Goal: Task Accomplishment & Management: Manage account settings

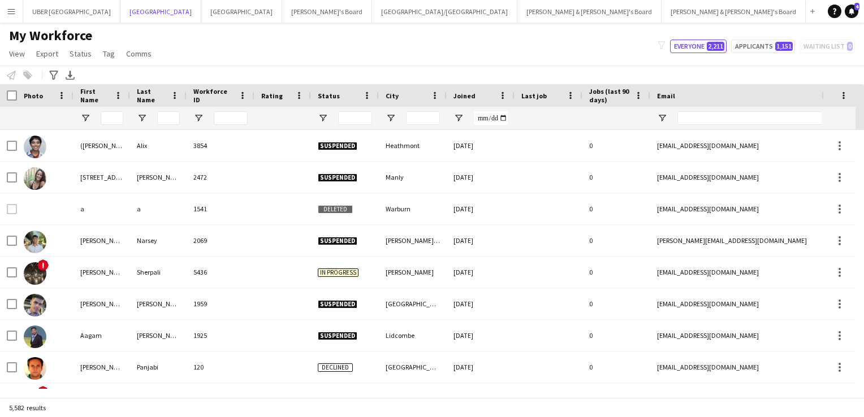
click at [120, 11] on button "Sydney Close" at bounding box center [160, 12] width 81 height 22
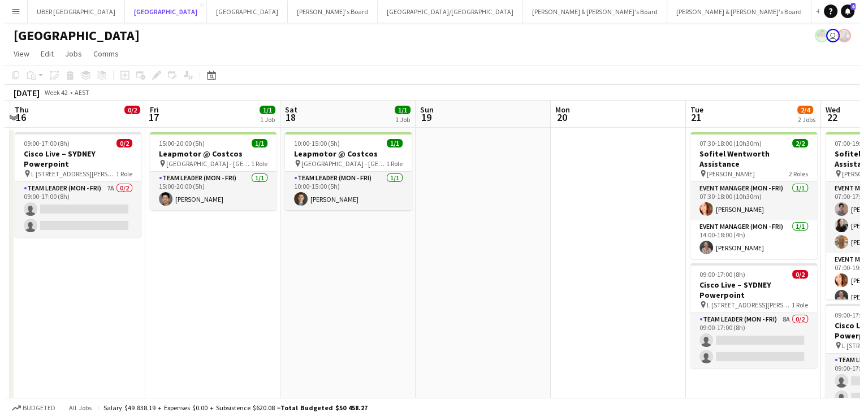
scroll to position [0, 316]
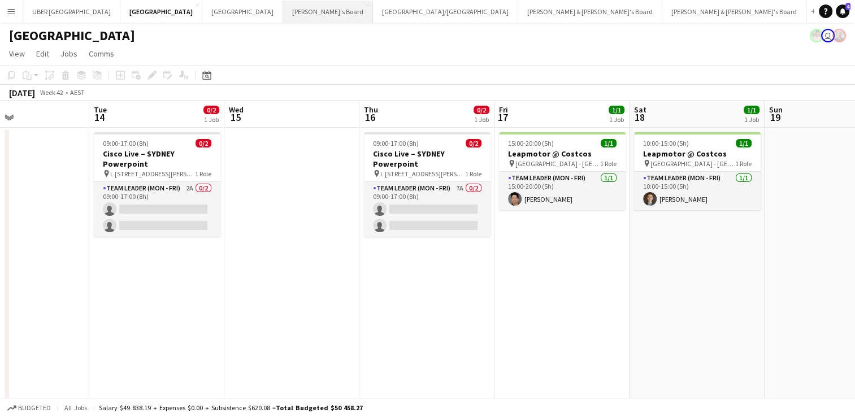
click at [283, 7] on button "Tennille's Board Close" at bounding box center [328, 12] width 90 height 22
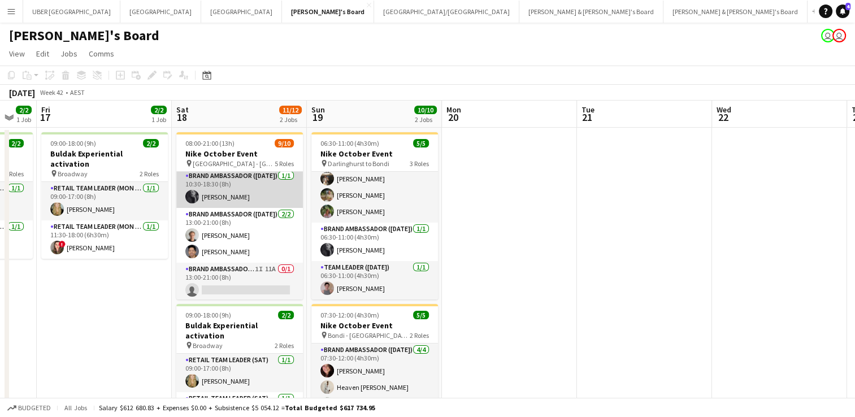
click at [205, 196] on app-card-role "Brand Ambassador (Saturday) 1/1 10:30-18:30 (8h) Beatrice McBride" at bounding box center [239, 189] width 127 height 38
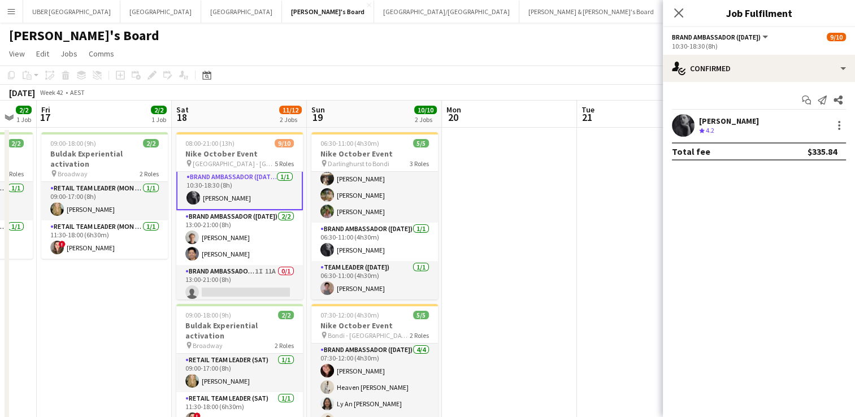
scroll to position [145, 0]
click at [733, 120] on div "[PERSON_NAME]" at bounding box center [729, 121] width 60 height 10
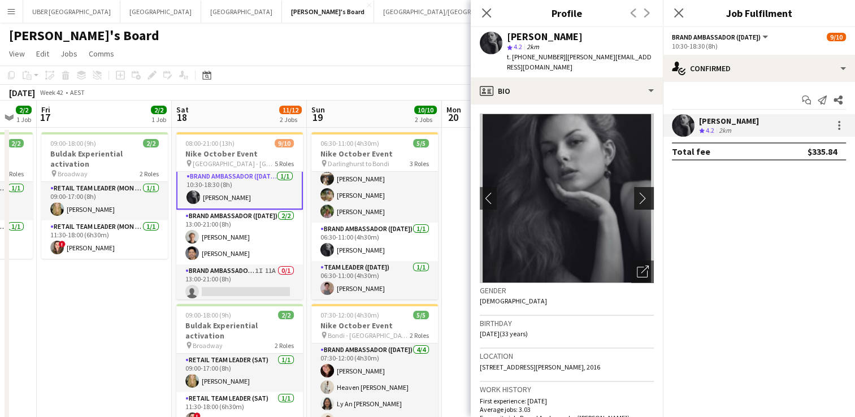
click at [636, 195] on button "chevron-right" at bounding box center [645, 198] width 23 height 23
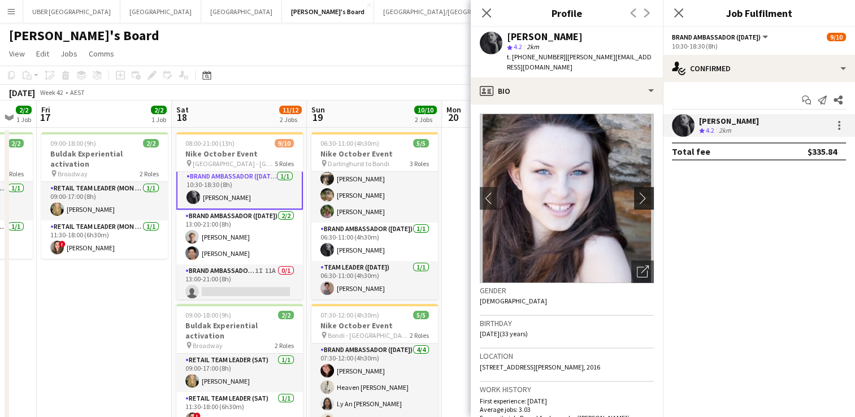
click at [637, 192] on app-icon "chevron-right" at bounding box center [646, 198] width 18 height 12
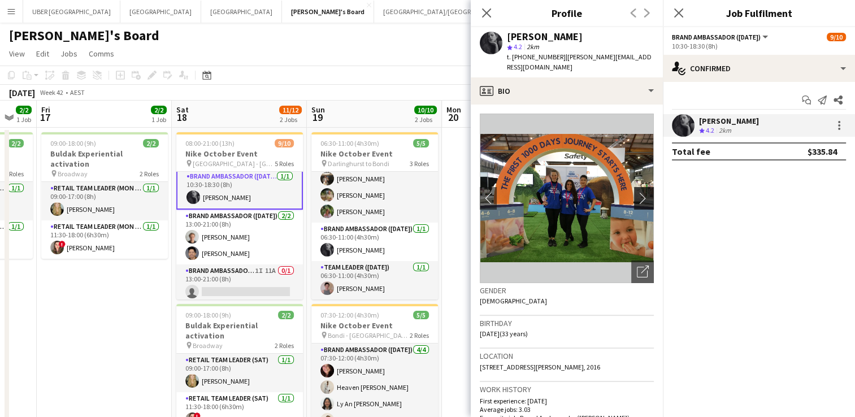
click at [637, 192] on app-icon "chevron-right" at bounding box center [646, 198] width 18 height 12
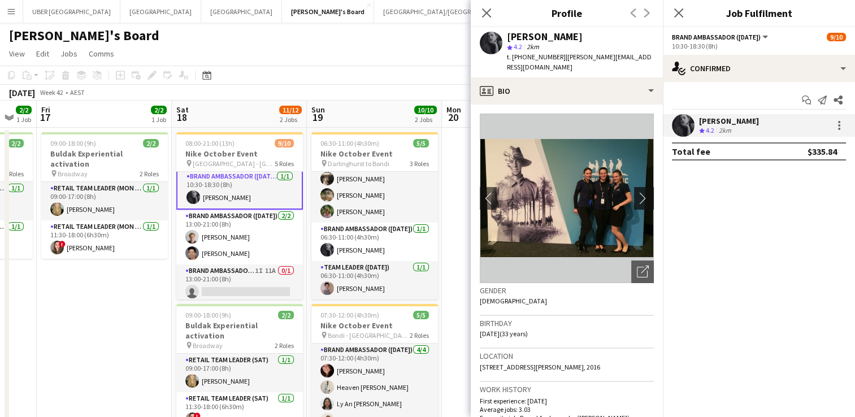
click at [637, 192] on app-icon "chevron-right" at bounding box center [646, 198] width 18 height 12
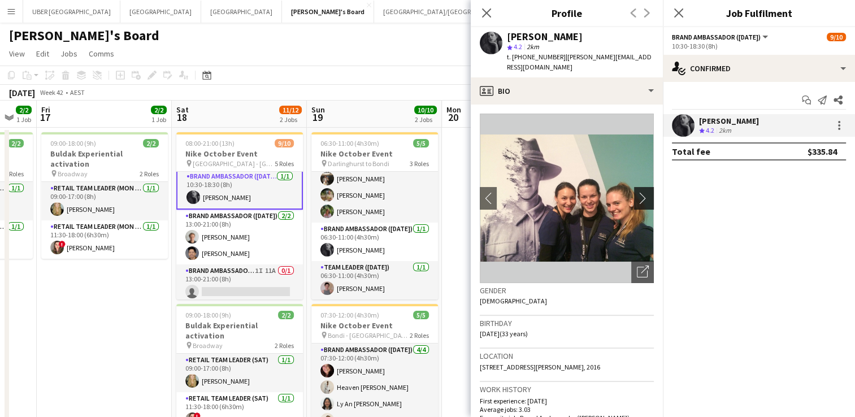
click at [637, 192] on app-icon "chevron-right" at bounding box center [646, 198] width 18 height 12
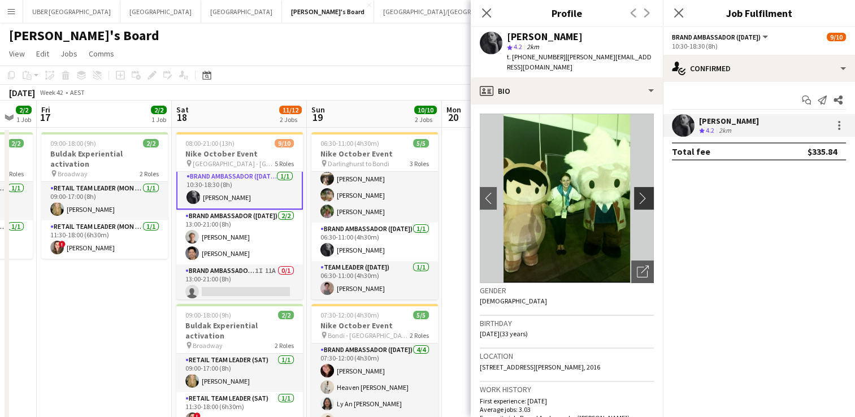
click at [637, 192] on app-icon "chevron-right" at bounding box center [646, 198] width 18 height 12
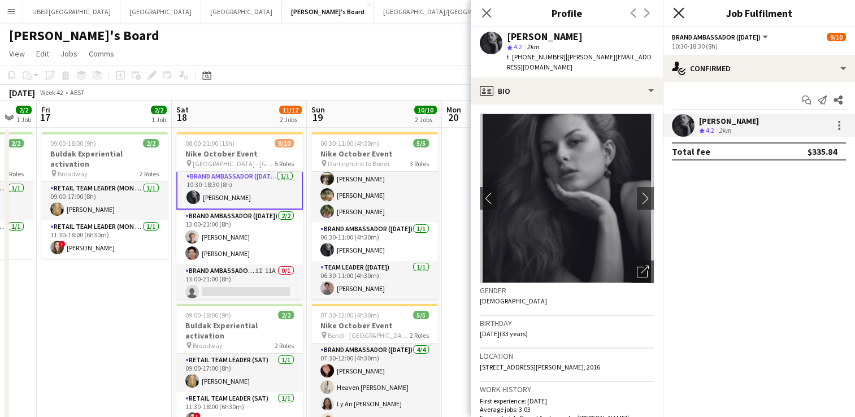
click at [676, 12] on icon "Close pop-in" at bounding box center [678, 12] width 11 height 11
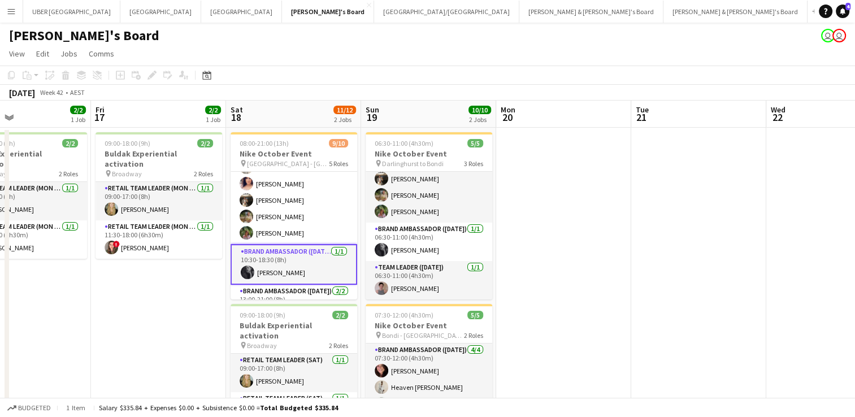
scroll to position [56, 0]
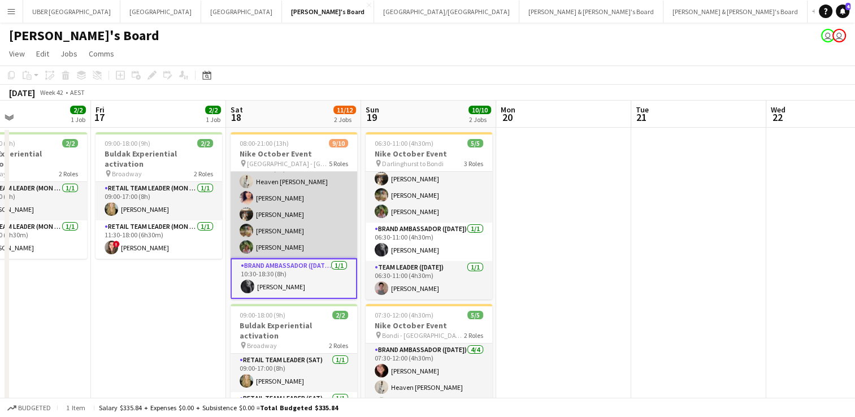
click at [269, 230] on app-card-role "Brand Ambassador (Saturday) 5/5 10:30-18:30 (8h) Heaven Johnson Amanda van Eldi…" at bounding box center [294, 206] width 127 height 104
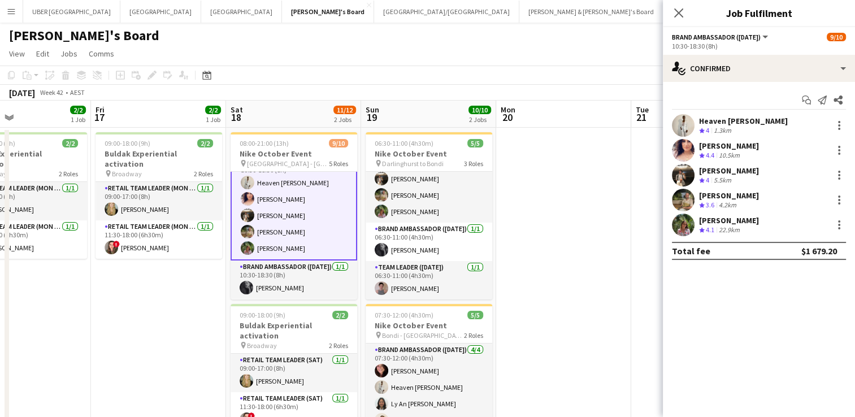
scroll to position [57, 0]
click at [835, 196] on div at bounding box center [840, 200] width 14 height 14
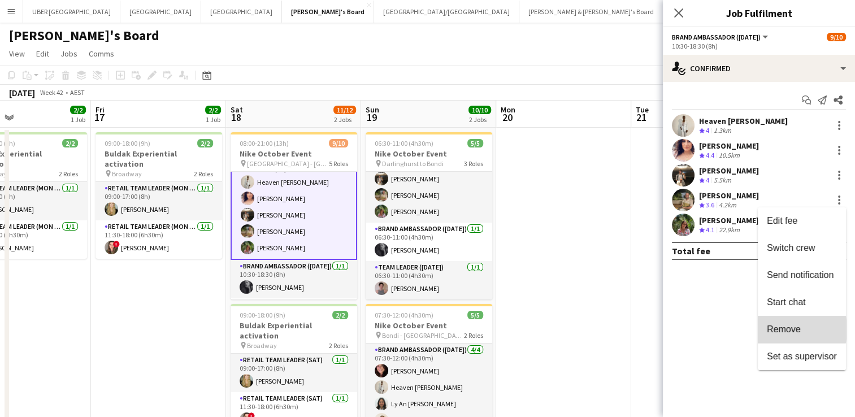
click at [765, 330] on button "Remove" at bounding box center [802, 329] width 88 height 27
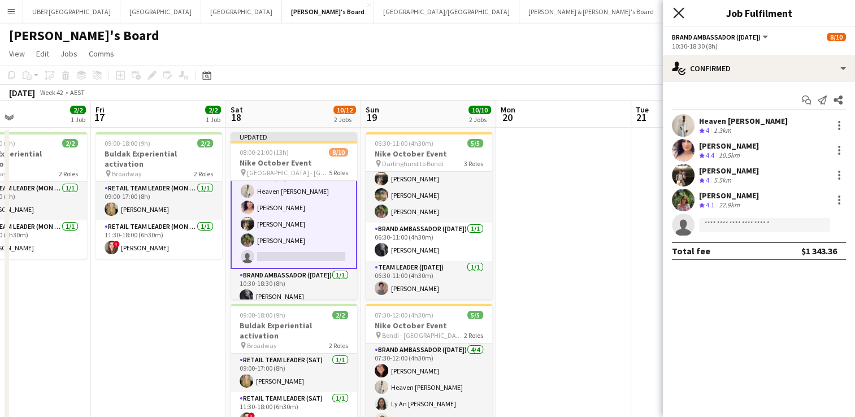
click at [681, 9] on icon "Close pop-in" at bounding box center [678, 12] width 11 height 11
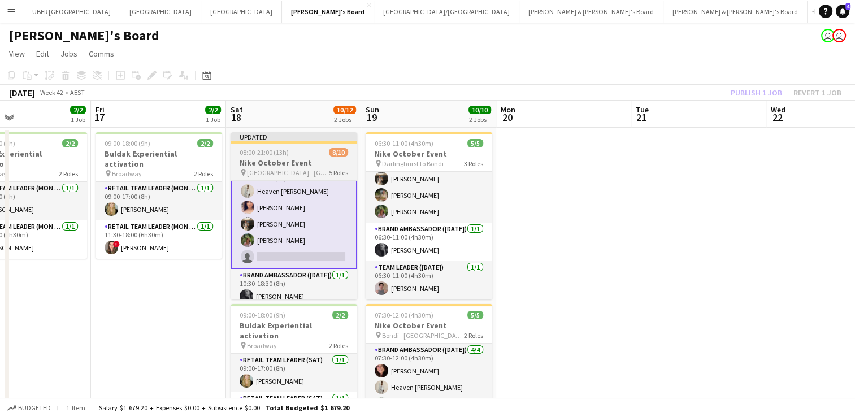
click at [305, 158] on h3 "Nike October Event" at bounding box center [294, 163] width 127 height 10
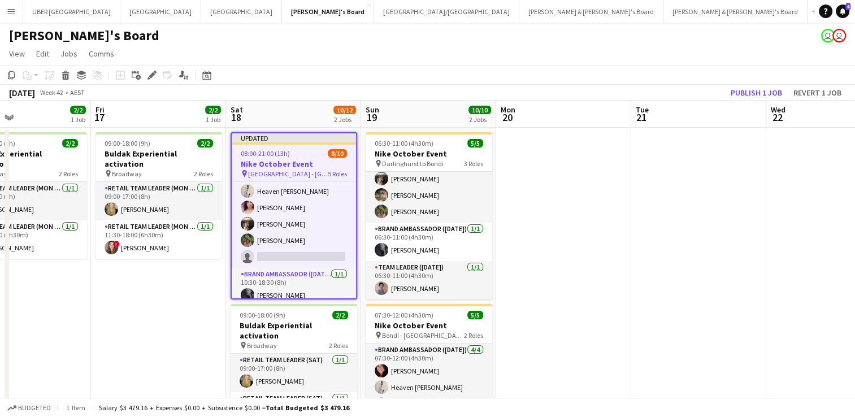
scroll to position [56, 0]
click at [764, 90] on button "Publish 1 job" at bounding box center [756, 92] width 60 height 15
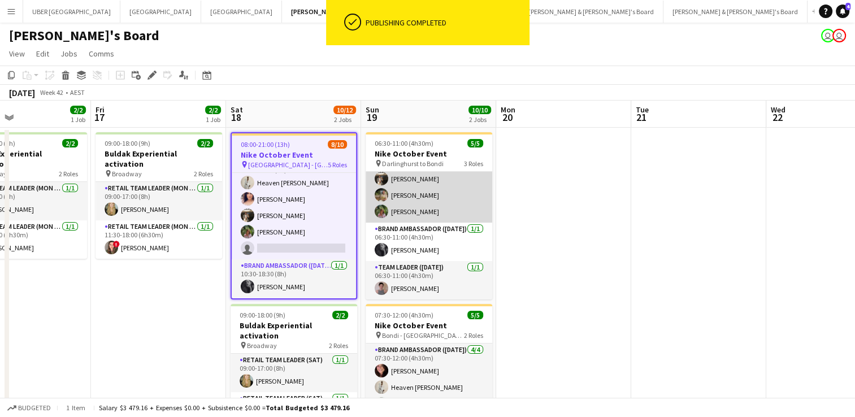
click at [418, 193] on app-card-role "Brand Ambassador (Sunday) 3/3 06:30-11:00 (4h30m) Owen Davies Tom Early Laura S…" at bounding box center [429, 186] width 127 height 71
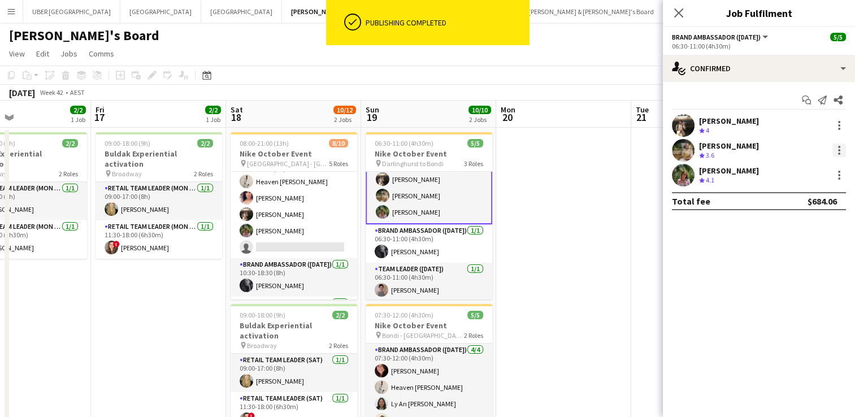
click at [841, 145] on div at bounding box center [840, 151] width 14 height 14
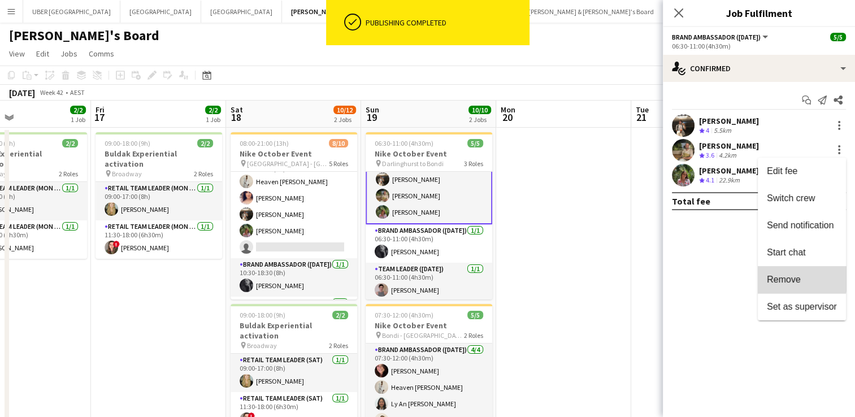
click at [769, 272] on button "Remove" at bounding box center [802, 279] width 88 height 27
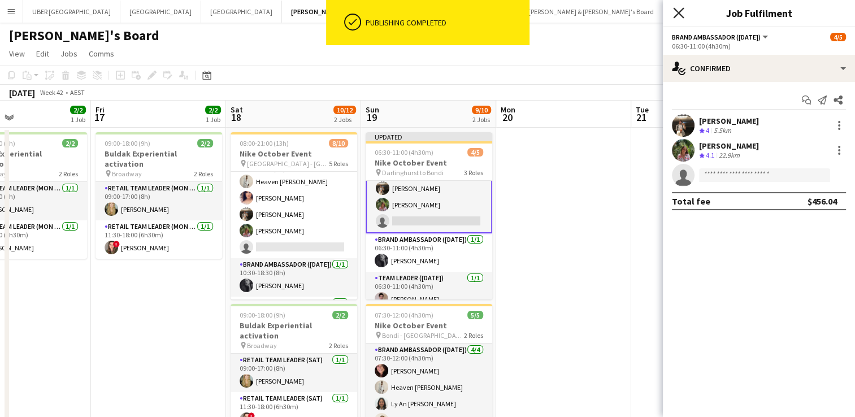
click at [678, 16] on icon "Close pop-in" at bounding box center [678, 12] width 11 height 11
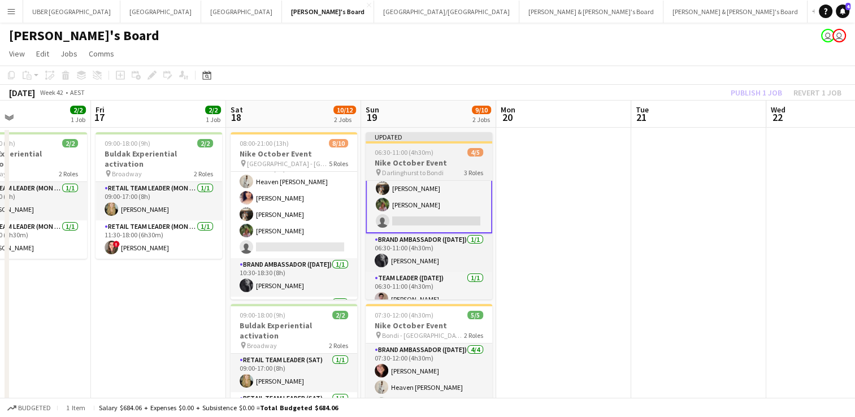
click at [452, 154] on div "06:30-11:00 (4h30m) 4/5" at bounding box center [429, 152] width 127 height 8
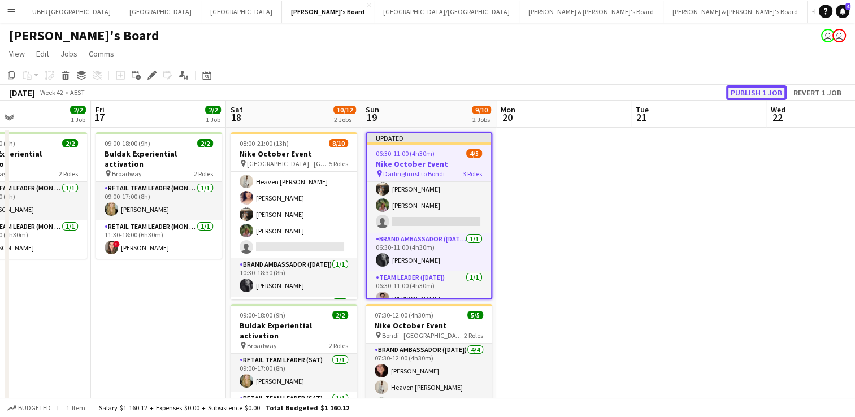
click at [760, 92] on button "Publish 1 job" at bounding box center [756, 92] width 60 height 15
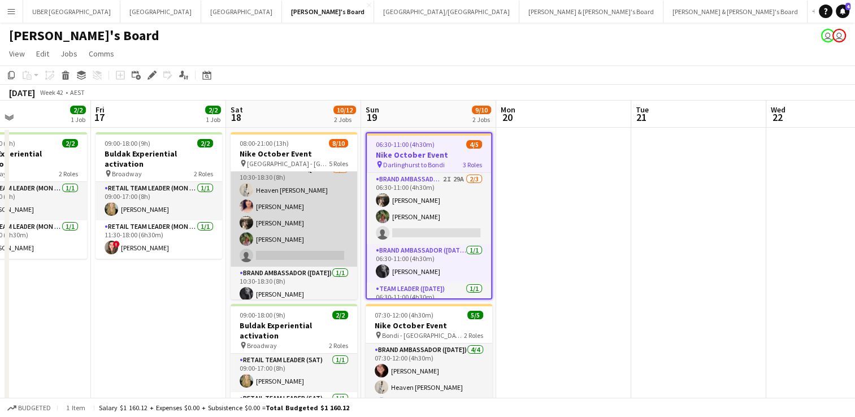
scroll to position [146, 0]
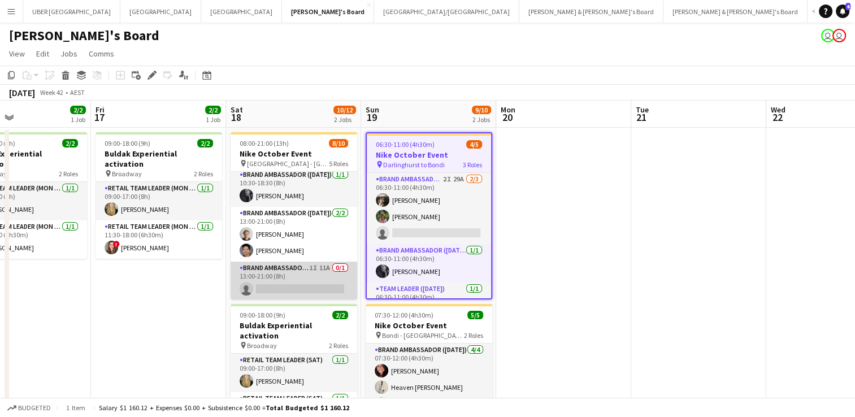
click at [282, 288] on app-card-role "Brand Ambassador (Saturday) 1I 11A 0/1 13:00-21:00 (8h) single-neutral-actions" at bounding box center [294, 281] width 127 height 38
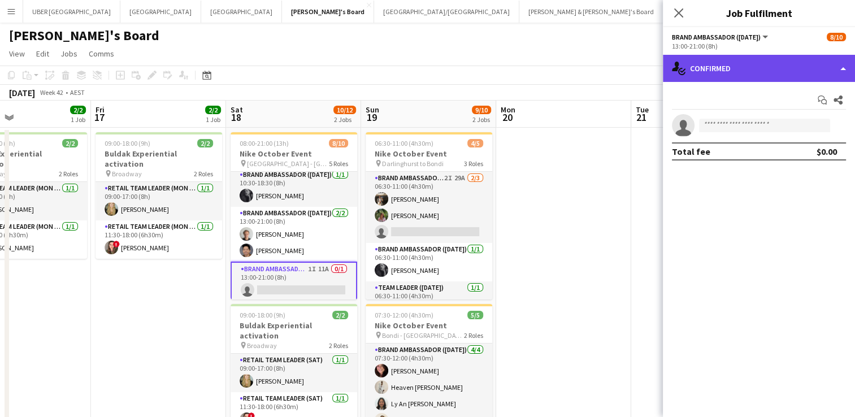
click at [756, 73] on div "single-neutral-actions-check-2 Confirmed" at bounding box center [759, 68] width 192 height 27
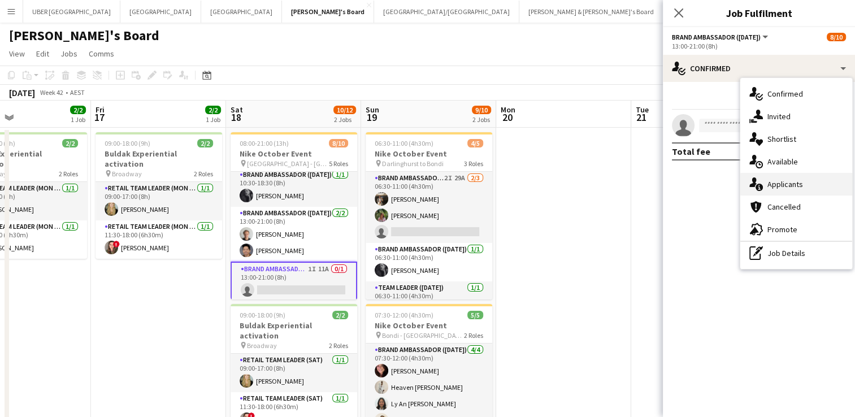
click at [782, 183] on span "Applicants" at bounding box center [786, 184] width 36 height 10
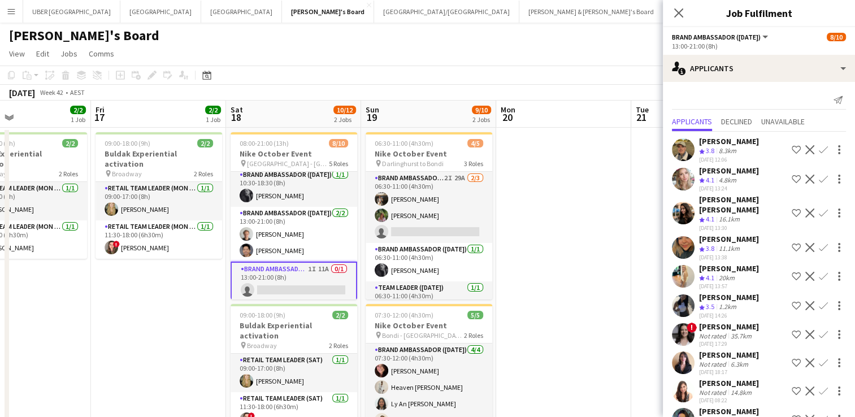
scroll to position [62, 0]
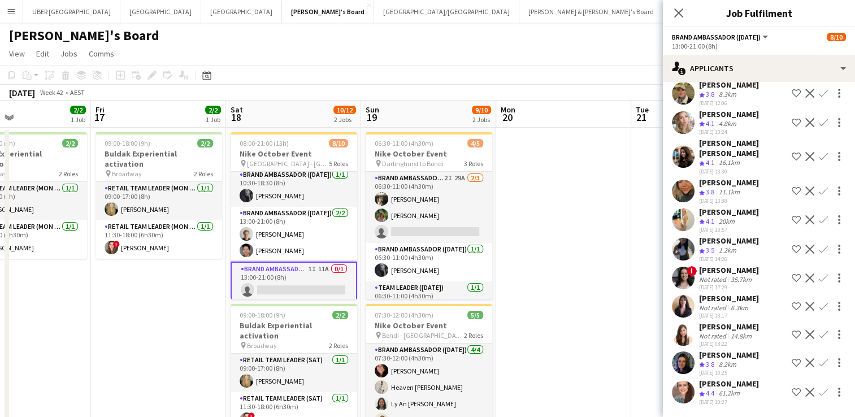
click at [722, 386] on div "Danielle Winsor" at bounding box center [729, 384] width 60 height 10
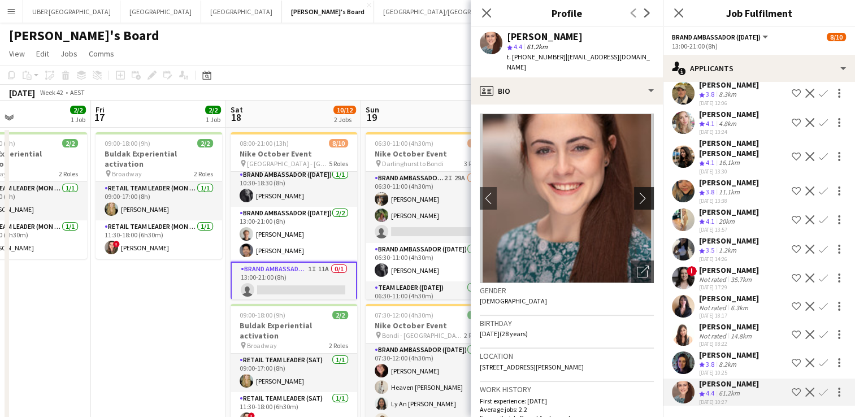
click at [637, 192] on app-icon "chevron-right" at bounding box center [646, 198] width 18 height 12
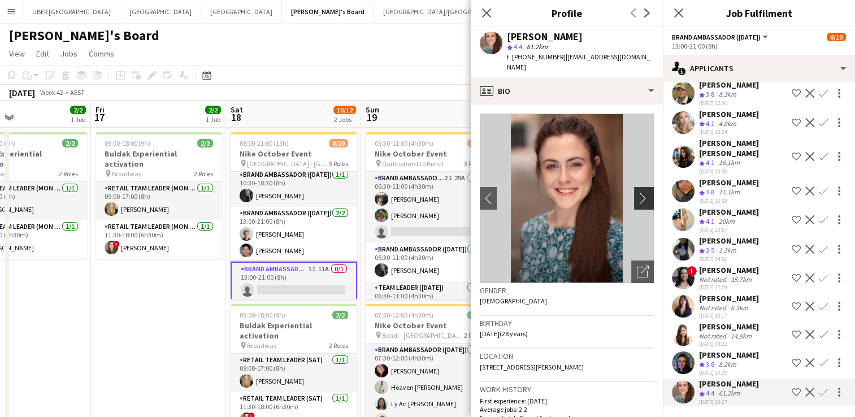
click at [637, 192] on app-icon "chevron-right" at bounding box center [646, 198] width 18 height 12
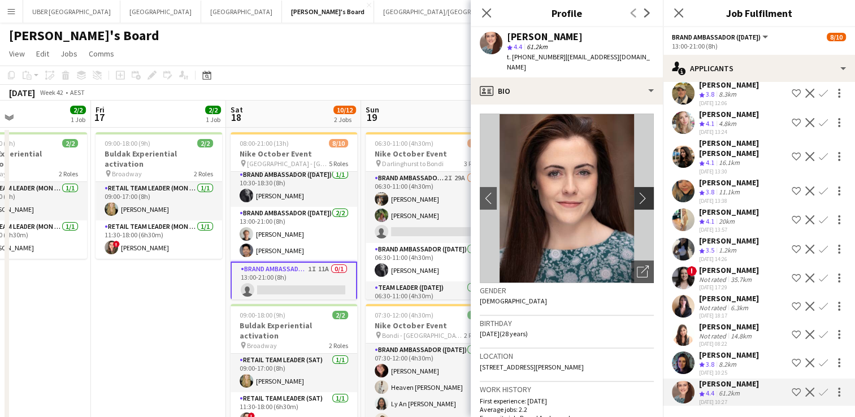
click at [637, 192] on app-icon "chevron-right" at bounding box center [646, 198] width 18 height 12
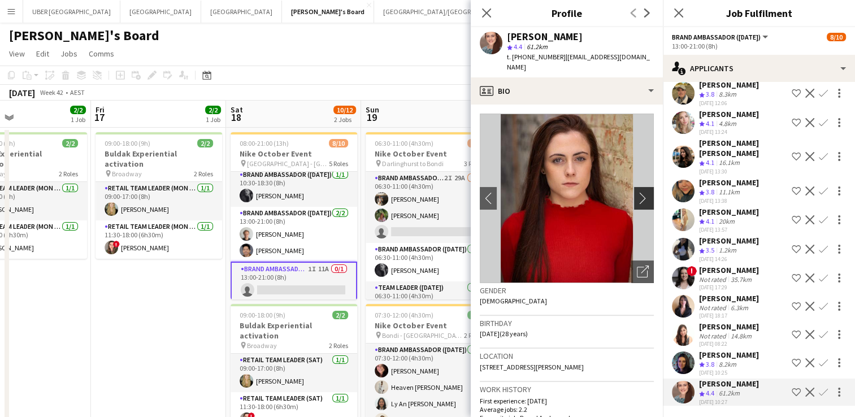
click at [637, 192] on app-icon "chevron-right" at bounding box center [646, 198] width 18 height 12
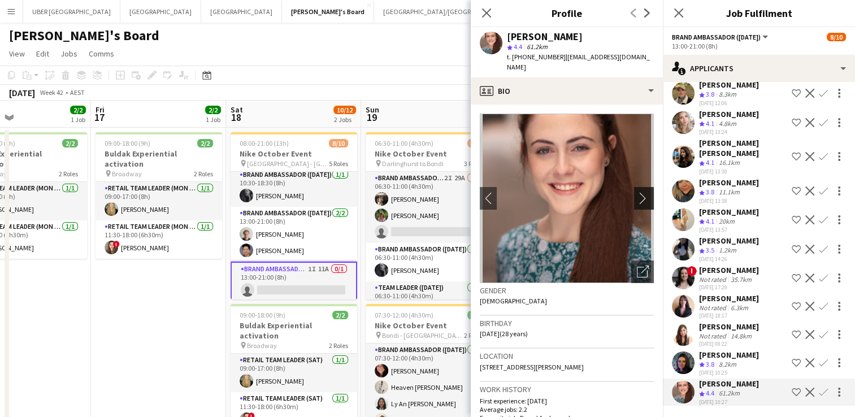
click at [637, 192] on app-icon "chevron-right" at bounding box center [646, 198] width 18 height 12
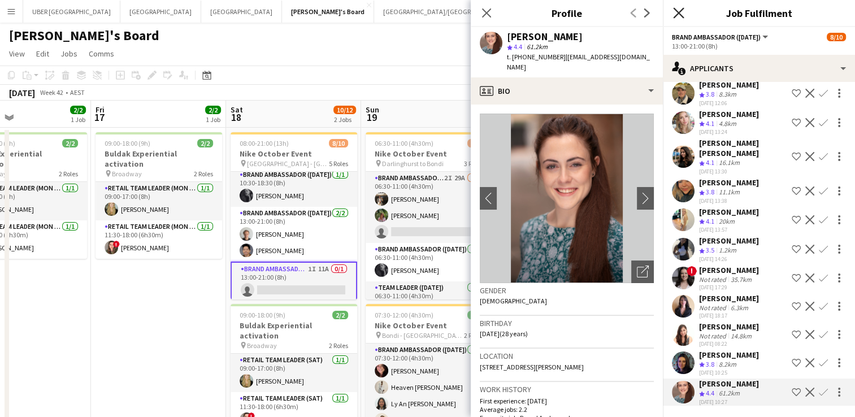
click at [678, 11] on icon at bounding box center [678, 12] width 11 height 11
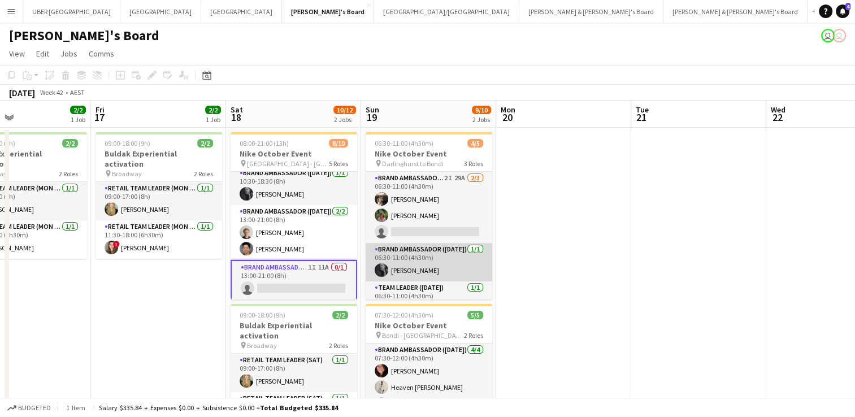
scroll to position [0, 0]
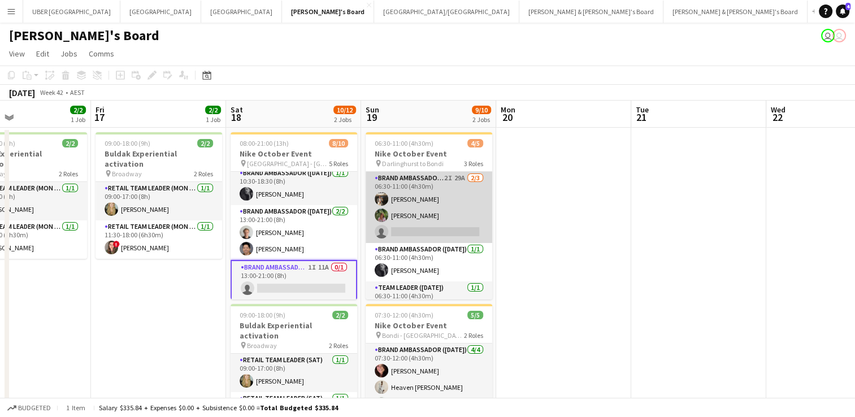
click at [437, 226] on app-card-role "Brand Ambassador (Sunday) 2I 29A 2/3 06:30-11:00 (4h30m) Owen Davies Laura Sanc…" at bounding box center [429, 207] width 127 height 71
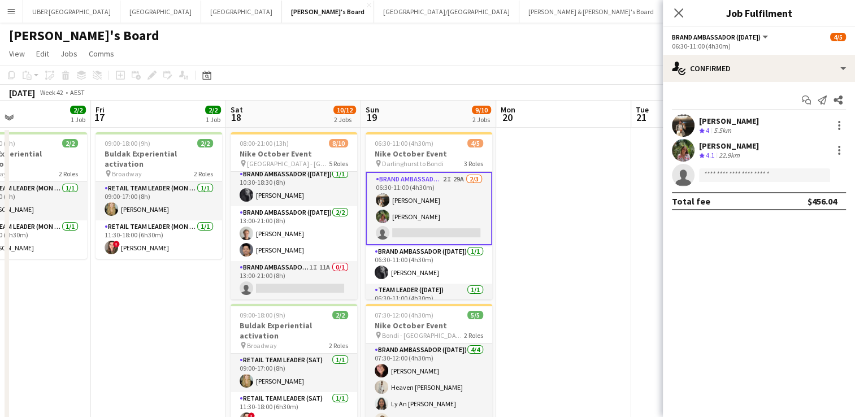
scroll to position [146, 0]
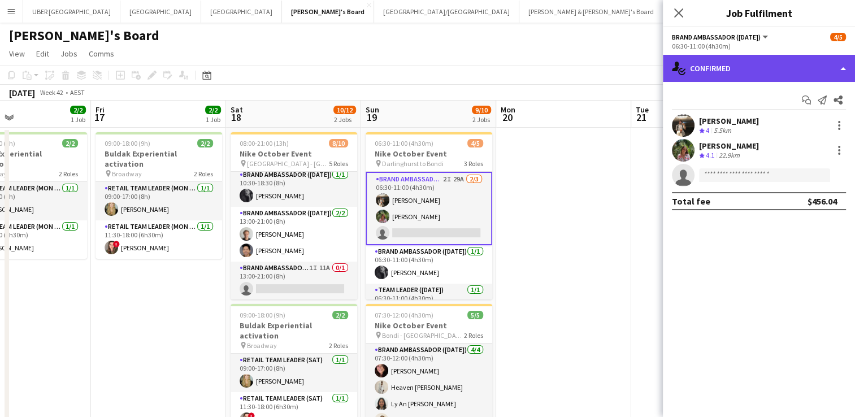
click at [726, 63] on div "single-neutral-actions-check-2 Confirmed" at bounding box center [759, 68] width 192 height 27
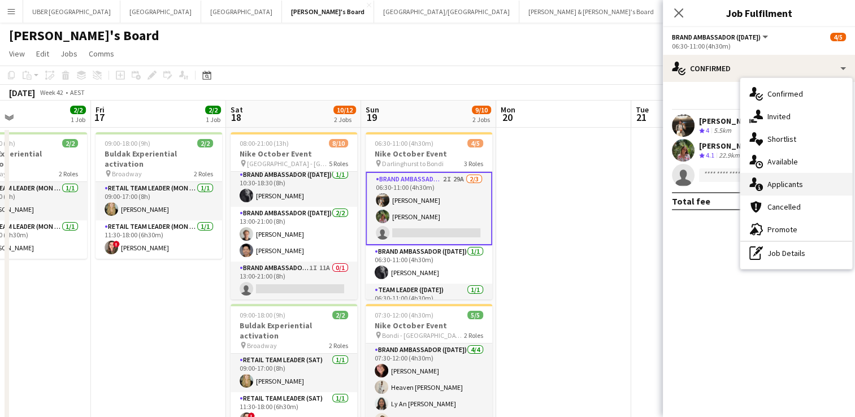
click at [787, 184] on span "Applicants" at bounding box center [786, 184] width 36 height 10
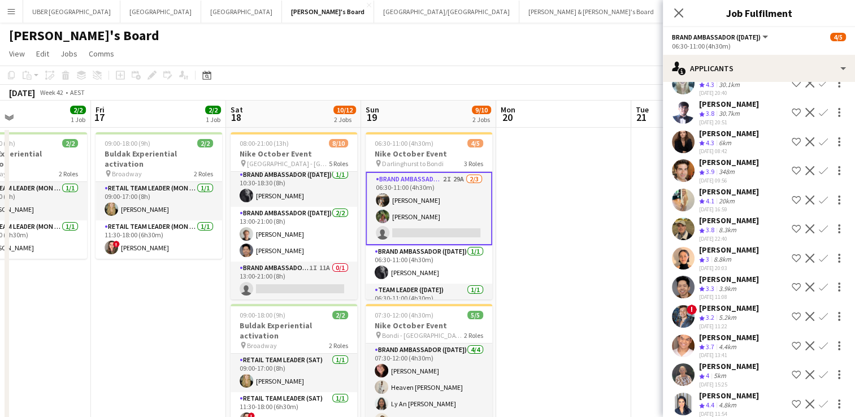
scroll to position [483, 0]
click at [674, 14] on icon "Close pop-in" at bounding box center [678, 12] width 11 height 11
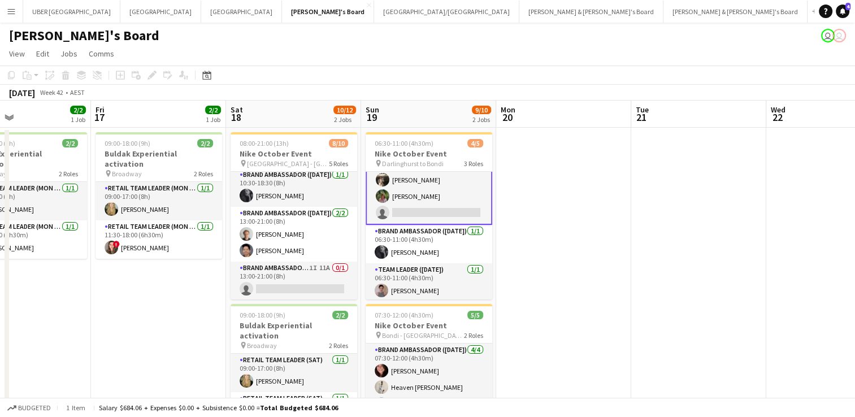
scroll to position [21, 0]
click at [7, 10] on app-icon "Menu" at bounding box center [11, 11] width 9 height 9
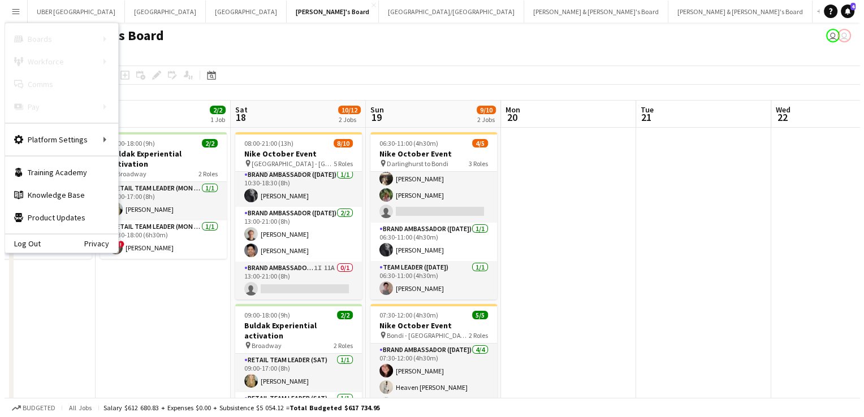
scroll to position [20, 0]
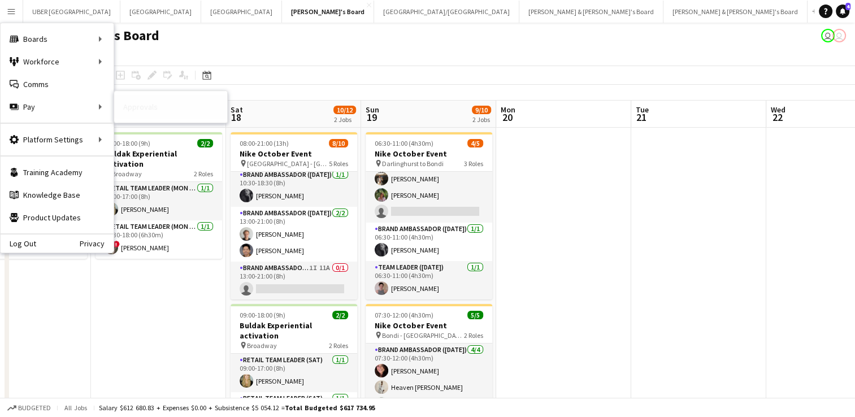
click at [147, 110] on link "Approvals" at bounding box center [170, 107] width 113 height 23
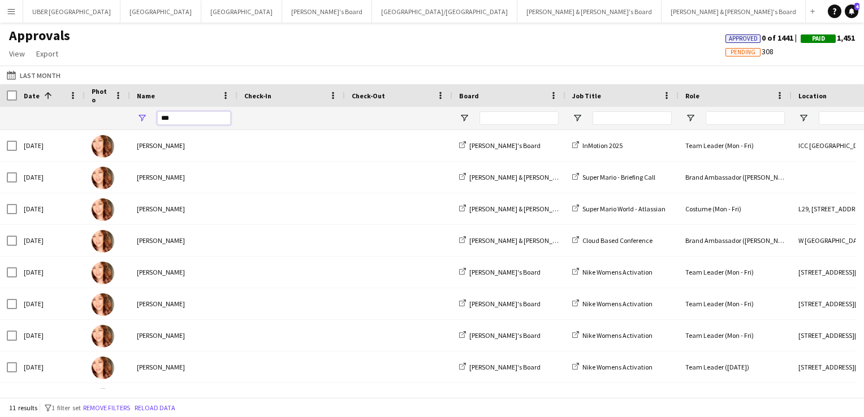
drag, startPoint x: 186, startPoint y: 118, endPoint x: 151, endPoint y: 118, distance: 34.5
click at [151, 118] on div "***" at bounding box center [183, 118] width 107 height 23
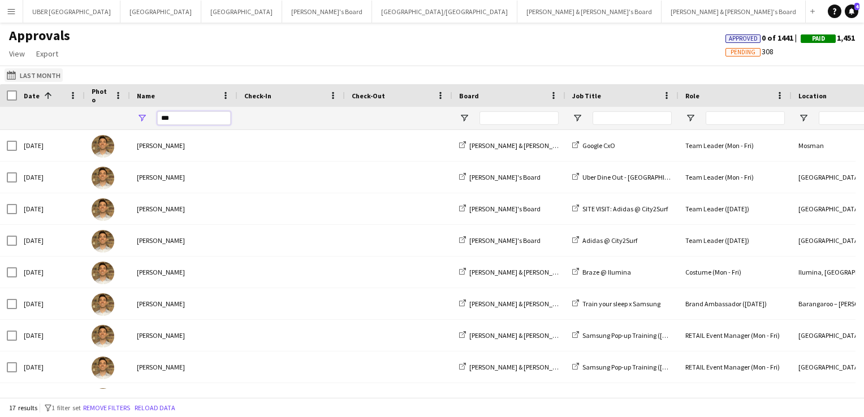
type input "***"
click at [42, 74] on button "Last Month Last Month" at bounding box center [34, 75] width 58 height 14
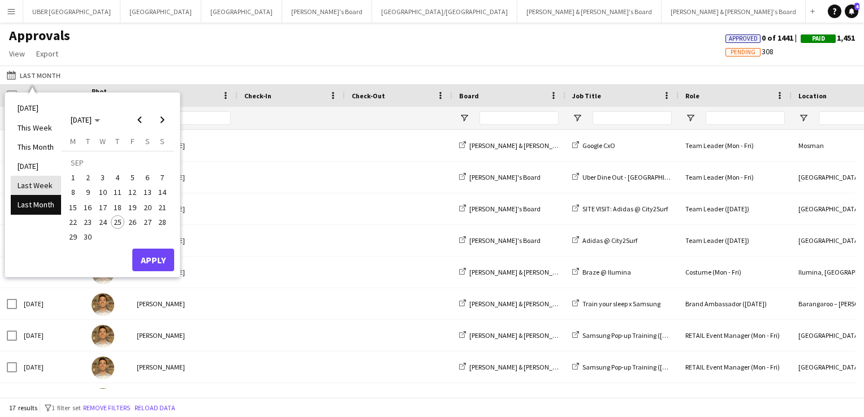
click at [43, 185] on li "Last Week" at bounding box center [36, 185] width 50 height 19
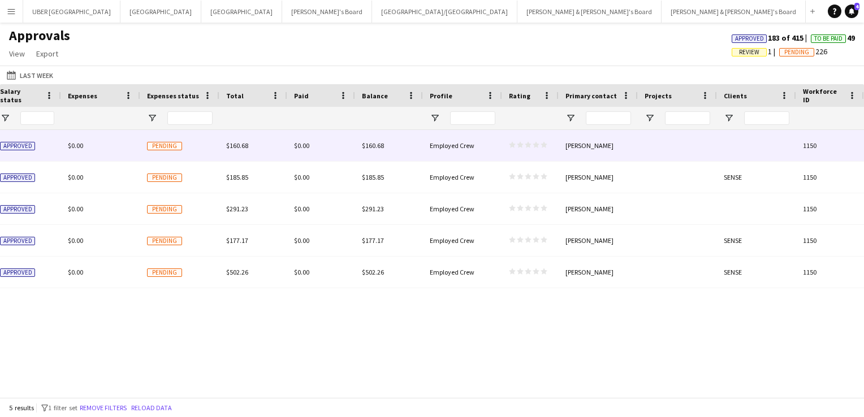
click at [545, 146] on polygon at bounding box center [543, 145] width 7 height 6
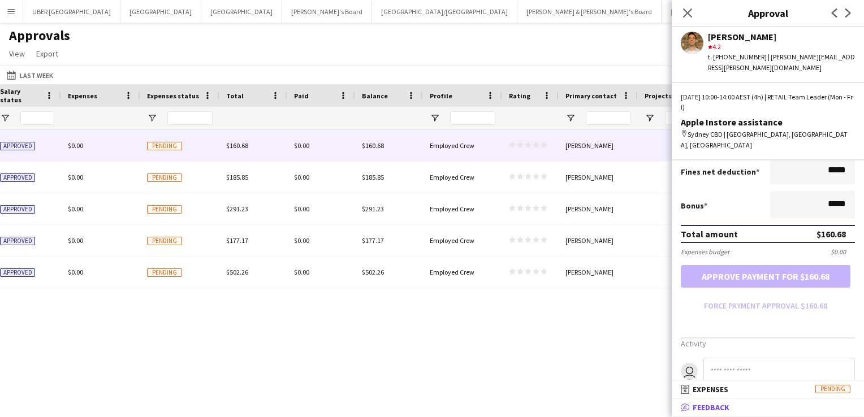
click at [699, 404] on span "Feedback" at bounding box center [710, 407] width 37 height 10
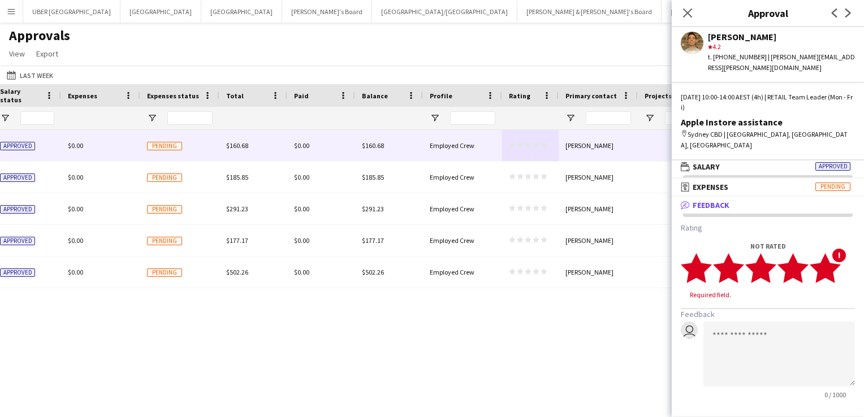
click at [827, 253] on polygon at bounding box center [824, 267] width 31 height 29
click at [754, 311] on textarea at bounding box center [778, 343] width 151 height 65
paste textarea "**********"
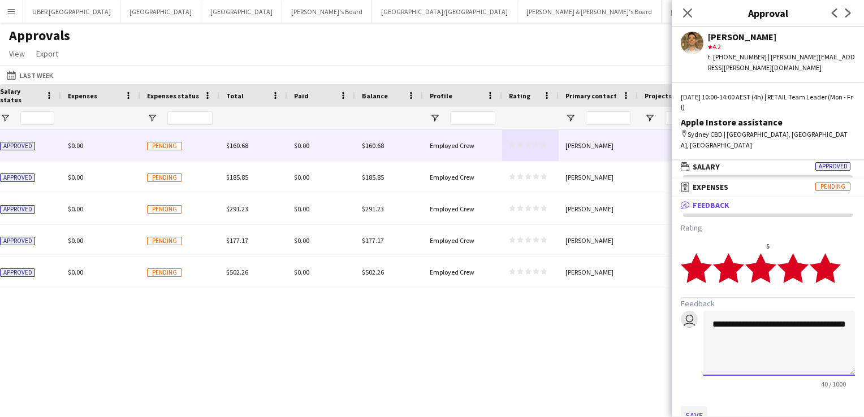
type textarea "**********"
click at [692, 406] on button "Save" at bounding box center [694, 415] width 27 height 18
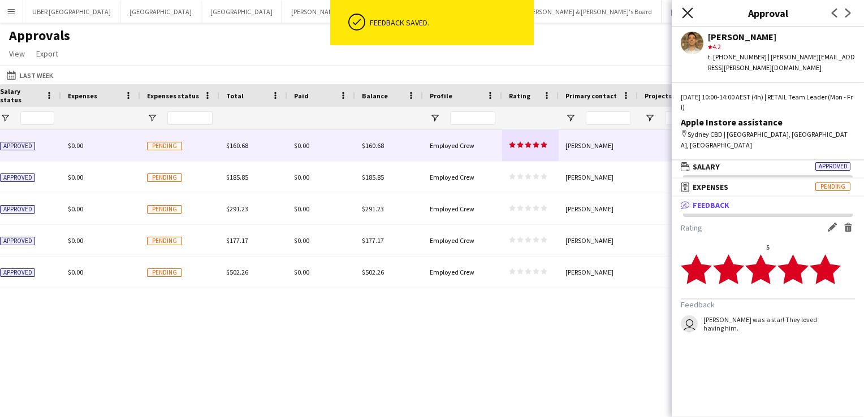
click at [686, 8] on icon "Close pop-in" at bounding box center [687, 12] width 11 height 11
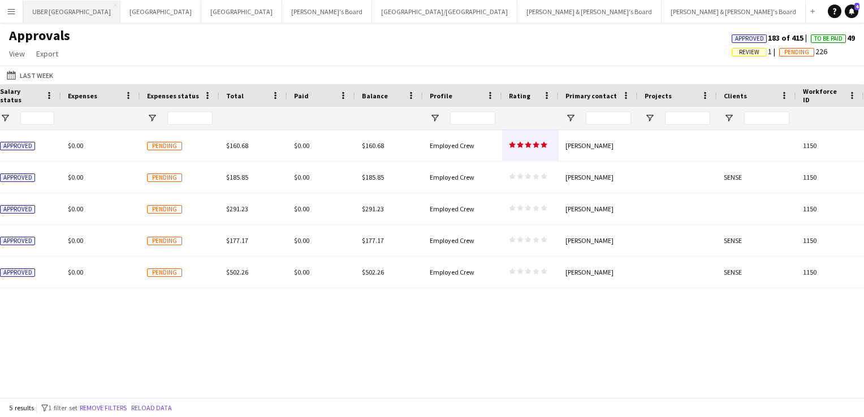
click at [53, 11] on button "UBER Melbourne Close" at bounding box center [71, 12] width 97 height 22
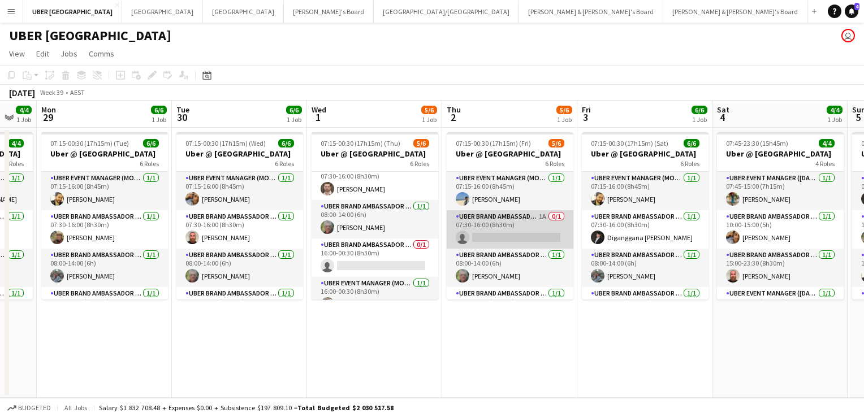
click at [511, 230] on app-card-role "UBER Brand Ambassador (Mon - Fri) 1A 0/1 07:30-16:00 (8h30m) single-neutral-act…" at bounding box center [510, 229] width 127 height 38
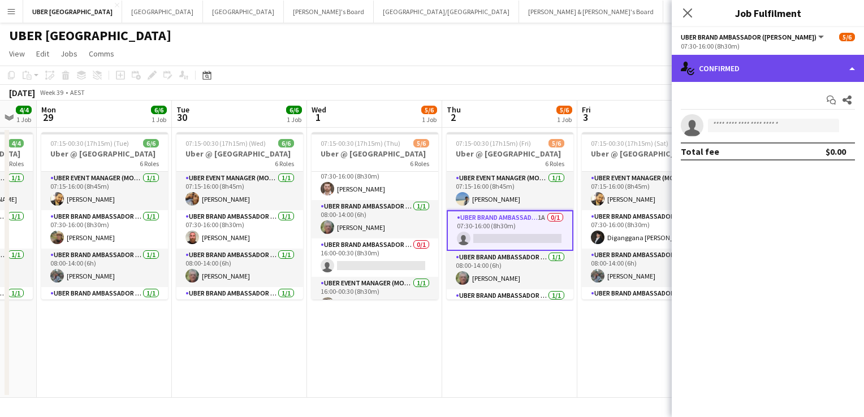
click at [756, 64] on div "single-neutral-actions-check-2 Confirmed" at bounding box center [768, 68] width 192 height 27
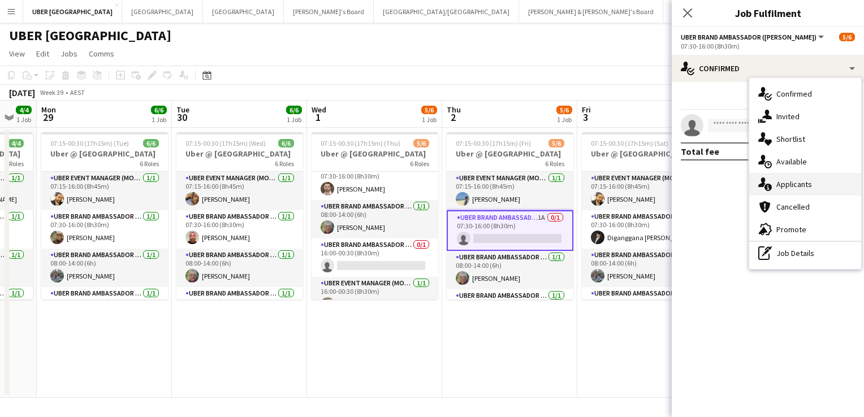
click at [787, 185] on span "Applicants" at bounding box center [794, 184] width 36 height 10
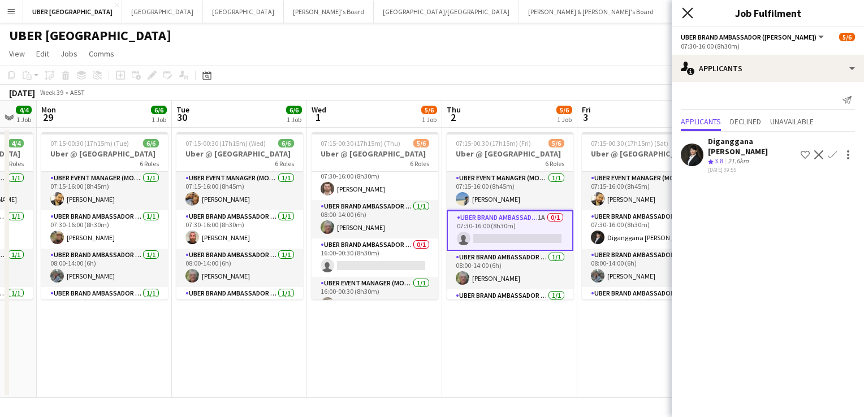
click at [686, 11] on icon at bounding box center [687, 12] width 11 height 11
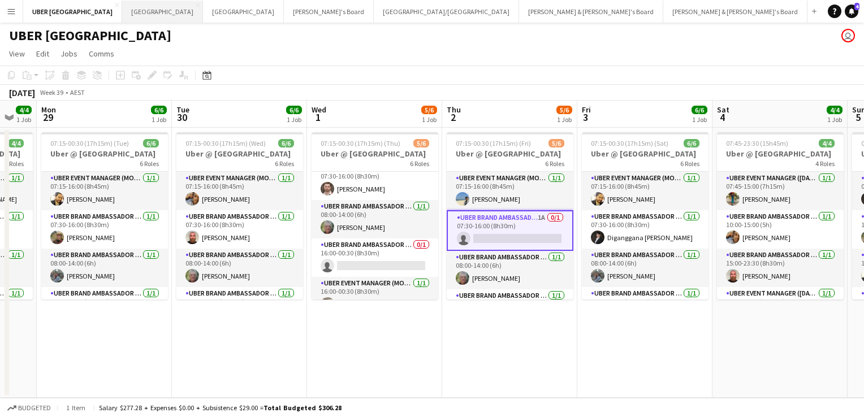
click at [122, 16] on button "Sydney Close" at bounding box center [162, 12] width 81 height 22
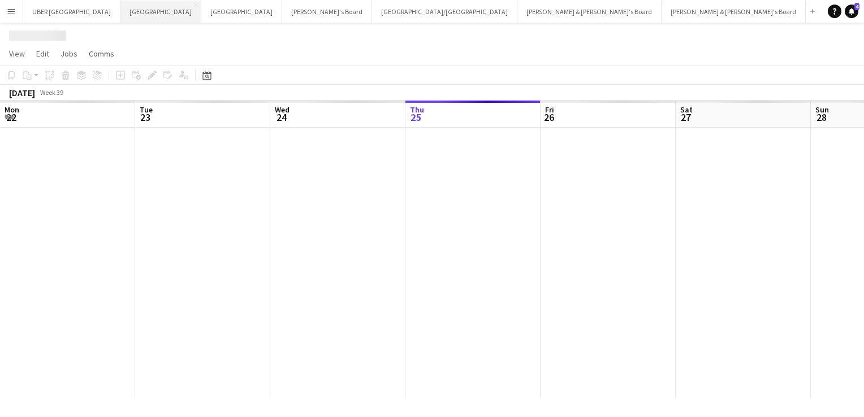
scroll to position [0, 270]
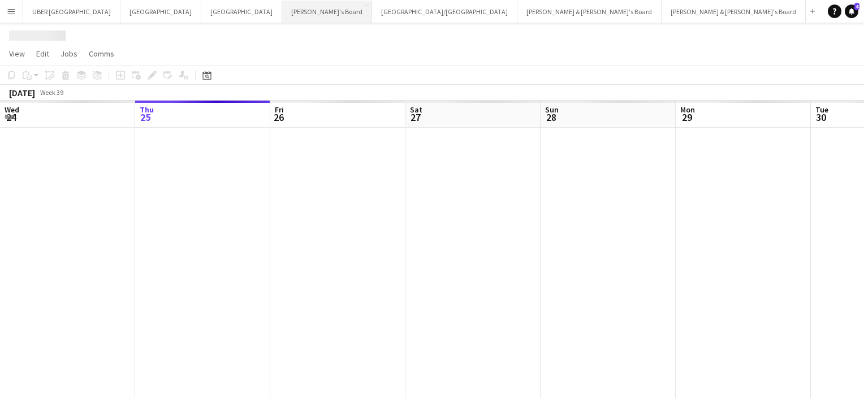
click at [282, 7] on button "Tennille's Board Close" at bounding box center [327, 12] width 90 height 22
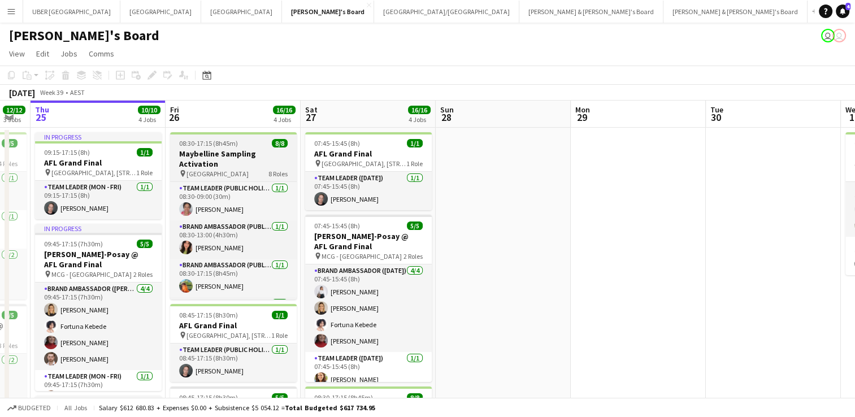
click at [219, 142] on span "08:30-17:15 (8h45m)" at bounding box center [208, 143] width 59 height 8
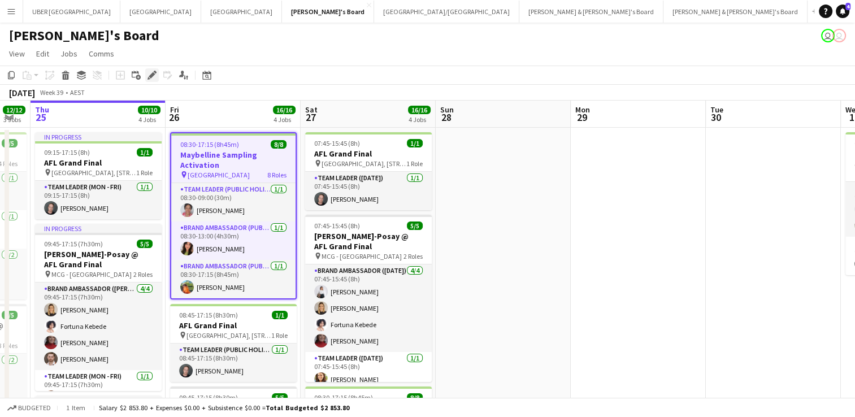
click at [149, 72] on icon "Edit" at bounding box center [152, 75] width 9 height 9
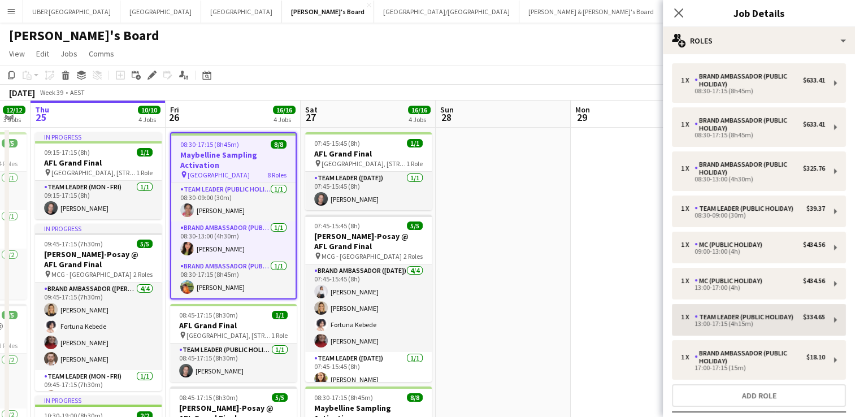
scroll to position [92, 0]
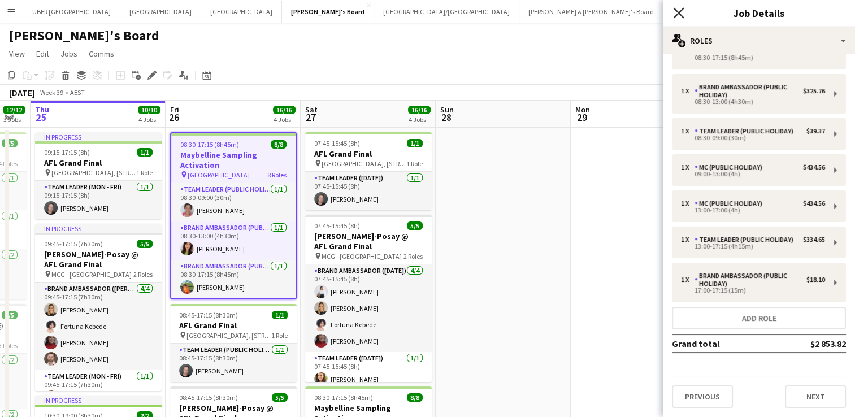
click at [677, 16] on icon "Close pop-in" at bounding box center [678, 12] width 11 height 11
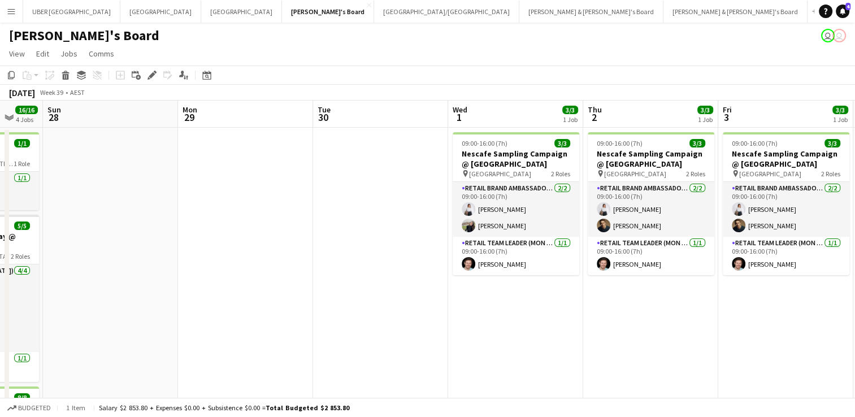
scroll to position [0, 361]
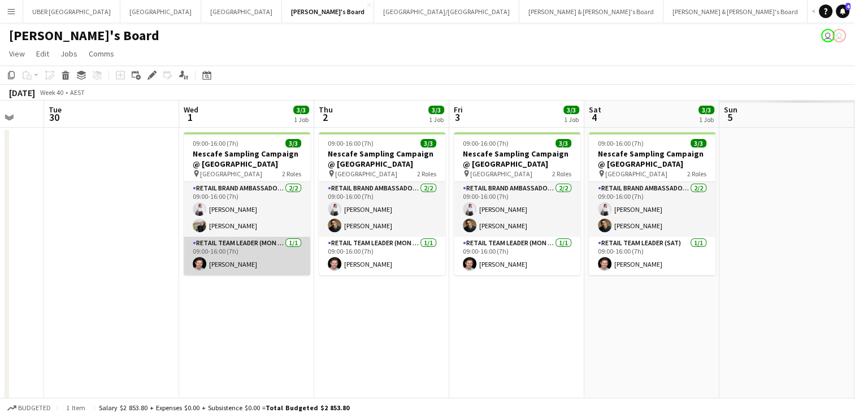
click at [236, 265] on app-card-role "RETAIL Team Leader (Mon - Fri) 1/1 09:00-16:00 (7h) Jack Van Staveren" at bounding box center [247, 256] width 127 height 38
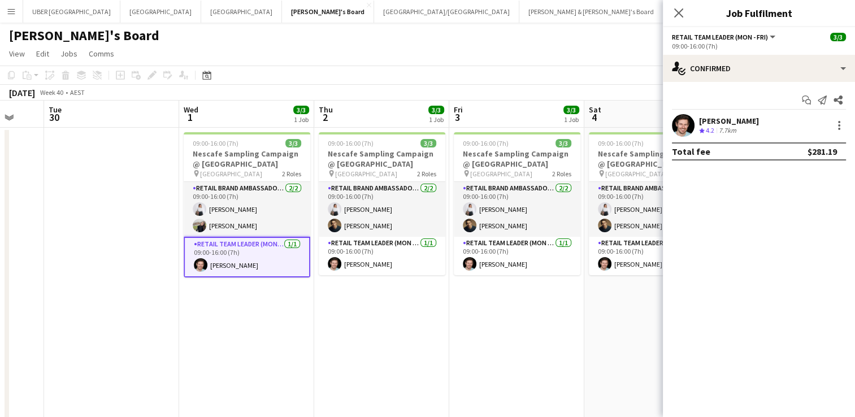
click at [722, 123] on div "Jack Van Staveren" at bounding box center [729, 121] width 60 height 10
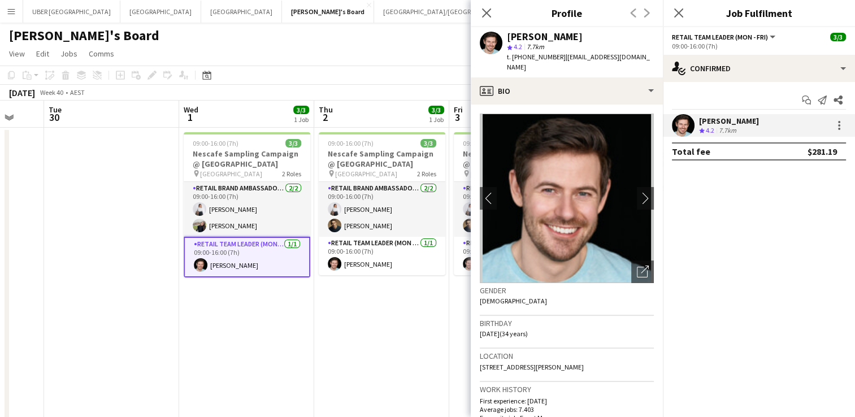
scroll to position [363, 0]
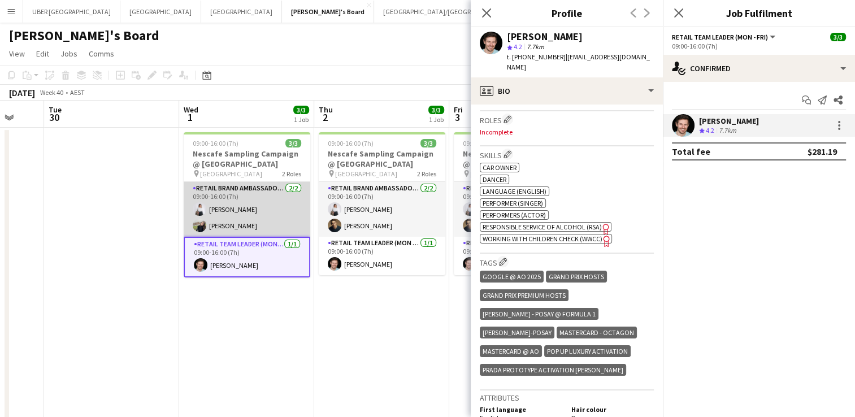
click at [215, 210] on app-card-role "RETAIL Brand Ambassador (Mon - Fri) 2/2 09:00-16:00 (7h) Vanshika Grover Aoife …" at bounding box center [247, 209] width 127 height 55
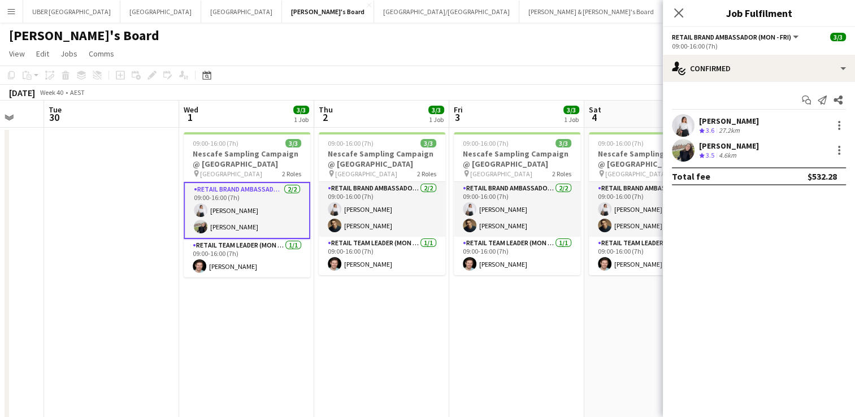
click at [231, 222] on app-card-role "RETAIL Brand Ambassador (Mon - Fri) 2/2 09:00-16:00 (7h) Vanshika Grover Aoife …" at bounding box center [247, 210] width 127 height 57
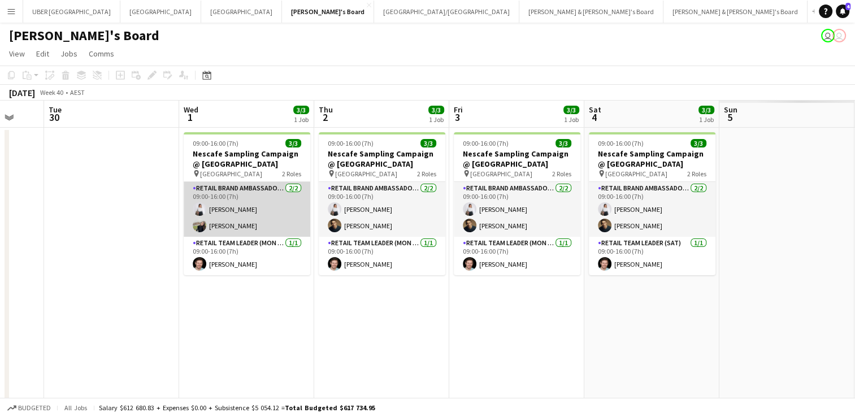
click at [224, 225] on app-card-role "RETAIL Brand Ambassador (Mon - Fri) 2/2 09:00-16:00 (7h) Vanshika Grover Aoife …" at bounding box center [247, 209] width 127 height 55
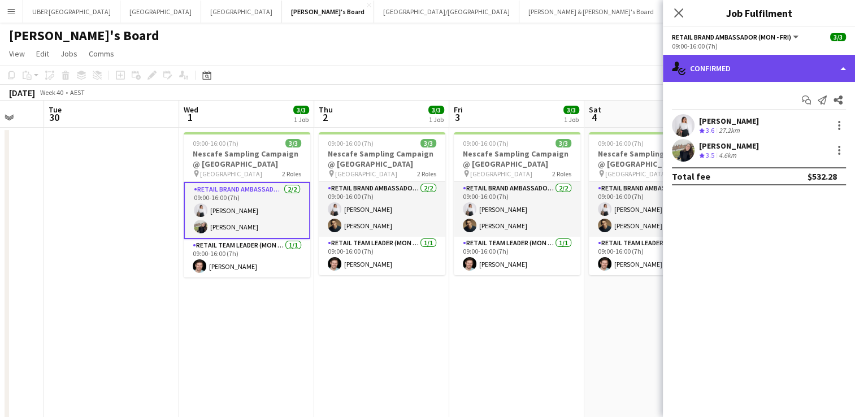
click at [744, 73] on div "single-neutral-actions-check-2 Confirmed" at bounding box center [759, 68] width 192 height 27
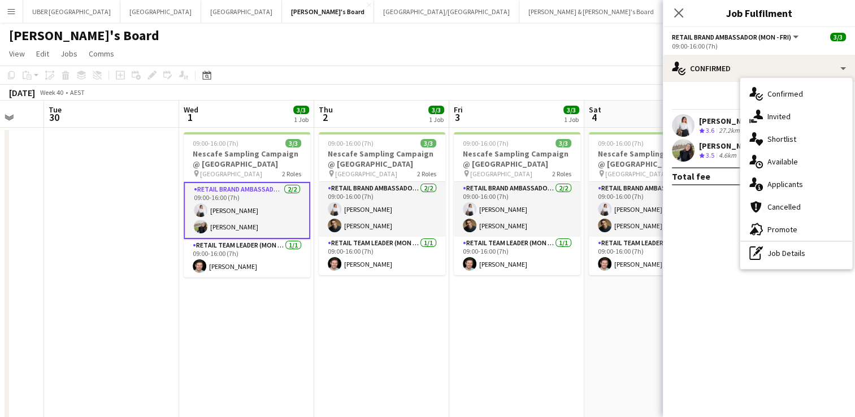
click at [706, 139] on div "Aoife Tully Crew rating 3.5 4.6km" at bounding box center [759, 150] width 192 height 23
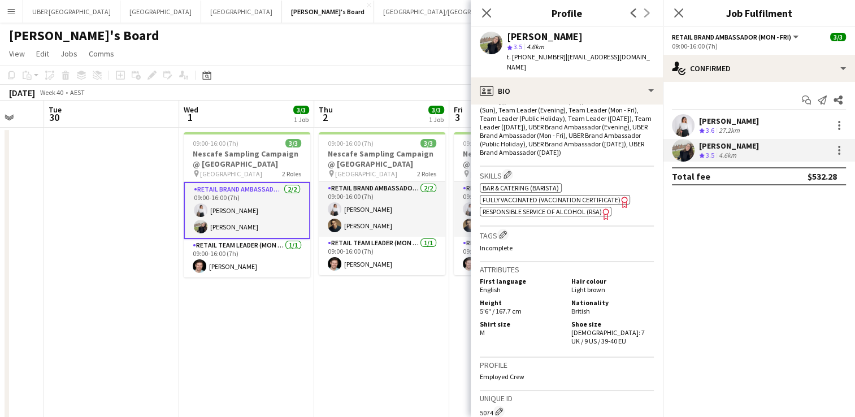
scroll to position [478, 0]
click at [720, 121] on div "Vanshika Grover" at bounding box center [729, 121] width 60 height 10
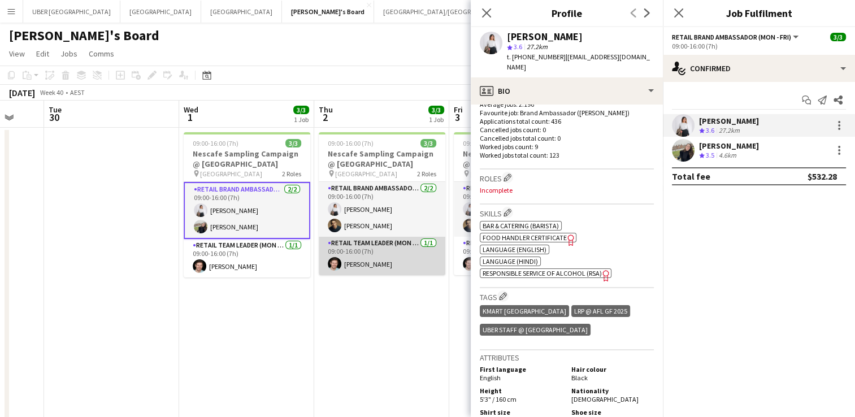
scroll to position [0, 446]
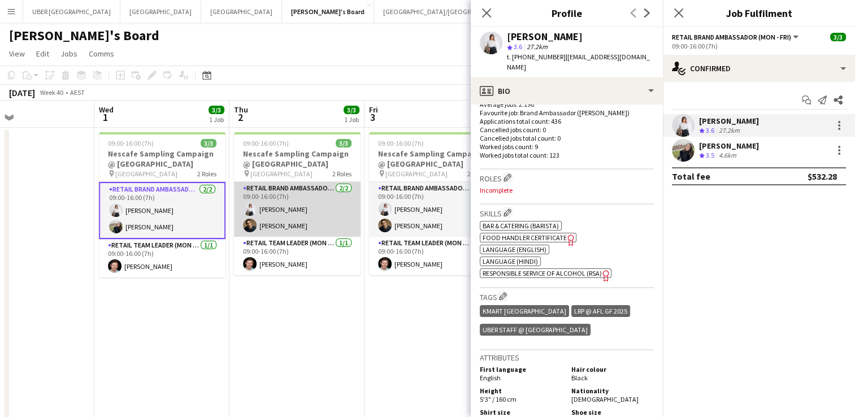
click at [303, 223] on app-card-role "RETAIL Brand Ambassador (Mon - Fri) 2/2 09:00-16:00 (7h) Vanshika Grover Cristi…" at bounding box center [297, 209] width 127 height 55
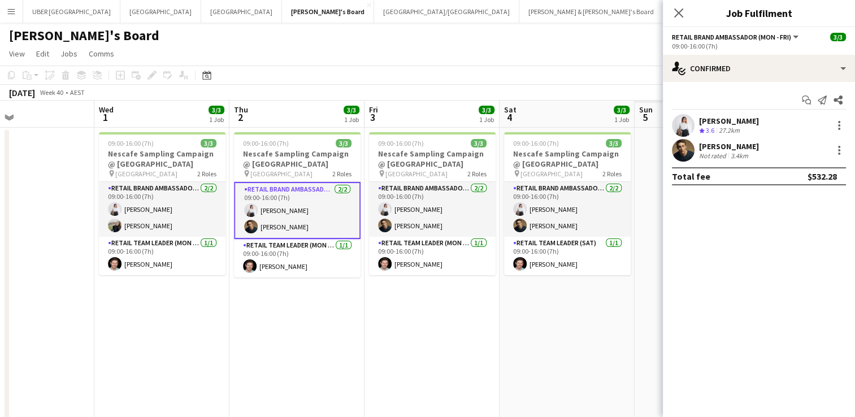
click at [738, 144] on div "Cristian Robba-Colley" at bounding box center [729, 146] width 60 height 10
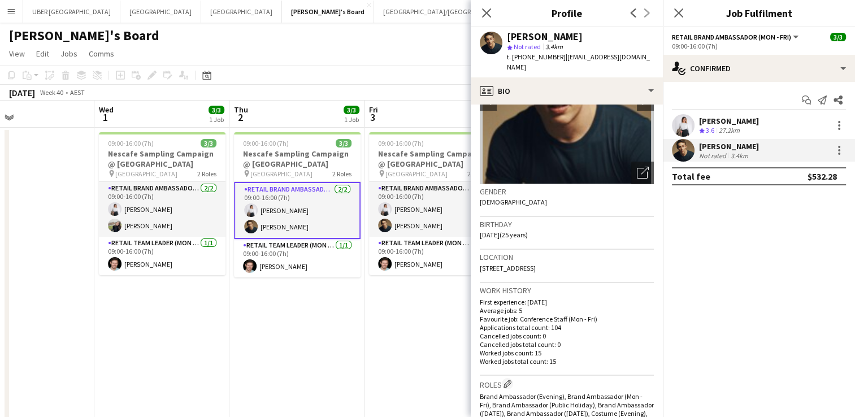
scroll to position [98, 0]
click at [681, 13] on icon "Close pop-in" at bounding box center [678, 12] width 11 height 11
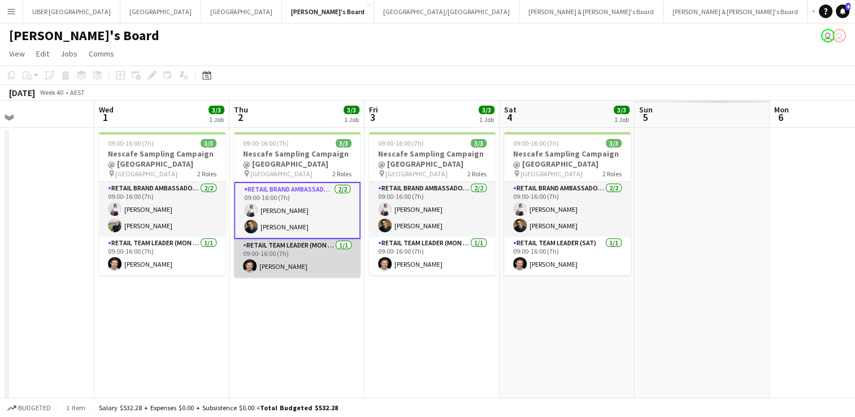
click at [265, 265] on app-card-role "RETAIL Team Leader (Mon - Fri) 1/1 09:00-16:00 (7h) Jack Van Staveren" at bounding box center [297, 258] width 127 height 38
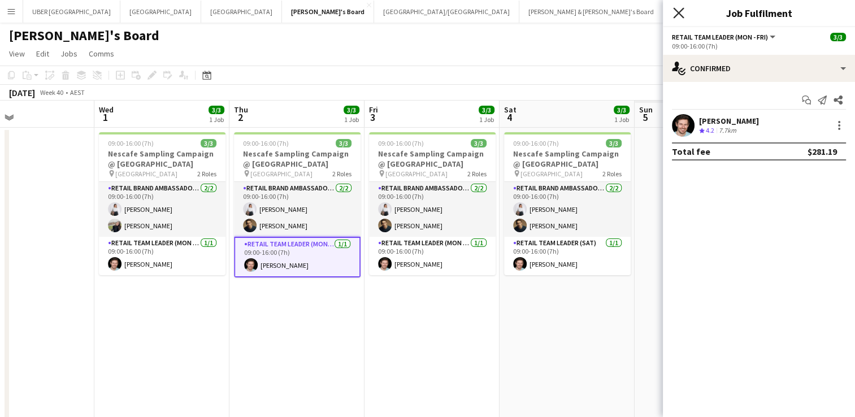
click at [679, 9] on icon "Close pop-in" at bounding box center [678, 12] width 11 height 11
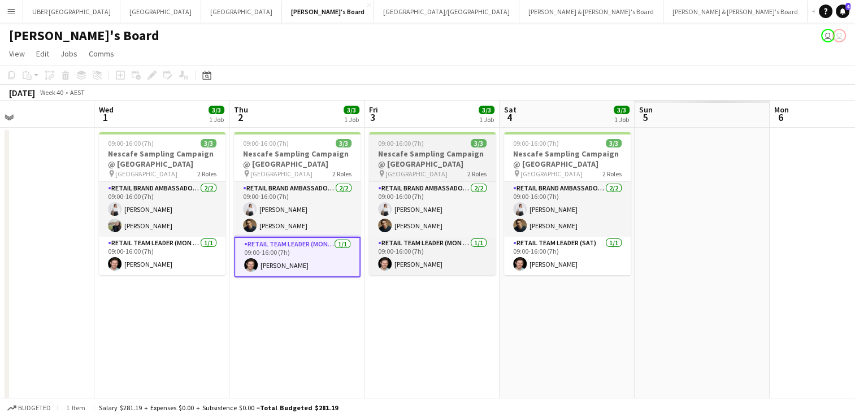
click at [439, 149] on h3 "Nescafe Sampling Campaign @ Melbourne Central" at bounding box center [432, 159] width 127 height 20
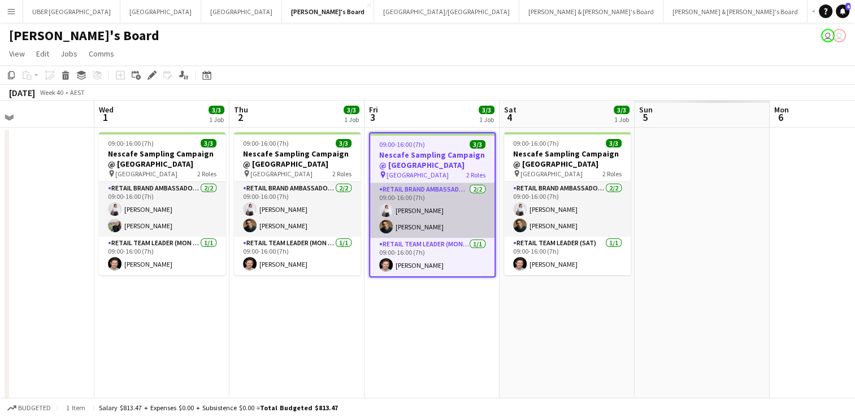
click at [437, 216] on app-card-role "RETAIL Brand Ambassador (Mon - Fri) 2/2 09:00-16:00 (7h) Vanshika Grover Cristi…" at bounding box center [432, 210] width 124 height 55
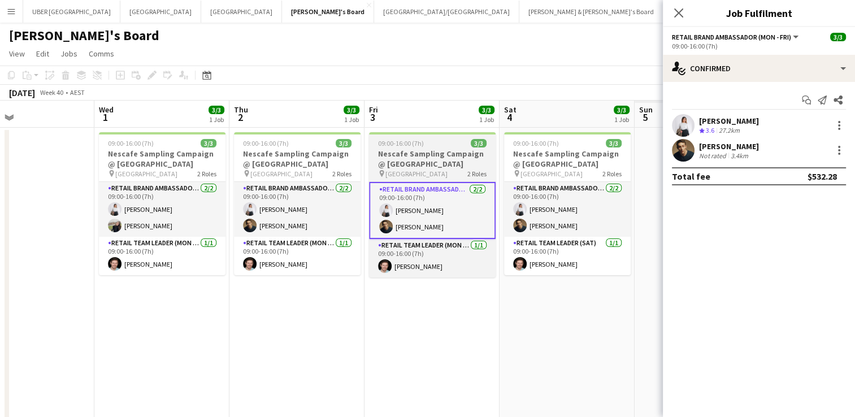
click at [447, 173] on div "pin Melbourne Central 2 Roles" at bounding box center [432, 173] width 127 height 9
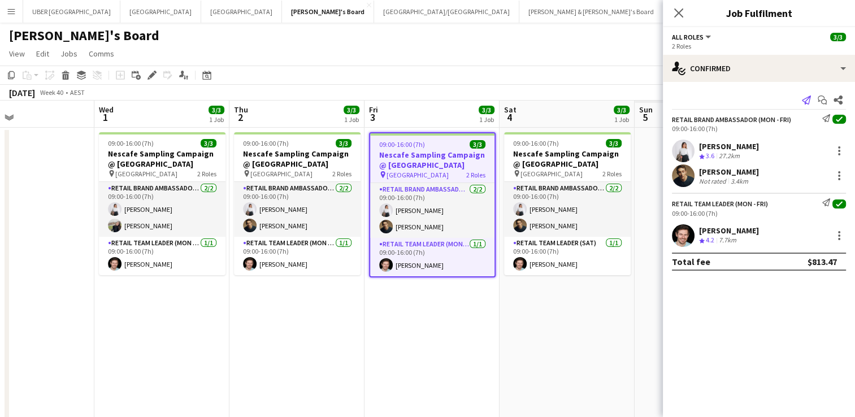
click at [806, 101] on icon at bounding box center [806, 100] width 9 height 9
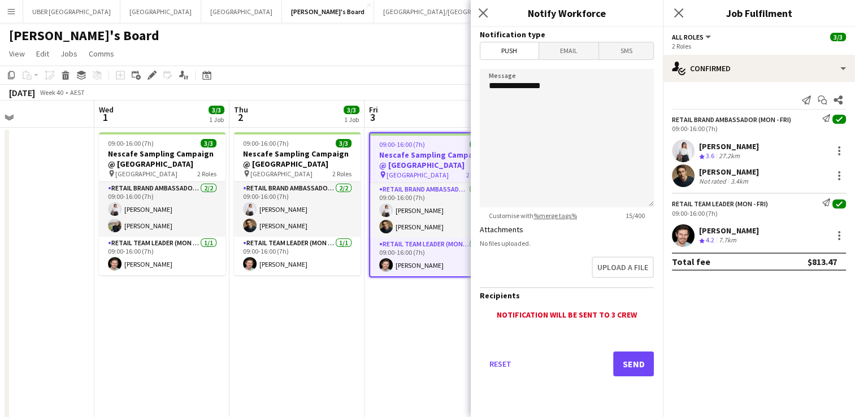
click at [582, 48] on span "Email" at bounding box center [569, 50] width 60 height 17
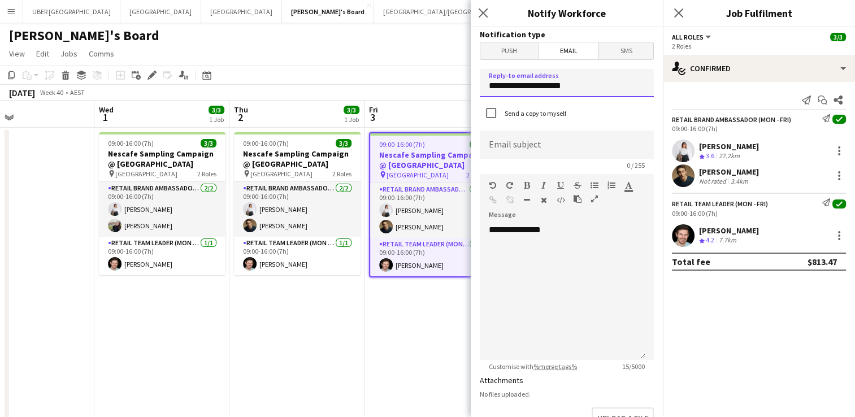
drag, startPoint x: 421, startPoint y: 84, endPoint x: 395, endPoint y: 79, distance: 25.9
click at [395, 79] on body "Menu Boards Boards Boards All jobs Status Workforce Workforce My Workforce Recr…" at bounding box center [427, 364] width 855 height 729
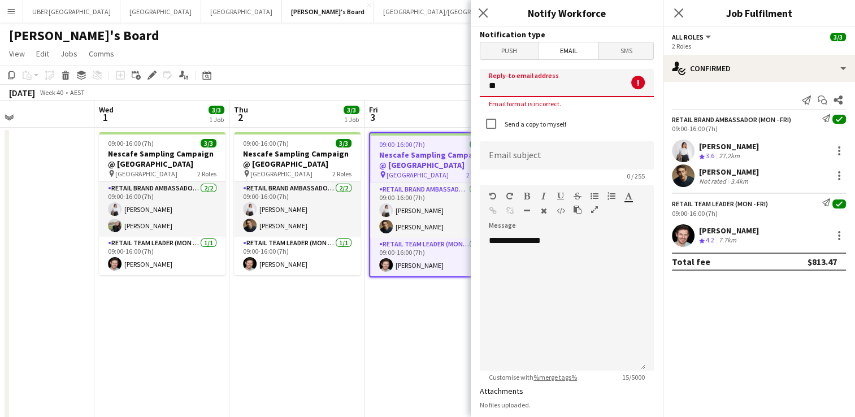
type input "*"
type input "**********"
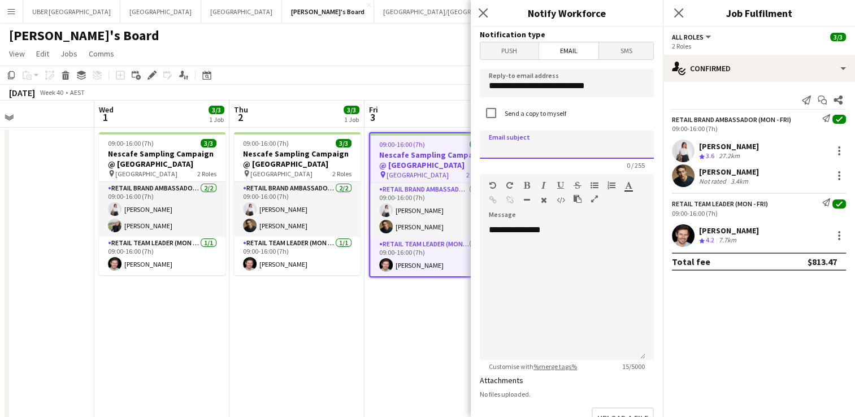
click at [528, 144] on input at bounding box center [567, 145] width 174 height 28
type input "**********"
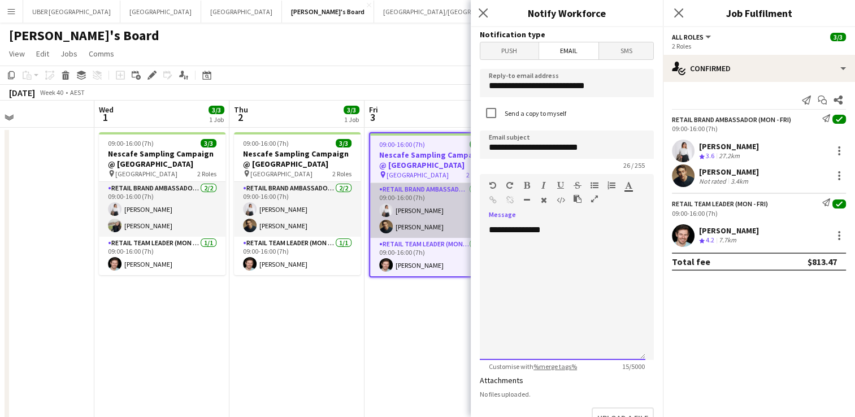
drag, startPoint x: 516, startPoint y: 228, endPoint x: 431, endPoint y: 230, distance: 85.4
click at [431, 230] on body "Menu Boards Boards Boards All jobs Status Workforce Workforce My Workforce Recr…" at bounding box center [427, 364] width 855 height 729
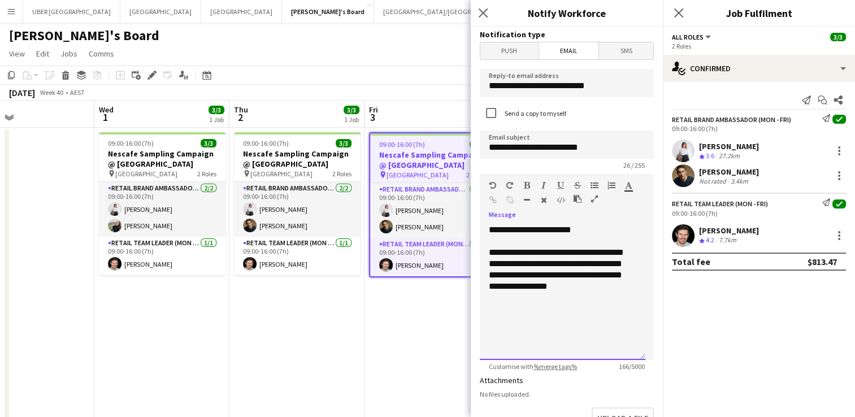
click at [530, 275] on div "**********" at bounding box center [563, 269] width 148 height 45
click at [575, 284] on div "**********" at bounding box center [563, 269] width 148 height 45
click at [572, 286] on div "**********" at bounding box center [563, 269] width 148 height 45
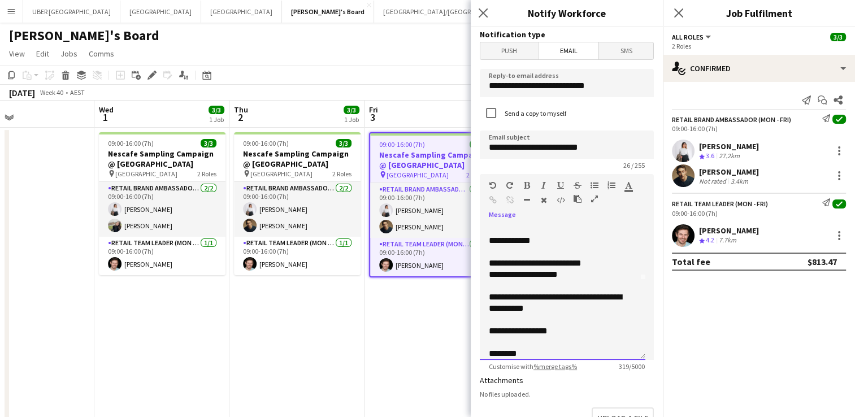
scroll to position [0, 0]
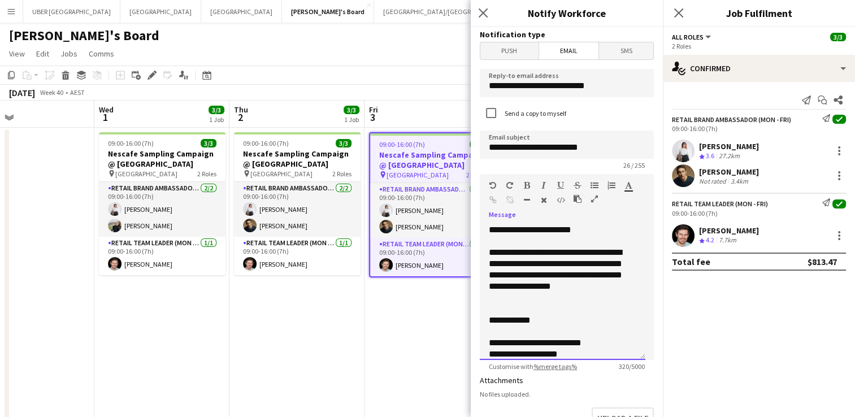
click at [540, 291] on div "**********" at bounding box center [558, 275] width 139 height 57
click at [511, 349] on div "**********" at bounding box center [558, 354] width 139 height 11
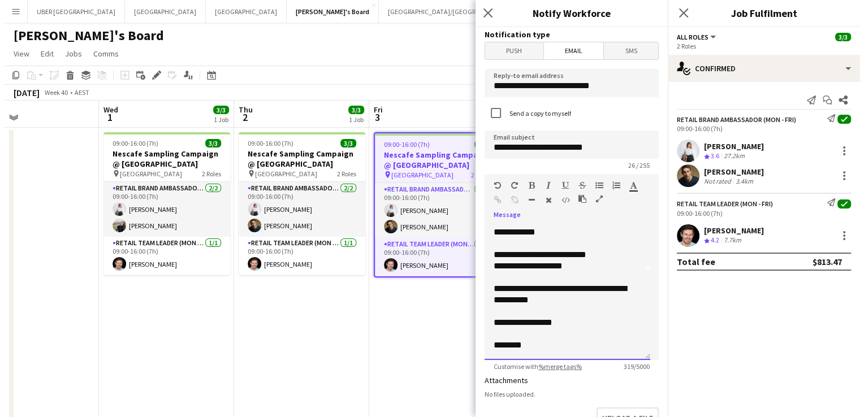
scroll to position [236, 0]
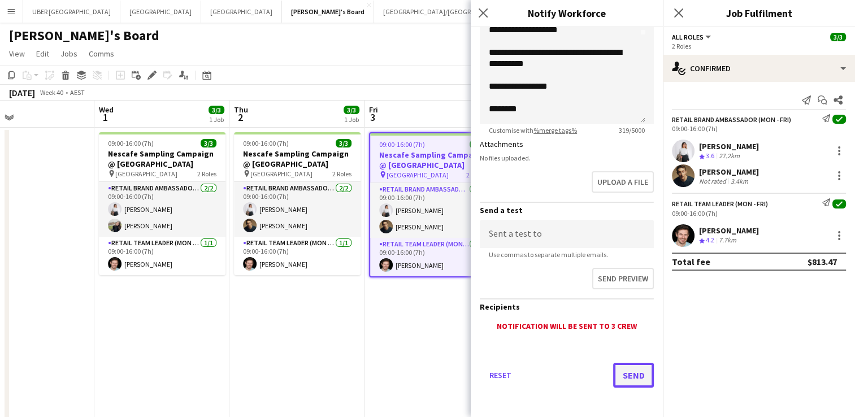
click at [618, 370] on button "Send" at bounding box center [633, 375] width 41 height 25
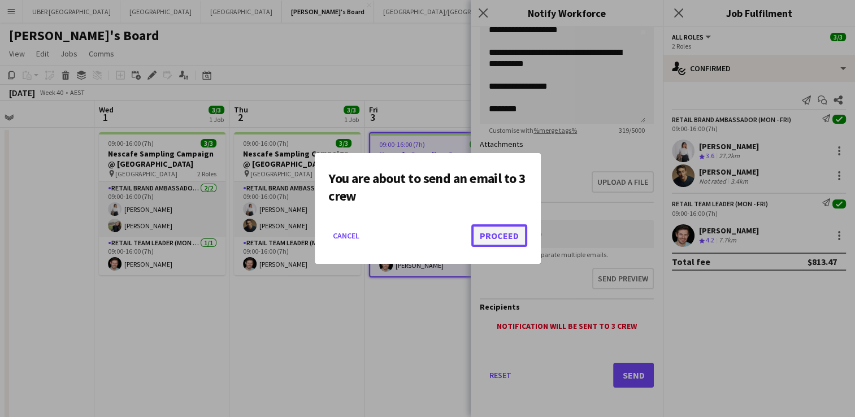
click at [506, 240] on button "Proceed" at bounding box center [499, 235] width 56 height 23
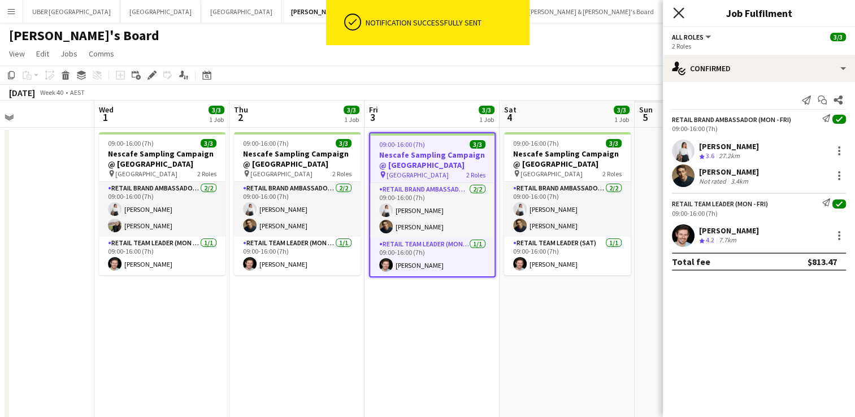
click at [676, 11] on icon at bounding box center [678, 12] width 11 height 11
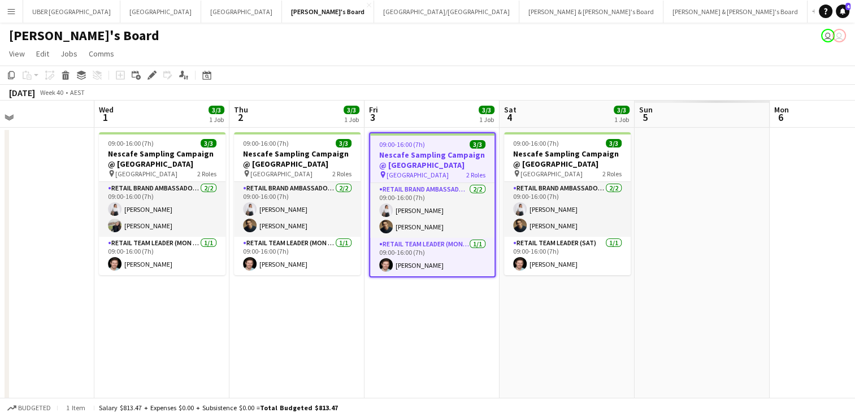
click at [15, 11] on app-icon "Menu" at bounding box center [11, 11] width 9 height 9
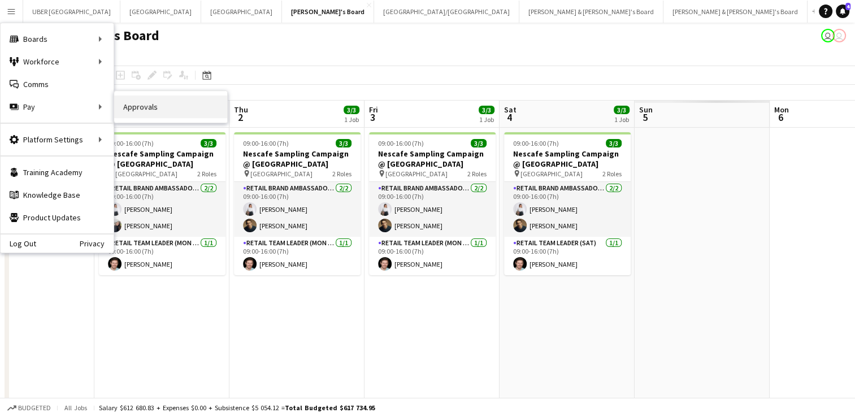
click at [151, 107] on link "Approvals" at bounding box center [170, 107] width 113 height 23
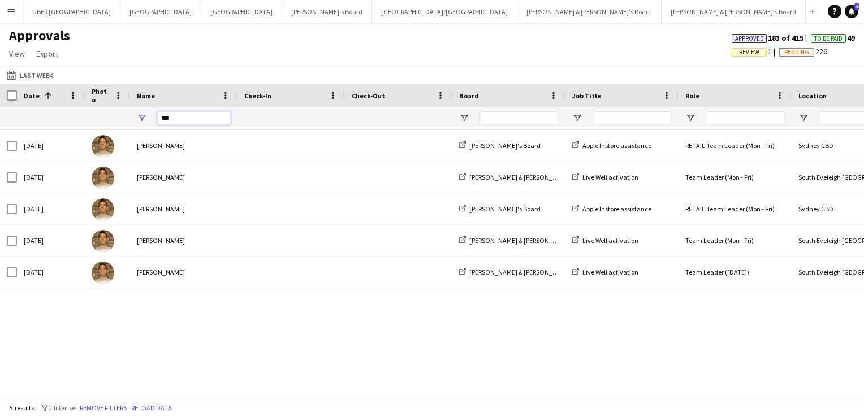
drag, startPoint x: 210, startPoint y: 114, endPoint x: 141, endPoint y: 120, distance: 69.8
click at [141, 120] on div "***" at bounding box center [183, 118] width 107 height 23
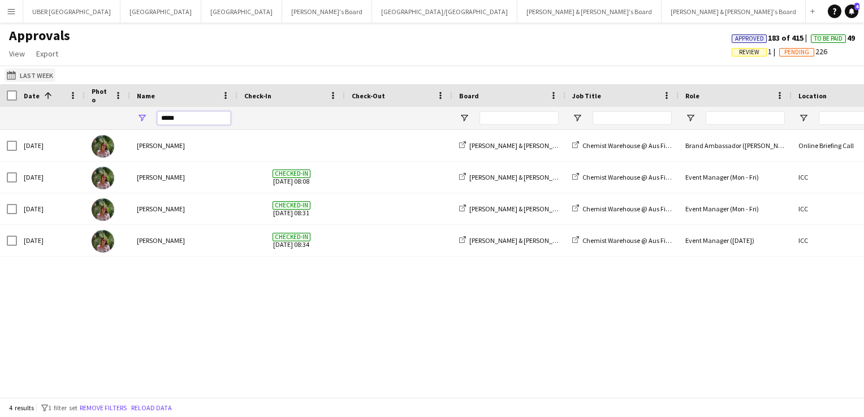
type input "*****"
click at [35, 72] on button "Last Week Last Week" at bounding box center [30, 75] width 51 height 14
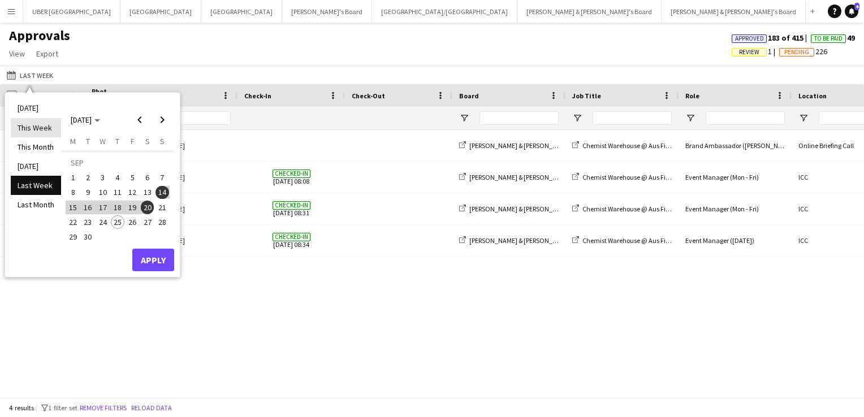
click at [38, 127] on li "This Week" at bounding box center [36, 127] width 50 height 19
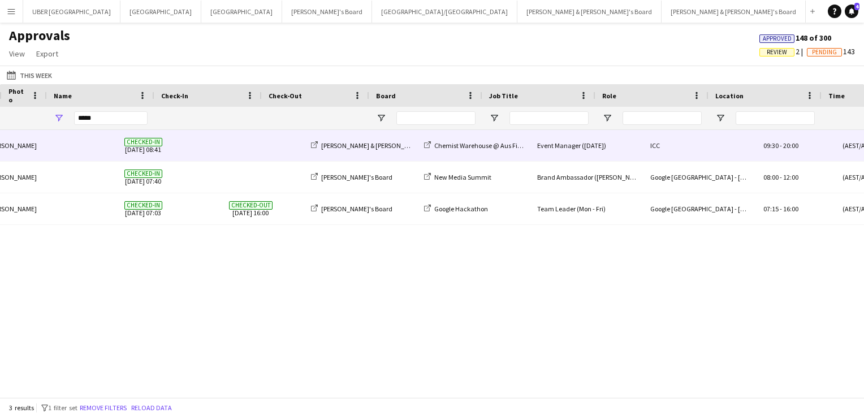
scroll to position [0, 148]
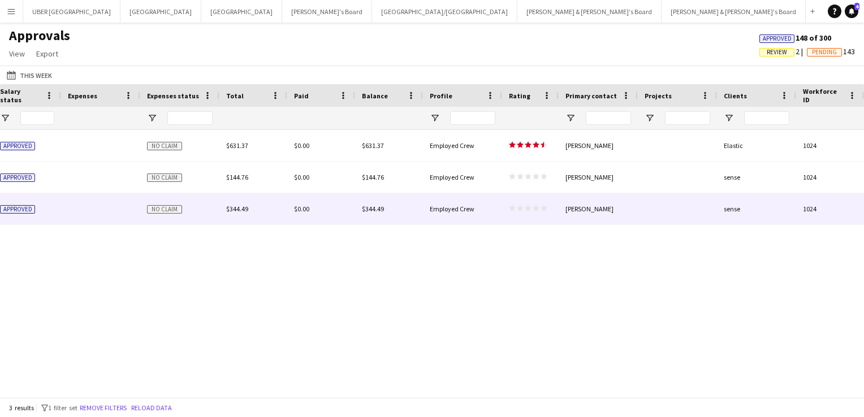
click at [545, 209] on polygon at bounding box center [543, 208] width 7 height 6
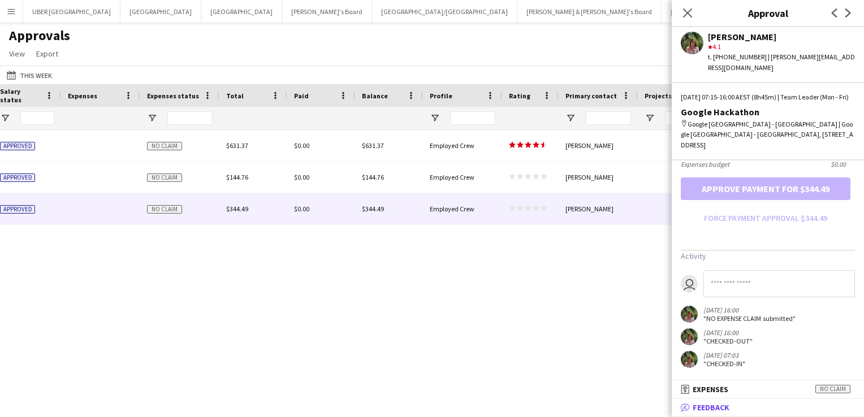
click at [726, 402] on span "Feedback" at bounding box center [710, 407] width 37 height 10
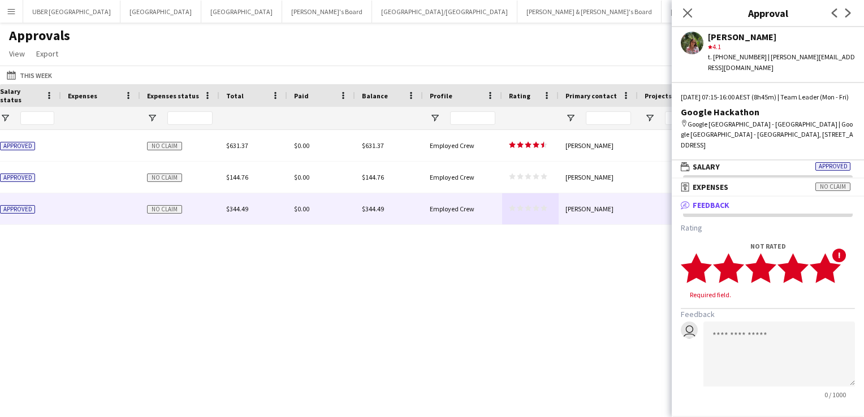
click at [829, 269] on polygon at bounding box center [824, 267] width 31 height 29
click at [744, 362] on textarea at bounding box center [778, 343] width 151 height 65
paste textarea "**********"
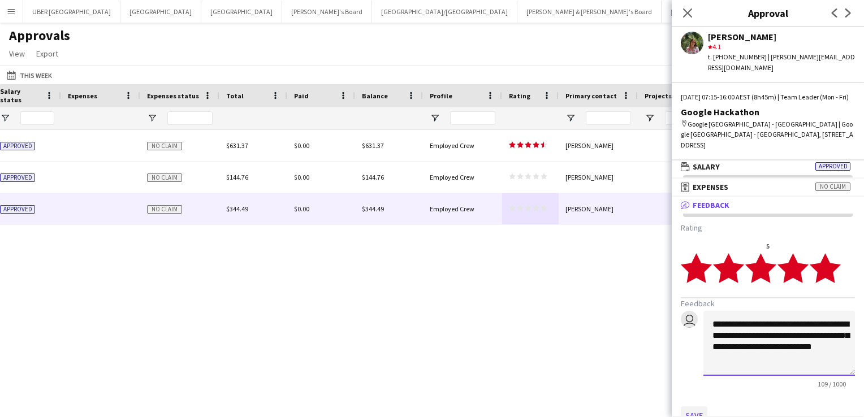
type textarea "**********"
click at [692, 413] on button "Save" at bounding box center [694, 415] width 27 height 18
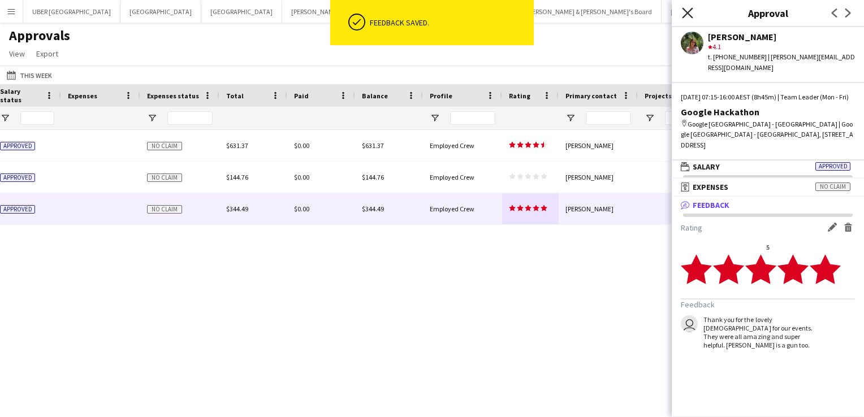
click at [685, 9] on icon "Close pop-in" at bounding box center [687, 12] width 11 height 11
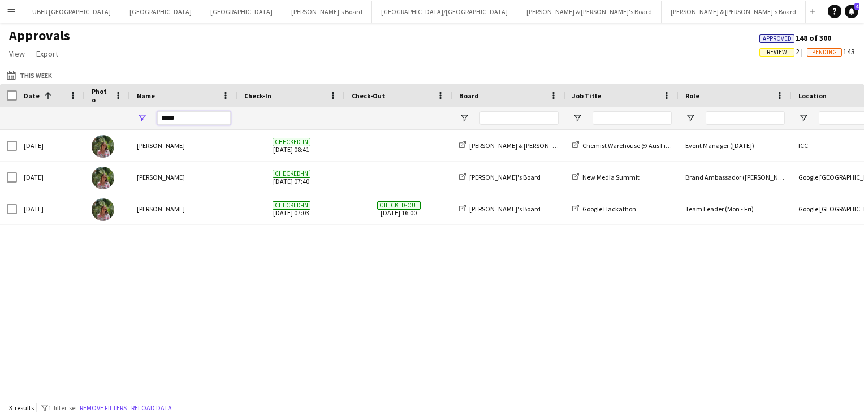
drag, startPoint x: 157, startPoint y: 119, endPoint x: 135, endPoint y: 119, distance: 22.0
click at [135, 119] on div "*****" at bounding box center [183, 118] width 107 height 23
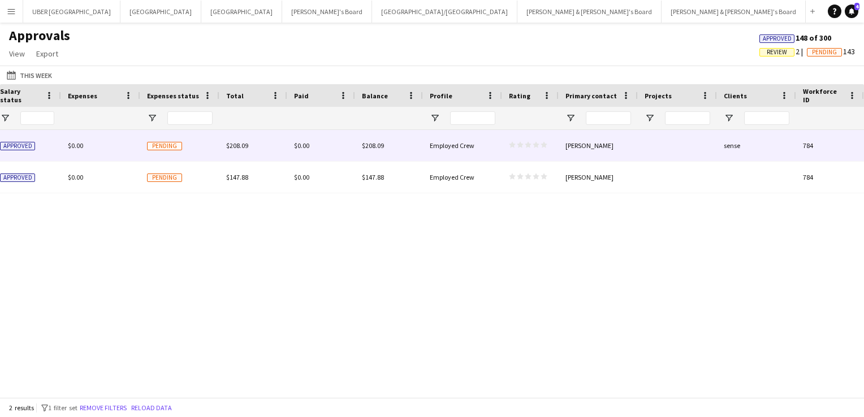
type input "****"
click at [545, 146] on icon "star" at bounding box center [543, 144] width 7 height 7
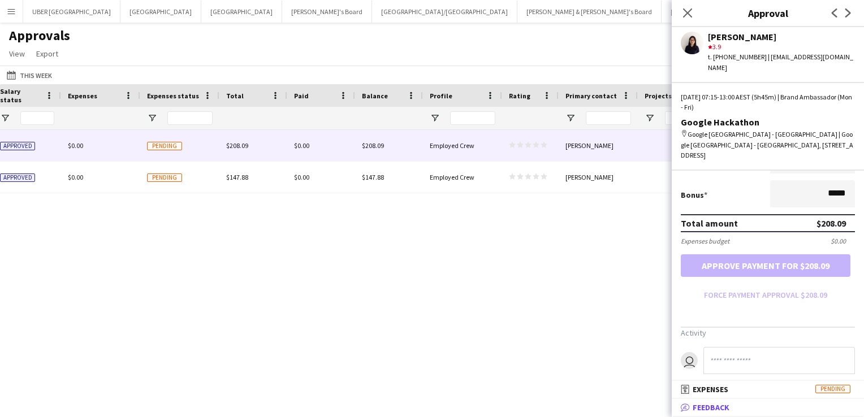
click at [712, 400] on mat-expansion-panel-header "bubble-pencil Feedback" at bounding box center [768, 407] width 192 height 17
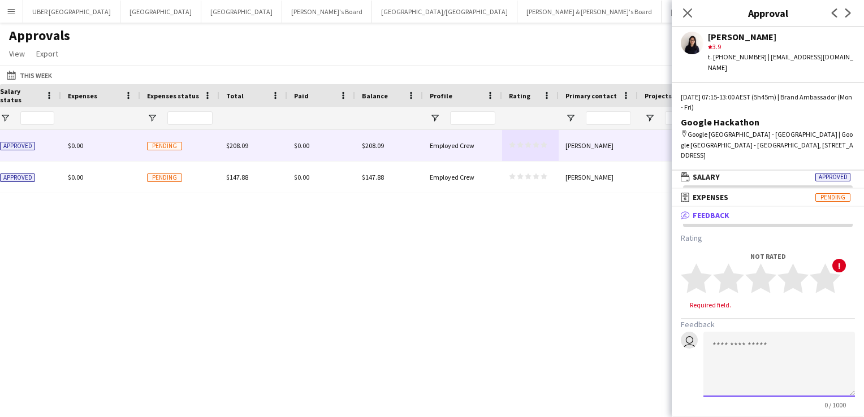
click at [739, 361] on textarea at bounding box center [778, 364] width 151 height 65
paste textarea "**********"
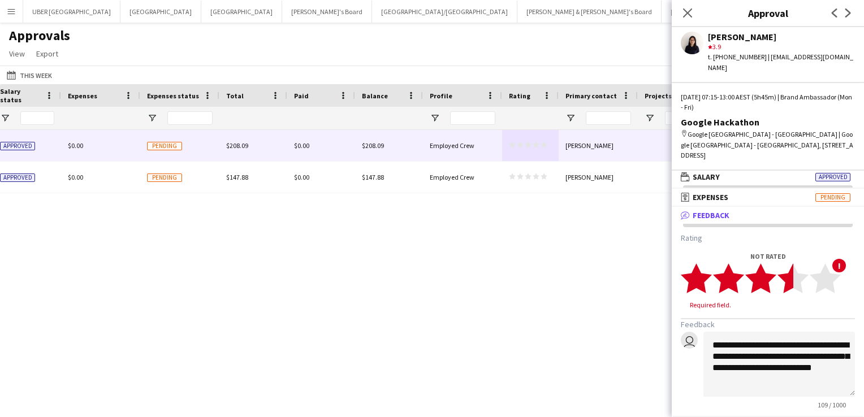
click at [782, 270] on icon "star" at bounding box center [792, 278] width 31 height 31
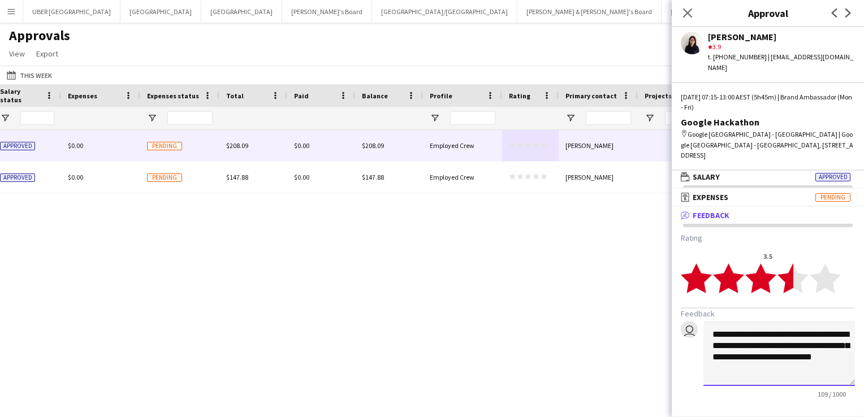
drag, startPoint x: 795, startPoint y: 361, endPoint x: 713, endPoint y: 355, distance: 82.7
click at [713, 355] on textarea "**********" at bounding box center [778, 353] width 151 height 65
type textarea "**********"
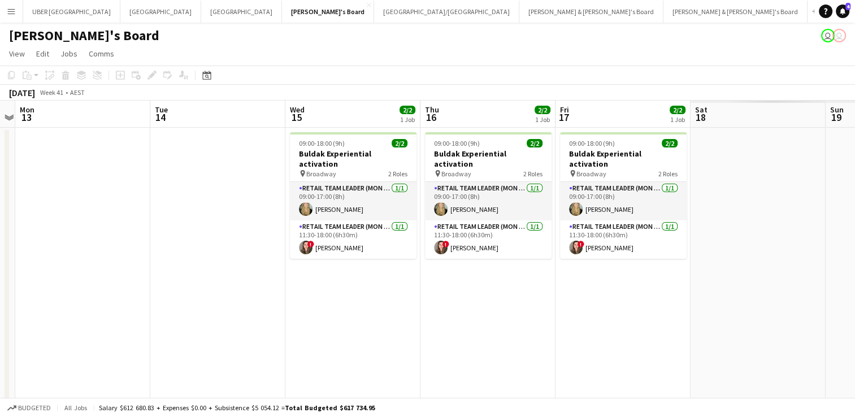
scroll to position [0, 272]
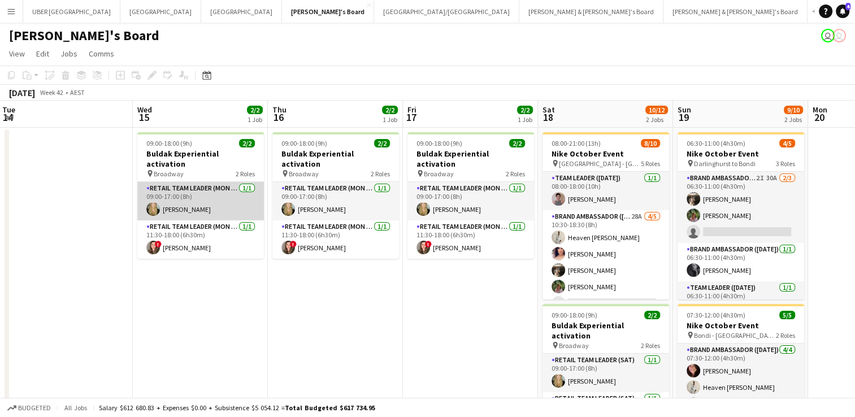
click at [213, 187] on app-card-role "RETAIL Team Leader (Mon - Fri) 1/1 09:00-17:00 (8h) Amber Davis" at bounding box center [200, 201] width 127 height 38
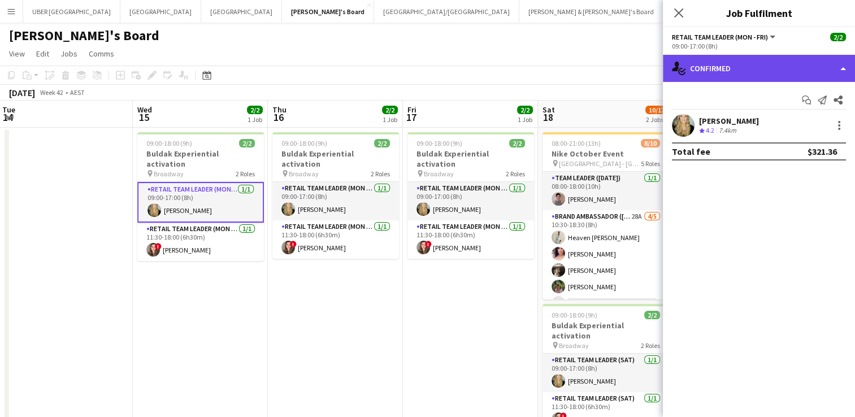
click at [735, 77] on div "single-neutral-actions-check-2 Confirmed" at bounding box center [759, 68] width 192 height 27
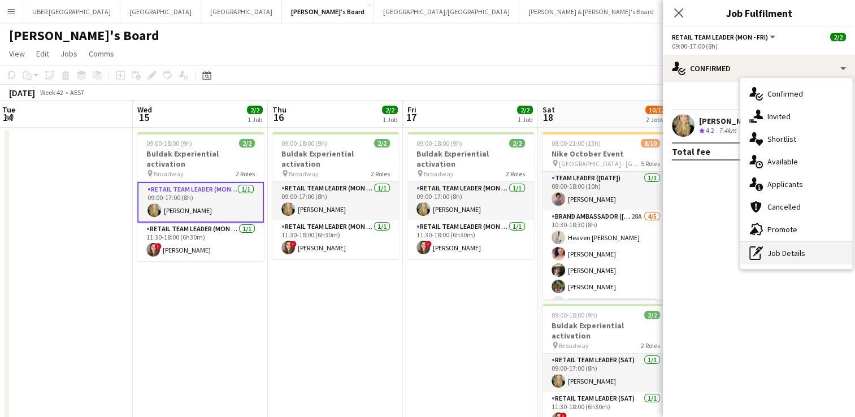
click at [755, 248] on icon "pen-write" at bounding box center [757, 253] width 14 height 14
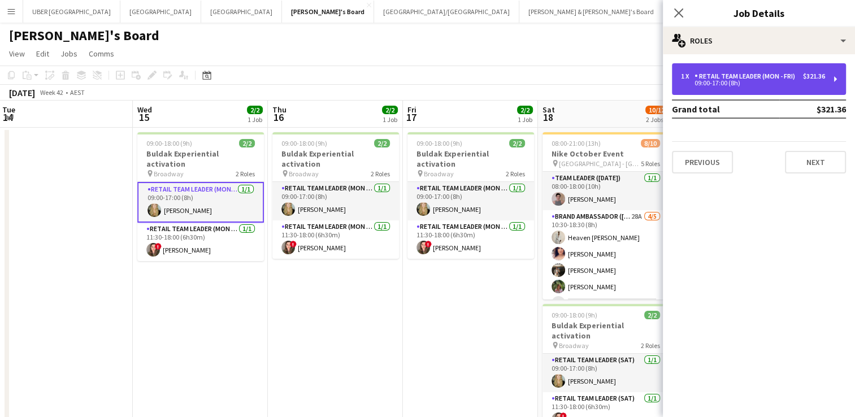
click at [721, 80] on div "RETAIL Team Leader (Mon - Fri)" at bounding box center [747, 76] width 105 height 8
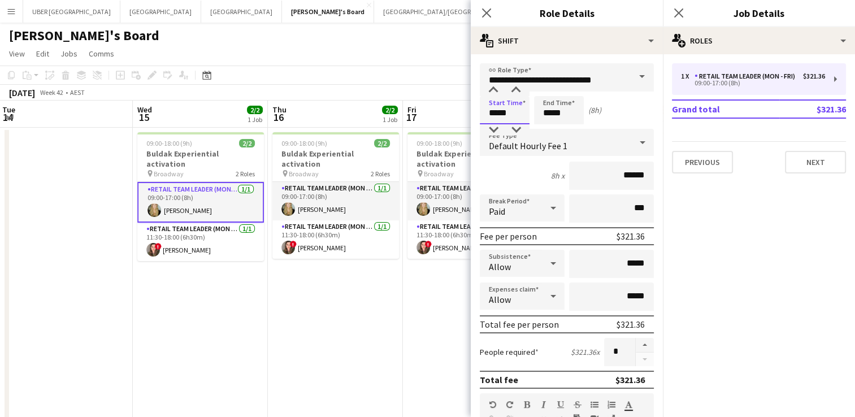
drag, startPoint x: 461, startPoint y: 110, endPoint x: 445, endPoint y: 105, distance: 15.9
click at [445, 105] on body "Menu Boards Boards Boards All jobs Status Workforce Workforce My Workforce Recr…" at bounding box center [427, 364] width 855 height 729
type input "*****"
click at [677, 13] on icon "Close pop-in" at bounding box center [678, 12] width 11 height 11
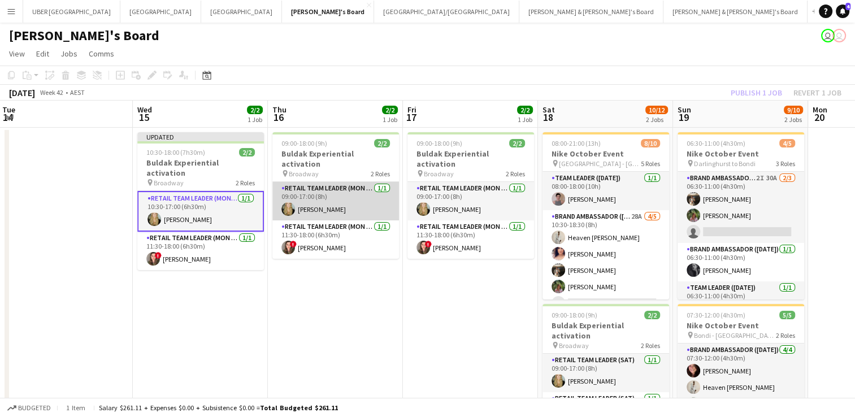
click at [336, 193] on app-card-role "RETAIL Team Leader (Mon - Fri) 1/1 09:00-17:00 (8h) Amber Davis" at bounding box center [335, 201] width 127 height 38
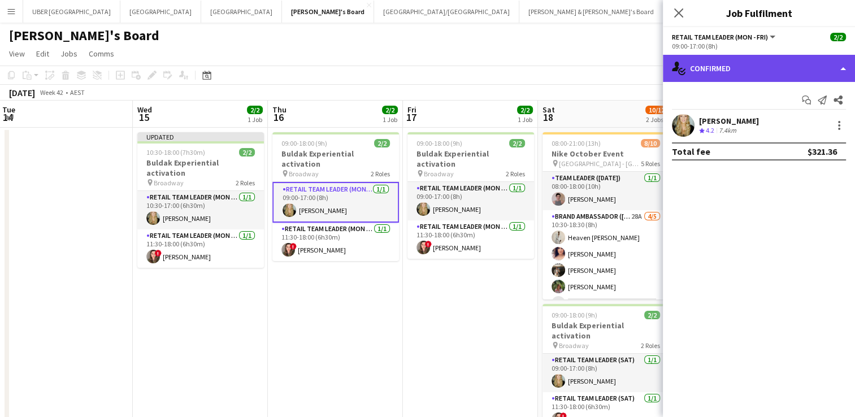
click at [768, 66] on div "single-neutral-actions-check-2 Confirmed" at bounding box center [759, 68] width 192 height 27
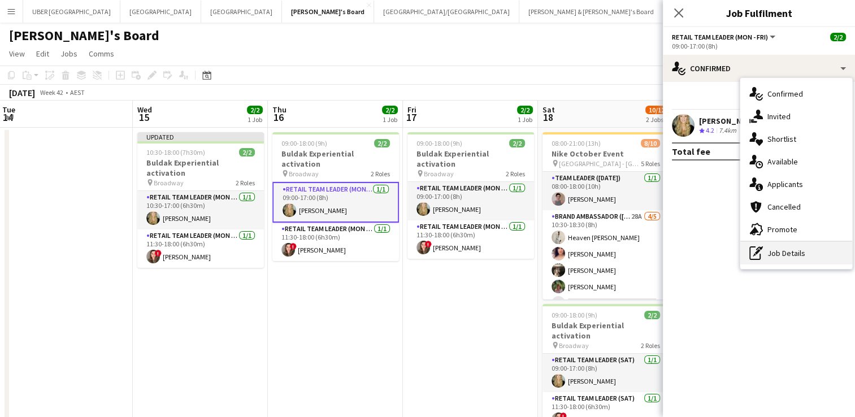
click at [786, 254] on div "pen-write Job Details" at bounding box center [797, 253] width 112 height 23
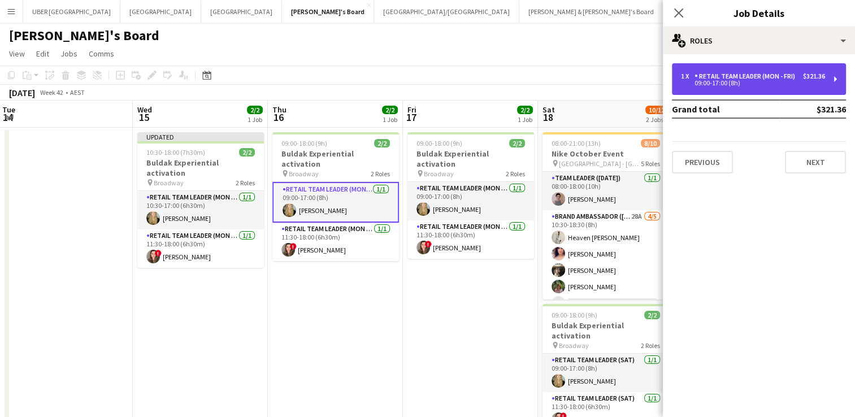
click at [702, 80] on div "09:00-17:00 (8h)" at bounding box center [753, 83] width 144 height 6
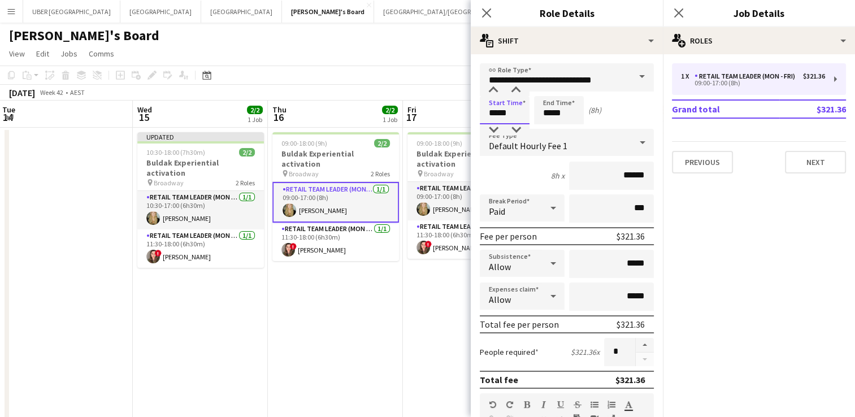
drag, startPoint x: 475, startPoint y: 111, endPoint x: 433, endPoint y: 103, distance: 43.2
click at [433, 103] on body "Menu Boards Boards Boards All jobs Status Workforce Workforce My Workforce Recr…" at bounding box center [427, 364] width 855 height 729
type input "*****"
click at [677, 10] on icon "Close pop-in" at bounding box center [678, 12] width 11 height 11
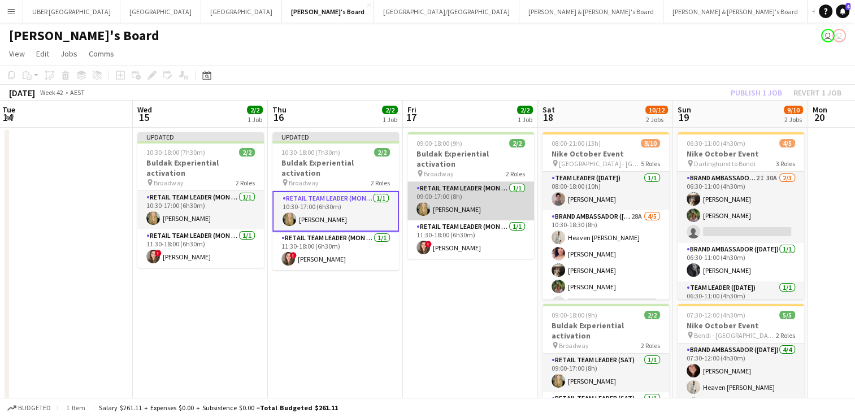
click at [471, 198] on app-card-role "RETAIL Team Leader (Mon - Fri) 1/1 09:00-17:00 (8h) Amber Davis" at bounding box center [471, 201] width 127 height 38
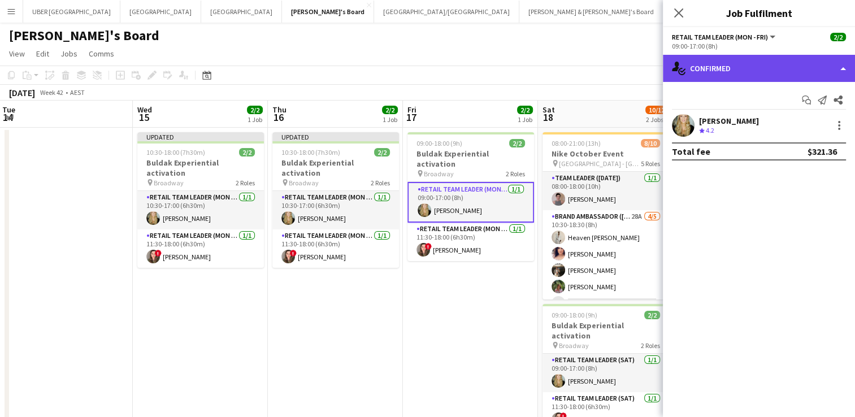
click at [781, 63] on div "single-neutral-actions-check-2 Confirmed" at bounding box center [759, 68] width 192 height 27
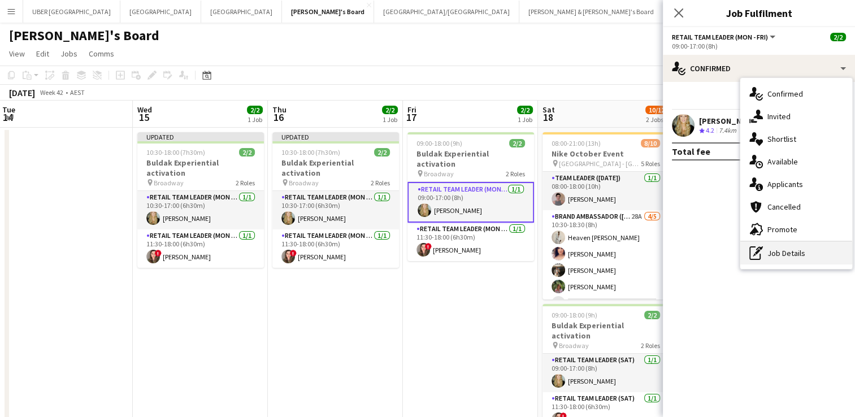
click at [774, 254] on div "pen-write Job Details" at bounding box center [797, 253] width 112 height 23
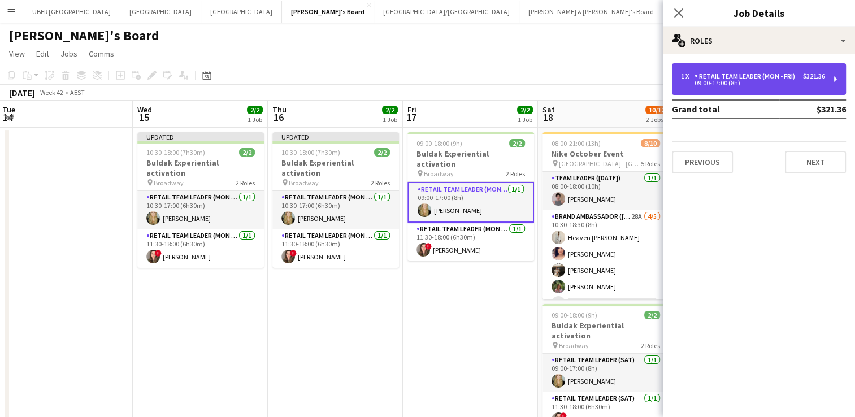
click at [720, 75] on div "RETAIL Team Leader (Mon - Fri)" at bounding box center [747, 76] width 105 height 8
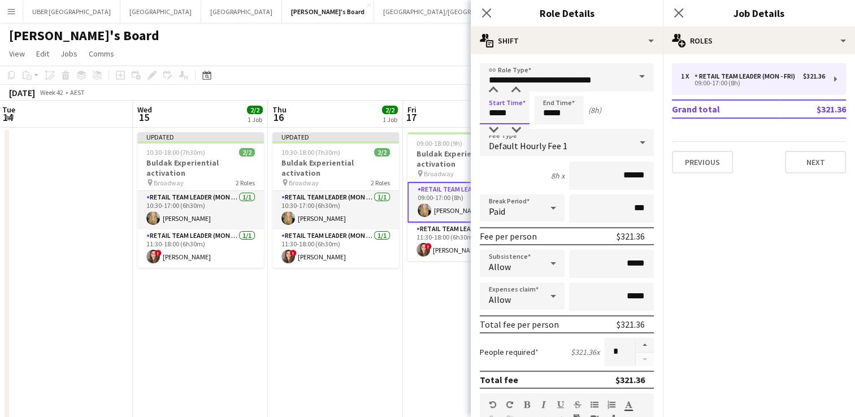
drag, startPoint x: 514, startPoint y: 112, endPoint x: 425, endPoint y: 106, distance: 90.1
click at [425, 106] on body "Menu Boards Boards Boards All jobs Status Workforce Workforce My Workforce Recr…" at bounding box center [427, 364] width 855 height 729
type input "*****"
click at [672, 12] on app-icon "Close pop-in" at bounding box center [679, 13] width 16 height 16
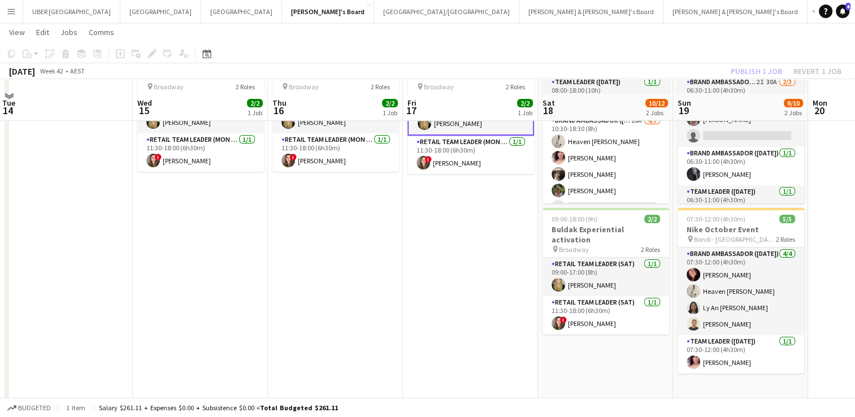
scroll to position [113, 0]
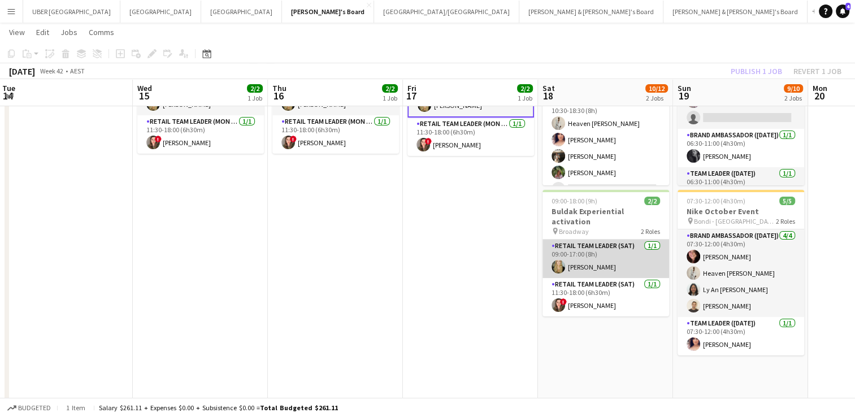
click at [613, 245] on app-card-role "RETAIL Team Leader (Sat) 1/1 09:00-17:00 (8h) Amber Davis" at bounding box center [606, 259] width 127 height 38
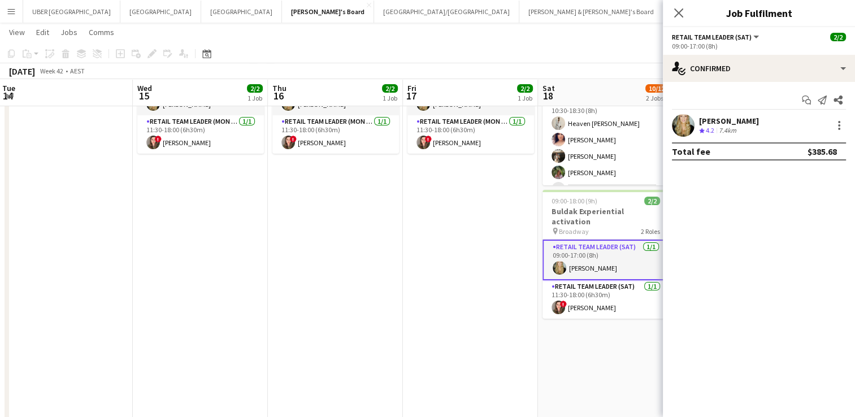
click at [739, 54] on app-options-switcher "RETAIL Team Leader (Sat) All roles RETAIL Team Leader (Sat) 2/2 09:00-17:00 (8h)" at bounding box center [759, 41] width 192 height 28
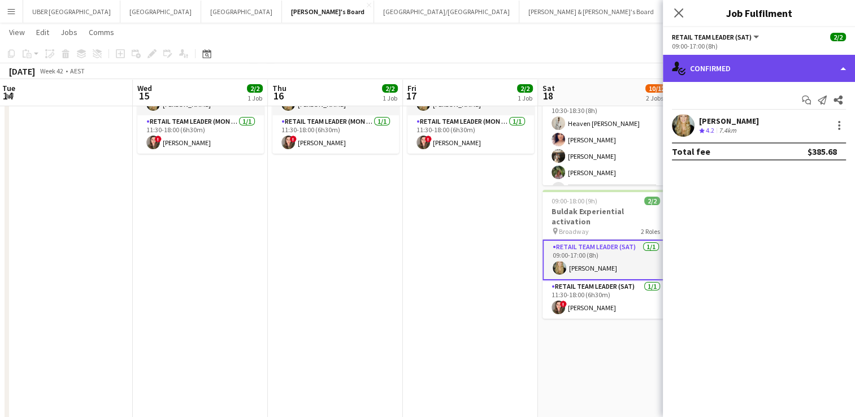
click at [739, 69] on div "single-neutral-actions-check-2 Confirmed" at bounding box center [759, 68] width 192 height 27
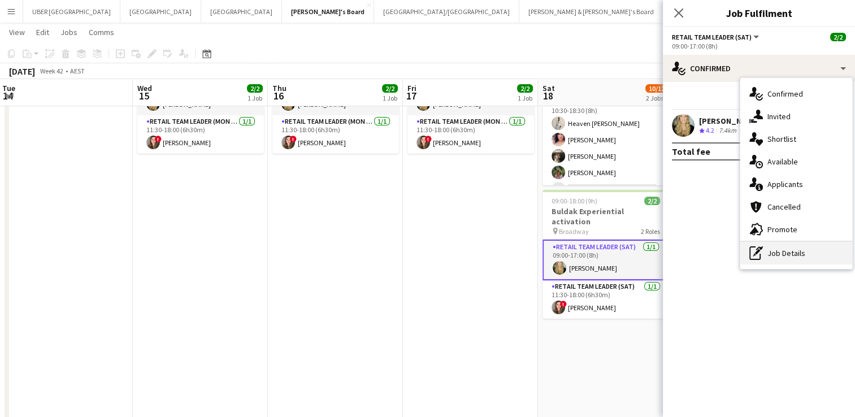
click at [772, 262] on div "pen-write Job Details" at bounding box center [797, 253] width 112 height 23
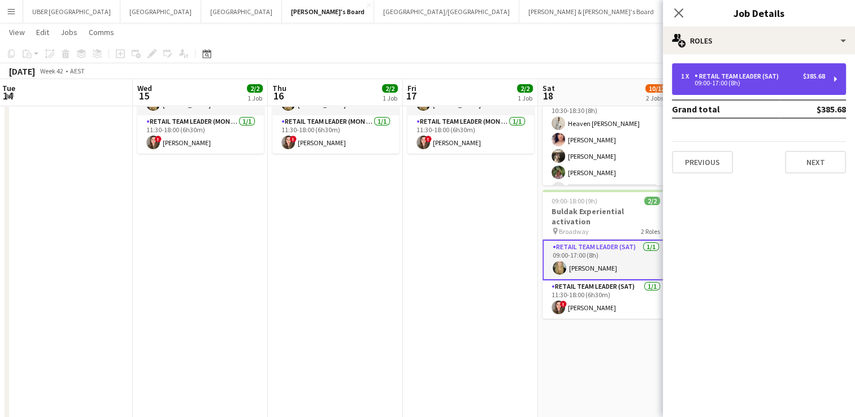
click at [744, 63] on div "1 x RETAIL Team Leader (Sat) $385.68 09:00-17:00 (8h)" at bounding box center [759, 79] width 174 height 32
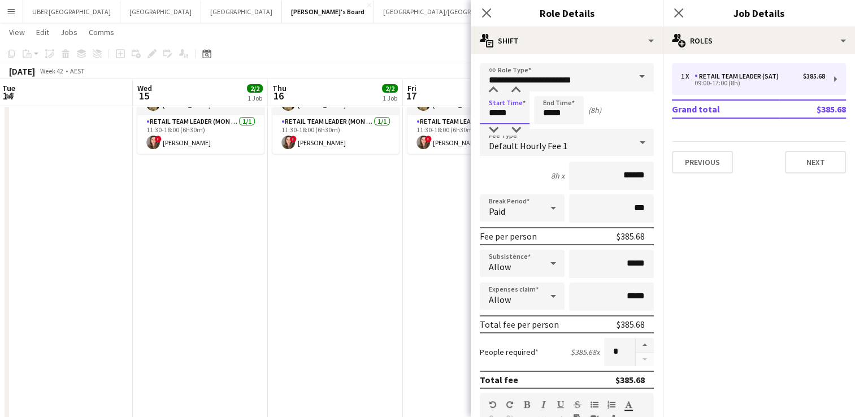
drag, startPoint x: 518, startPoint y: 109, endPoint x: 430, endPoint y: 101, distance: 88.5
click at [430, 101] on body "Menu Boards Boards Boards All jobs Status Workforce Workforce My Workforce Recr…" at bounding box center [427, 251] width 855 height 728
type input "*****"
click at [681, 14] on icon "Close pop-in" at bounding box center [678, 12] width 11 height 11
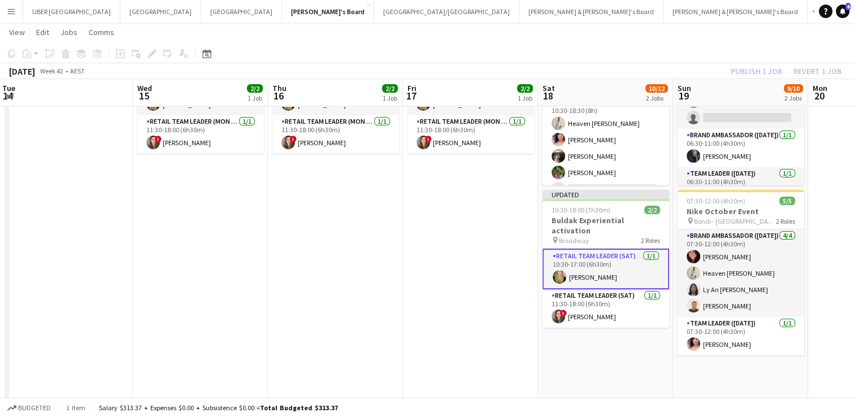
click at [429, 295] on app-date-cell "Updated 10:30-18:00 (7h30m) 2/2 Buldak Experiential activation pin Broadway 2 R…" at bounding box center [470, 305] width 135 height 582
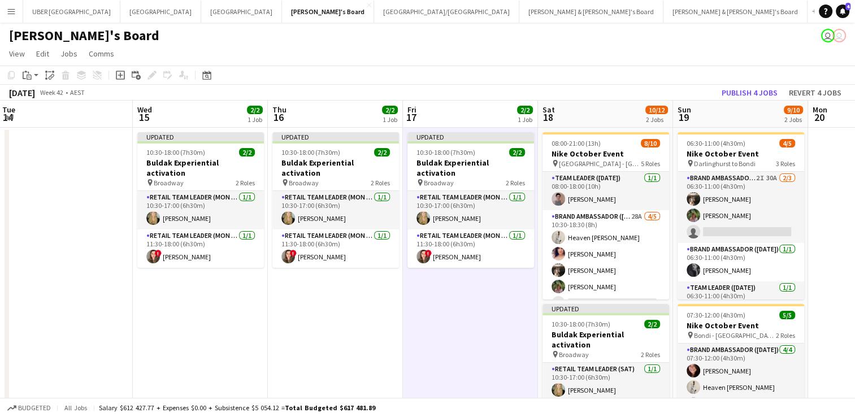
scroll to position [0, 0]
click at [755, 92] on button "Publish 4 jobs" at bounding box center [749, 92] width 65 height 15
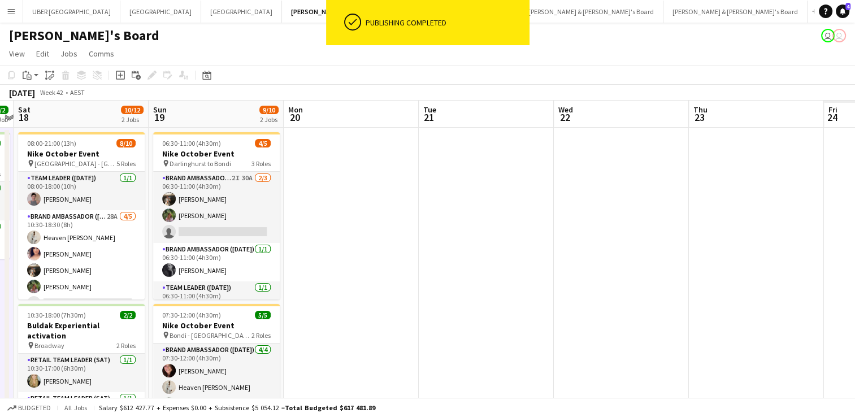
scroll to position [0, 279]
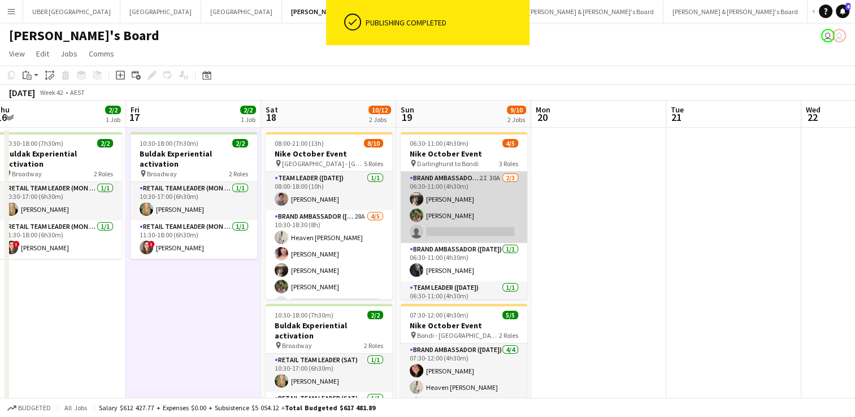
click at [466, 231] on app-card-role "Brand Ambassador (Sunday) 2I 30A 2/3 06:30-11:00 (4h30m) Owen Davies Laura Sanc…" at bounding box center [464, 207] width 127 height 71
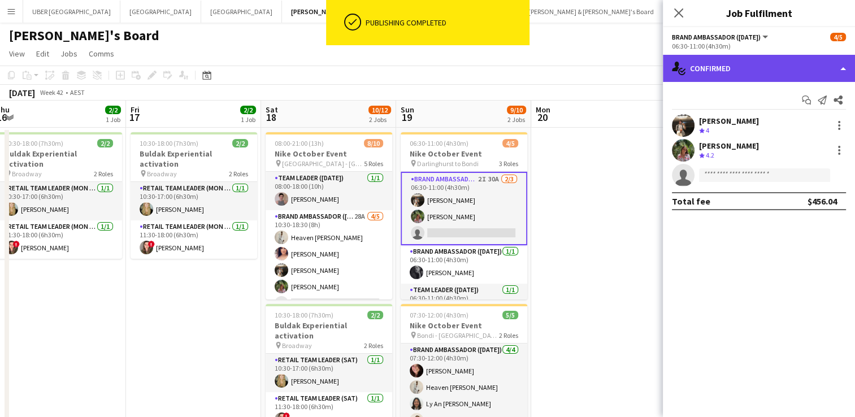
click at [755, 57] on div "single-neutral-actions-check-2 Confirmed" at bounding box center [759, 68] width 192 height 27
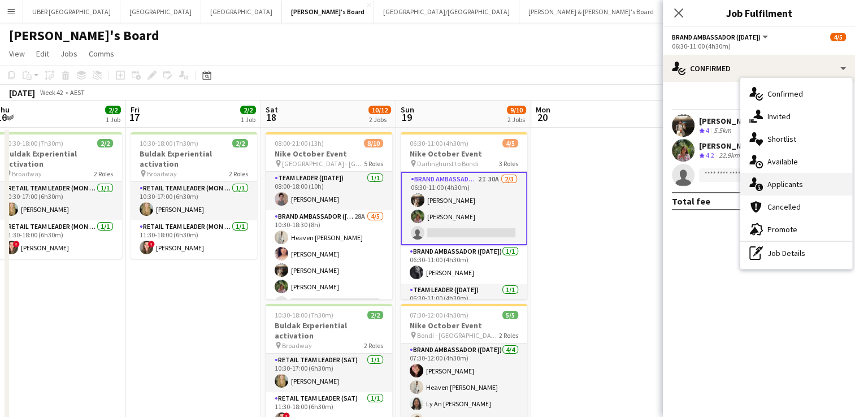
click at [767, 189] on div "single-neutral-actions-information Applicants" at bounding box center [797, 184] width 112 height 23
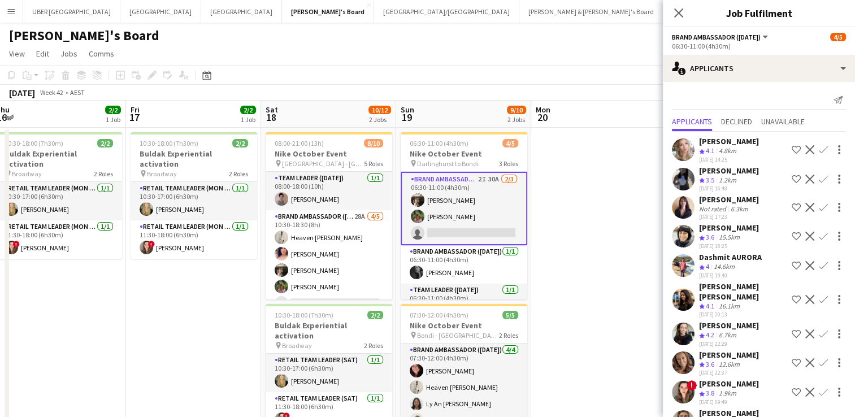
scroll to position [511, 0]
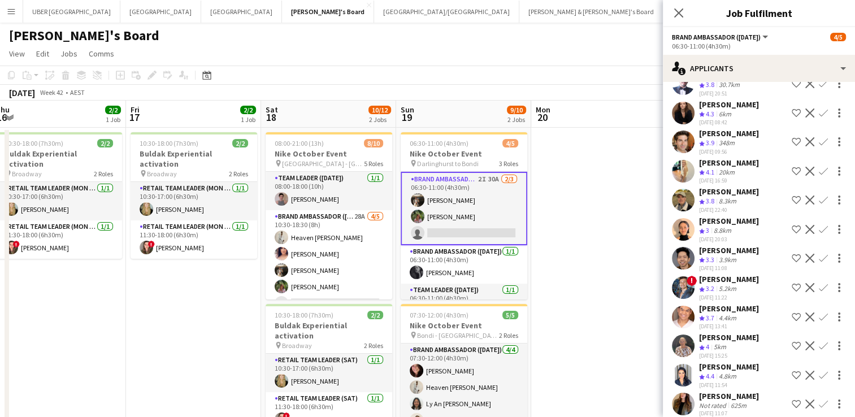
click at [715, 391] on div "Maria Zerpa" at bounding box center [729, 396] width 60 height 10
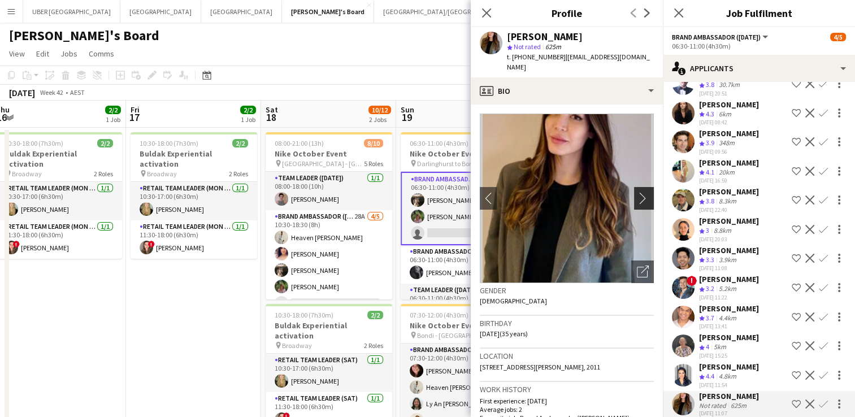
click at [637, 192] on app-icon "chevron-right" at bounding box center [646, 198] width 18 height 12
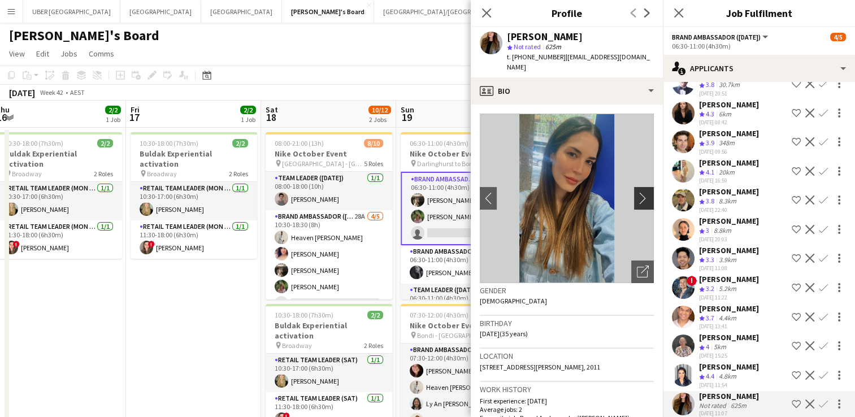
click at [637, 192] on app-icon "chevron-right" at bounding box center [646, 198] width 18 height 12
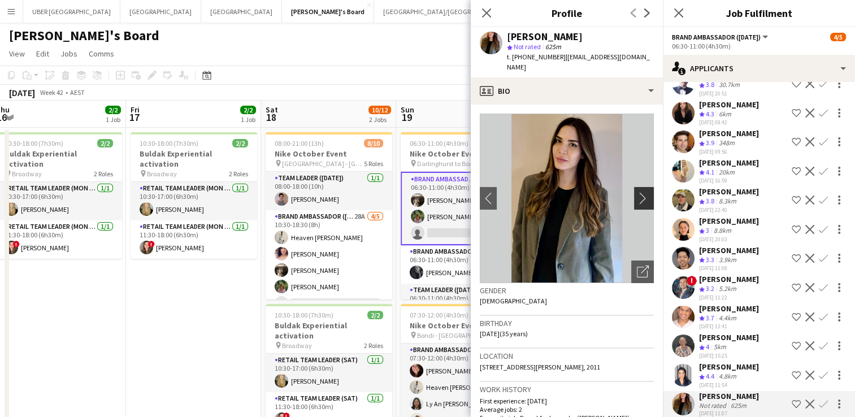
click at [637, 192] on app-icon "chevron-right" at bounding box center [646, 198] width 18 height 12
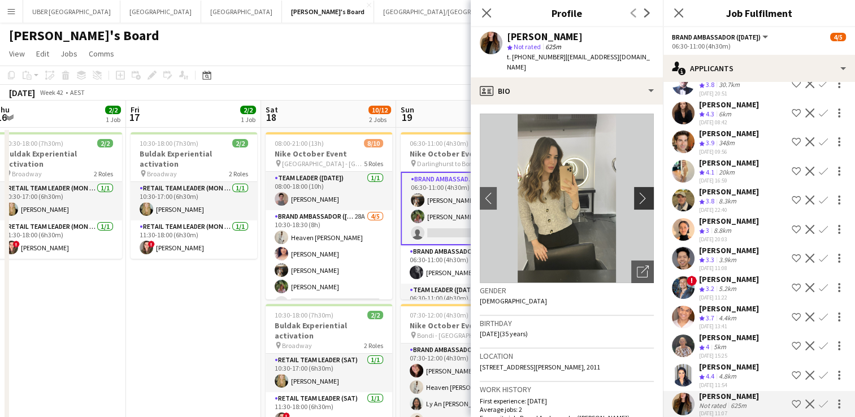
click at [637, 192] on app-icon "chevron-right" at bounding box center [646, 198] width 18 height 12
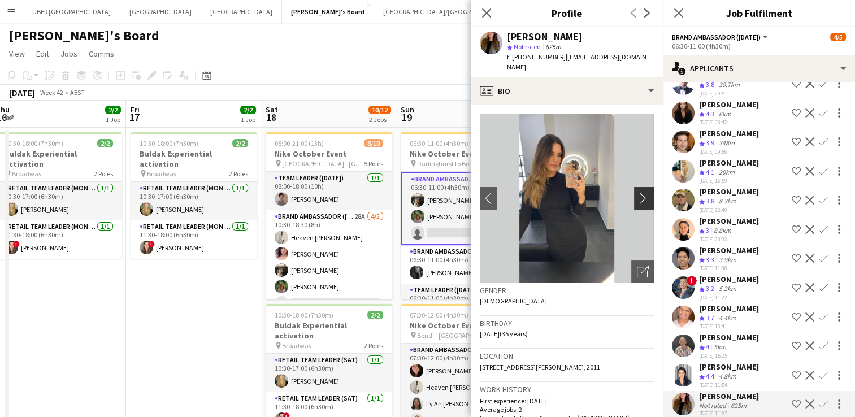
click at [637, 192] on app-icon "chevron-right" at bounding box center [646, 198] width 18 height 12
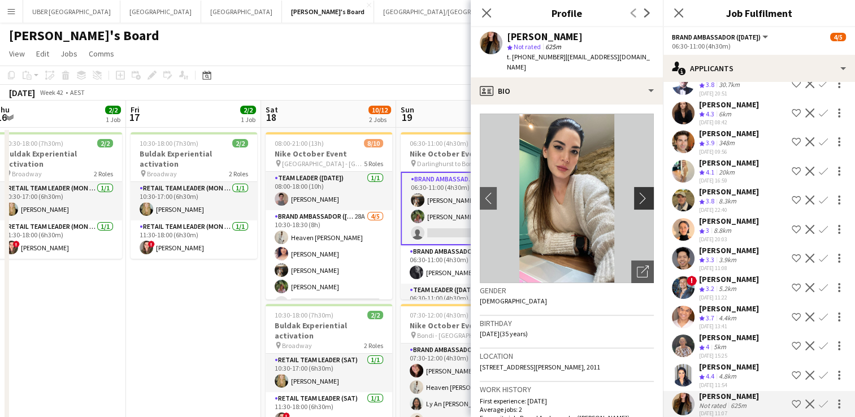
click at [637, 192] on app-icon "chevron-right" at bounding box center [646, 198] width 18 height 12
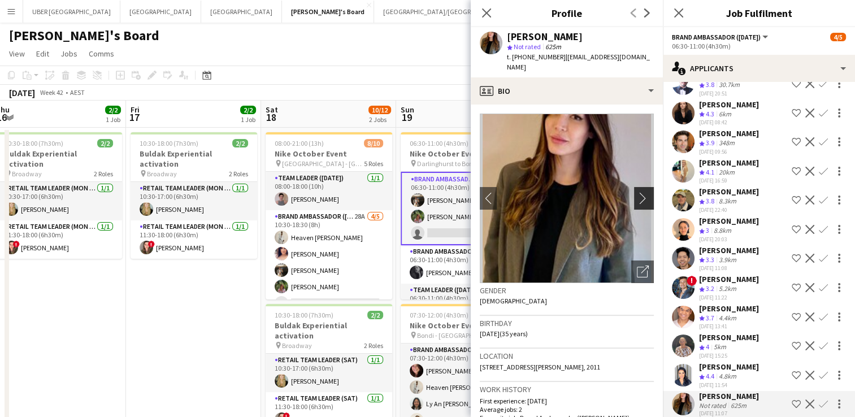
click at [637, 192] on app-icon "chevron-right" at bounding box center [646, 198] width 18 height 12
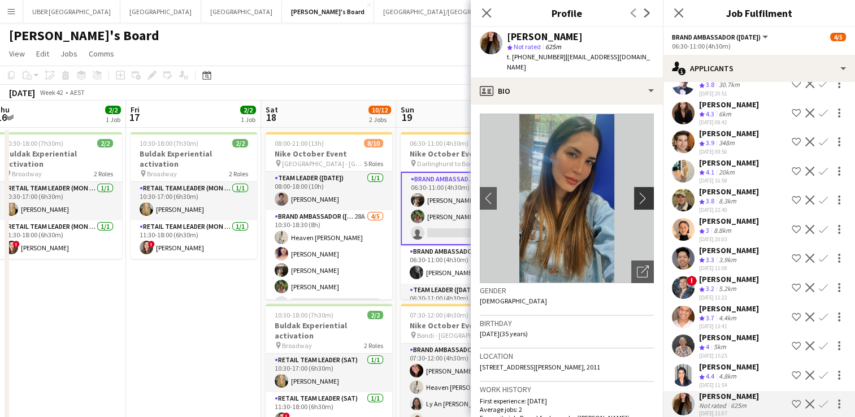
click at [637, 192] on app-icon "chevron-right" at bounding box center [646, 198] width 18 height 12
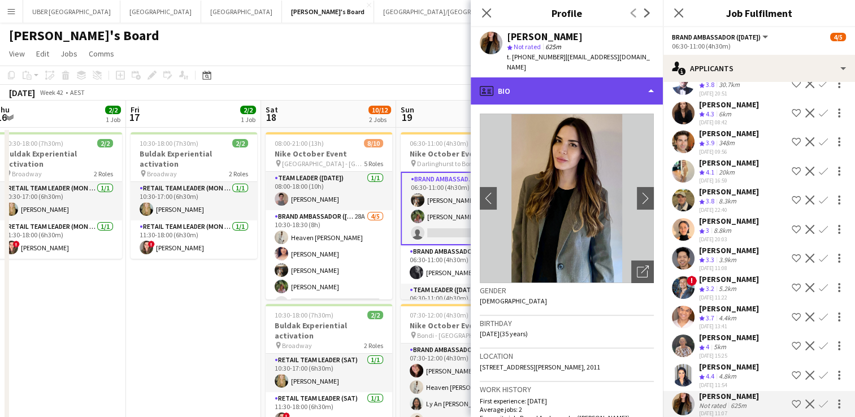
click at [561, 77] on div "profile Bio" at bounding box center [567, 90] width 192 height 27
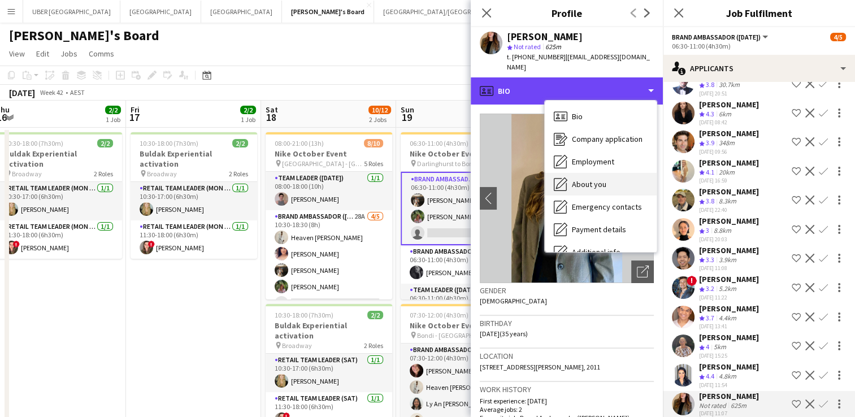
scroll to position [84, 0]
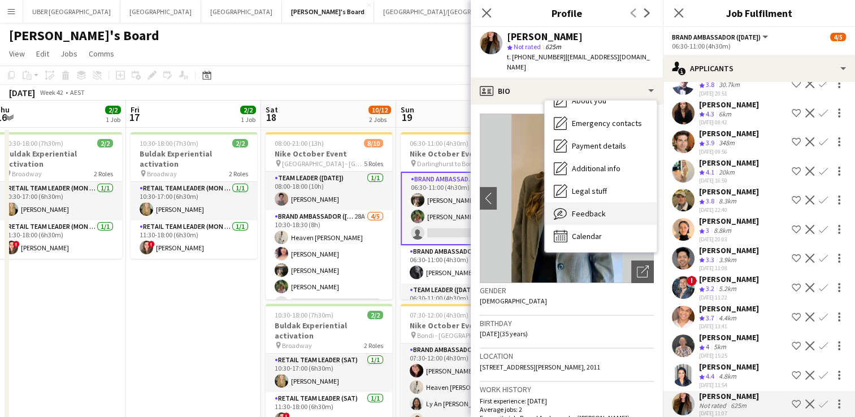
click at [579, 209] on span "Feedback" at bounding box center [589, 214] width 34 height 10
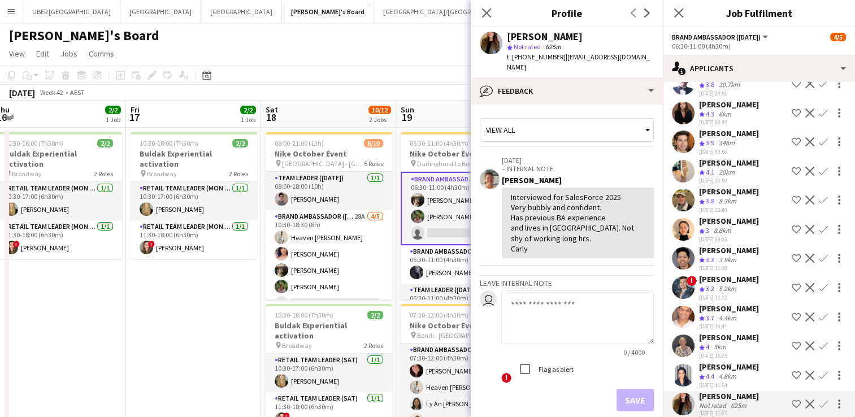
click at [720, 274] on div "Christian Betzmann" at bounding box center [729, 279] width 60 height 10
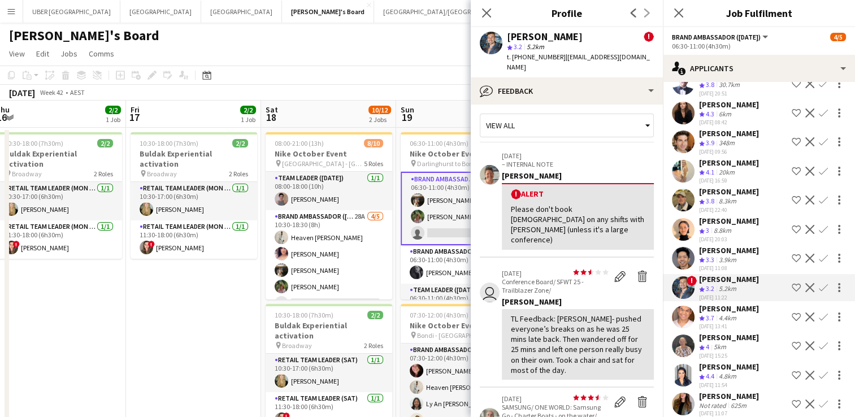
scroll to position [5, 0]
click at [677, 12] on icon at bounding box center [678, 12] width 11 height 11
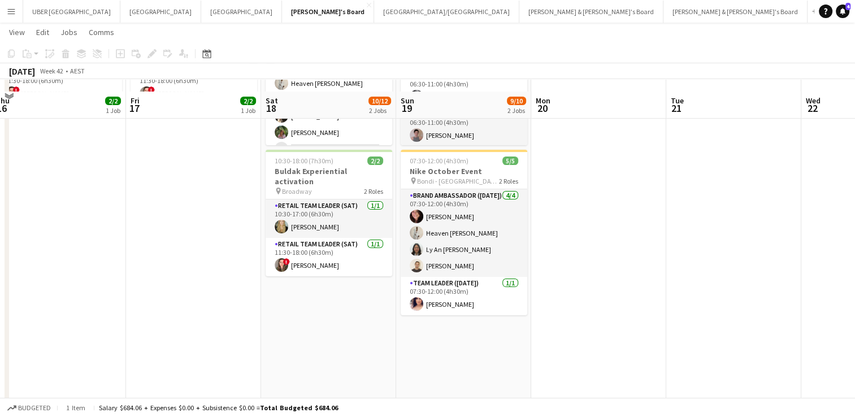
scroll to position [146, 0]
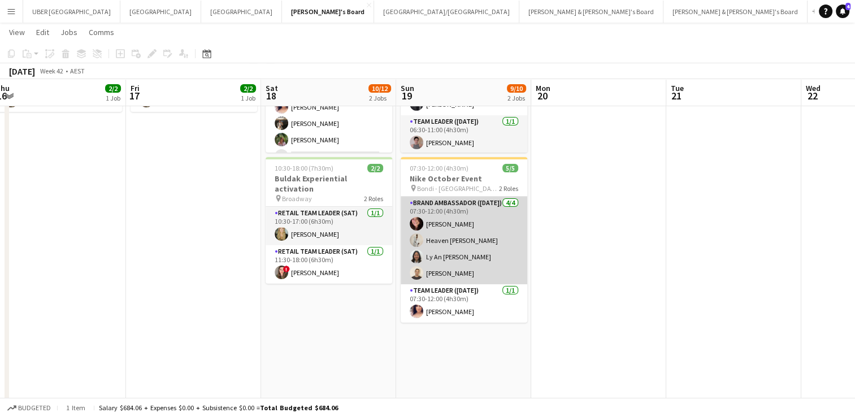
click at [426, 271] on app-card-role "Brand Ambassador ([DATE]) [DATE] 07:30-12:00 (4h30m) [PERSON_NAME] Heaven [PERS…" at bounding box center [464, 241] width 127 height 88
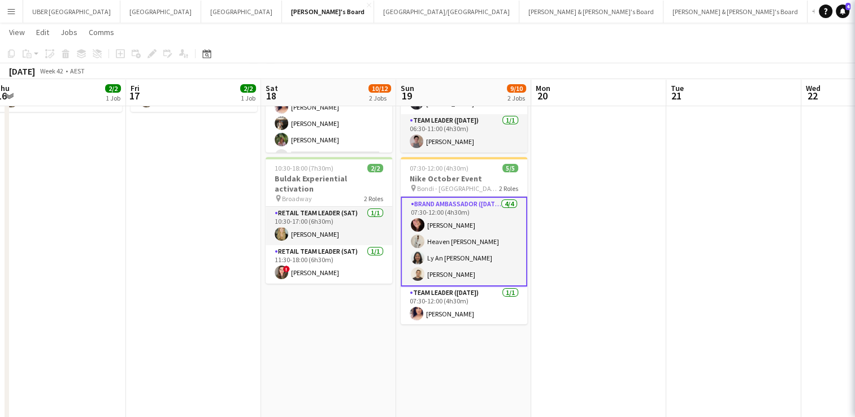
scroll to position [20, 0]
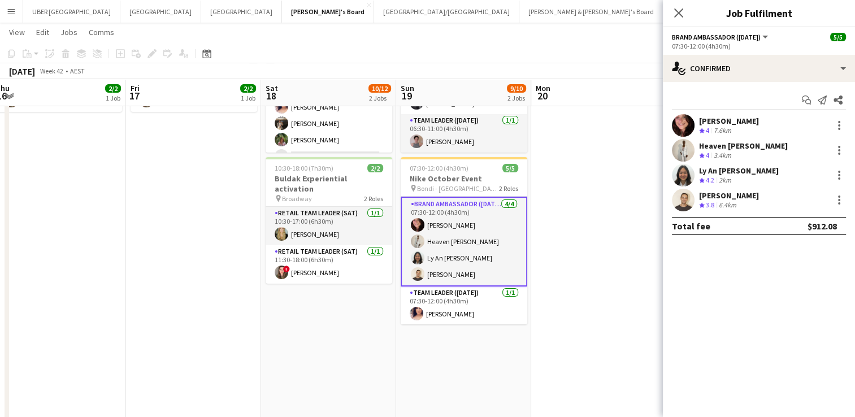
click at [714, 193] on div "[PERSON_NAME]" at bounding box center [729, 196] width 60 height 10
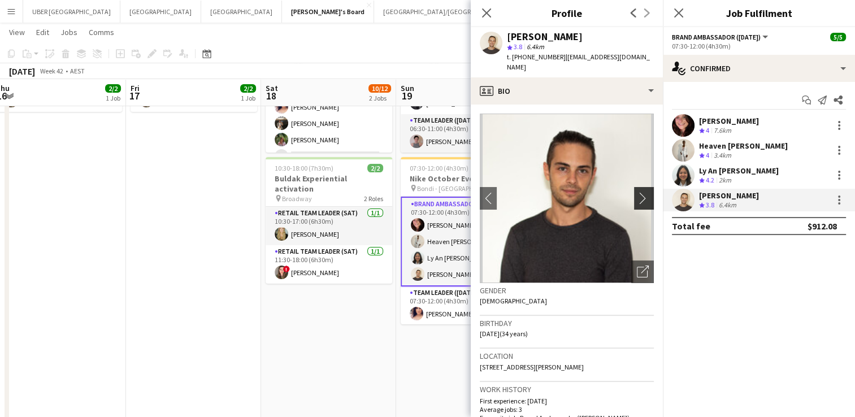
click at [640, 192] on app-icon "chevron-right" at bounding box center [646, 198] width 18 height 12
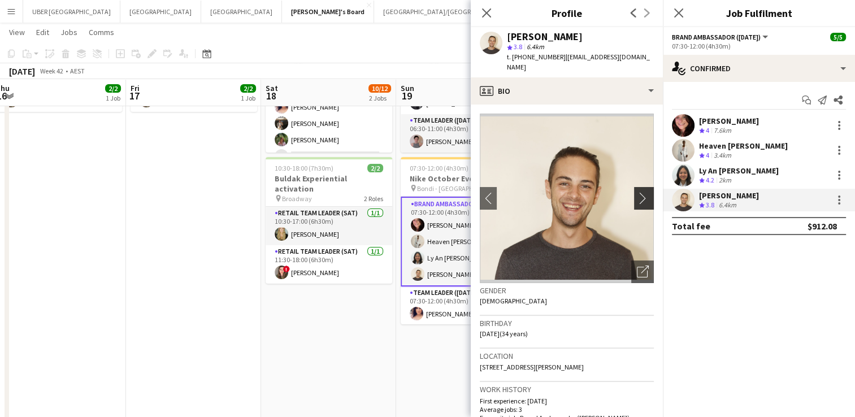
click at [640, 192] on app-icon "chevron-right" at bounding box center [646, 198] width 18 height 12
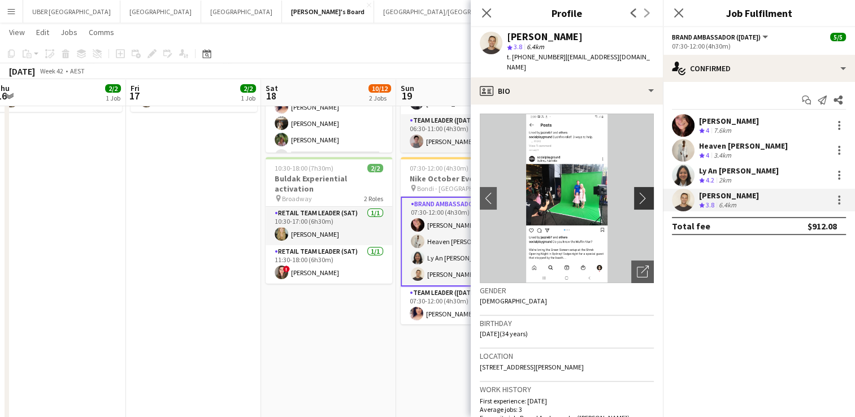
click at [637, 192] on app-icon "chevron-right" at bounding box center [646, 198] width 18 height 12
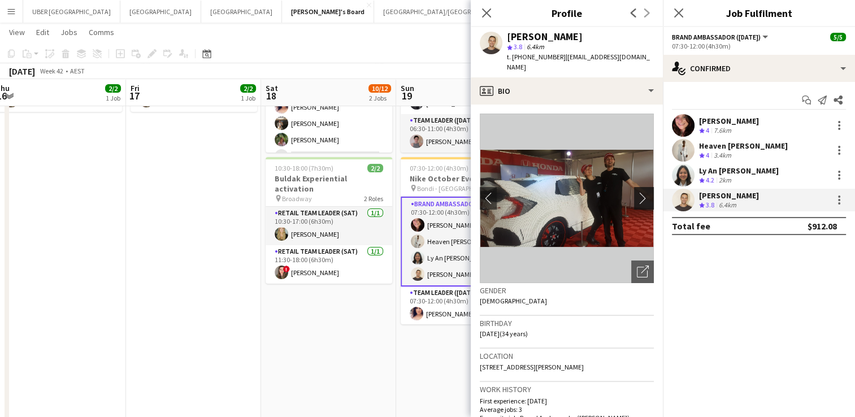
click at [637, 192] on app-icon "chevron-right" at bounding box center [646, 198] width 18 height 12
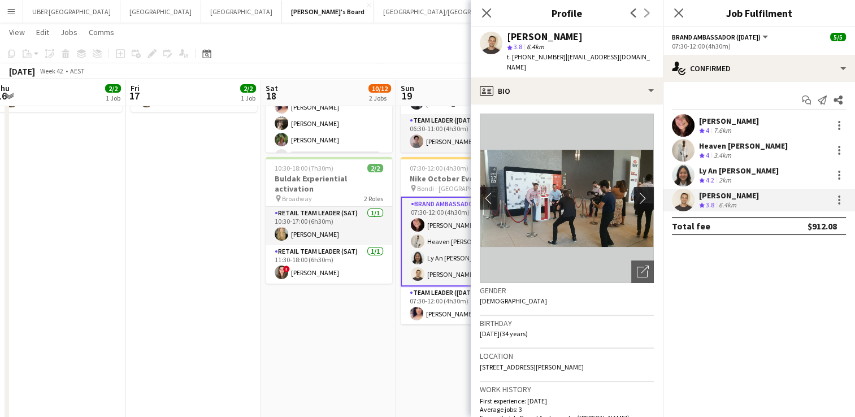
click at [637, 192] on app-icon "chevron-right" at bounding box center [646, 198] width 18 height 12
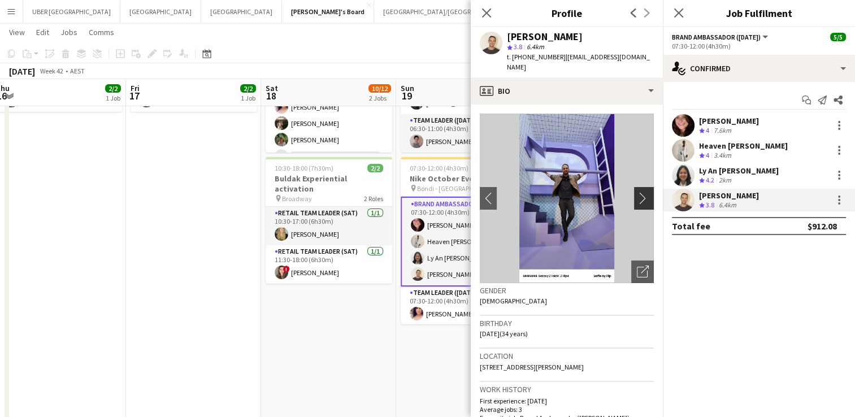
click at [637, 192] on app-icon "chevron-right" at bounding box center [646, 198] width 18 height 12
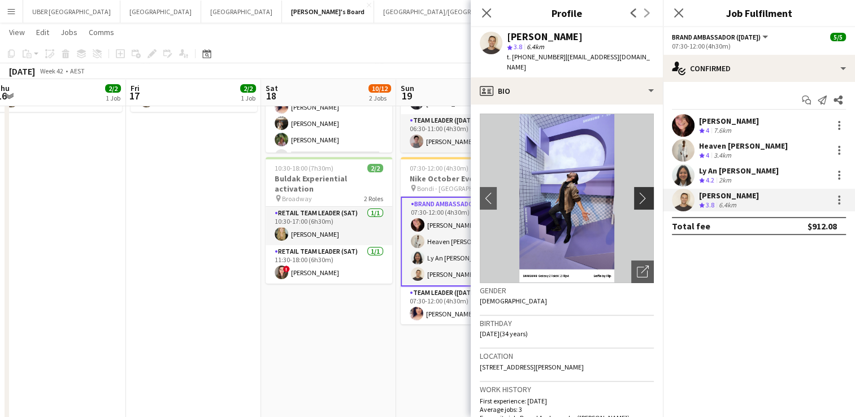
click at [637, 192] on app-icon "chevron-right" at bounding box center [646, 198] width 18 height 12
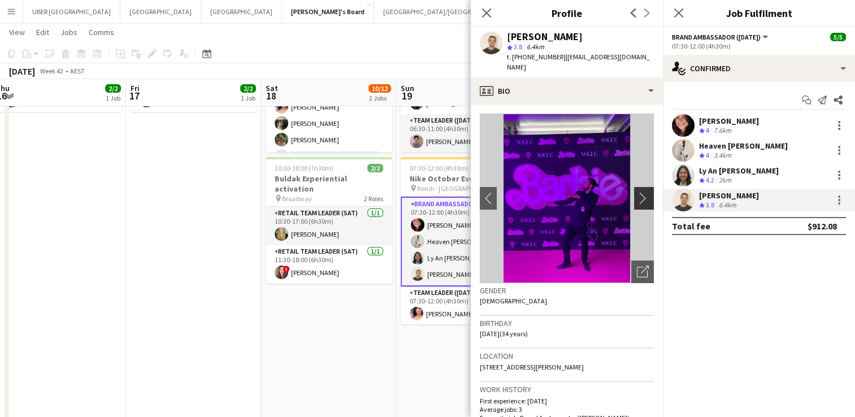
click at [637, 192] on app-icon "chevron-right" at bounding box center [646, 198] width 18 height 12
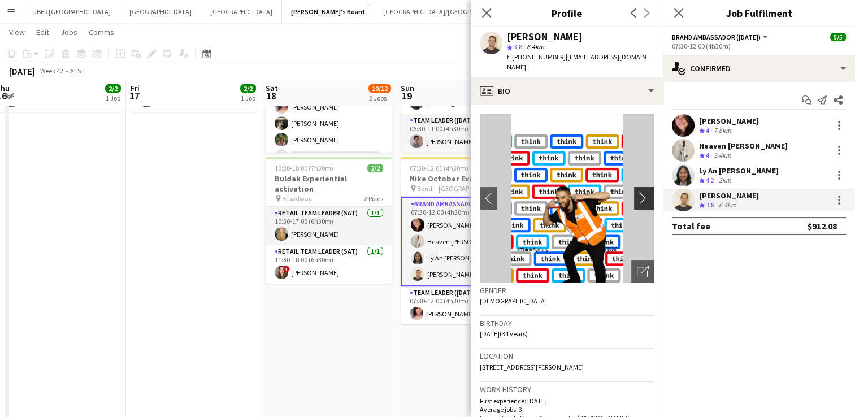
click at [637, 192] on app-icon "chevron-right" at bounding box center [646, 198] width 18 height 12
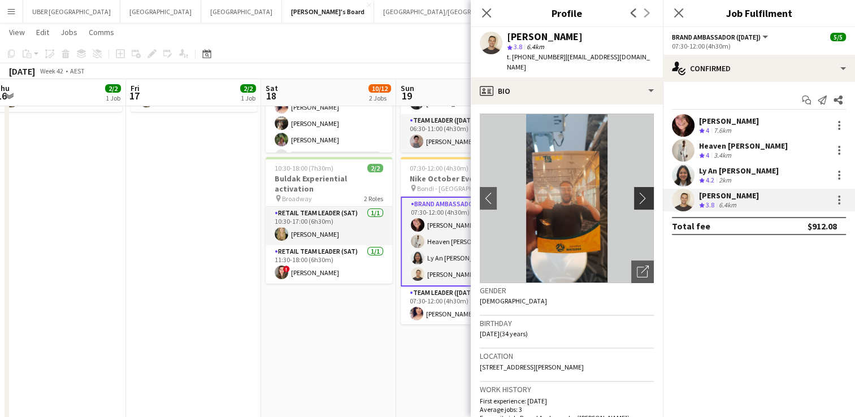
click at [637, 192] on app-icon "chevron-right" at bounding box center [646, 198] width 18 height 12
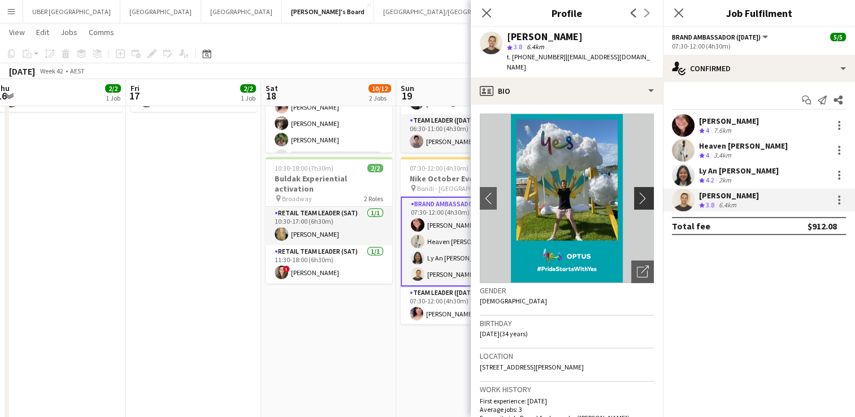
click at [637, 192] on app-icon "chevron-right" at bounding box center [646, 198] width 18 height 12
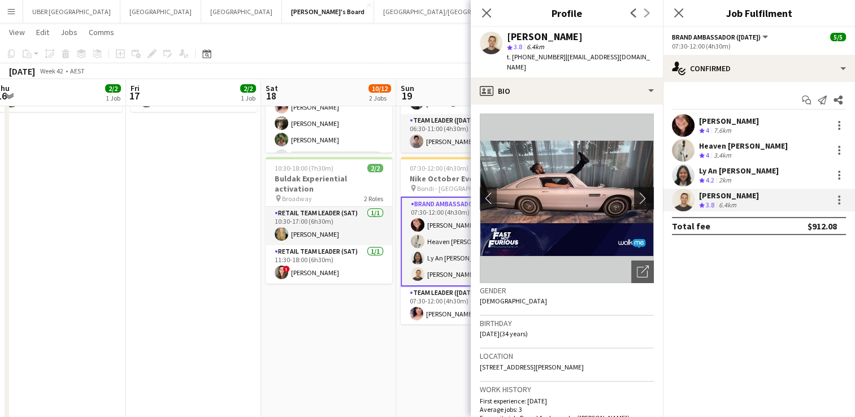
click at [637, 192] on app-icon "chevron-right" at bounding box center [646, 198] width 18 height 12
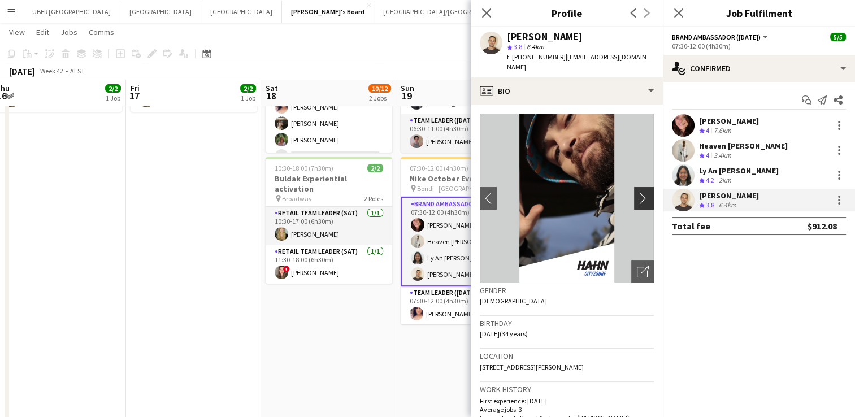
click at [637, 192] on app-icon "chevron-right" at bounding box center [646, 198] width 18 height 12
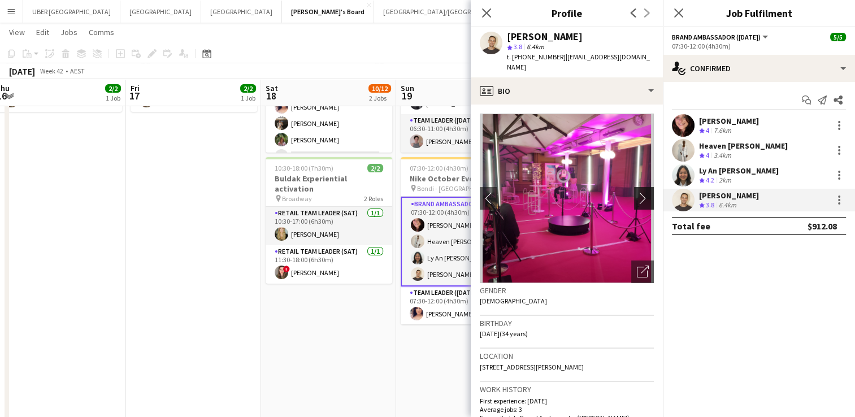
click at [637, 192] on app-icon "chevron-right" at bounding box center [646, 198] width 18 height 12
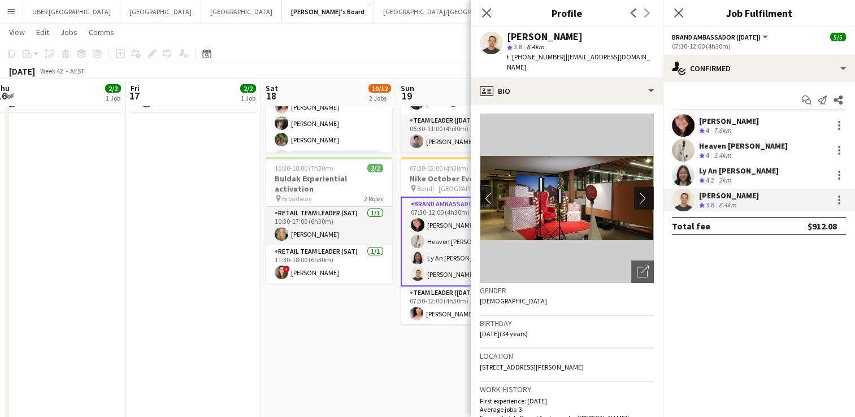
click at [637, 192] on app-icon "chevron-right" at bounding box center [646, 198] width 18 height 12
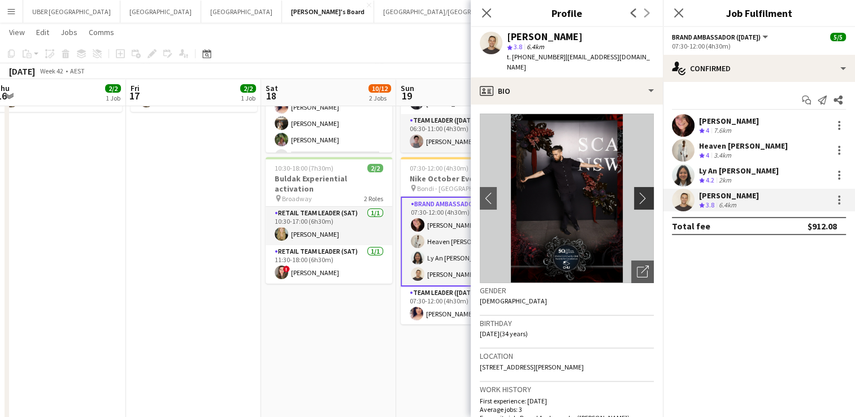
click at [637, 192] on app-icon "chevron-right" at bounding box center [646, 198] width 18 height 12
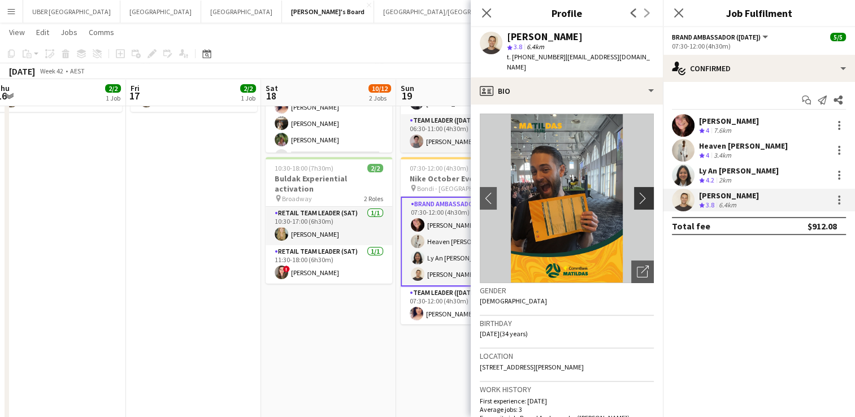
click at [637, 192] on app-icon "chevron-right" at bounding box center [646, 198] width 18 height 12
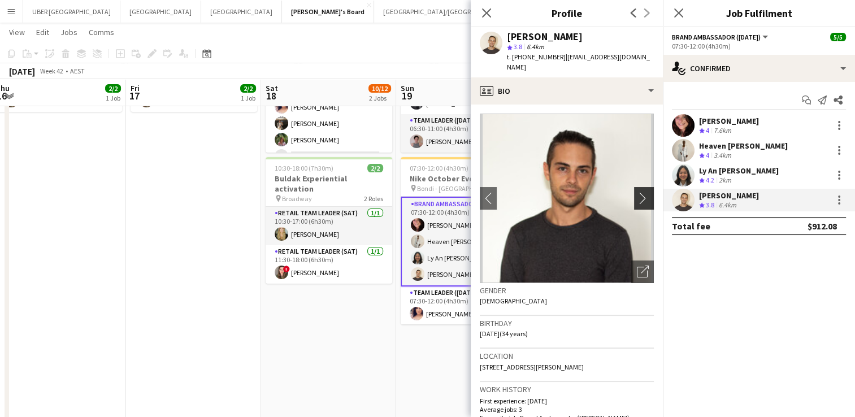
click at [637, 192] on app-icon "chevron-right" at bounding box center [646, 198] width 18 height 12
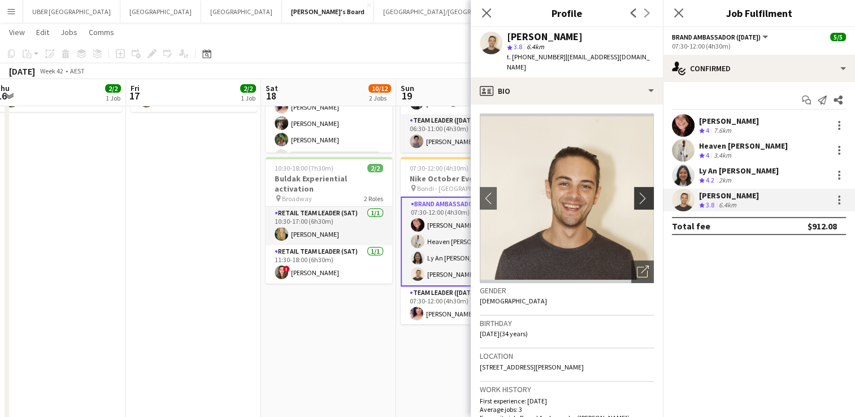
click at [637, 192] on app-icon "chevron-right" at bounding box center [646, 198] width 18 height 12
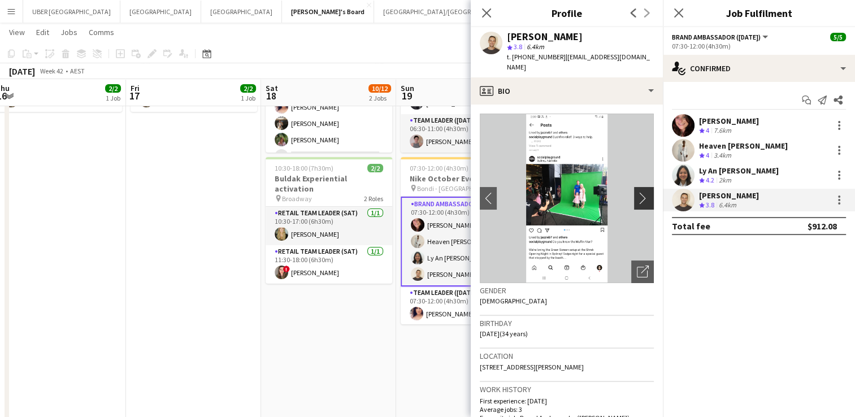
click at [637, 192] on app-icon "chevron-right" at bounding box center [646, 198] width 18 height 12
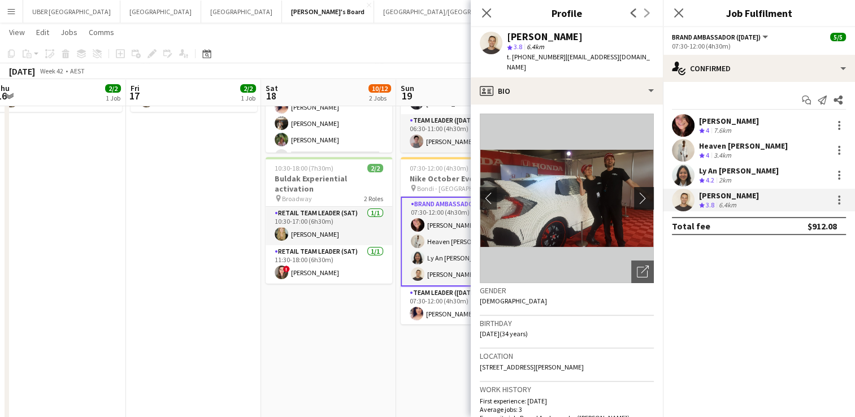
click at [637, 192] on app-icon "chevron-right" at bounding box center [646, 198] width 18 height 12
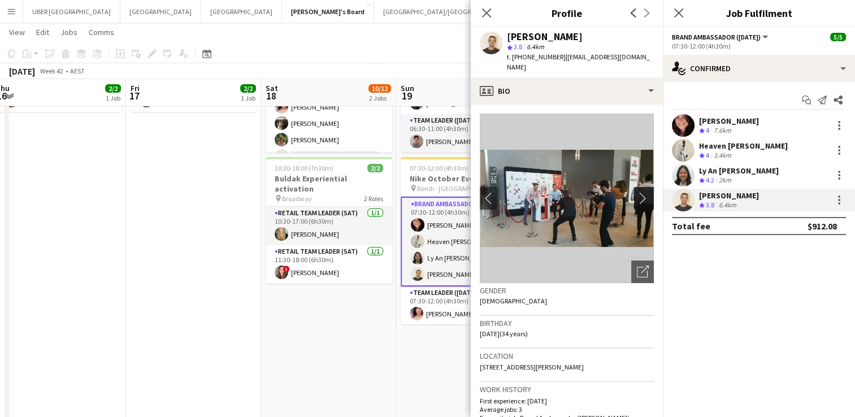
click at [637, 192] on app-icon "chevron-right" at bounding box center [646, 198] width 18 height 12
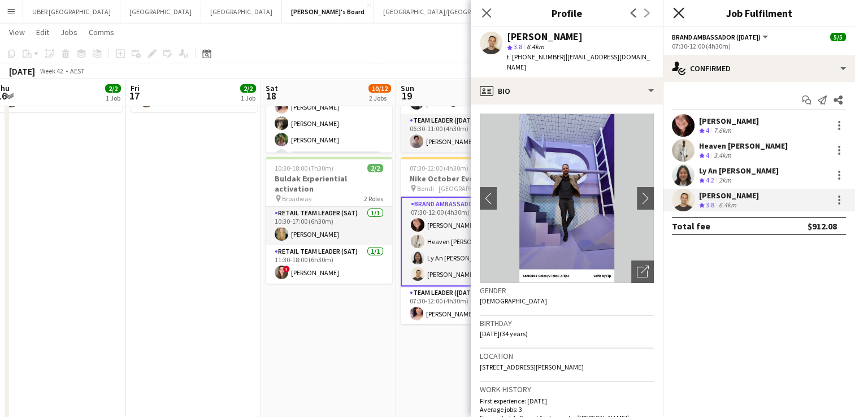
click at [678, 10] on icon "Close pop-in" at bounding box center [678, 12] width 11 height 11
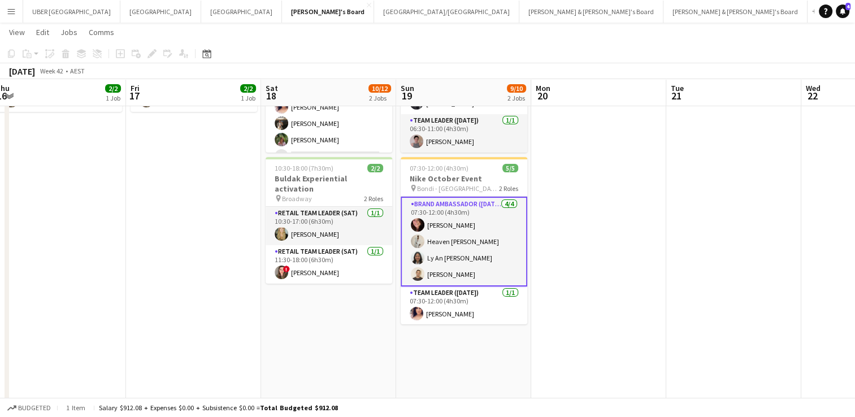
click at [9, 10] on app-icon "Menu" at bounding box center [11, 11] width 9 height 9
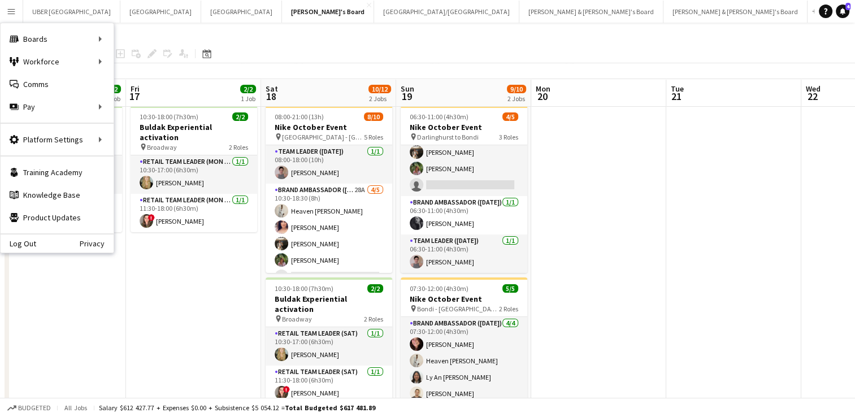
scroll to position [26, 0]
click at [142, 62] on link "My Workforce" at bounding box center [170, 61] width 113 height 23
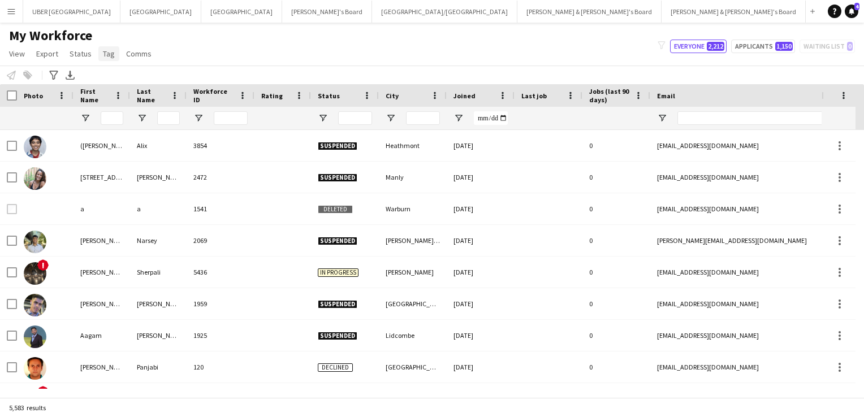
click at [113, 54] on link "Tag" at bounding box center [108, 53] width 21 height 15
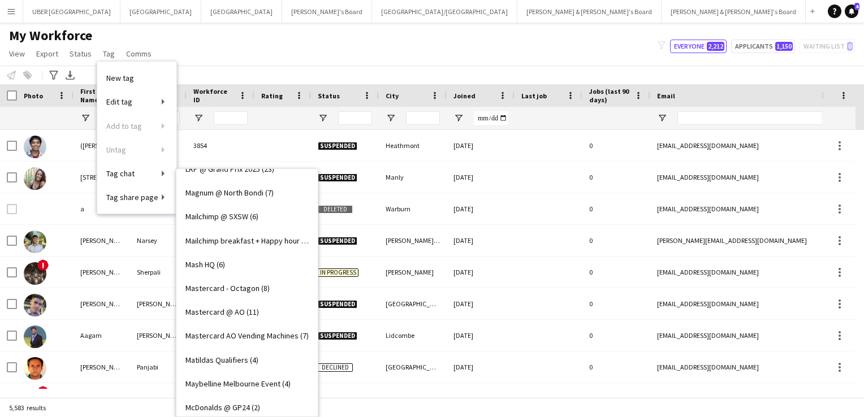
scroll to position [1375, 0]
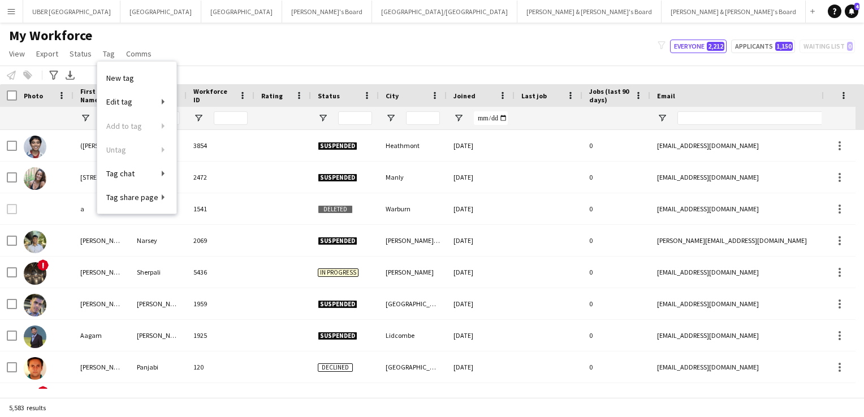
click at [300, 49] on div "My Workforce View Views Default view New view Update view Delete view Edit name…" at bounding box center [432, 46] width 864 height 38
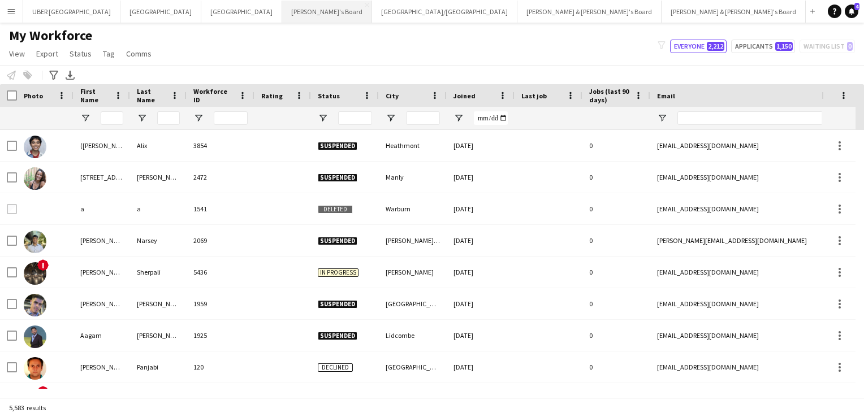
click at [282, 15] on button "Tennille's Board Close" at bounding box center [327, 12] width 90 height 22
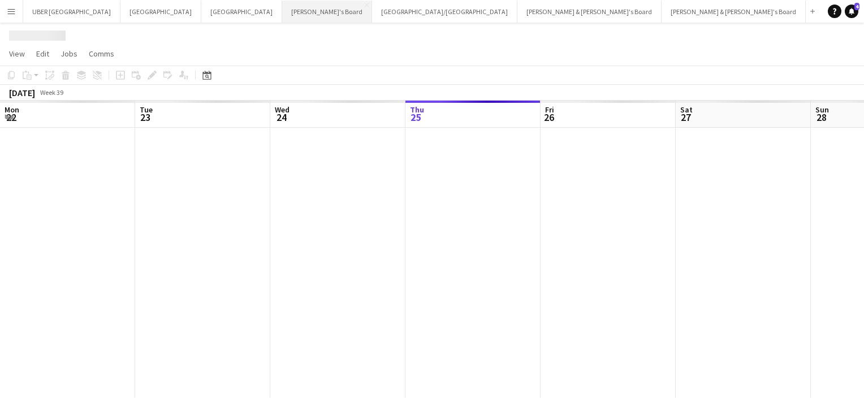
scroll to position [0, 270]
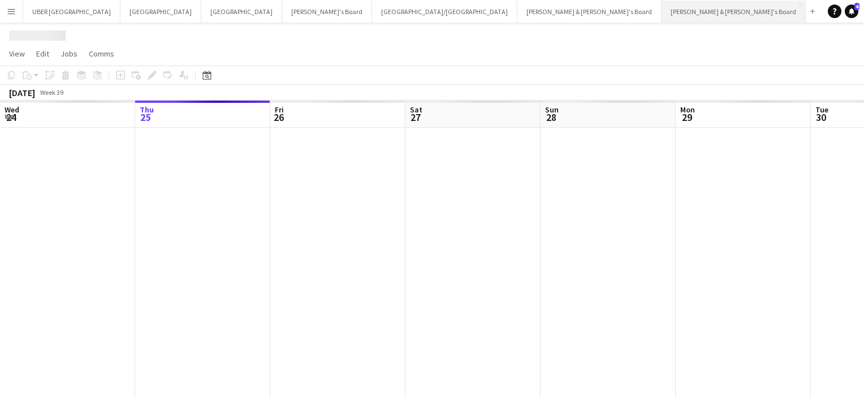
click at [661, 3] on button "James & Arrence's Board Close" at bounding box center [733, 12] width 144 height 22
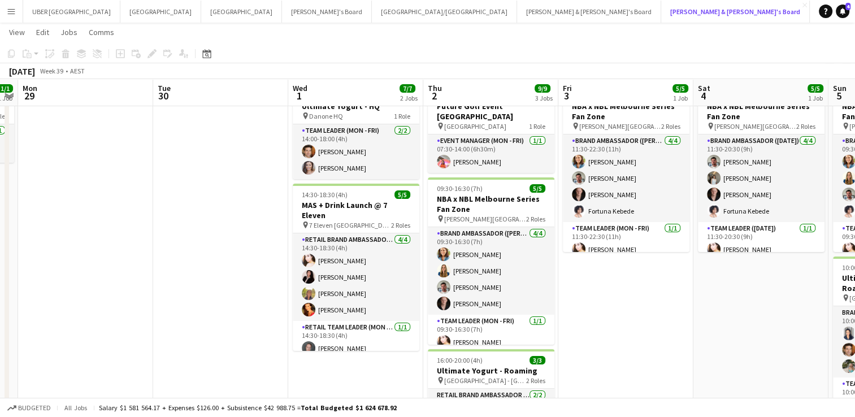
scroll to position [47, 0]
click at [372, 18] on button "Brisbane/Gold Coast Close" at bounding box center [444, 12] width 145 height 22
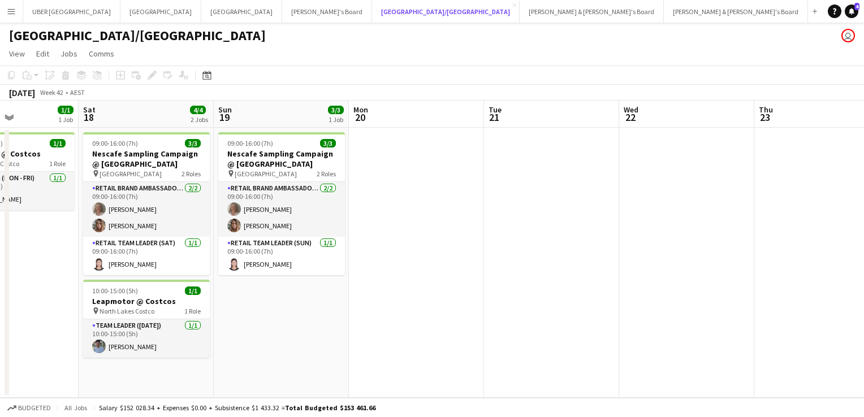
scroll to position [0, 275]
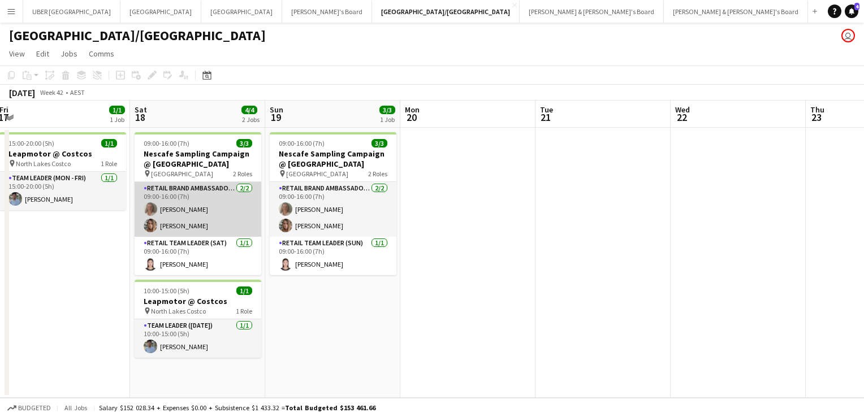
click at [217, 197] on app-card-role "RETAIL Brand Ambassador (Saturday) 2/2 09:00-16:00 (7h) Lesley Merriman Kirsten…" at bounding box center [198, 209] width 127 height 55
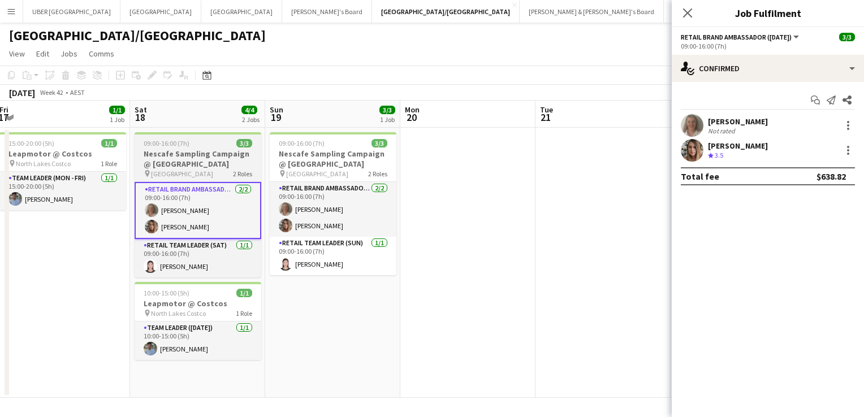
click at [213, 172] on div "pin Queen St Mall 2 Roles" at bounding box center [198, 173] width 127 height 9
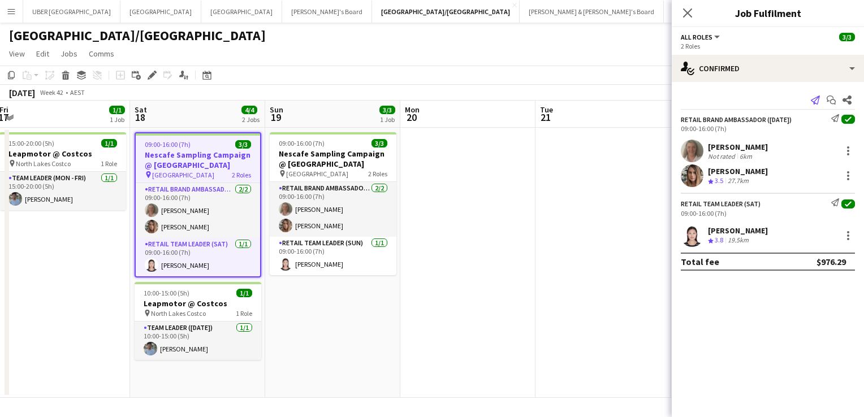
click at [813, 101] on icon "Send notification" at bounding box center [815, 100] width 9 height 9
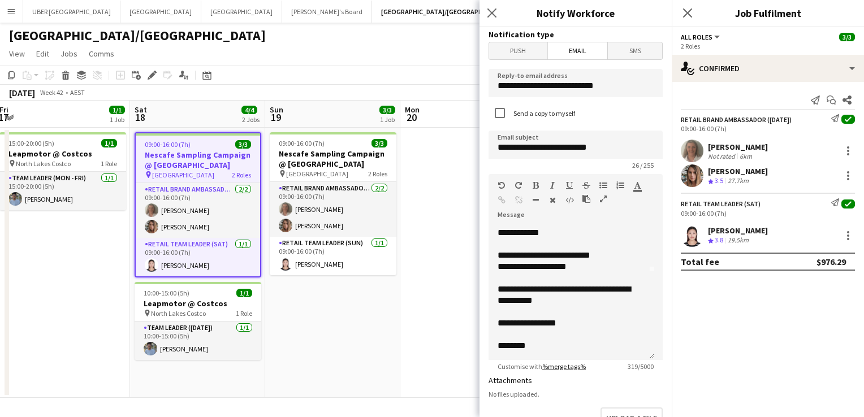
scroll to position [219, 0]
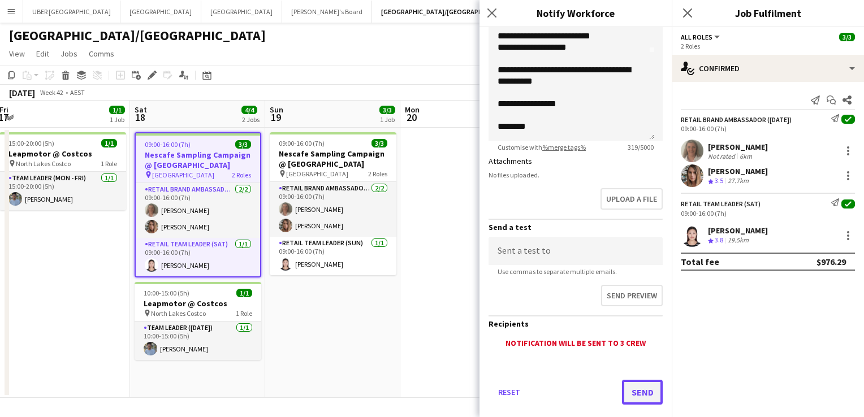
click at [647, 398] on button "Send" at bounding box center [642, 392] width 41 height 25
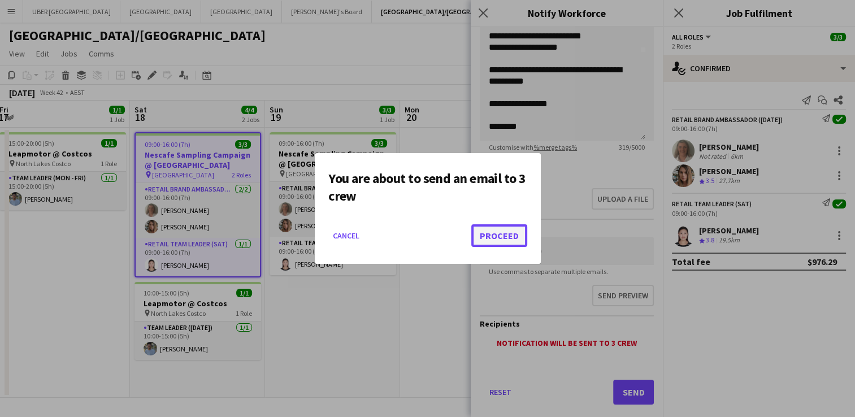
click at [491, 239] on button "Proceed" at bounding box center [499, 235] width 56 height 23
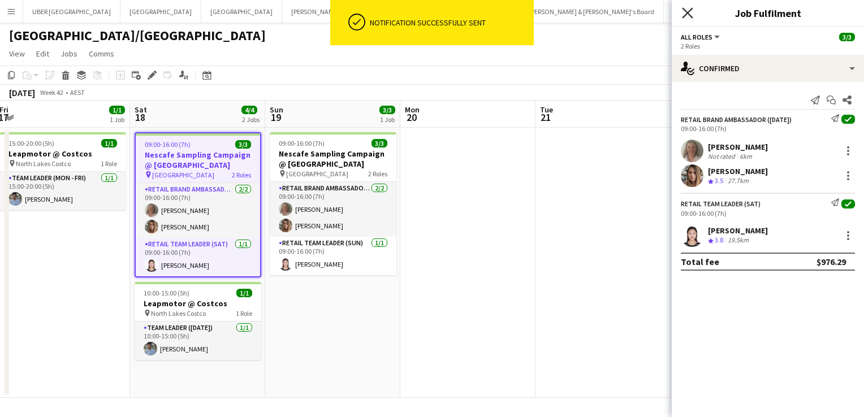
click at [687, 11] on icon "Close pop-in" at bounding box center [687, 12] width 11 height 11
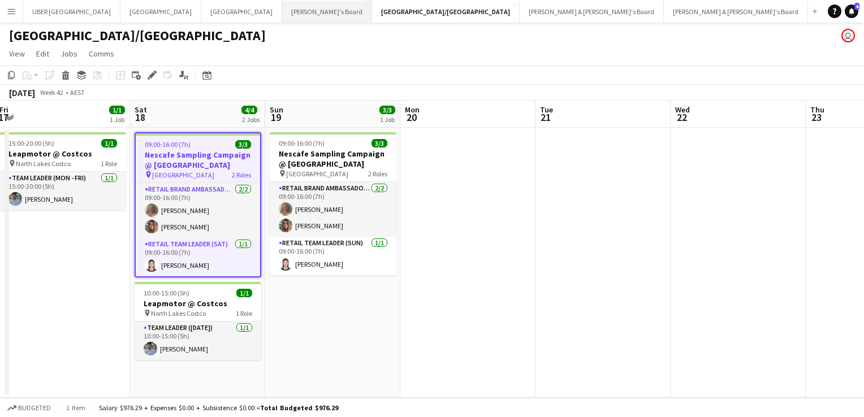
click at [282, 10] on button "Tennille's Board Close" at bounding box center [327, 12] width 90 height 22
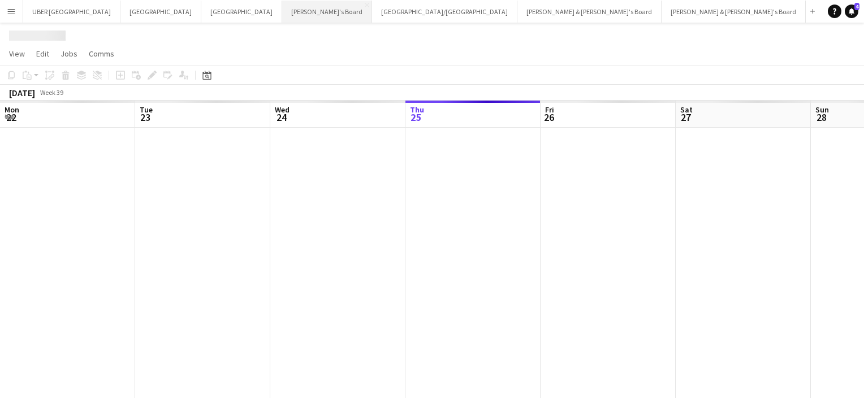
scroll to position [0, 270]
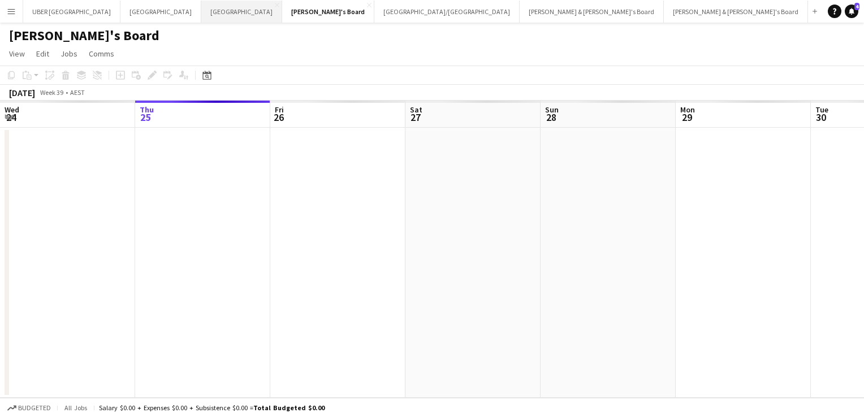
click at [201, 12] on button "Melbourne Close" at bounding box center [241, 12] width 81 height 22
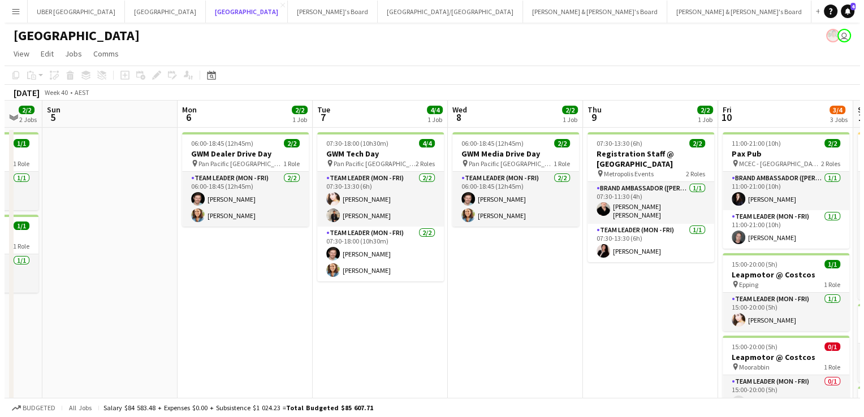
scroll to position [0, 431]
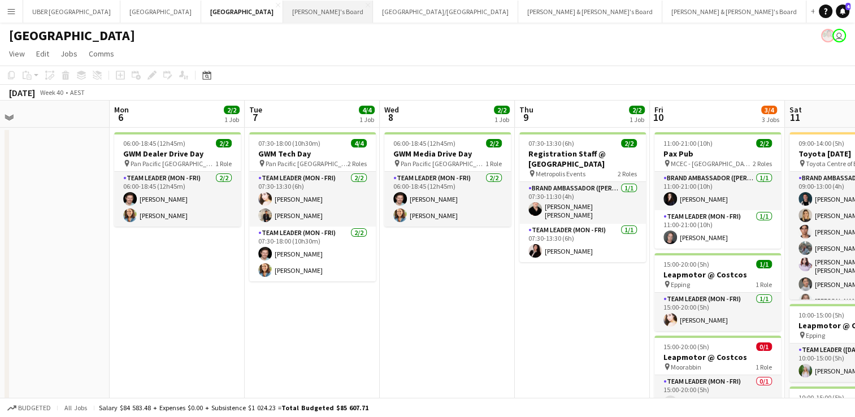
click at [283, 10] on button "Tennille's Board Close" at bounding box center [328, 12] width 90 height 22
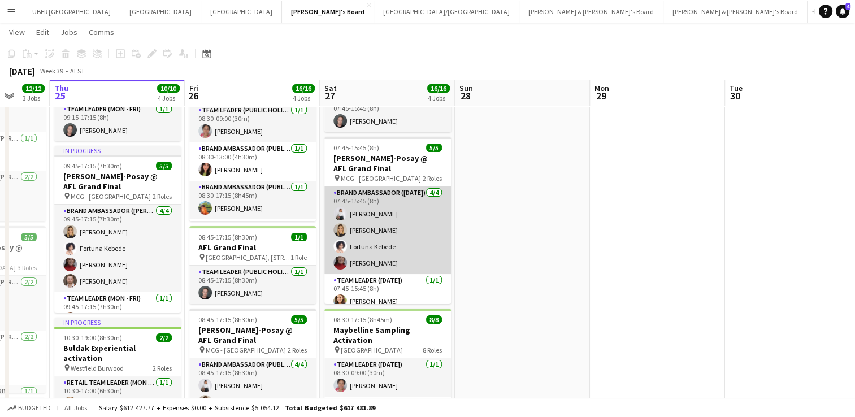
click at [409, 236] on app-card-role "Brand Ambassador (Saturday) 4/4 07:45-15:45 (8h) Vanshika Grover Emily Lewis Fo…" at bounding box center [387, 231] width 127 height 88
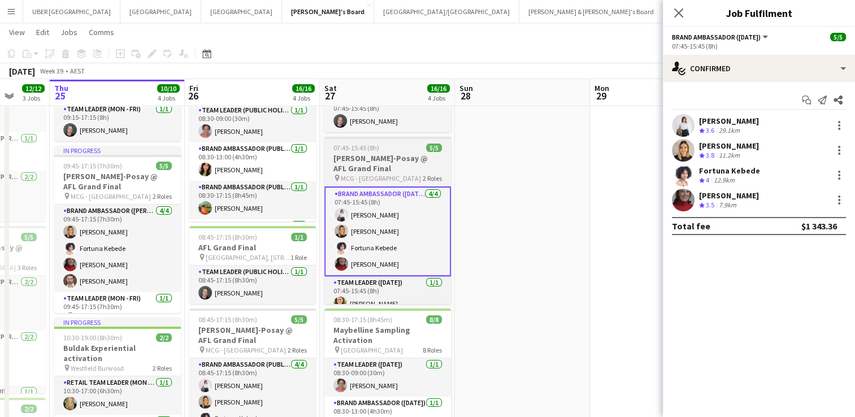
click at [401, 173] on h3 "La Roche-Posay @ AFL Grand Final" at bounding box center [387, 163] width 127 height 20
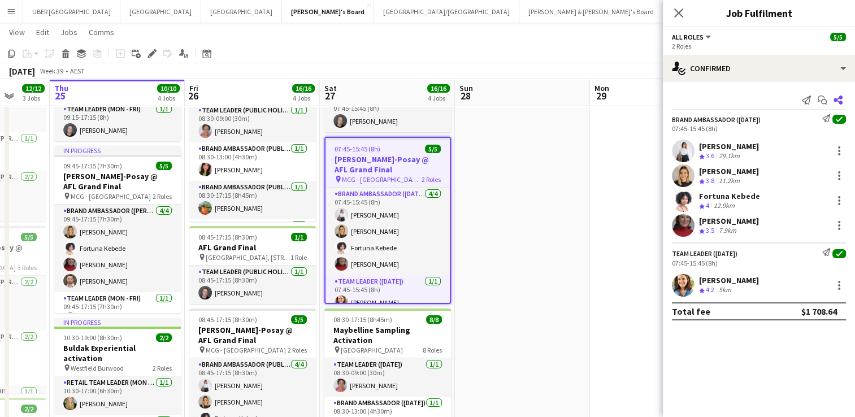
click at [838, 102] on icon at bounding box center [838, 100] width 9 height 9
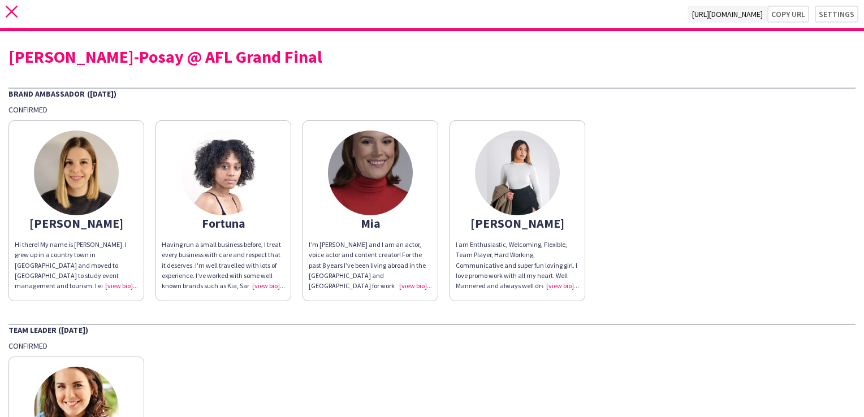
click at [8, 18] on app-icon "close" at bounding box center [12, 14] width 12 height 17
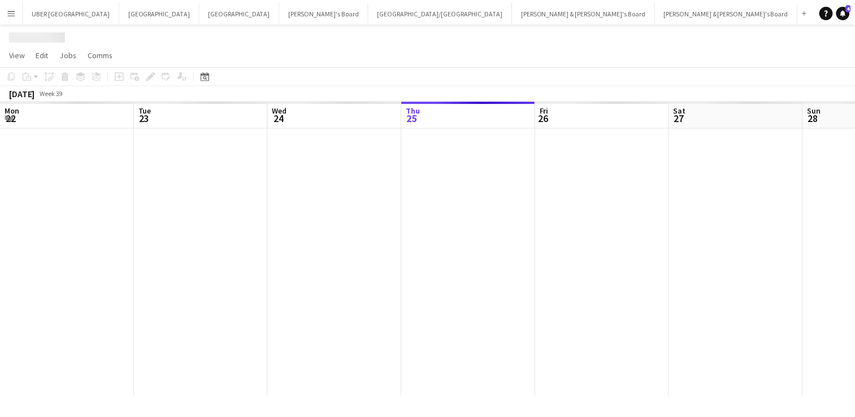
scroll to position [0, 270]
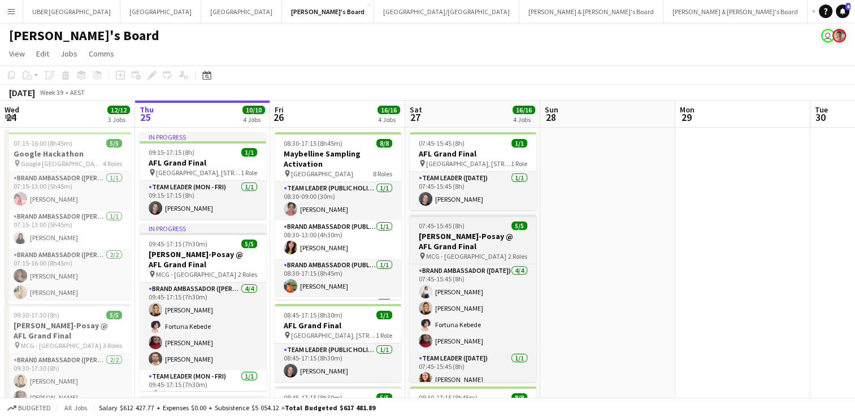
click at [472, 252] on span "MCG - Melbourne" at bounding box center [466, 256] width 80 height 8
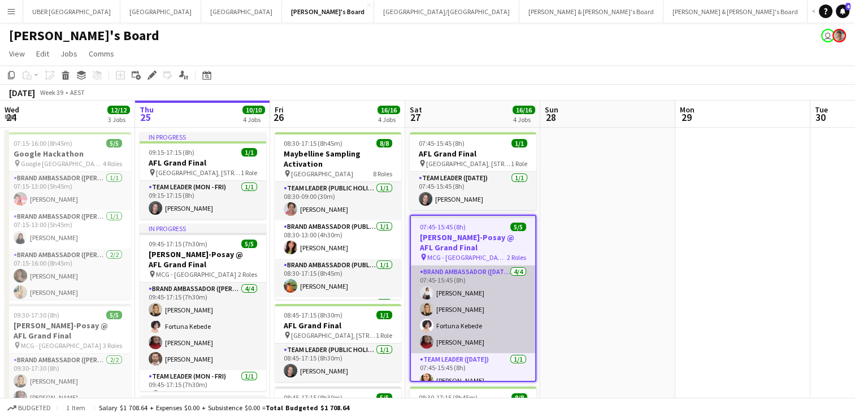
click at [491, 285] on app-card-role "Brand Ambassador (Saturday) 4/4 07:45-15:45 (8h) Vanshika Grover Emily Lewis Fo…" at bounding box center [473, 310] width 124 height 88
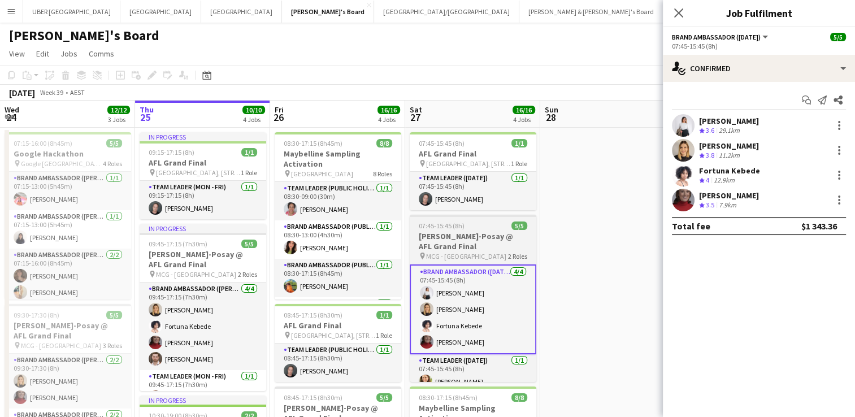
click at [490, 254] on div "pin MCG - Melbourne 2 Roles" at bounding box center [473, 256] width 127 height 9
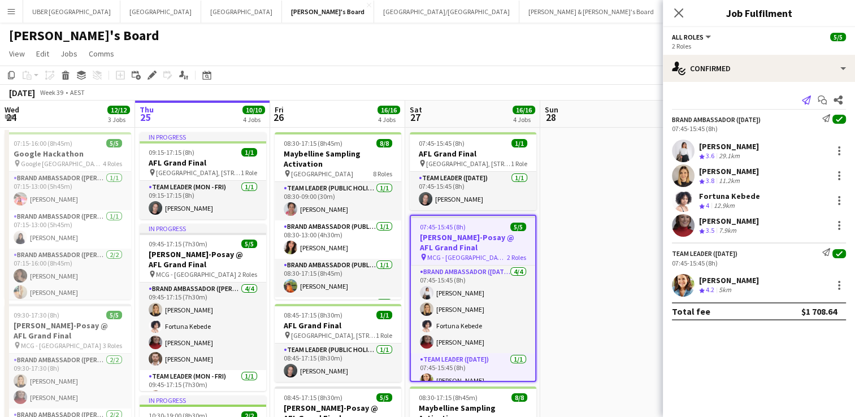
click at [804, 98] on icon "Send notification" at bounding box center [806, 100] width 9 height 9
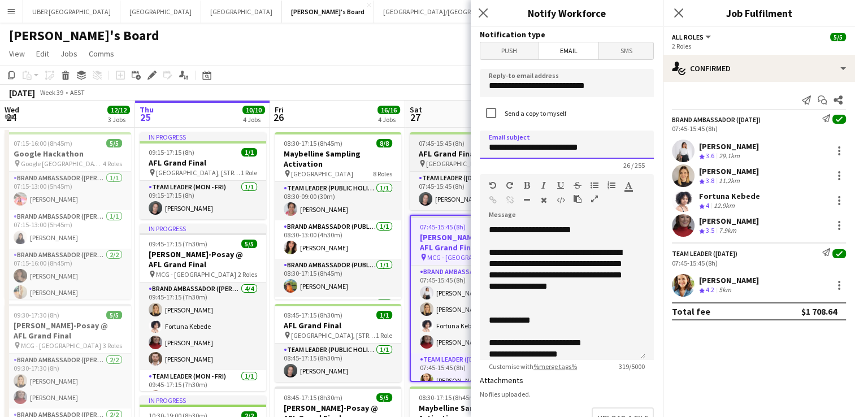
drag, startPoint x: 597, startPoint y: 155, endPoint x: 462, endPoint y: 141, distance: 135.2
click at [462, 141] on body "Menu Boards Boards Boards All jobs Status Workforce Workforce My Workforce Recr…" at bounding box center [427, 364] width 855 height 729
type input "**********"
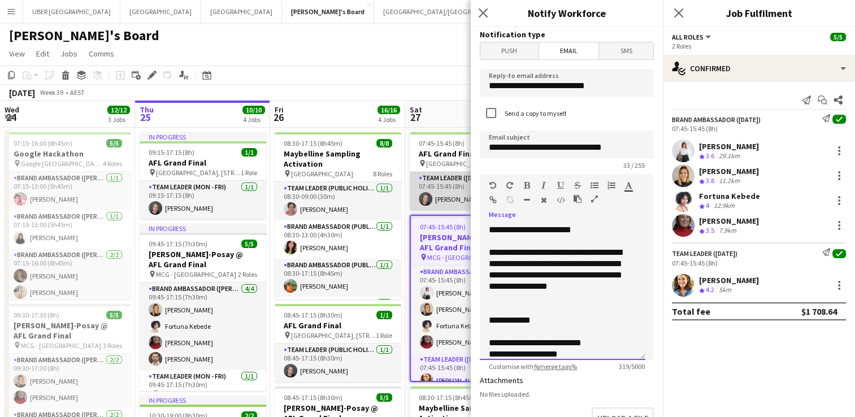
drag, startPoint x: 573, startPoint y: 347, endPoint x: 468, endPoint y: 179, distance: 198.6
click at [468, 179] on body "Menu Boards Boards Boards All jobs Status Workforce Workforce My Workforce Recr…" at bounding box center [427, 364] width 855 height 729
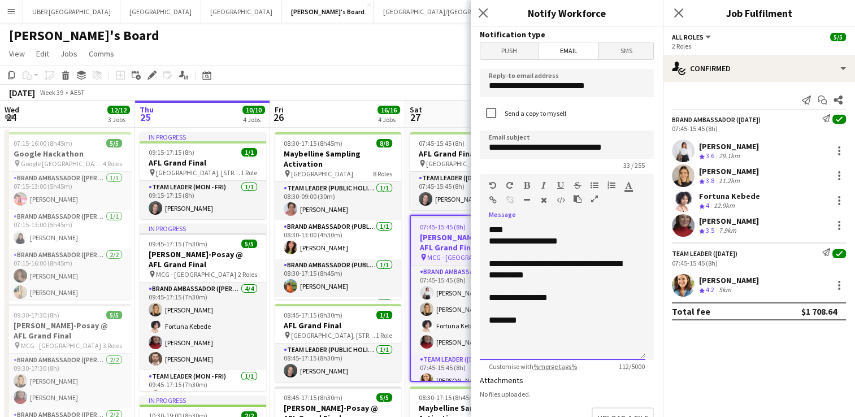
drag, startPoint x: 554, startPoint y: 280, endPoint x: 475, endPoint y: 223, distance: 97.9
click at [475, 223] on form "**********" at bounding box center [567, 341] width 192 height 629
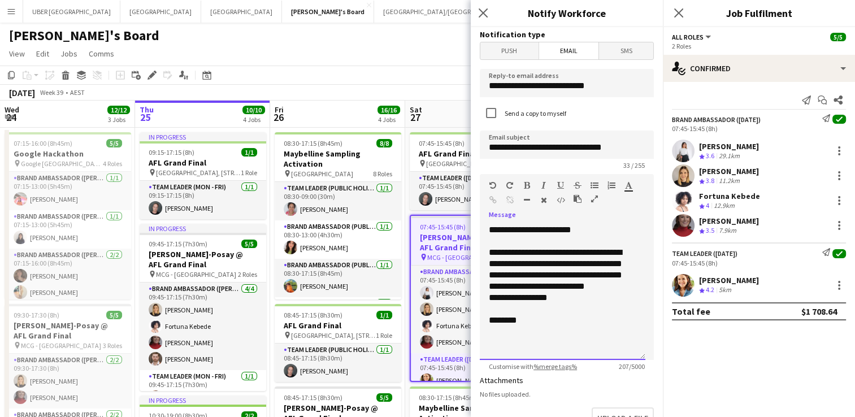
click at [613, 286] on div "**********" at bounding box center [563, 269] width 148 height 45
click at [505, 309] on div at bounding box center [563, 309] width 148 height 11
click at [621, 288] on div "**********" at bounding box center [563, 269] width 148 height 45
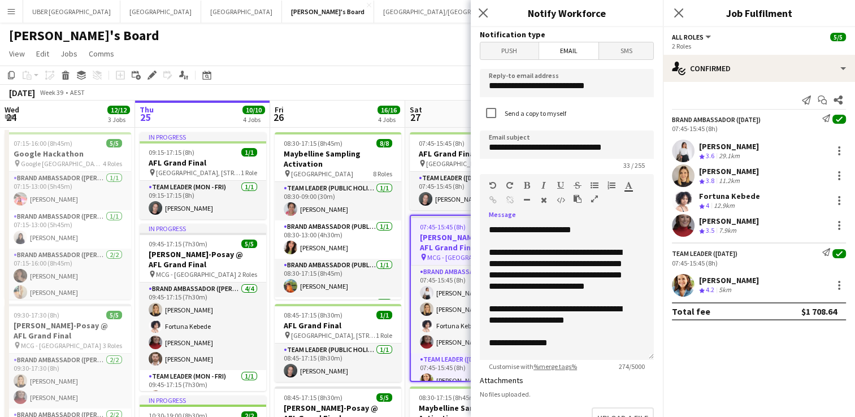
click at [549, 341] on div "**********" at bounding box center [558, 342] width 139 height 11
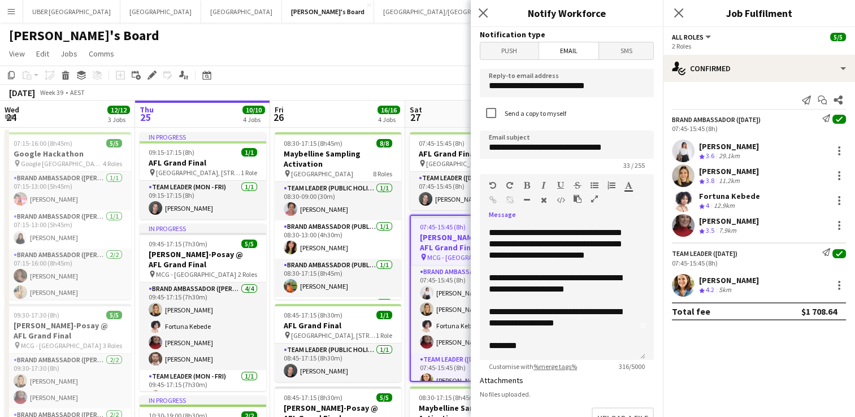
scroll to position [1, 0]
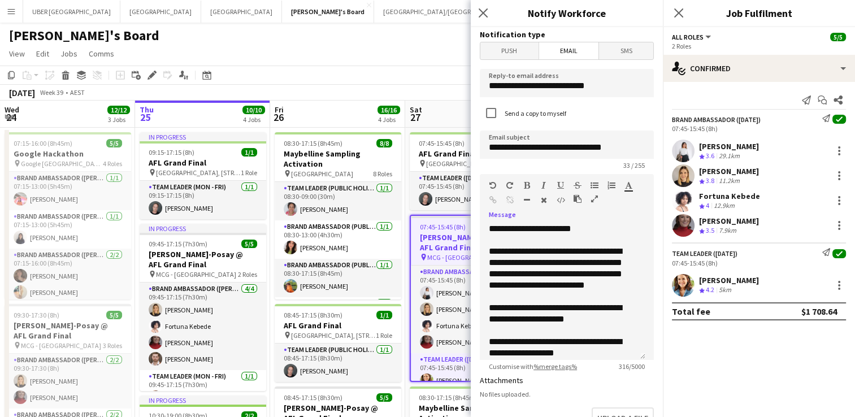
click at [609, 275] on div "**********" at bounding box center [558, 268] width 139 height 45
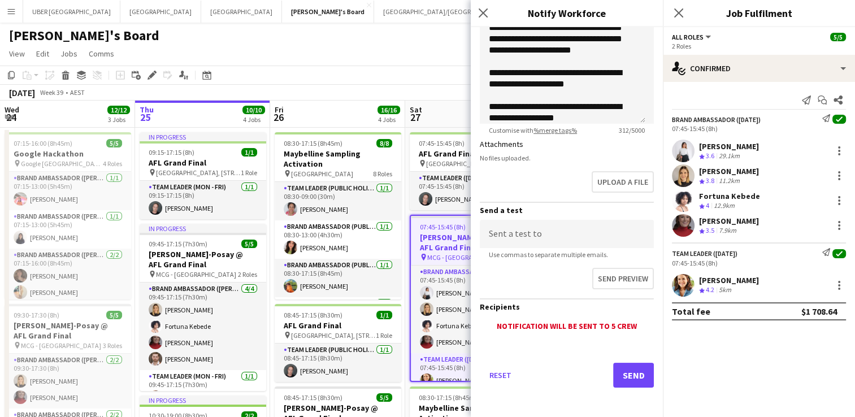
scroll to position [236, 0]
click at [620, 374] on button "Send" at bounding box center [633, 375] width 41 height 25
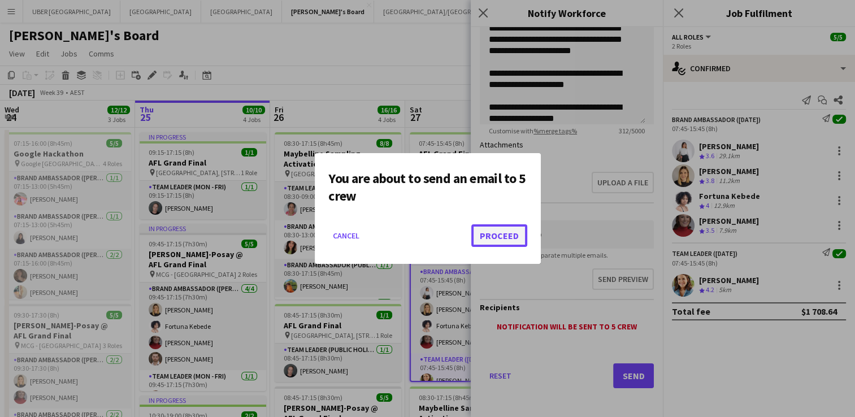
click at [474, 239] on button "Proceed" at bounding box center [499, 235] width 56 height 23
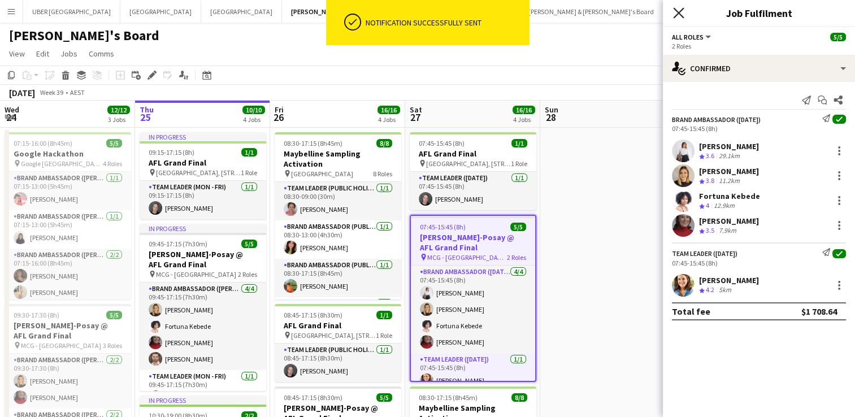
click at [677, 15] on icon at bounding box center [678, 12] width 11 height 11
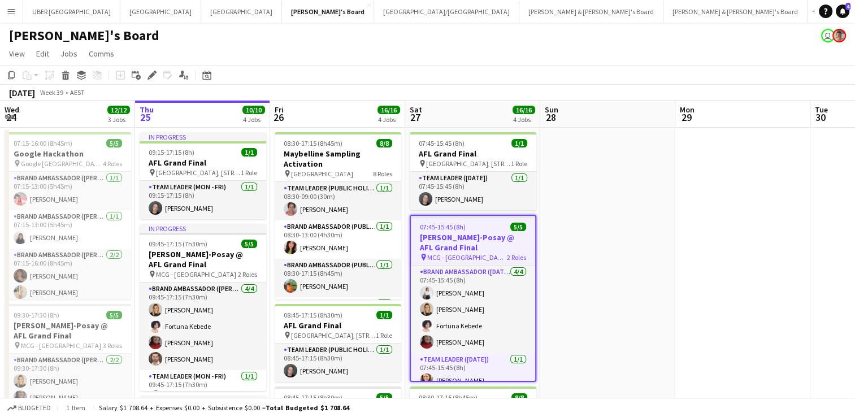
click at [484, 253] on div "pin MCG - Melbourne 2 Roles" at bounding box center [473, 257] width 124 height 9
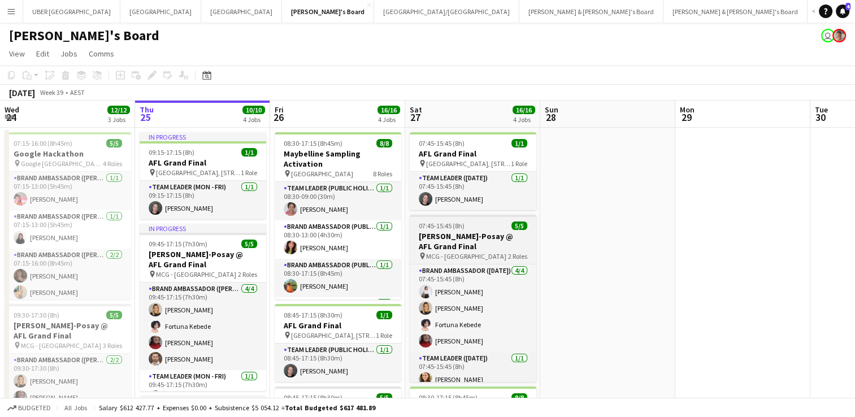
click at [444, 248] on h3 "La Roche-Posay @ AFL Grand Final" at bounding box center [473, 241] width 127 height 20
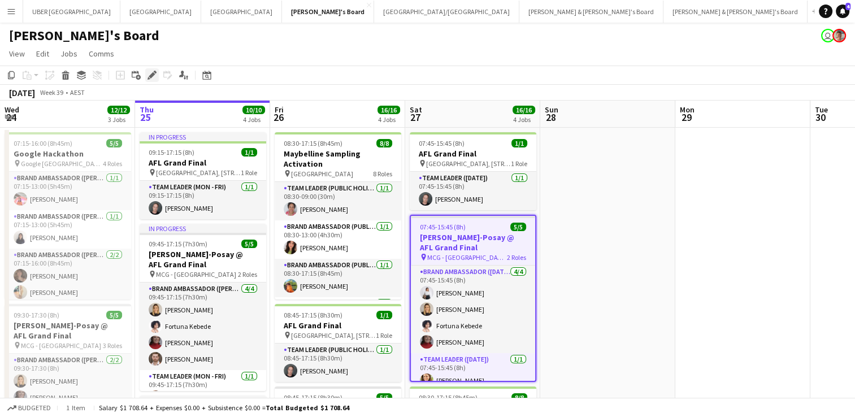
click at [154, 71] on icon at bounding box center [155, 72] width 3 height 3
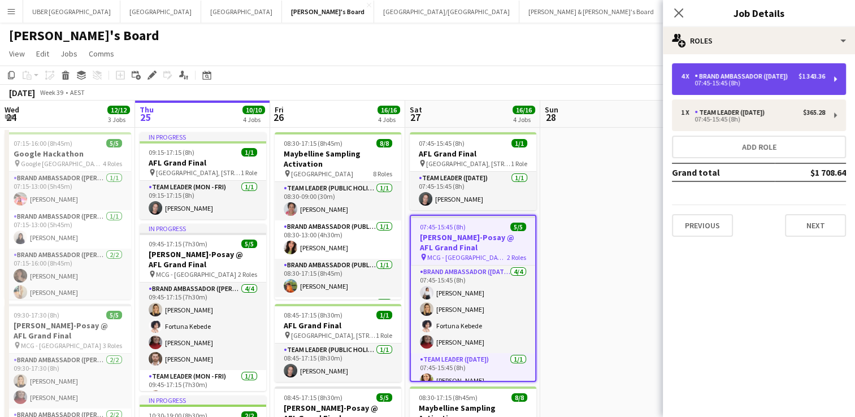
click at [733, 80] on div "Brand Ambassador ([DATE])" at bounding box center [744, 76] width 98 height 8
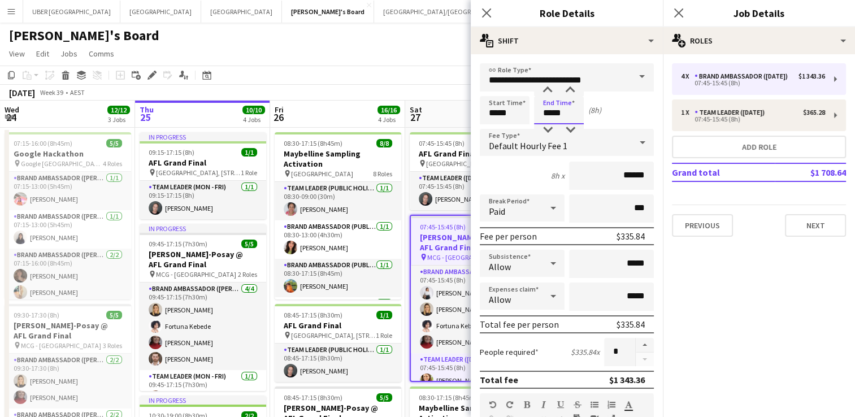
drag, startPoint x: 535, startPoint y: 107, endPoint x: 501, endPoint y: 101, distance: 34.5
click at [501, 101] on div "Start Time ***** End Time ***** (8h)" at bounding box center [567, 110] width 174 height 28
type input "*****"
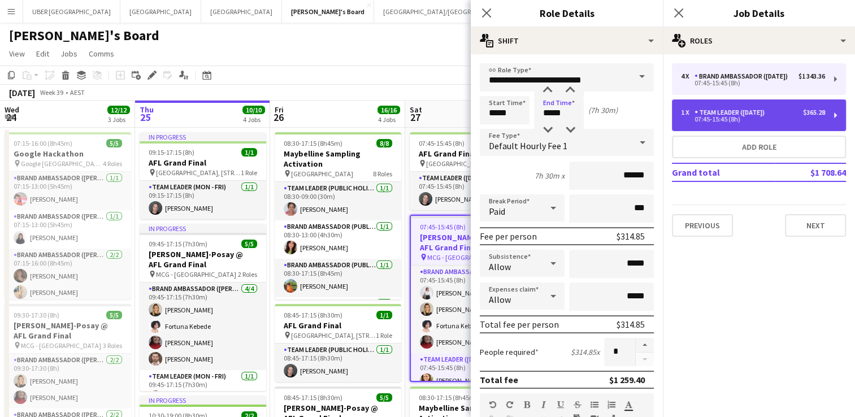
click at [737, 116] on div "Team Leader ([DATE])" at bounding box center [732, 113] width 75 height 8
type input "**********"
type input "*****"
type input "******"
type input "*"
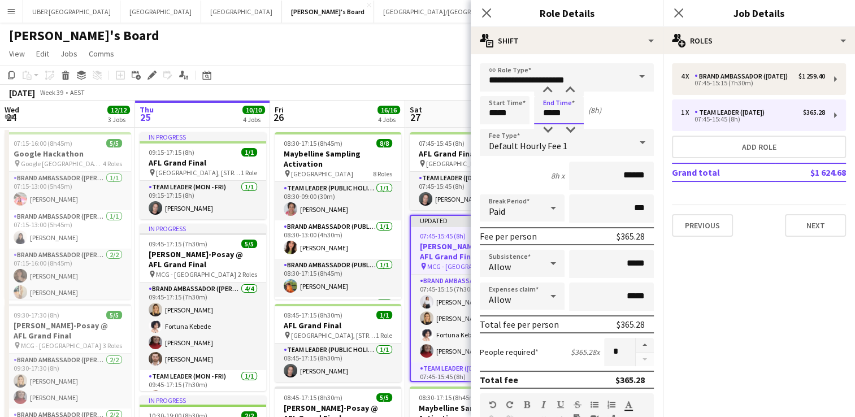
drag, startPoint x: 572, startPoint y: 116, endPoint x: 497, endPoint y: 105, distance: 74.9
click at [497, 105] on div "Start Time ***** End Time ***** (8h)" at bounding box center [567, 110] width 174 height 28
type input "*****"
click at [678, 12] on icon at bounding box center [678, 12] width 11 height 11
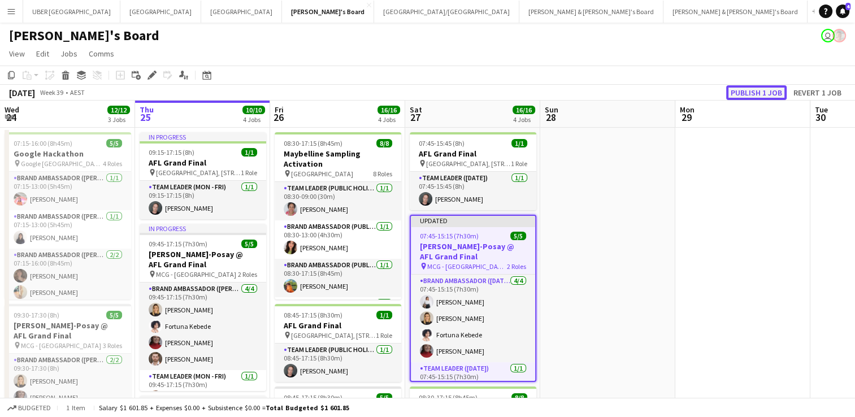
click at [757, 89] on button "Publish 1 job" at bounding box center [756, 92] width 60 height 15
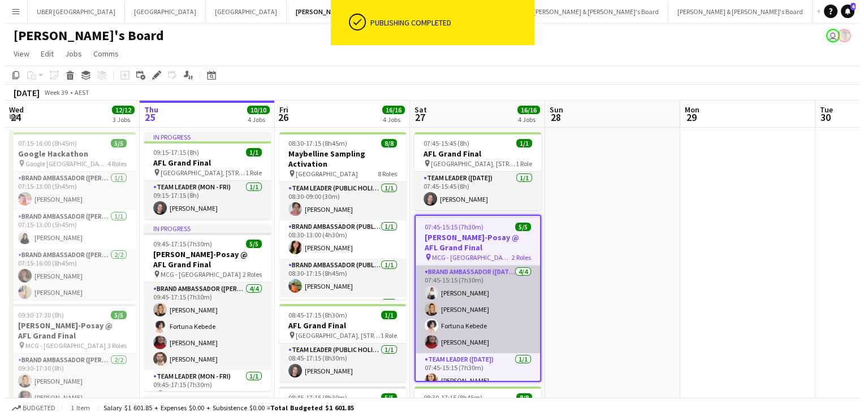
scroll to position [10, 0]
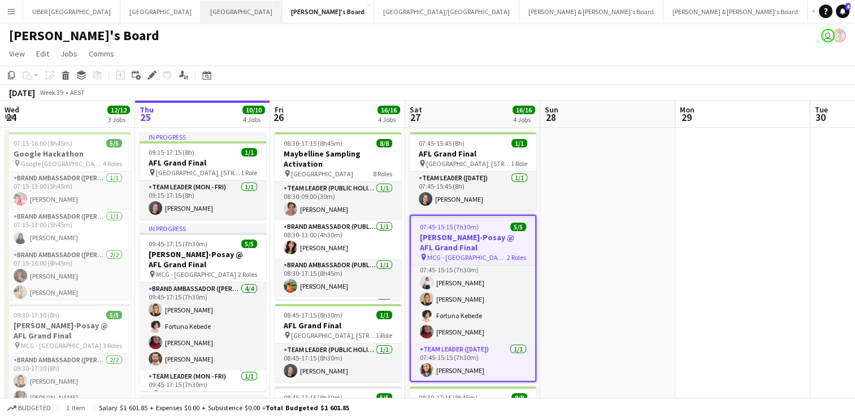
click at [201, 11] on button "Melbourne Close" at bounding box center [241, 12] width 81 height 22
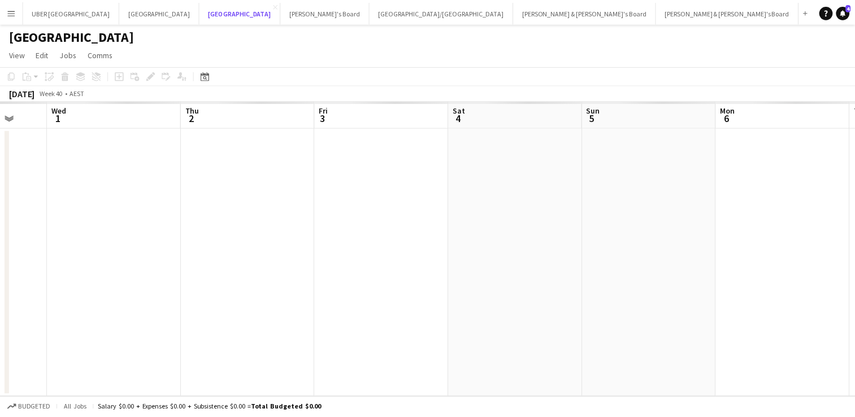
scroll to position [0, 373]
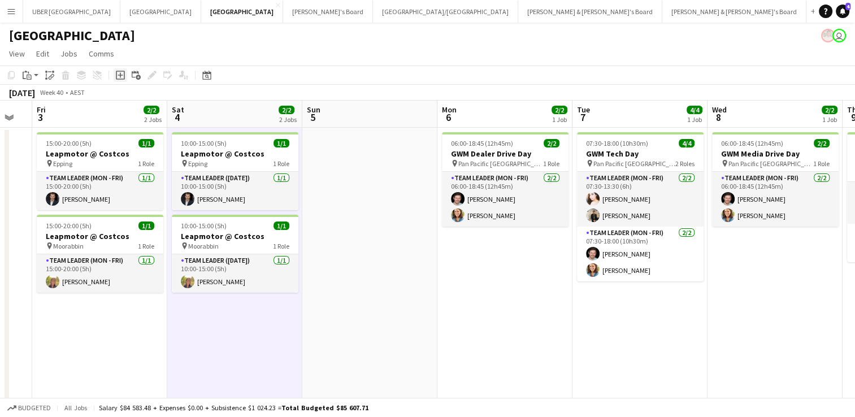
click at [120, 78] on icon "Add job" at bounding box center [120, 75] width 9 height 9
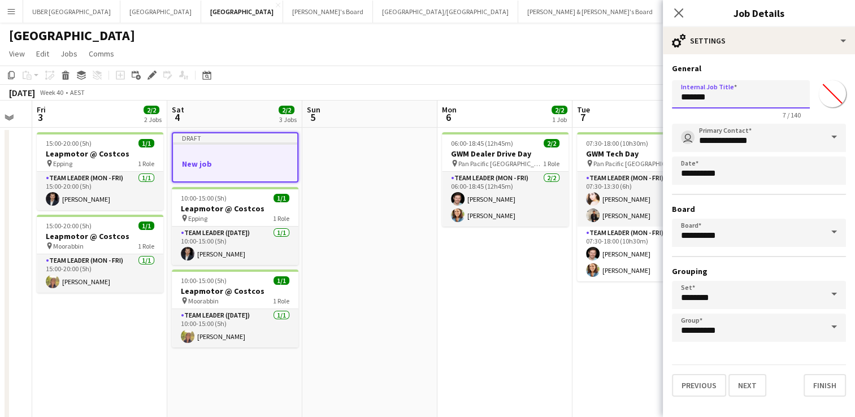
drag, startPoint x: 715, startPoint y: 96, endPoint x: 629, endPoint y: 87, distance: 86.9
click at [629, 87] on body "Menu Boards Boards Boards All jobs Status Workforce Workforce My Workforce Recr…" at bounding box center [427, 401] width 855 height 802
type input "**********"
click at [751, 383] on button "Next" at bounding box center [748, 385] width 38 height 23
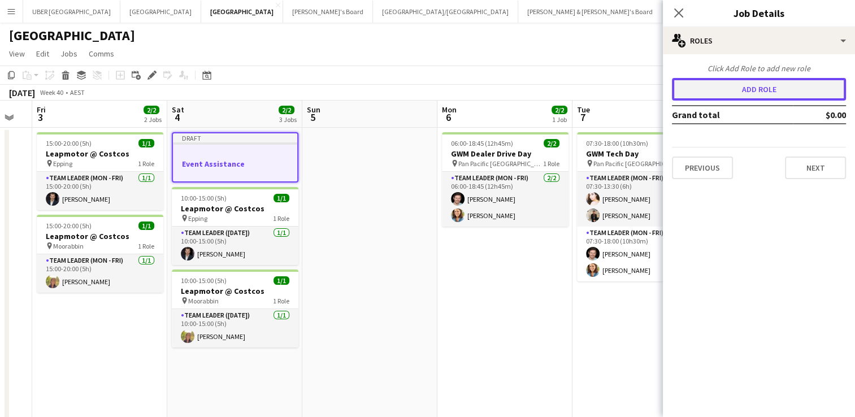
click at [739, 83] on button "Add role" at bounding box center [759, 89] width 174 height 23
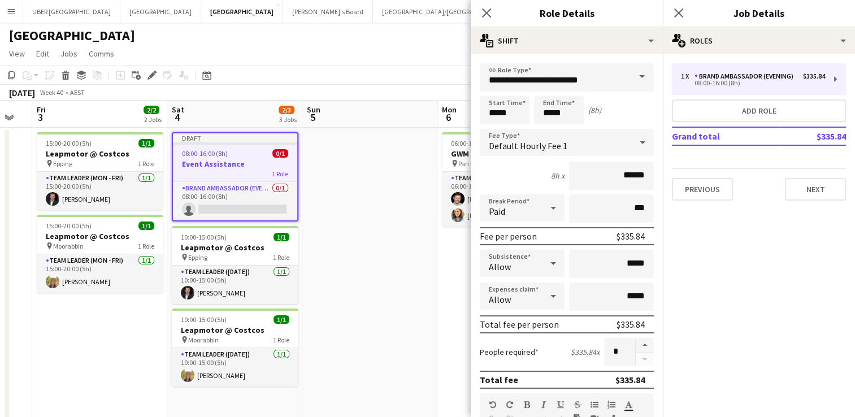
click at [638, 72] on span at bounding box center [642, 76] width 24 height 27
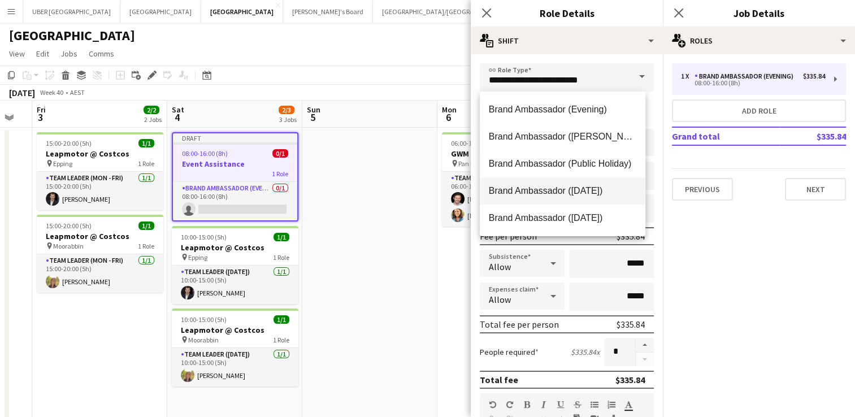
click at [568, 191] on span "Brand Ambassador ([DATE])" at bounding box center [563, 190] width 148 height 11
type input "**********"
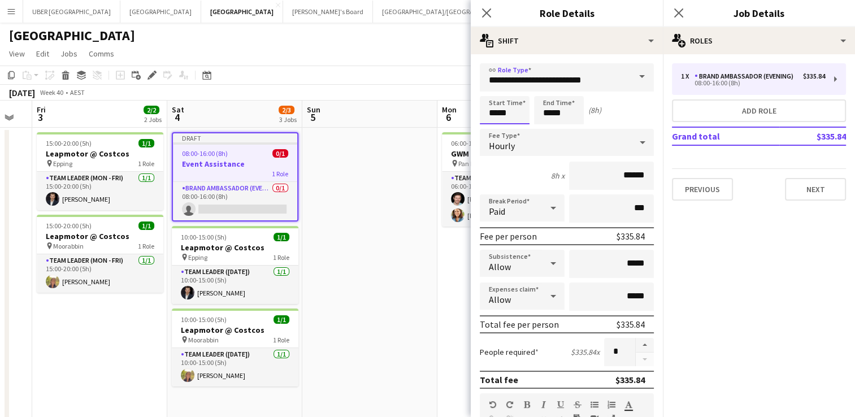
drag, startPoint x: 503, startPoint y: 114, endPoint x: 449, endPoint y: 104, distance: 54.6
click at [449, 104] on body "Menu Boards Boards Boards All jobs Status Workforce Workforce My Workforce Recr…" at bounding box center [427, 401] width 855 height 802
type input "*****"
click at [807, 192] on button "Next" at bounding box center [815, 189] width 61 height 23
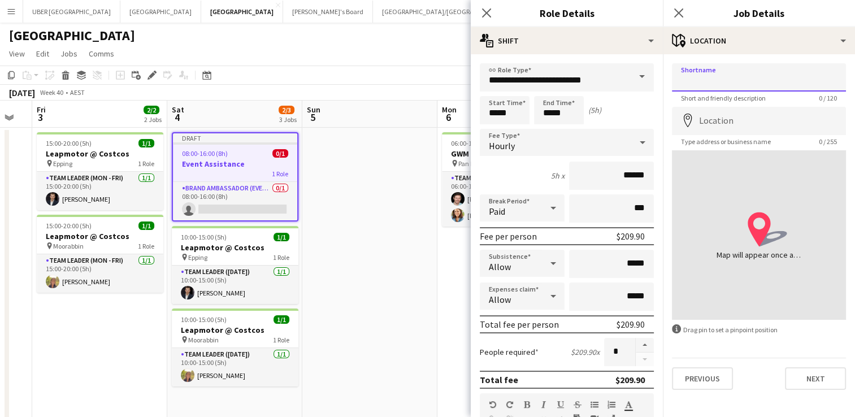
click at [728, 83] on input "Shortname" at bounding box center [759, 77] width 174 height 28
type input "****"
click at [725, 115] on input "Location" at bounding box center [759, 121] width 174 height 28
type input "**********"
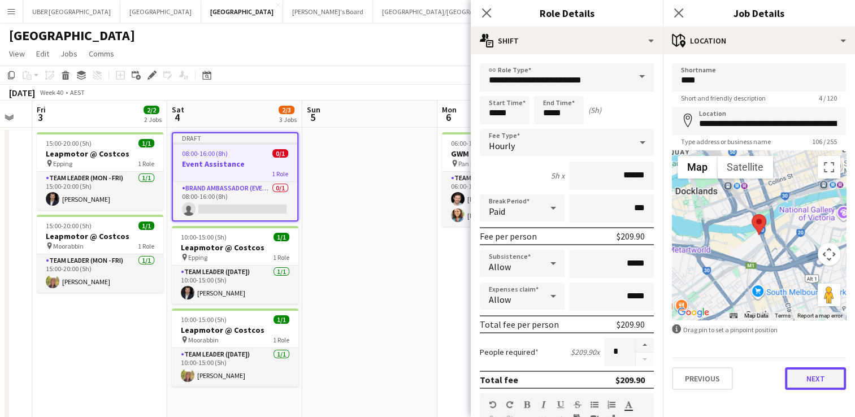
click at [830, 382] on button "Next" at bounding box center [815, 378] width 61 height 23
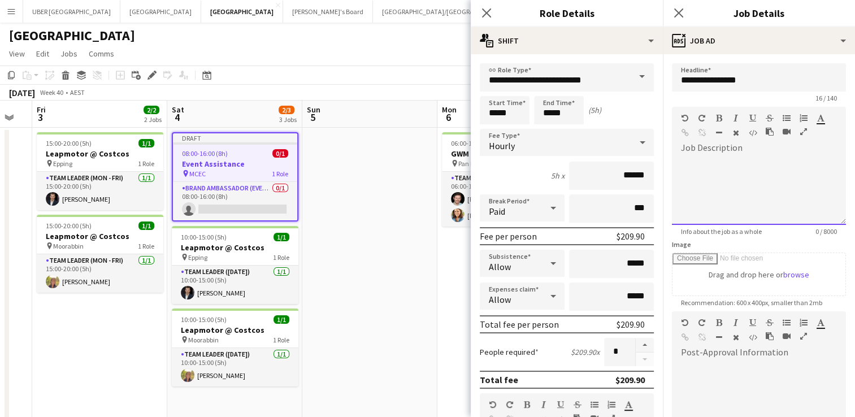
click at [723, 182] on div at bounding box center [759, 191] width 174 height 68
click at [678, 14] on icon at bounding box center [678, 12] width 11 height 11
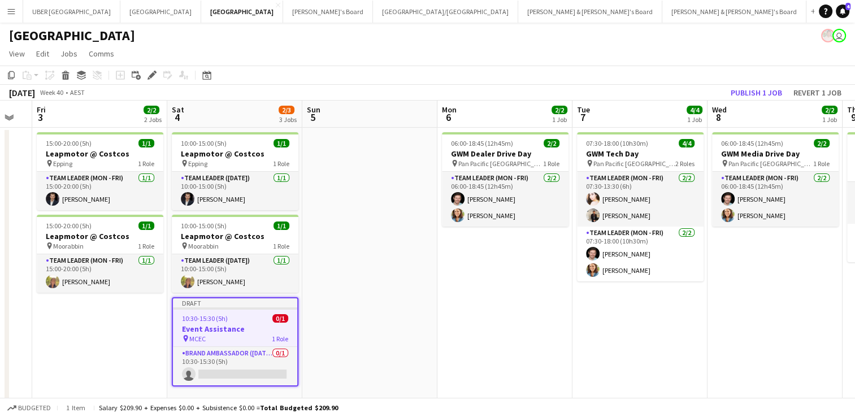
click at [231, 311] on app-job-card "Draft 10:30-15:30 (5h) 0/1 Event Assistance pin MCEC 1 Role Brand Ambassador (S…" at bounding box center [235, 341] width 127 height 89
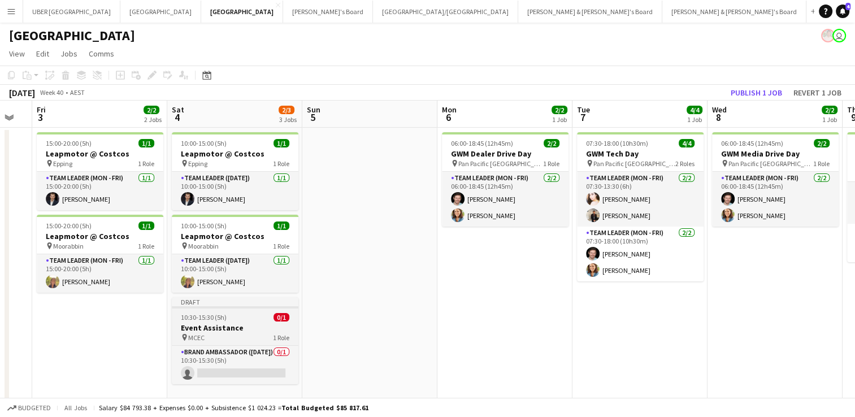
click at [220, 323] on h3 "Event Assistance" at bounding box center [235, 328] width 127 height 10
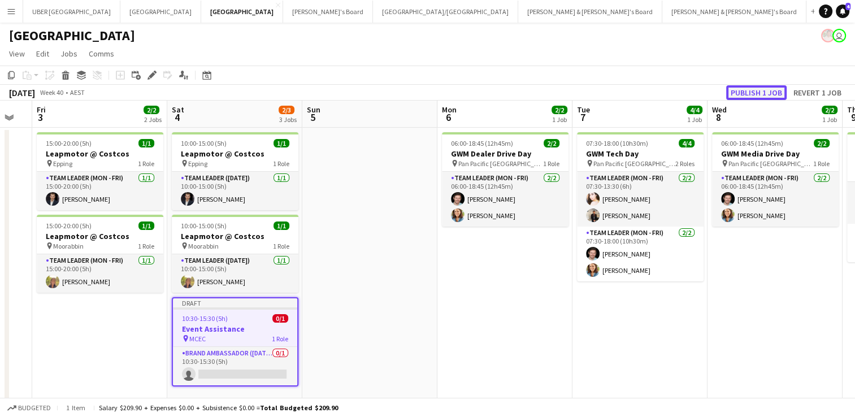
click at [765, 90] on button "Publish 1 job" at bounding box center [756, 92] width 60 height 15
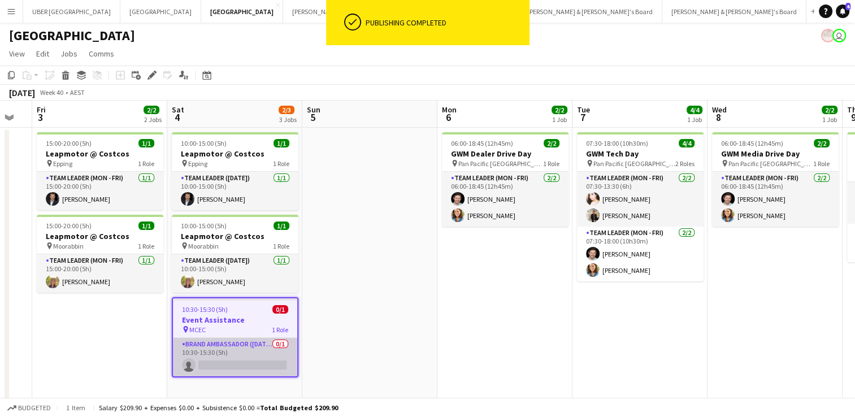
click at [217, 363] on app-card-role "Brand Ambassador (Saturday) 0/1 10:30-15:30 (5h) single-neutral-actions" at bounding box center [235, 357] width 124 height 38
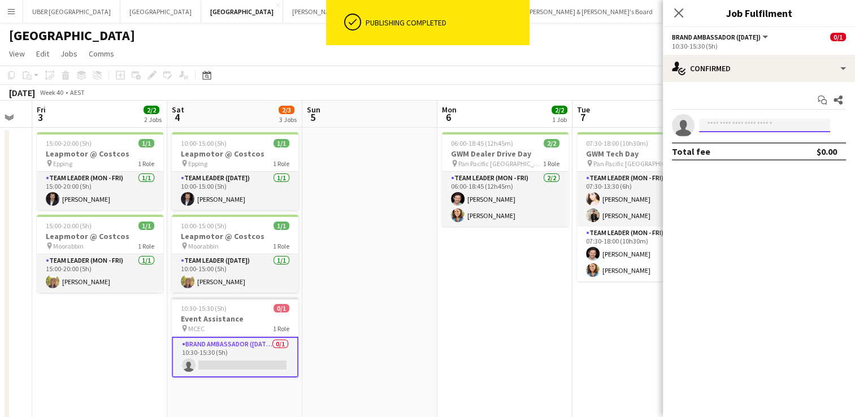
click at [742, 123] on input at bounding box center [764, 126] width 131 height 14
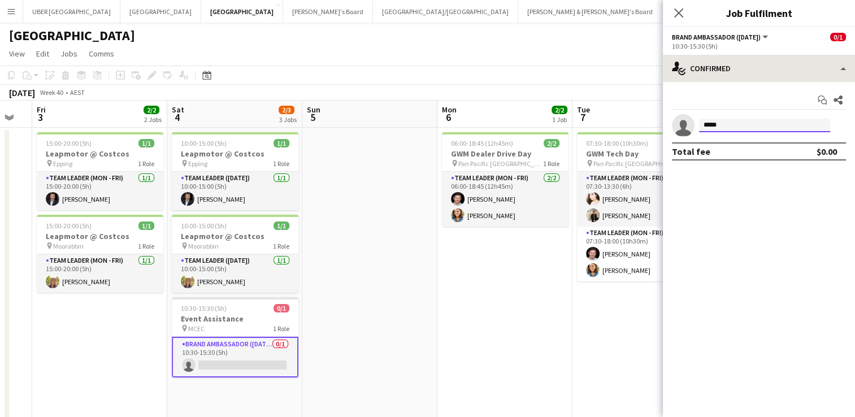
type input "*****"
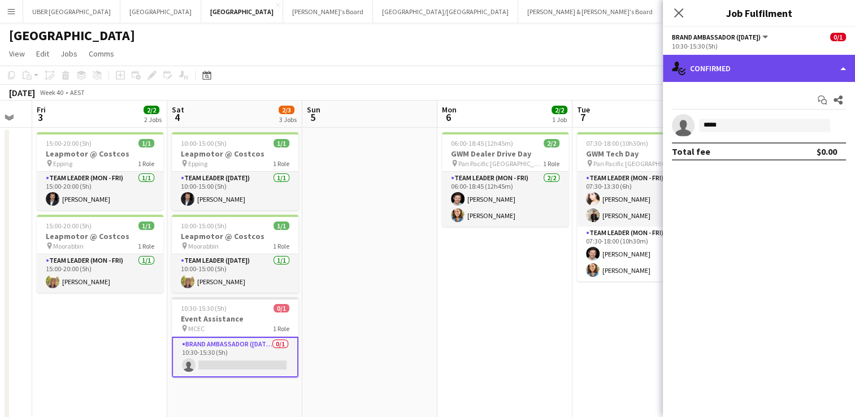
click at [745, 66] on div "single-neutral-actions-check-2 Confirmed" at bounding box center [759, 68] width 192 height 27
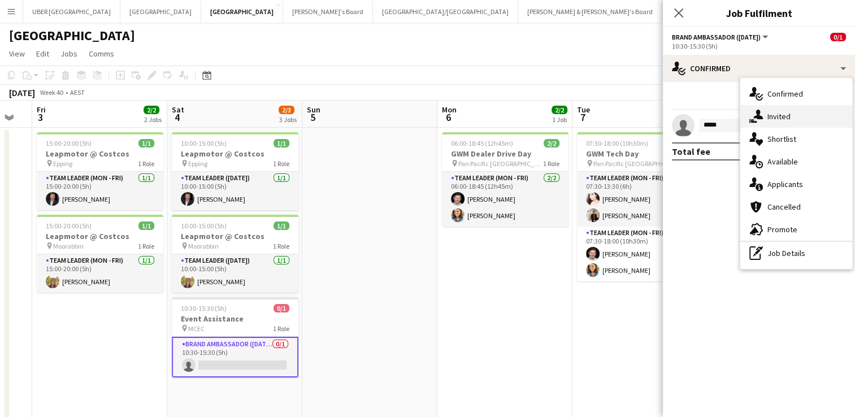
click at [762, 115] on icon "single-neutral-actions-share-1" at bounding box center [757, 117] width 14 height 14
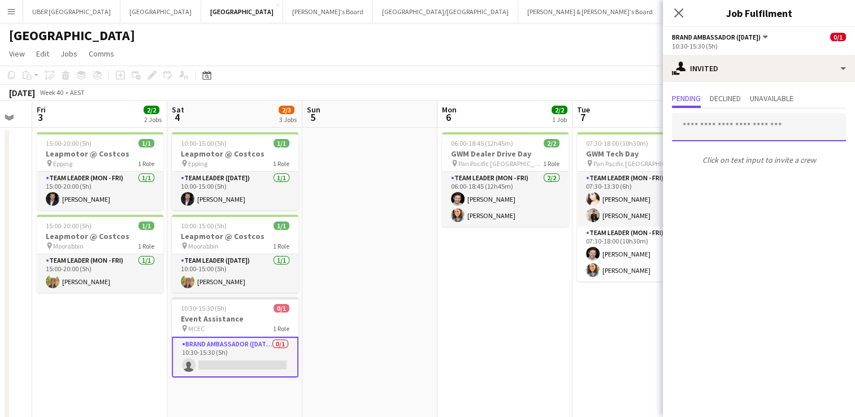
click at [718, 122] on input "text" at bounding box center [759, 127] width 174 height 28
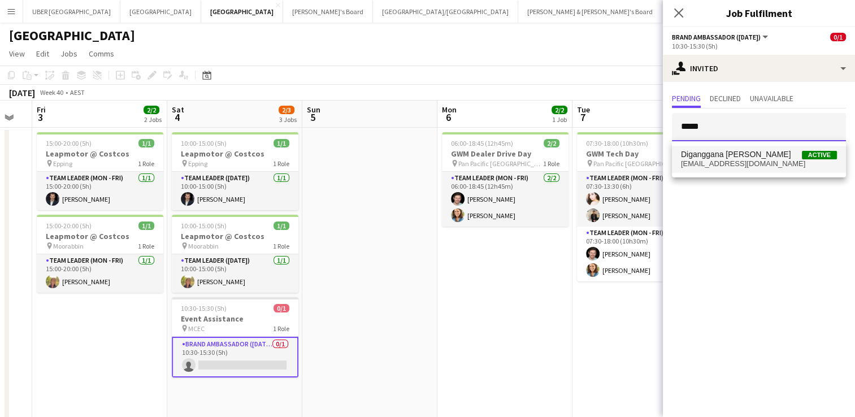
type input "*****"
click at [711, 159] on span "diganggana.tal@gmail.com" at bounding box center [759, 163] width 156 height 9
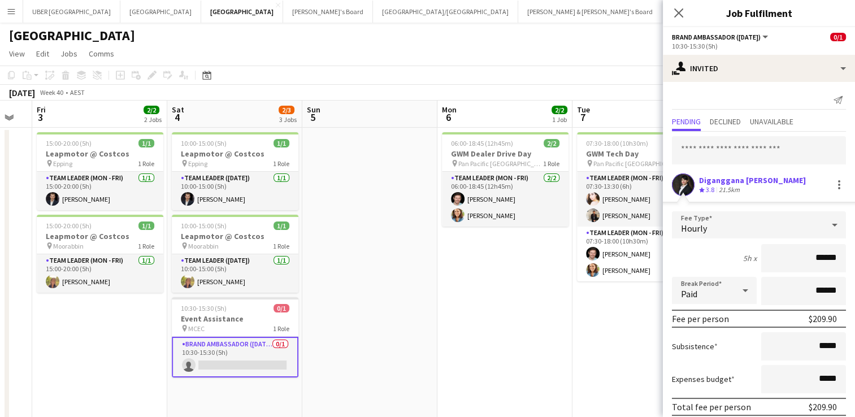
scroll to position [45, 0]
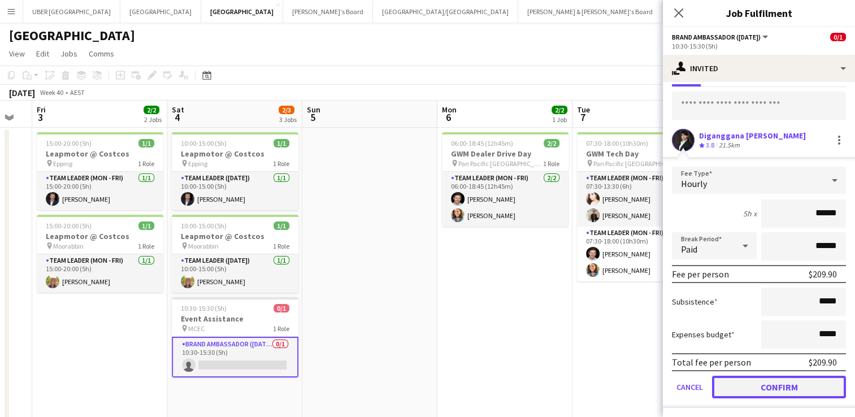
click at [741, 389] on button "Confirm" at bounding box center [779, 387] width 134 height 23
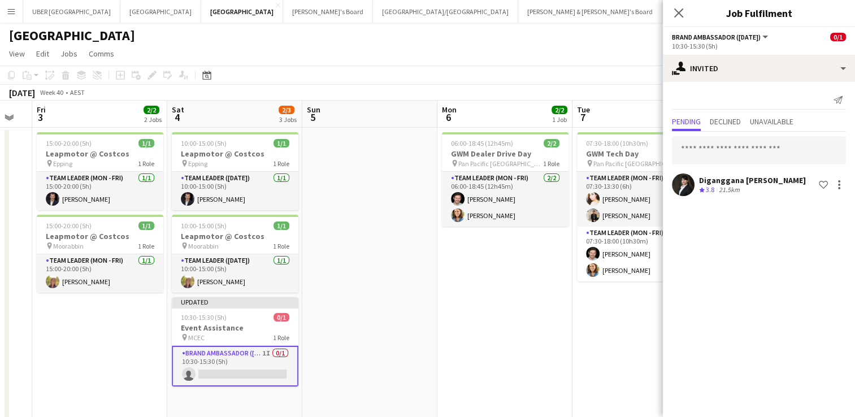
scroll to position [0, 0]
click at [676, 13] on icon "Close pop-in" at bounding box center [678, 12] width 11 height 11
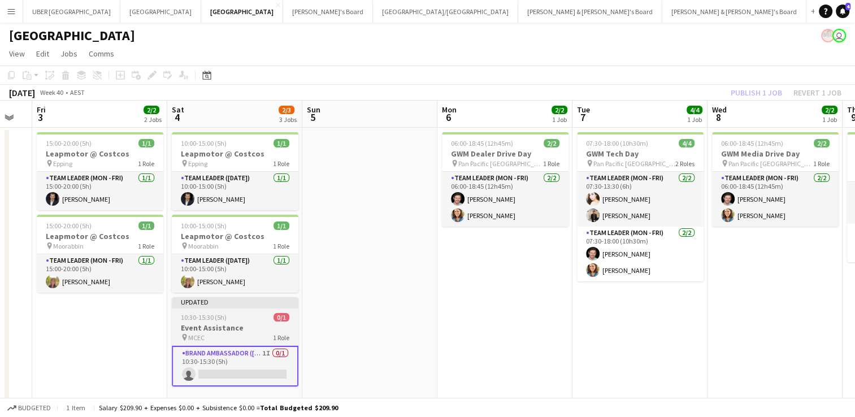
click at [217, 331] on h3 "Event Assistance" at bounding box center [235, 328] width 127 height 10
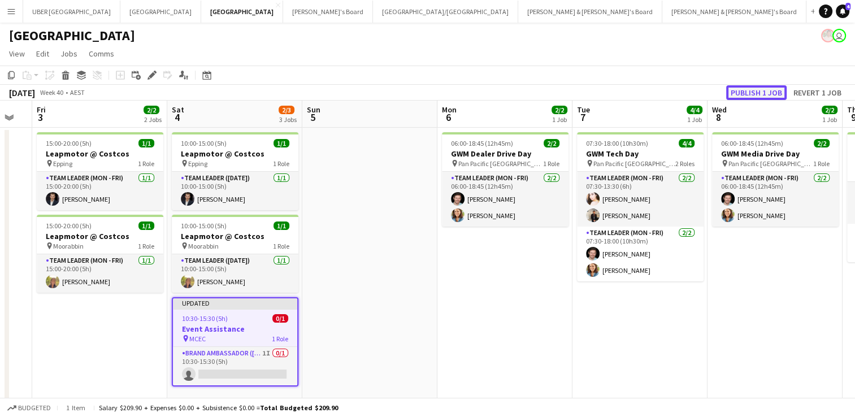
click at [763, 89] on button "Publish 1 job" at bounding box center [756, 92] width 60 height 15
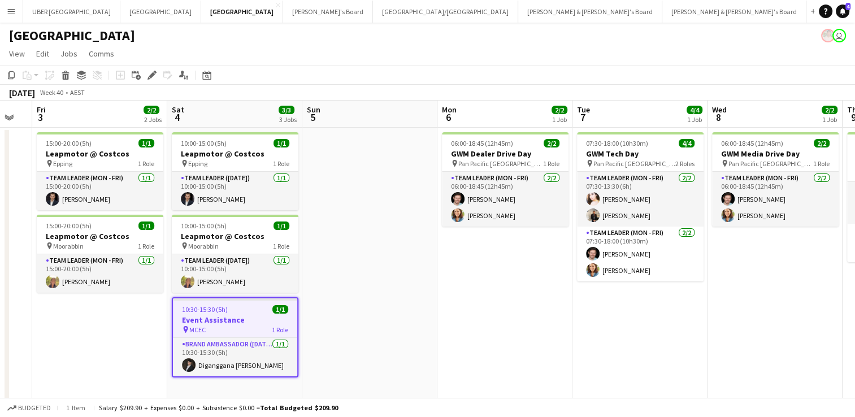
click at [232, 314] on app-job-card "10:30-15:30 (5h) 1/1 Event Assistance pin MCEC 1 Role Brand Ambassador (Saturda…" at bounding box center [235, 337] width 127 height 80
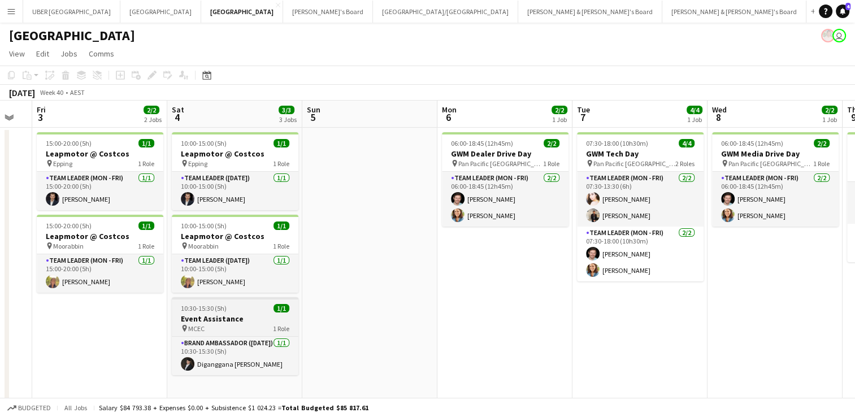
drag, startPoint x: 232, startPoint y: 314, endPoint x: 204, endPoint y: 309, distance: 28.7
click at [204, 309] on span "10:30-15:30 (5h)" at bounding box center [204, 308] width 46 height 8
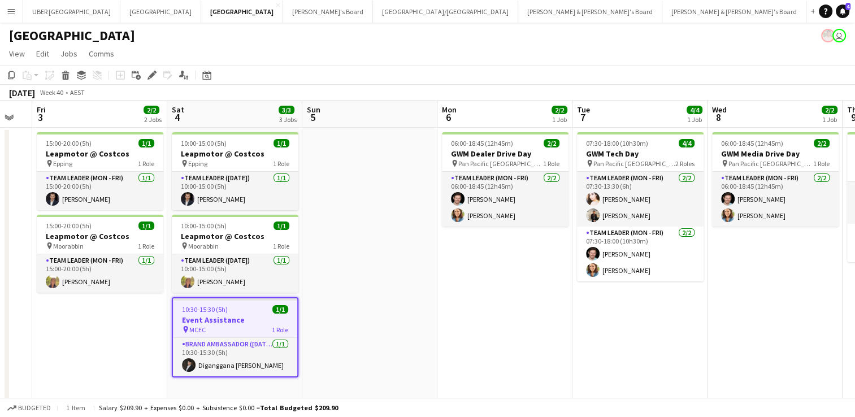
click at [210, 310] on span "10:30-15:30 (5h)" at bounding box center [205, 309] width 46 height 8
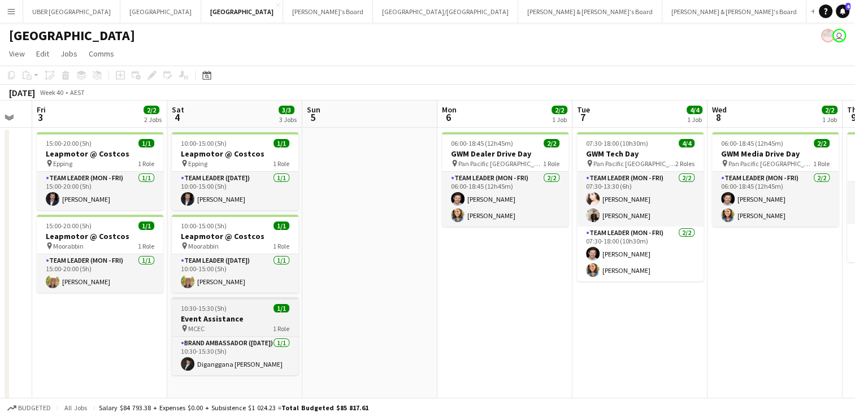
click at [210, 310] on span "10:30-15:30 (5h)" at bounding box center [204, 308] width 46 height 8
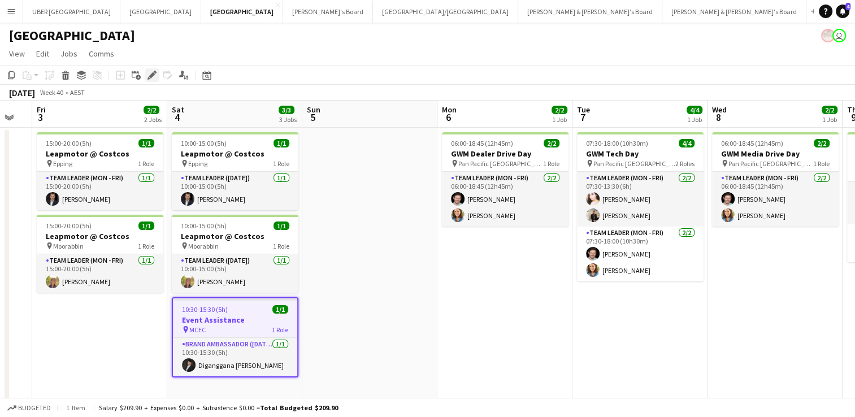
click at [151, 73] on icon "Edit" at bounding box center [152, 75] width 9 height 9
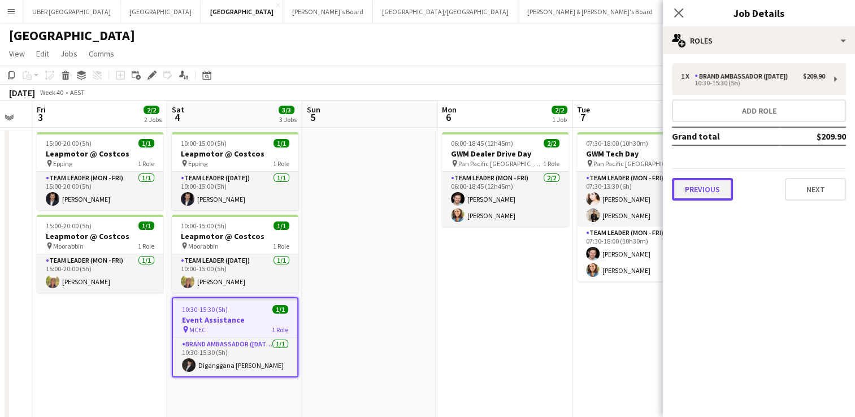
click at [703, 195] on button "Previous" at bounding box center [702, 189] width 61 height 23
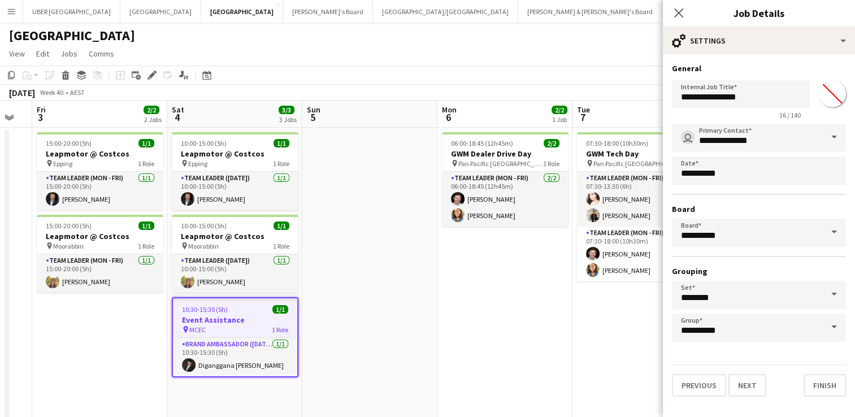
click at [838, 232] on span at bounding box center [834, 232] width 24 height 27
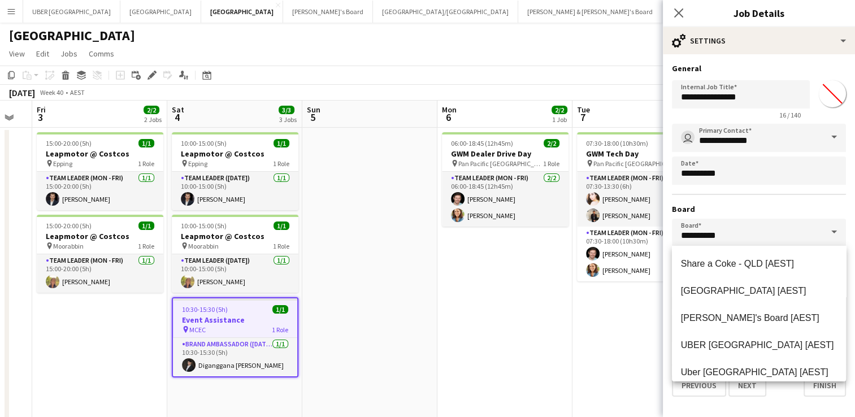
scroll to position [380, 0]
click at [729, 321] on span "Tennille's Board [AEST]" at bounding box center [750, 318] width 138 height 10
type input "**********"
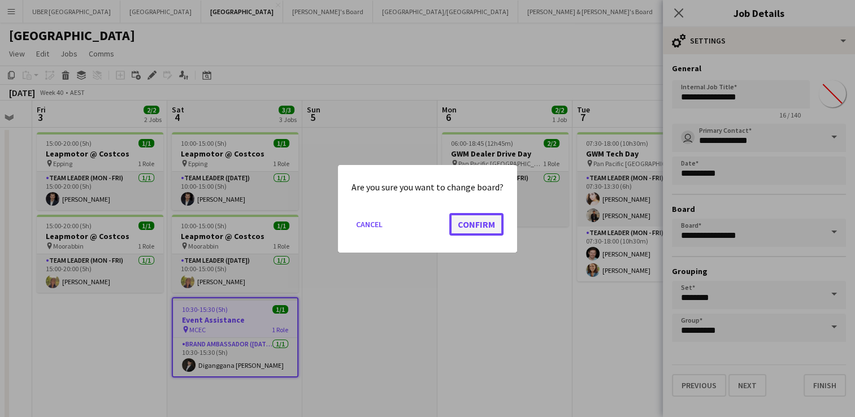
click at [474, 213] on button "Confirm" at bounding box center [476, 224] width 54 height 23
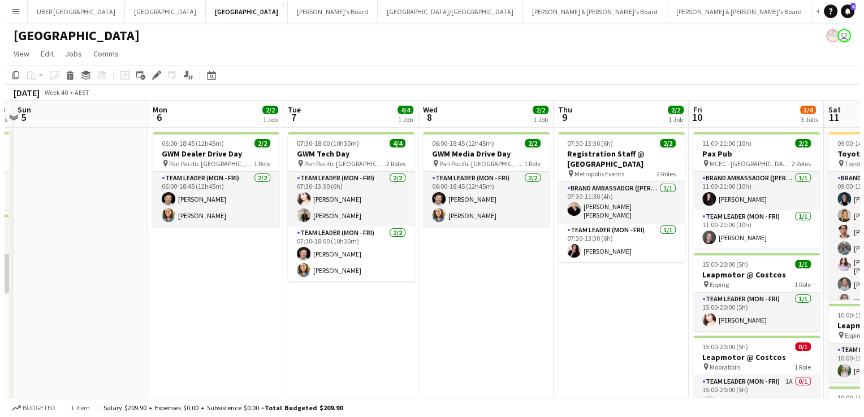
scroll to position [0, 537]
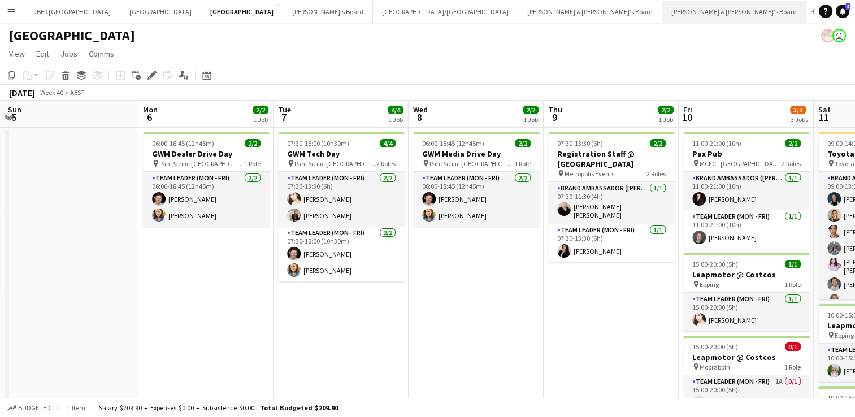
click at [663, 10] on button "James & Arrence's Board Close" at bounding box center [735, 12] width 144 height 22
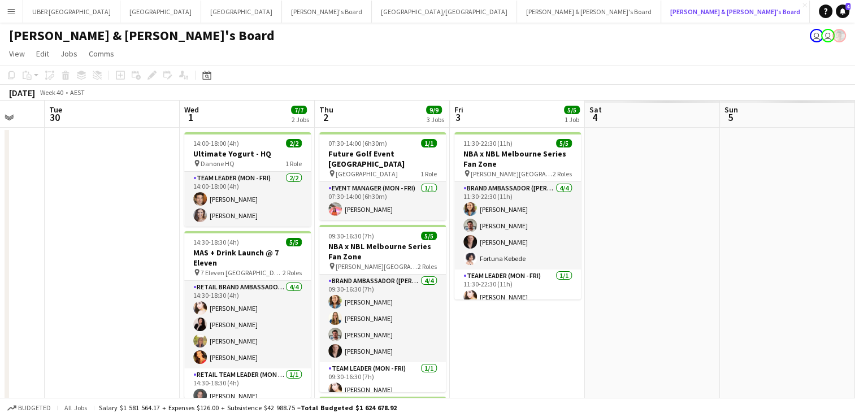
scroll to position [0, 502]
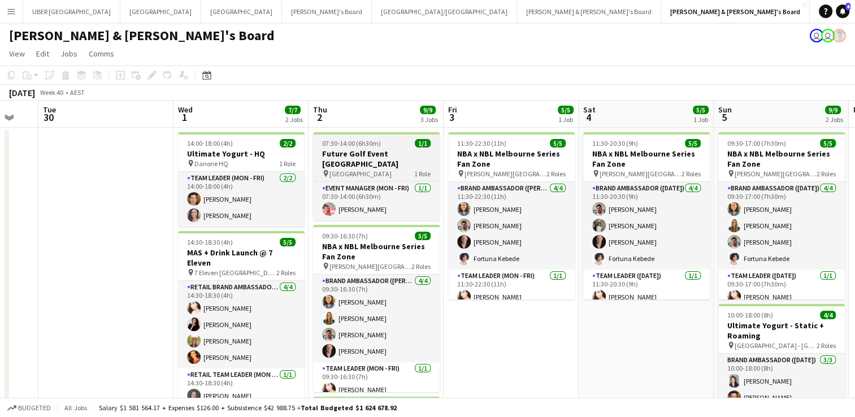
click at [387, 162] on h3 "Future Golf Event Northbridge Golf Course" at bounding box center [376, 159] width 127 height 20
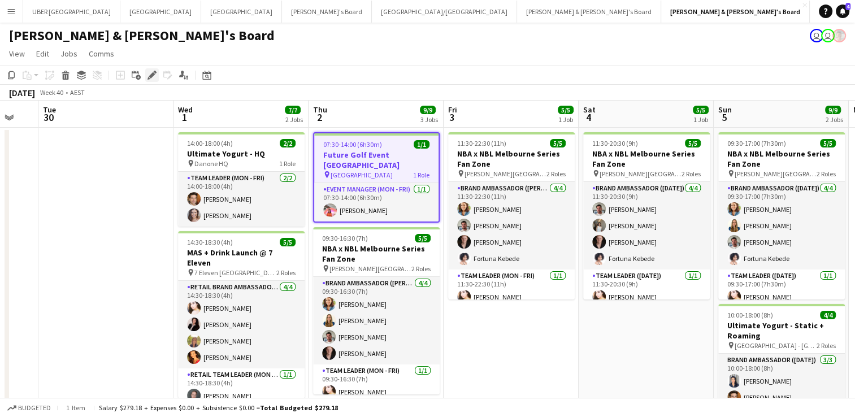
click at [150, 75] on icon "Edit" at bounding box center [152, 75] width 9 height 9
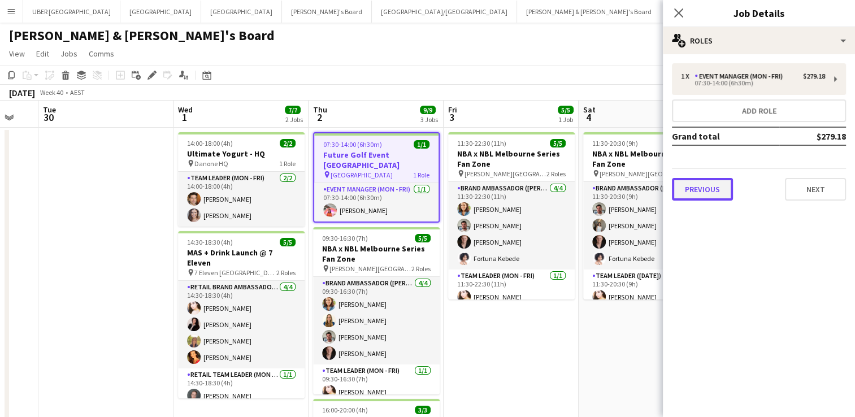
click at [684, 187] on button "Previous" at bounding box center [702, 189] width 61 height 23
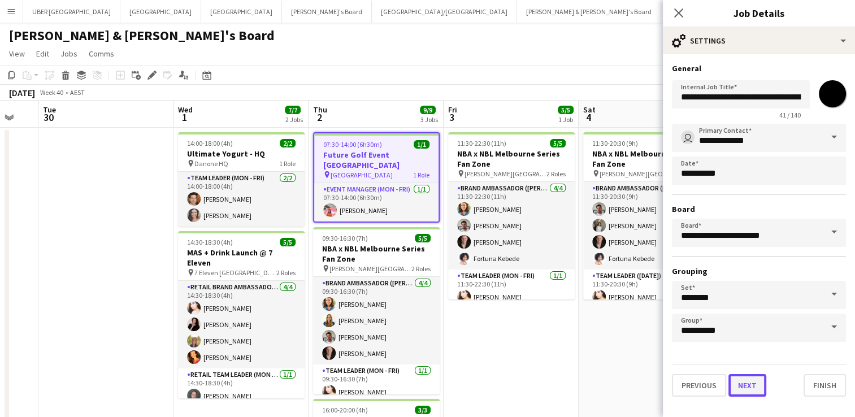
click at [751, 383] on button "Next" at bounding box center [748, 385] width 38 height 23
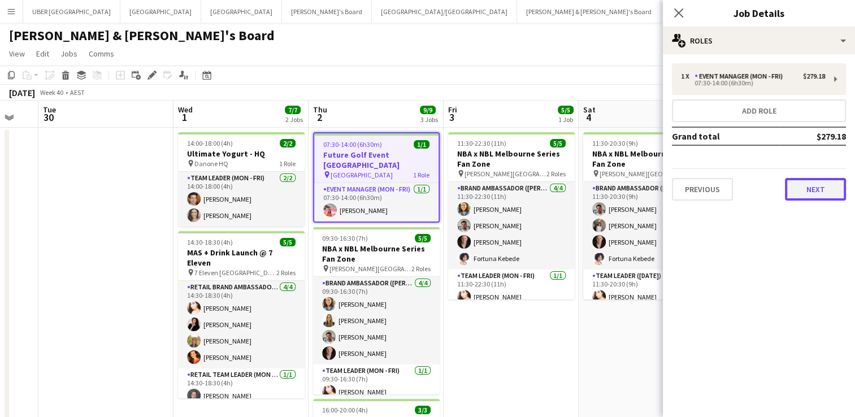
click at [809, 187] on button "Next" at bounding box center [815, 189] width 61 height 23
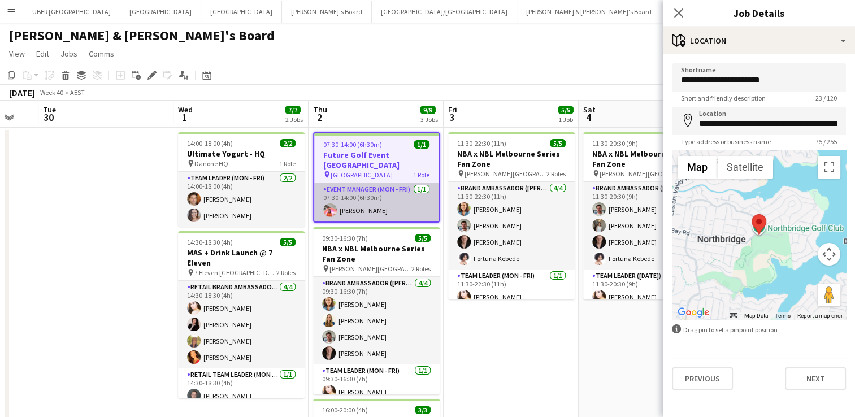
click at [370, 205] on app-card-role "Event Manager (Mon - Fri) 1/1 07:30-14:00 (6h30m) Michelle Cefai" at bounding box center [376, 202] width 124 height 38
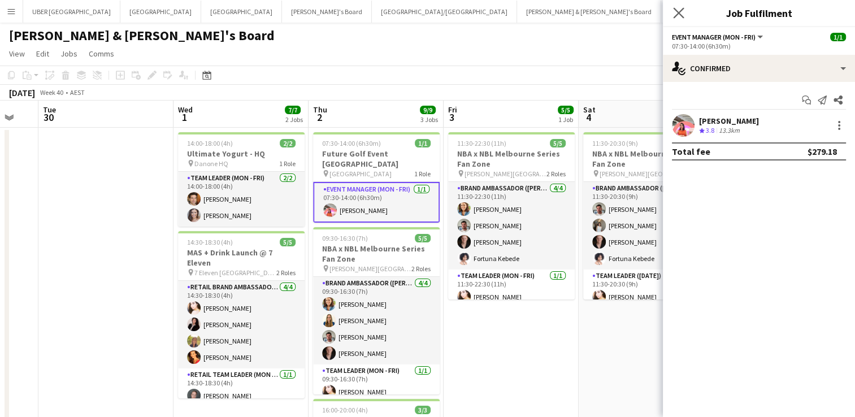
click at [672, 12] on app-icon "Close pop-in" at bounding box center [679, 13] width 16 height 16
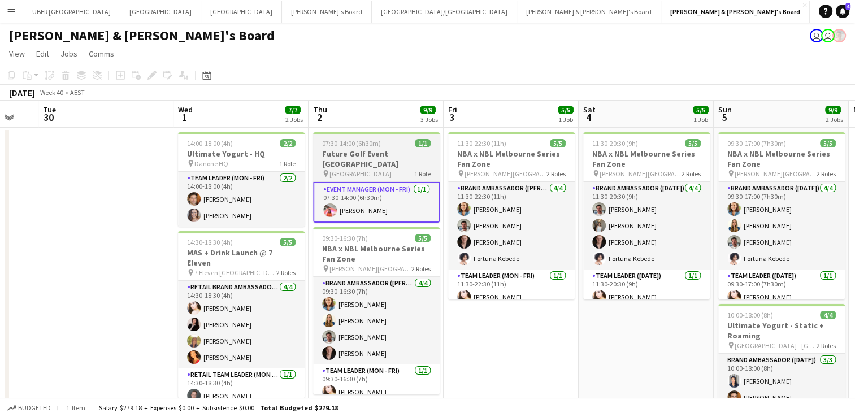
click at [362, 148] on span "07:30-14:00 (6h30m)" at bounding box center [351, 143] width 59 height 8
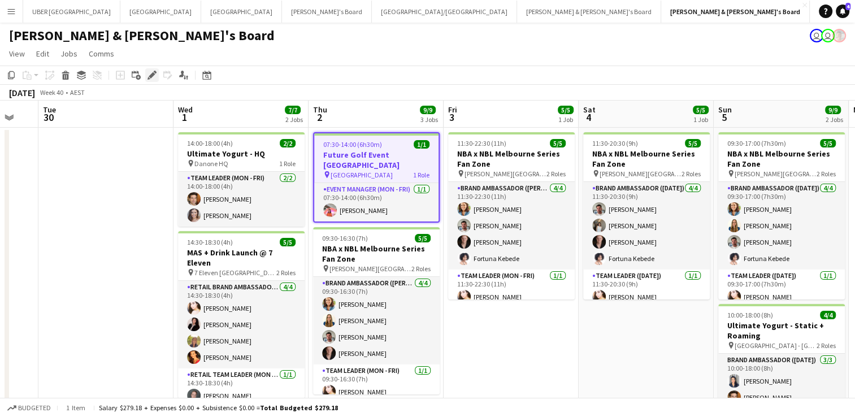
click at [151, 78] on icon "Edit" at bounding box center [152, 75] width 9 height 9
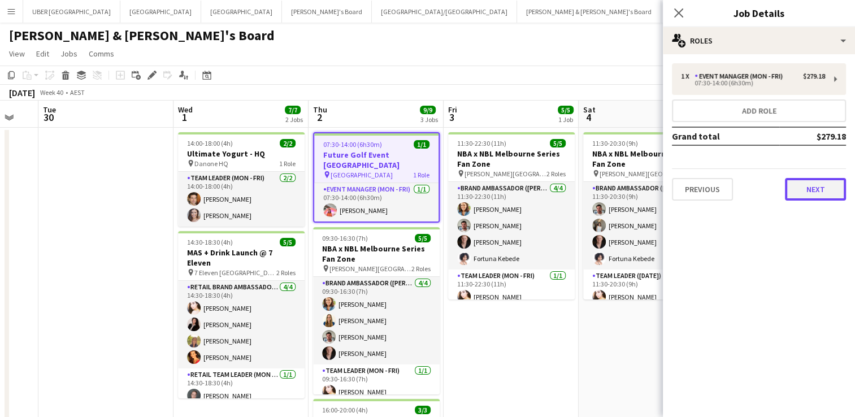
click at [811, 183] on button "Next" at bounding box center [815, 189] width 61 height 23
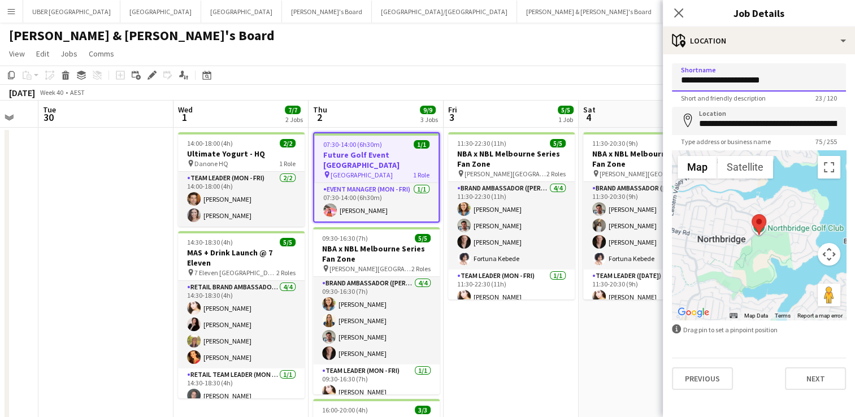
drag, startPoint x: 786, startPoint y: 80, endPoint x: 582, endPoint y: 81, distance: 204.1
click at [582, 81] on body "Menu Boards Boards Boards All jobs Status Workforce Workforce My Workforce Recr…" at bounding box center [427, 319] width 855 height 638
type input "**********"
click at [730, 121] on input "**********" at bounding box center [759, 121] width 174 height 28
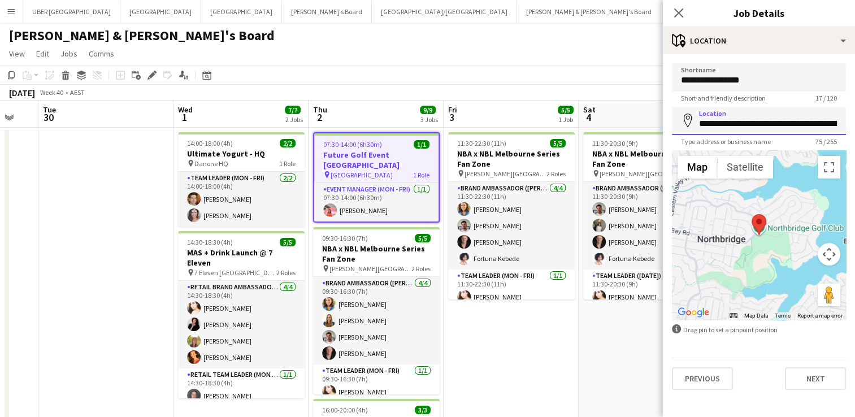
click at [730, 121] on input "**********" at bounding box center [759, 121] width 174 height 28
type input "**********"
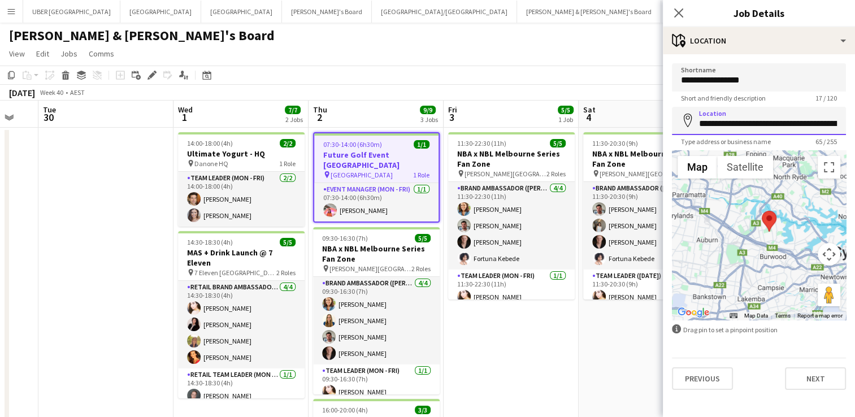
click at [778, 125] on input "**********" at bounding box center [759, 121] width 174 height 28
click at [676, 14] on icon "Close pop-in" at bounding box center [678, 12] width 11 height 11
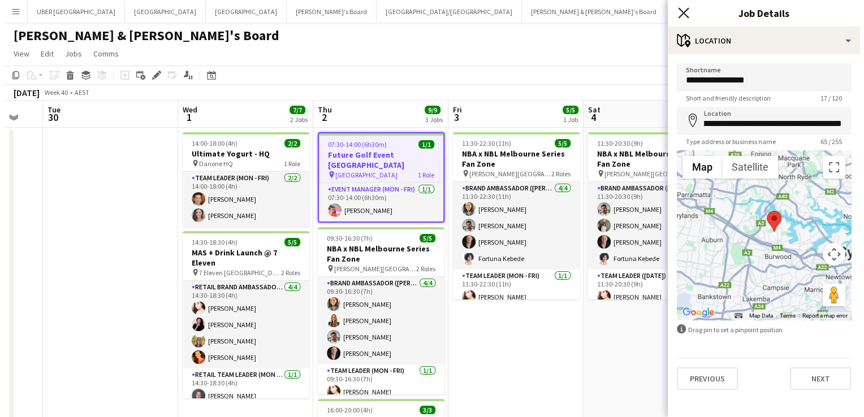
scroll to position [0, 0]
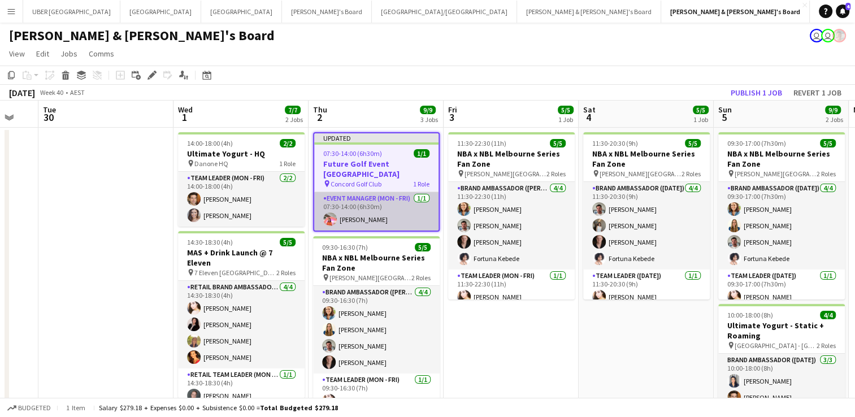
click at [348, 214] on app-card-role "Event Manager (Mon - Fri) 1/1 07:30-14:00 (6h30m) Michelle Cefai" at bounding box center [376, 211] width 124 height 38
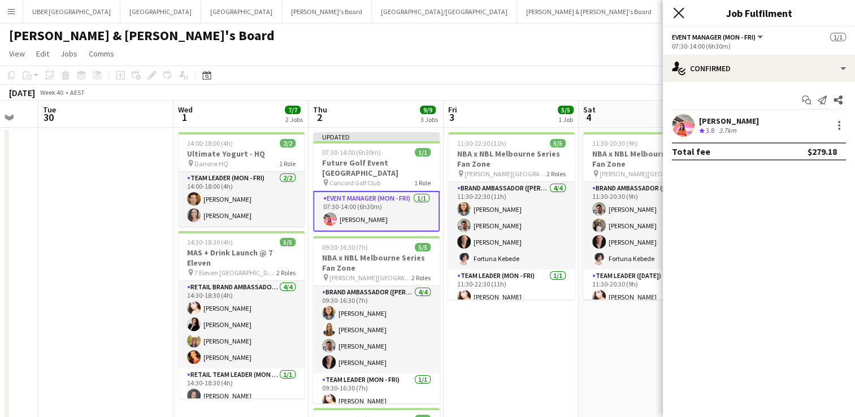
click at [679, 9] on icon "Close pop-in" at bounding box center [678, 12] width 11 height 11
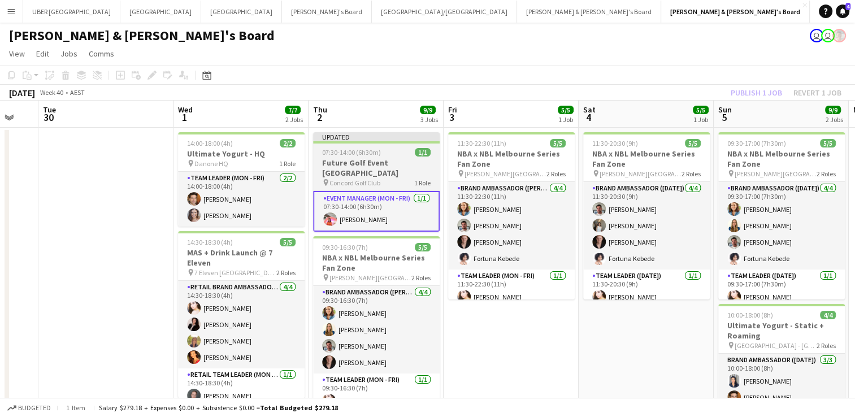
click at [391, 136] on div "Updated" at bounding box center [376, 136] width 127 height 9
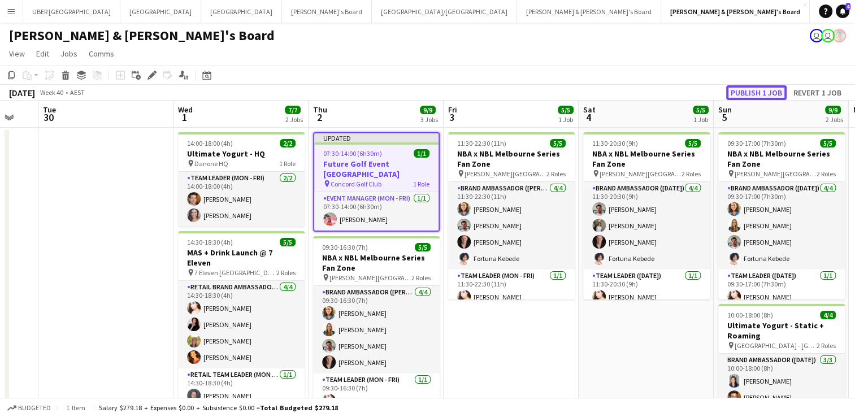
click at [744, 92] on button "Publish 1 job" at bounding box center [756, 92] width 60 height 15
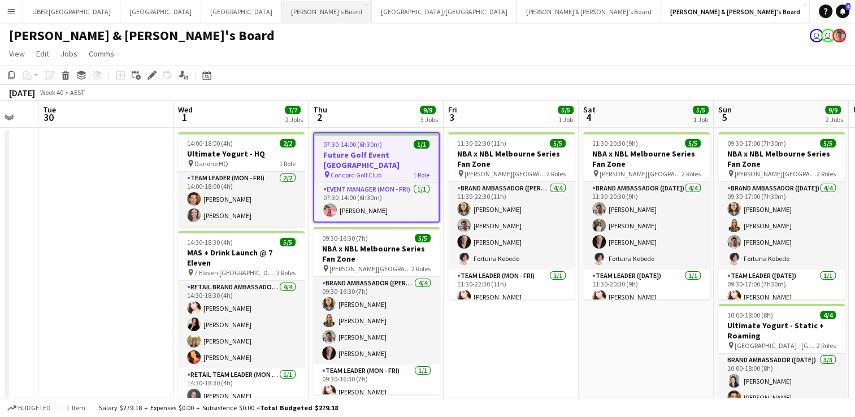
click at [282, 12] on button "Tennille's Board Close" at bounding box center [327, 12] width 90 height 22
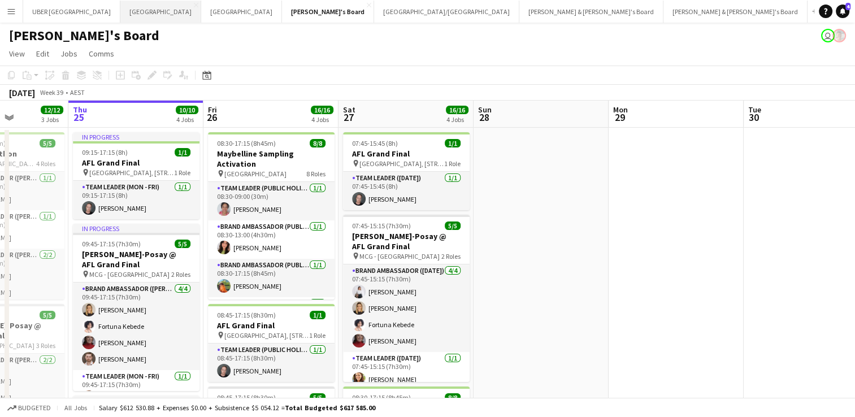
click at [120, 10] on button "Sydney Close" at bounding box center [160, 12] width 81 height 22
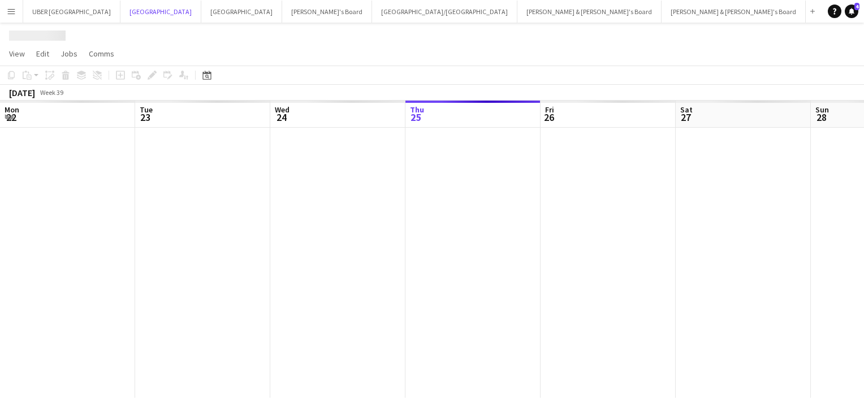
scroll to position [0, 270]
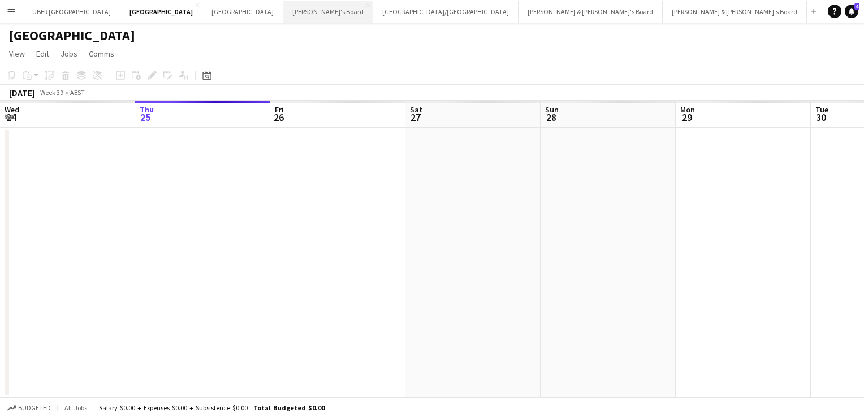
click at [283, 8] on button "Tennille's Board Close" at bounding box center [328, 12] width 90 height 22
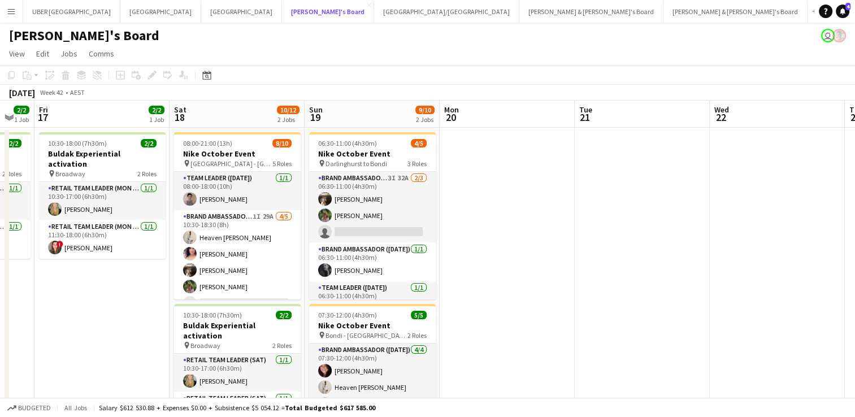
scroll to position [0, 376]
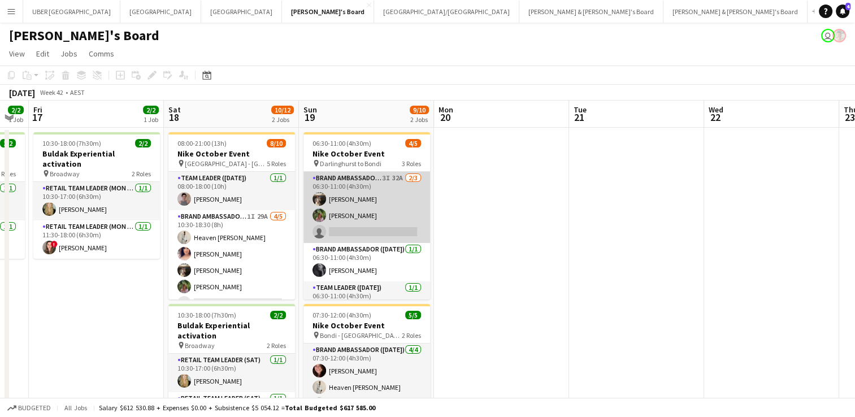
click at [378, 220] on app-card-role "Brand Ambassador (Sunday) 3I 32A 2/3 06:30-11:00 (4h30m) Owen Davies Laura Sanc…" at bounding box center [367, 207] width 127 height 71
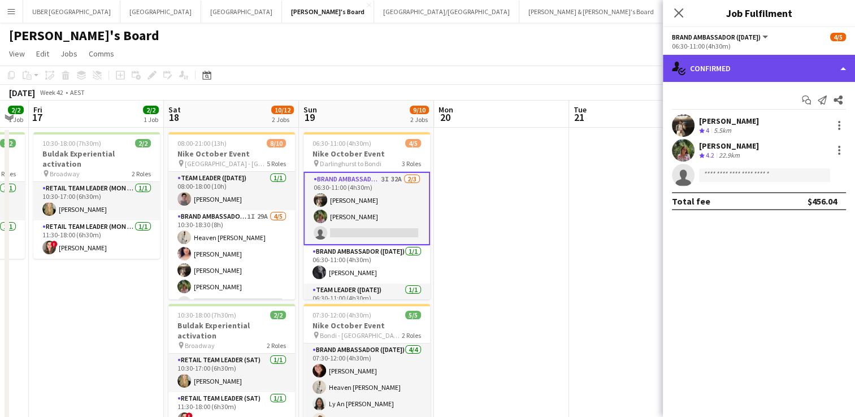
click at [764, 60] on div "single-neutral-actions-check-2 Confirmed" at bounding box center [759, 68] width 192 height 27
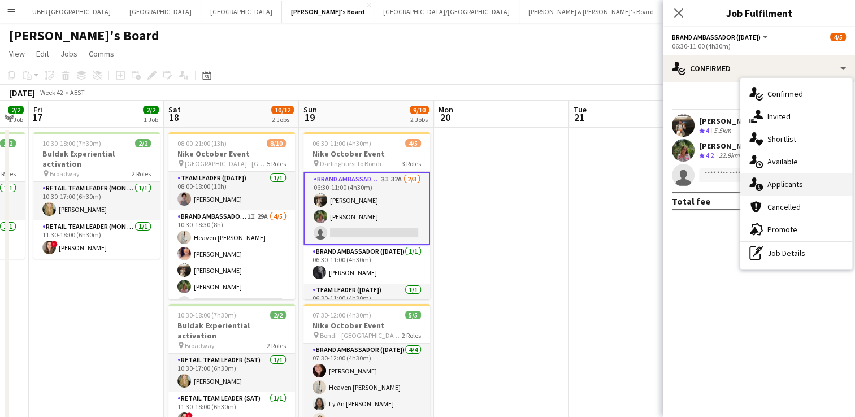
click at [778, 184] on span "Applicants" at bounding box center [786, 184] width 36 height 10
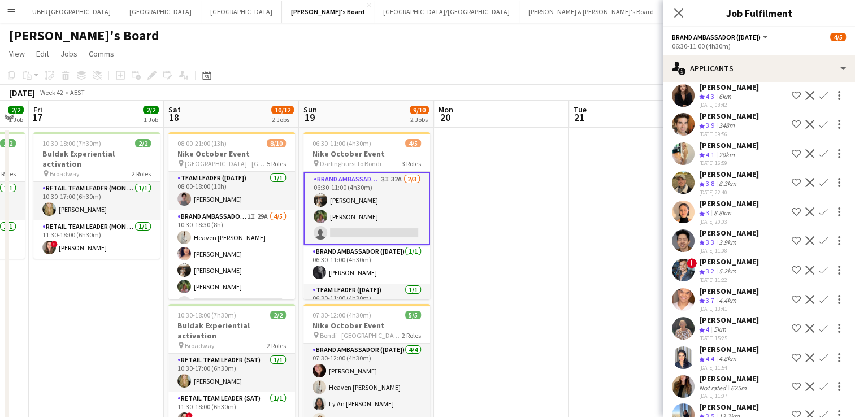
scroll to position [568, 0]
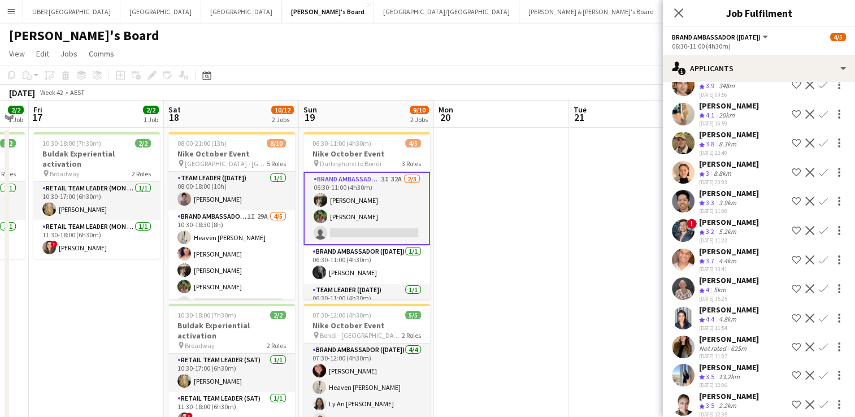
click at [724, 391] on div "[PERSON_NAME]" at bounding box center [729, 396] width 60 height 10
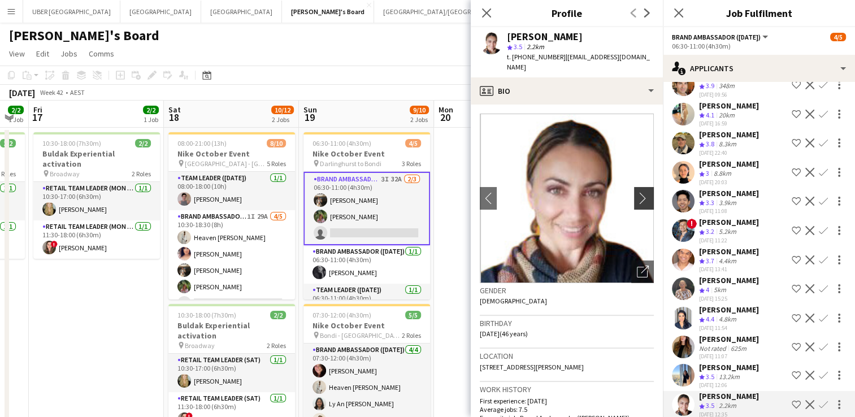
click at [637, 192] on app-icon "chevron-right" at bounding box center [646, 198] width 18 height 12
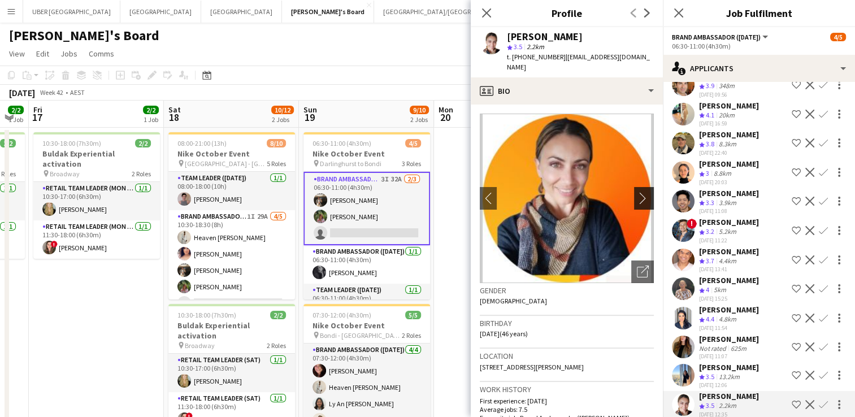
click at [637, 192] on app-icon "chevron-right" at bounding box center [646, 198] width 18 height 12
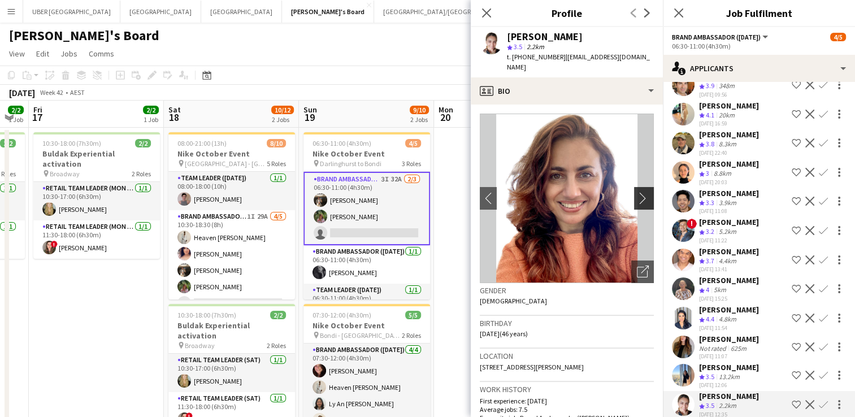
click at [634, 187] on button "chevron-right" at bounding box center [645, 198] width 23 height 23
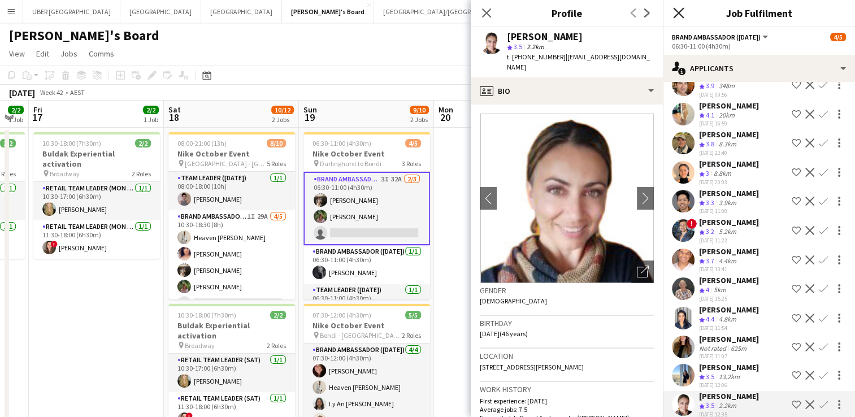
drag, startPoint x: 626, startPoint y: 183, endPoint x: 678, endPoint y: 14, distance: 176.3
click at [678, 14] on icon at bounding box center [678, 12] width 11 height 11
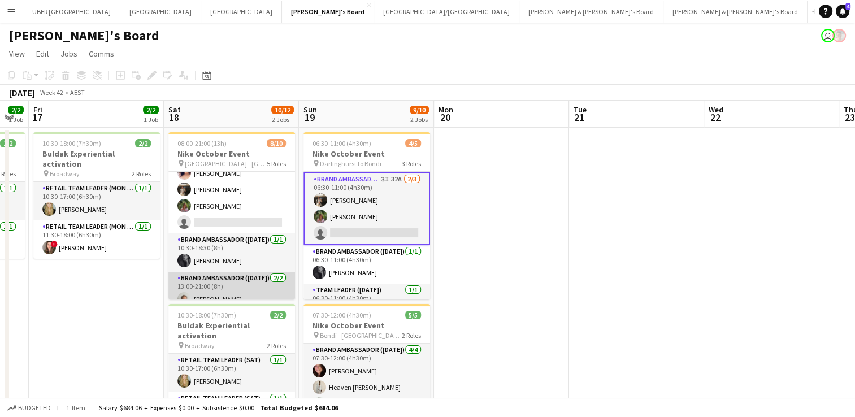
scroll to position [80, 0]
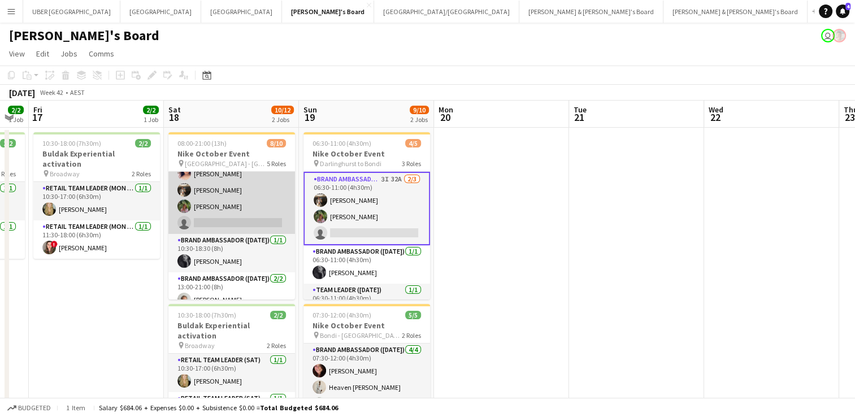
drag, startPoint x: 230, startPoint y: 215, endPoint x: 191, endPoint y: 224, distance: 39.4
click at [191, 224] on app-card-role "Brand Ambassador (Saturday) 1I 29A 4/5 10:30-18:30 (8h) Heaven Johnson Amanda v…" at bounding box center [231, 182] width 127 height 104
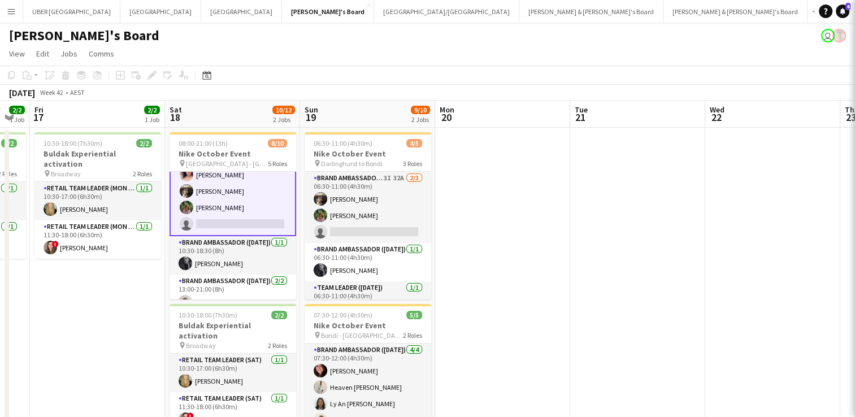
scroll to position [81, 0]
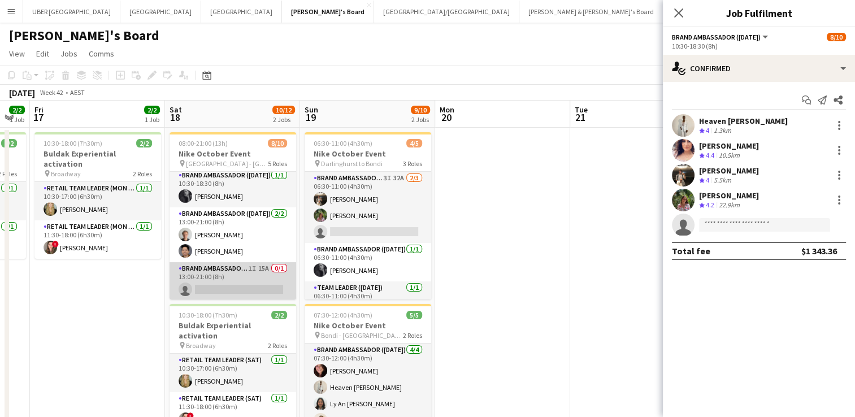
click at [232, 280] on app-card-role "Brand Ambassador (Saturday) 1I 15A 0/1 13:00-21:00 (8h) single-neutral-actions" at bounding box center [233, 281] width 127 height 38
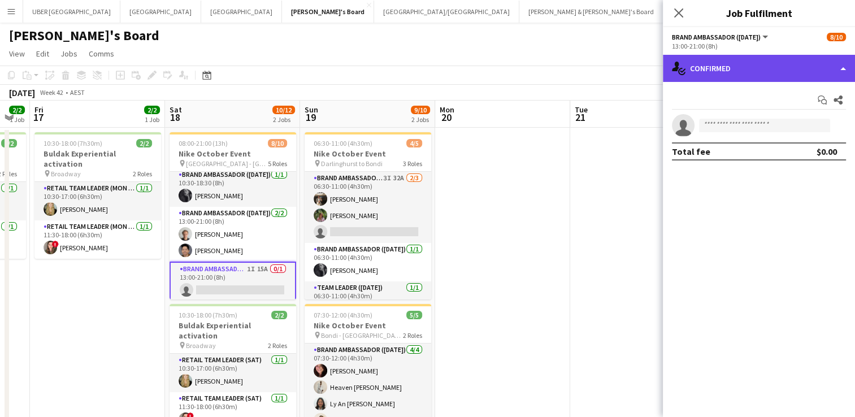
click at [721, 73] on div "single-neutral-actions-check-2 Confirmed" at bounding box center [759, 68] width 192 height 27
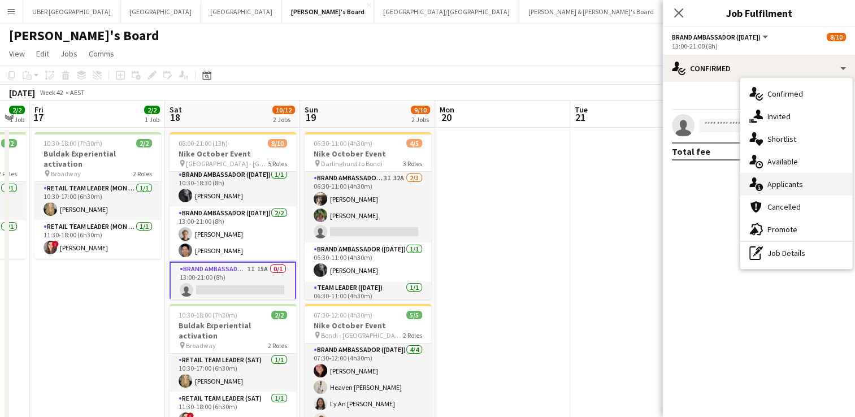
click at [781, 189] on span "Applicants" at bounding box center [786, 184] width 36 height 10
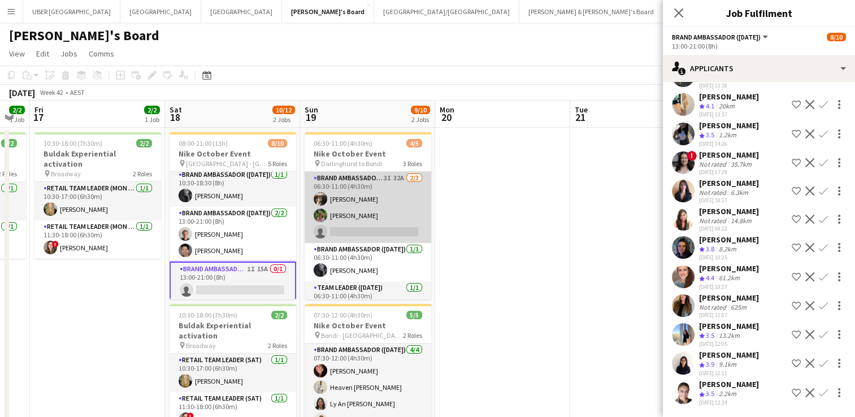
scroll to position [0, 0]
click at [389, 227] on app-card-role "Brand Ambassador (Sunday) 3I 32A 2/3 06:30-11:00 (4h30m) Owen Davies Laura Sanc…" at bounding box center [368, 207] width 127 height 71
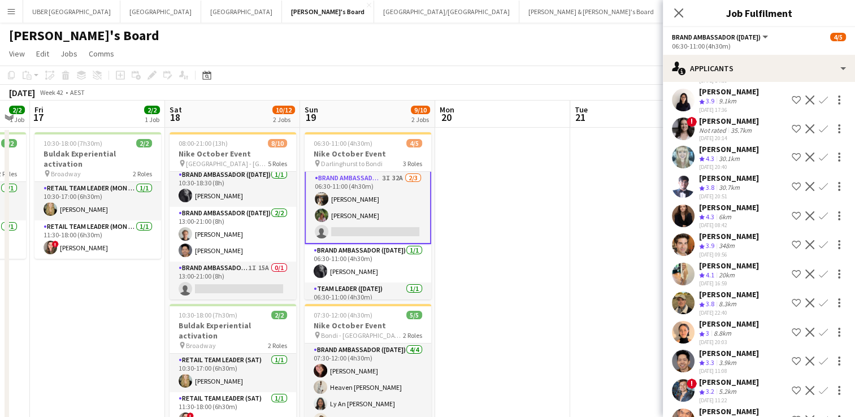
scroll to position [568, 0]
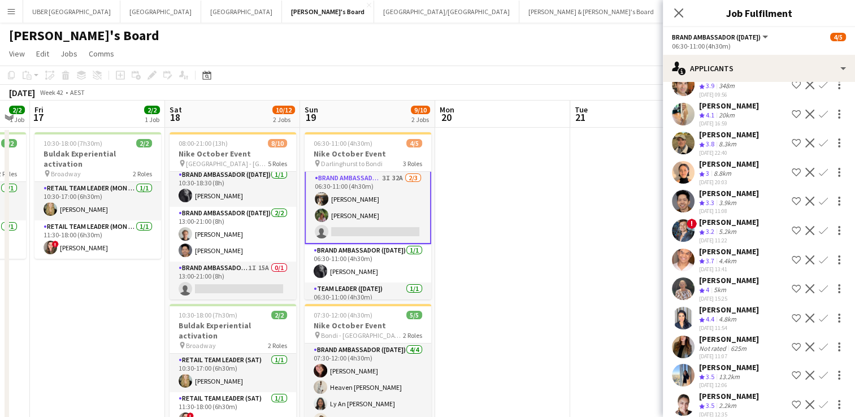
click at [729, 391] on div "[PERSON_NAME]" at bounding box center [729, 396] width 60 height 10
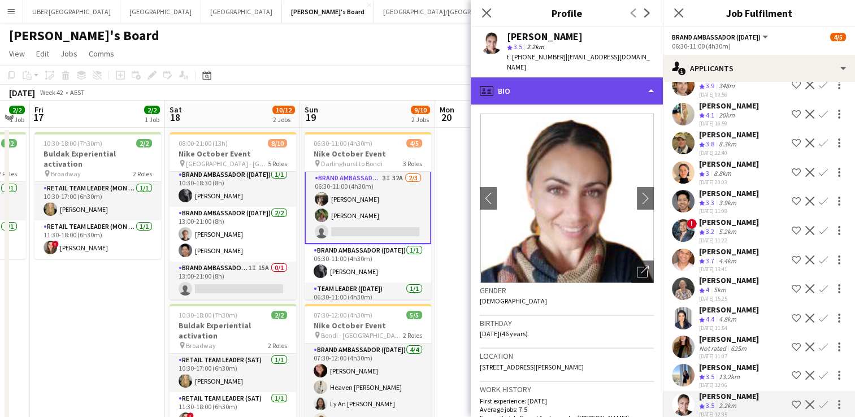
click at [551, 91] on div "profile Bio" at bounding box center [567, 90] width 192 height 27
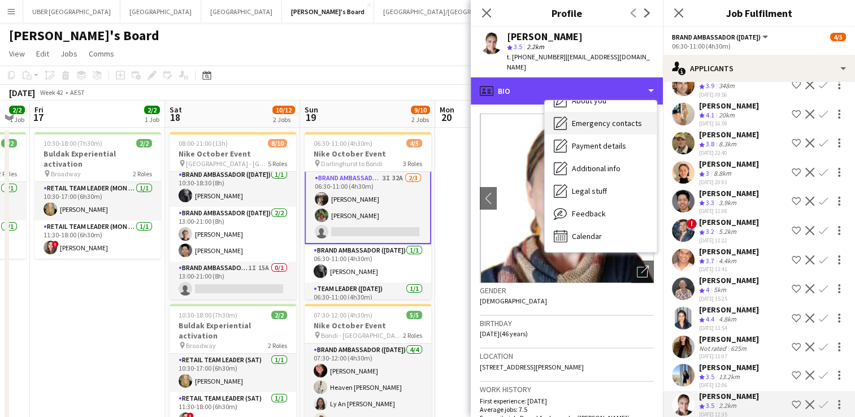
scroll to position [83, 0]
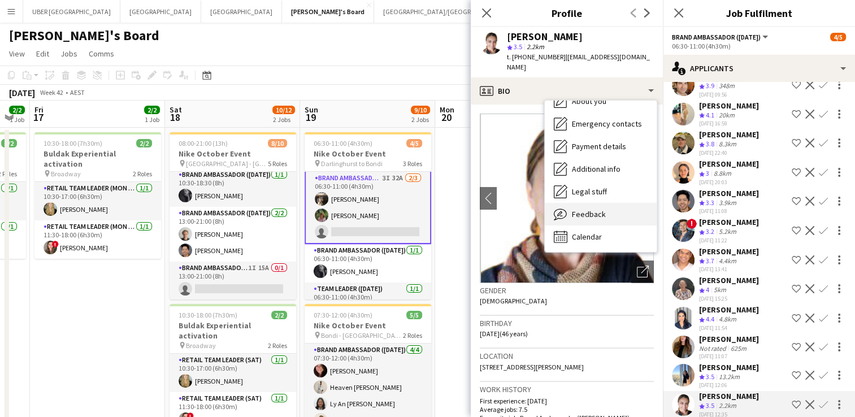
click at [587, 209] on span "Feedback" at bounding box center [589, 214] width 34 height 10
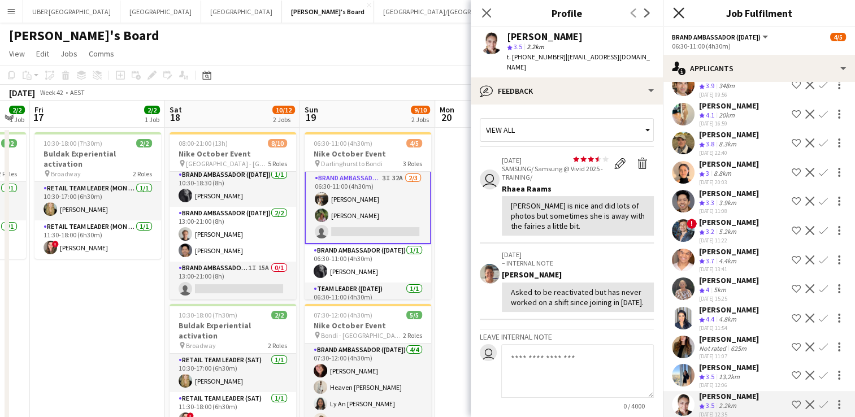
click at [674, 11] on icon "Close pop-in" at bounding box center [678, 12] width 11 height 11
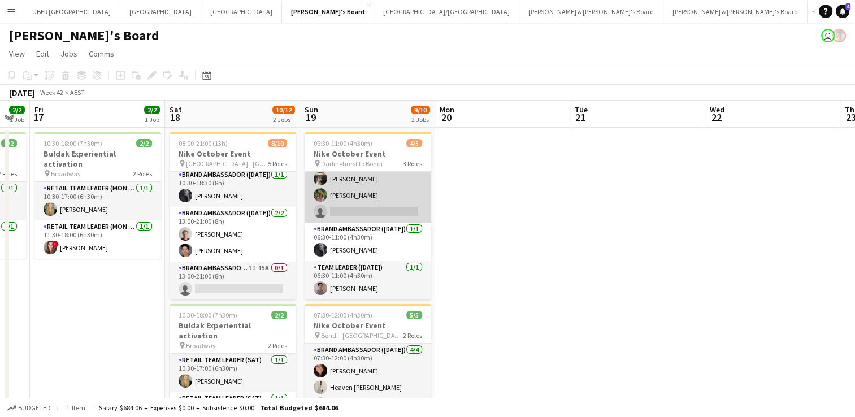
scroll to position [0, 0]
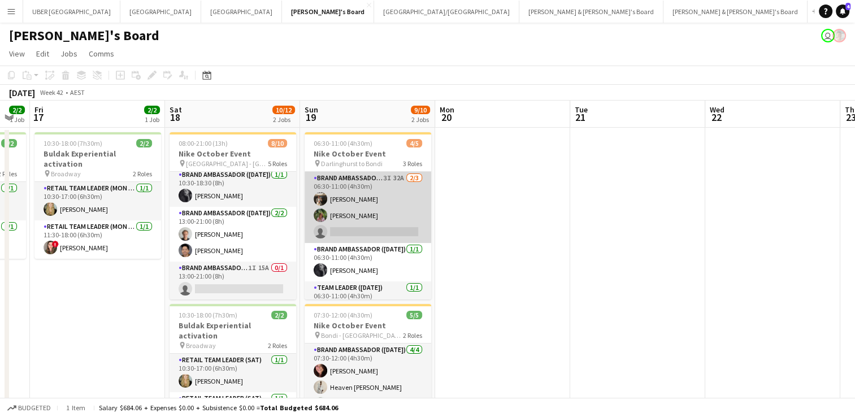
click at [360, 233] on app-card-role "Brand Ambassador (Sunday) 3I 32A 2/3 06:30-11:00 (4h30m) Owen Davies Laura Sanc…" at bounding box center [368, 207] width 127 height 71
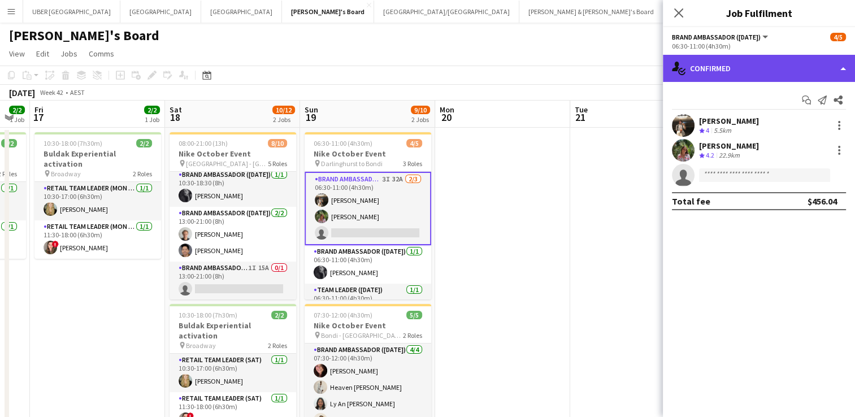
click at [764, 63] on div "single-neutral-actions-check-2 Confirmed" at bounding box center [759, 68] width 192 height 27
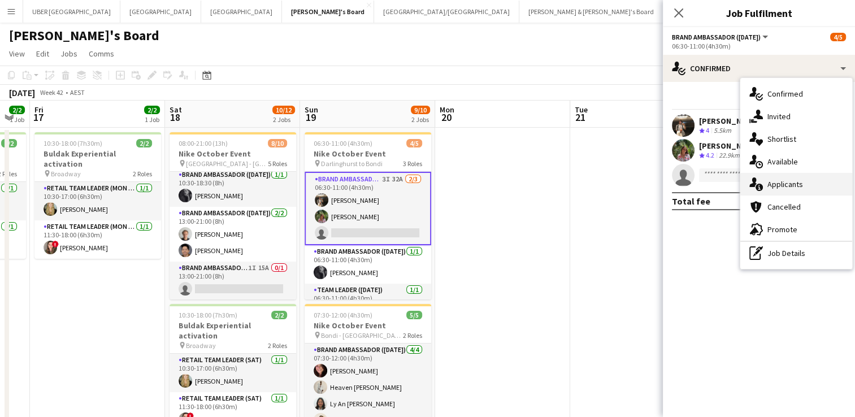
click at [775, 176] on div "single-neutral-actions-information Applicants" at bounding box center [797, 184] width 112 height 23
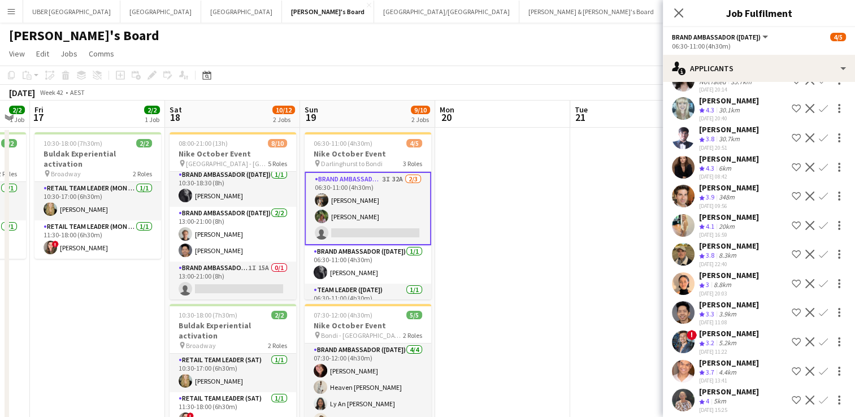
scroll to position [568, 0]
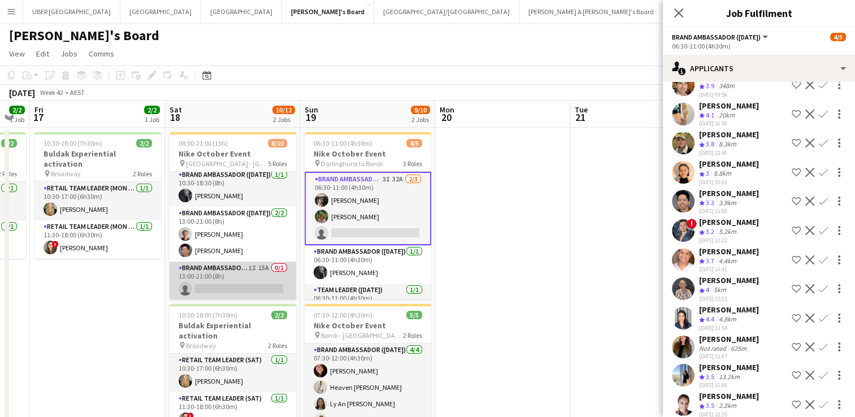
drag, startPoint x: 213, startPoint y: 287, endPoint x: 206, endPoint y: 288, distance: 6.8
click at [206, 288] on app-card-role "Brand Ambassador (Saturday) 1I 15A 0/1 13:00-21:00 (8h) single-neutral-actions" at bounding box center [233, 281] width 127 height 38
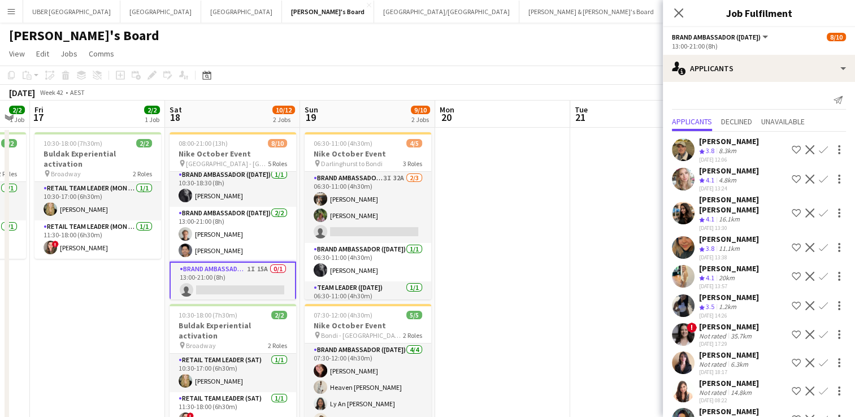
scroll to position [176, 0]
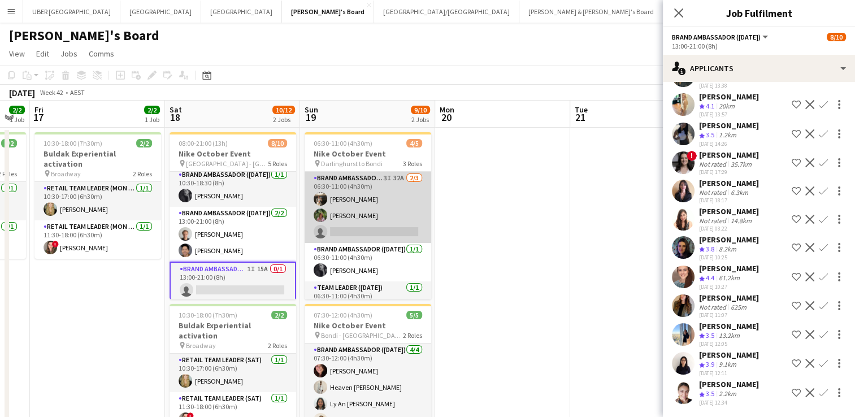
click at [379, 225] on app-card-role "Brand Ambassador (Sunday) 3I 32A 2/3 06:30-11:00 (4h30m) Owen Davies Laura Sanc…" at bounding box center [368, 207] width 127 height 71
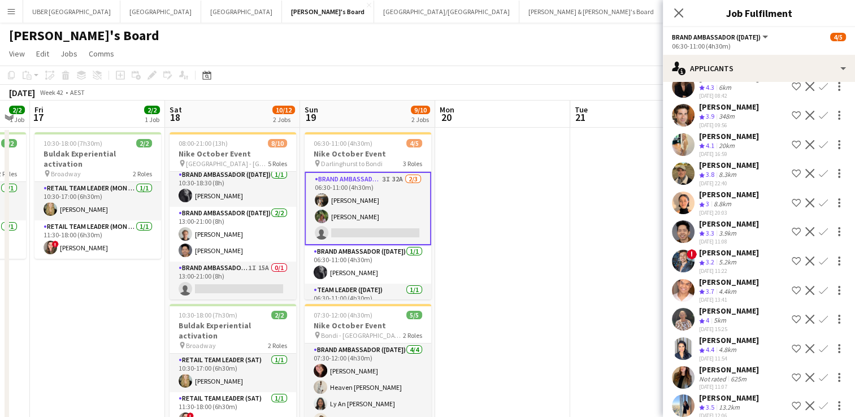
scroll to position [568, 0]
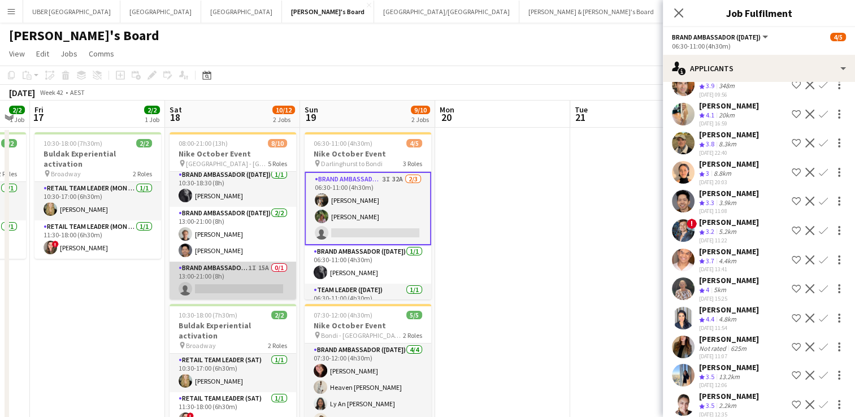
click at [213, 293] on app-card-role "Brand Ambassador (Saturday) 1I 15A 0/1 13:00-21:00 (8h) single-neutral-actions" at bounding box center [233, 281] width 127 height 38
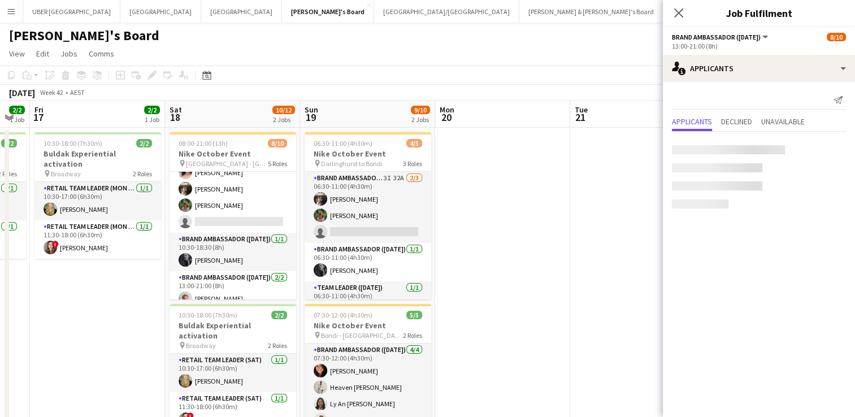
scroll to position [80, 0]
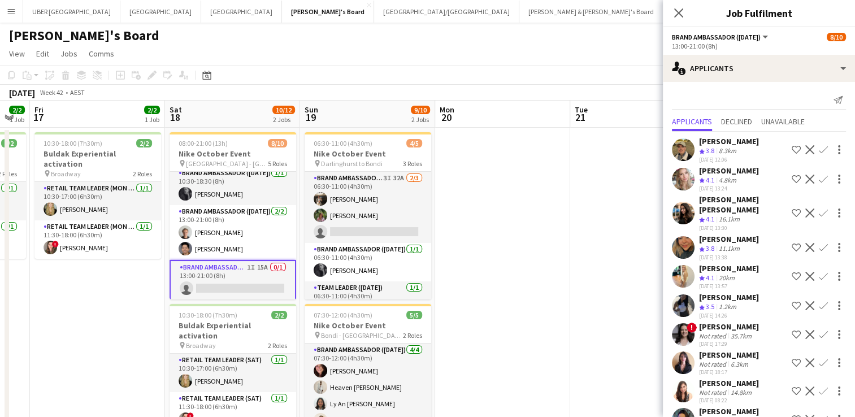
click at [212, 281] on app-card-role "Brand Ambassador (Saturday) 1I 15A 0/1 13:00-21:00 (8h) single-neutral-actions" at bounding box center [233, 280] width 127 height 41
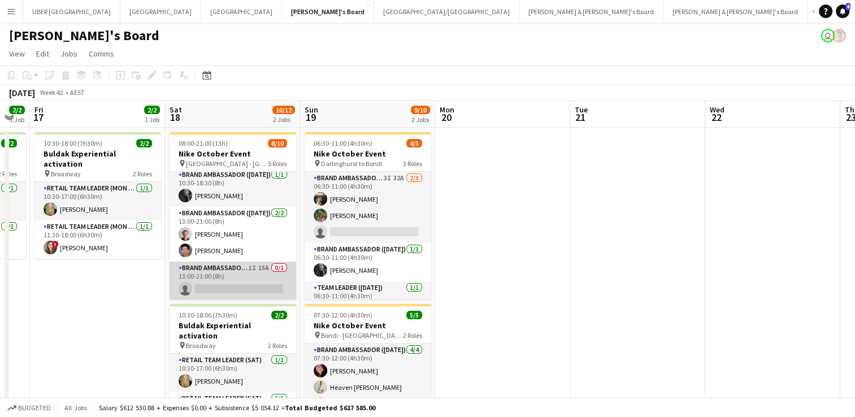
click at [231, 277] on app-card-role "Brand Ambassador (Saturday) 1I 15A 0/1 13:00-21:00 (8h) single-neutral-actions" at bounding box center [233, 281] width 127 height 38
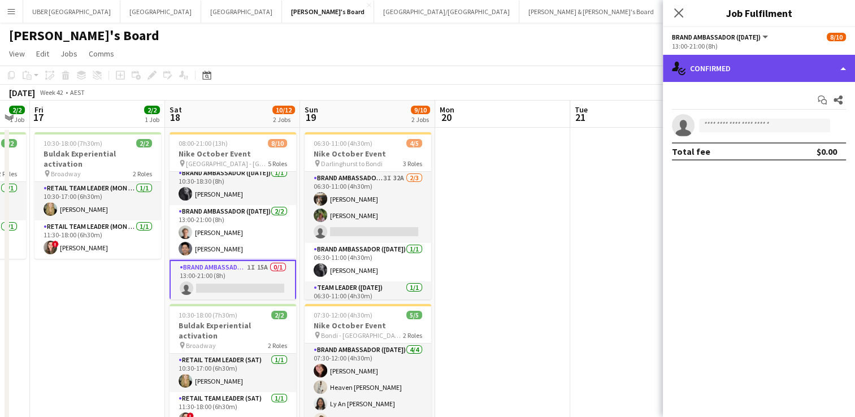
click at [715, 69] on div "single-neutral-actions-check-2 Confirmed" at bounding box center [759, 68] width 192 height 27
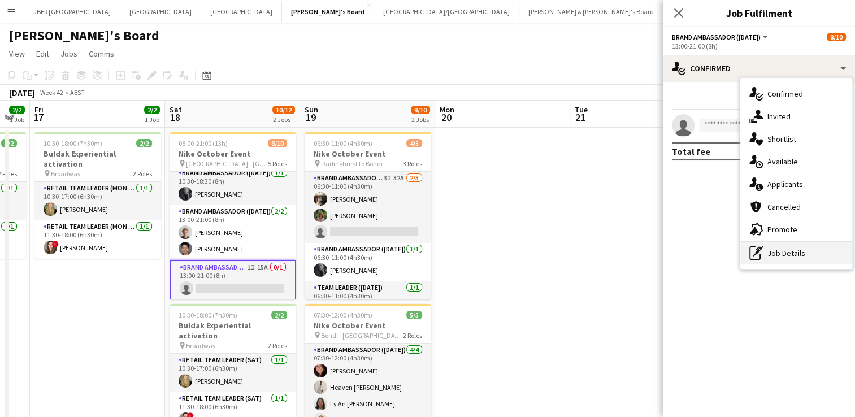
click at [773, 248] on div "pen-write Job Details" at bounding box center [797, 253] width 112 height 23
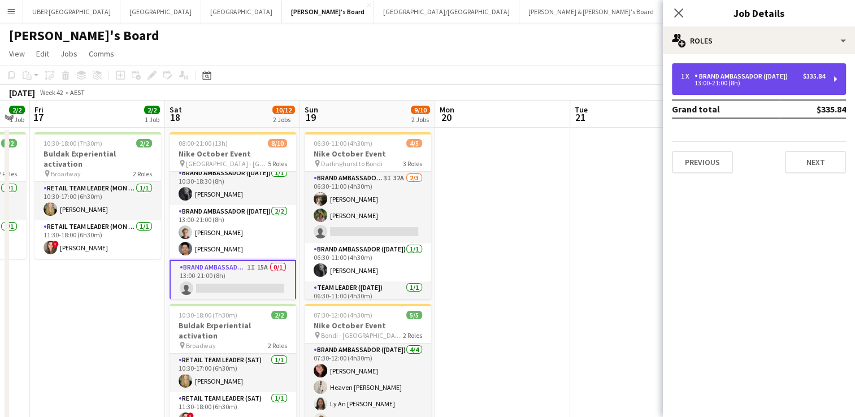
click at [740, 80] on div "13:00-21:00 (8h)" at bounding box center [753, 83] width 144 height 6
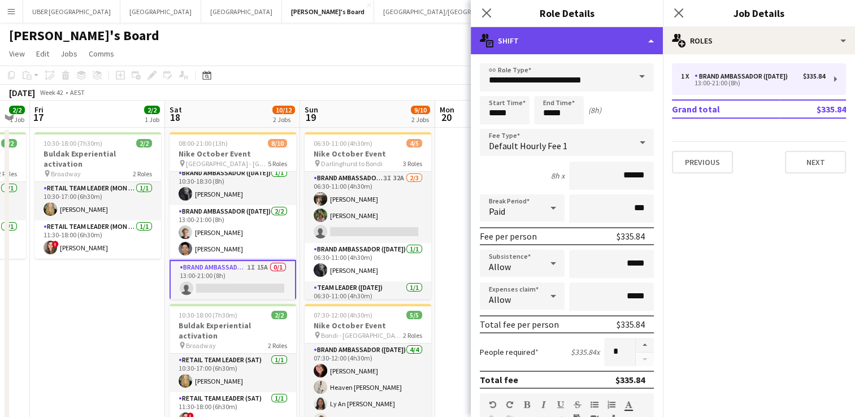
click at [548, 28] on div "multiple-actions-text Shift" at bounding box center [567, 40] width 192 height 27
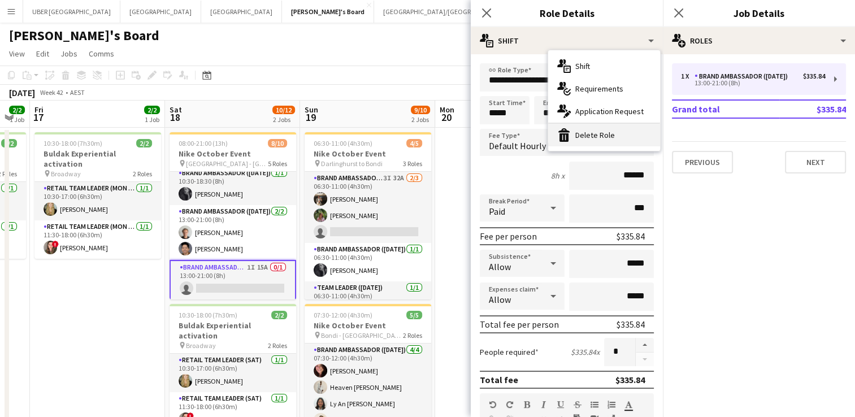
click at [582, 141] on div "bin-2 Delete Role" at bounding box center [604, 135] width 112 height 23
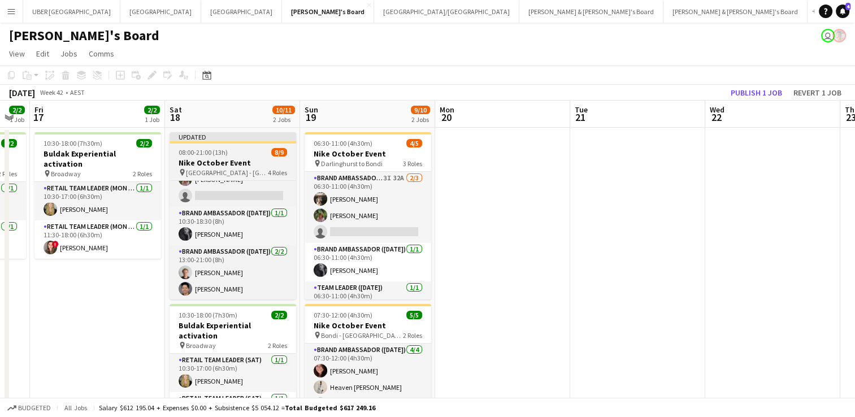
click at [204, 155] on span "08:00-21:00 (13h)" at bounding box center [203, 152] width 49 height 8
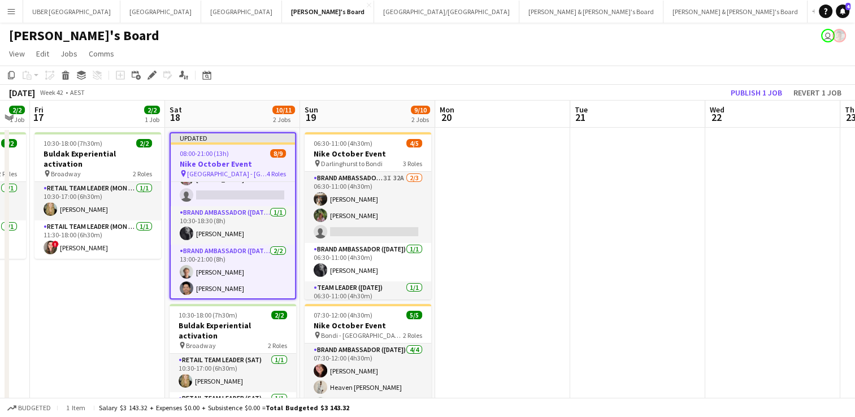
click at [748, 84] on app-toolbar "Copy Paste Paste Ctrl+V Paste with crew Ctrl+Shift+V Paste linked Job Delete Gr…" at bounding box center [427, 75] width 855 height 19
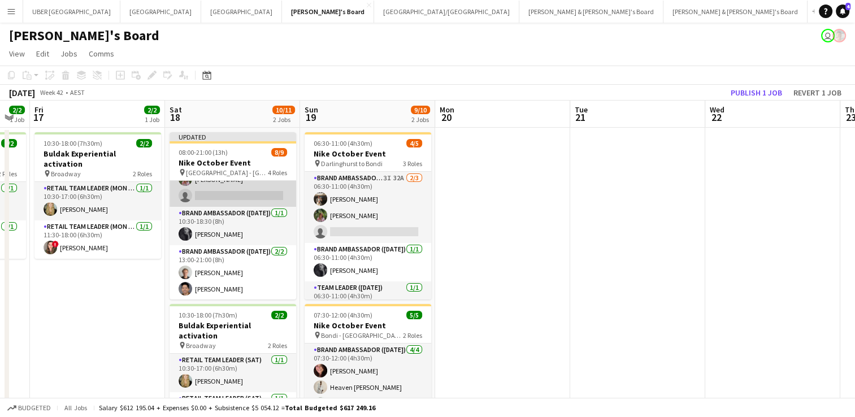
click at [225, 196] on app-card-role "Brand Ambassador (Saturday) 1I 29A 4/5 10:30-18:30 (8h) Heaven Johnson Amanda v…" at bounding box center [233, 155] width 127 height 104
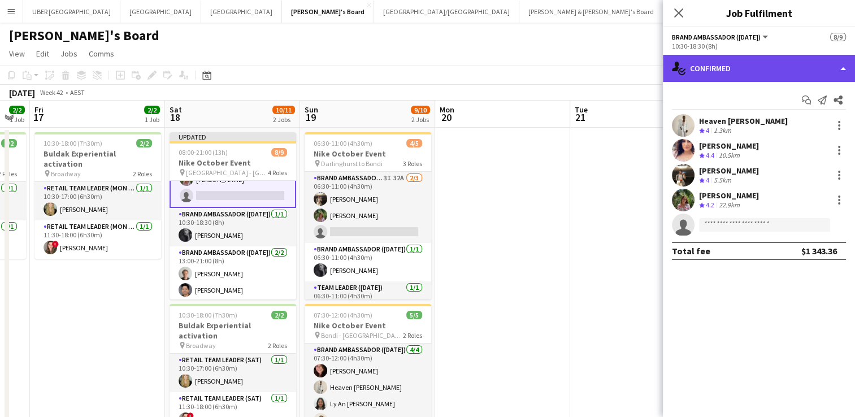
click at [715, 71] on div "single-neutral-actions-check-2 Confirmed" at bounding box center [759, 68] width 192 height 27
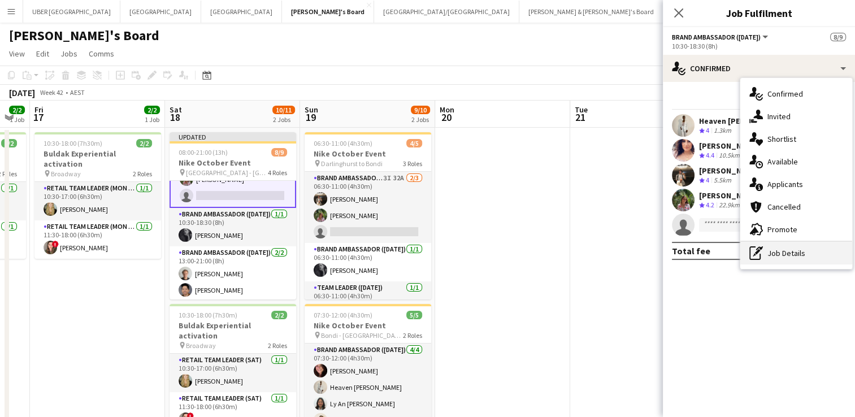
click at [787, 257] on div "pen-write Job Details" at bounding box center [797, 253] width 112 height 23
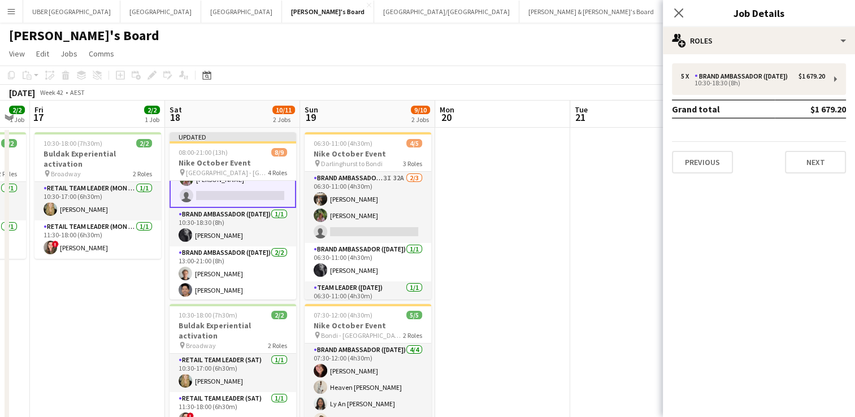
click at [224, 197] on app-card-role "Brand Ambassador (Saturday) 1I 29A 4/5 10:30-18:30 (8h) Heaven Johnson Amanda v…" at bounding box center [233, 155] width 127 height 106
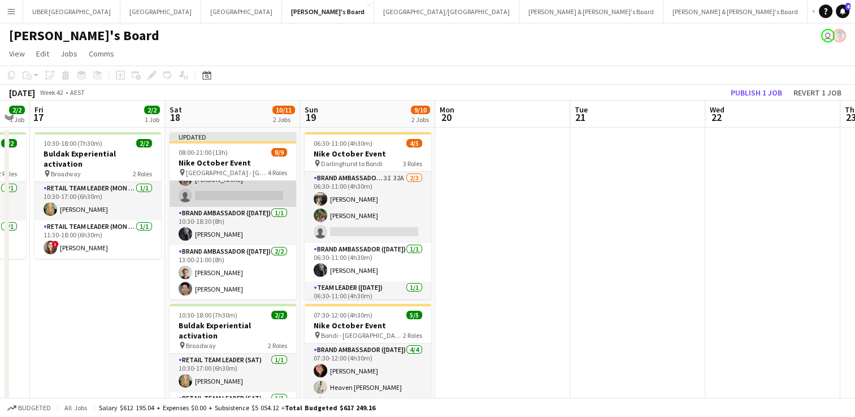
click at [224, 197] on app-card-role "Brand Ambassador (Saturday) 1I 29A 4/5 10:30-18:30 (8h) Heaven Johnson Amanda v…" at bounding box center [233, 155] width 127 height 104
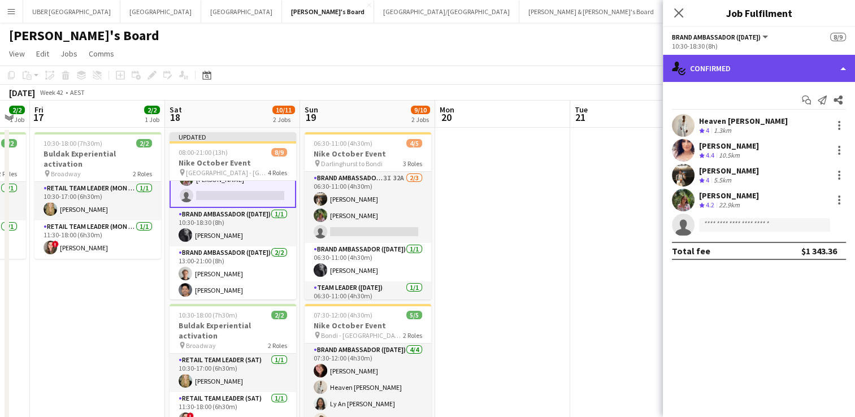
click at [744, 68] on div "single-neutral-actions-check-2 Confirmed" at bounding box center [759, 68] width 192 height 27
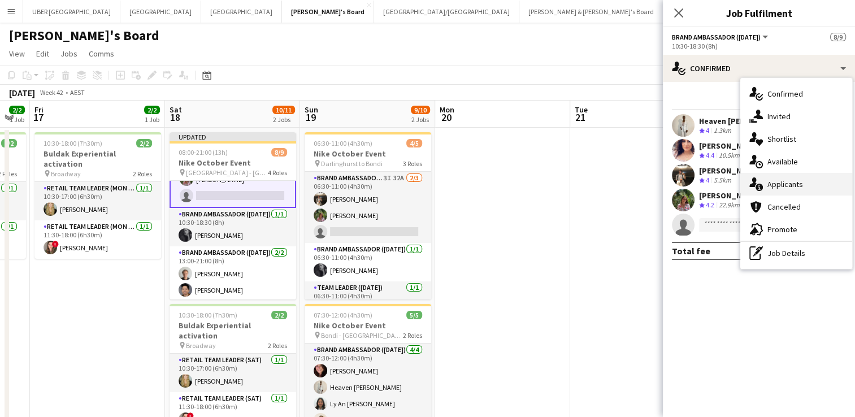
click at [776, 186] on span "Applicants" at bounding box center [786, 184] width 36 height 10
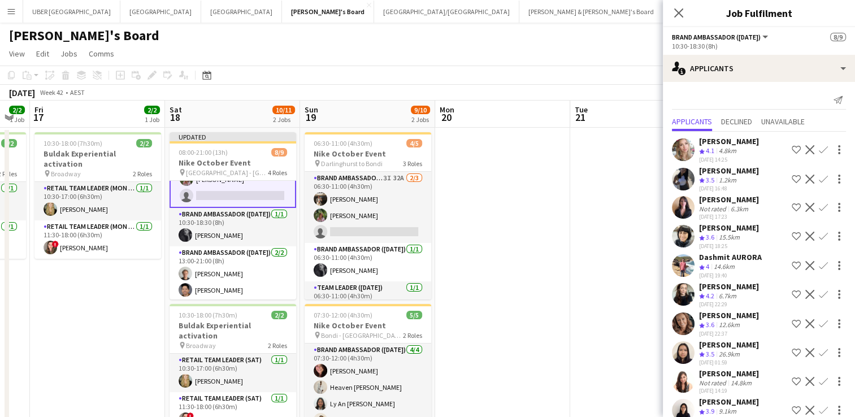
scroll to position [377, 0]
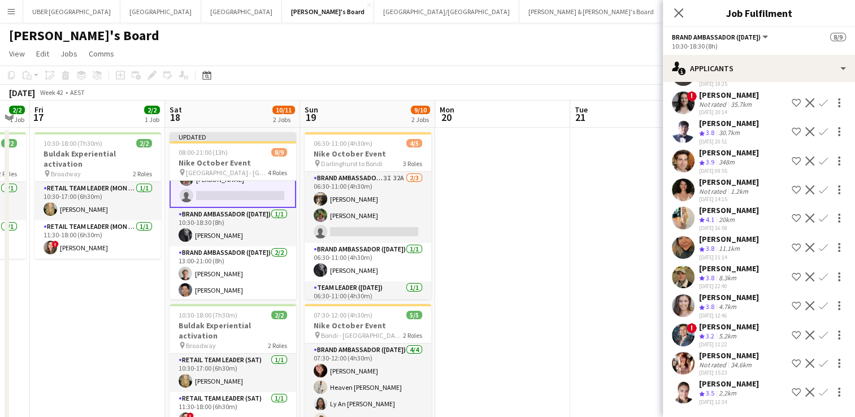
click at [819, 390] on app-icon "Confirm" at bounding box center [823, 392] width 9 height 9
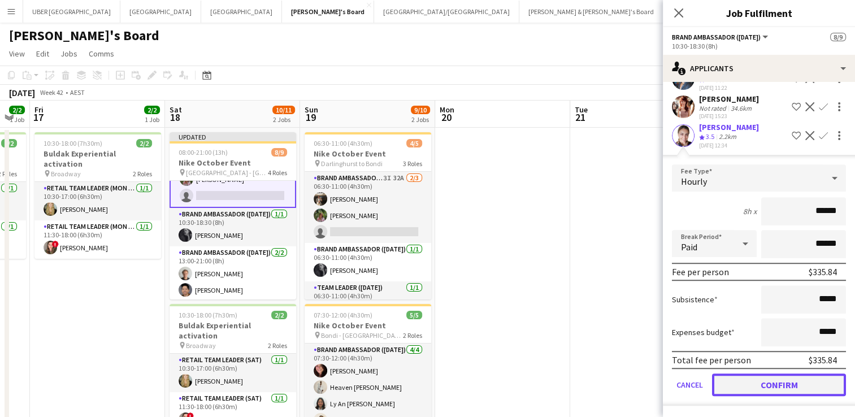
click at [757, 383] on button "Confirm" at bounding box center [779, 385] width 134 height 23
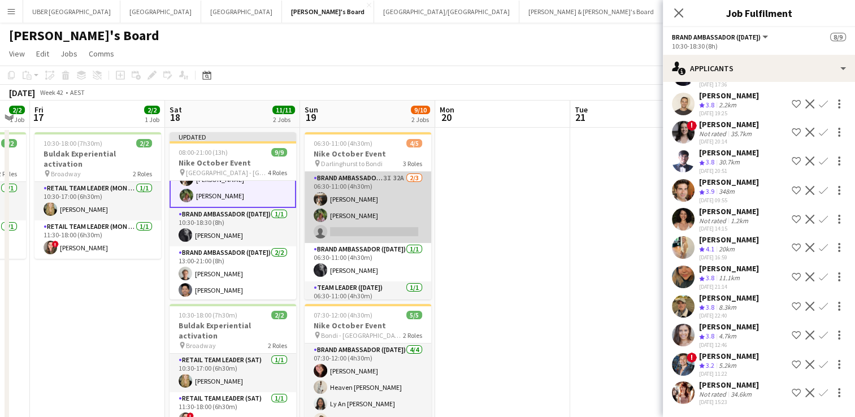
click at [353, 234] on app-card-role "Brand Ambassador (Sunday) 3I 32A 2/3 06:30-11:00 (4h30m) Owen Davies Laura Sanc…" at bounding box center [368, 207] width 127 height 71
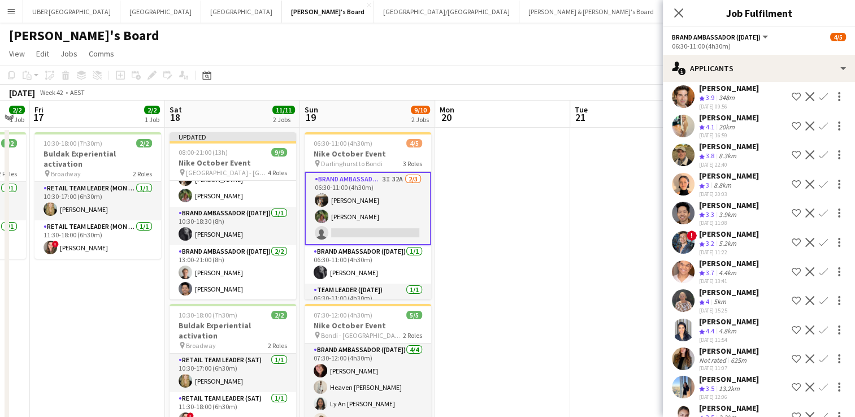
scroll to position [568, 0]
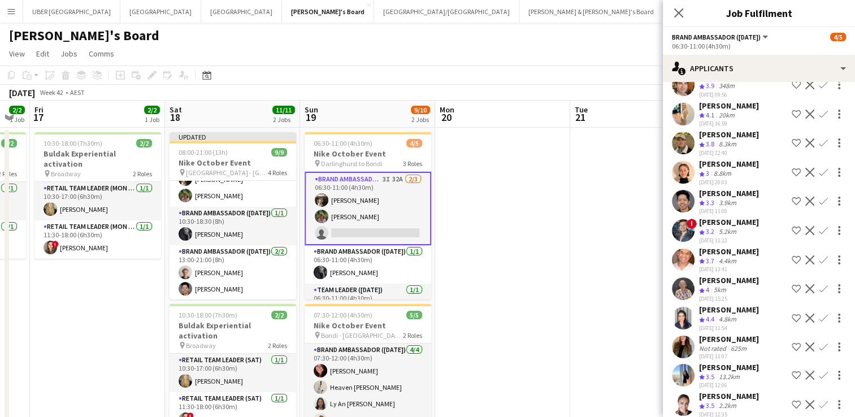
click at [819, 400] on app-icon "Confirm" at bounding box center [823, 404] width 9 height 9
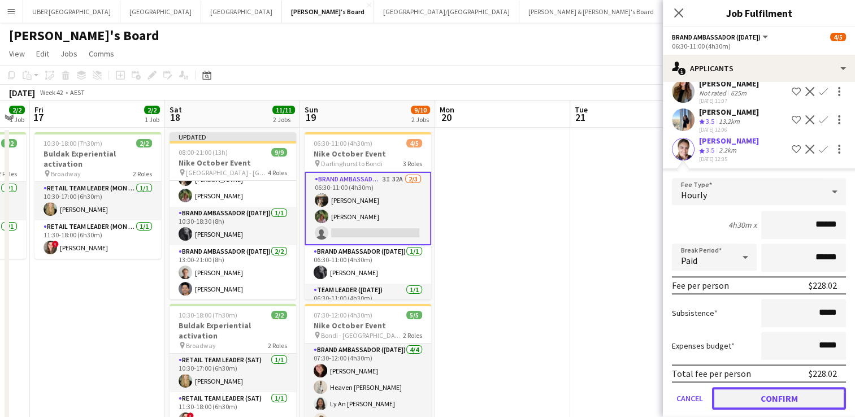
click at [747, 387] on button "Confirm" at bounding box center [779, 398] width 134 height 23
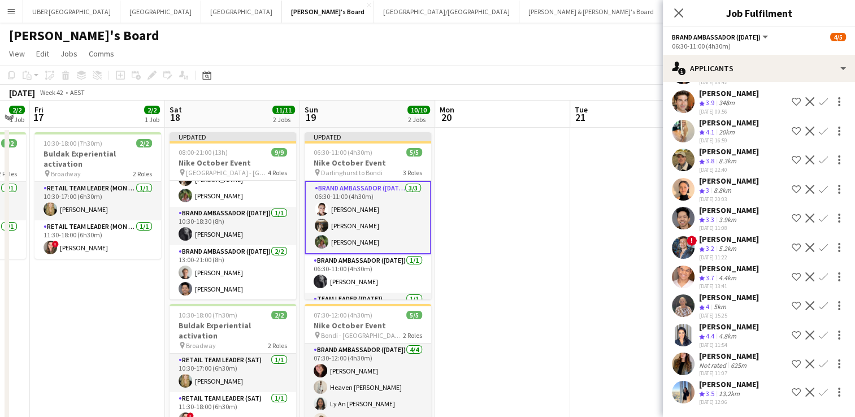
scroll to position [540, 0]
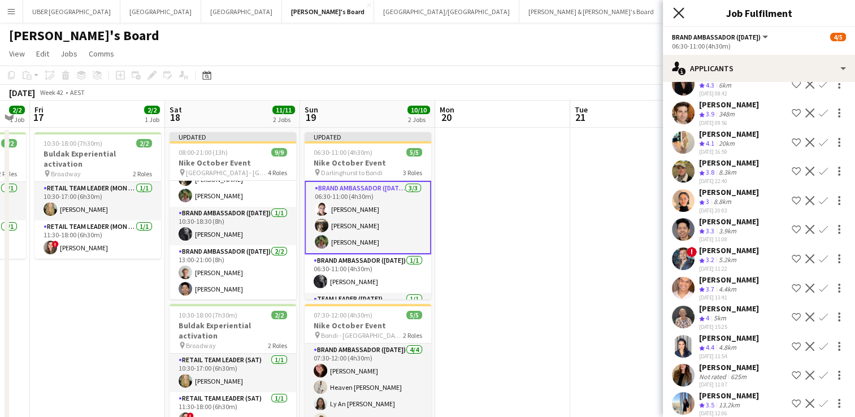
click at [679, 9] on icon "Close pop-in" at bounding box center [678, 12] width 11 height 11
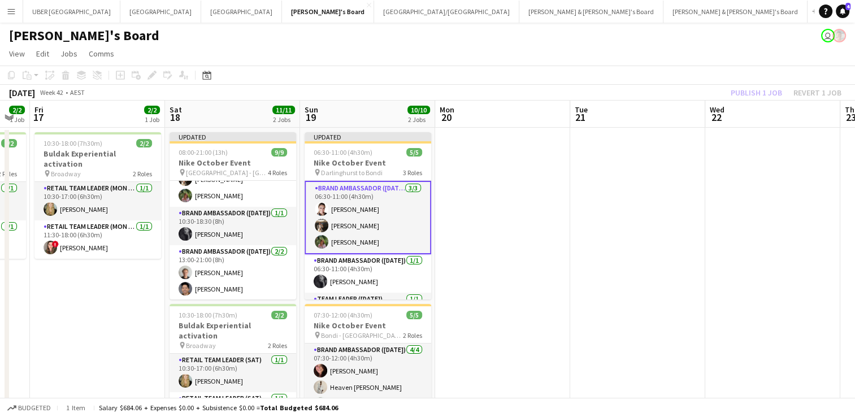
click at [575, 160] on app-date-cell at bounding box center [637, 311] width 135 height 366
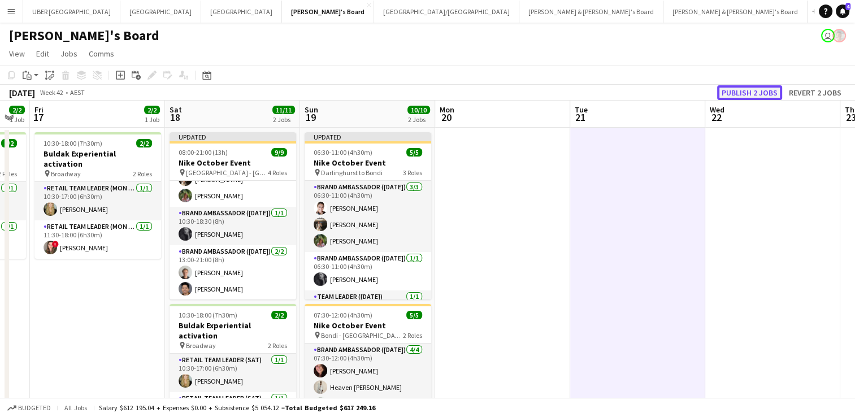
click at [756, 93] on button "Publish 2 jobs" at bounding box center [749, 92] width 65 height 15
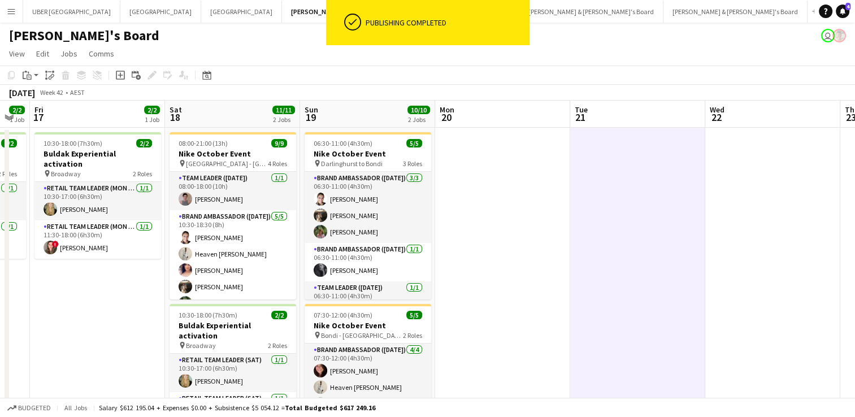
scroll to position [1, 0]
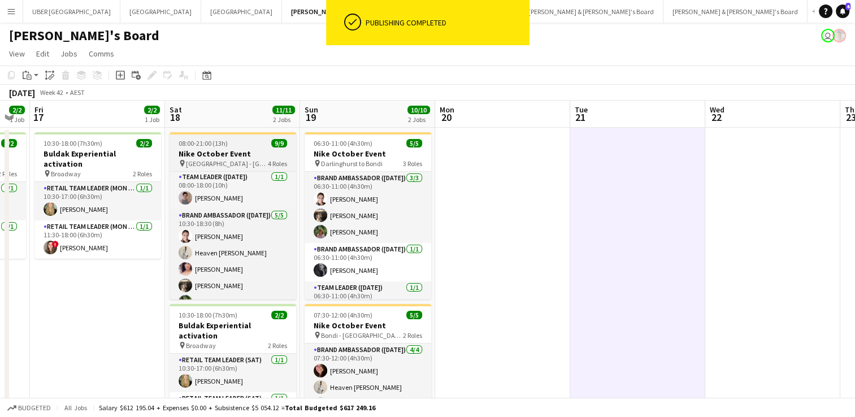
click at [245, 164] on span "[GEOGRAPHIC_DATA] - [GEOGRAPHIC_DATA]" at bounding box center [227, 163] width 82 height 8
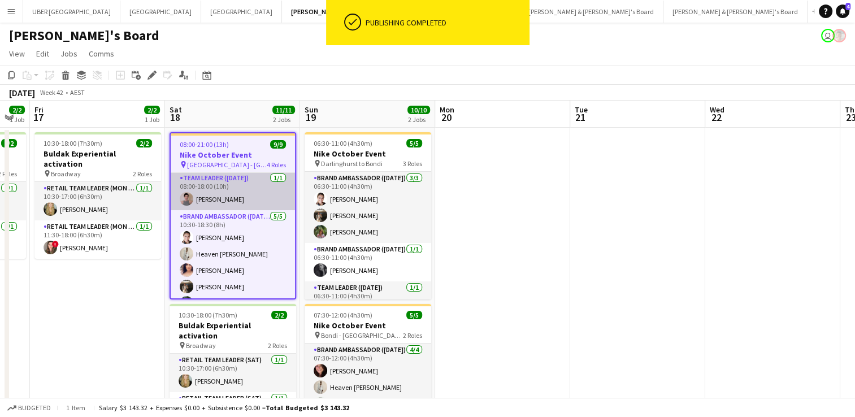
click at [253, 200] on app-card-role "Team Leader (Saturday) 1/1 08:00-18:00 (10h) Isabel Macmaster" at bounding box center [233, 191] width 124 height 38
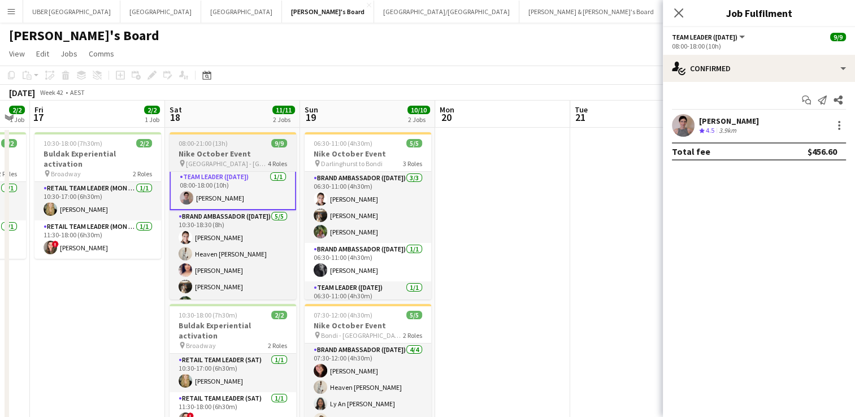
click at [251, 164] on div "pin Darlinghurst - Sydney 4 Roles" at bounding box center [233, 163] width 127 height 9
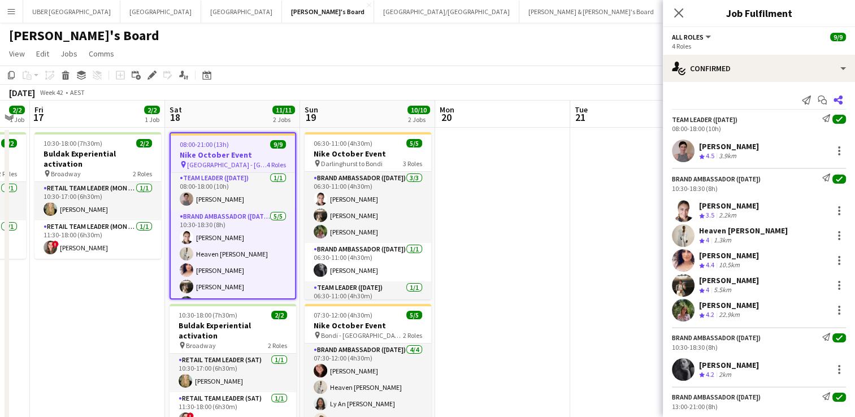
click at [833, 105] on app-icon "Share" at bounding box center [838, 100] width 16 height 16
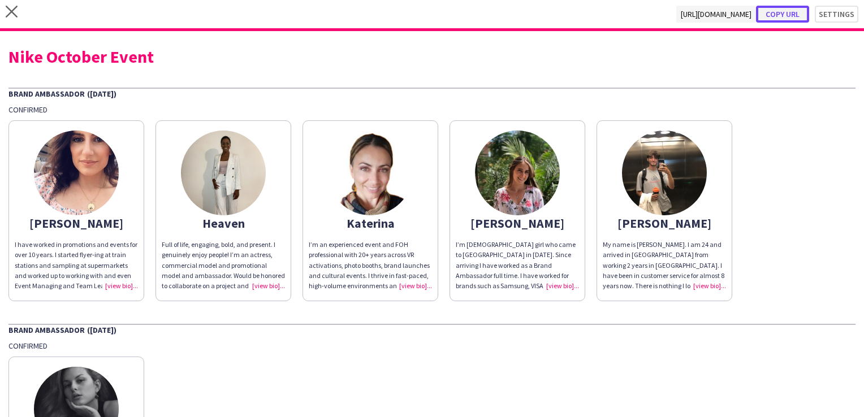
click at [785, 10] on button "Copy url" at bounding box center [782, 14] width 53 height 17
click at [8, 8] on icon at bounding box center [12, 12] width 12 height 12
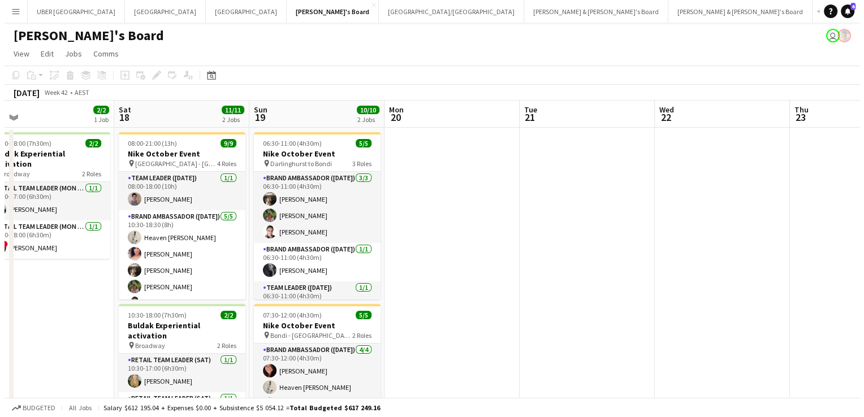
scroll to position [0, 475]
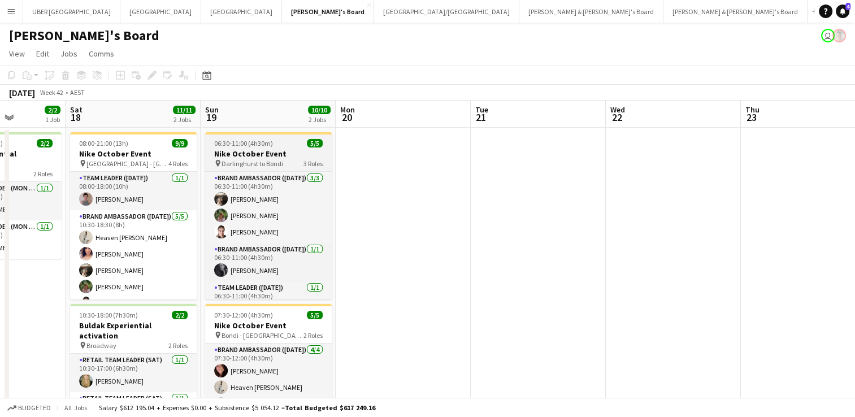
click at [279, 145] on div "06:30-11:00 (4h30m) 5/5" at bounding box center [268, 143] width 127 height 8
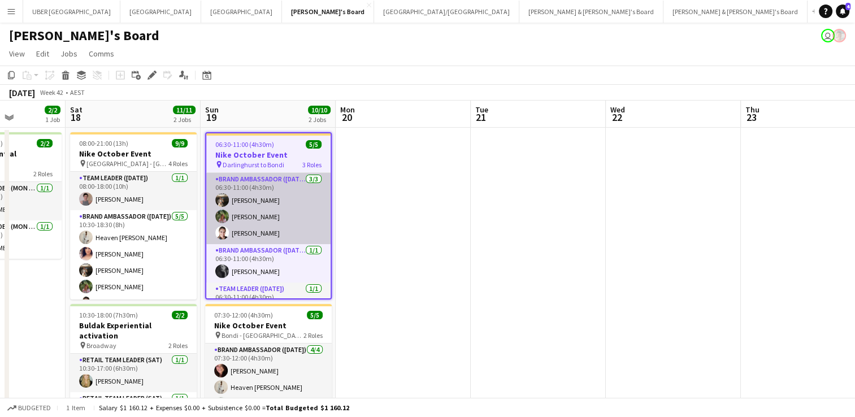
click at [283, 193] on app-card-role "Brand Ambassador (Sunday) 3/3 06:30-11:00 (4h30m) Owen Davies Laura Sanchidrian…" at bounding box center [268, 208] width 124 height 71
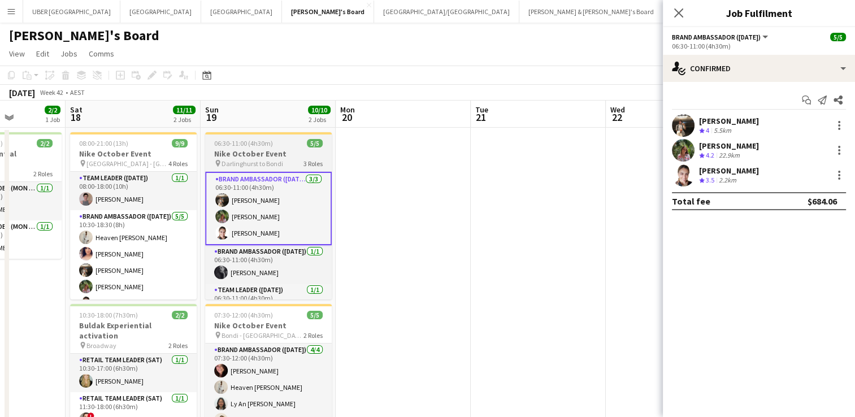
click at [285, 150] on h3 "Nike October Event" at bounding box center [268, 154] width 127 height 10
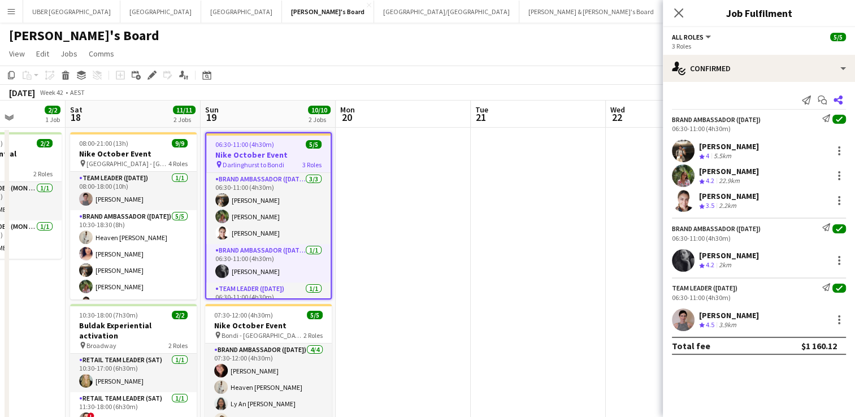
click at [838, 98] on icon at bounding box center [838, 100] width 9 height 9
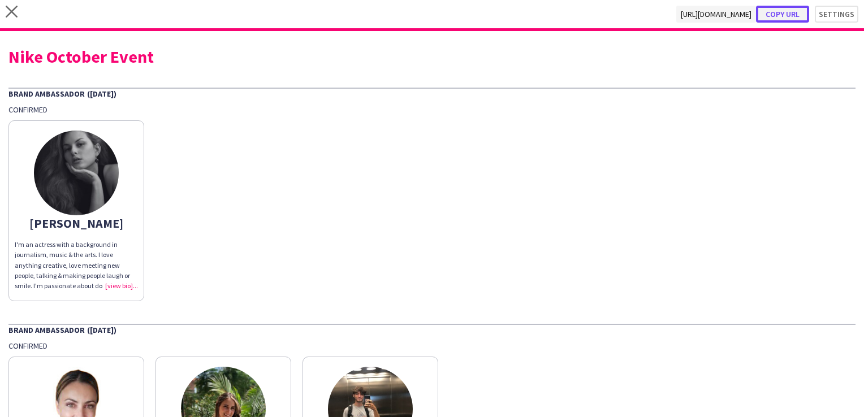
click at [783, 10] on button "Copy url" at bounding box center [782, 14] width 53 height 17
click at [12, 11] on icon at bounding box center [12, 12] width 12 height 12
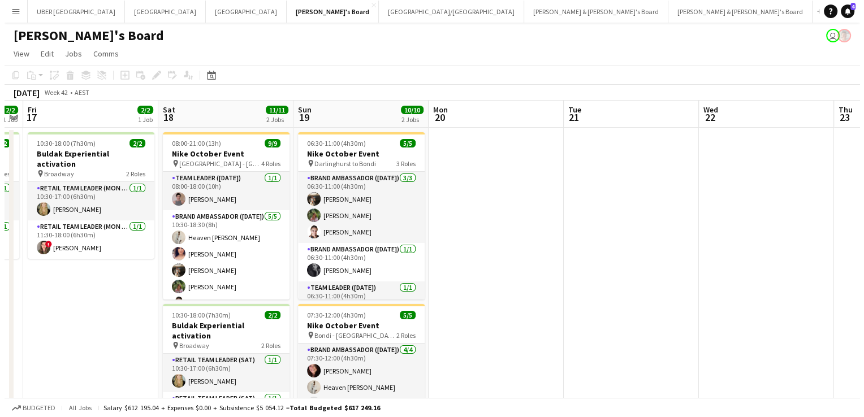
scroll to position [0, 522]
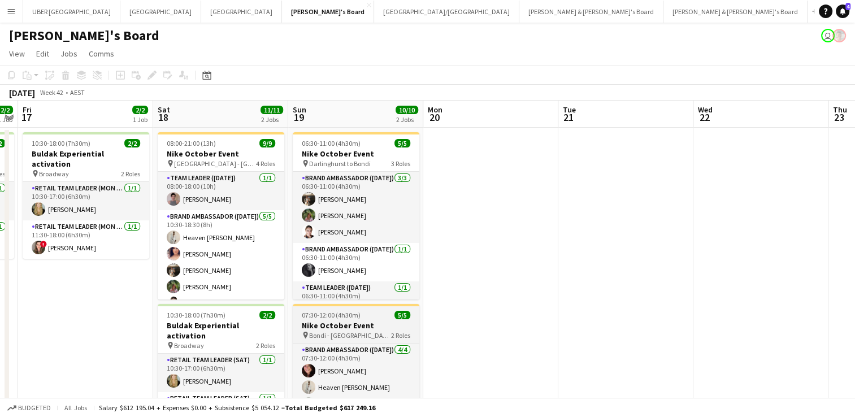
click at [374, 333] on div "pin Bondi - Sydney 2 Roles" at bounding box center [356, 335] width 127 height 9
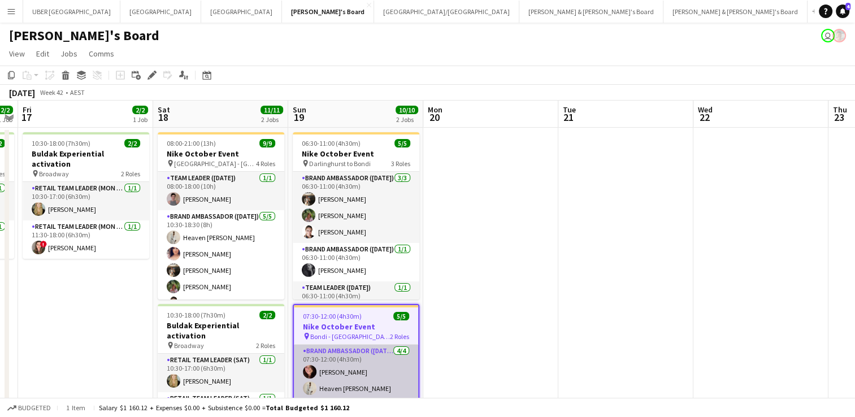
click at [353, 375] on app-card-role "Brand Ambassador ([DATE]) [DATE] 07:30-12:00 (4h30m) [PERSON_NAME] Heaven [PERS…" at bounding box center [356, 389] width 124 height 88
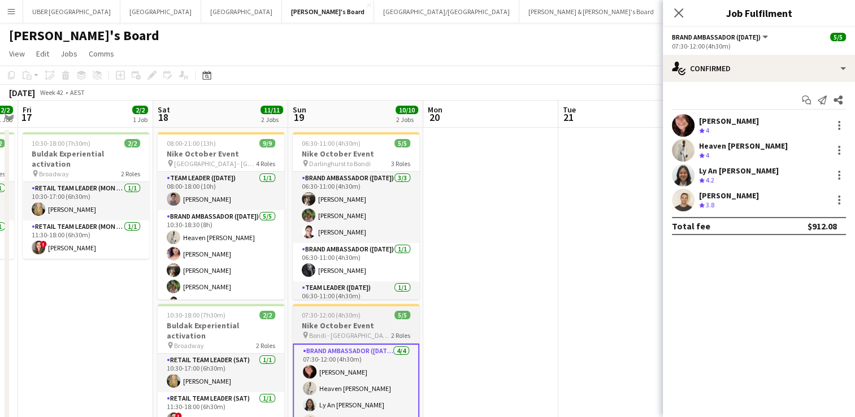
click at [360, 332] on div "pin Bondi - Sydney 2 Roles" at bounding box center [356, 335] width 127 height 9
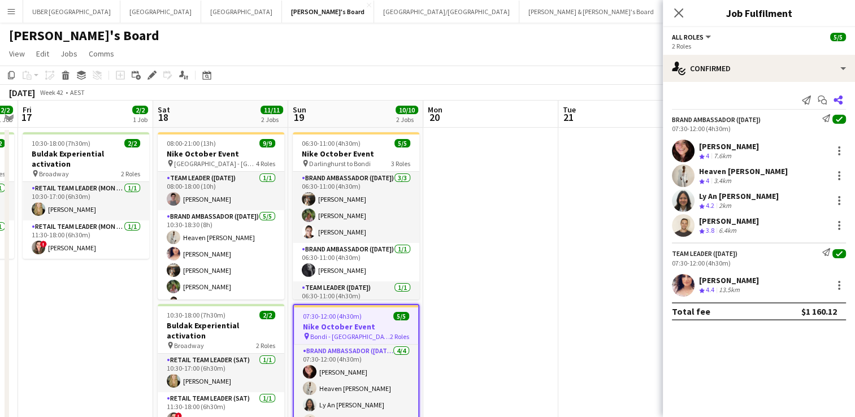
click at [836, 96] on icon "Share" at bounding box center [838, 100] width 9 height 9
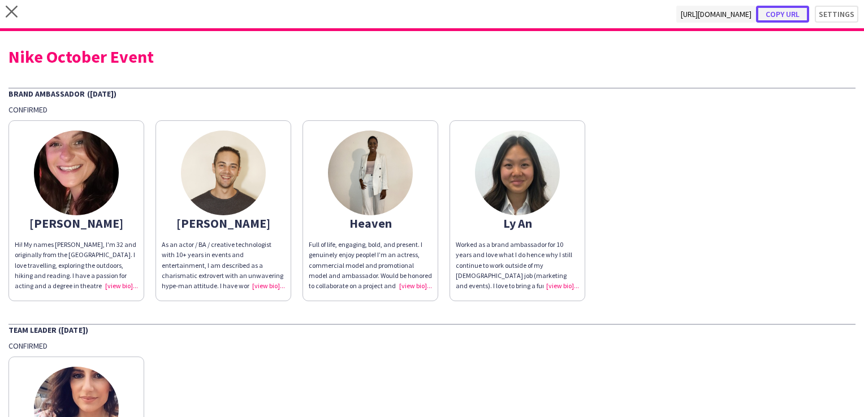
click at [784, 10] on button "Copy url" at bounding box center [782, 14] width 53 height 17
type textarea "**********"
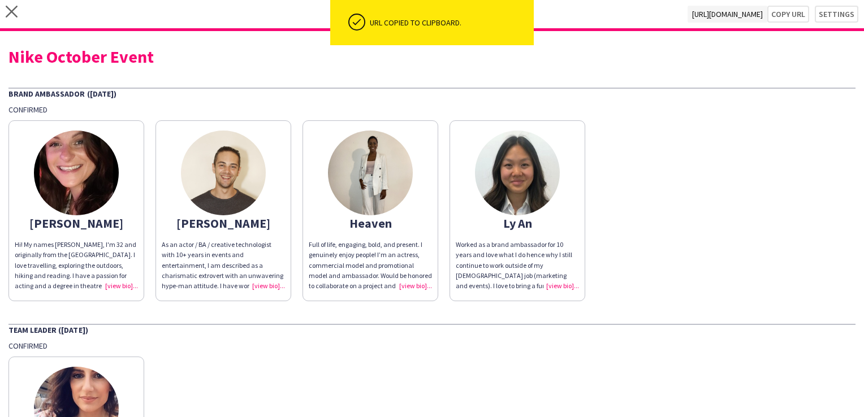
click at [250, 244] on div "As an actor / BA / creative technologist with 10+ years in events and entertain…" at bounding box center [223, 265] width 123 height 51
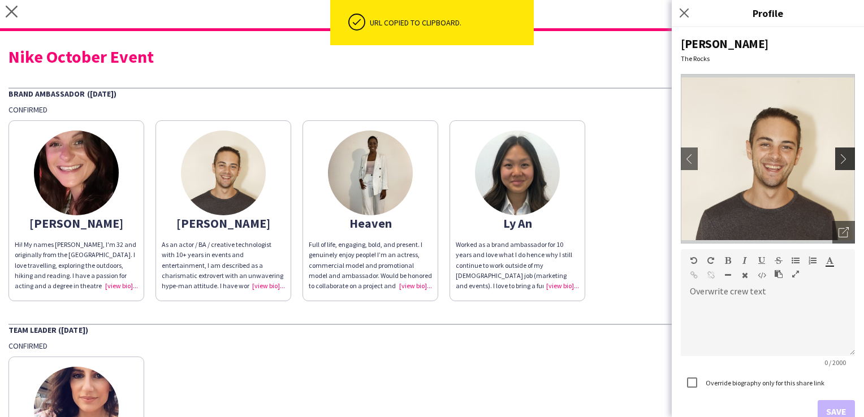
click at [838, 160] on app-icon "chevron-right" at bounding box center [846, 159] width 16 height 10
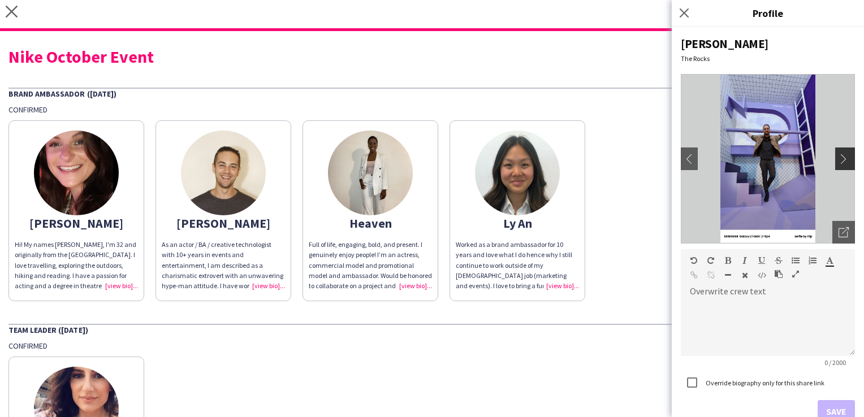
click at [838, 160] on app-icon "chevron-right" at bounding box center [846, 159] width 16 height 10
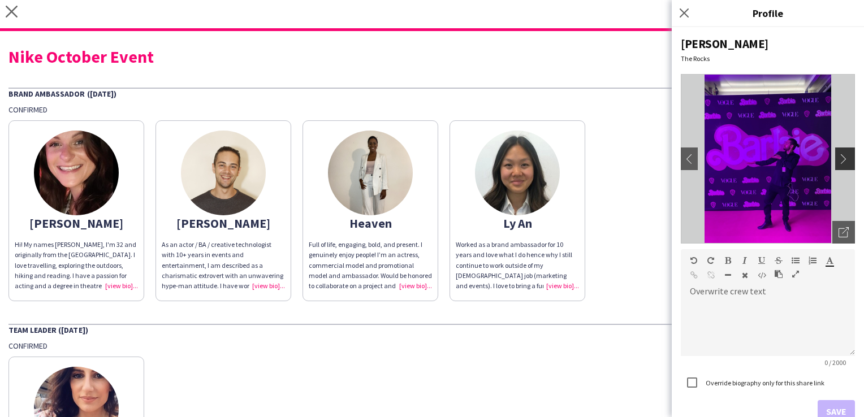
click at [838, 160] on app-icon "chevron-right" at bounding box center [846, 159] width 16 height 10
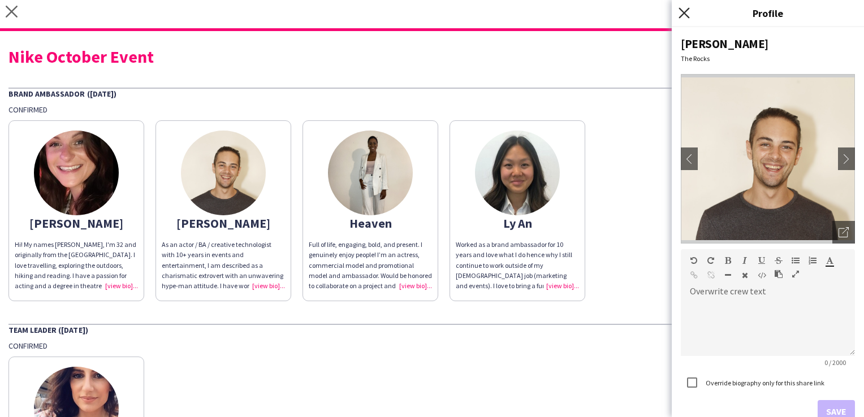
click at [683, 10] on icon "Close pop-in" at bounding box center [683, 12] width 11 height 11
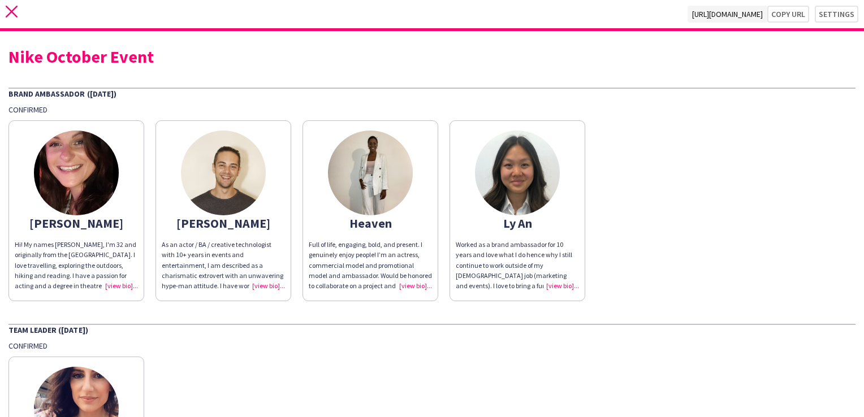
click at [8, 11] on icon "close" at bounding box center [12, 12] width 12 height 12
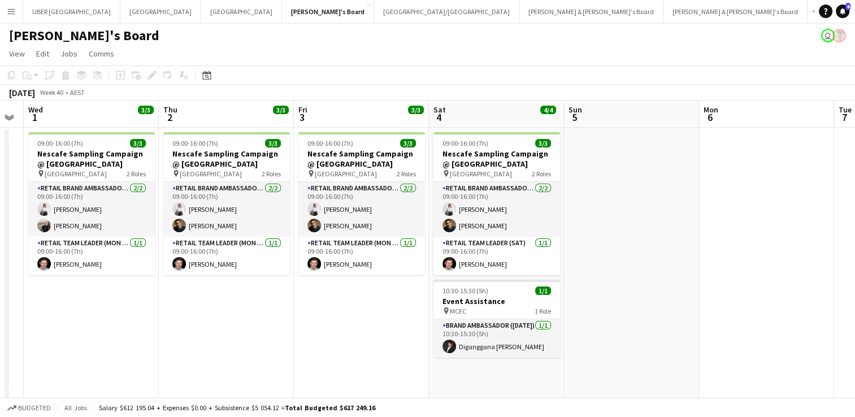
scroll to position [0, 312]
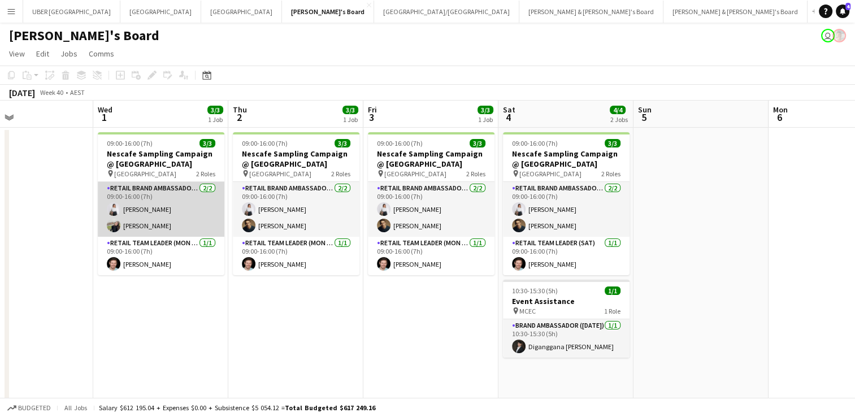
click at [179, 214] on app-card-role "RETAIL Brand Ambassador (Mon - Fri) 2/2 09:00-16:00 (7h) Vanshika Grover Aoife …" at bounding box center [161, 209] width 127 height 55
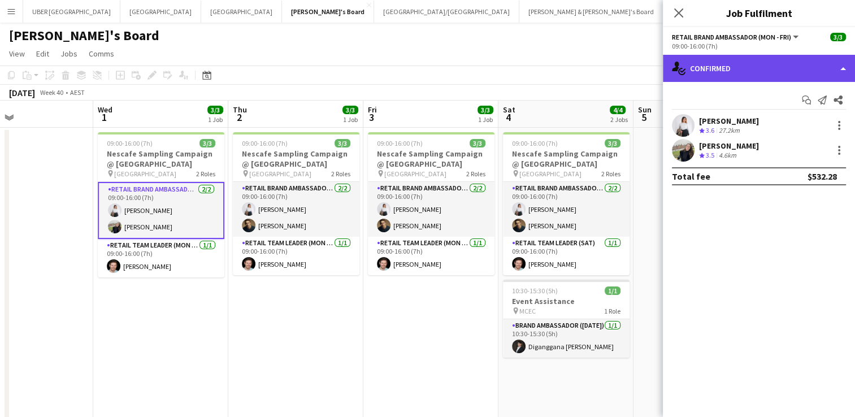
click at [712, 61] on div "single-neutral-actions-check-2 Confirmed" at bounding box center [759, 68] width 192 height 27
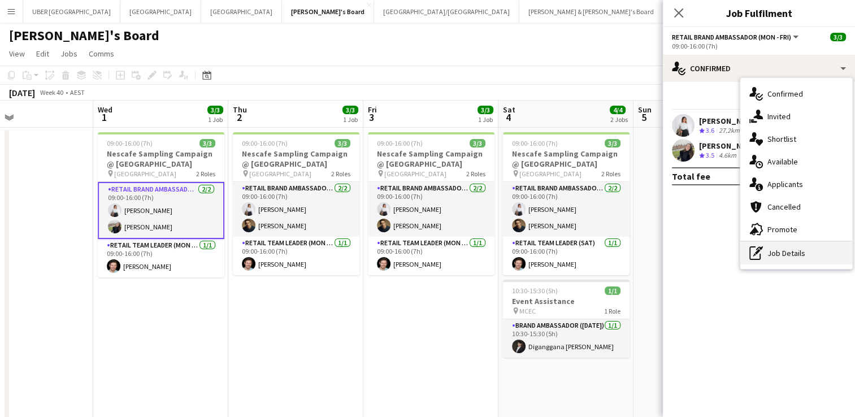
click at [796, 254] on div "pen-write Job Details" at bounding box center [797, 253] width 112 height 23
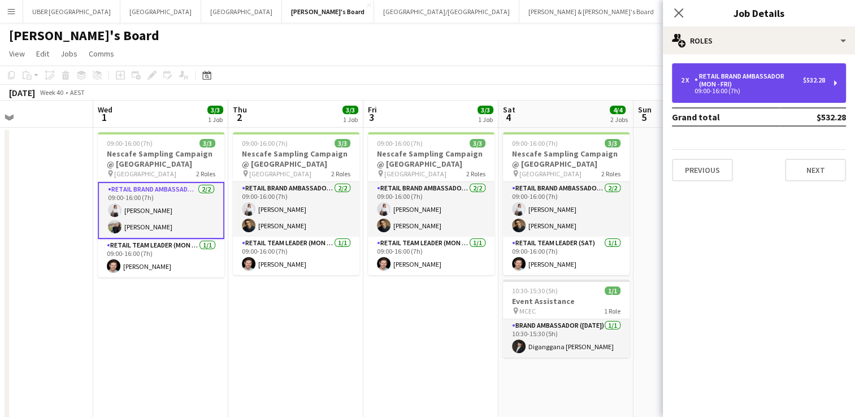
click at [718, 81] on div "RETAIL Brand Ambassador (Mon - Fri)" at bounding box center [749, 80] width 109 height 16
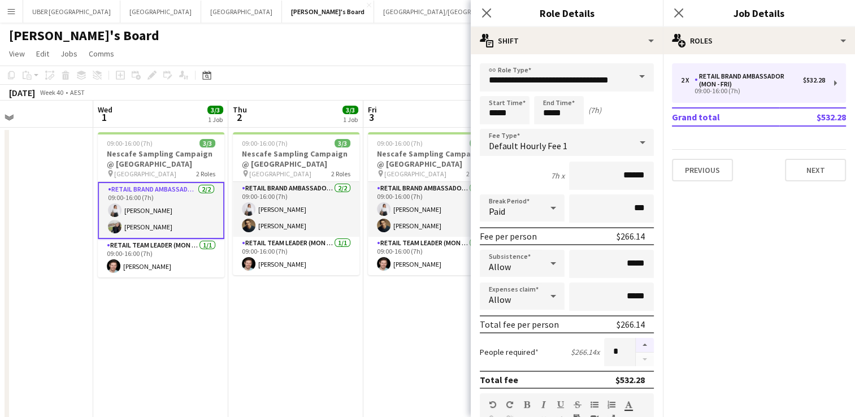
click at [638, 340] on button "button" at bounding box center [645, 345] width 18 height 15
type input "*"
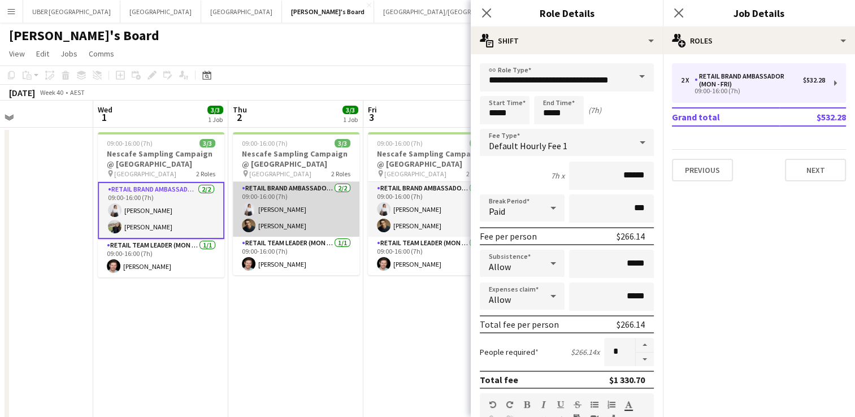
click at [324, 207] on app-card-role "RETAIL Brand Ambassador (Mon - Fri) 2/2 09:00-16:00 (7h) Vanshika Grover Cristi…" at bounding box center [296, 209] width 127 height 55
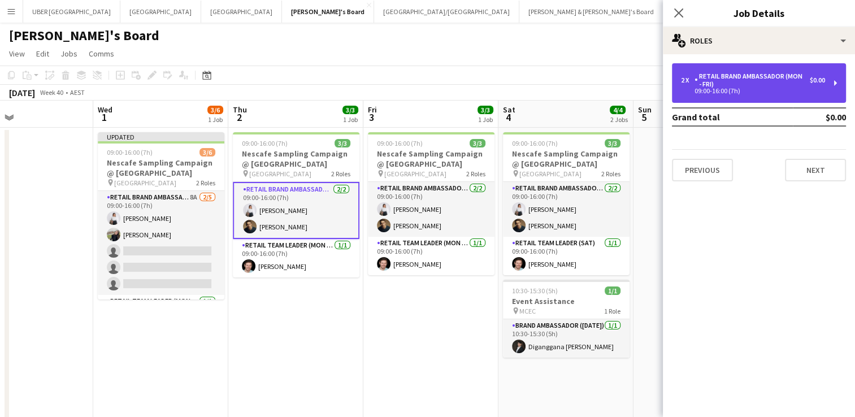
click at [735, 80] on div "RETAIL Brand Ambassador (Mon - Fri)" at bounding box center [752, 80] width 115 height 16
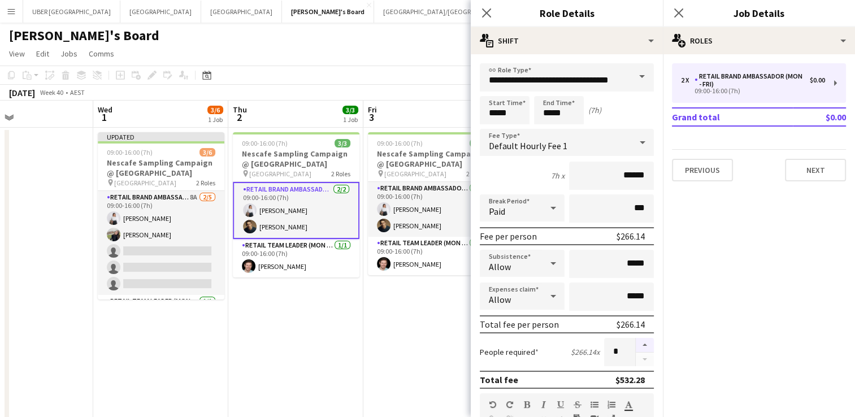
click at [637, 343] on button "button" at bounding box center [645, 345] width 18 height 15
type input "*"
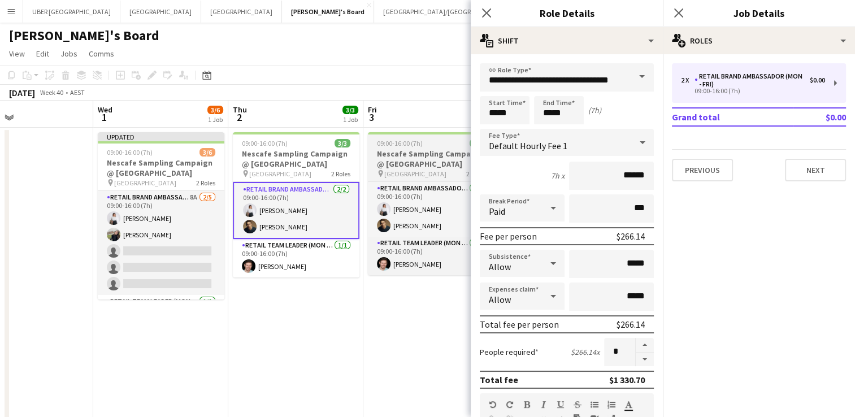
click at [441, 171] on div "pin Melbourne Central 2 Roles" at bounding box center [431, 173] width 127 height 9
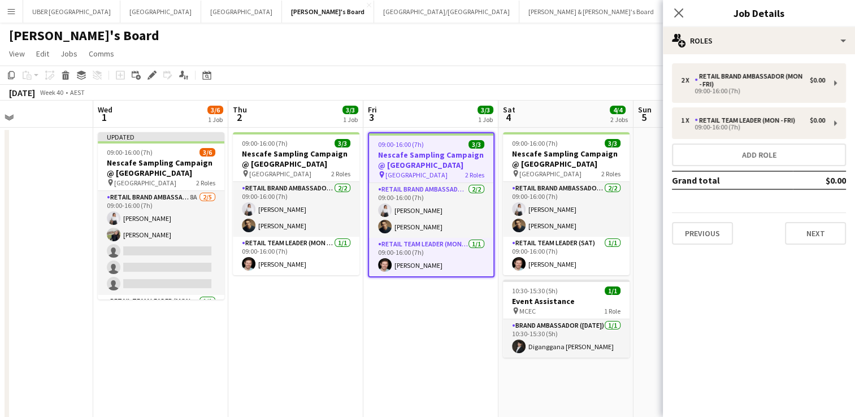
click at [322, 171] on div "pin Melbourne Central 2 Roles" at bounding box center [296, 173] width 127 height 9
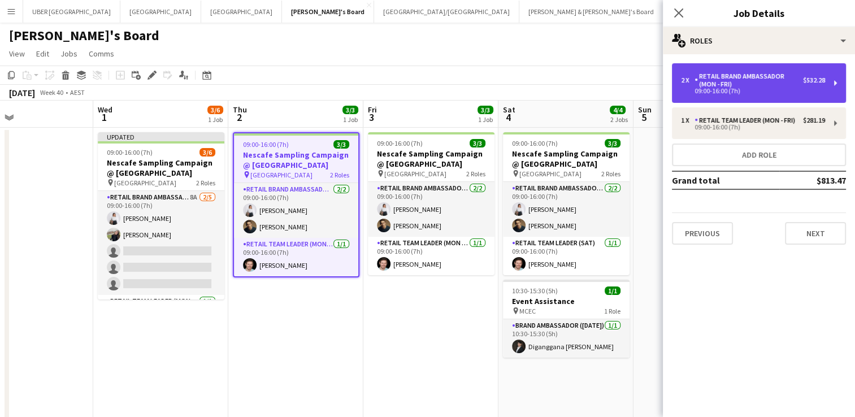
click at [757, 79] on div "RETAIL Brand Ambassador (Mon - Fri)" at bounding box center [749, 80] width 109 height 16
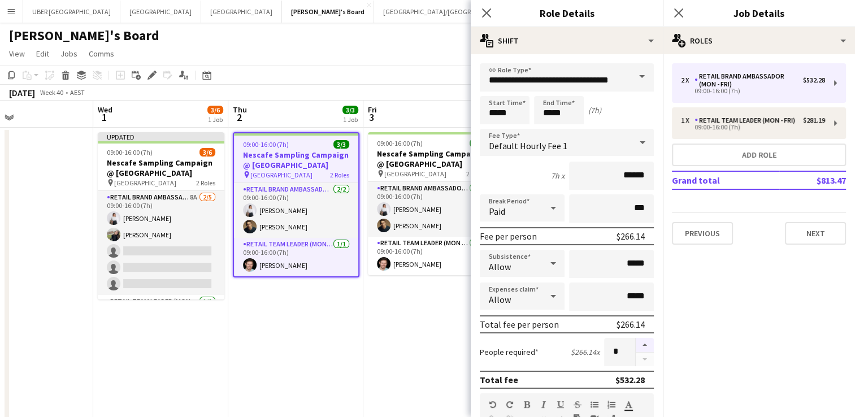
click at [636, 346] on button "button" at bounding box center [645, 345] width 18 height 15
type input "*"
click at [676, 11] on icon at bounding box center [678, 12] width 11 height 11
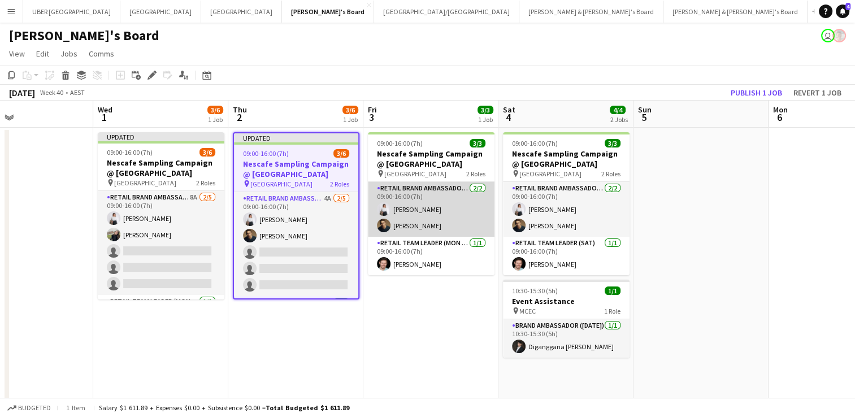
click at [448, 209] on app-card-role "RETAIL Brand Ambassador (Mon - Fri) 2/2 09:00-16:00 (7h) Vanshika Grover Cristi…" at bounding box center [431, 209] width 127 height 55
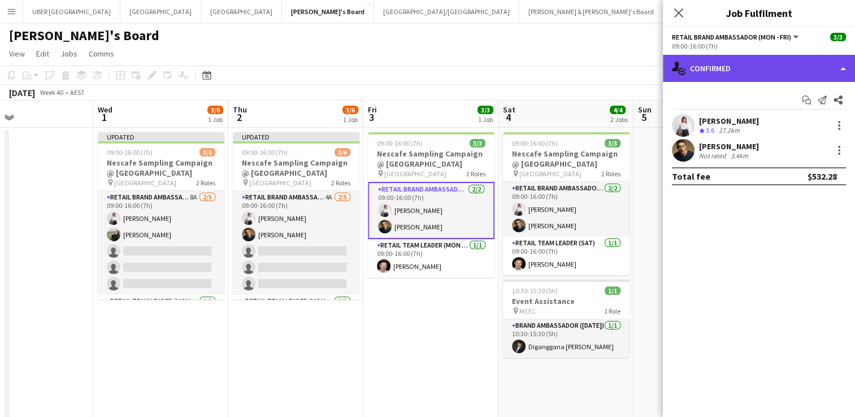
click at [744, 55] on div "single-neutral-actions-check-2 Confirmed" at bounding box center [759, 68] width 192 height 27
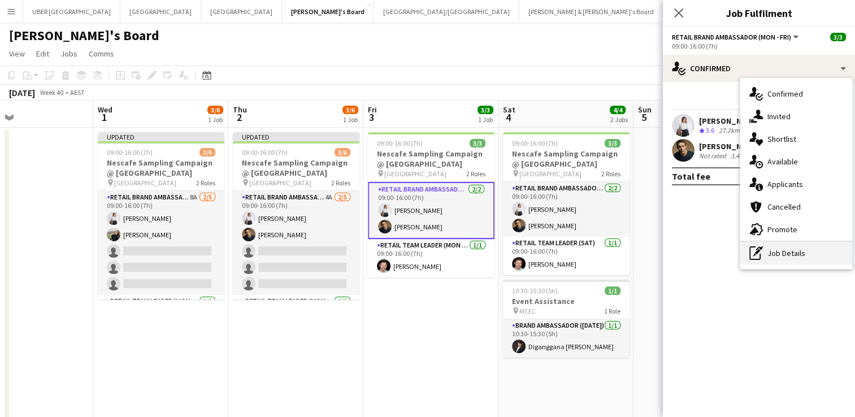
click at [791, 254] on div "pen-write Job Details" at bounding box center [797, 253] width 112 height 23
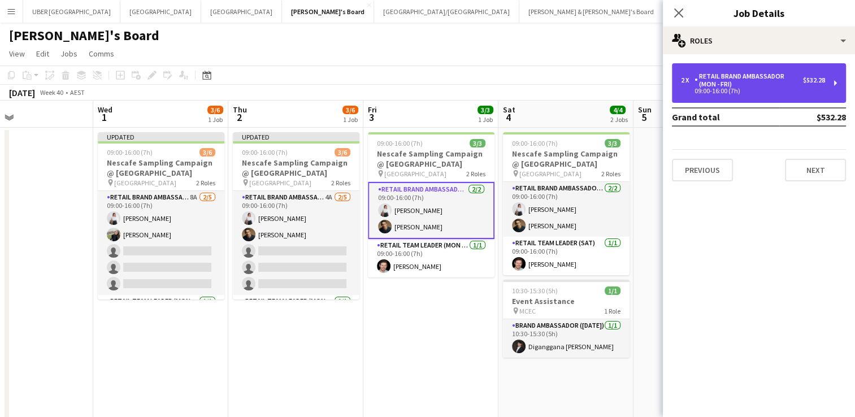
click at [757, 80] on div "RETAIL Brand Ambassador (Mon - Fri)" at bounding box center [749, 80] width 109 height 16
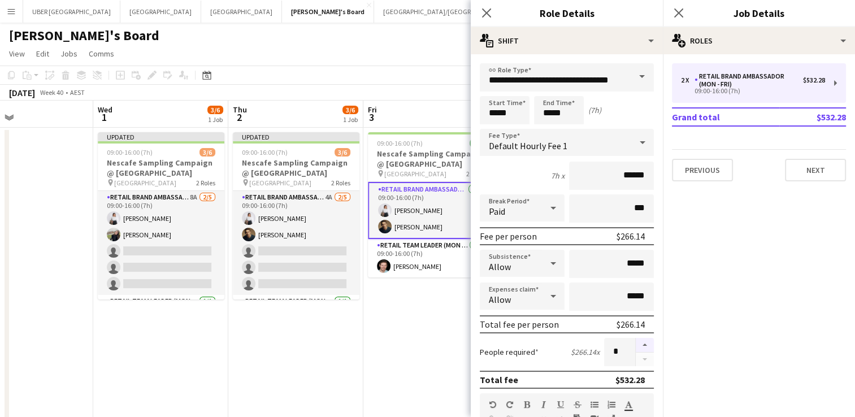
click at [640, 338] on button "button" at bounding box center [645, 345] width 18 height 15
type input "*"
click at [678, 11] on icon at bounding box center [678, 12] width 11 height 11
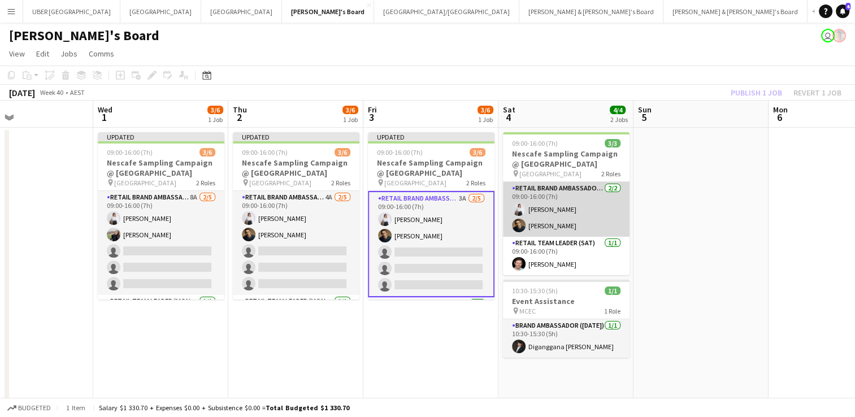
click at [591, 198] on app-card-role "RETAIL Brand Ambassador (Saturday) 2/2 09:00-16:00 (7h) Vanshika Grover Cristia…" at bounding box center [566, 209] width 127 height 55
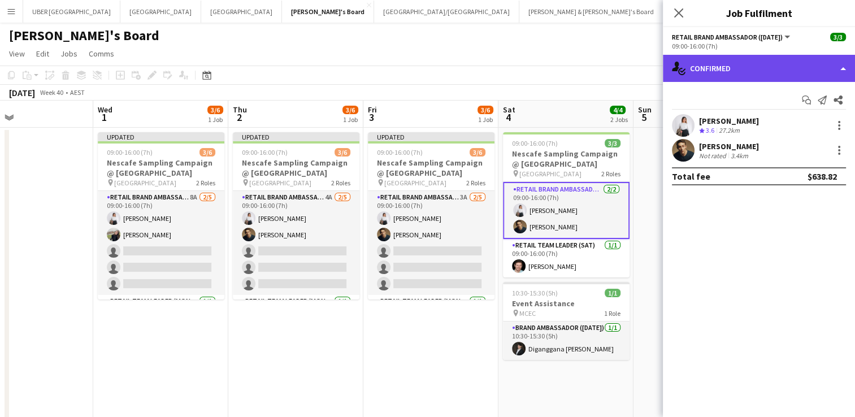
click at [745, 67] on div "single-neutral-actions-check-2 Confirmed" at bounding box center [759, 68] width 192 height 27
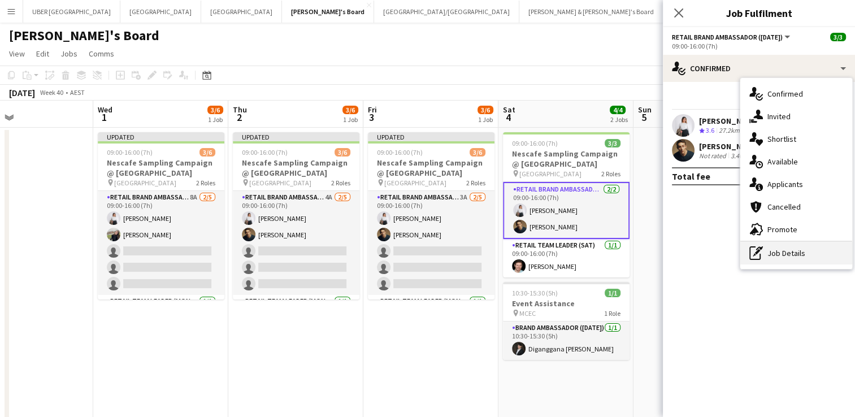
click at [769, 249] on div "pen-write Job Details" at bounding box center [797, 253] width 112 height 23
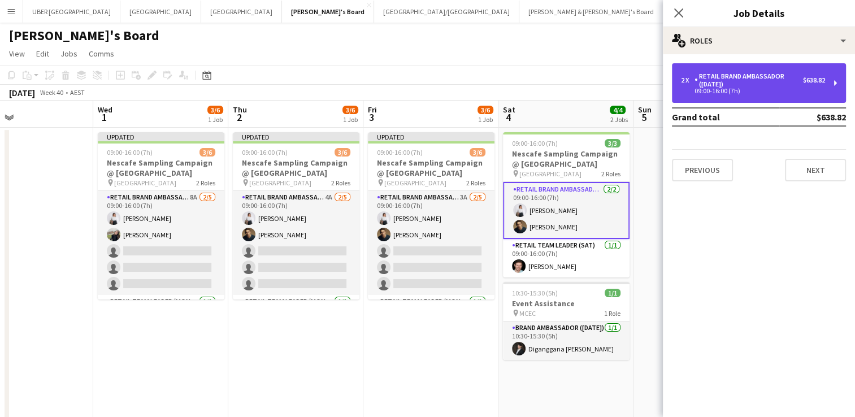
click at [760, 79] on div "RETAIL Brand Ambassador ([DATE])" at bounding box center [749, 80] width 109 height 16
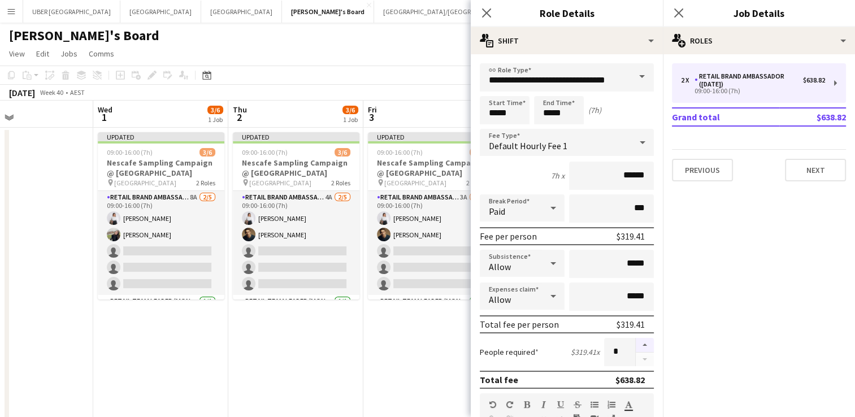
click at [636, 341] on button "button" at bounding box center [645, 345] width 18 height 15
type input "*"
click at [676, 14] on icon "Close pop-in" at bounding box center [678, 12] width 11 height 11
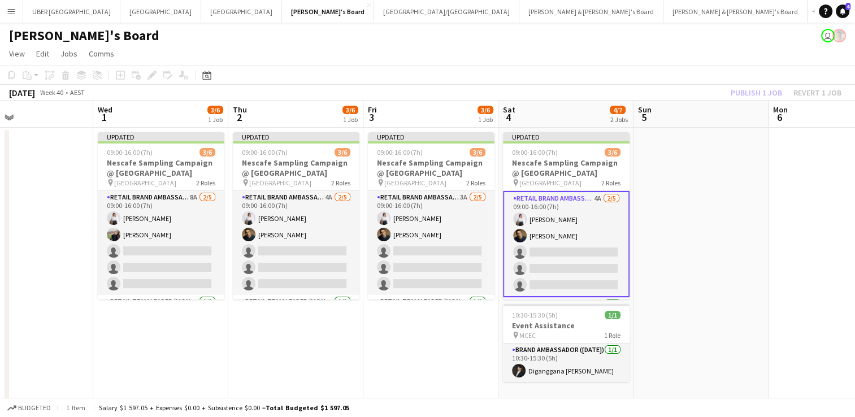
click at [691, 313] on app-date-cell at bounding box center [701, 419] width 135 height 582
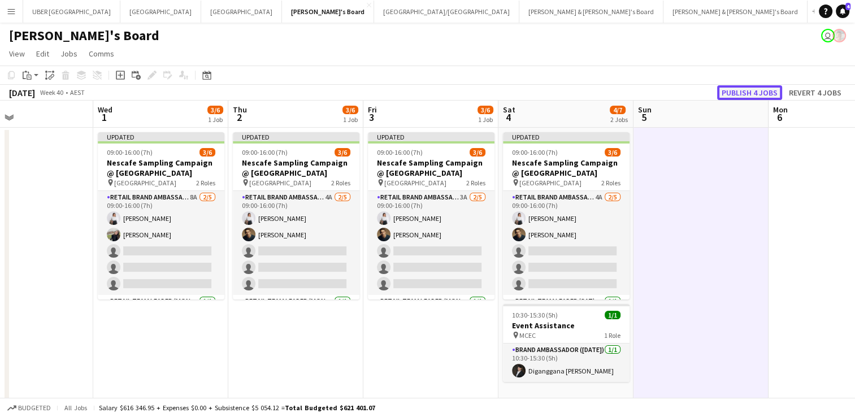
click at [738, 92] on button "Publish 4 jobs" at bounding box center [749, 92] width 65 height 15
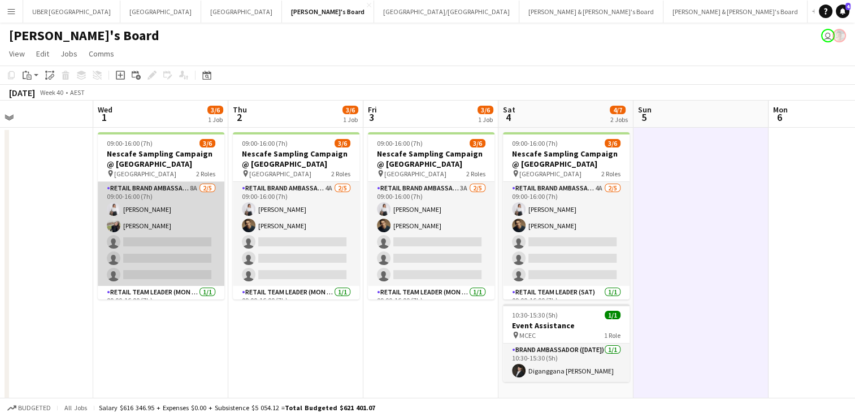
click at [128, 240] on app-card-role "RETAIL Brand Ambassador (Mon - Fri) 8A 2/5 09:00-16:00 (7h) Vanshika Grover Aoi…" at bounding box center [161, 234] width 127 height 104
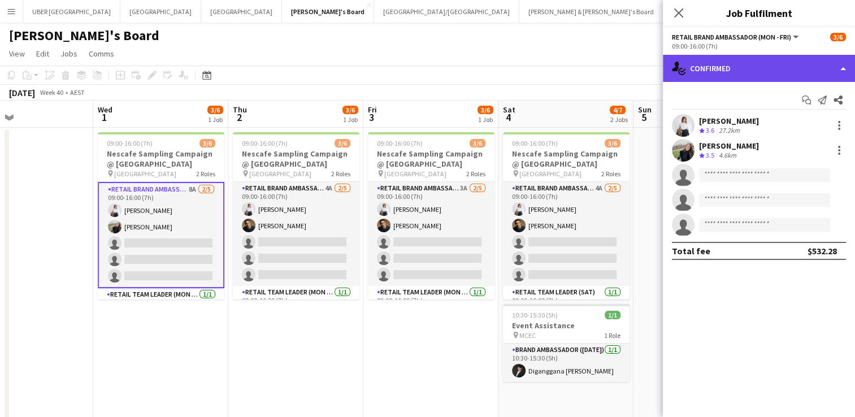
click at [710, 69] on div "single-neutral-actions-check-2 Confirmed" at bounding box center [759, 68] width 192 height 27
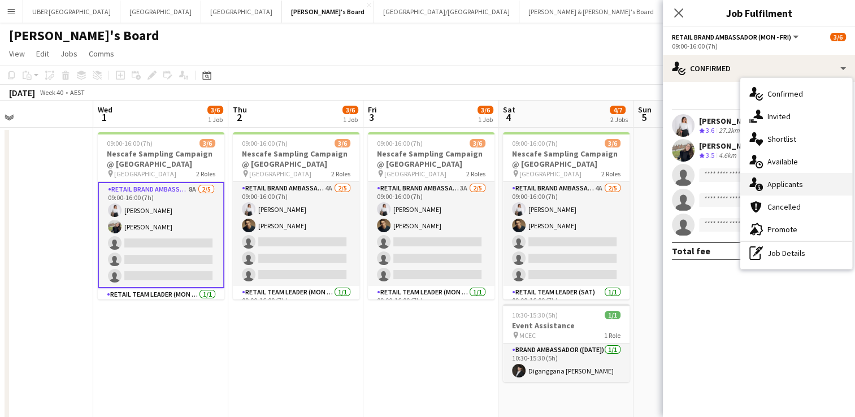
click at [789, 181] on span "Applicants" at bounding box center [786, 184] width 36 height 10
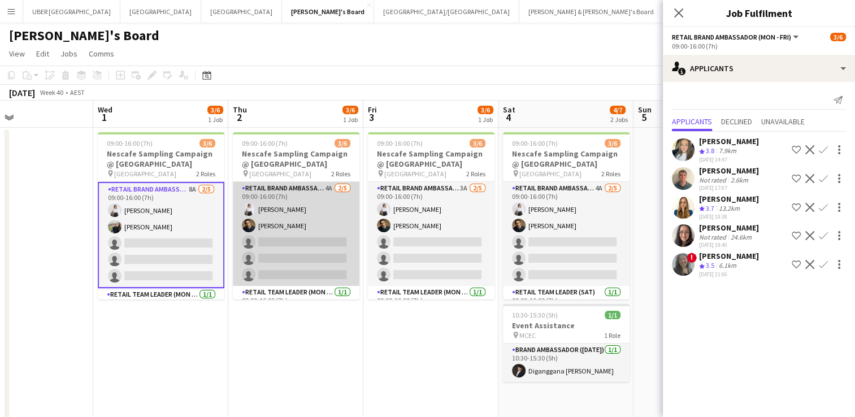
click at [287, 250] on app-card-role "RETAIL Brand Ambassador (Mon - Fri) 4A 2/5 09:00-16:00 (7h) Vanshika Grover Cri…" at bounding box center [296, 234] width 127 height 104
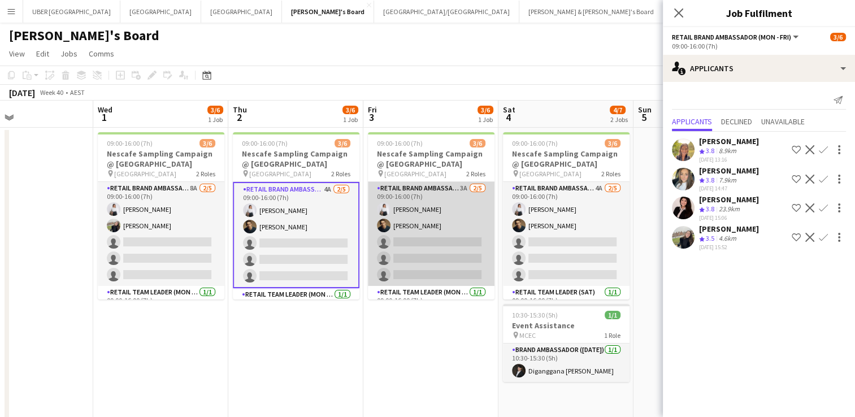
click at [421, 241] on app-card-role "RETAIL Brand Ambassador (Mon - Fri) 3A 2/5 09:00-16:00 (7h) Vanshika Grover Cri…" at bounding box center [431, 234] width 127 height 104
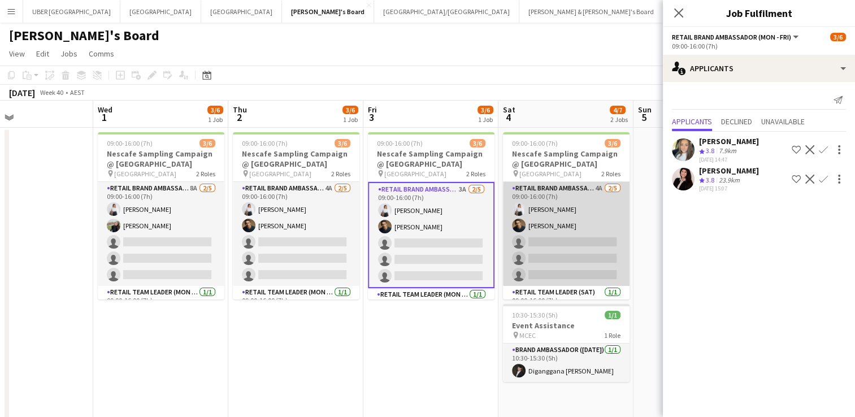
click at [582, 228] on app-card-role "RETAIL Brand Ambassador (Saturday) 4A 2/5 09:00-16:00 (7h) Vanshika Grover Cris…" at bounding box center [566, 234] width 127 height 104
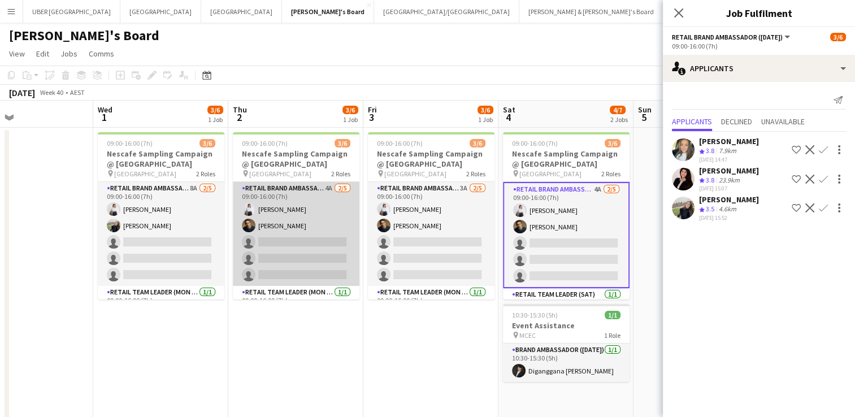
click at [315, 243] on app-card-role "RETAIL Brand Ambassador (Mon - Fri) 4A 2/5 09:00-16:00 (7h) Vanshika Grover Cri…" at bounding box center [296, 234] width 127 height 104
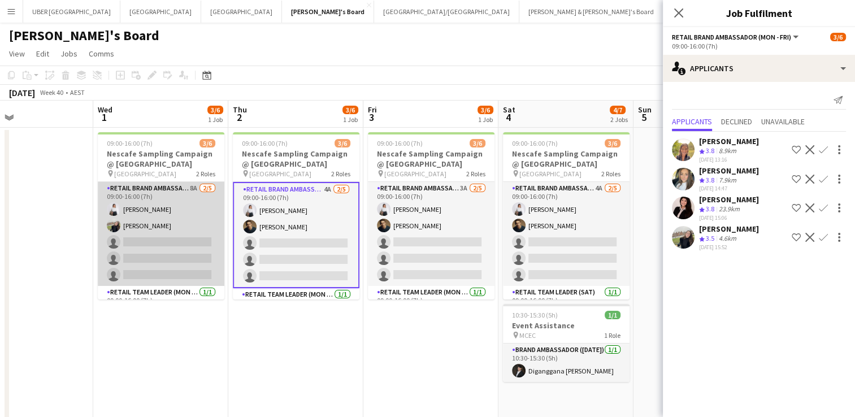
click at [177, 243] on app-card-role "RETAIL Brand Ambassador (Mon - Fri) 8A 2/5 09:00-16:00 (7h) Vanshika Grover Aoi…" at bounding box center [161, 234] width 127 height 104
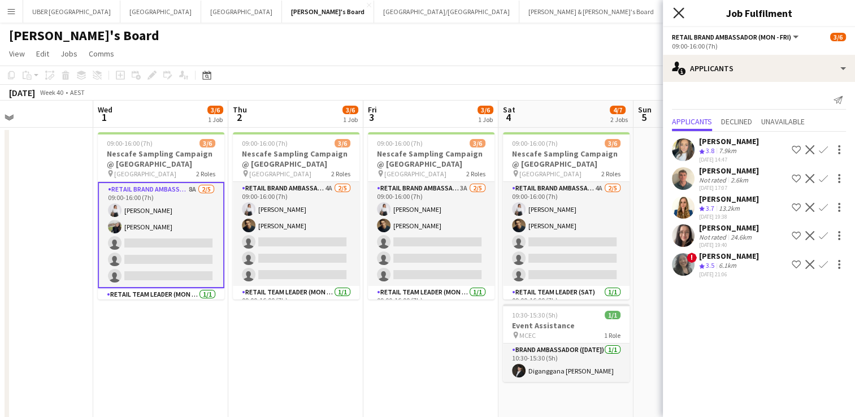
click at [679, 11] on icon at bounding box center [678, 12] width 11 height 11
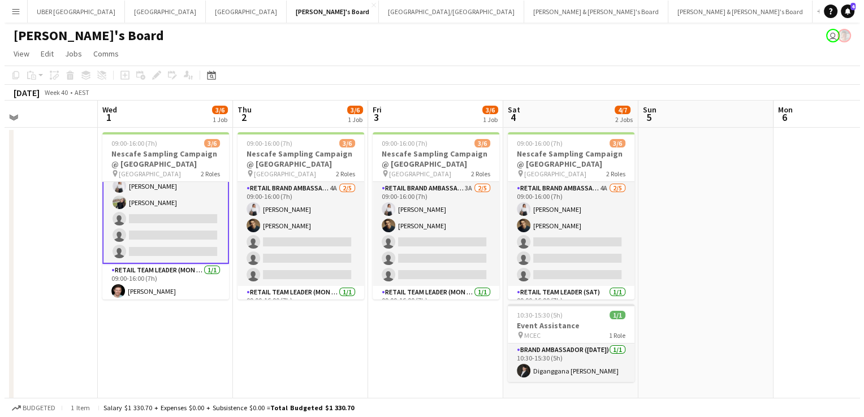
scroll to position [0, 0]
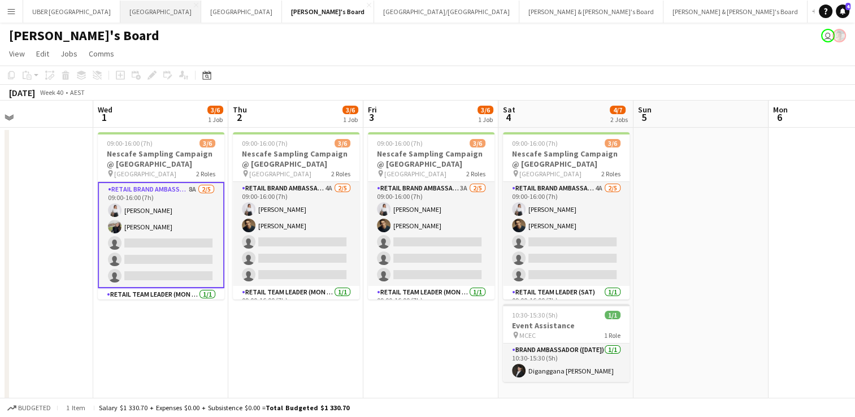
click at [120, 7] on button "Sydney Close" at bounding box center [160, 12] width 81 height 22
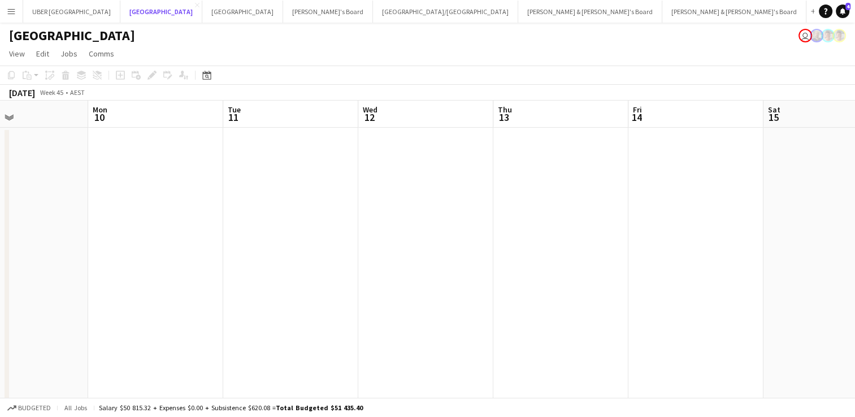
scroll to position [0, 508]
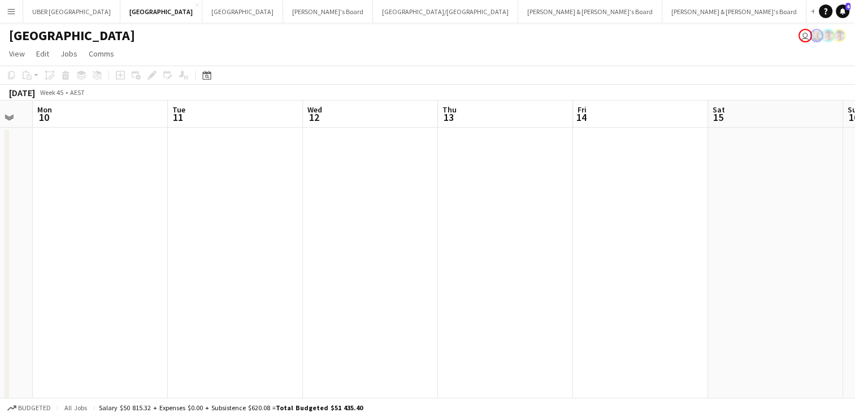
click at [335, 153] on app-date-cell at bounding box center [370, 354] width 135 height 453
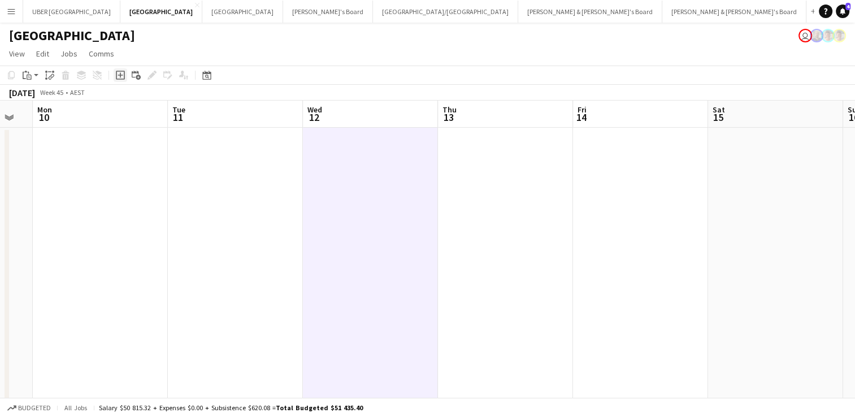
click at [123, 76] on icon "Add job" at bounding box center [120, 75] width 9 height 9
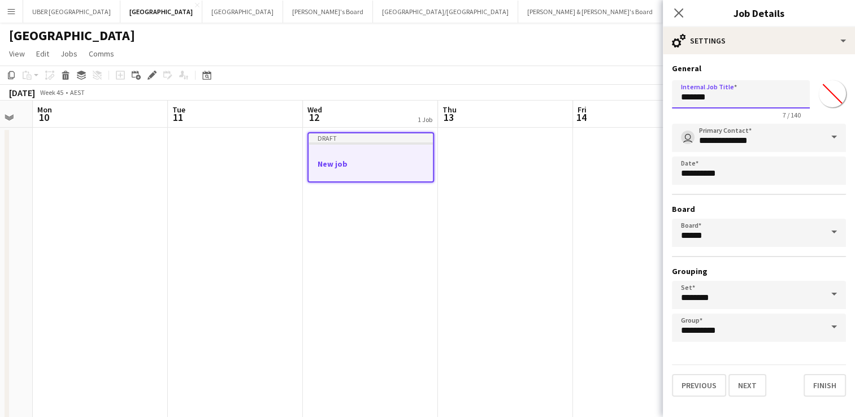
drag, startPoint x: 690, startPoint y: 99, endPoint x: 643, endPoint y: 101, distance: 46.9
click at [643, 101] on body "Menu Boards Boards Boards All jobs Status Workforce Workforce My Workforce Recr…" at bounding box center [427, 300] width 855 height 600
type input "**********"
click at [742, 376] on button "Next" at bounding box center [748, 385] width 38 height 23
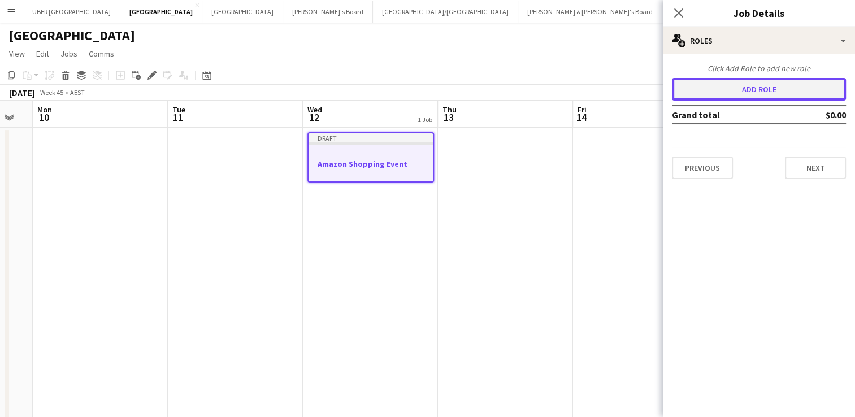
click at [761, 93] on button "Add role" at bounding box center [759, 89] width 174 height 23
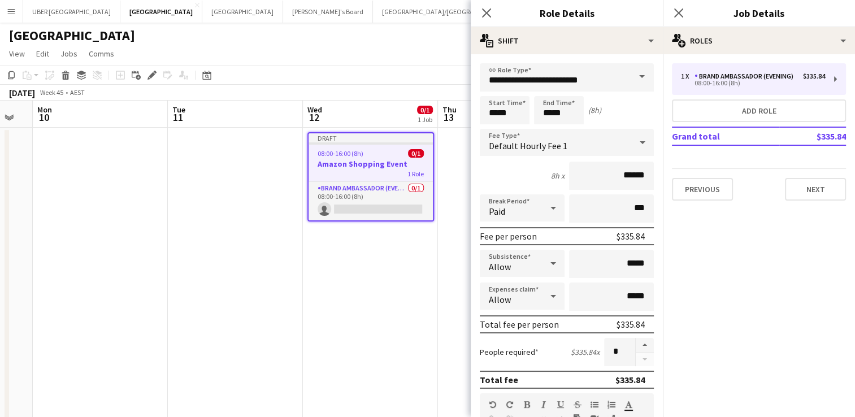
click at [630, 77] on span at bounding box center [642, 76] width 24 height 27
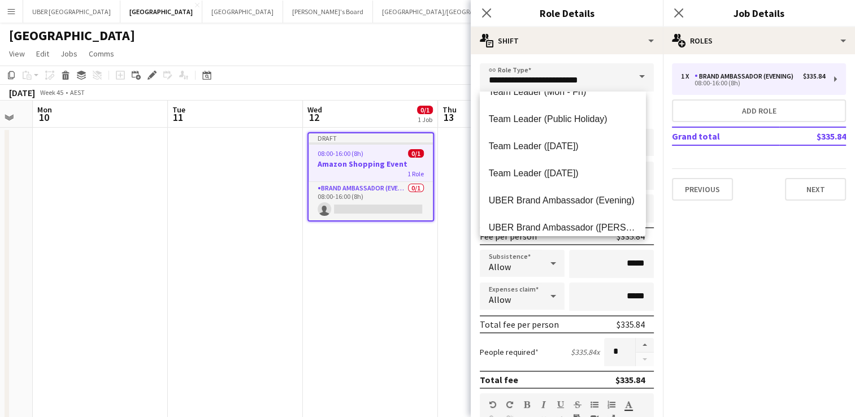
scroll to position [1149, 0]
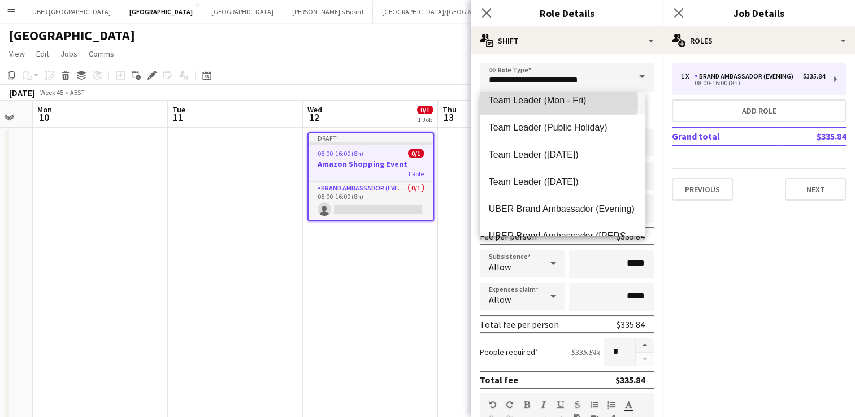
click at [557, 103] on span "Team Leader (Mon - Fri)" at bounding box center [563, 100] width 148 height 11
type input "**********"
type input "******"
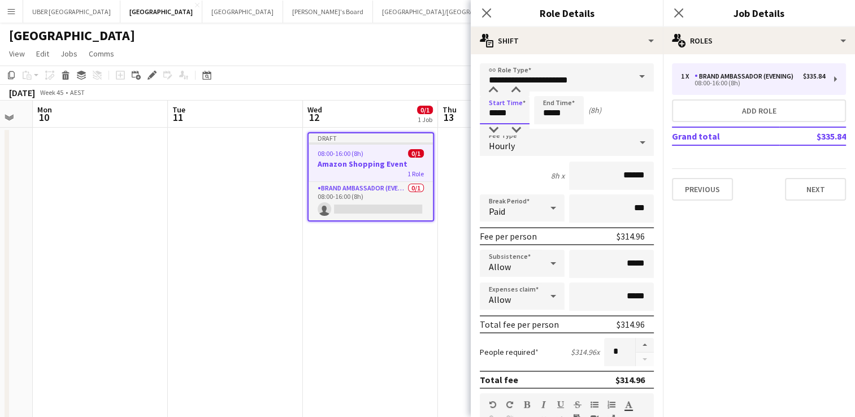
drag, startPoint x: 509, startPoint y: 112, endPoint x: 430, endPoint y: 103, distance: 80.2
click at [430, 103] on body "Menu Boards Boards Boards All jobs Status Workforce Workforce My Workforce Recr…" at bounding box center [427, 300] width 855 height 600
type input "*****"
drag, startPoint x: 563, startPoint y: 109, endPoint x: 516, endPoint y: 112, distance: 47.0
click at [516, 112] on div "Start Time ***** End Time ***** (23h)" at bounding box center [567, 110] width 174 height 28
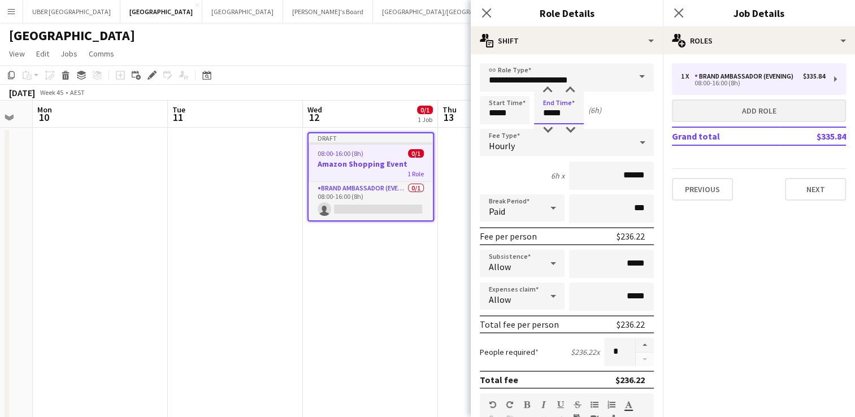
type input "*****"
click at [737, 103] on button "Add role" at bounding box center [759, 110] width 174 height 23
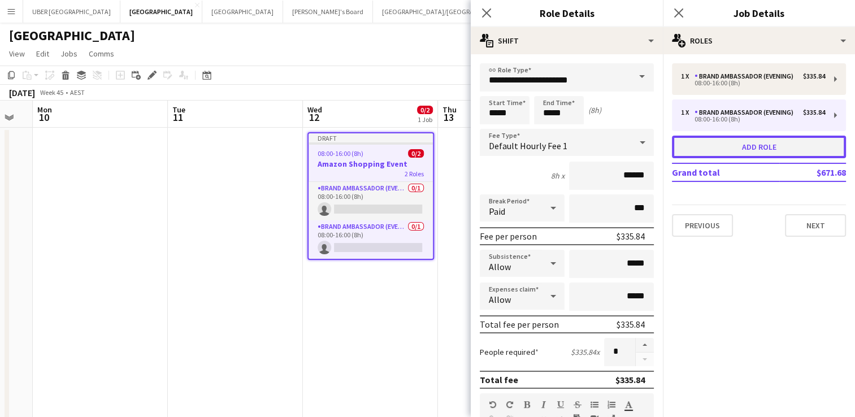
type input "**********"
type input "*****"
type input "******"
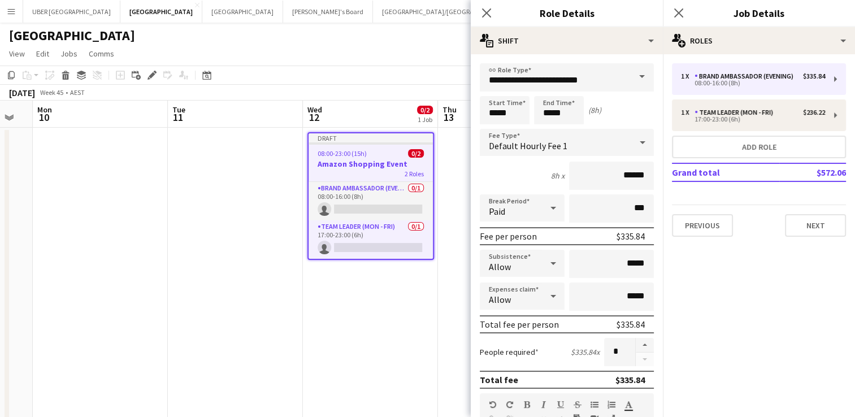
click at [633, 73] on span at bounding box center [642, 76] width 24 height 27
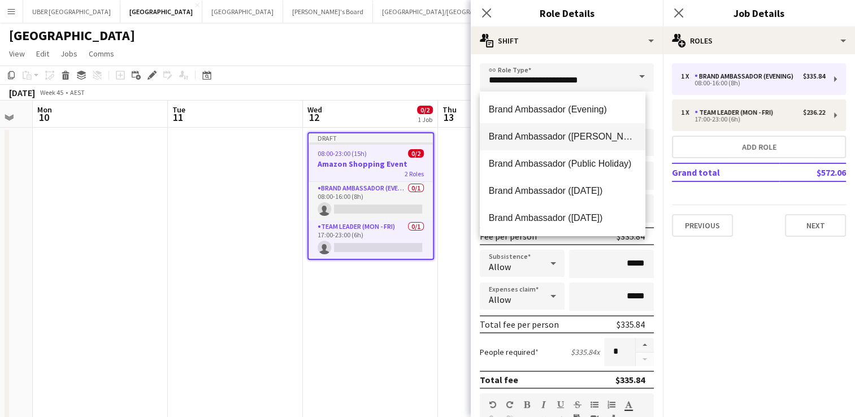
click at [599, 141] on span "Brand Ambassador ([PERSON_NAME])" at bounding box center [563, 136] width 148 height 11
type input "**********"
type input "******"
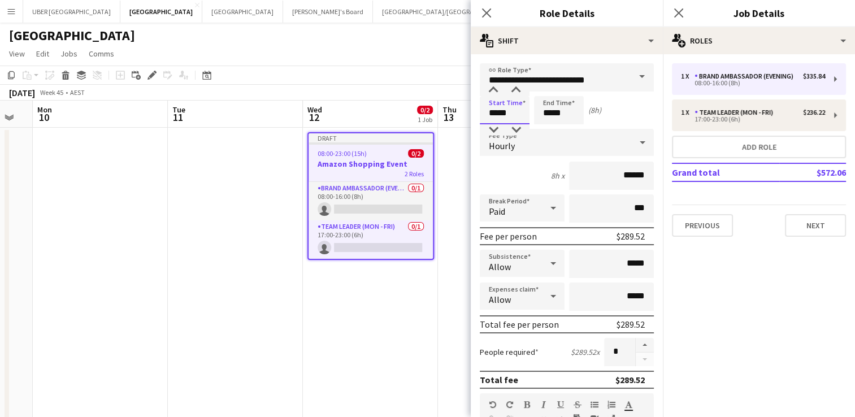
drag, startPoint x: 508, startPoint y: 115, endPoint x: 485, endPoint y: 112, distance: 23.3
click at [485, 112] on input "*****" at bounding box center [505, 110] width 50 height 28
type input "*****"
drag, startPoint x: 562, startPoint y: 110, endPoint x: 510, endPoint y: 110, distance: 52.0
click at [510, 110] on div "Start Time ***** End Time ***** (23h)" at bounding box center [567, 110] width 174 height 28
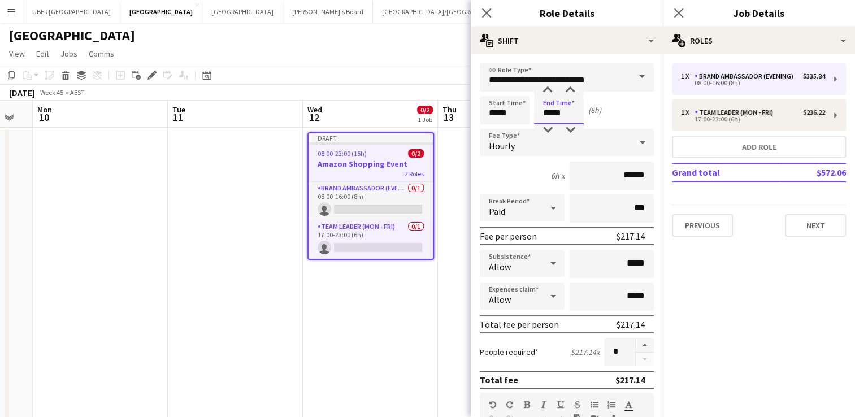
type input "*****"
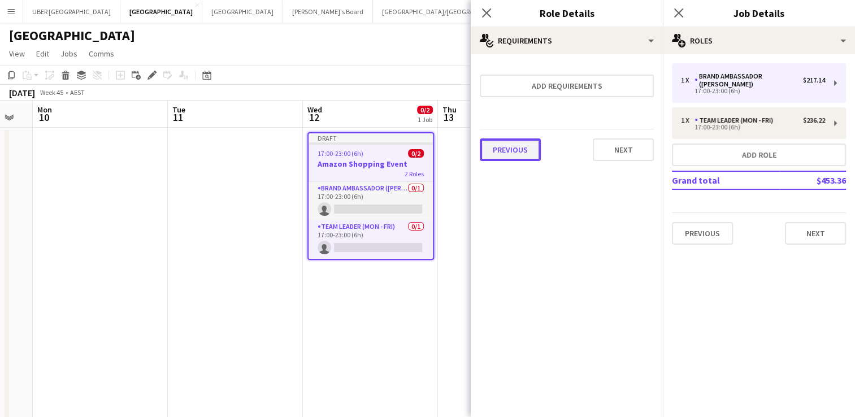
click at [513, 152] on button "Previous" at bounding box center [510, 149] width 61 height 23
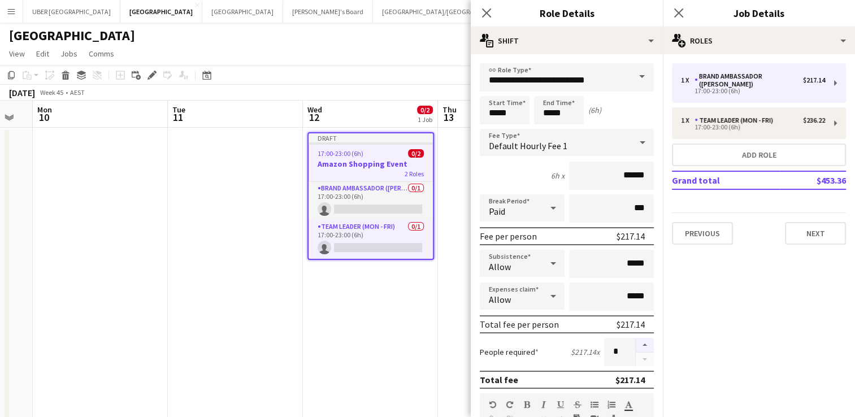
click at [636, 341] on button "button" at bounding box center [645, 345] width 18 height 15
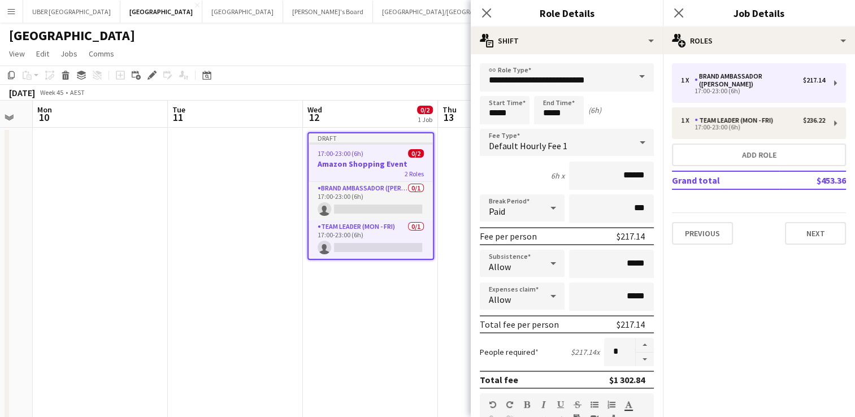
drag, startPoint x: 635, startPoint y: 341, endPoint x: 594, endPoint y: 354, distance: 43.1
click at [594, 354] on div "People required $217.14 x *" at bounding box center [567, 352] width 174 height 28
click at [636, 349] on button "button" at bounding box center [645, 345] width 18 height 15
type input "*"
click at [677, 15] on icon at bounding box center [678, 12] width 11 height 11
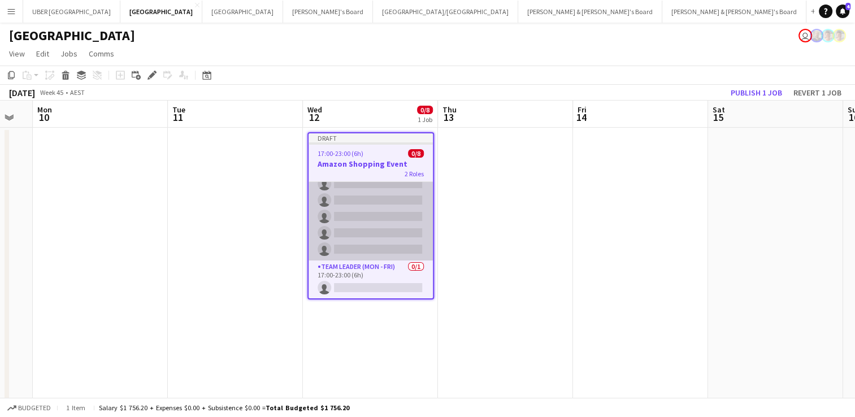
scroll to position [0, 0]
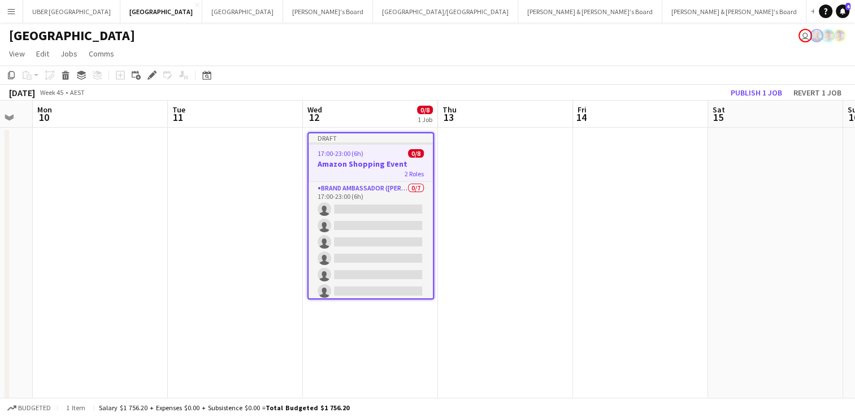
click at [373, 150] on div "17:00-23:00 (6h) 0/8" at bounding box center [371, 153] width 124 height 8
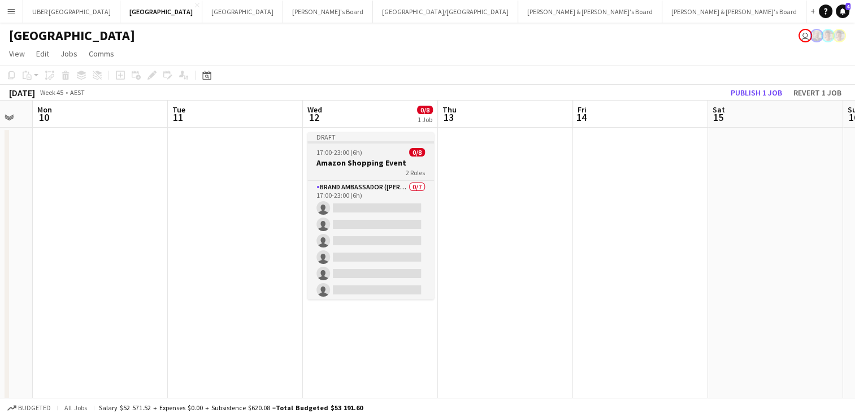
drag, startPoint x: 373, startPoint y: 150, endPoint x: 322, endPoint y: 148, distance: 51.0
click at [322, 148] on app-job-card "Draft 17:00-23:00 (6h) 0/8 Amazon Shopping Event 2 Roles Brand Ambassador (Mon …" at bounding box center [371, 215] width 127 height 167
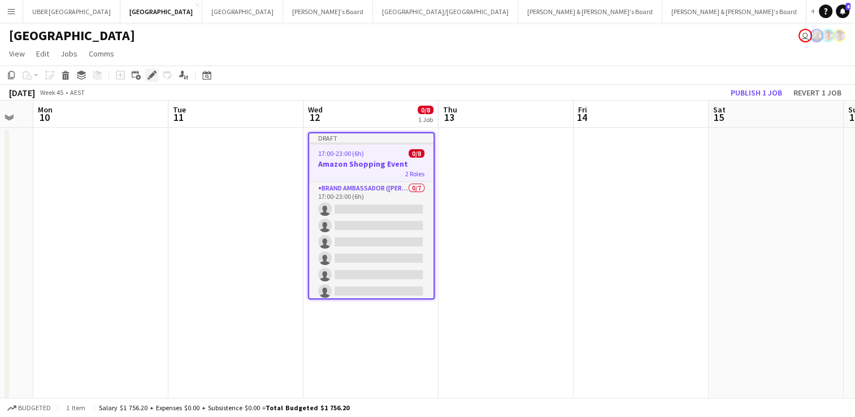
click at [149, 73] on icon "Edit" at bounding box center [152, 75] width 9 height 9
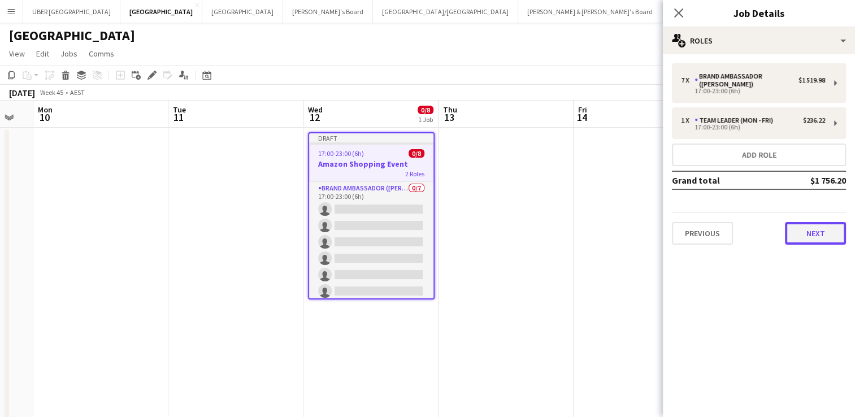
click at [822, 230] on button "Next" at bounding box center [815, 233] width 61 height 23
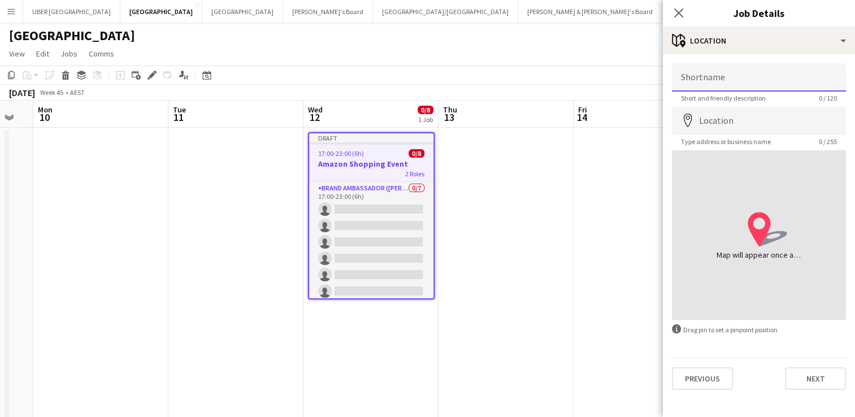
click at [713, 73] on input "Shortname" at bounding box center [759, 77] width 174 height 28
type input "*********"
click at [715, 123] on input "Location" at bounding box center [759, 121] width 174 height 28
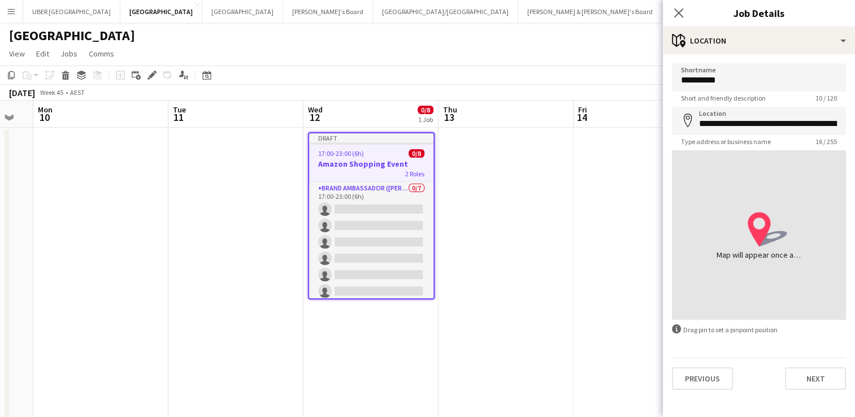
type input "**********"
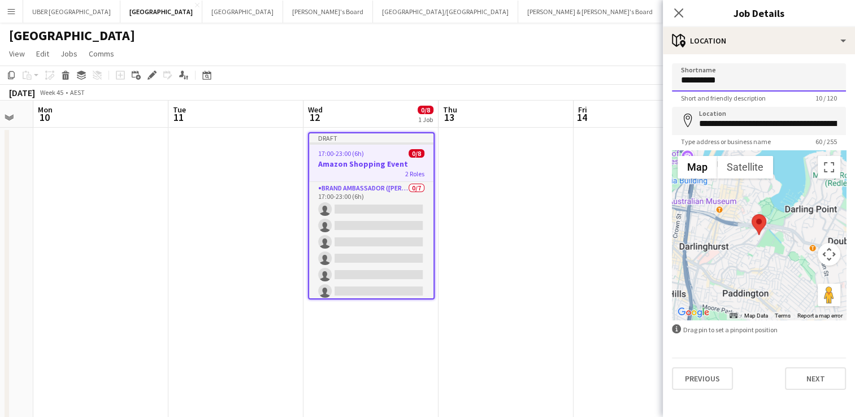
click at [744, 83] on input "*********" at bounding box center [759, 77] width 174 height 28
type input "**********"
click at [805, 379] on button "Next" at bounding box center [815, 378] width 61 height 23
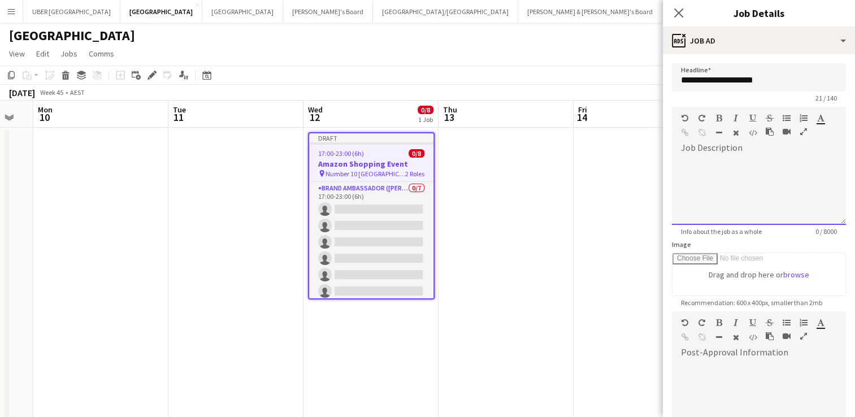
click at [708, 175] on div at bounding box center [759, 191] width 174 height 68
paste div
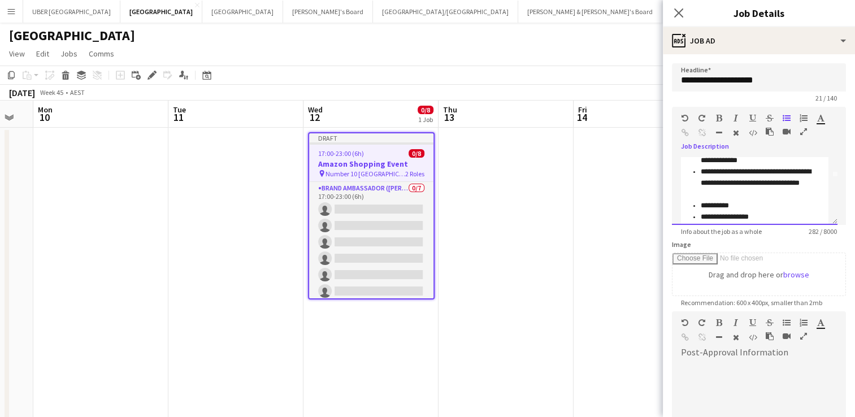
scroll to position [66, 0]
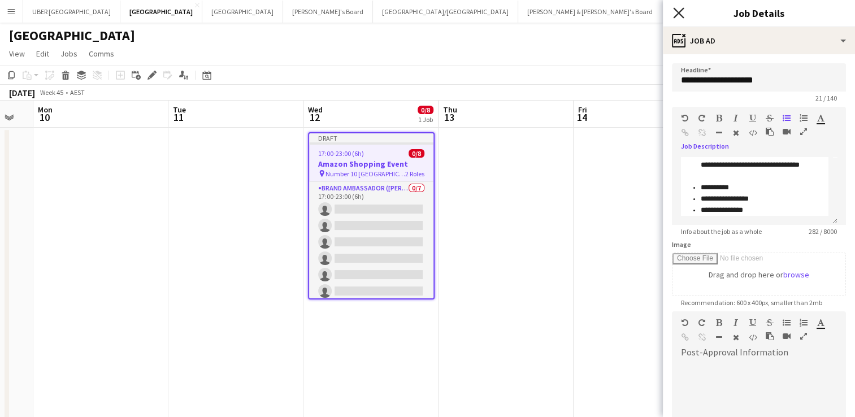
click at [678, 10] on icon "Close pop-in" at bounding box center [678, 12] width 11 height 11
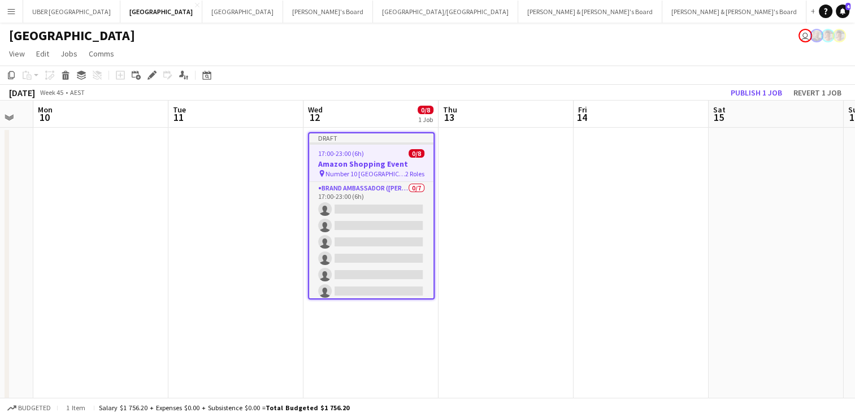
click at [341, 150] on span "17:00-23:00 (6h)" at bounding box center [341, 153] width 46 height 8
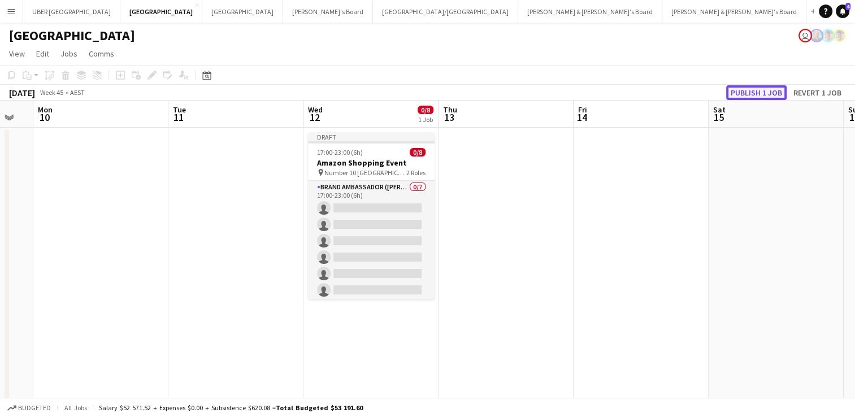
click at [753, 89] on button "Publish 1 job" at bounding box center [756, 92] width 60 height 15
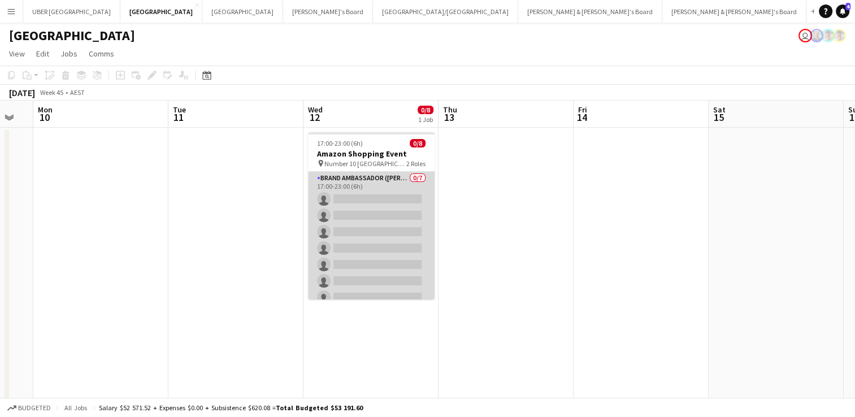
scroll to position [47, 0]
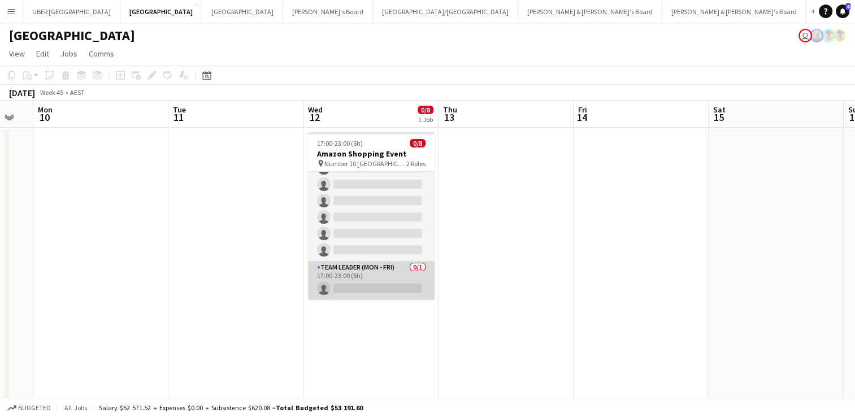
click at [360, 288] on app-card-role "Team Leader (Mon - Fri) 0/1 17:00-23:00 (6h) single-neutral-actions" at bounding box center [371, 280] width 127 height 38
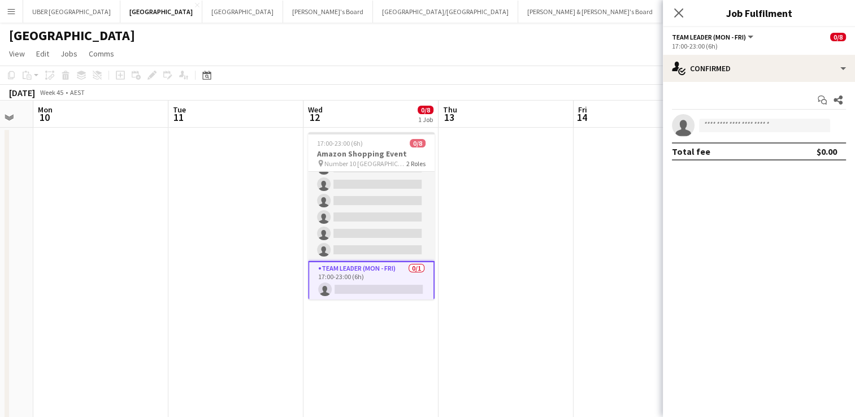
click at [734, 52] on app-options-switcher "Team Leader (Mon - Fri) All roles Team Leader (Mon - Fri) 0/8 17:00-23:00 (6h)" at bounding box center [759, 41] width 192 height 28
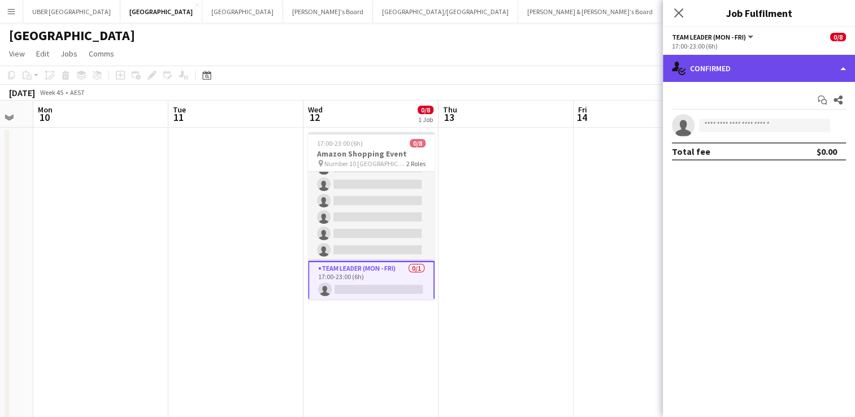
click at [730, 70] on div "single-neutral-actions-check-2 Confirmed" at bounding box center [759, 68] width 192 height 27
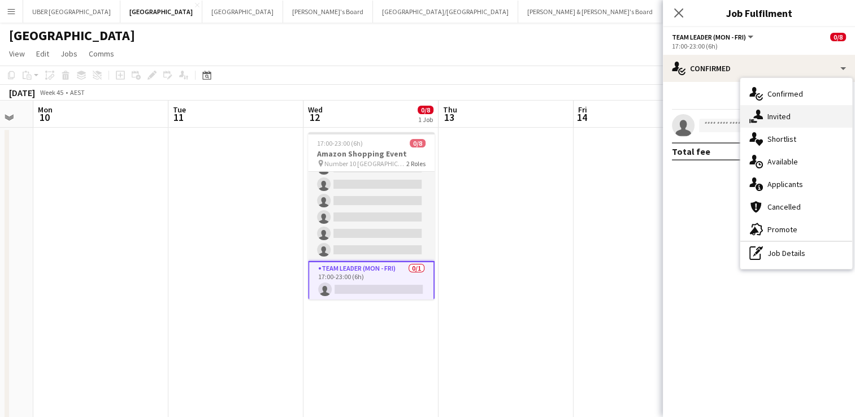
click at [754, 112] on icon "single-neutral-actions-share-1" at bounding box center [757, 117] width 14 height 14
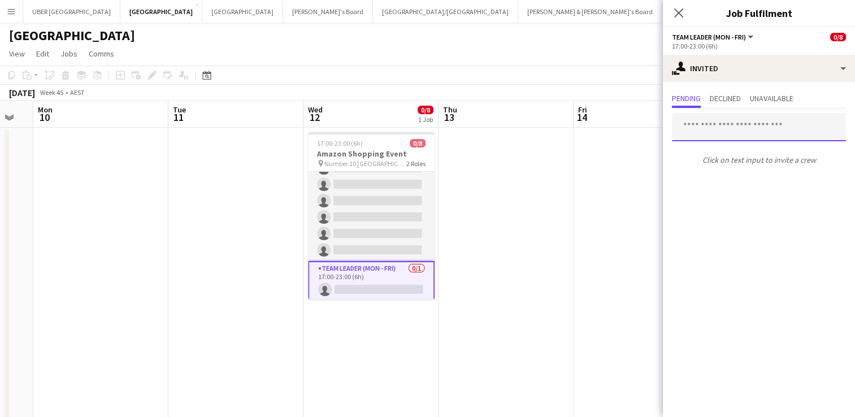
click at [724, 124] on input "text" at bounding box center [759, 127] width 174 height 28
click at [724, 124] on input "**" at bounding box center [759, 127] width 174 height 28
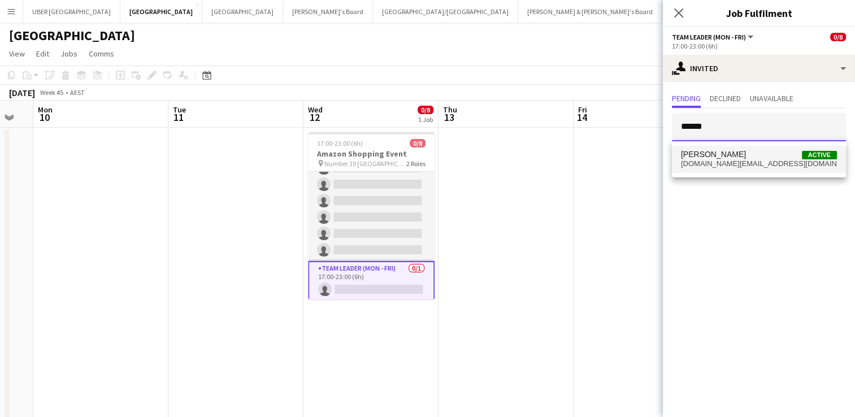
type input "******"
click at [722, 150] on span "Claire Stephens" at bounding box center [713, 155] width 65 height 10
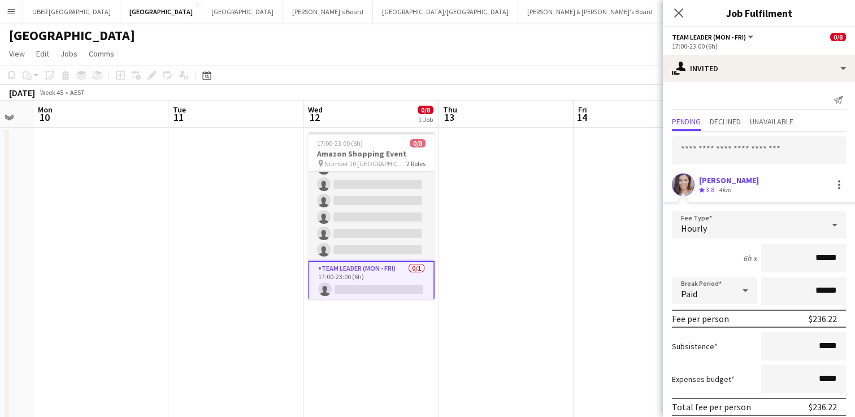
scroll to position [45, 0]
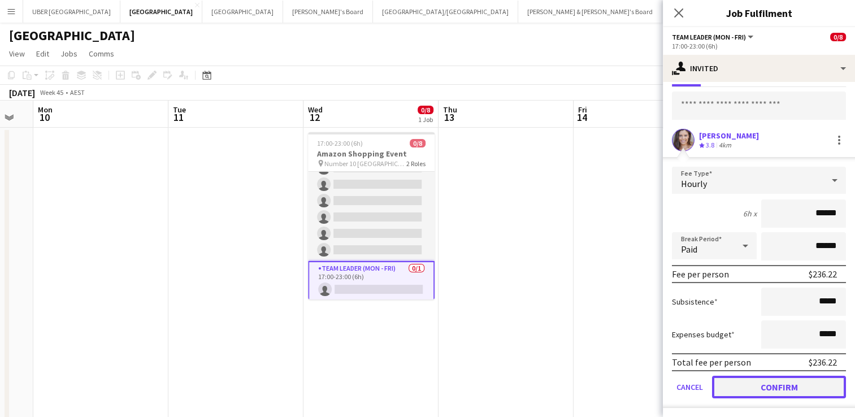
click at [739, 384] on button "Confirm" at bounding box center [779, 387] width 134 height 23
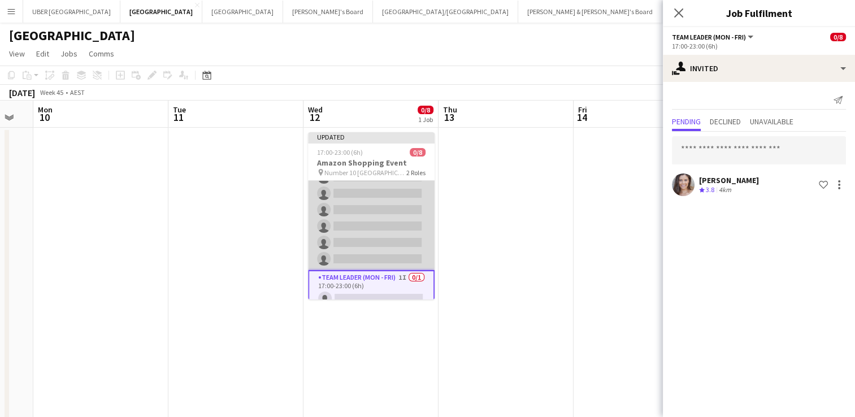
click at [364, 259] on app-card-role "Brand Ambassador (Mon - Fri) 0/7 17:00-23:00 (6h) single-neutral-actions single…" at bounding box center [371, 201] width 127 height 137
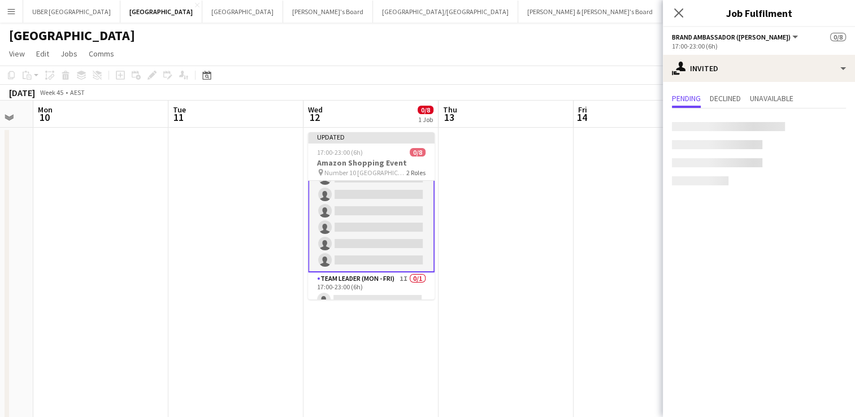
scroll to position [48, 0]
click at [739, 130] on input "text" at bounding box center [759, 127] width 174 height 28
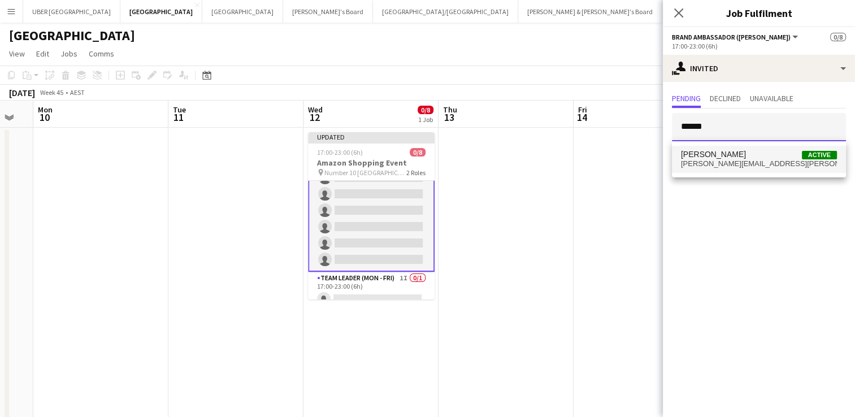
type input "******"
click at [717, 157] on span "[PERSON_NAME]" at bounding box center [713, 155] width 65 height 10
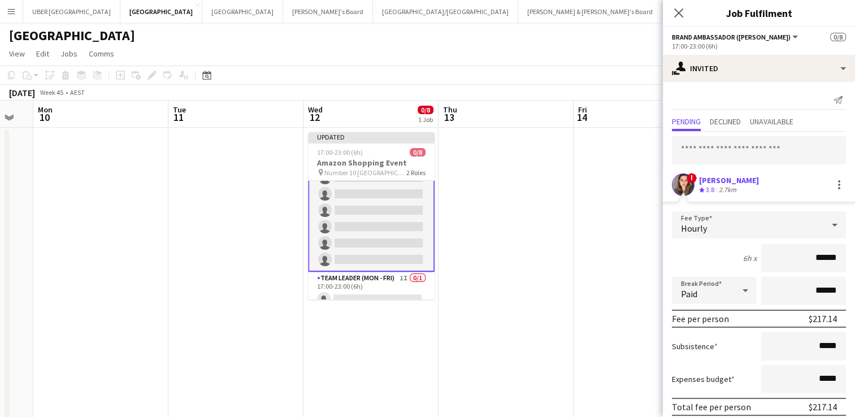
scroll to position [45, 0]
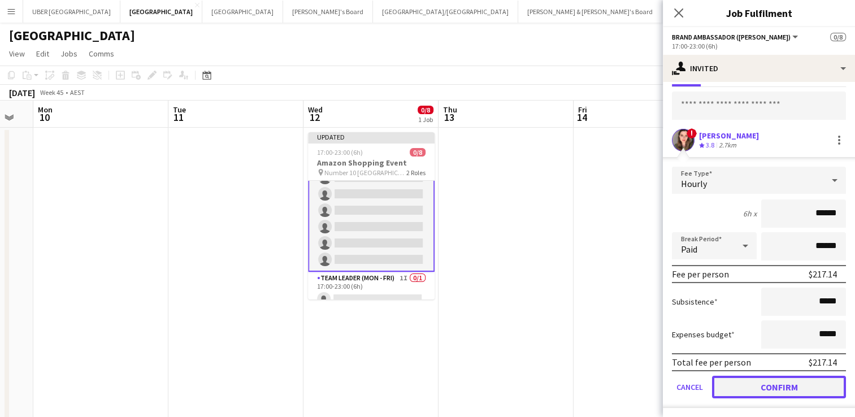
click at [728, 385] on button "Confirm" at bounding box center [779, 387] width 134 height 23
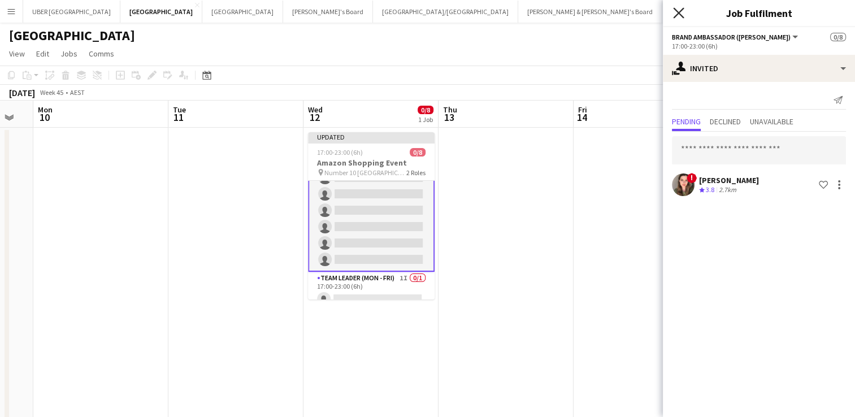
click at [677, 12] on icon "Close pop-in" at bounding box center [678, 12] width 11 height 11
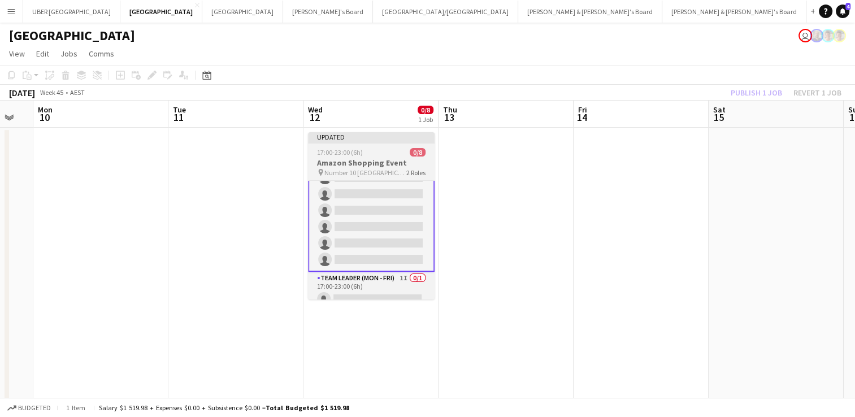
click at [370, 158] on h3 "Amazon Shopping Event" at bounding box center [371, 163] width 127 height 10
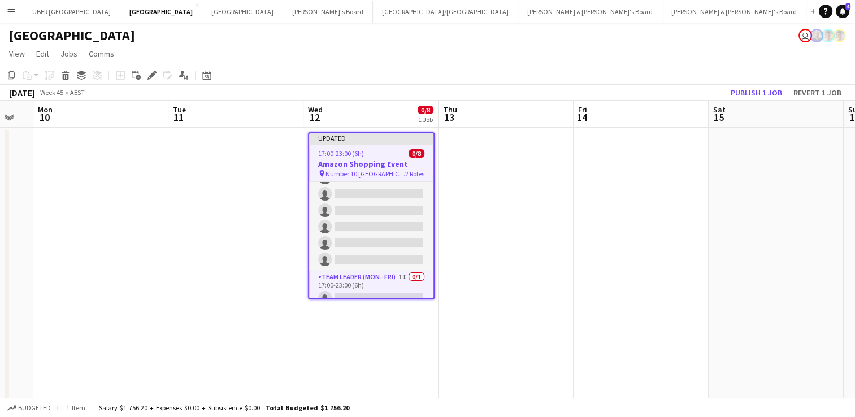
scroll to position [47, 0]
click at [764, 89] on button "Publish 1 job" at bounding box center [756, 92] width 60 height 15
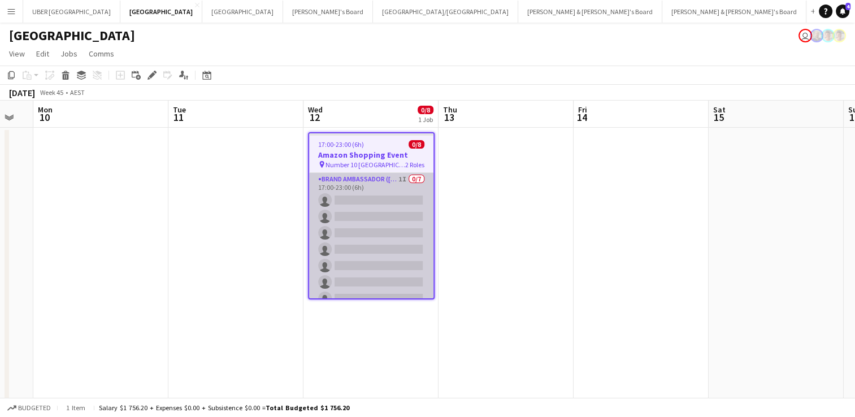
scroll to position [49, 0]
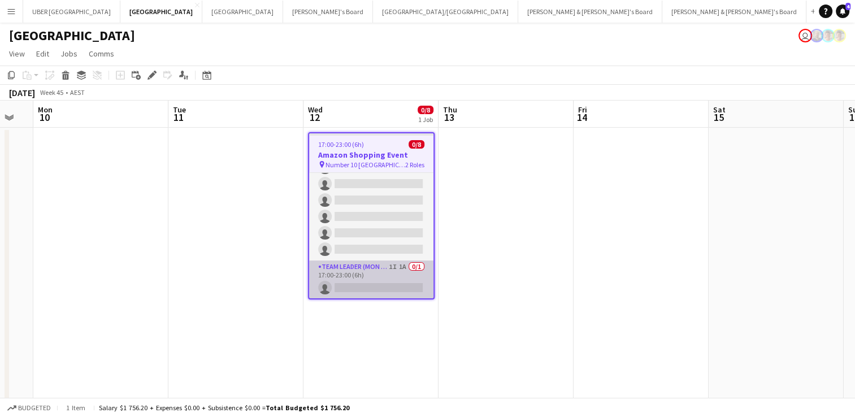
click at [362, 279] on app-card-role "Team Leader (Mon - Fri) 1I 1A 0/1 17:00-23:00 (6h) single-neutral-actions" at bounding box center [371, 280] width 124 height 38
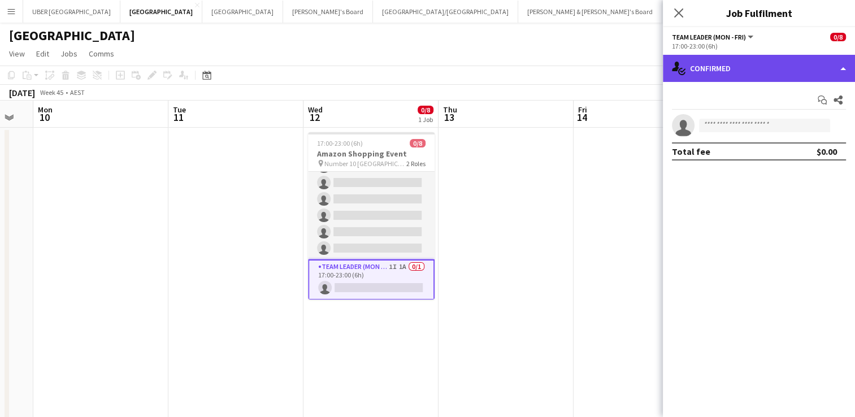
click at [721, 69] on div "single-neutral-actions-check-2 Confirmed" at bounding box center [759, 68] width 192 height 27
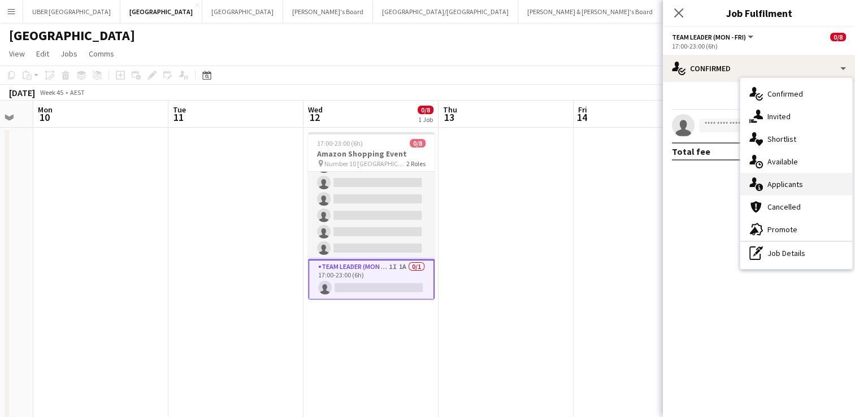
click at [764, 175] on div "single-neutral-actions-information Applicants" at bounding box center [797, 184] width 112 height 23
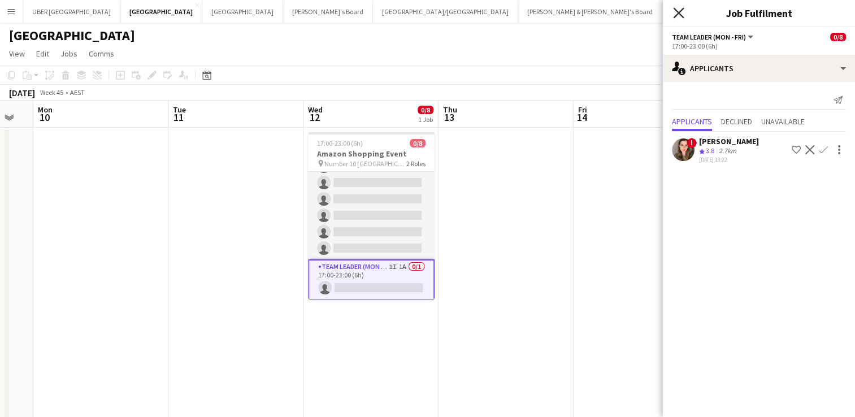
click at [676, 10] on icon at bounding box center [678, 12] width 11 height 11
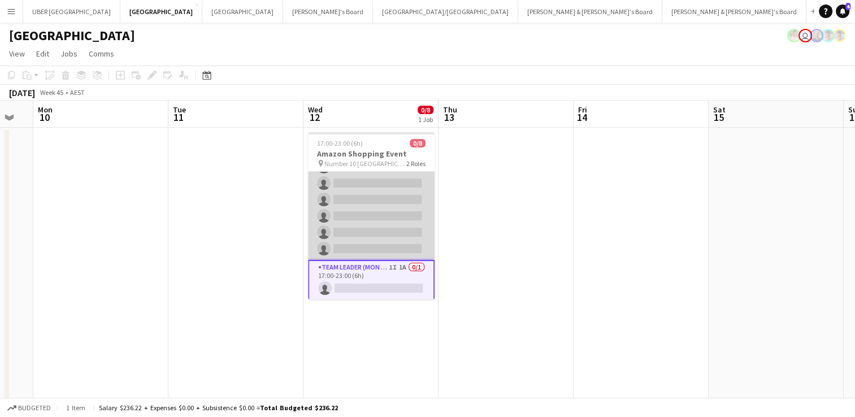
scroll to position [0, 0]
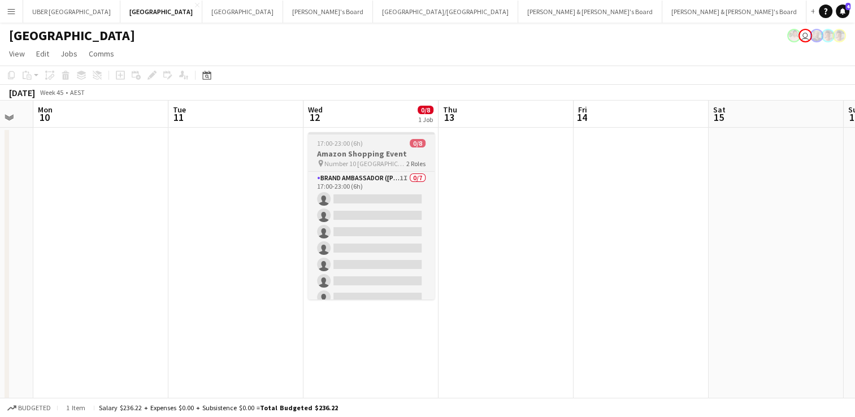
click at [376, 150] on h3 "Amazon Shopping Event" at bounding box center [371, 154] width 127 height 10
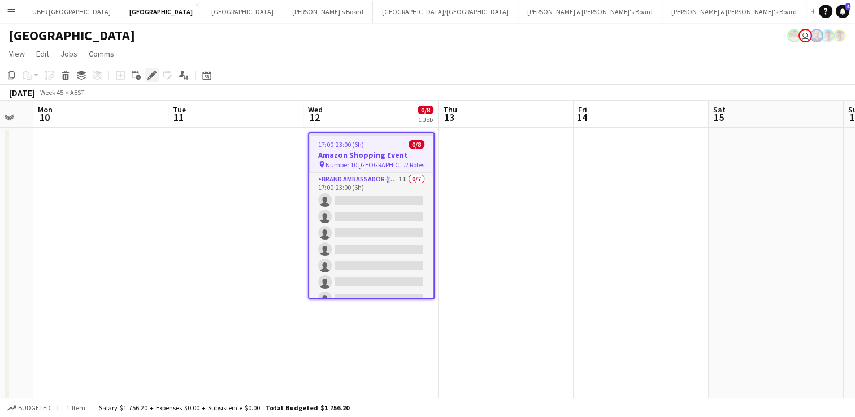
click at [151, 68] on div "Edit" at bounding box center [152, 75] width 14 height 14
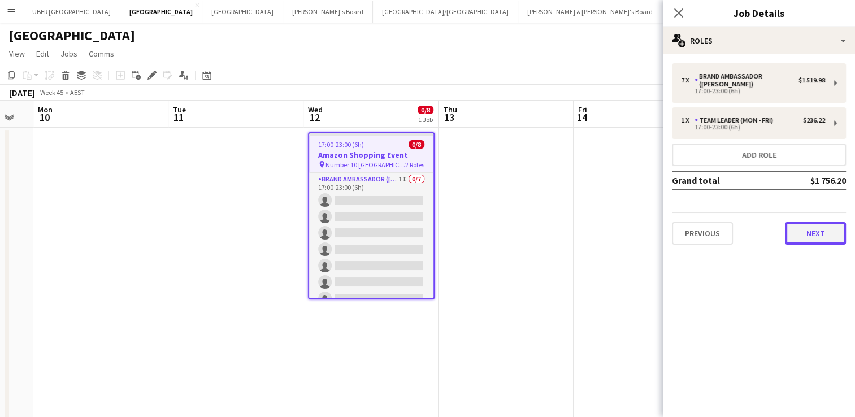
click at [817, 236] on button "Next" at bounding box center [815, 233] width 61 height 23
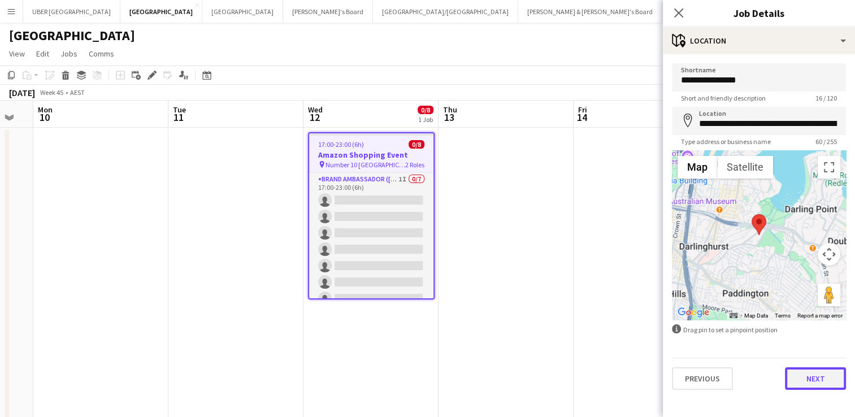
click at [817, 379] on button "Next" at bounding box center [815, 378] width 61 height 23
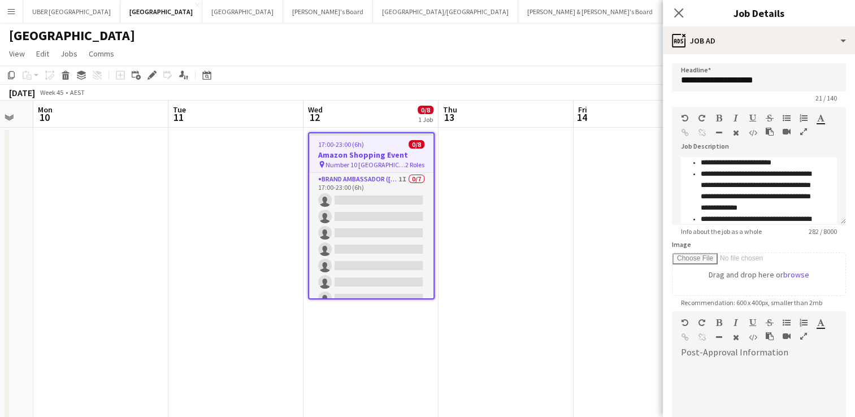
scroll to position [140, 0]
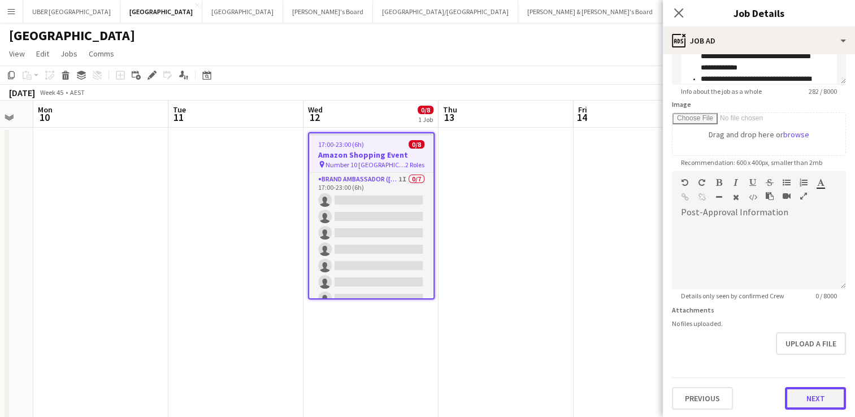
click at [791, 405] on button "Next" at bounding box center [815, 398] width 61 height 23
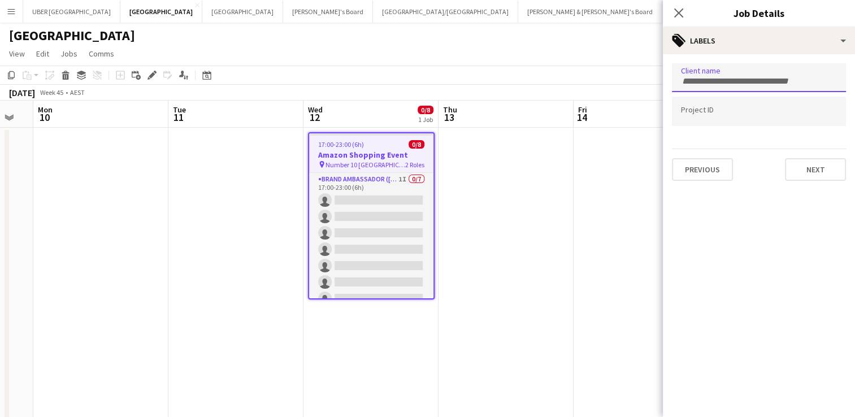
click at [694, 75] on form at bounding box center [759, 81] width 156 height 12
type input "*****"
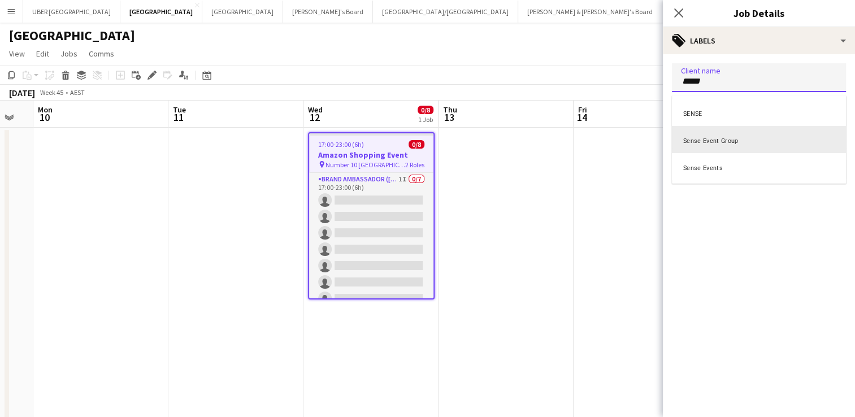
click at [699, 146] on div "Sense Event Group" at bounding box center [759, 139] width 174 height 27
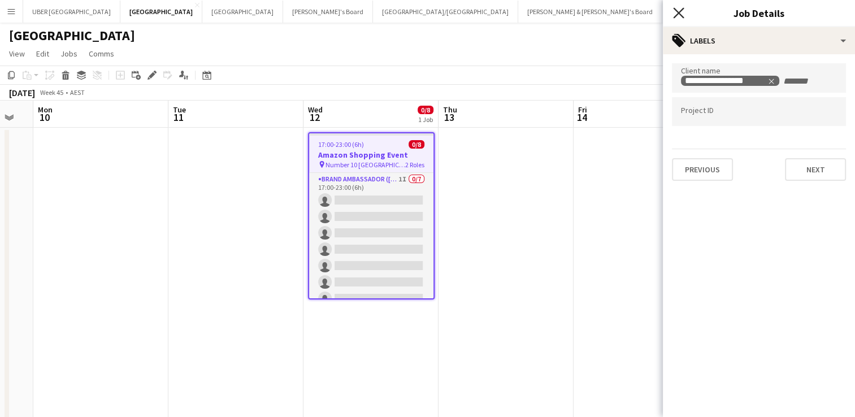
click at [677, 14] on icon "Close pop-in" at bounding box center [678, 12] width 11 height 11
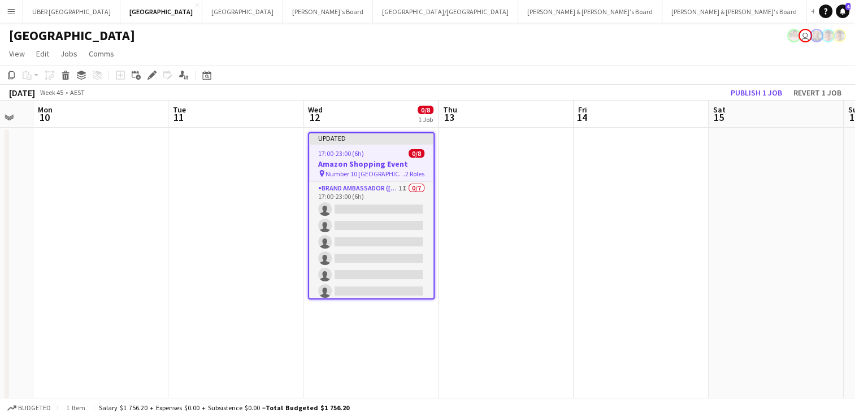
click at [353, 157] on span "17:00-23:00 (6h)" at bounding box center [341, 153] width 46 height 8
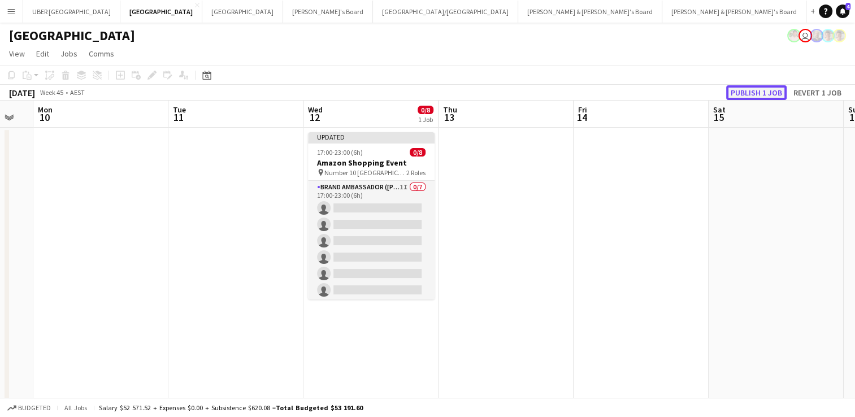
click at [739, 94] on button "Publish 1 job" at bounding box center [756, 92] width 60 height 15
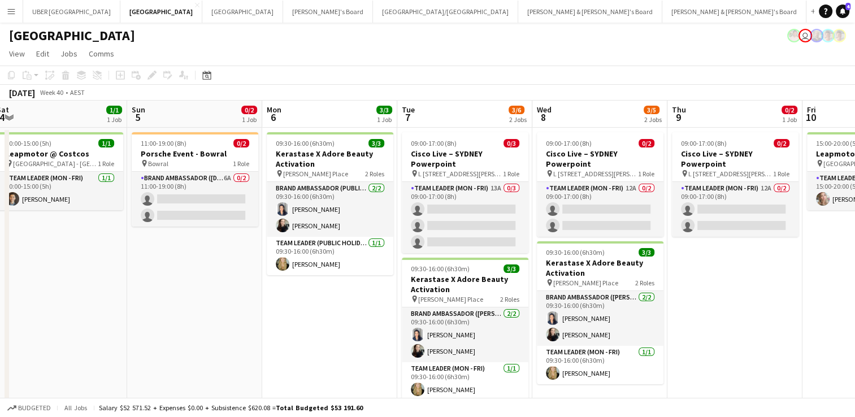
scroll to position [0, 473]
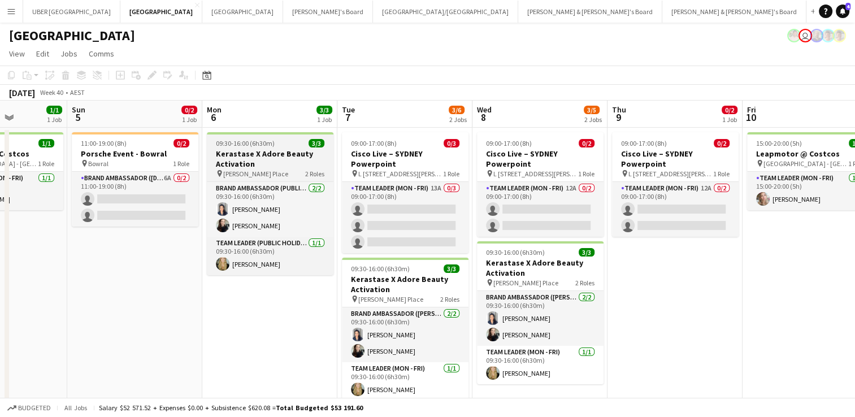
click at [281, 145] on div "09:30-16:00 (6h30m) 3/3" at bounding box center [270, 143] width 127 height 8
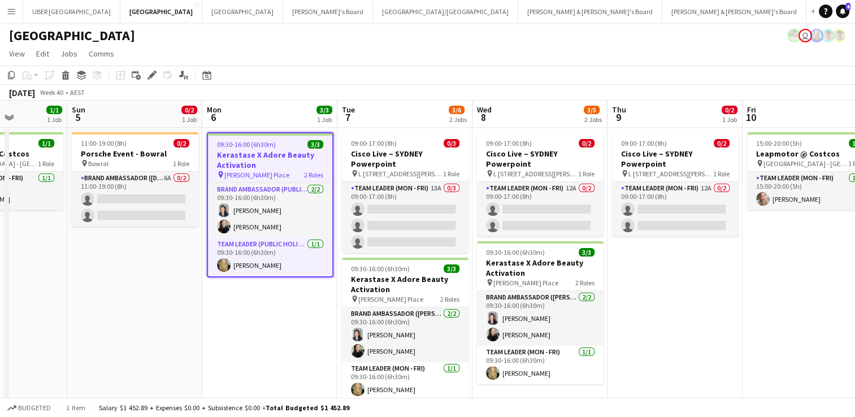
click at [118, 329] on app-date-cell "11:00-19:00 (8h) 0/2 Porsche Event - Bowral pin Bowral 1 Role Brand Ambassador …" at bounding box center [134, 354] width 135 height 453
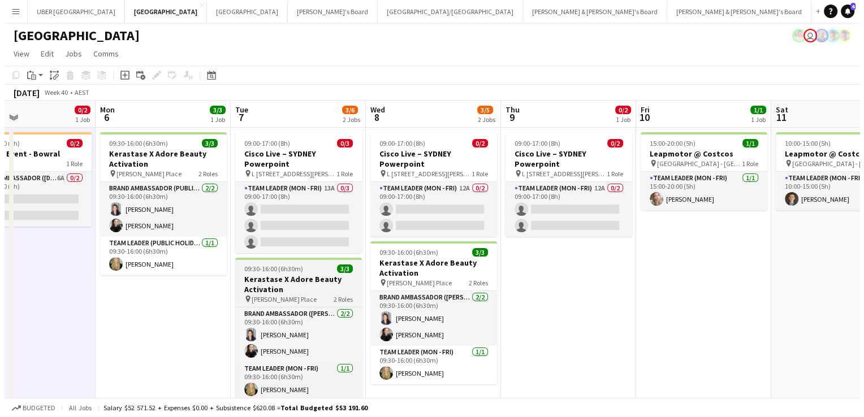
scroll to position [0, 334]
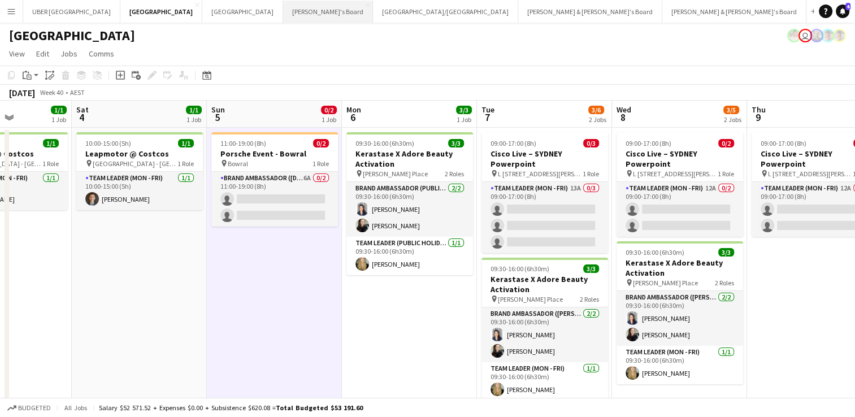
click at [283, 8] on button "Tennille's Board Close" at bounding box center [328, 12] width 90 height 22
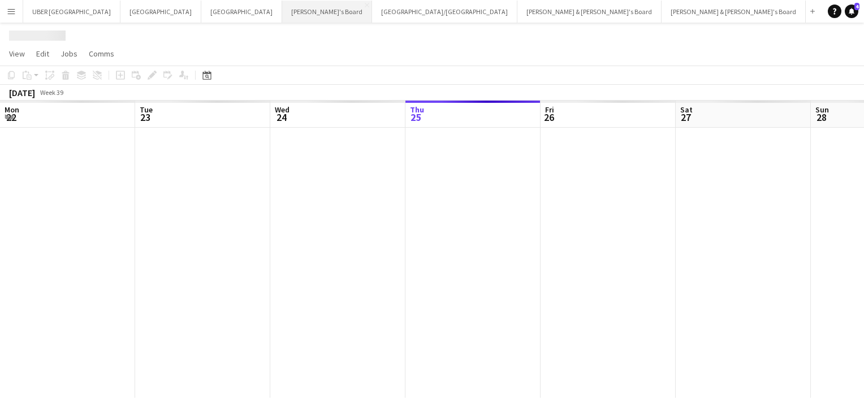
scroll to position [0, 270]
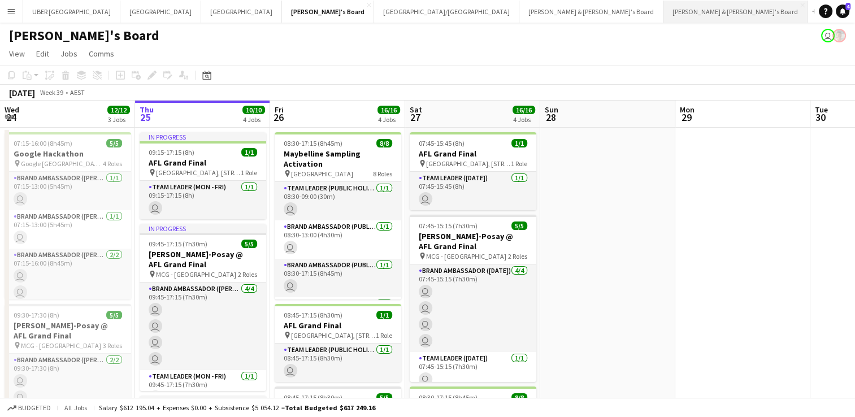
click at [664, 12] on button "James & Arrence's Board Close" at bounding box center [736, 12] width 144 height 22
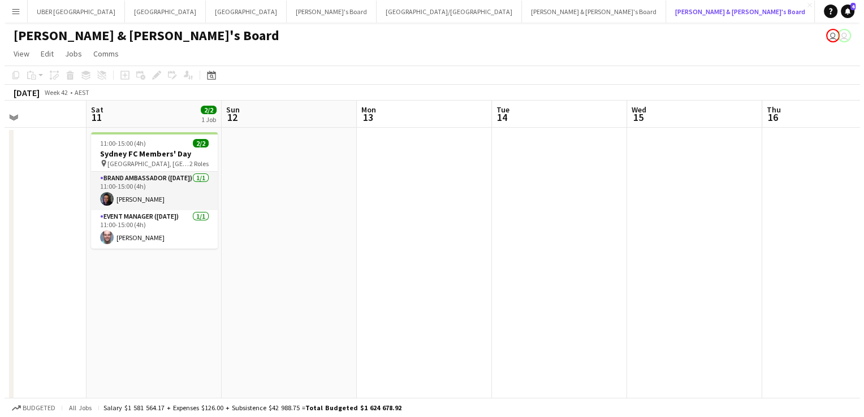
scroll to position [0, 231]
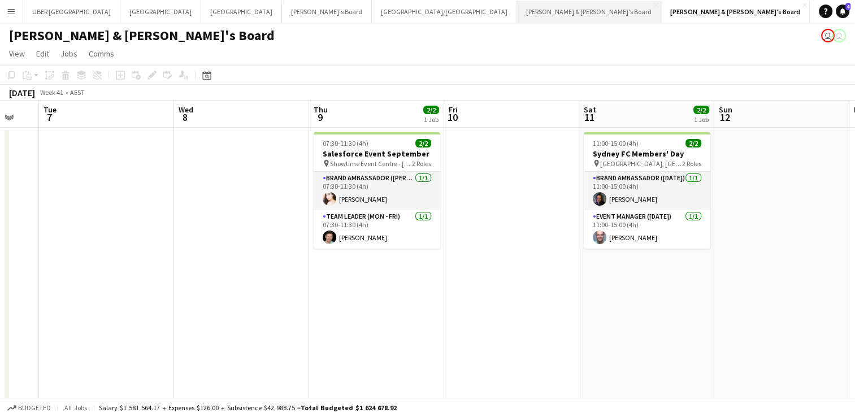
click at [517, 5] on button "Neil & Jenny's Board Close" at bounding box center [589, 12] width 144 height 22
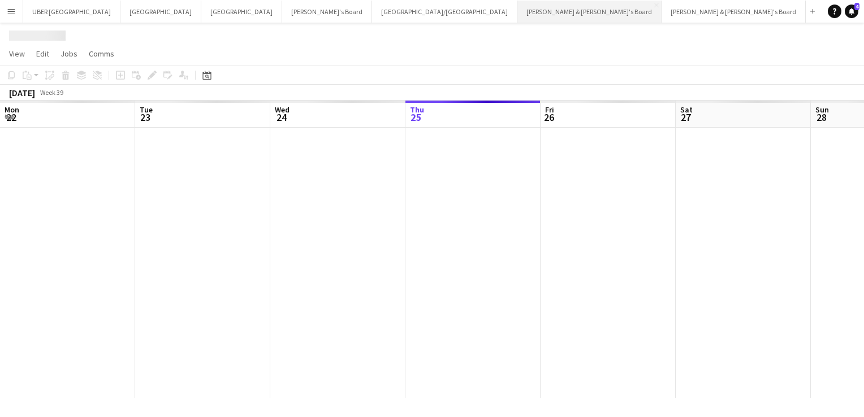
scroll to position [0, 270]
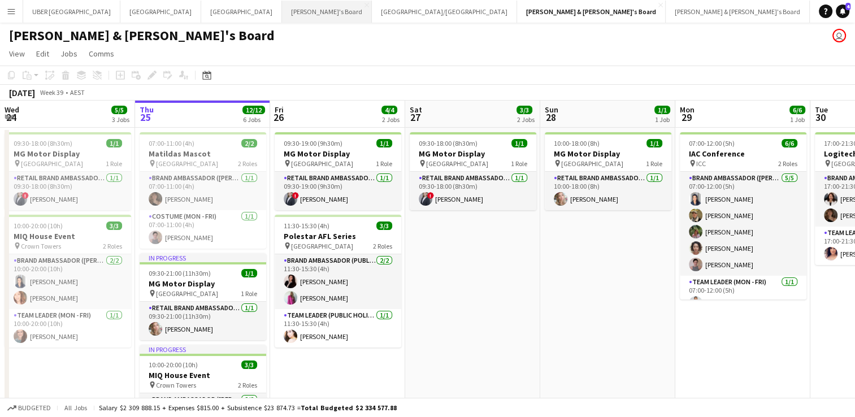
click at [282, 16] on button "Tennille's Board Close" at bounding box center [327, 12] width 90 height 22
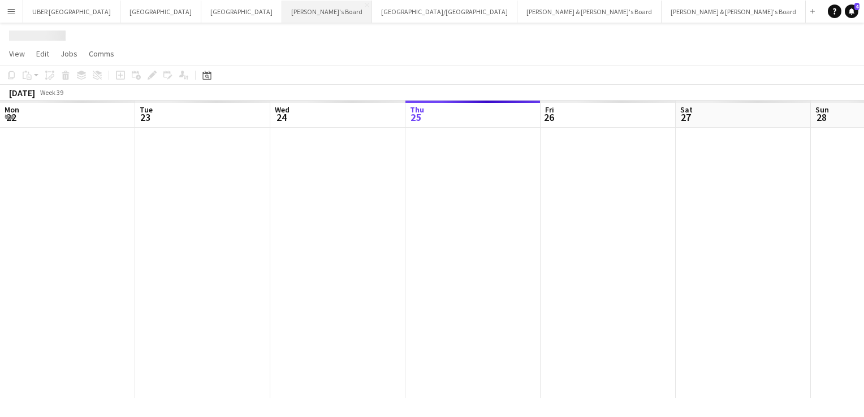
scroll to position [0, 270]
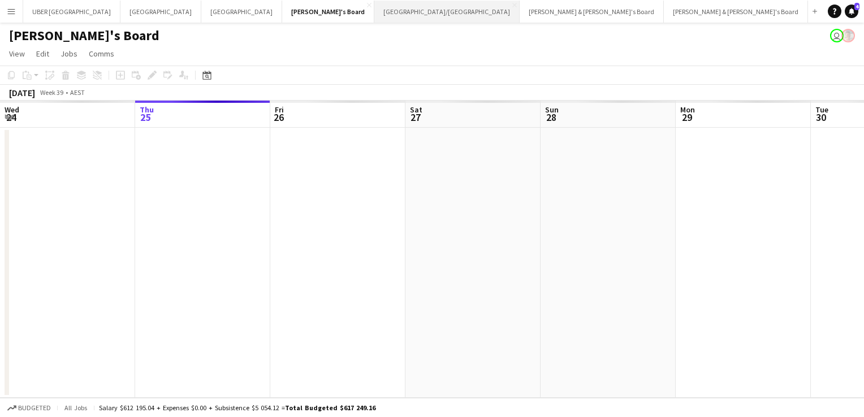
click at [374, 15] on button "Brisbane/Gold Coast Close" at bounding box center [446, 12] width 145 height 22
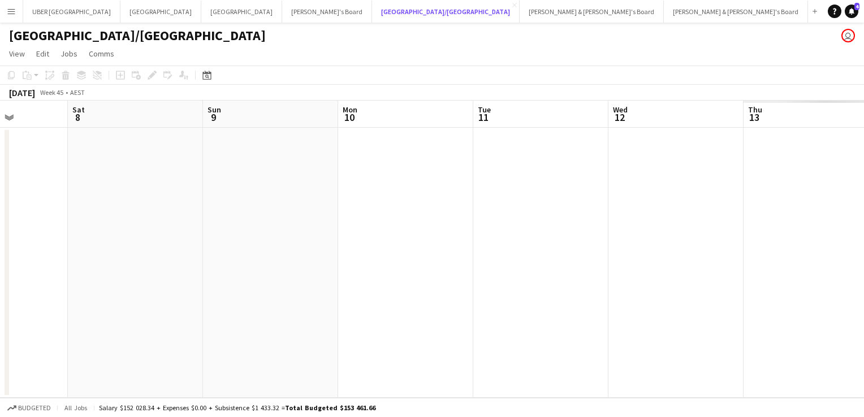
scroll to position [0, 513]
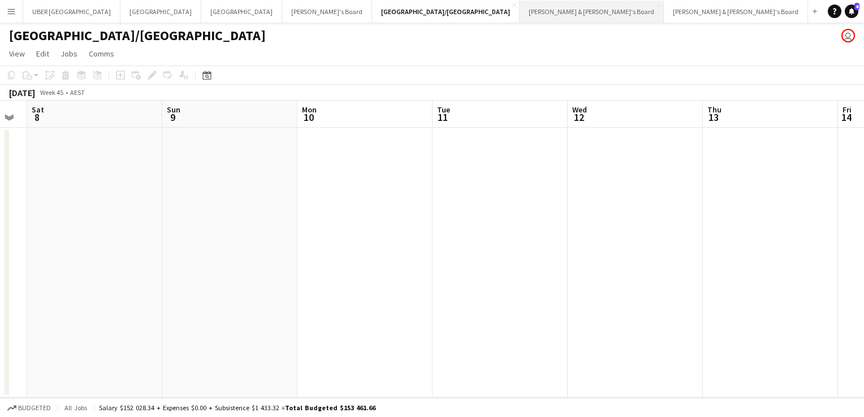
click at [519, 17] on button "Neil & Jenny's Board Close" at bounding box center [591, 12] width 144 height 22
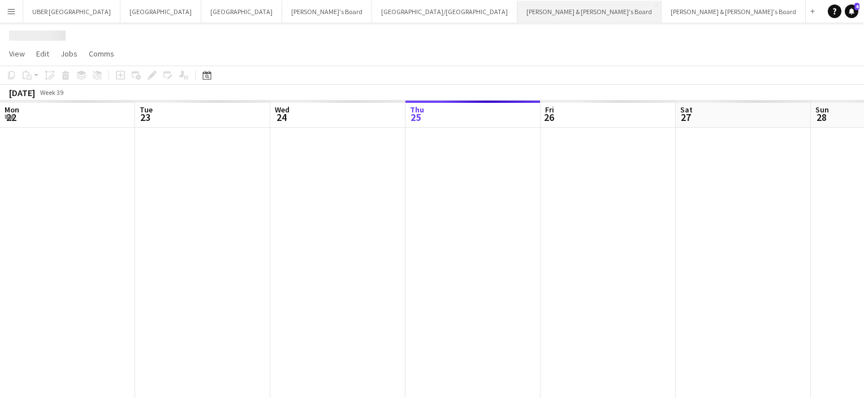
scroll to position [0, 270]
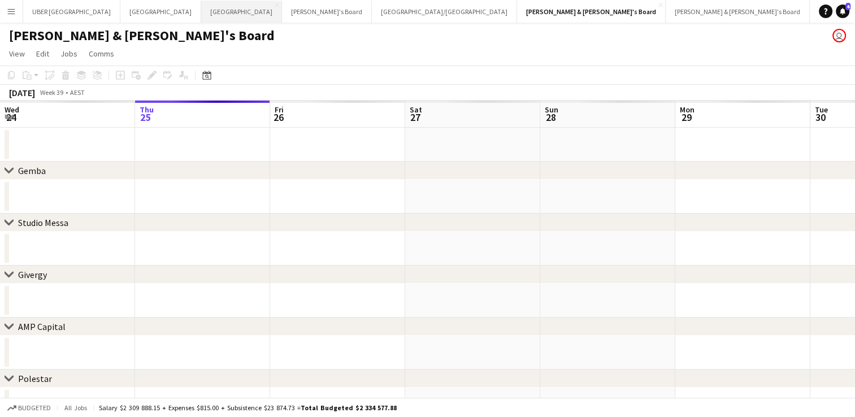
click at [201, 9] on button "Melbourne Close" at bounding box center [241, 12] width 81 height 22
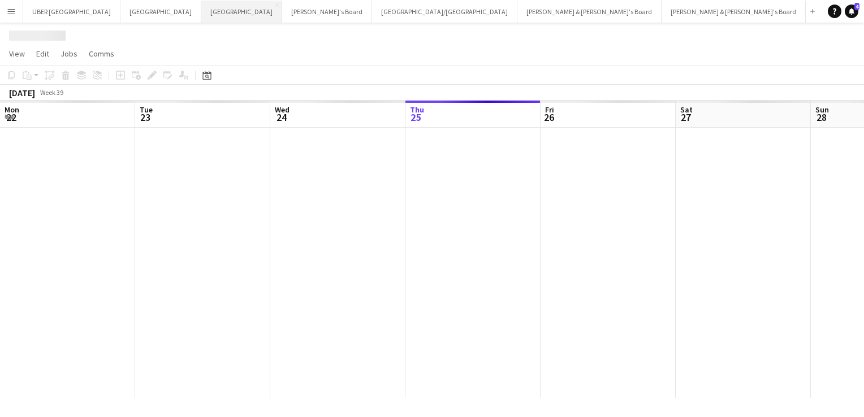
scroll to position [0, 270]
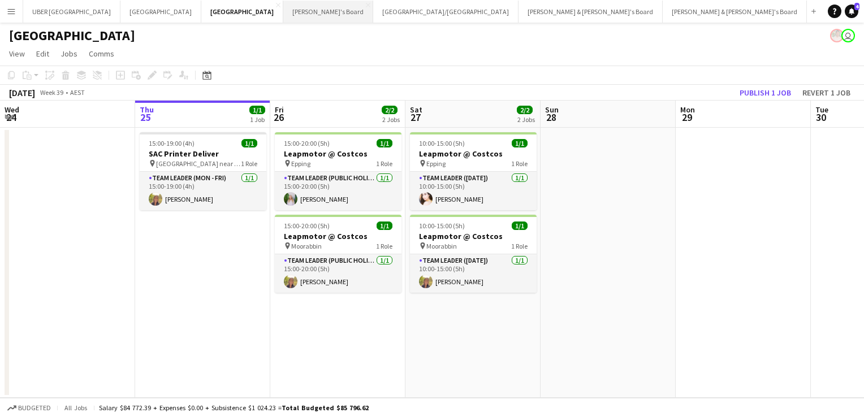
click at [283, 10] on button "Tennille's Board Close" at bounding box center [328, 12] width 90 height 22
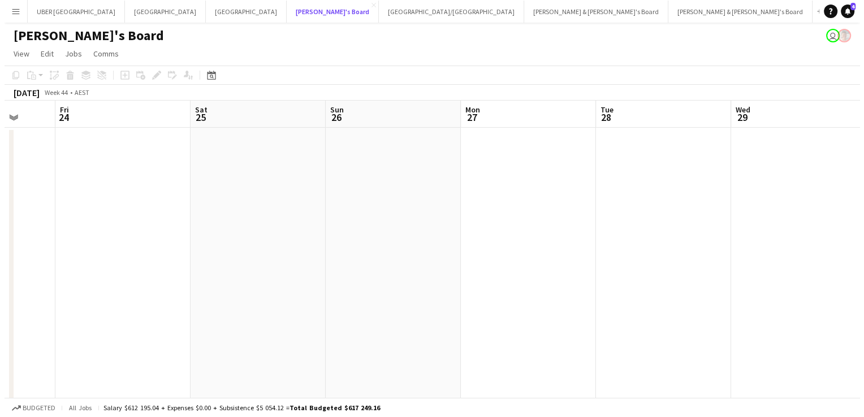
scroll to position [0, 262]
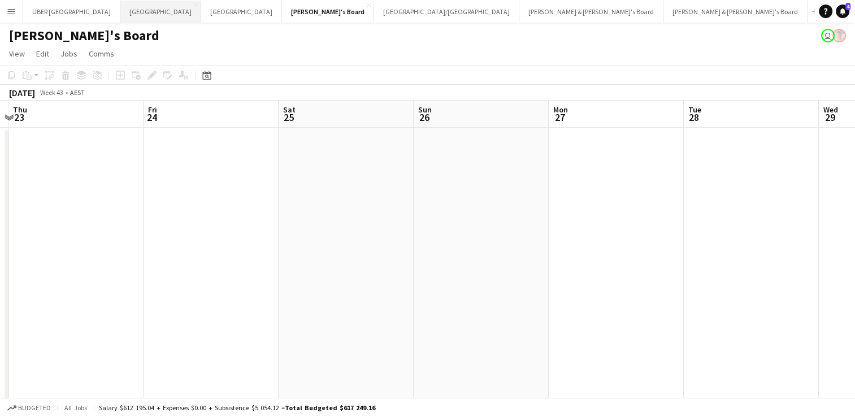
click at [120, 6] on button "Sydney Close" at bounding box center [160, 12] width 81 height 22
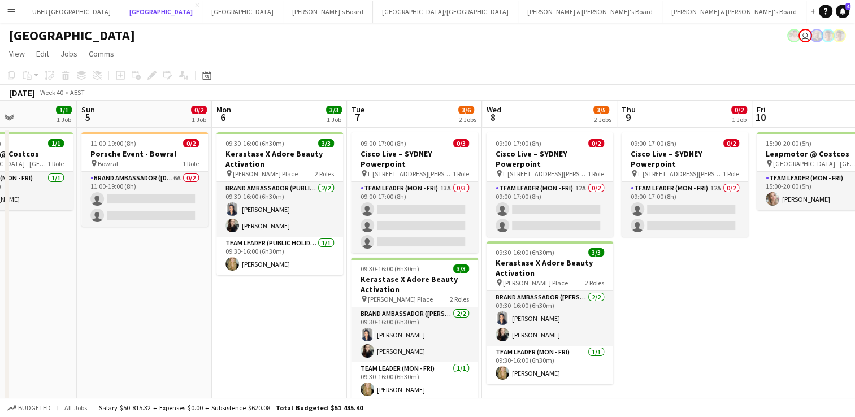
scroll to position [0, 465]
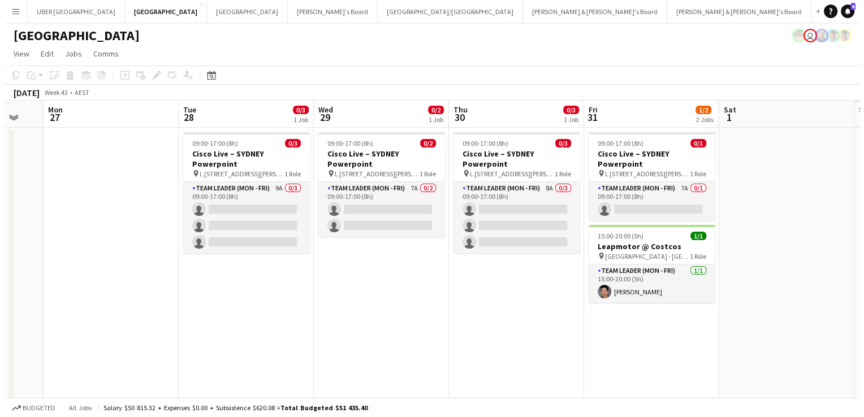
scroll to position [0, 366]
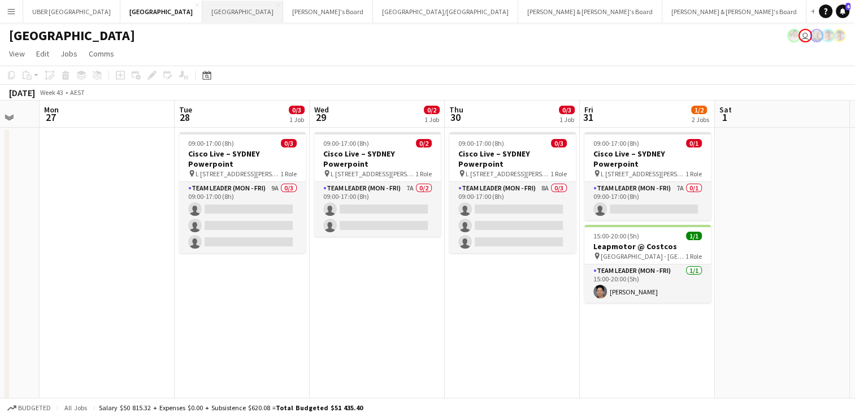
click at [202, 20] on button "Melbourne Close" at bounding box center [242, 12] width 81 height 22
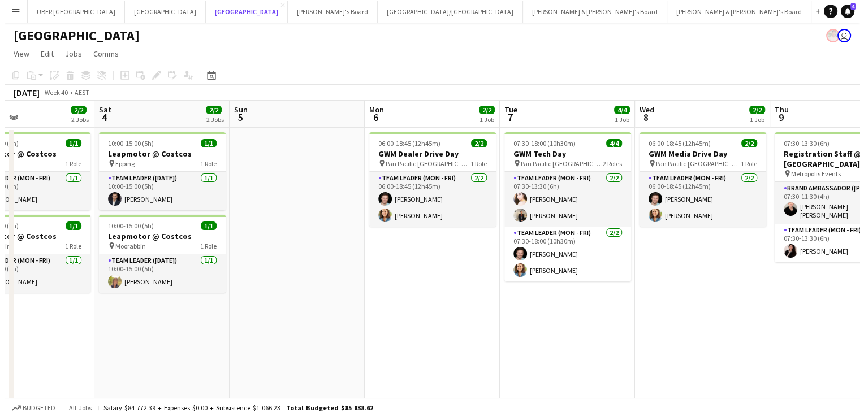
scroll to position [0, 344]
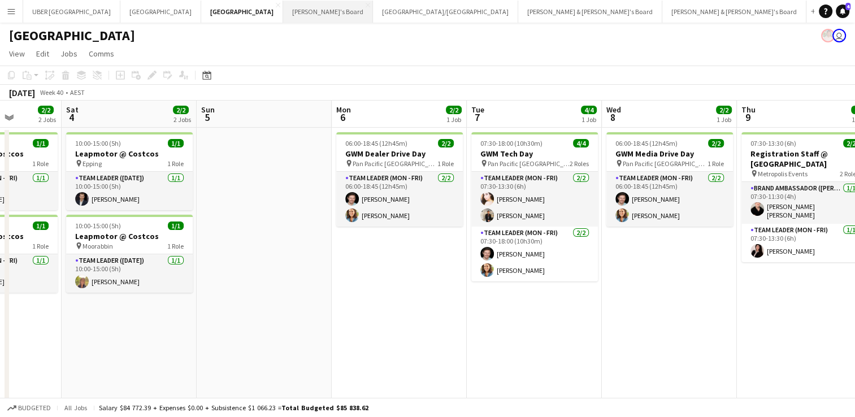
click at [283, 7] on button "Tennille's Board Close" at bounding box center [328, 12] width 90 height 22
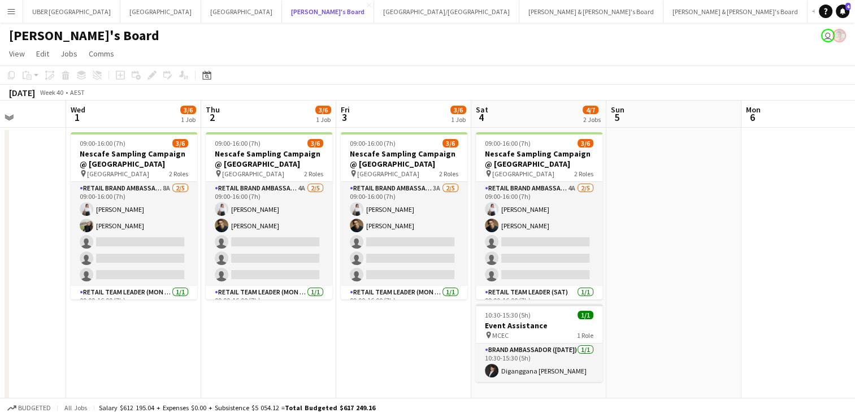
scroll to position [0, 339]
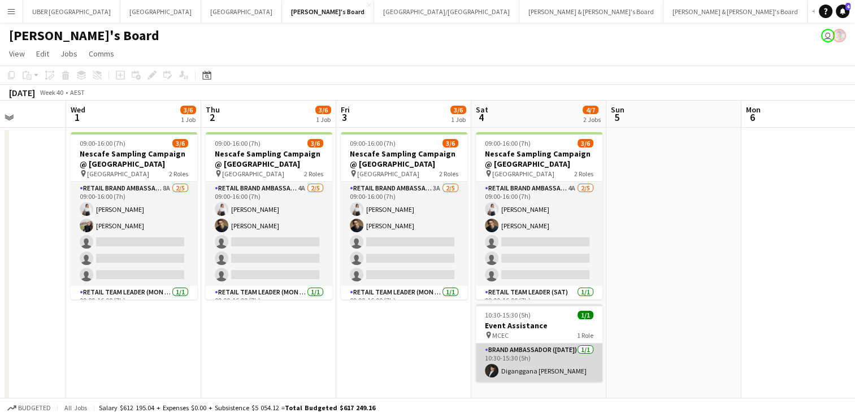
click at [521, 369] on app-card-role "Brand Ambassador (Saturday) 1/1 10:30-15:30 (5h) Diganggana Talukdar" at bounding box center [539, 363] width 127 height 38
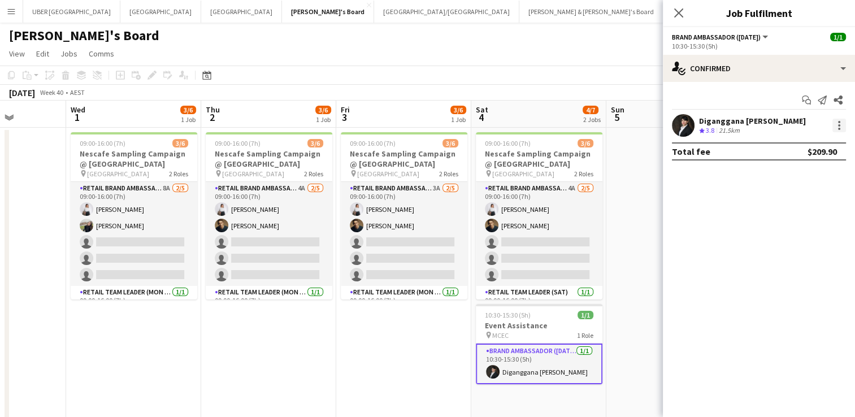
click at [837, 127] on div at bounding box center [840, 126] width 14 height 14
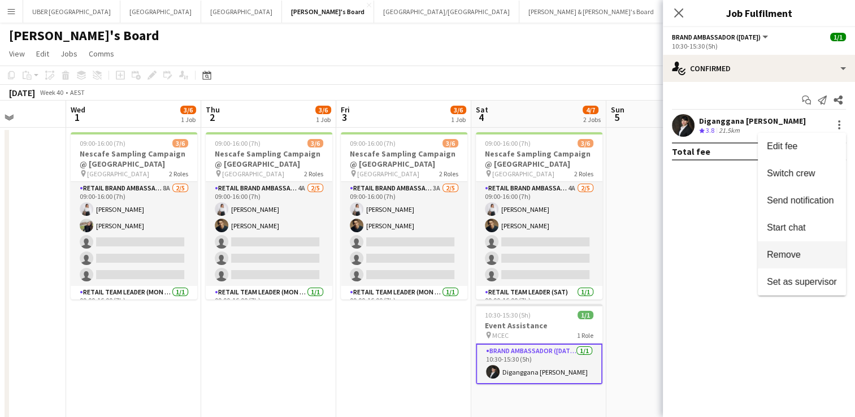
click at [781, 258] on span "Remove" at bounding box center [784, 255] width 34 height 10
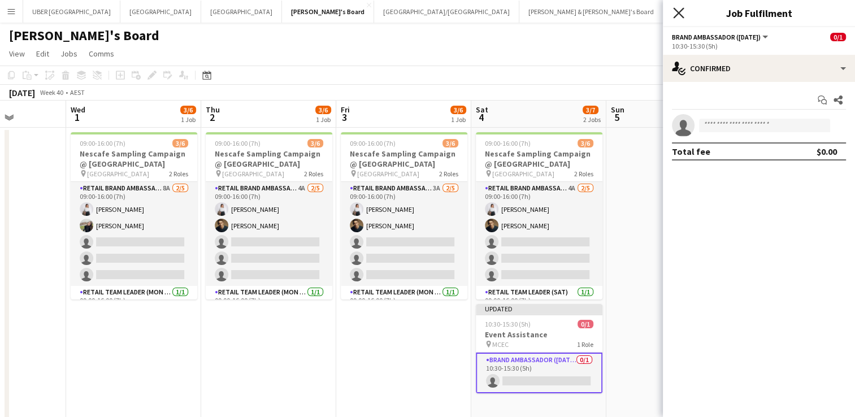
click at [681, 15] on icon at bounding box center [678, 12] width 11 height 11
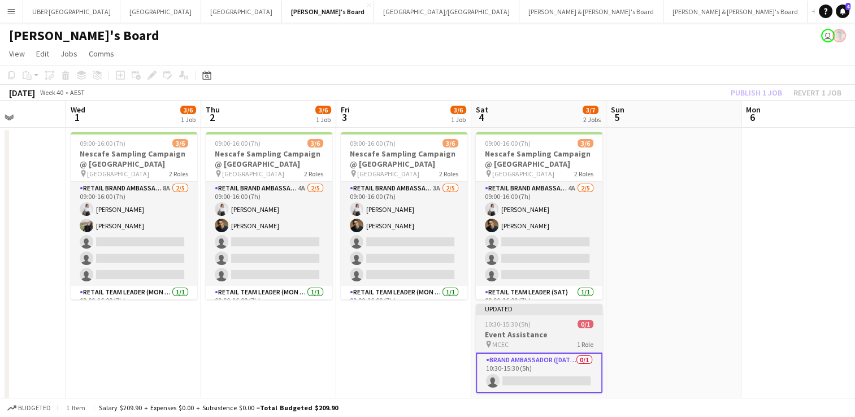
drag, startPoint x: 516, startPoint y: 317, endPoint x: 495, endPoint y: 330, distance: 24.6
click at [495, 330] on h3 "Event Assistance" at bounding box center [539, 335] width 127 height 10
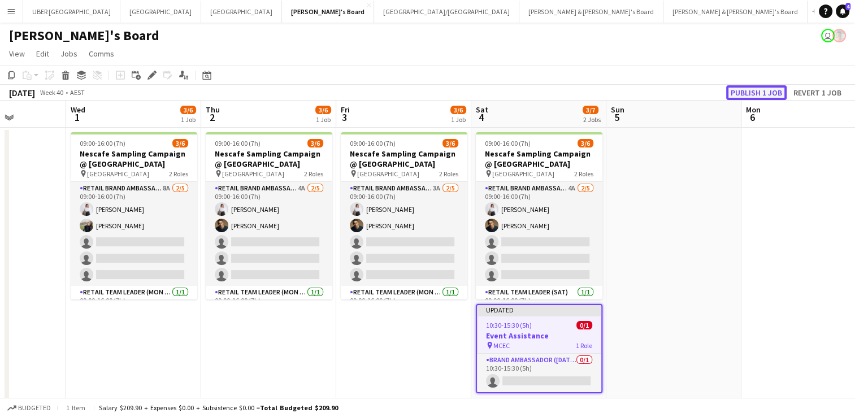
click at [747, 89] on button "Publish 1 job" at bounding box center [756, 92] width 60 height 15
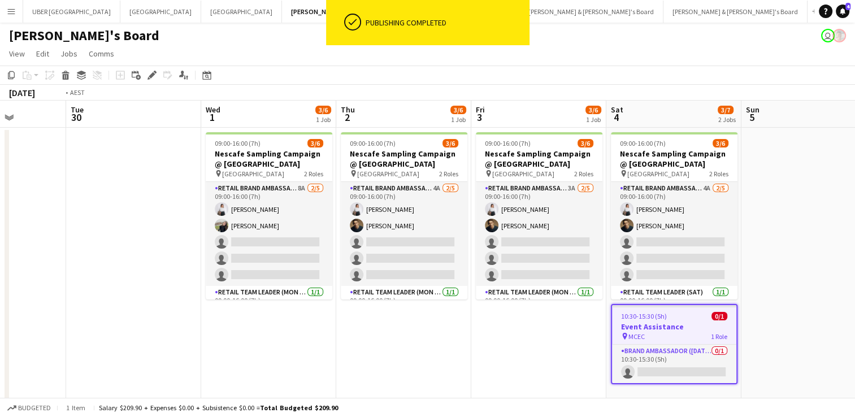
scroll to position [0, 253]
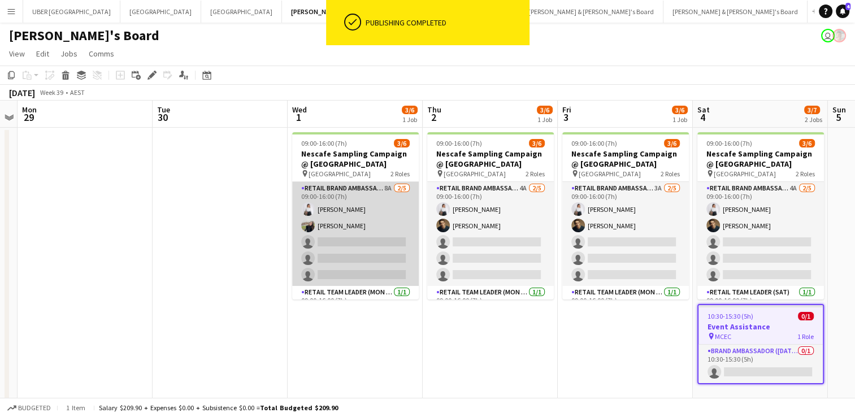
click at [384, 242] on app-card-role "RETAIL Brand Ambassador (Mon - Fri) 8A 2/5 09:00-16:00 (7h) Vanshika Grover Aoi…" at bounding box center [355, 234] width 127 height 104
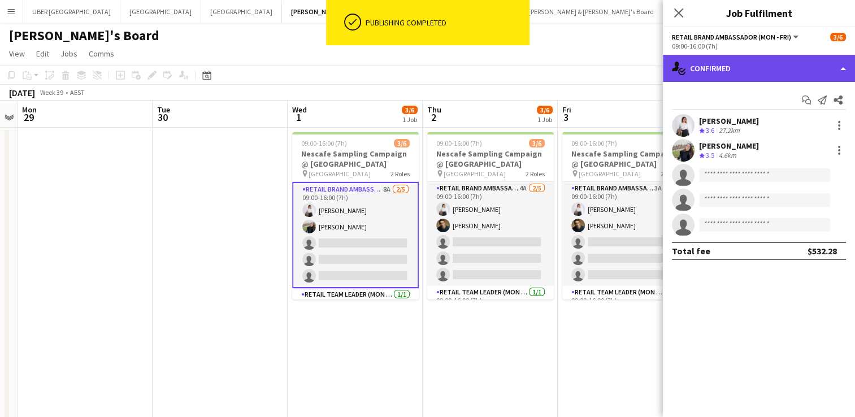
click at [773, 64] on div "single-neutral-actions-check-2 Confirmed" at bounding box center [759, 68] width 192 height 27
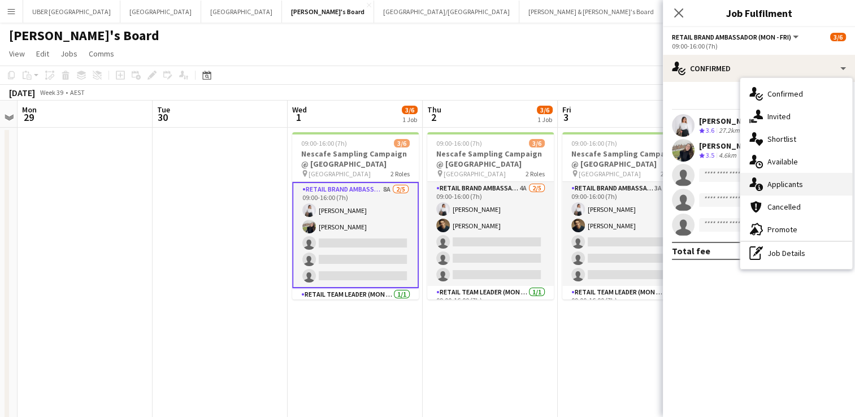
click at [796, 178] on div "single-neutral-actions-information Applicants" at bounding box center [797, 184] width 112 height 23
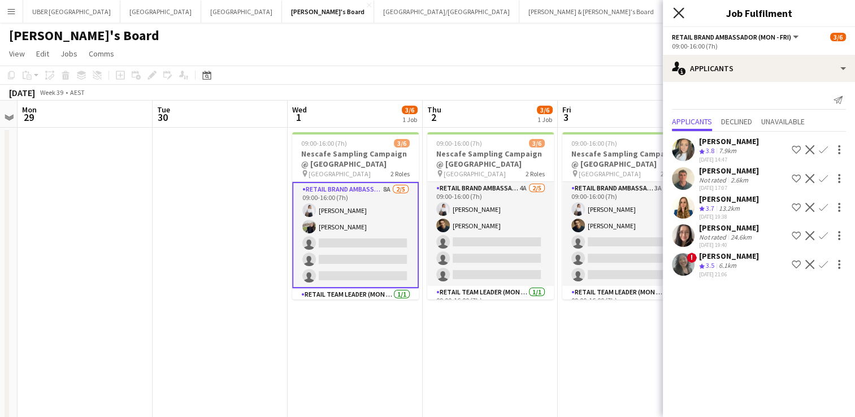
click at [678, 7] on icon "Close pop-in" at bounding box center [678, 12] width 11 height 11
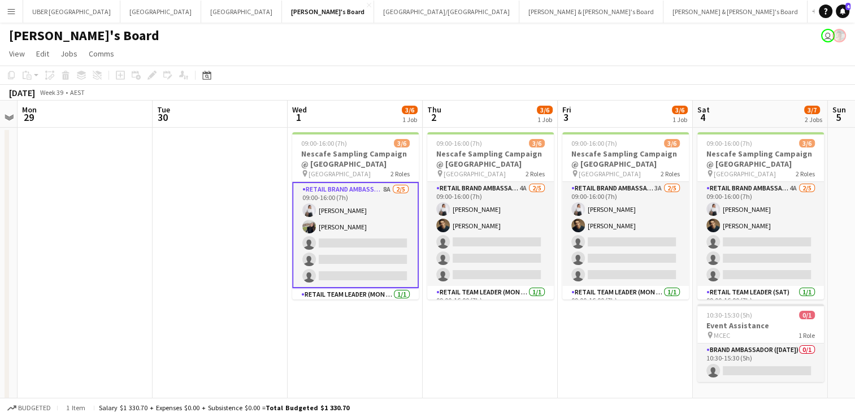
click at [384, 123] on app-board-header-date "Wed 1 3/6 1 Job" at bounding box center [355, 114] width 135 height 27
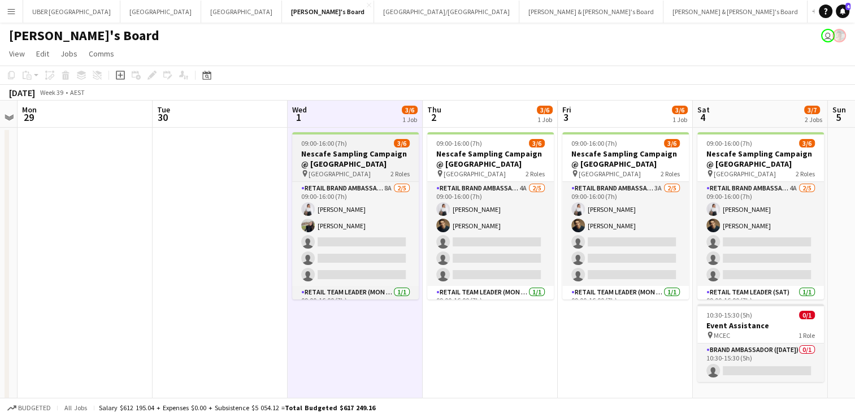
click at [361, 158] on h3 "Nescafe Sampling Campaign @ Melbourne Central" at bounding box center [355, 159] width 127 height 20
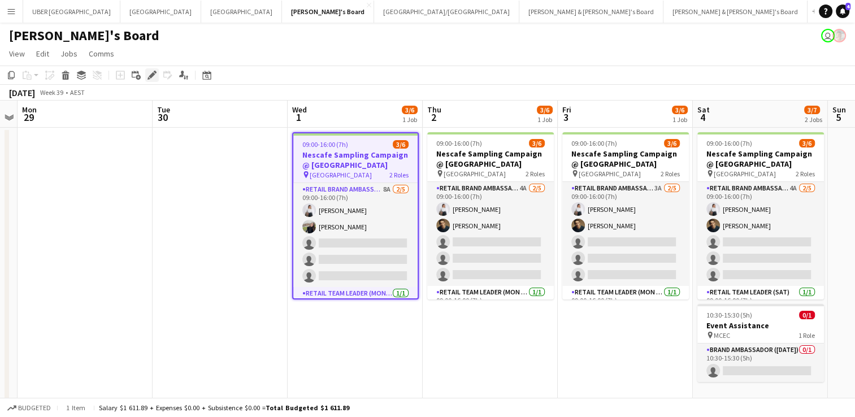
click at [148, 77] on icon "Edit" at bounding box center [152, 75] width 9 height 9
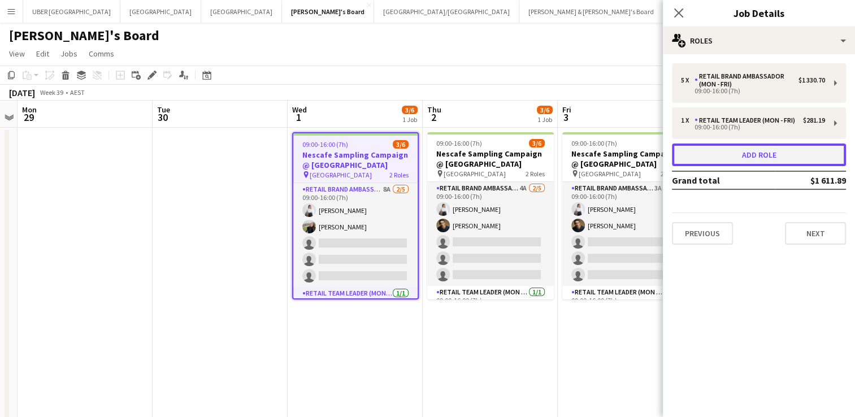
click at [756, 155] on button "Add role" at bounding box center [759, 155] width 174 height 23
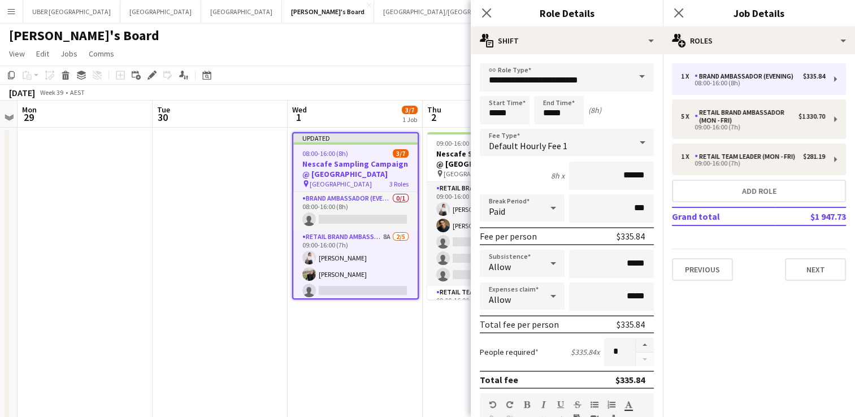
click at [633, 72] on span at bounding box center [642, 76] width 24 height 27
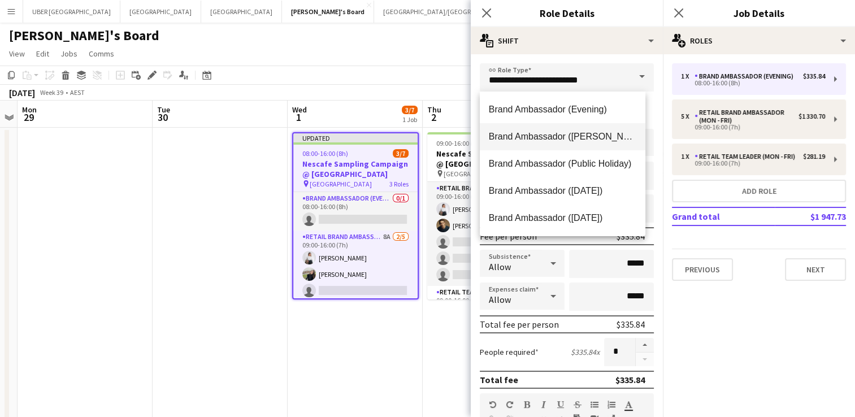
click at [594, 132] on span "Brand Ambassador ([PERSON_NAME])" at bounding box center [563, 136] width 148 height 11
type input "**********"
type input "******"
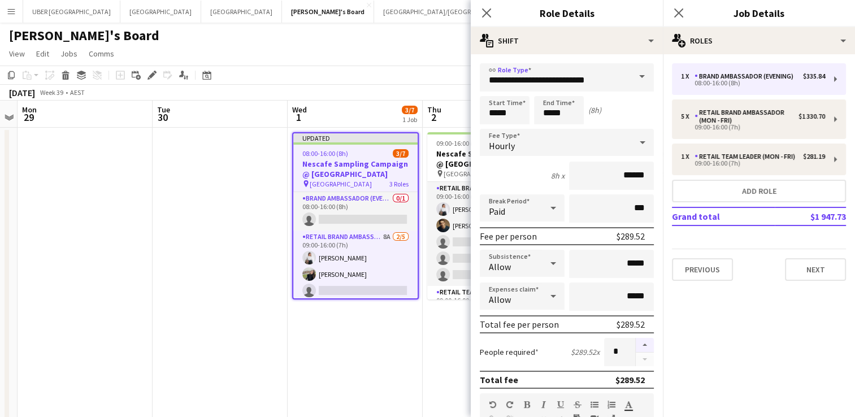
click at [636, 345] on button "button" at bounding box center [645, 345] width 18 height 15
type input "*"
drag, startPoint x: 513, startPoint y: 115, endPoint x: 437, endPoint y: 105, distance: 77.0
click at [437, 105] on body "Menu Boards Boards Boards All jobs Status Workforce Workforce My Workforce Recr…" at bounding box center [427, 364] width 855 height 729
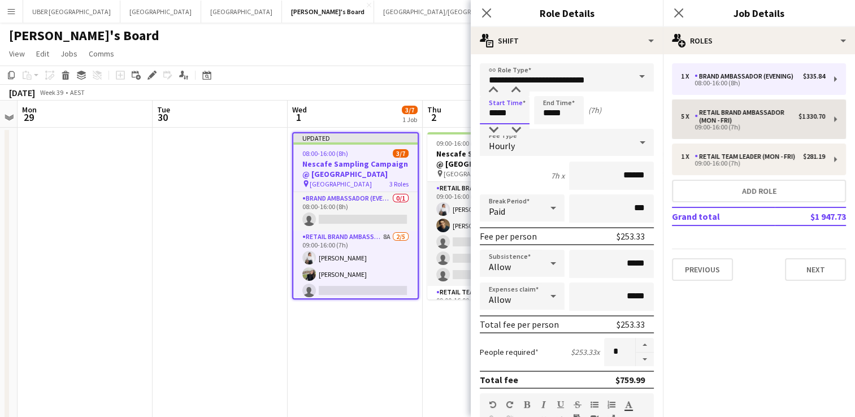
type input "*****"
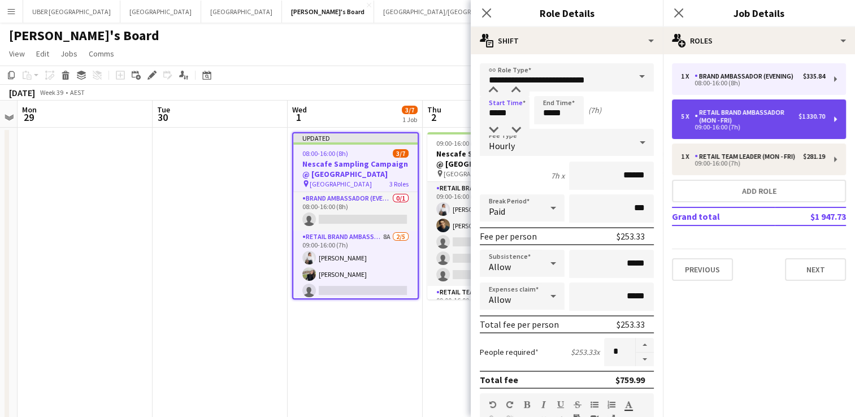
click at [742, 111] on div "RETAIL Brand Ambassador (Mon - Fri)" at bounding box center [747, 117] width 104 height 16
type input "**********"
type input "******"
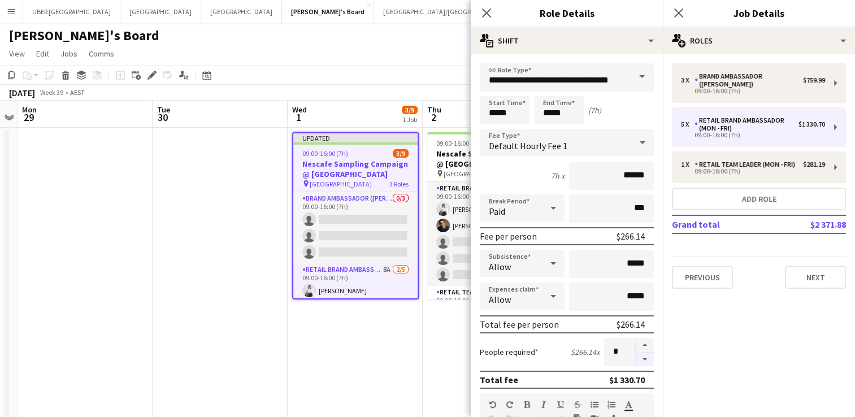
click at [636, 359] on button "button" at bounding box center [645, 360] width 18 height 14
type input "*"
click at [681, 12] on icon "Close pop-in" at bounding box center [678, 12] width 11 height 11
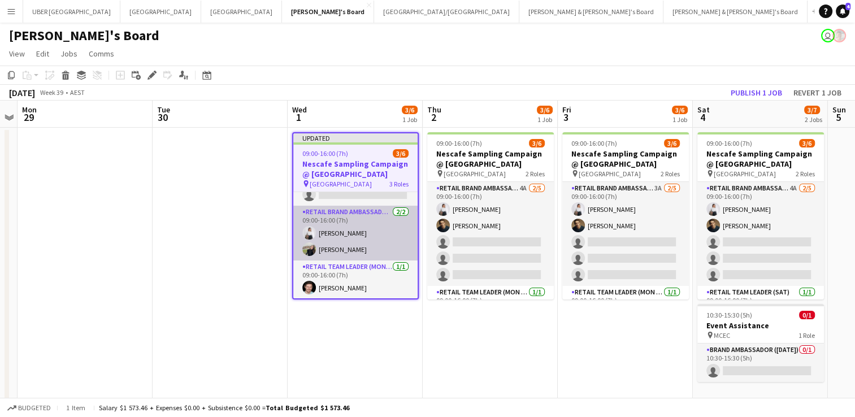
scroll to position [57, 0]
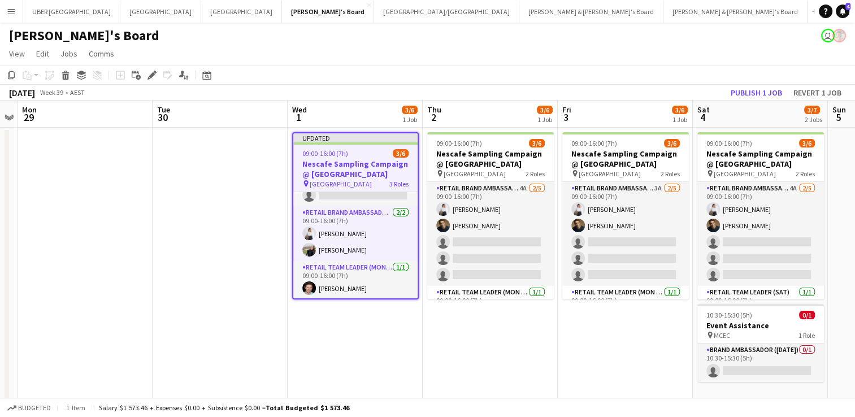
click at [346, 154] on span "09:00-16:00 (7h)" at bounding box center [325, 153] width 46 height 8
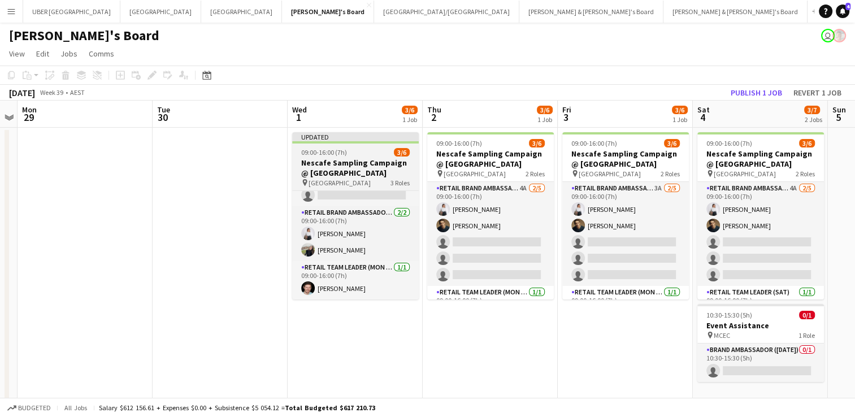
scroll to position [56, 0]
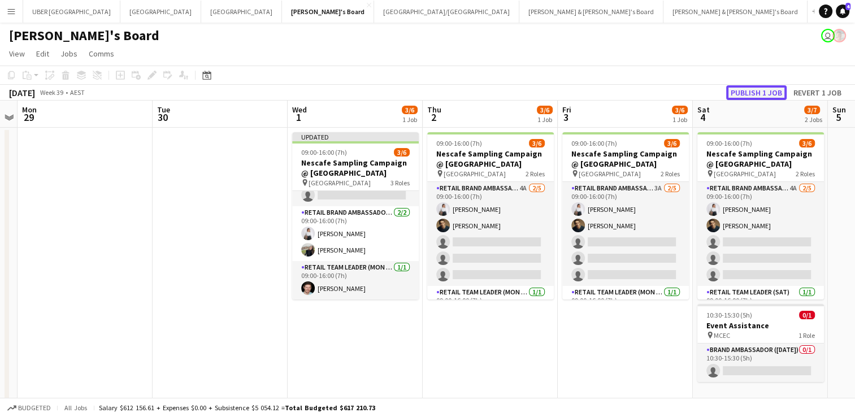
click at [761, 89] on button "Publish 1 job" at bounding box center [756, 92] width 60 height 15
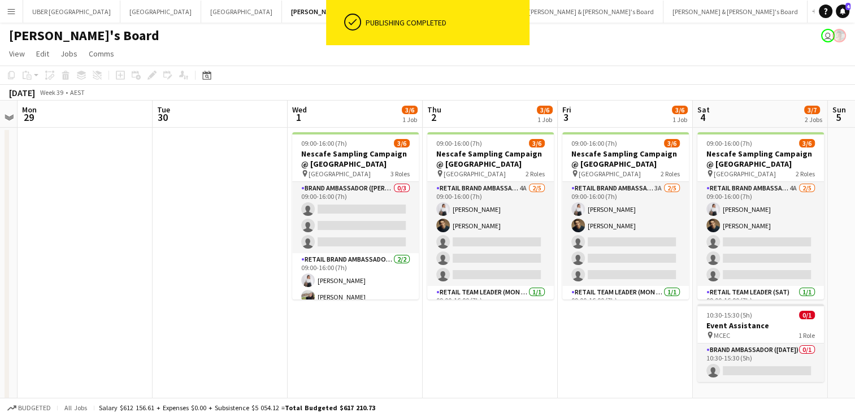
scroll to position [0, 0]
click at [491, 150] on h3 "Nescafe Sampling Campaign @ Melbourne Central" at bounding box center [490, 159] width 127 height 20
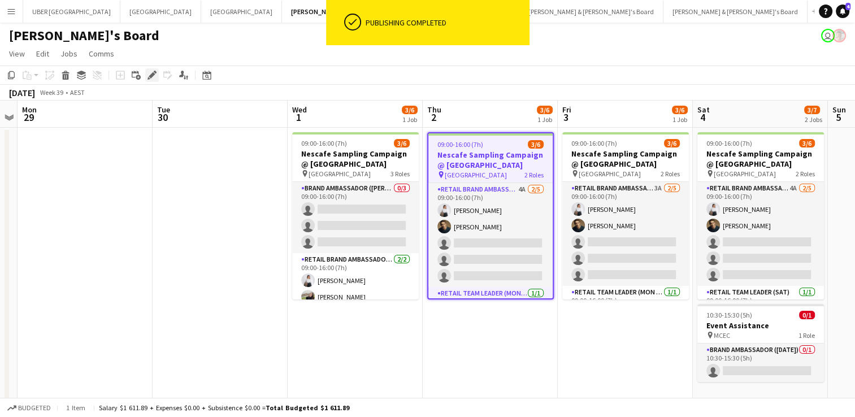
click at [155, 74] on icon "Edit" at bounding box center [152, 75] width 9 height 9
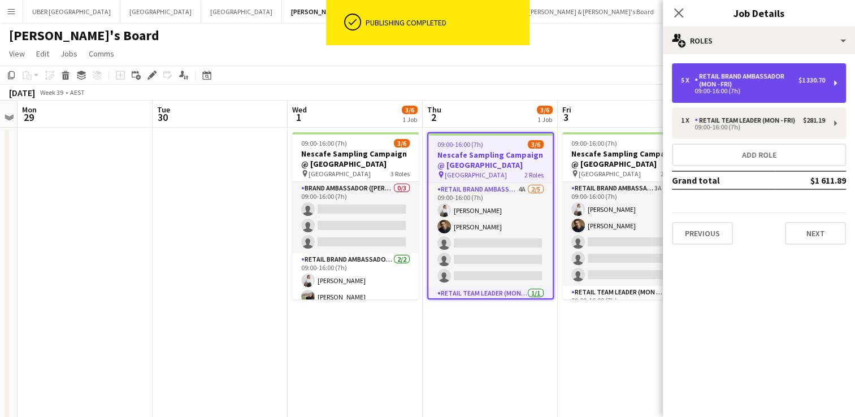
click at [724, 83] on div "RETAIL Brand Ambassador (Mon - Fri)" at bounding box center [747, 80] width 104 height 16
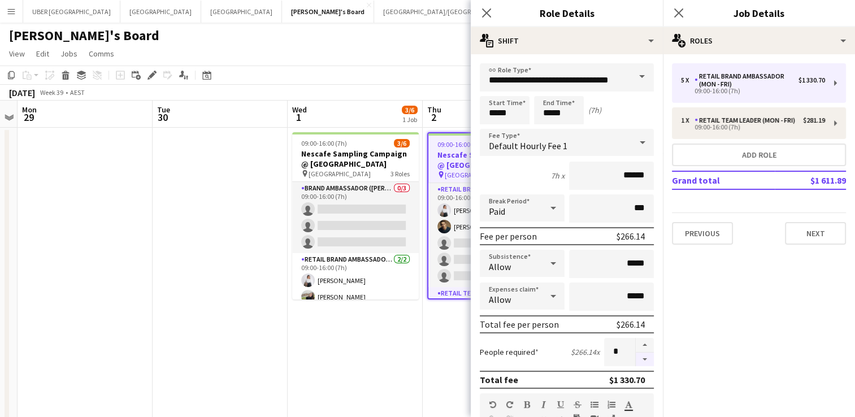
click at [636, 358] on button "button" at bounding box center [645, 360] width 18 height 14
type input "*"
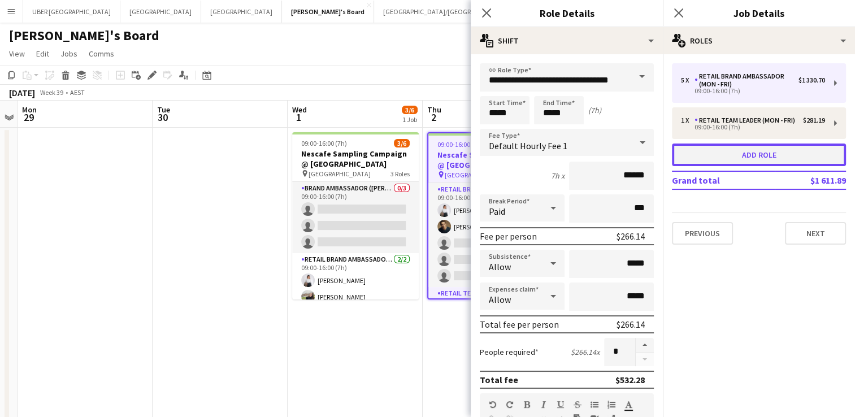
click at [734, 154] on button "Add role" at bounding box center [759, 155] width 174 height 23
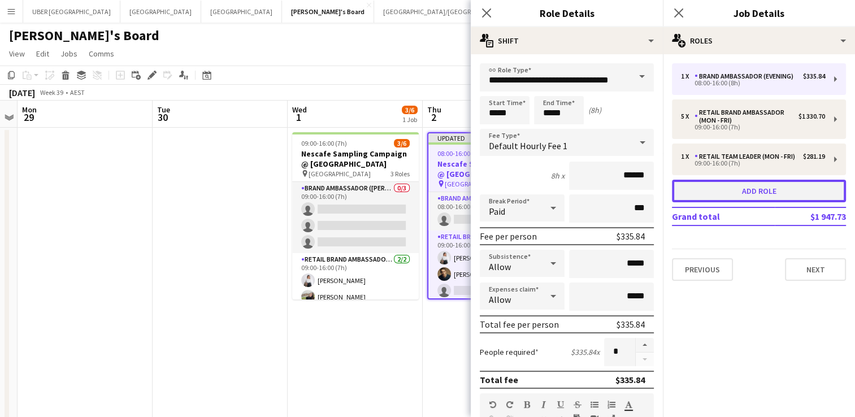
type input "**********"
type input "*****"
type input "******"
type input "*"
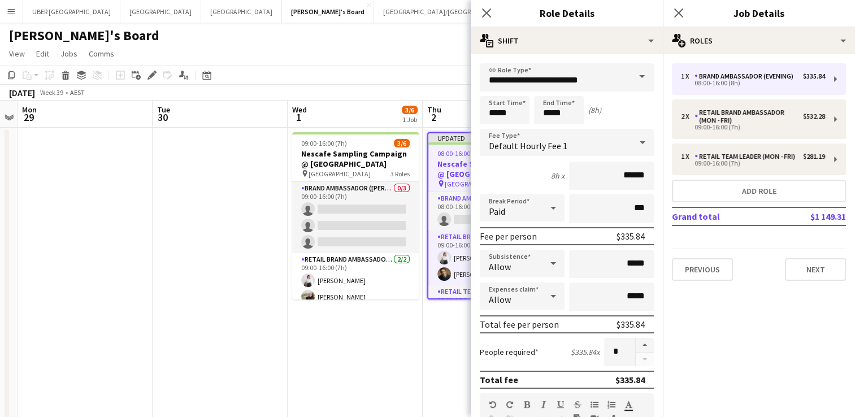
click at [631, 76] on span at bounding box center [642, 76] width 24 height 27
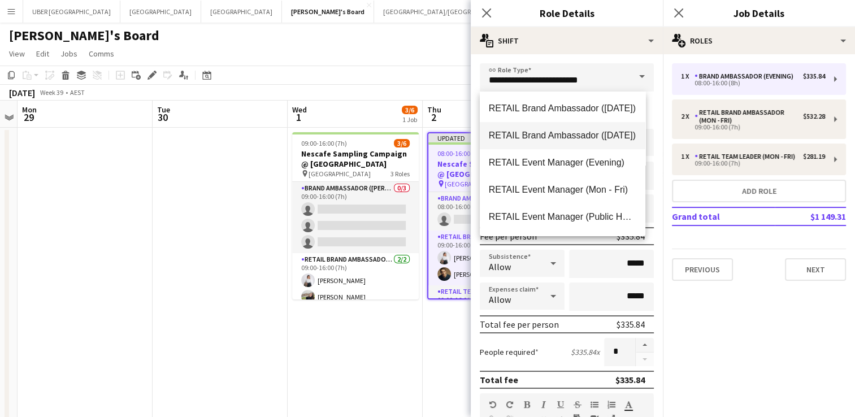
scroll to position [707, 0]
click at [565, 141] on mat-option "RETAIL Brand Ambassador (Mon - Fri)" at bounding box center [563, 135] width 166 height 27
type input "**********"
type input "******"
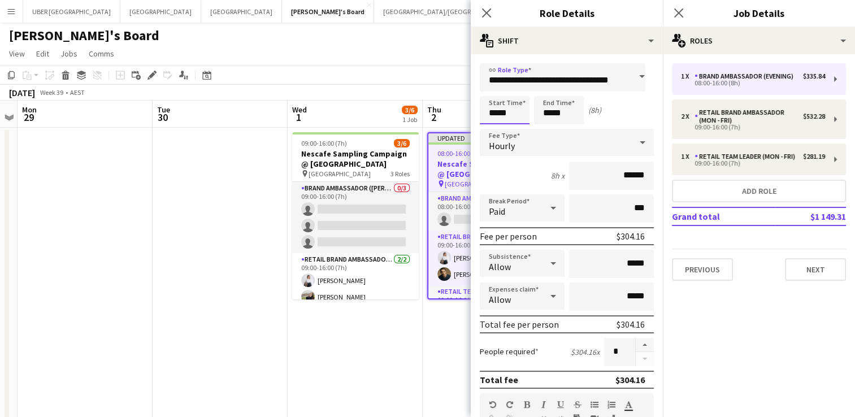
scroll to position [0, 0]
drag, startPoint x: 514, startPoint y: 114, endPoint x: 448, endPoint y: 112, distance: 66.2
click at [448, 112] on body "Menu Boards Boards Boards All jobs Status Workforce Workforce My Workforce Recr…" at bounding box center [427, 364] width 855 height 729
type input "*****"
click at [636, 341] on button "button" at bounding box center [645, 345] width 18 height 15
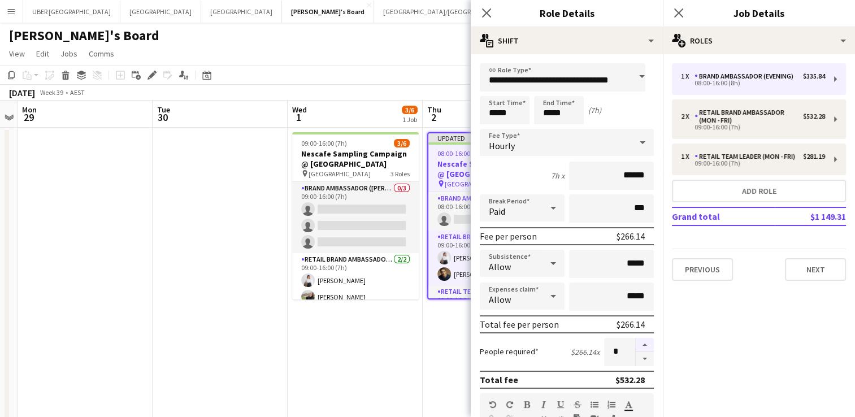
click at [636, 341] on button "button" at bounding box center [645, 345] width 18 height 15
type input "*"
click at [679, 19] on app-icon "Close pop-in" at bounding box center [679, 13] width 16 height 16
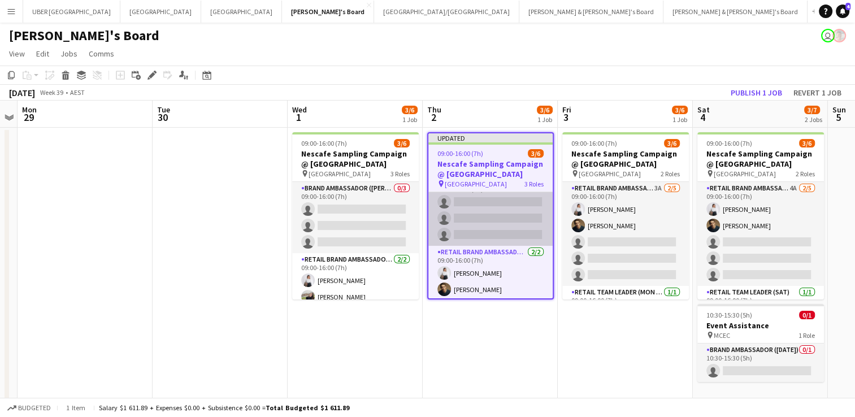
scroll to position [58, 0]
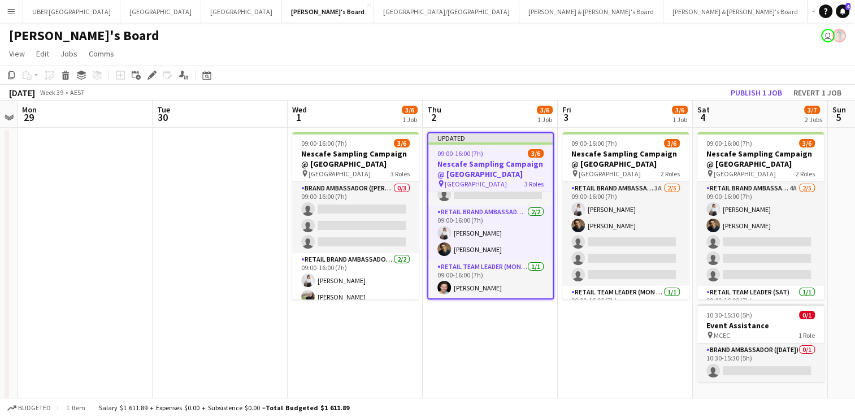
click at [501, 153] on div "09:00-16:00 (7h) 3/6" at bounding box center [490, 153] width 124 height 8
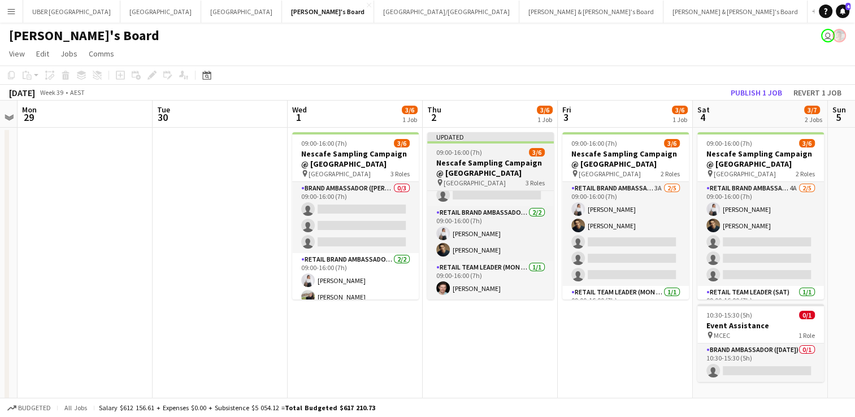
scroll to position [56, 0]
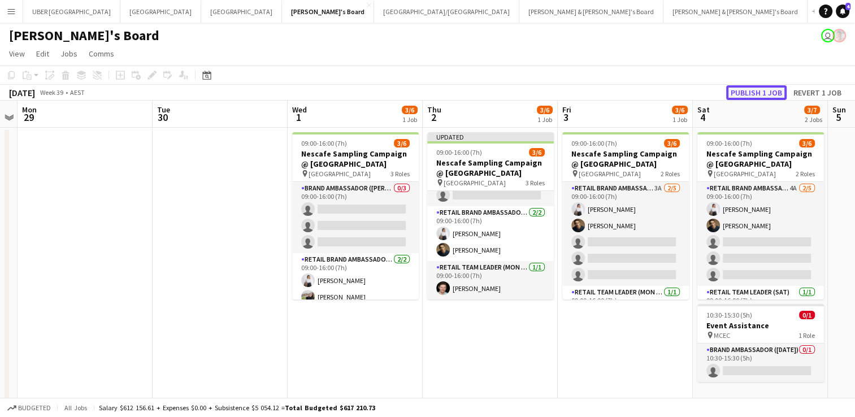
click at [746, 89] on button "Publish 1 job" at bounding box center [756, 92] width 60 height 15
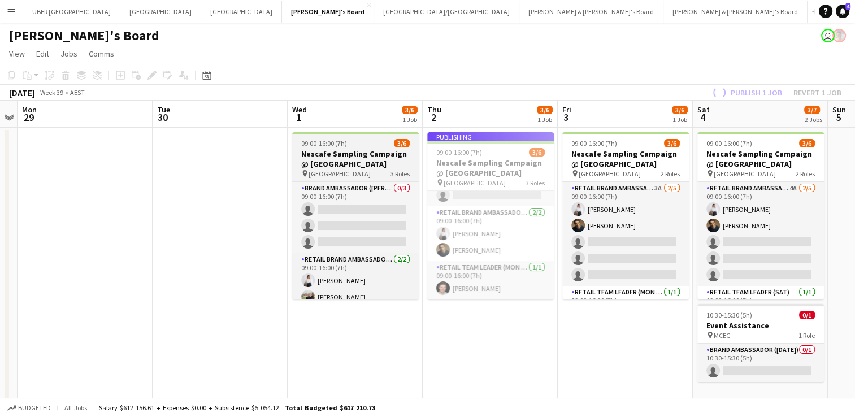
click at [340, 146] on span "09:00-16:00 (7h)" at bounding box center [324, 143] width 46 height 8
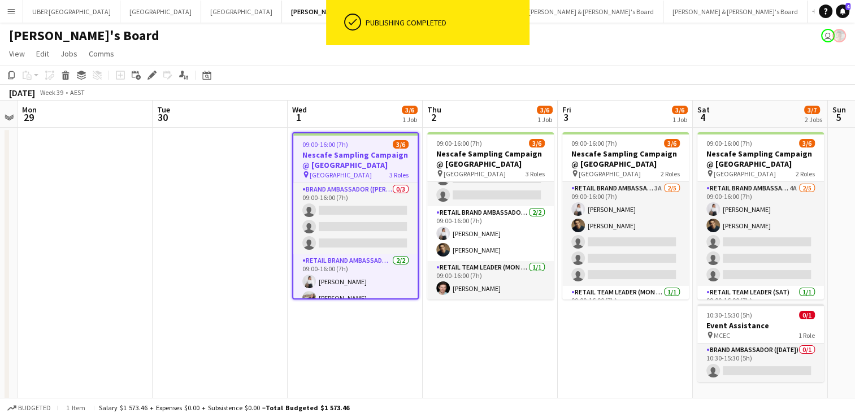
scroll to position [47, 0]
click at [151, 72] on icon "Edit" at bounding box center [152, 75] width 9 height 9
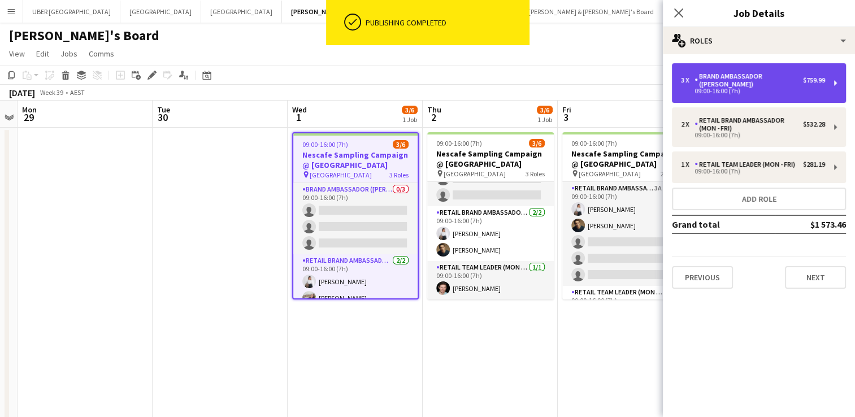
click at [789, 75] on div "Brand Ambassador ([PERSON_NAME])" at bounding box center [749, 80] width 109 height 16
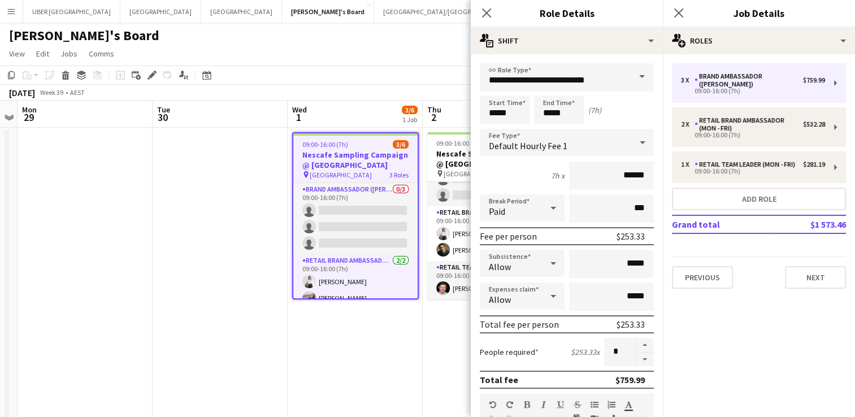
click at [631, 76] on span at bounding box center [642, 76] width 24 height 27
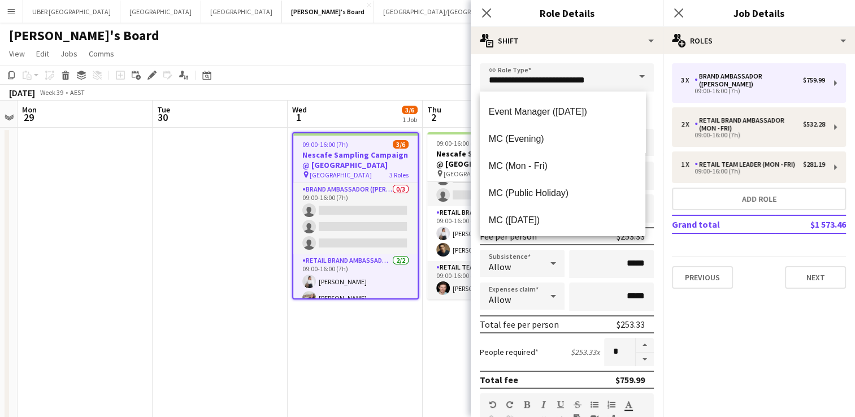
scroll to position [742, 0]
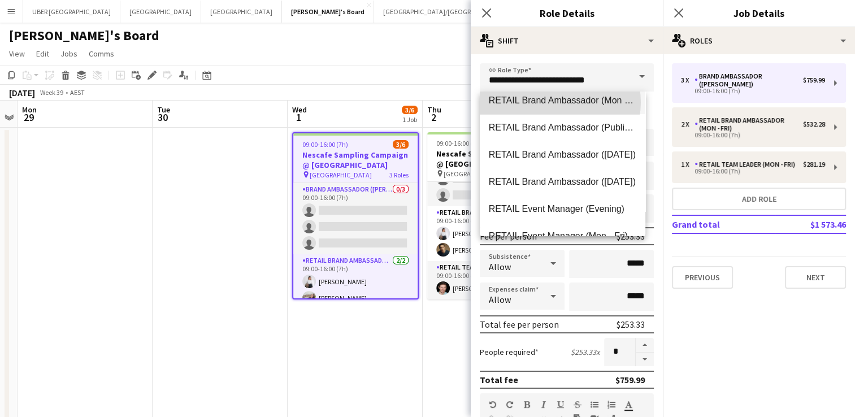
click at [560, 102] on span "RETAIL Brand Ambassador (Mon - Fri)" at bounding box center [563, 100] width 148 height 11
type input "**********"
type input "******"
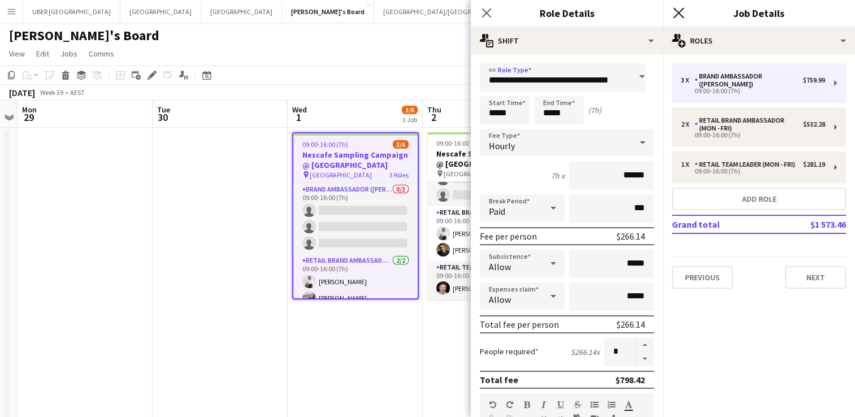
click at [676, 10] on icon at bounding box center [678, 12] width 11 height 11
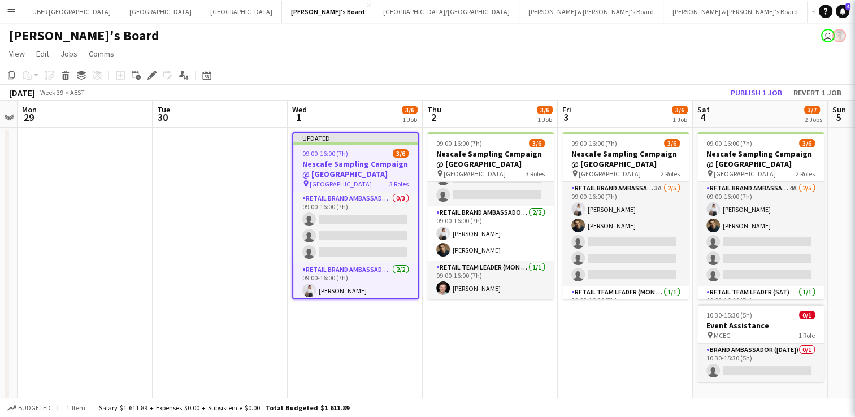
scroll to position [0, 0]
click at [358, 182] on span "Melbourne Central" at bounding box center [341, 184] width 62 height 8
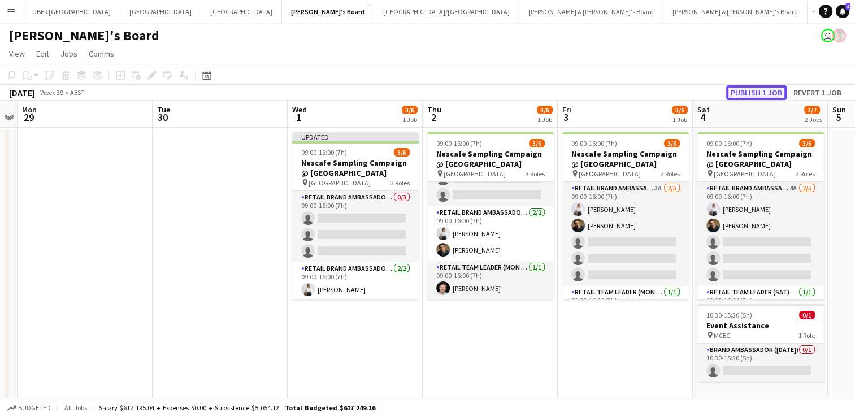
click at [754, 95] on button "Publish 1 job" at bounding box center [756, 92] width 60 height 15
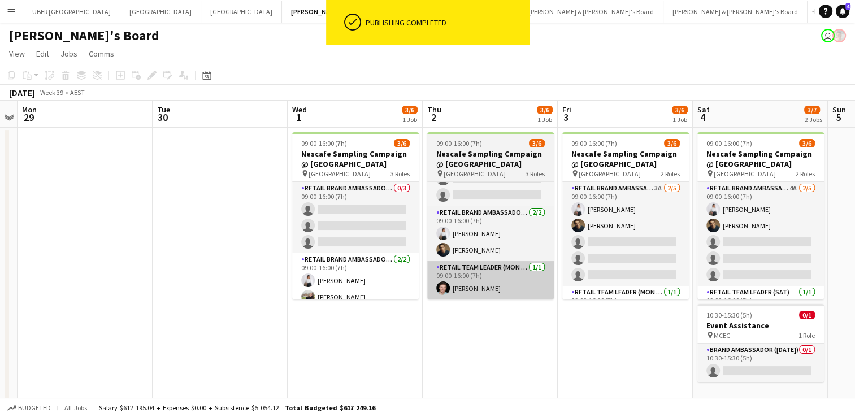
scroll to position [0, 490]
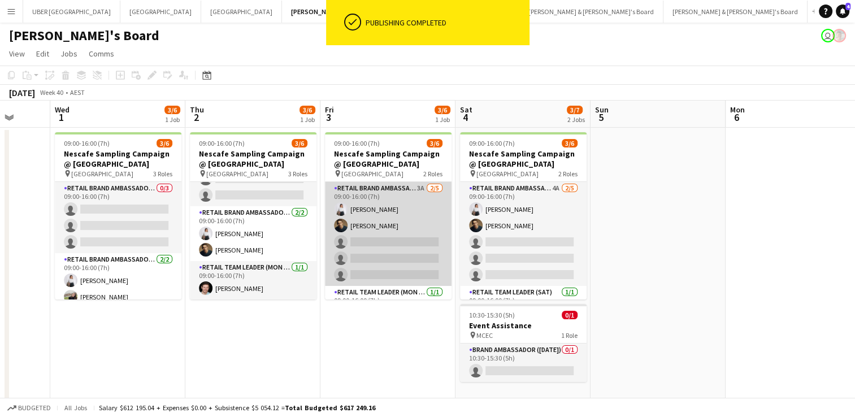
click at [387, 189] on app-card-role "RETAIL Brand Ambassador (Mon - Fri) 3A 2/5 09:00-16:00 (7h) Vanshika Grover Cri…" at bounding box center [388, 234] width 127 height 104
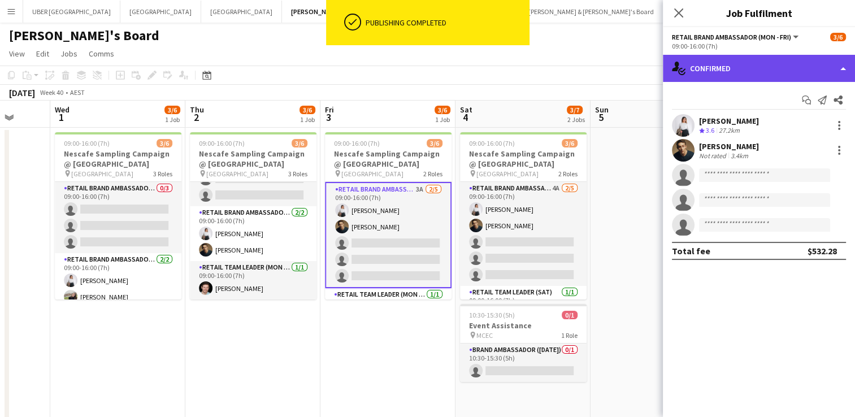
click at [722, 67] on div "single-neutral-actions-check-2 Confirmed" at bounding box center [759, 68] width 192 height 27
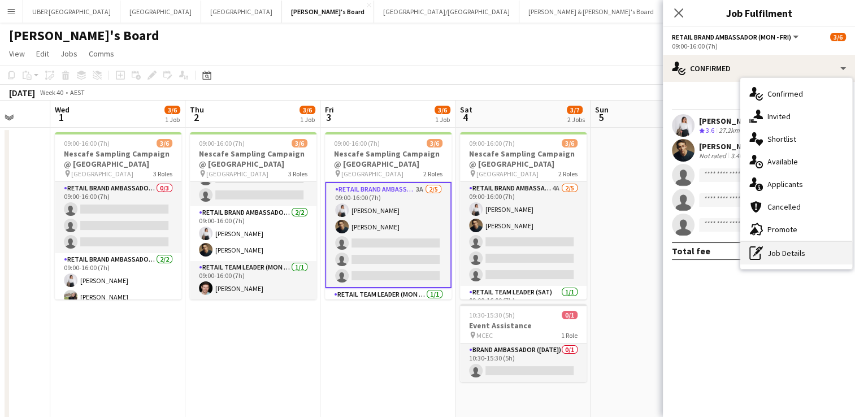
click at [801, 248] on div "pen-write Job Details" at bounding box center [797, 253] width 112 height 23
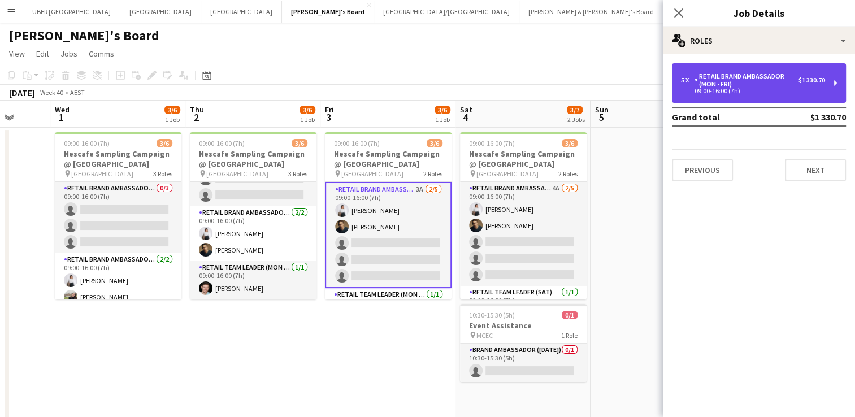
click at [741, 86] on div "RETAIL Brand Ambassador (Mon - Fri)" at bounding box center [747, 80] width 104 height 16
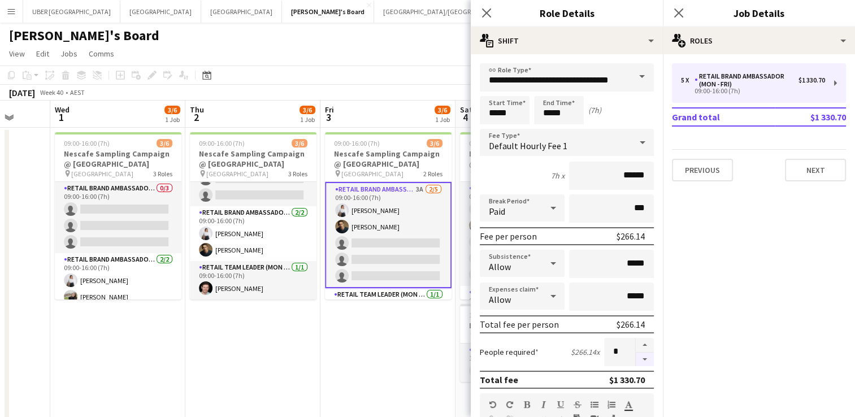
click at [636, 353] on button "button" at bounding box center [645, 360] width 18 height 14
type input "*"
click at [679, 10] on icon "Close pop-in" at bounding box center [678, 12] width 11 height 11
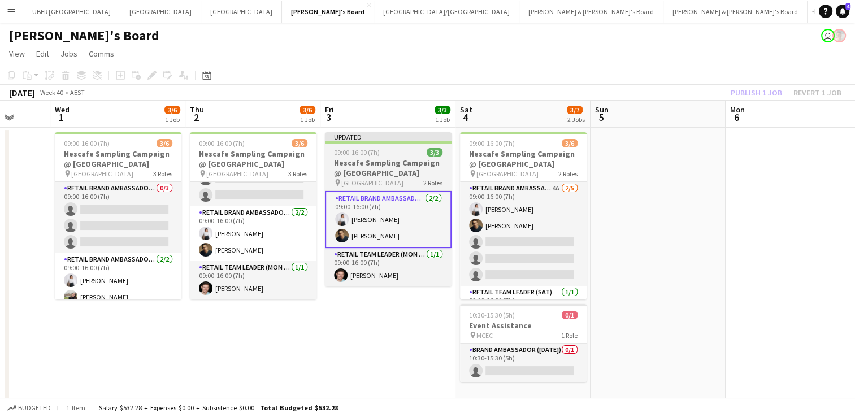
click at [412, 164] on h3 "Nescafe Sampling Campaign @ Melbourne Central" at bounding box center [388, 168] width 127 height 20
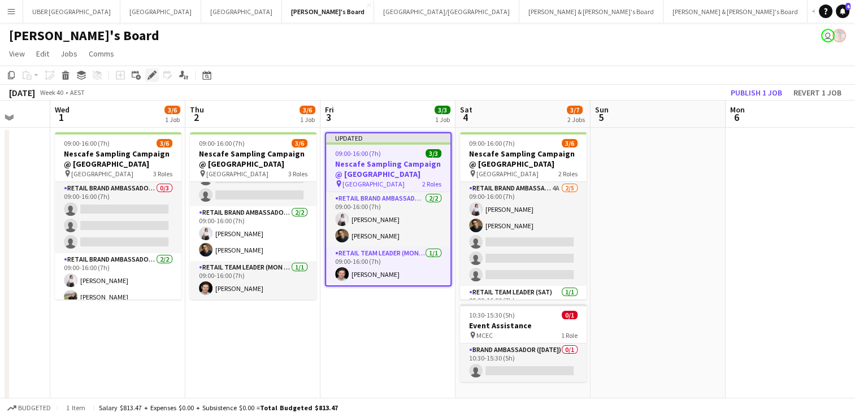
click at [149, 75] on icon "Edit" at bounding box center [152, 75] width 9 height 9
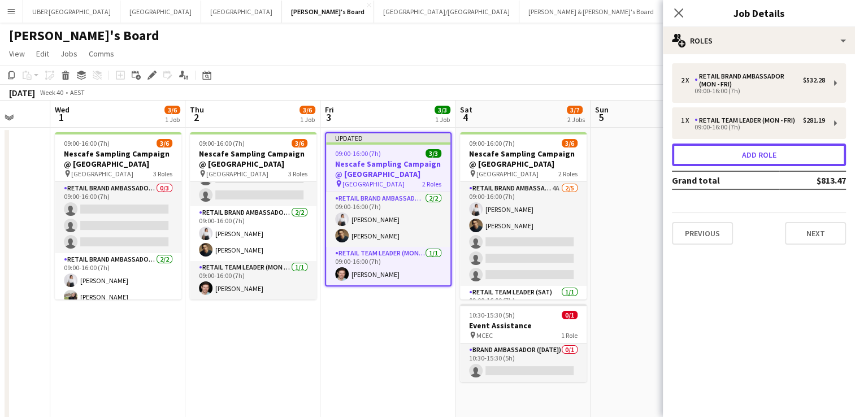
click at [760, 158] on button "Add role" at bounding box center [759, 155] width 174 height 23
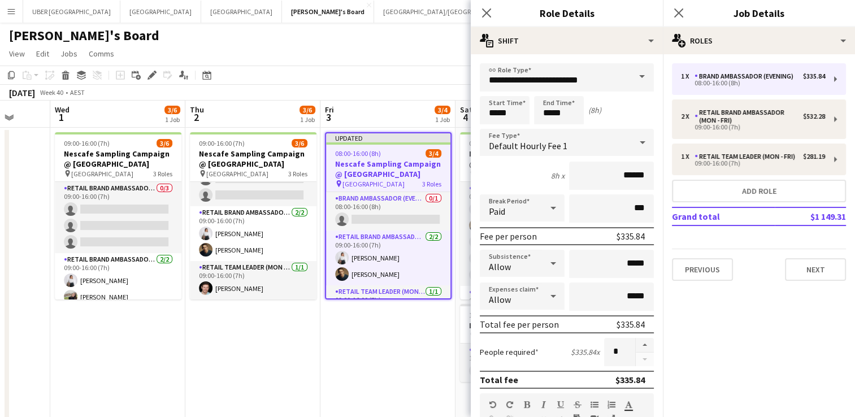
click at [636, 76] on span at bounding box center [642, 76] width 24 height 27
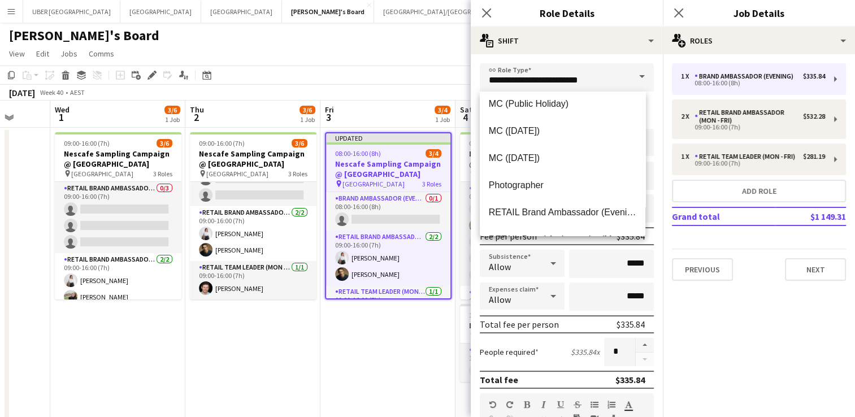
scroll to position [738, 0]
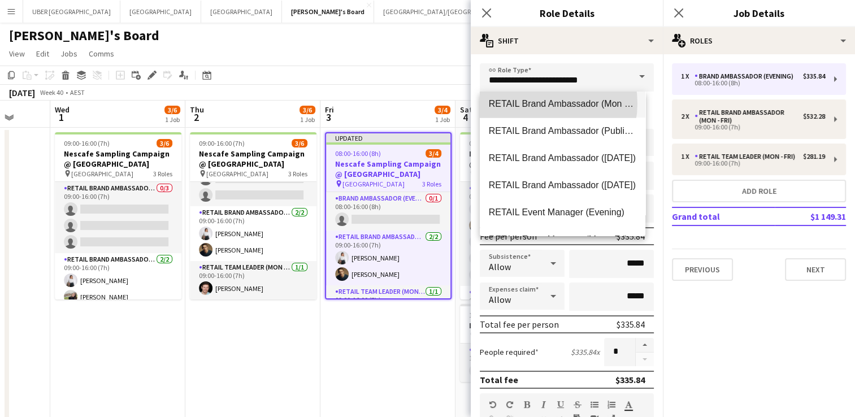
drag, startPoint x: 582, startPoint y: 103, endPoint x: 542, endPoint y: 103, distance: 40.1
click at [542, 103] on span "RETAIL Brand Ambassador (Mon - Fri)" at bounding box center [563, 103] width 148 height 11
type input "**********"
type input "******"
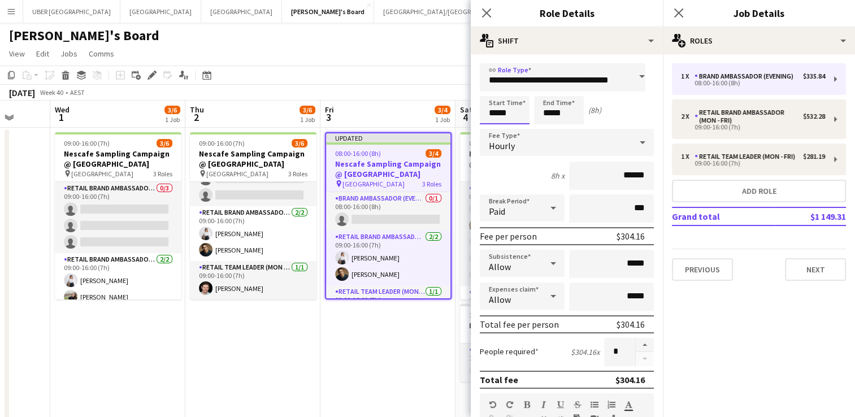
scroll to position [0, 0]
drag, startPoint x: 491, startPoint y: 113, endPoint x: 445, endPoint y: 110, distance: 45.3
click at [445, 110] on body "Menu Boards Boards Boards All jobs Status Workforce Workforce My Workforce Recr…" at bounding box center [427, 364] width 855 height 729
type input "*****"
click at [678, 8] on icon "Close pop-in" at bounding box center [678, 12] width 11 height 11
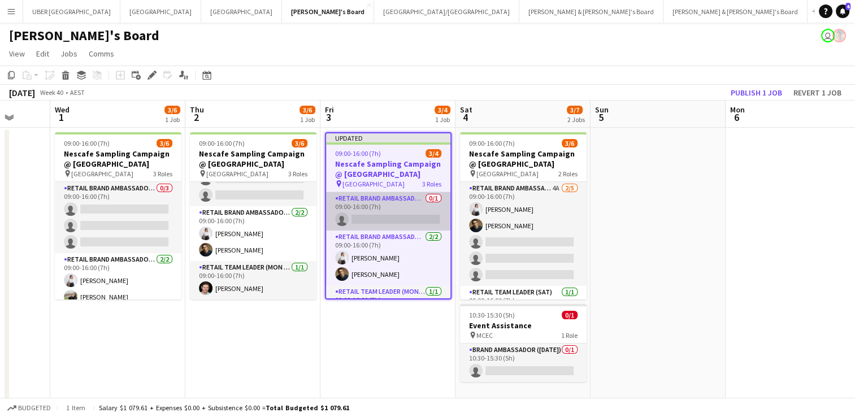
click at [380, 216] on app-card-role "RETAIL Brand Ambassador (Mon - Fri) 0/1 09:00-16:00 (7h) single-neutral-actions" at bounding box center [388, 211] width 124 height 38
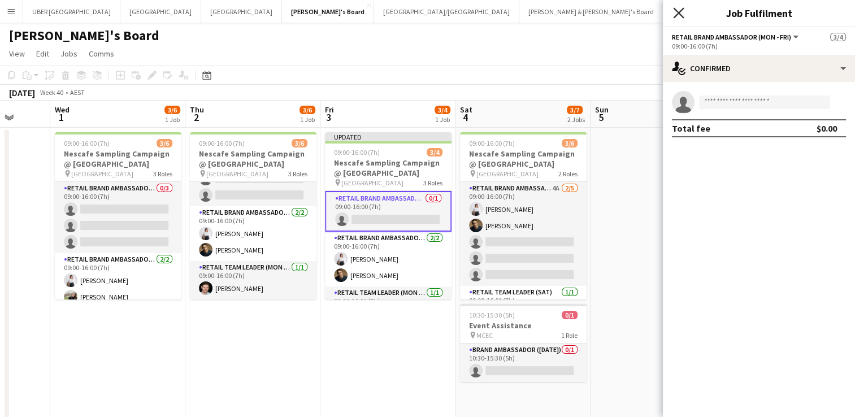
click at [681, 9] on icon "Close pop-in" at bounding box center [678, 12] width 11 height 11
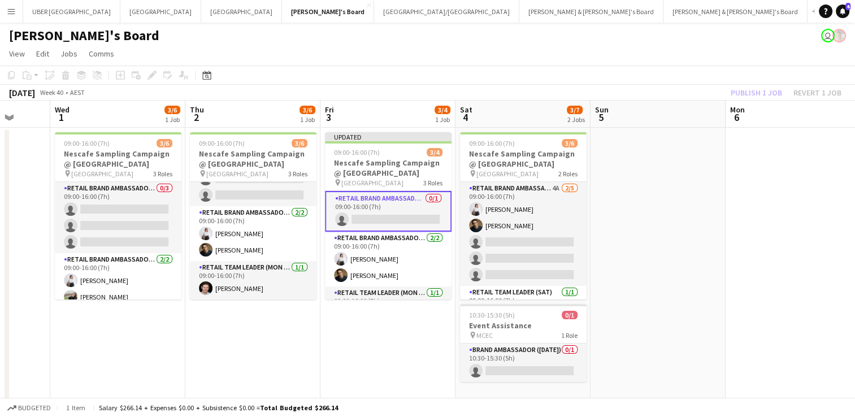
click at [402, 214] on app-card-role "RETAIL Brand Ambassador (Mon - Fri) 0/1 09:00-16:00 (7h) single-neutral-actions" at bounding box center [388, 211] width 127 height 41
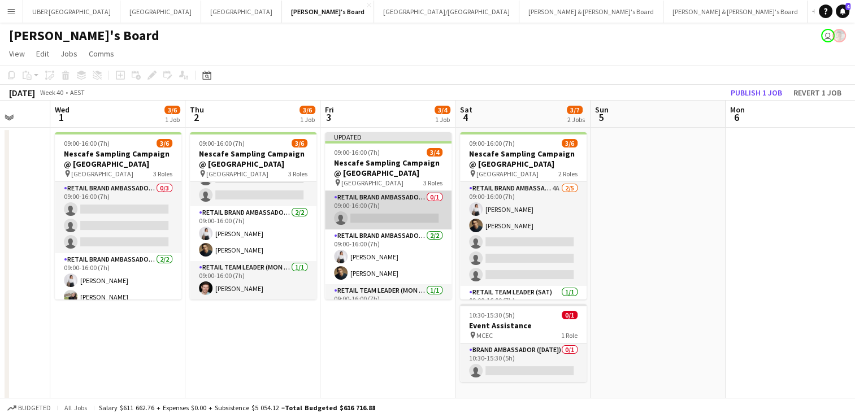
click at [382, 218] on app-card-role "RETAIL Brand Ambassador (Mon - Fri) 0/1 09:00-16:00 (7h) single-neutral-actions" at bounding box center [388, 210] width 127 height 38
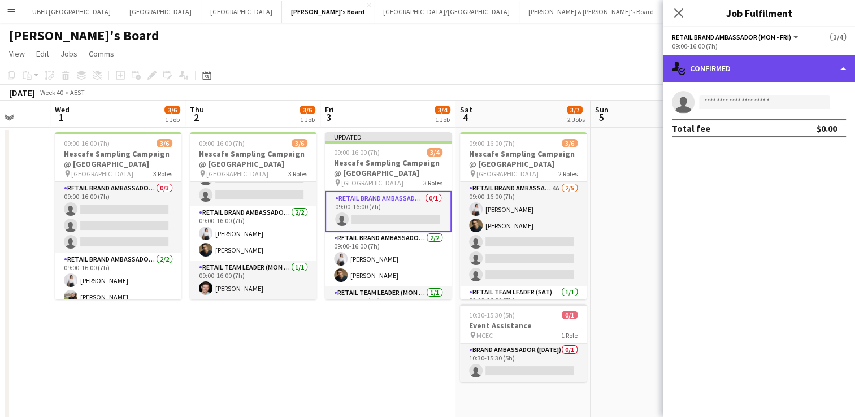
click at [708, 55] on div "single-neutral-actions-check-2 Confirmed" at bounding box center [759, 68] width 192 height 27
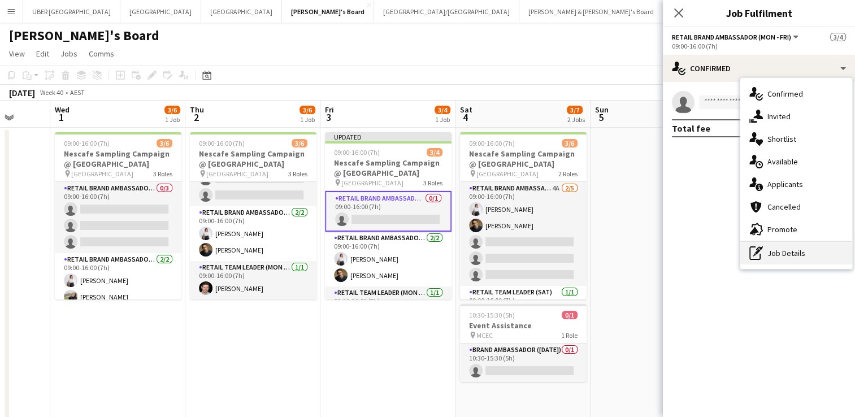
click at [771, 251] on div "pen-write Job Details" at bounding box center [797, 253] width 112 height 23
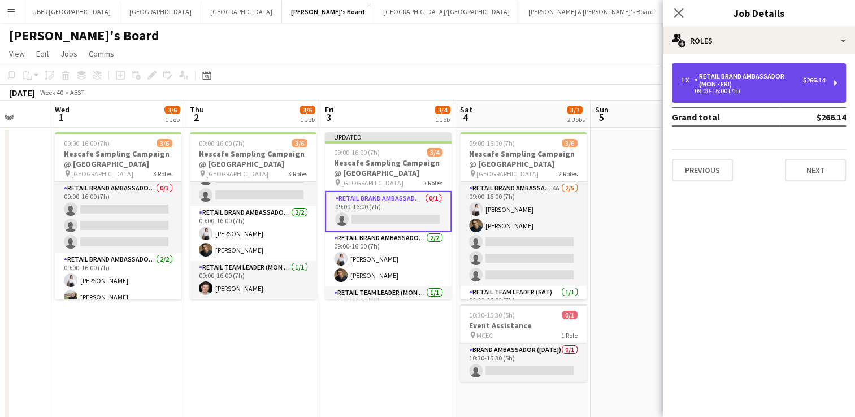
click at [726, 84] on div "RETAIL Brand Ambassador (Mon - Fri)" at bounding box center [749, 80] width 109 height 16
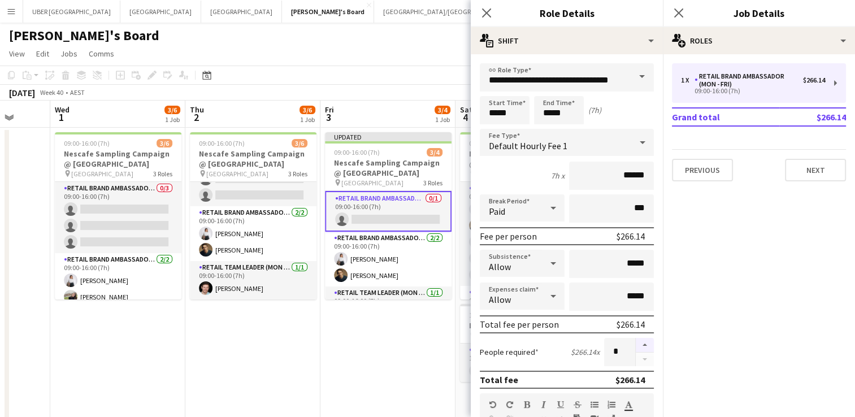
click at [636, 344] on button "button" at bounding box center [645, 345] width 18 height 15
click at [636, 349] on button "button" at bounding box center [645, 345] width 18 height 15
type input "*"
click at [682, 8] on icon "Close pop-in" at bounding box center [678, 12] width 11 height 11
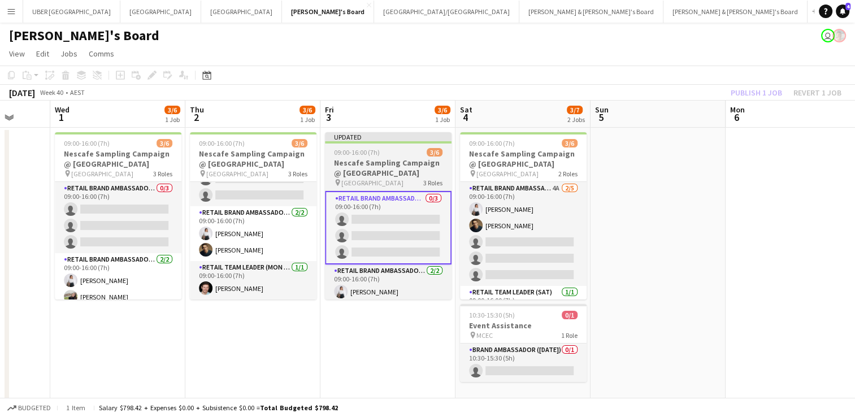
click at [362, 173] on h3 "Nescafe Sampling Campaign @ Melbourne Central" at bounding box center [388, 168] width 127 height 20
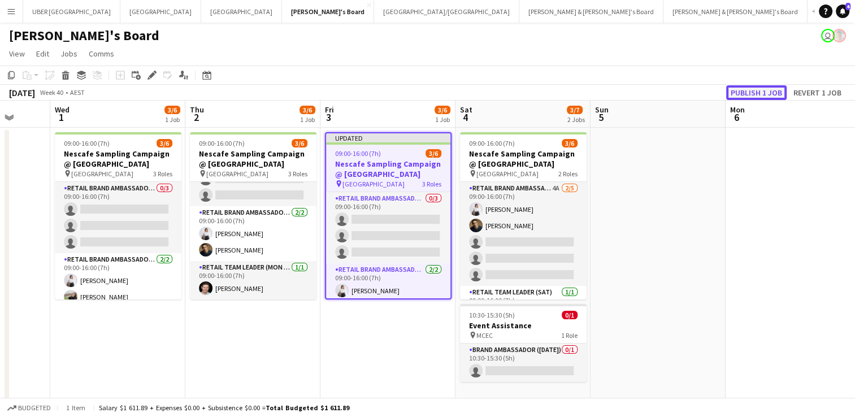
click at [766, 95] on button "Publish 1 job" at bounding box center [756, 92] width 60 height 15
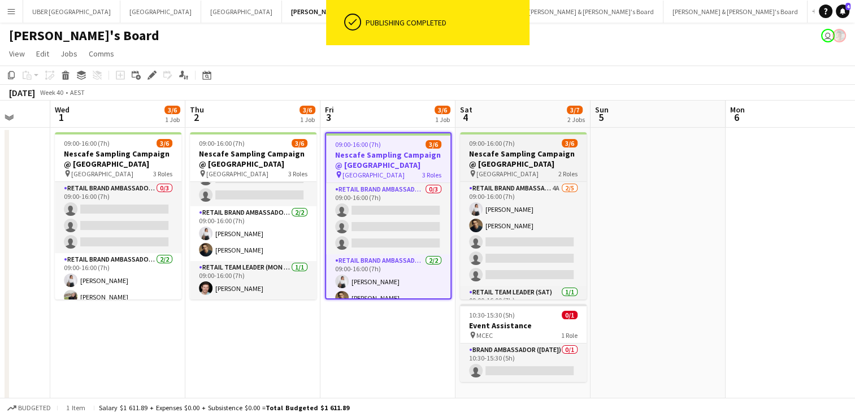
click at [524, 150] on h3 "Nescafe Sampling Campaign @ Melbourne Central" at bounding box center [523, 159] width 127 height 20
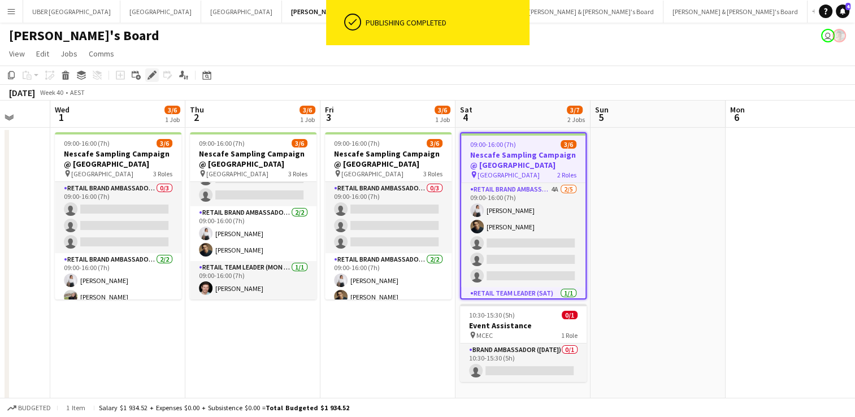
click at [154, 73] on icon "Edit" at bounding box center [152, 75] width 9 height 9
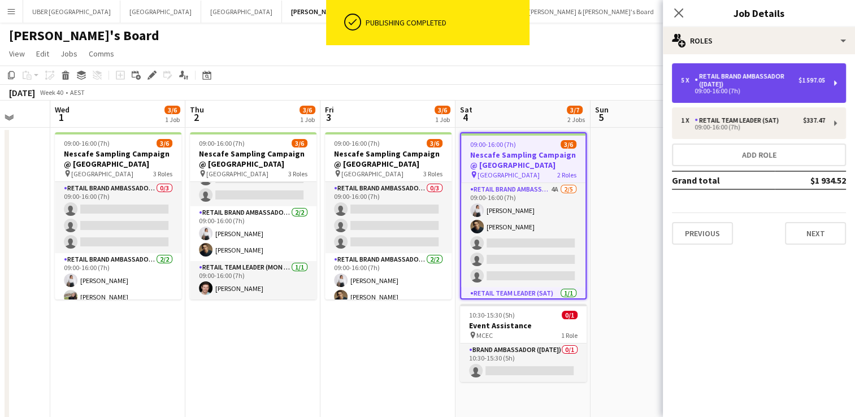
click at [718, 76] on div "RETAIL Brand Ambassador ([DATE])" at bounding box center [747, 80] width 104 height 16
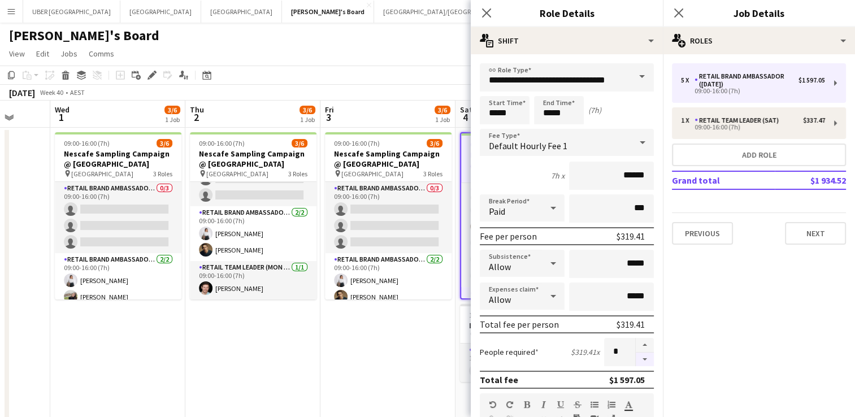
click at [636, 358] on button "button" at bounding box center [645, 360] width 18 height 14
drag, startPoint x: 635, startPoint y: 358, endPoint x: 601, endPoint y: 360, distance: 33.9
click at [604, 360] on input "*" at bounding box center [619, 352] width 31 height 28
click at [638, 358] on button "button" at bounding box center [645, 360] width 18 height 14
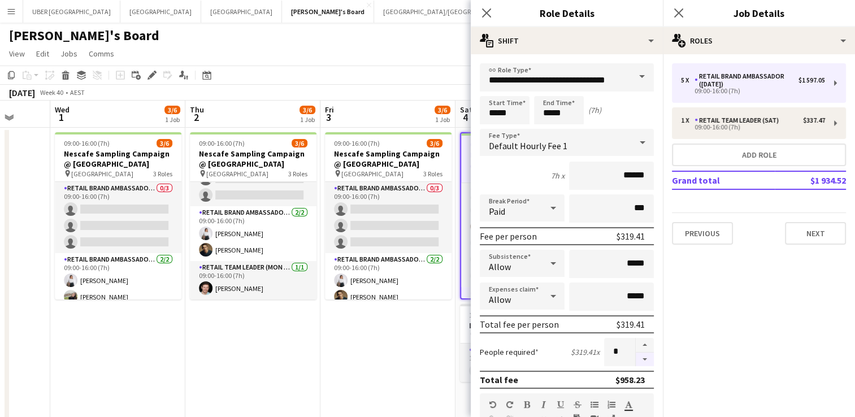
type input "*"
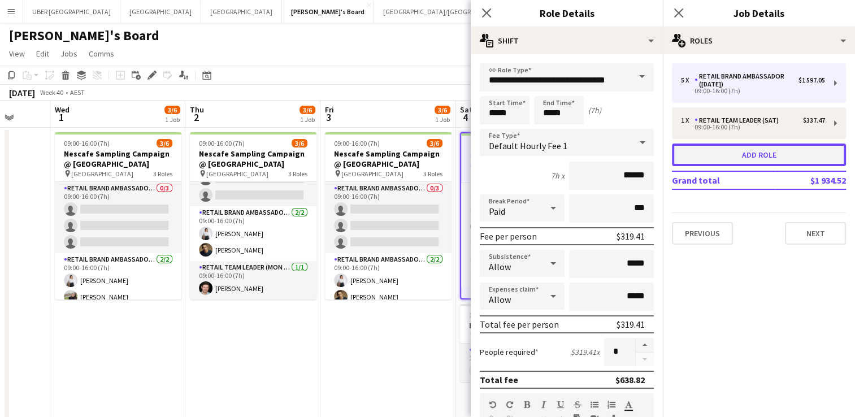
click at [729, 153] on button "Add role" at bounding box center [759, 155] width 174 height 23
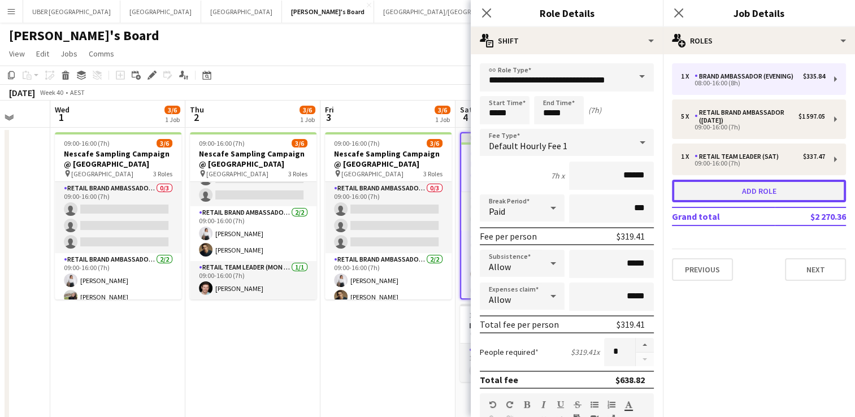
type input "**********"
type input "*****"
type input "******"
type input "*"
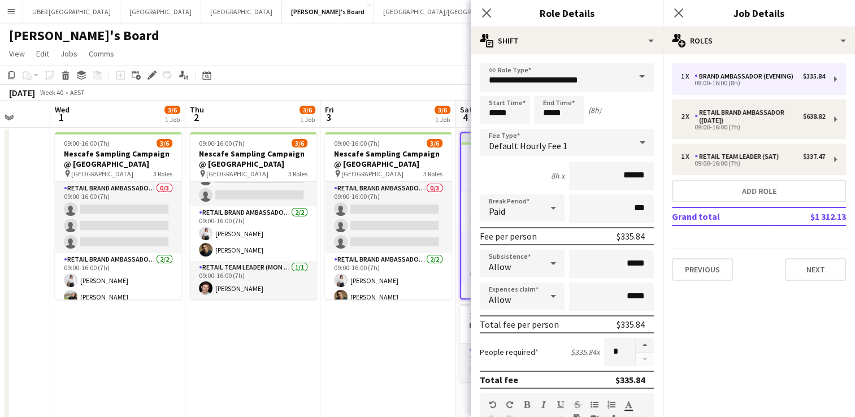
click at [633, 73] on span at bounding box center [642, 76] width 24 height 27
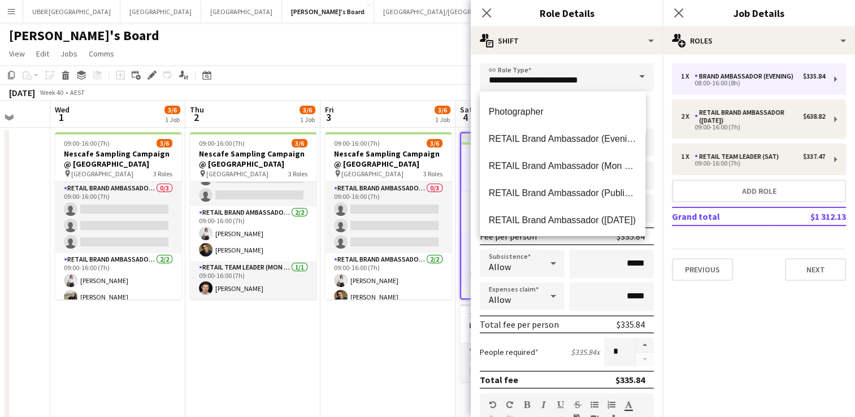
scroll to position [676, 0]
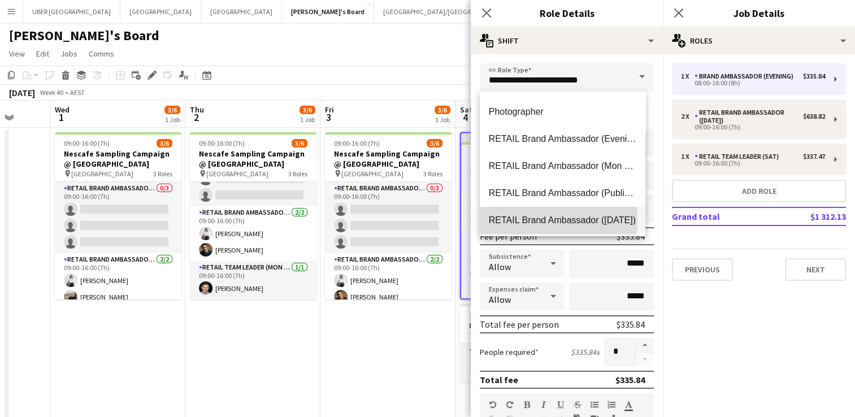
drag, startPoint x: 535, startPoint y: 209, endPoint x: 510, endPoint y: 219, distance: 26.9
click at [510, 219] on span "RETAIL Brand Ambassador ([DATE])" at bounding box center [563, 220] width 148 height 11
type input "**********"
type input "******"
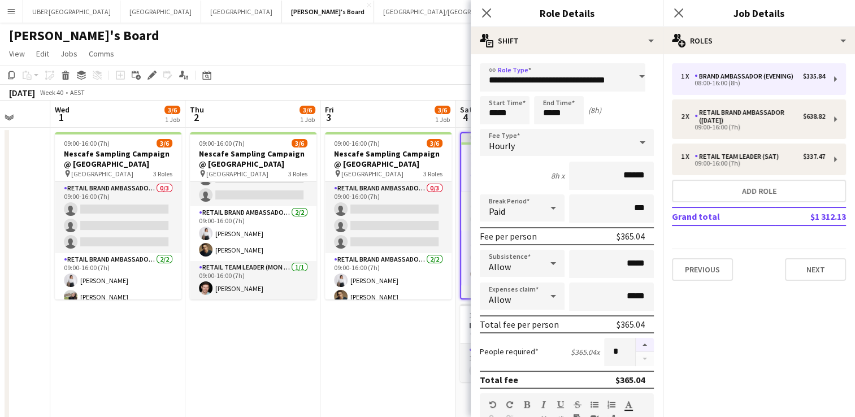
click at [636, 345] on button "button" at bounding box center [645, 345] width 18 height 15
type input "*"
click at [674, 10] on icon "Close pop-in" at bounding box center [678, 12] width 11 height 11
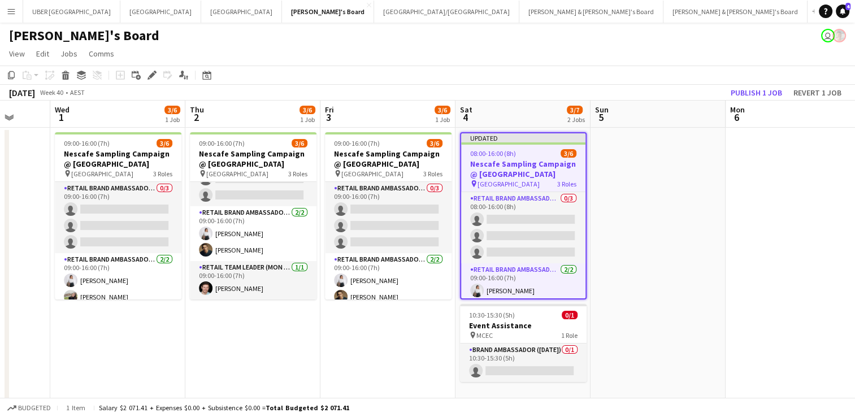
click at [519, 166] on h3 "Nescafe Sampling Campaign @ Melbourne Central" at bounding box center [523, 169] width 124 height 20
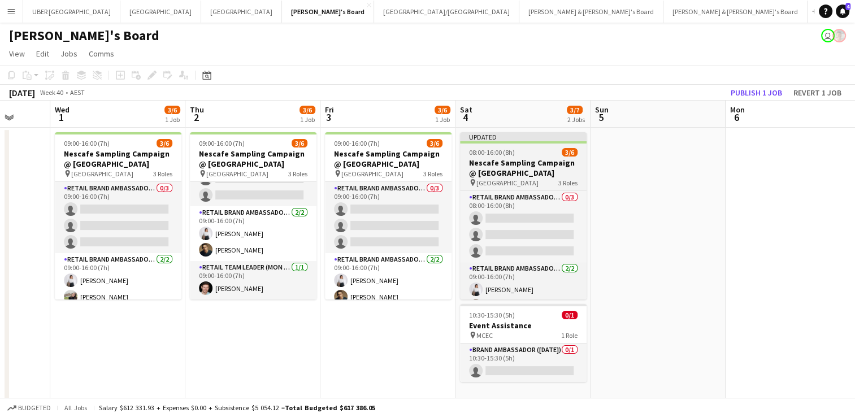
click at [504, 162] on h3 "Nescafe Sampling Campaign @ Melbourne Central" at bounding box center [523, 168] width 127 height 20
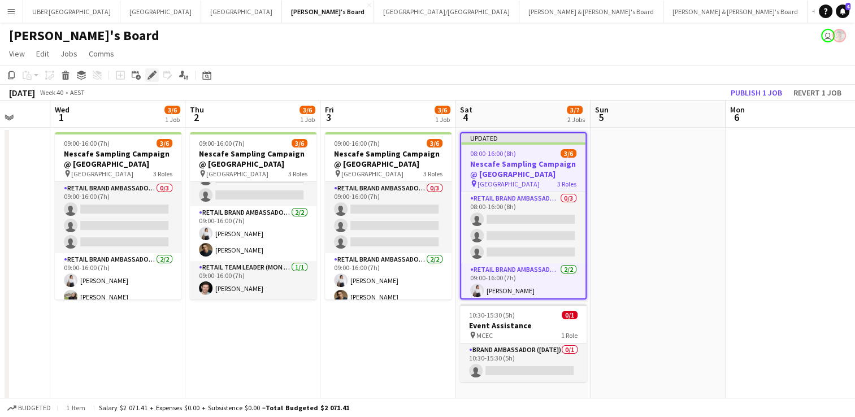
click at [153, 71] on icon "Edit" at bounding box center [152, 75] width 9 height 9
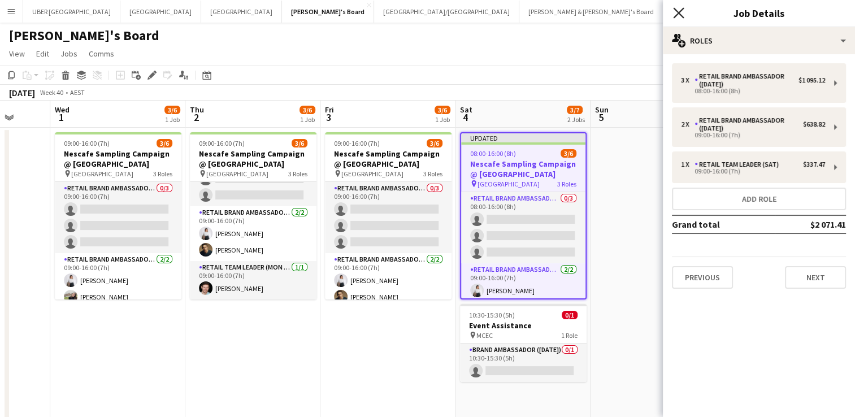
click at [676, 12] on icon "Close pop-in" at bounding box center [678, 12] width 11 height 11
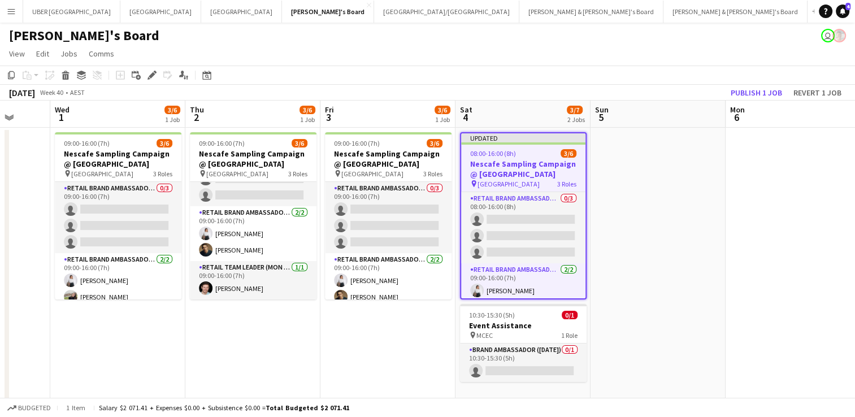
click at [522, 155] on div "08:00-16:00 (8h) 3/6" at bounding box center [523, 153] width 124 height 8
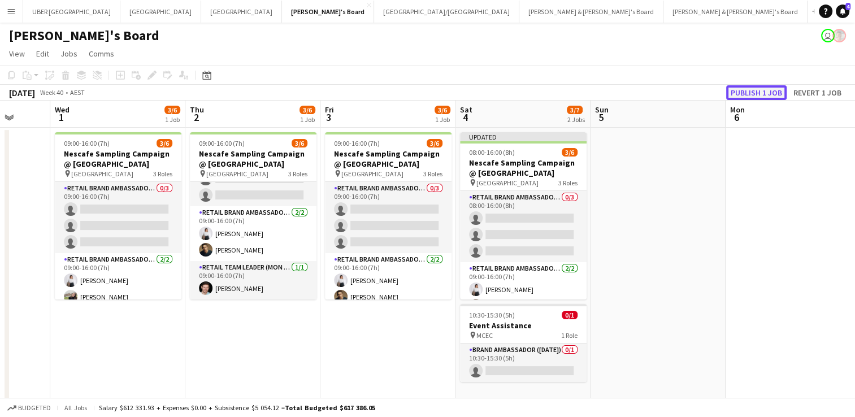
click at [747, 94] on button "Publish 1 job" at bounding box center [756, 92] width 60 height 15
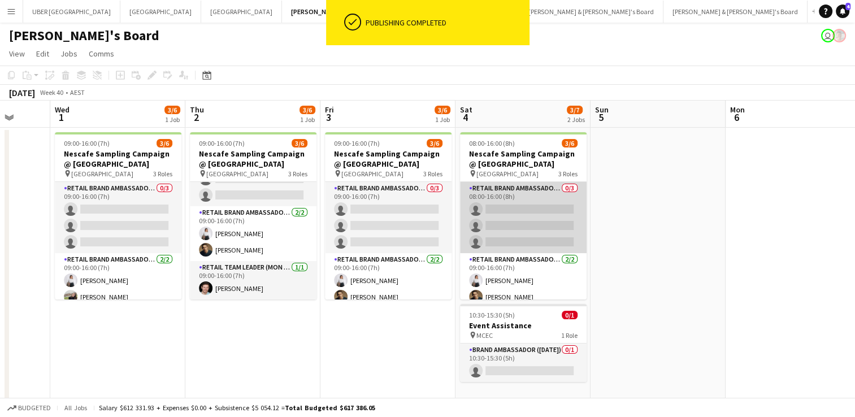
click at [508, 202] on app-card-role "RETAIL Brand Ambassador (Saturday) 0/3 08:00-16:00 (8h) single-neutral-actions …" at bounding box center [523, 217] width 127 height 71
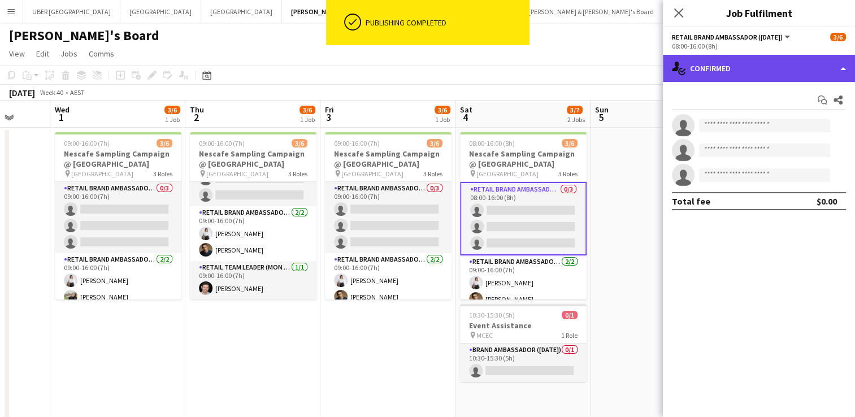
click at [769, 62] on div "single-neutral-actions-check-2 Confirmed" at bounding box center [759, 68] width 192 height 27
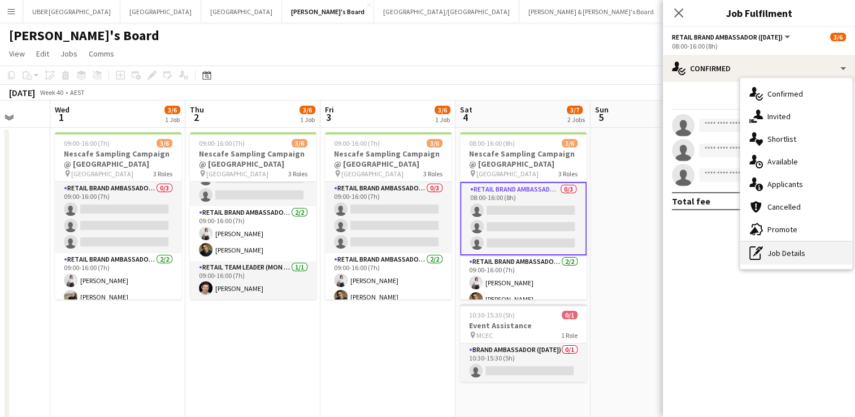
click at [777, 259] on div "pen-write Job Details" at bounding box center [797, 253] width 112 height 23
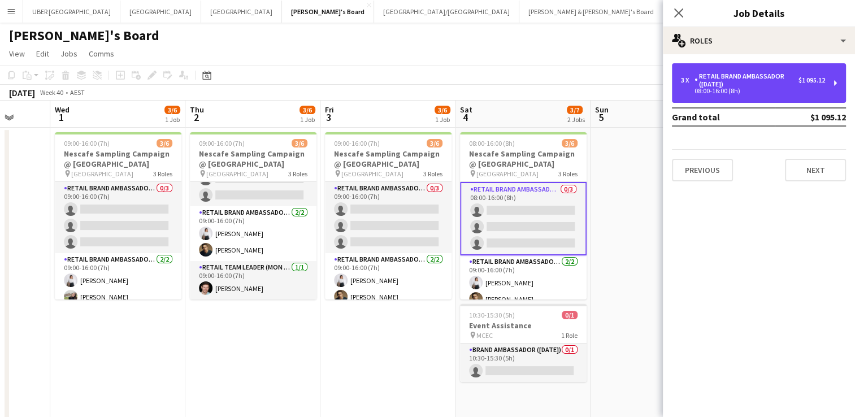
click at [732, 96] on div "3 x RETAIL Brand Ambassador (Saturday) $1 095.12 08:00-16:00 (8h)" at bounding box center [759, 83] width 174 height 40
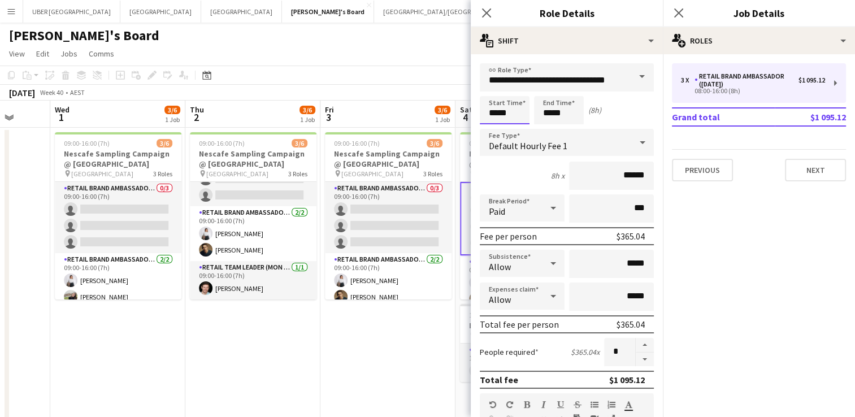
drag, startPoint x: 518, startPoint y: 114, endPoint x: 451, endPoint y: 110, distance: 66.8
click at [451, 110] on body "Menu Boards Boards Boards All jobs Status Workforce Workforce My Workforce Recr…" at bounding box center [427, 364] width 855 height 729
type input "*****"
click at [676, 6] on app-icon "Close pop-in" at bounding box center [679, 13] width 16 height 16
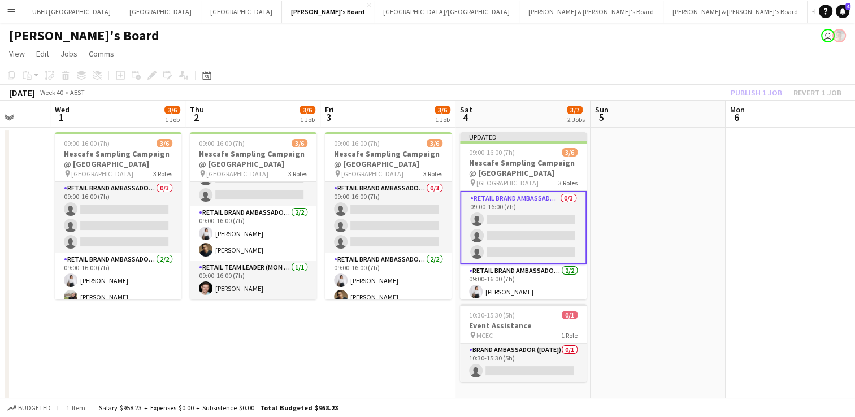
click at [681, 85] on div "October 2025 Week 40 • AEST Publish 1 job Revert 1 job" at bounding box center [427, 93] width 855 height 16
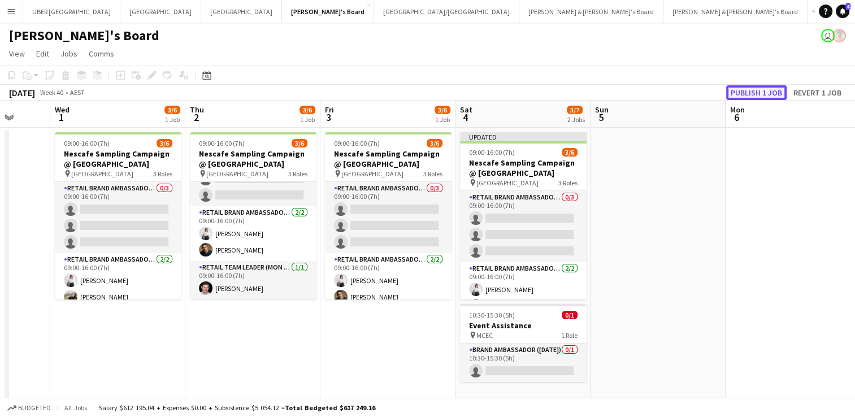
click at [769, 91] on button "Publish 1 job" at bounding box center [756, 92] width 60 height 15
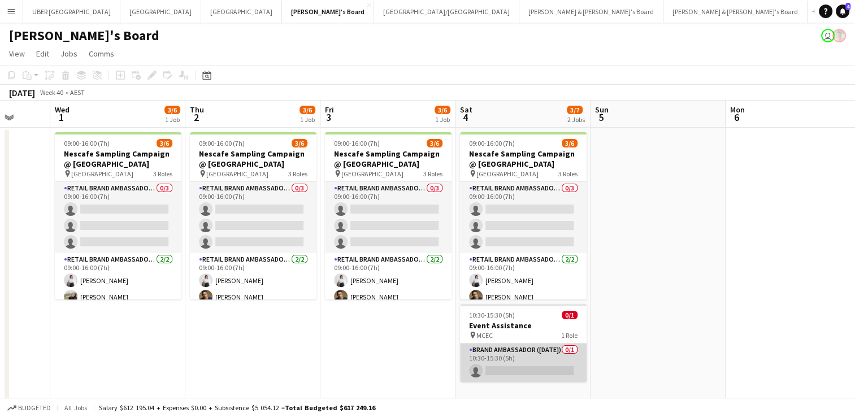
click at [516, 365] on app-card-role "Brand Ambassador (Saturday) 0/1 10:30-15:30 (5h) single-neutral-actions" at bounding box center [523, 363] width 127 height 38
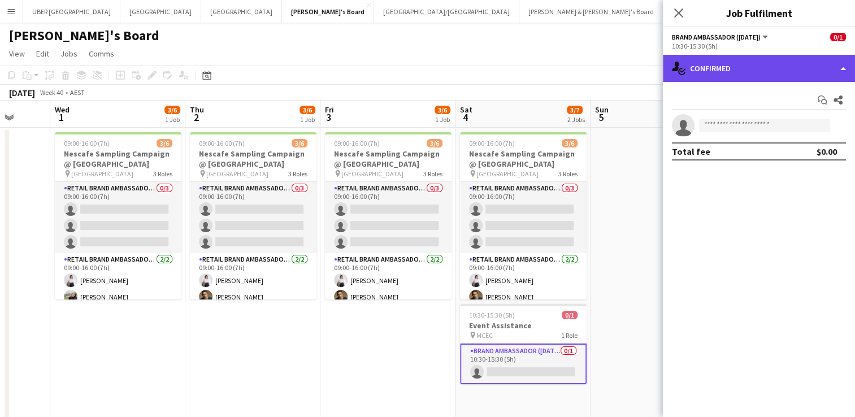
click at [715, 75] on div "single-neutral-actions-check-2 Confirmed" at bounding box center [759, 68] width 192 height 27
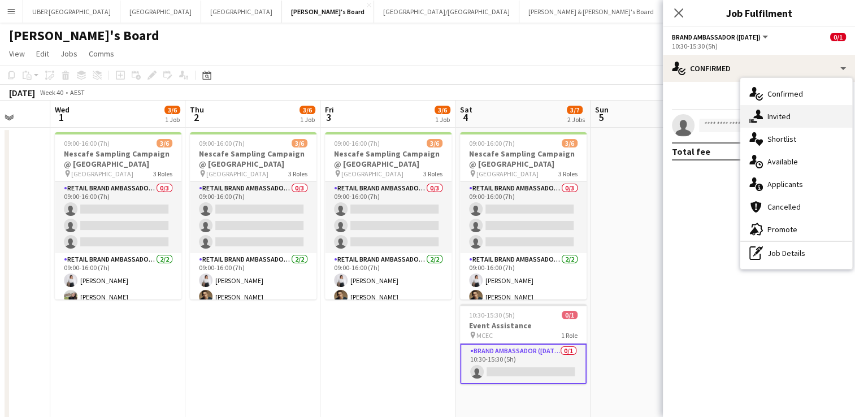
click at [752, 110] on icon "single-neutral-actions-share-1" at bounding box center [757, 117] width 14 height 14
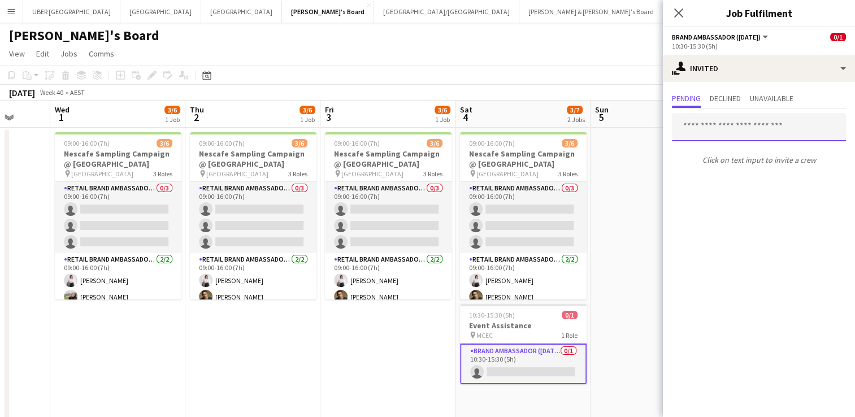
click at [702, 135] on input "text" at bounding box center [759, 127] width 174 height 28
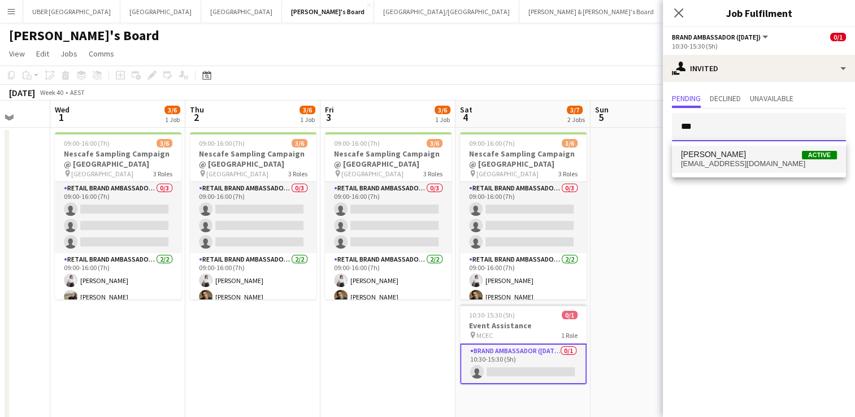
type input "***"
click at [695, 165] on span "aoife_tully@hotmail.com" at bounding box center [759, 163] width 156 height 9
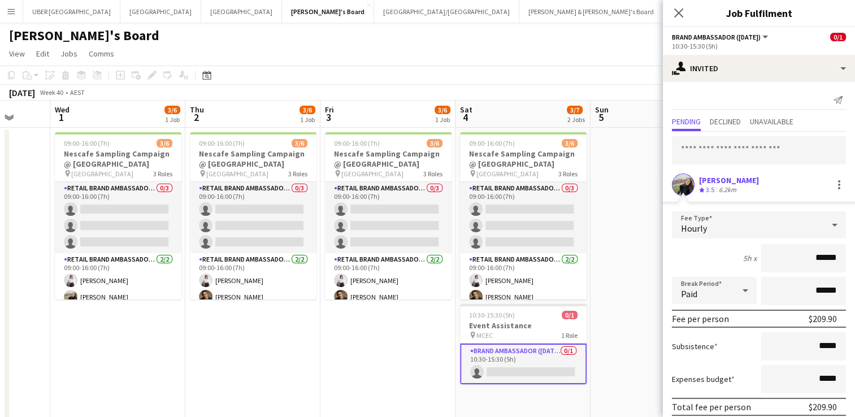
scroll to position [45, 0]
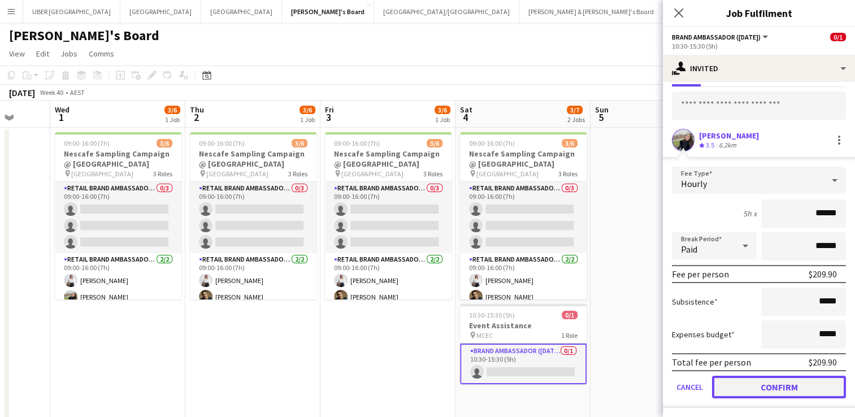
click at [769, 391] on button "Confirm" at bounding box center [779, 387] width 134 height 23
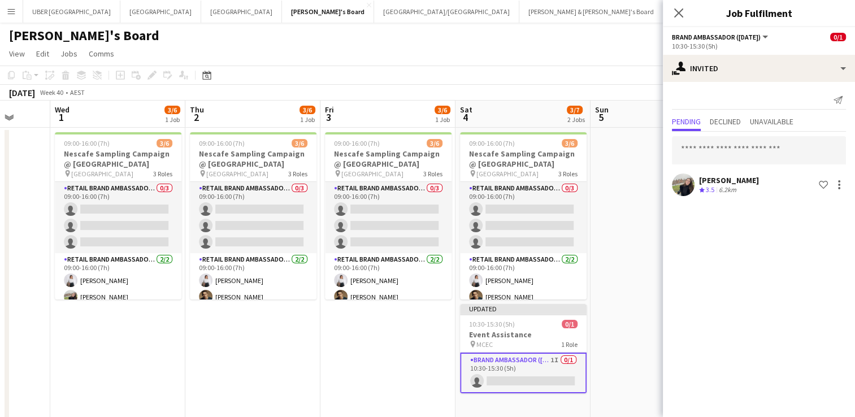
scroll to position [0, 0]
click at [711, 149] on input "text" at bounding box center [759, 150] width 174 height 28
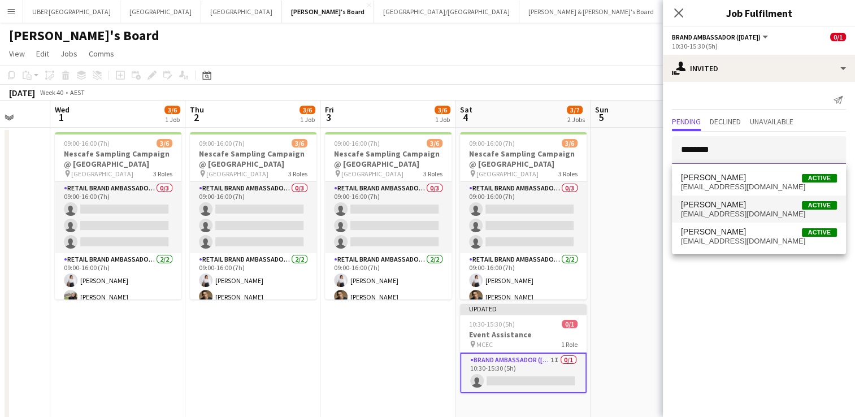
type input "********"
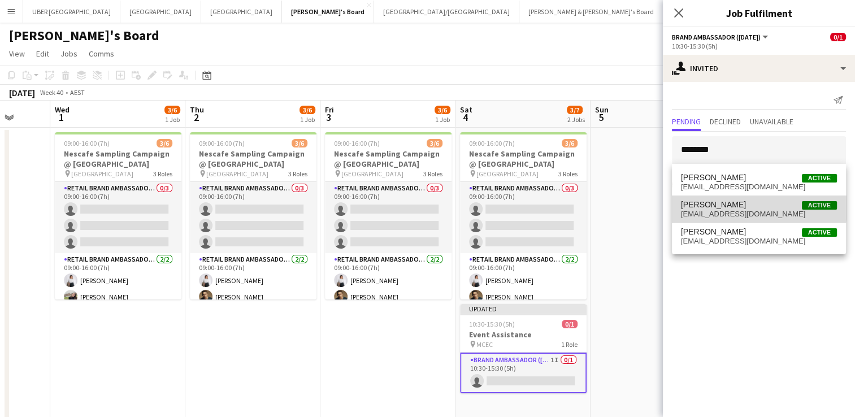
click at [721, 207] on span "Danielle Robinson" at bounding box center [713, 205] width 65 height 10
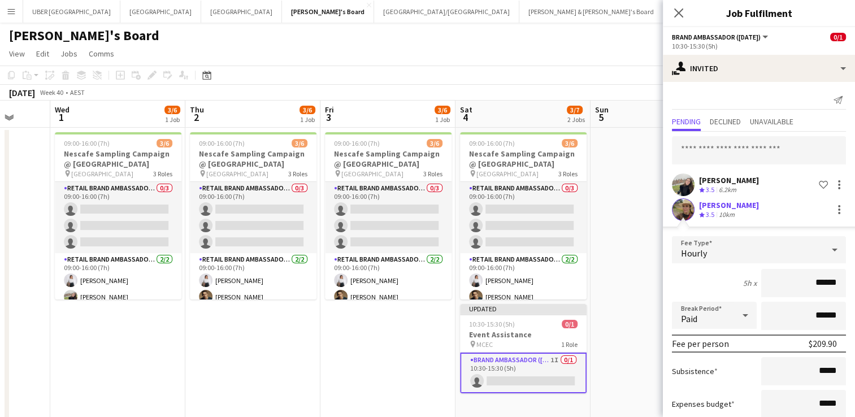
scroll to position [70, 0]
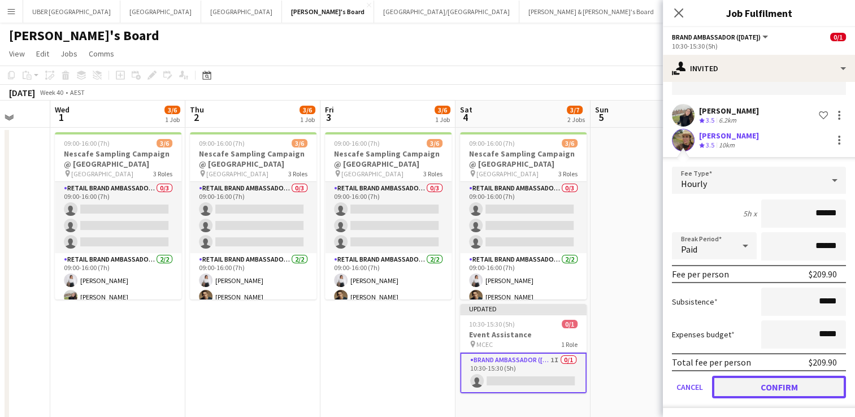
click at [751, 386] on button "Confirm" at bounding box center [779, 387] width 134 height 23
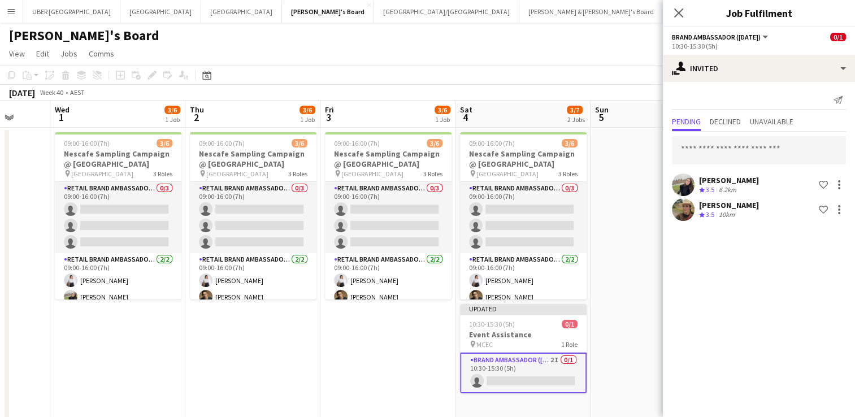
scroll to position [0, 0]
click at [725, 153] on input "text" at bounding box center [759, 150] width 174 height 28
click at [682, 14] on icon "Close pop-in" at bounding box center [678, 12] width 11 height 11
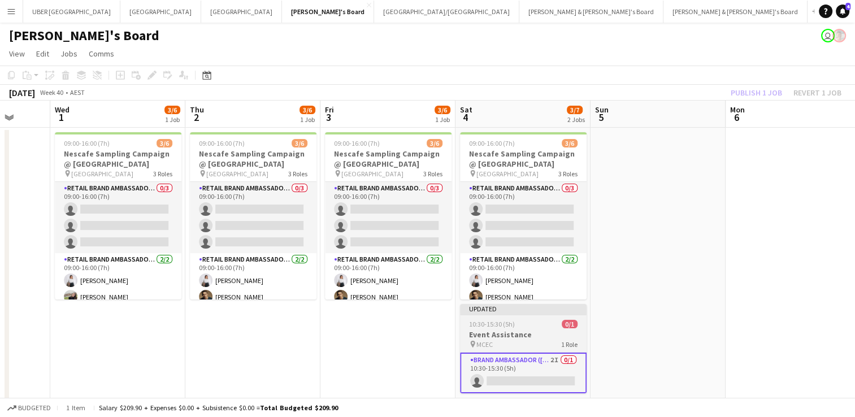
click at [512, 338] on h3 "Event Assistance" at bounding box center [523, 335] width 127 height 10
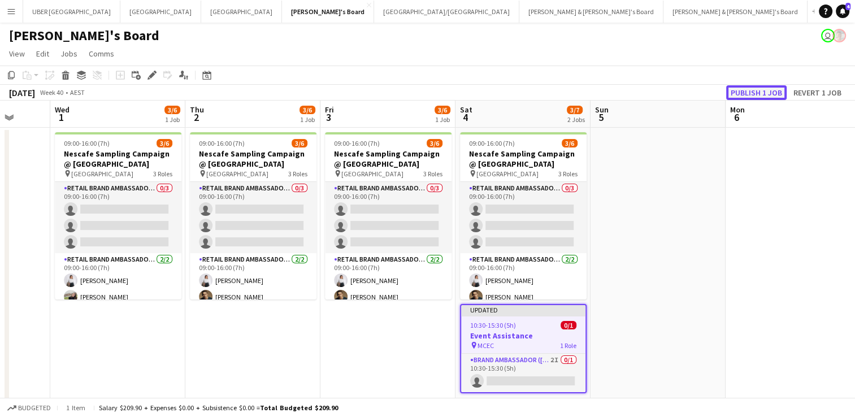
click at [753, 98] on button "Publish 1 job" at bounding box center [756, 92] width 60 height 15
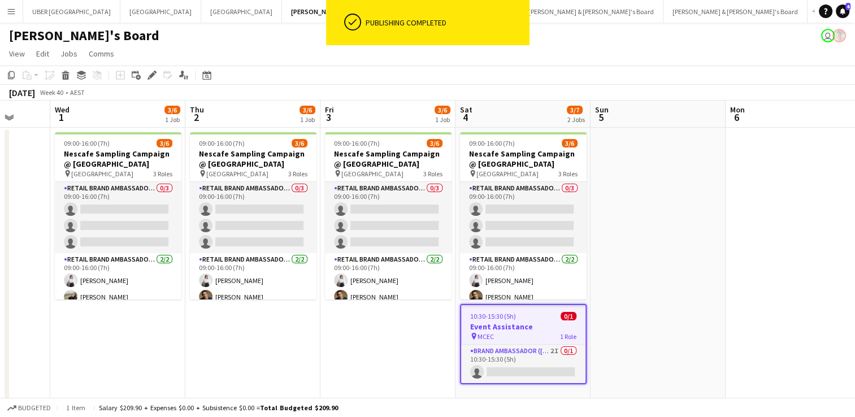
click at [522, 358] on app-card-role "Brand Ambassador (Saturday) 2I 0/1 10:30-15:30 (5h) single-neutral-actions" at bounding box center [523, 364] width 124 height 38
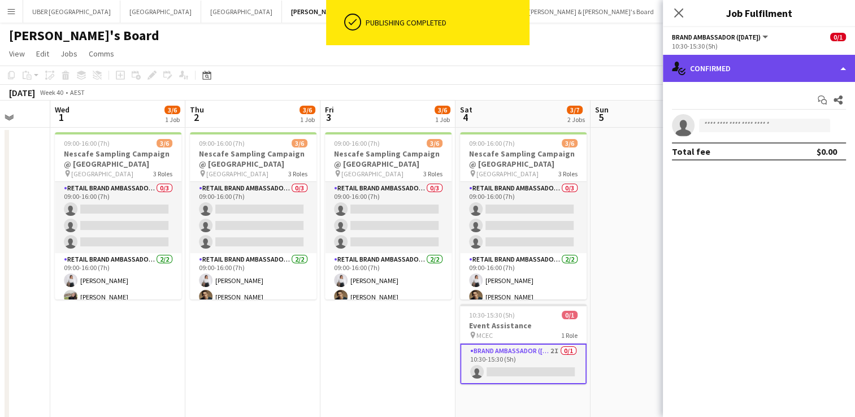
click at [720, 62] on div "single-neutral-actions-check-2 Confirmed" at bounding box center [759, 68] width 192 height 27
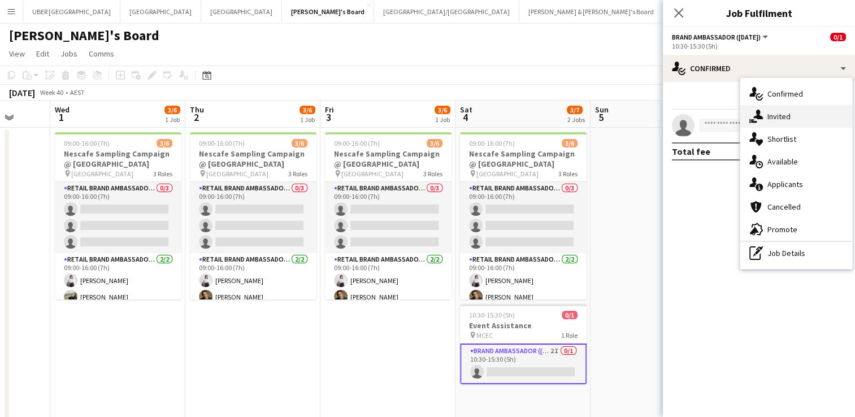
click at [768, 113] on span "Invited" at bounding box center [779, 116] width 23 height 10
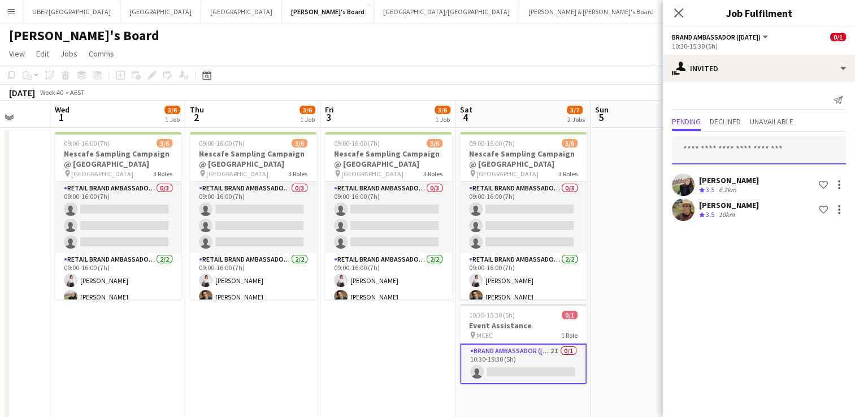
click at [711, 158] on input "text" at bounding box center [759, 150] width 174 height 28
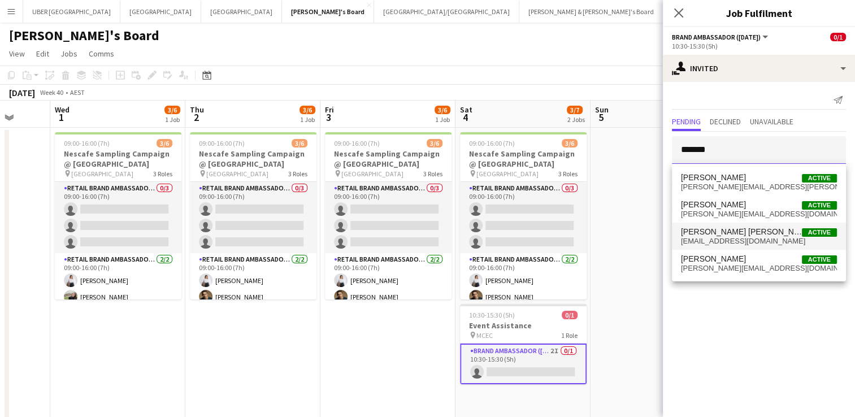
type input "*******"
click at [721, 224] on mat-option "Vanessa Jose Active vanessjose@gmail.com" at bounding box center [759, 236] width 174 height 27
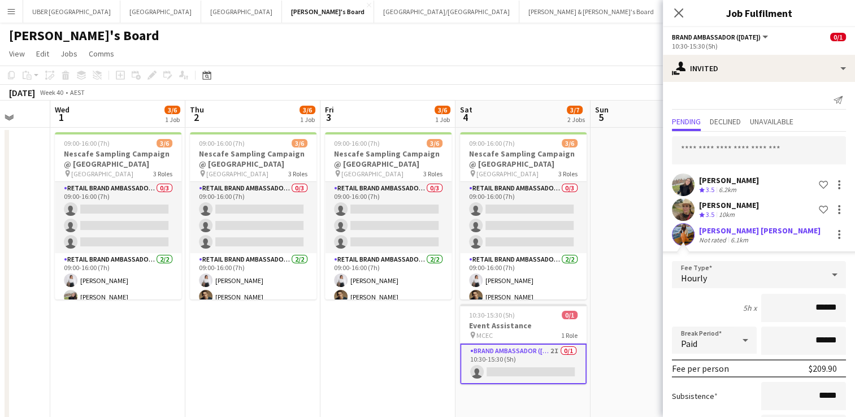
scroll to position [94, 0]
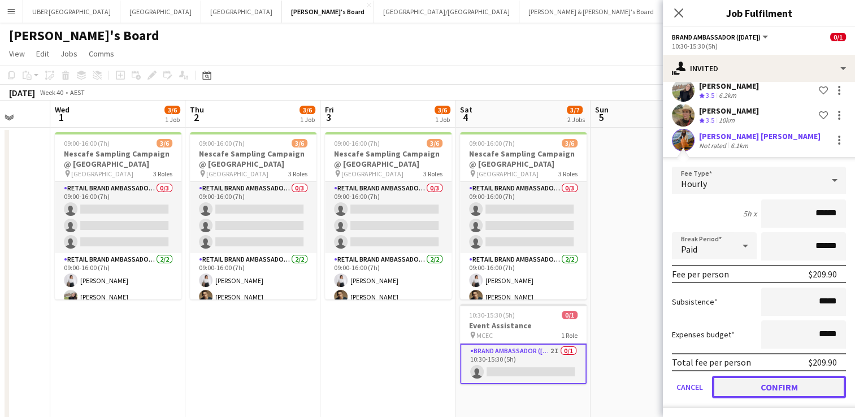
click at [741, 383] on button "Confirm" at bounding box center [779, 387] width 134 height 23
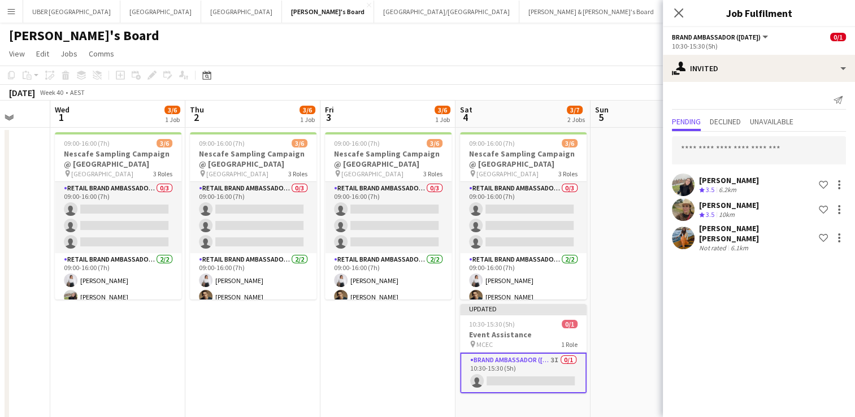
scroll to position [0, 0]
click at [677, 14] on icon at bounding box center [678, 12] width 11 height 11
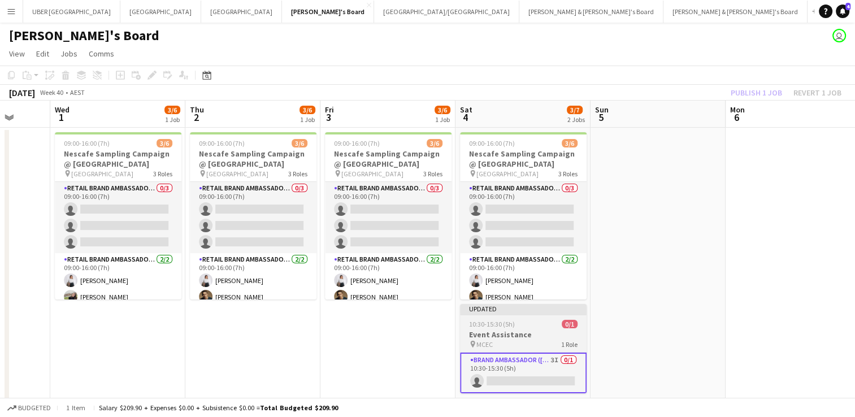
click at [502, 336] on h3 "Event Assistance" at bounding box center [523, 335] width 127 height 10
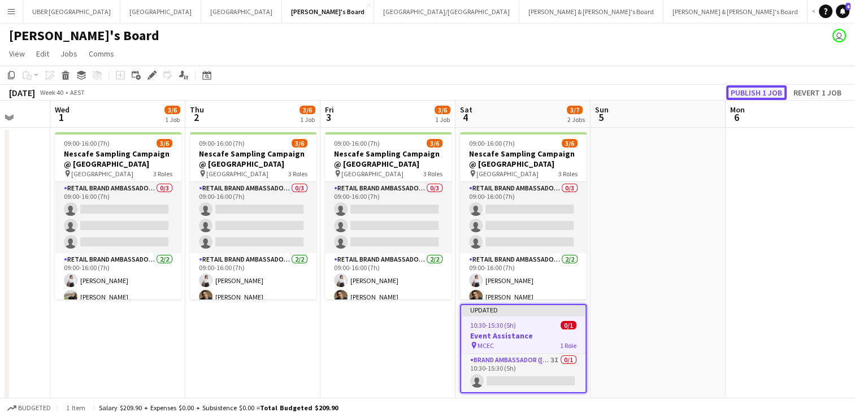
click at [751, 90] on button "Publish 1 job" at bounding box center [756, 92] width 60 height 15
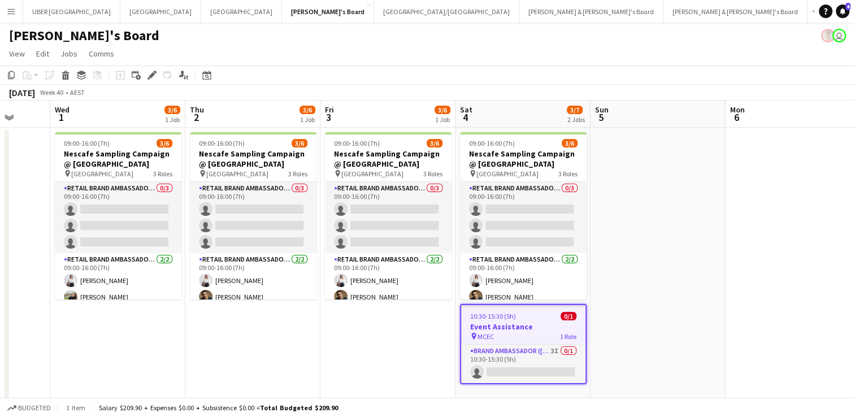
click at [534, 312] on div "10:30-15:30 (5h) 0/1" at bounding box center [523, 316] width 124 height 8
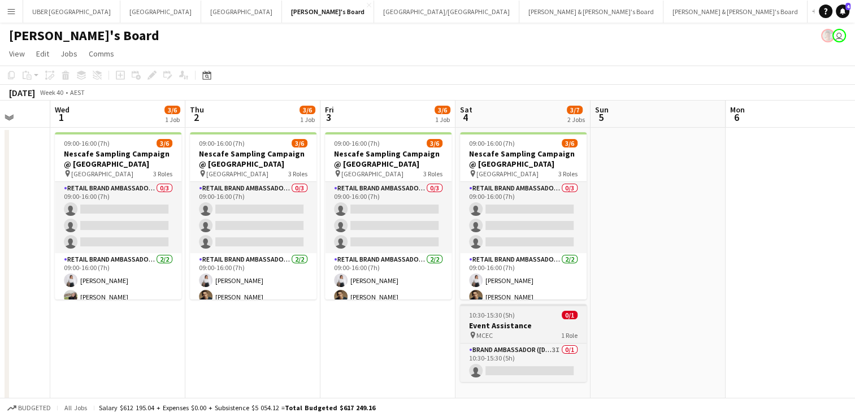
drag, startPoint x: 534, startPoint y: 311, endPoint x: 506, endPoint y: 327, distance: 31.4
click at [506, 327] on h3 "Event Assistance" at bounding box center [523, 326] width 127 height 10
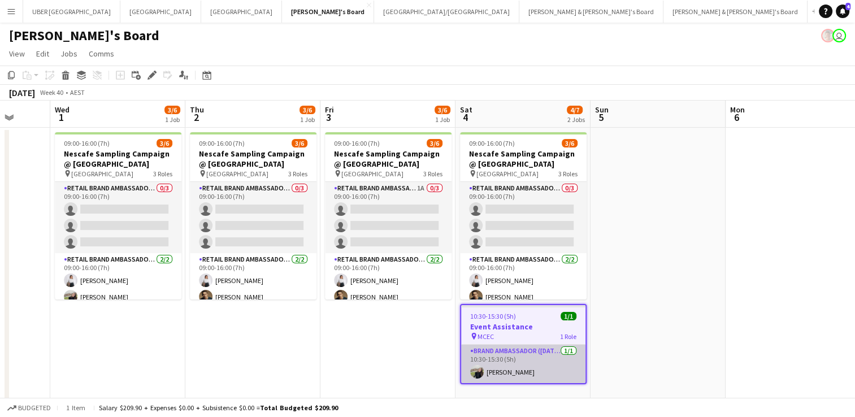
click at [492, 371] on app-card-role "Brand Ambassador (Saturday) 1/1 10:30-15:30 (5h) Aoife Tully" at bounding box center [523, 364] width 124 height 38
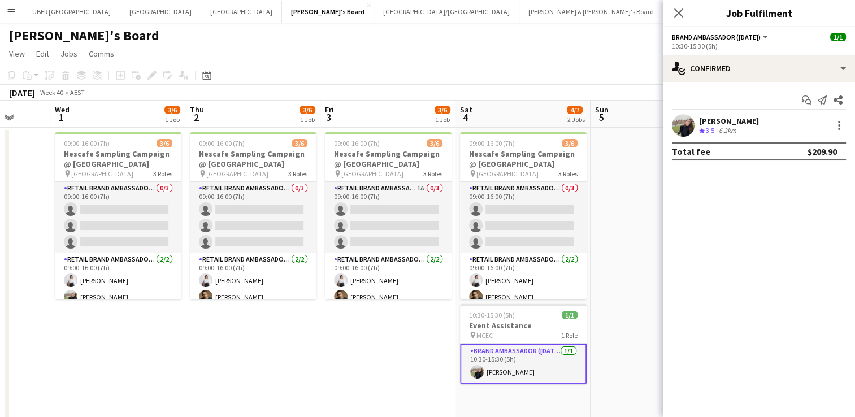
click at [710, 116] on div "Aoife Tully" at bounding box center [729, 121] width 60 height 10
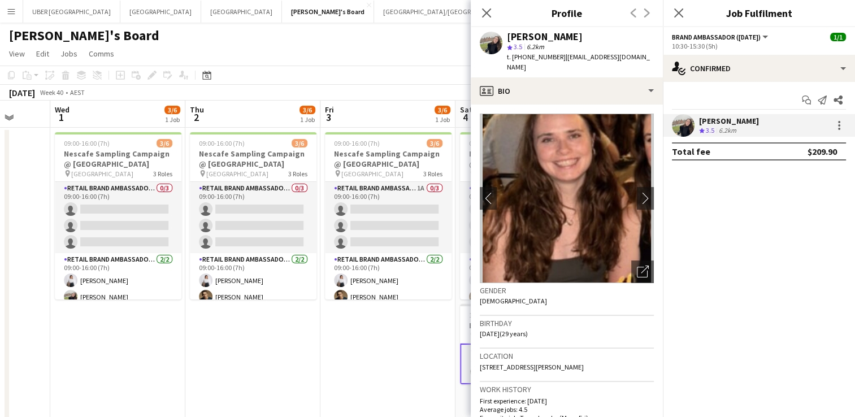
drag, startPoint x: 635, startPoint y: 58, endPoint x: 557, endPoint y: 55, distance: 78.0
click at [557, 55] on div "Aoife Tully star 3.5 6.2km t. +61493572428 | aoife_tully@hotmail.com" at bounding box center [567, 52] width 192 height 50
copy span "aoife_tully@hotmail.com"
click at [681, 11] on icon at bounding box center [678, 12] width 11 height 11
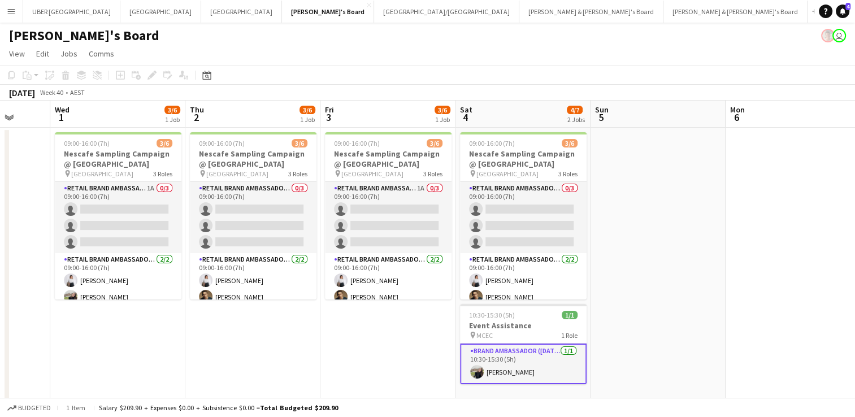
click at [652, 283] on app-date-cell at bounding box center [658, 419] width 135 height 582
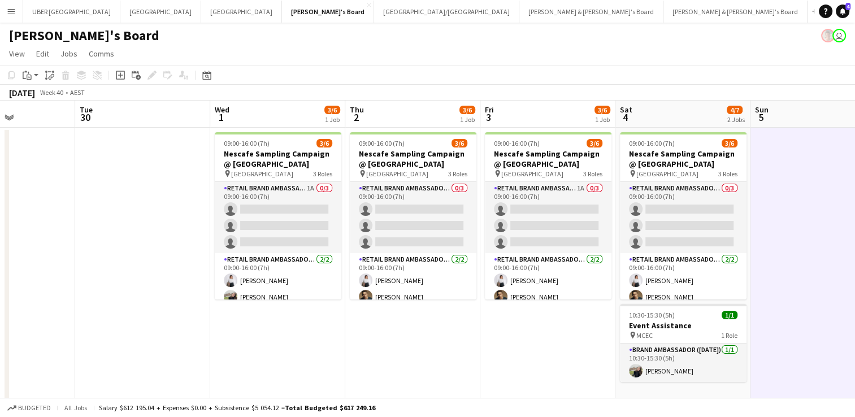
scroll to position [0, 326]
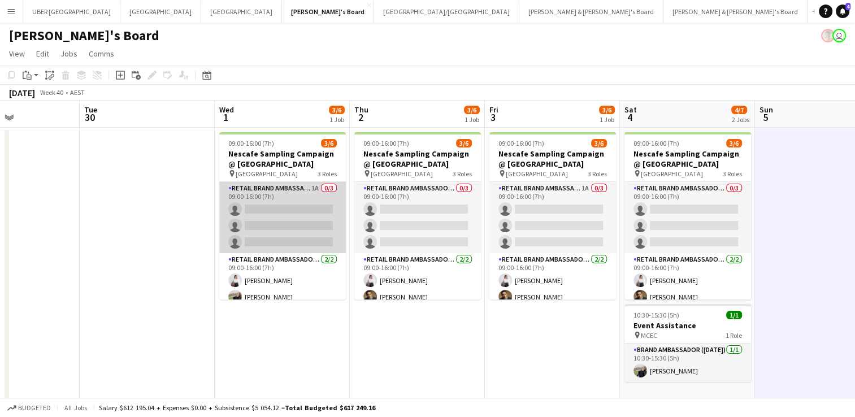
click at [308, 209] on app-card-role "RETAIL Brand Ambassador (Mon - Fri) 1A 0/3 09:00-16:00 (7h) single-neutral-acti…" at bounding box center [282, 217] width 127 height 71
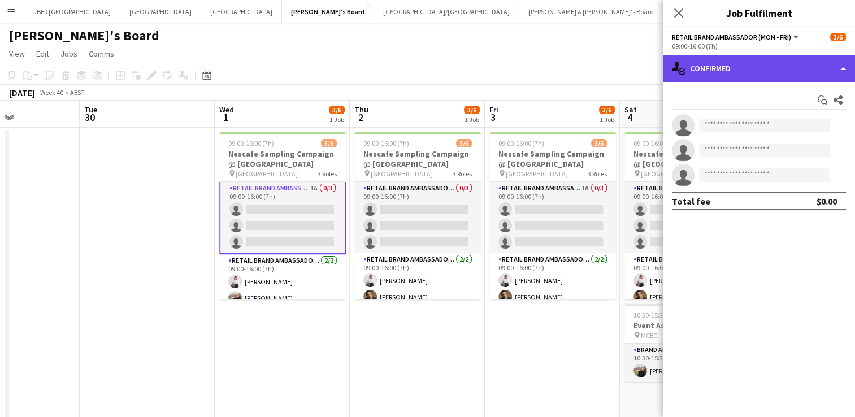
click at [730, 68] on div "single-neutral-actions-check-2 Confirmed" at bounding box center [759, 68] width 192 height 27
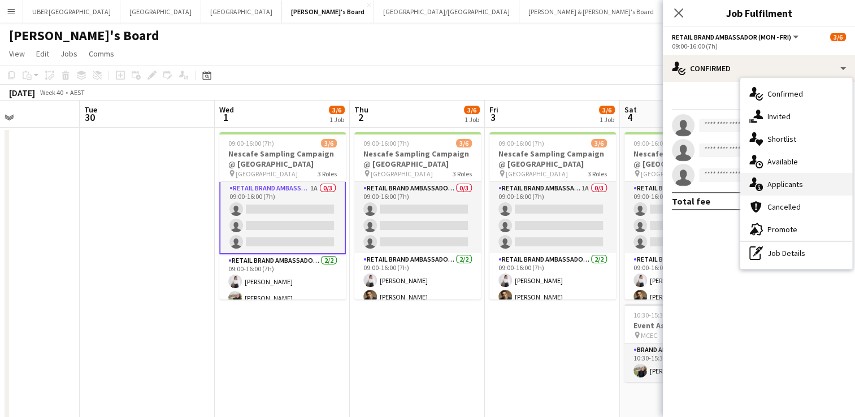
click at [778, 184] on span "Applicants" at bounding box center [786, 184] width 36 height 10
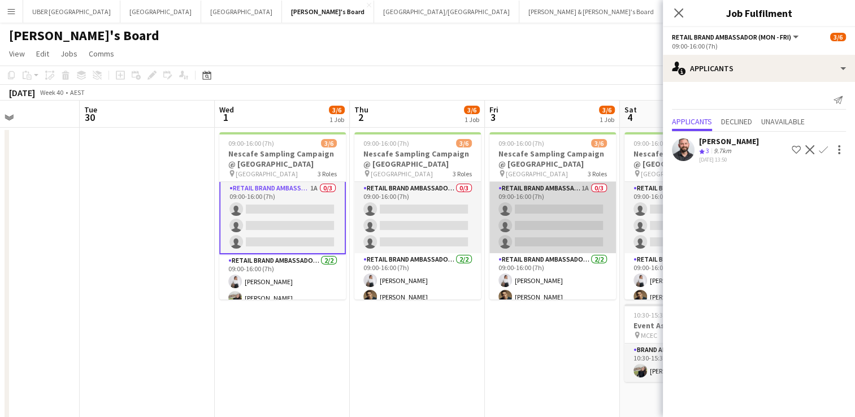
click at [547, 205] on app-card-role "RETAIL Brand Ambassador (Mon - Fri) 1A 0/3 09:00-16:00 (7h) single-neutral-acti…" at bounding box center [553, 217] width 127 height 71
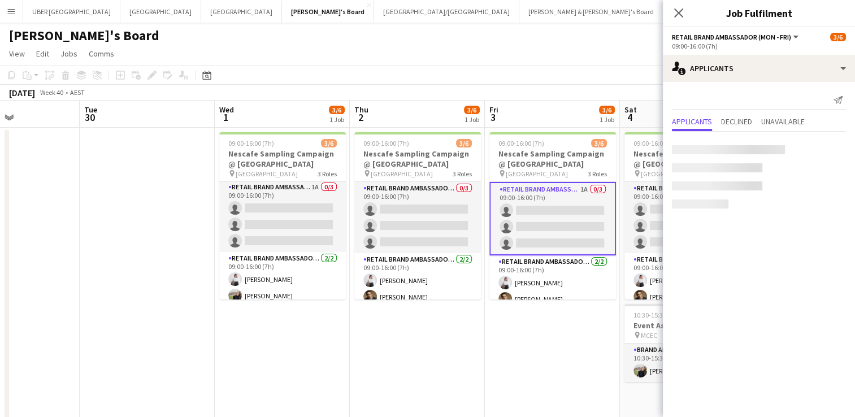
scroll to position [0, 0]
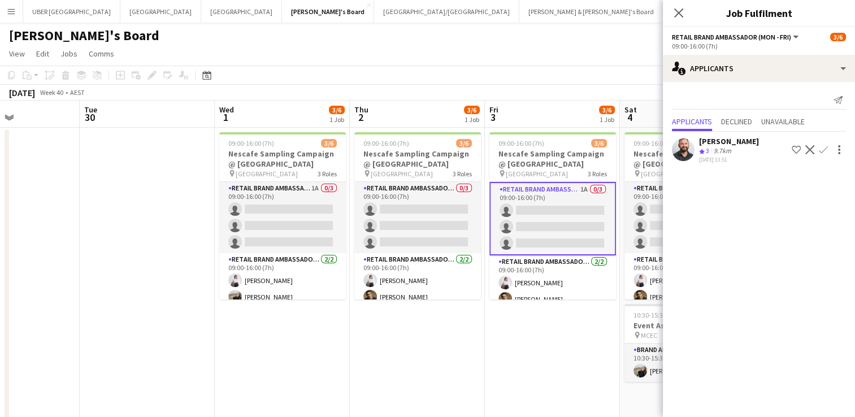
click at [721, 144] on div "John Lopes" at bounding box center [729, 141] width 60 height 10
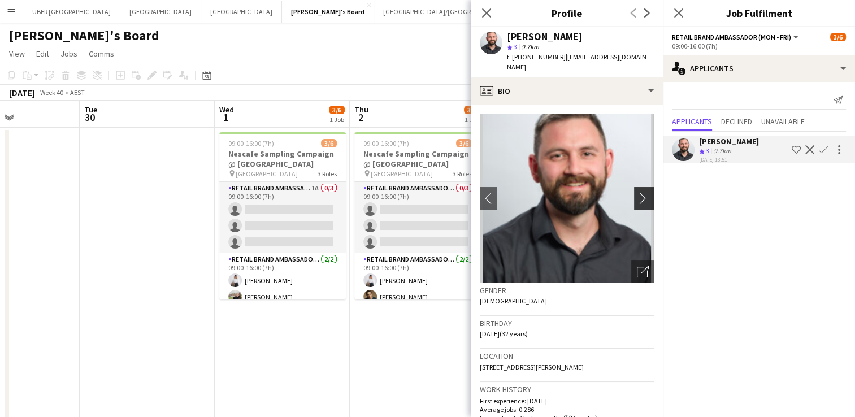
click at [637, 192] on app-icon "chevron-right" at bounding box center [646, 198] width 18 height 12
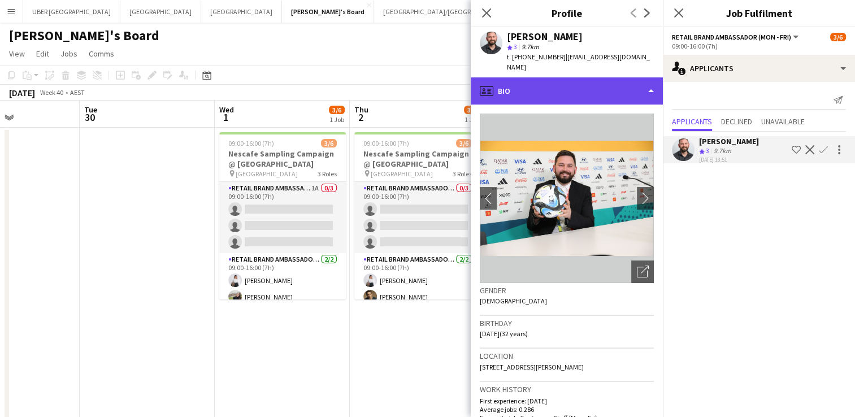
click at [546, 79] on div "profile Bio" at bounding box center [567, 90] width 192 height 27
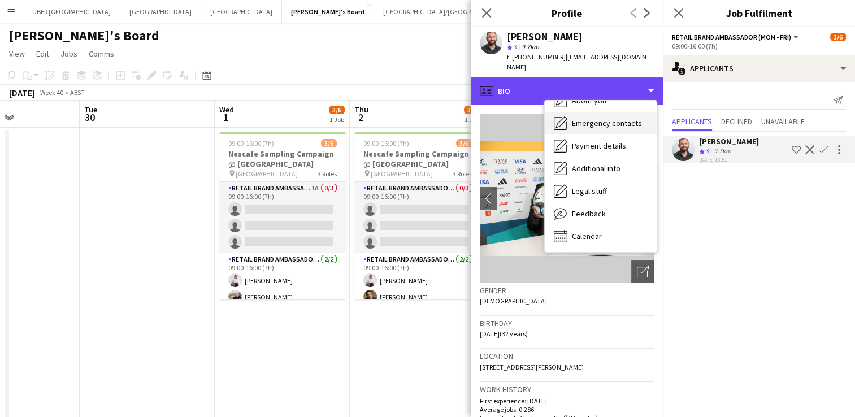
scroll to position [83, 0]
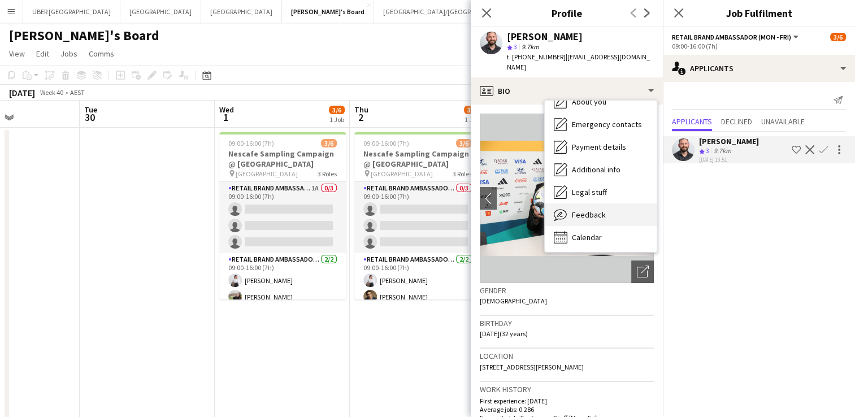
click at [571, 204] on div "Feedback Feedback" at bounding box center [601, 215] width 112 height 23
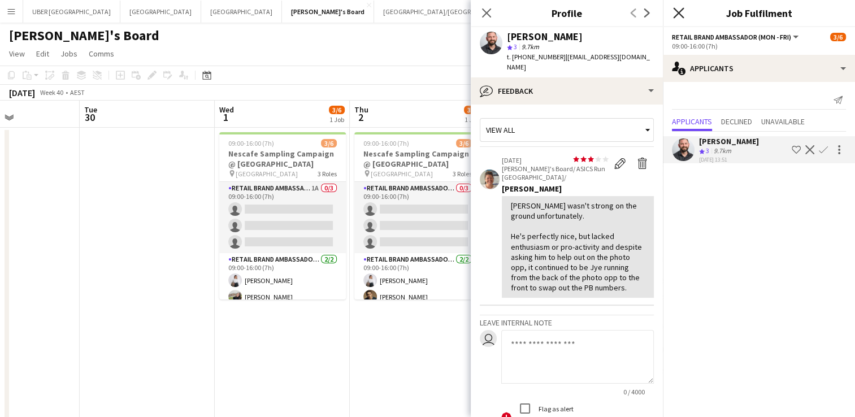
click at [682, 16] on icon at bounding box center [678, 12] width 11 height 11
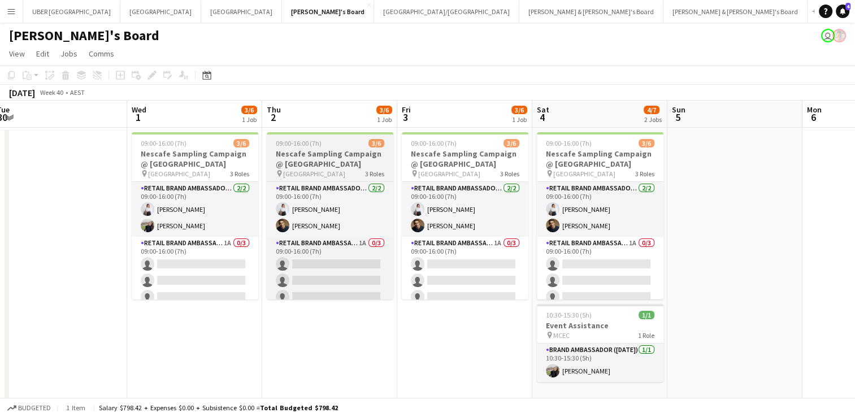
scroll to position [0, 278]
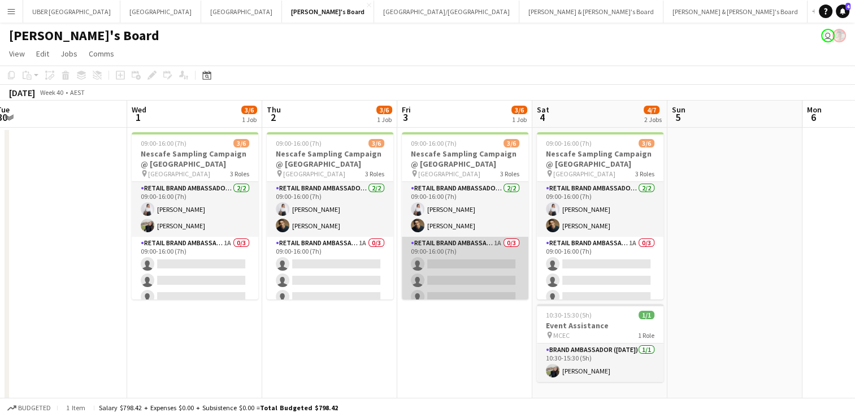
click at [441, 266] on app-card-role "RETAIL Brand Ambassador (Mon - Fri) 1A 0/3 09:00-16:00 (7h) single-neutral-acti…" at bounding box center [465, 272] width 127 height 71
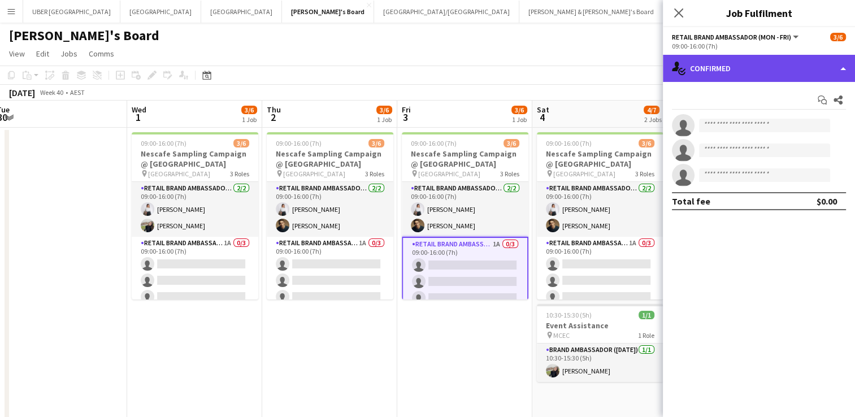
click at [722, 69] on div "single-neutral-actions-check-2 Confirmed" at bounding box center [759, 68] width 192 height 27
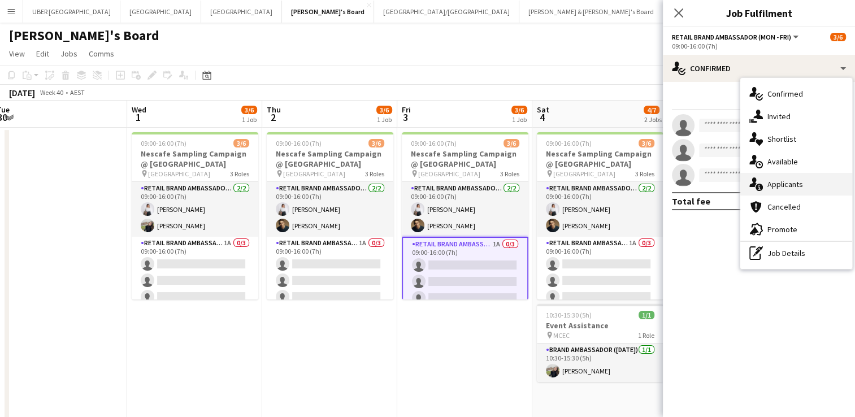
click at [765, 185] on div "single-neutral-actions-information Applicants" at bounding box center [797, 184] width 112 height 23
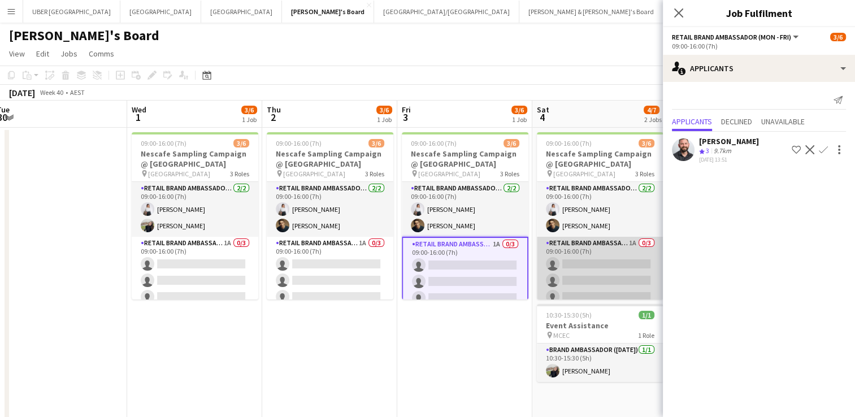
click at [605, 261] on app-card-role "RETAIL Brand Ambassador (Saturday) 1A 0/3 09:00-16:00 (7h) single-neutral-actio…" at bounding box center [600, 272] width 127 height 71
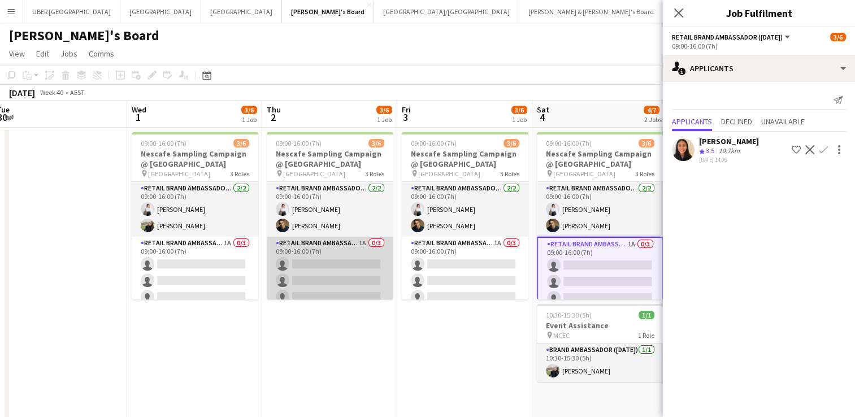
click at [317, 283] on app-card-role "RETAIL Brand Ambassador (Mon - Fri) 1A 0/3 09:00-16:00 (7h) single-neutral-acti…" at bounding box center [330, 272] width 127 height 71
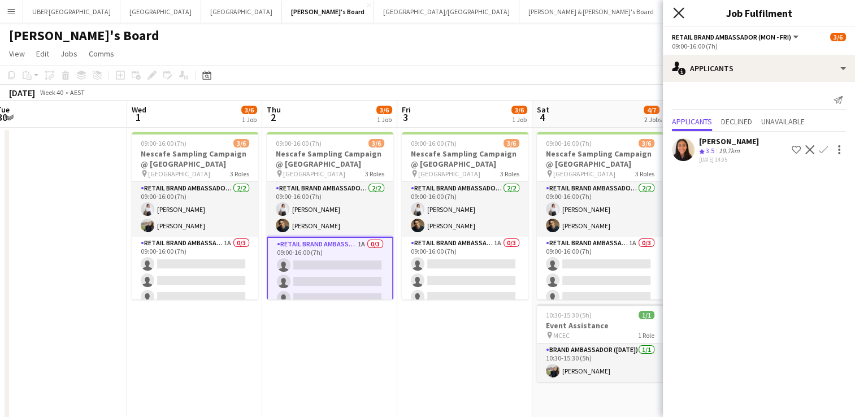
click at [681, 10] on icon at bounding box center [678, 12] width 11 height 11
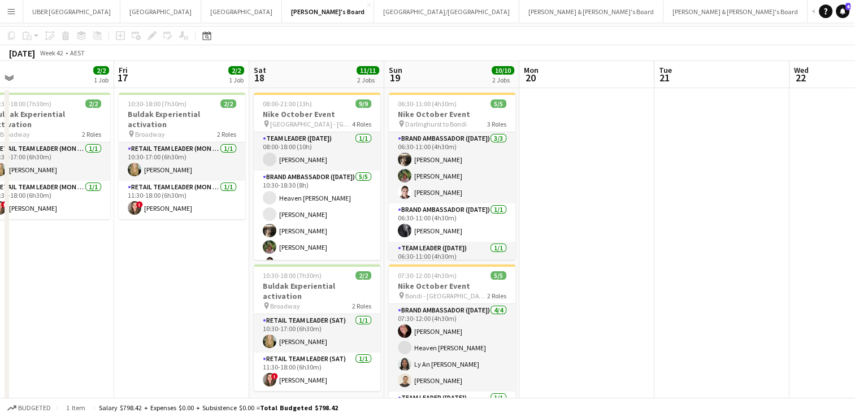
scroll to position [0, 0]
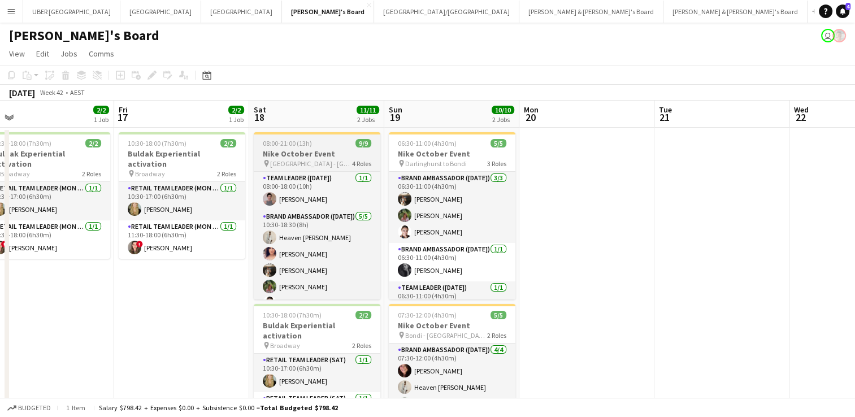
click at [336, 144] on div "08:00-21:00 (13h) 9/9" at bounding box center [317, 143] width 127 height 8
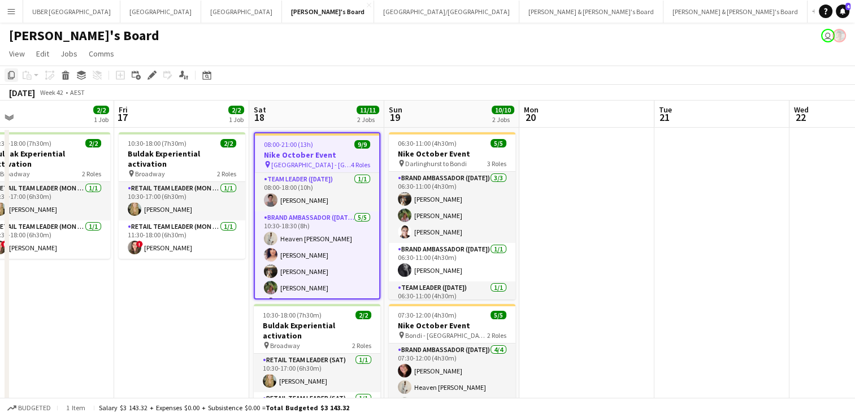
click at [14, 74] on icon "Copy" at bounding box center [11, 75] width 9 height 9
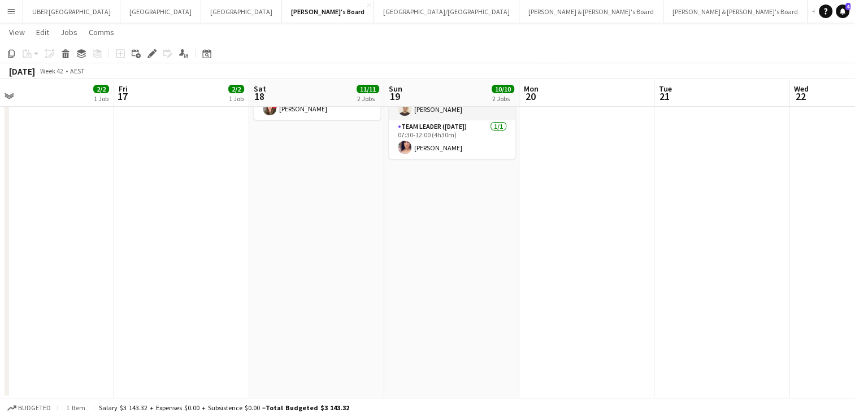
click at [320, 194] on app-date-cell "08:00-21:00 (13h) 9/9 Nike October Event pin Darlinghurst - Sydney 4 Roles Team…" at bounding box center [316, 108] width 135 height 582
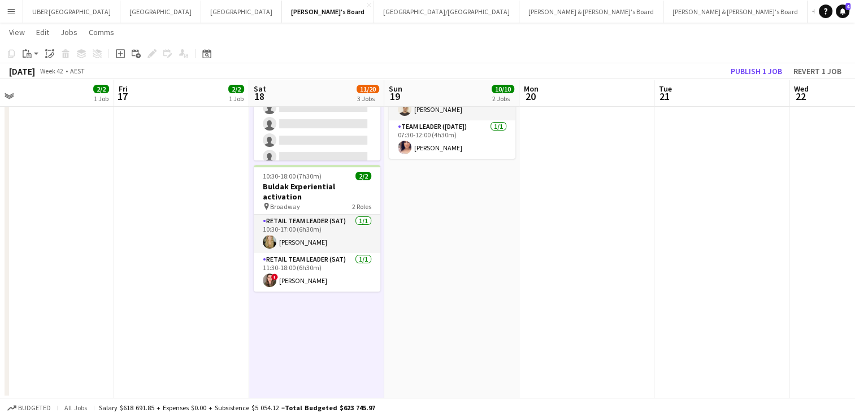
scroll to position [154, 0]
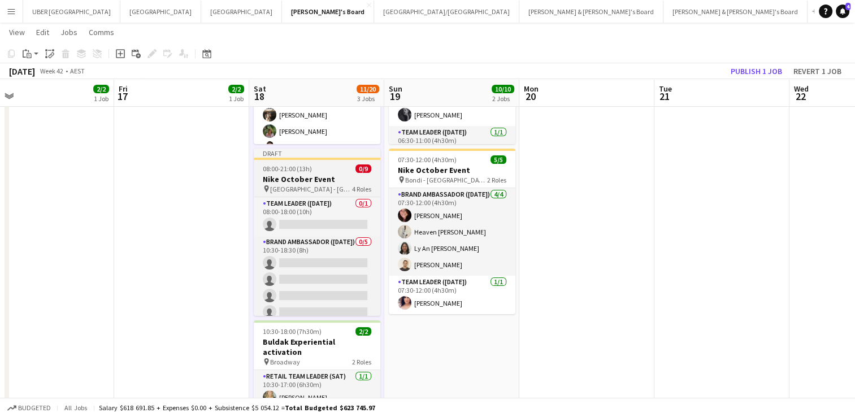
click at [293, 164] on span "08:00-21:00 (13h)" at bounding box center [287, 168] width 49 height 8
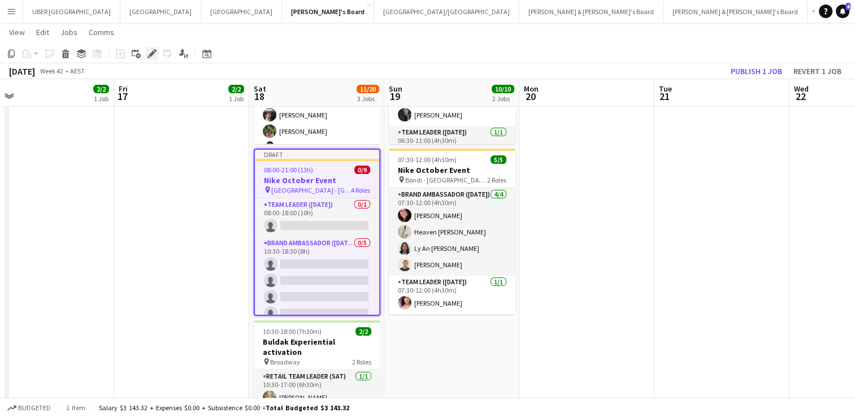
click at [151, 54] on icon at bounding box center [152, 54] width 6 height 6
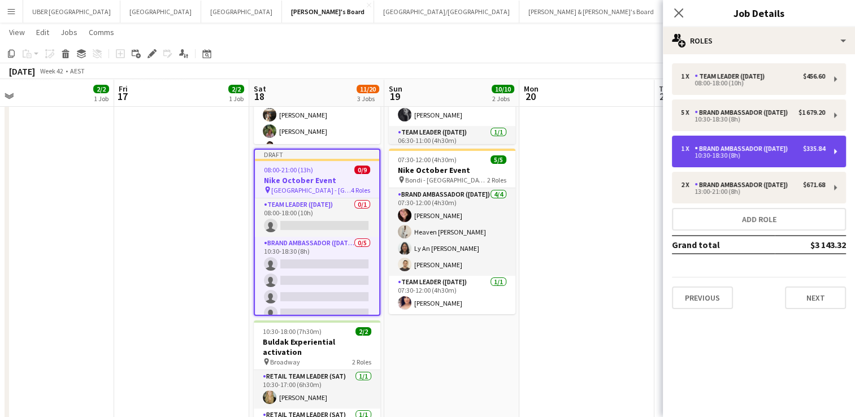
click at [732, 153] on div "Brand Ambassador ([DATE])" at bounding box center [744, 149] width 98 height 8
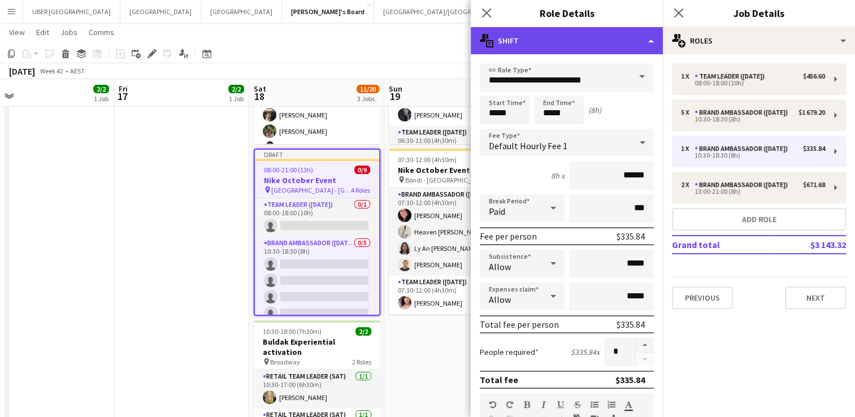
click at [595, 38] on div "multiple-actions-text Shift" at bounding box center [567, 40] width 192 height 27
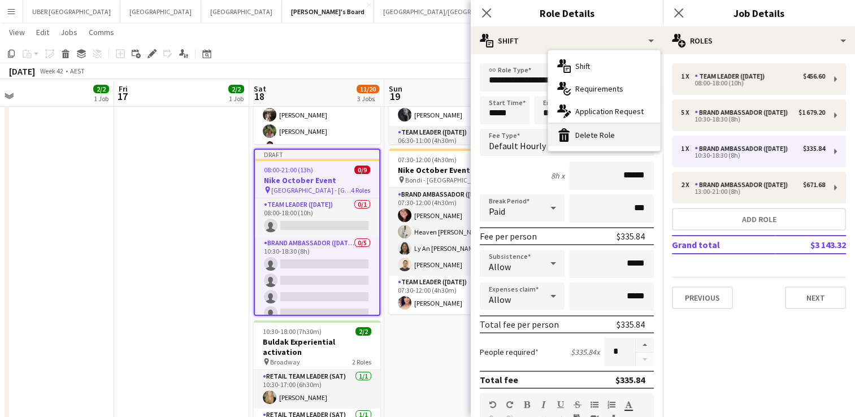
click at [616, 136] on div "bin-2 Delete Role" at bounding box center [604, 135] width 112 height 23
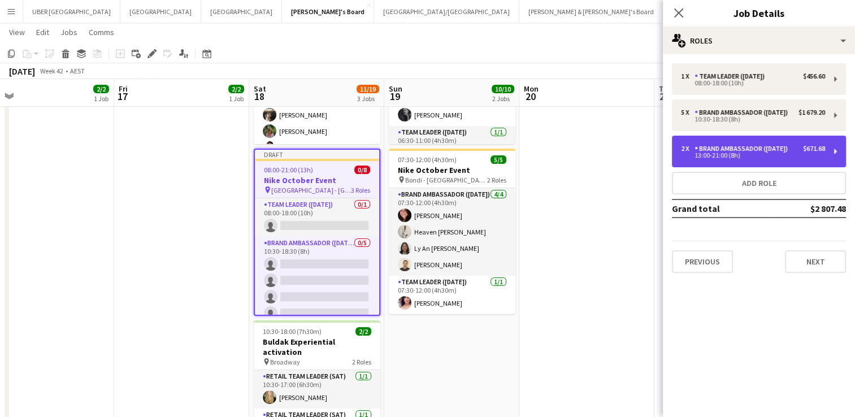
click at [717, 153] on div "Brand Ambassador ([DATE])" at bounding box center [744, 149] width 98 height 8
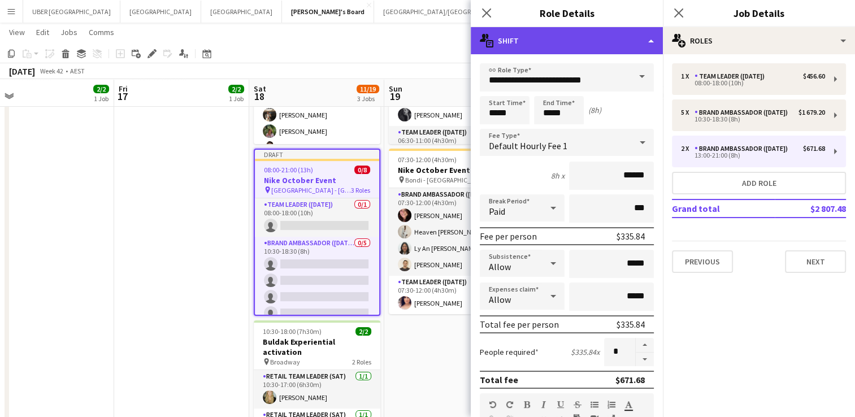
click at [563, 42] on div "multiple-actions-text Shift" at bounding box center [567, 40] width 192 height 27
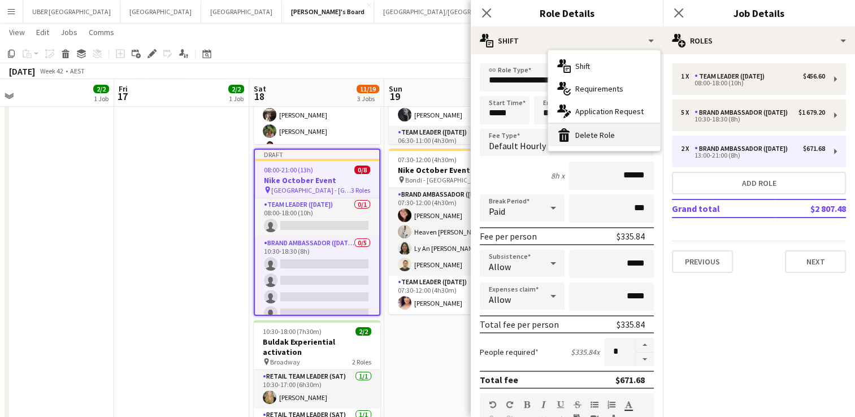
click at [593, 129] on div "bin-2 Delete Role" at bounding box center [604, 135] width 112 height 23
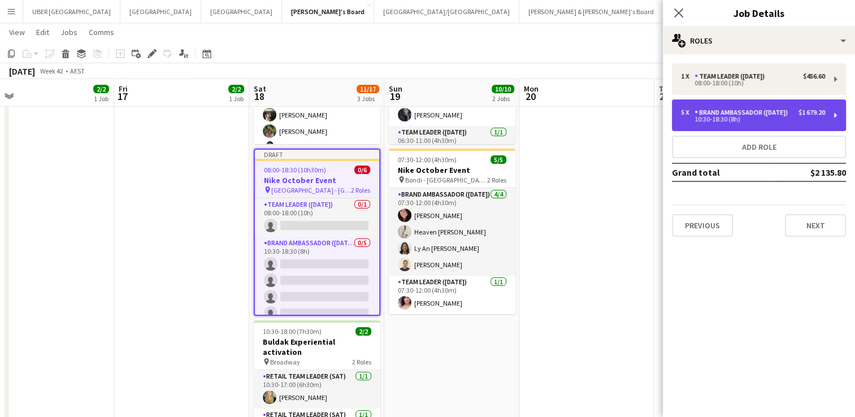
click at [780, 111] on div "Brand Ambassador ([DATE])" at bounding box center [744, 113] width 98 height 8
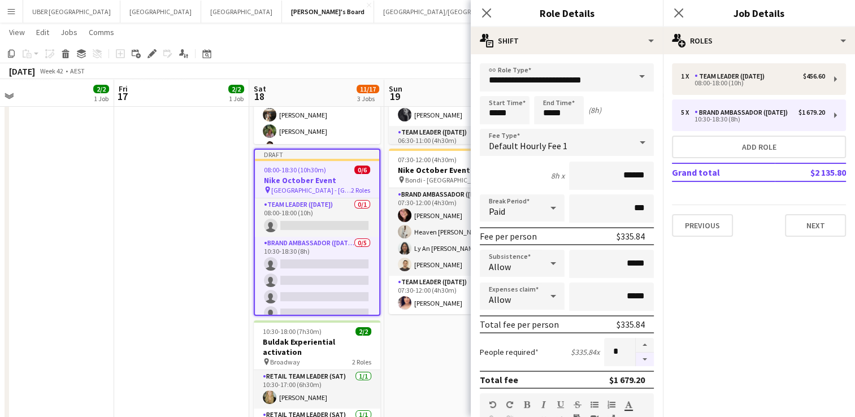
click at [636, 358] on button "button" at bounding box center [645, 360] width 18 height 14
type input "*"
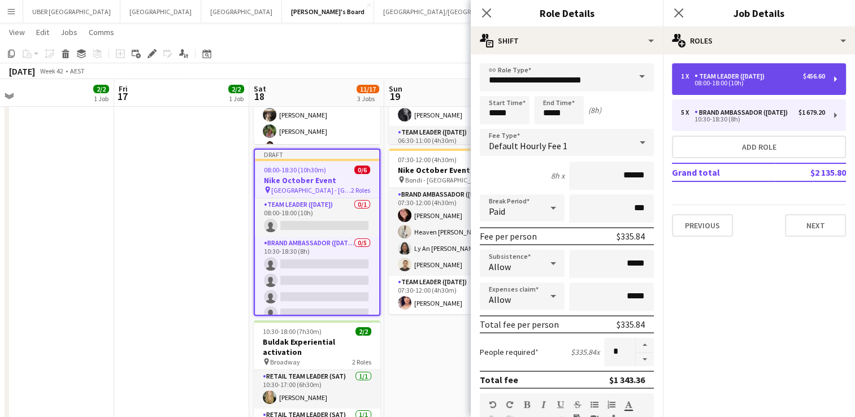
click at [705, 73] on div "Team Leader ([DATE])" at bounding box center [732, 76] width 75 height 8
type input "**********"
type input "*****"
type input "******"
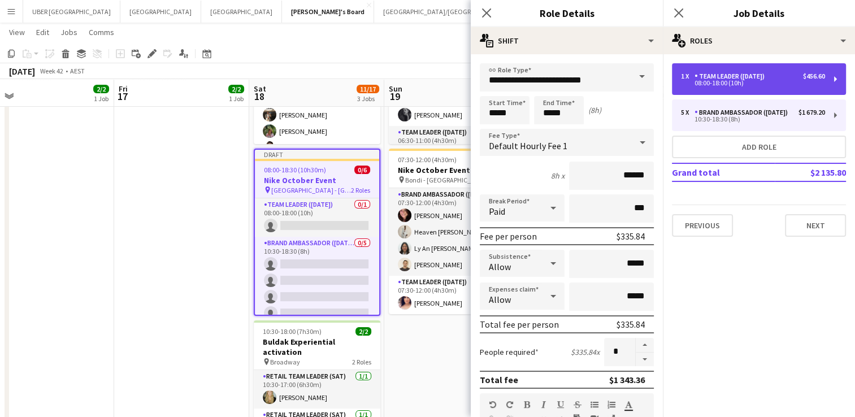
type input "*"
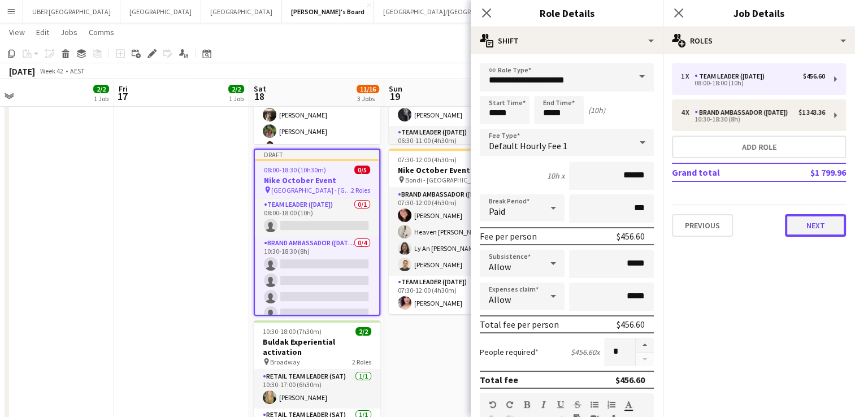
click at [811, 235] on button "Next" at bounding box center [815, 225] width 61 height 23
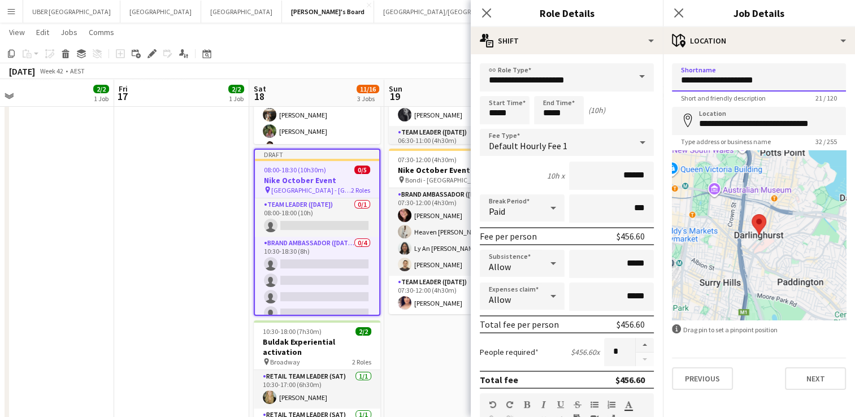
drag, startPoint x: 772, startPoint y: 80, endPoint x: 616, endPoint y: 80, distance: 156.6
click at [616, 80] on body "Menu Boards Boards Boards All jobs Status Workforce Workforce My Workforce Recr…" at bounding box center [427, 210] width 855 height 728
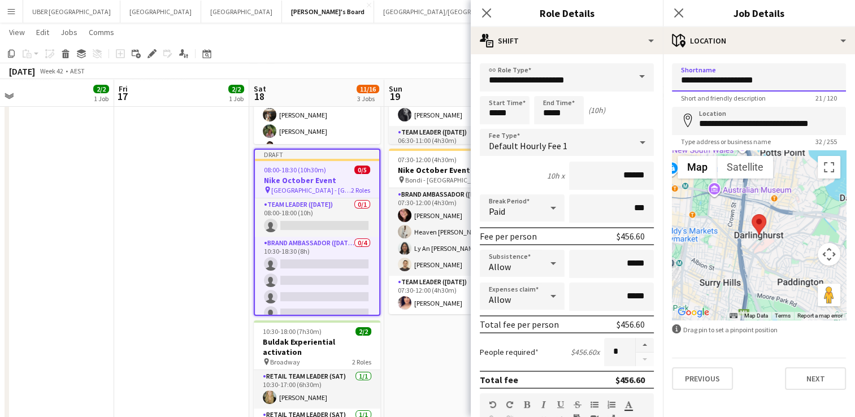
drag, startPoint x: 767, startPoint y: 76, endPoint x: 661, endPoint y: 80, distance: 106.4
click at [661, 80] on body "Menu Boards Boards Boards All jobs Status Workforce Workforce My Workforce Recr…" at bounding box center [427, 210] width 855 height 728
drag, startPoint x: 778, startPoint y: 80, endPoint x: 683, endPoint y: 73, distance: 95.3
click at [683, 73] on input "**********" at bounding box center [759, 77] width 174 height 28
type input "**********"
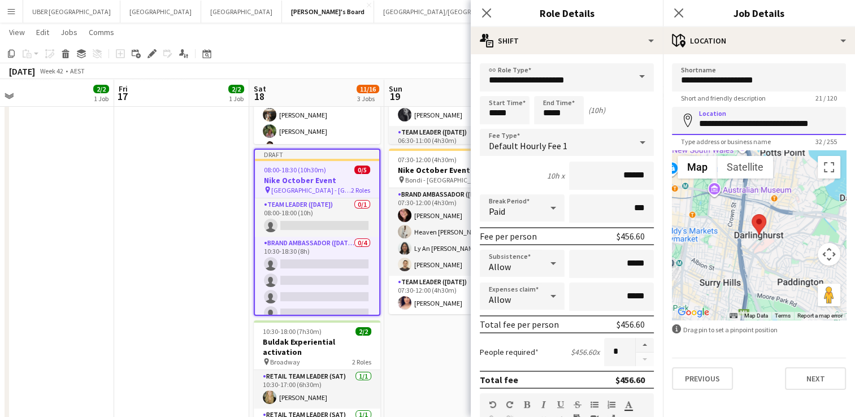
click at [773, 125] on input "**********" at bounding box center [759, 121] width 174 height 28
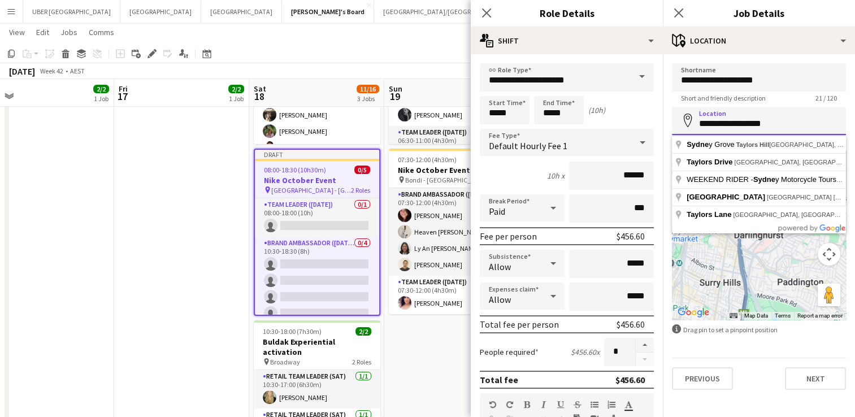
type input "**********"
click at [722, 80] on input "**********" at bounding box center [759, 77] width 174 height 28
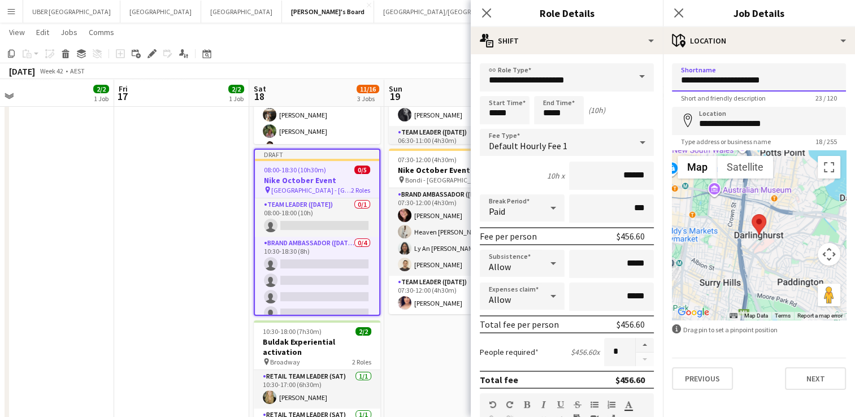
type input "**********"
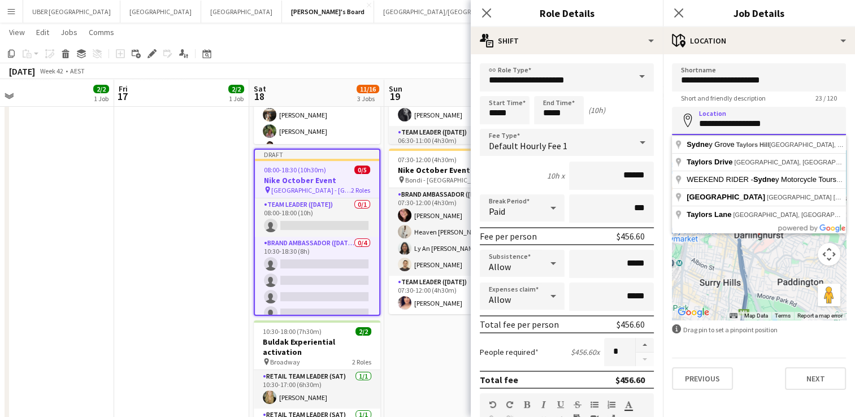
drag, startPoint x: 772, startPoint y: 124, endPoint x: 671, endPoint y: 127, distance: 101.2
click at [671, 127] on form "**********" at bounding box center [759, 226] width 192 height 327
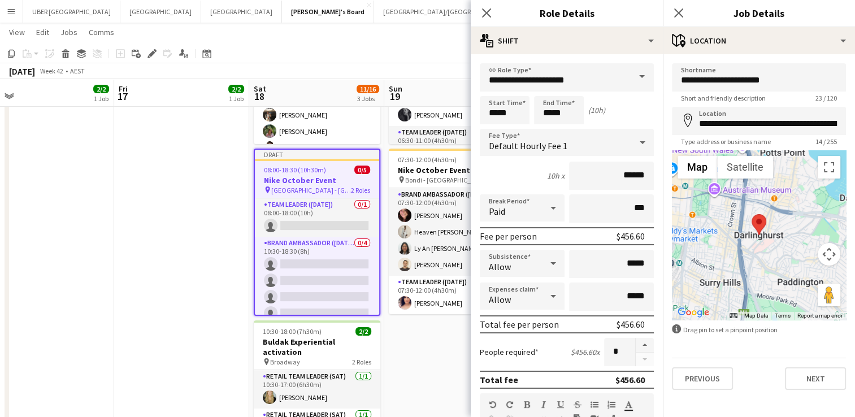
type input "**********"
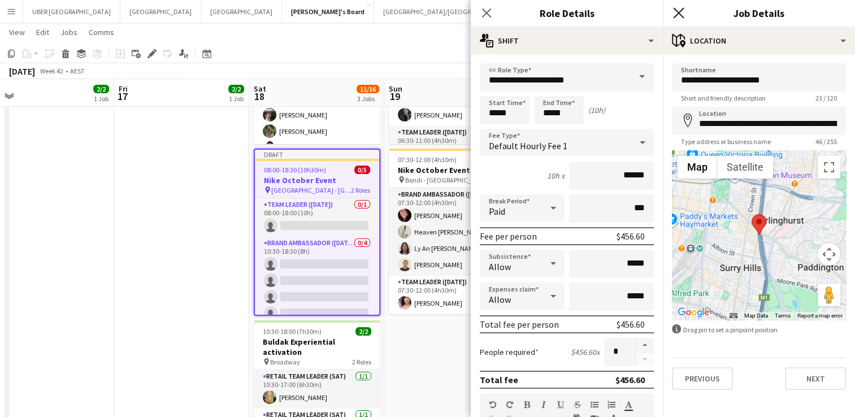
click at [677, 10] on icon at bounding box center [678, 12] width 11 height 11
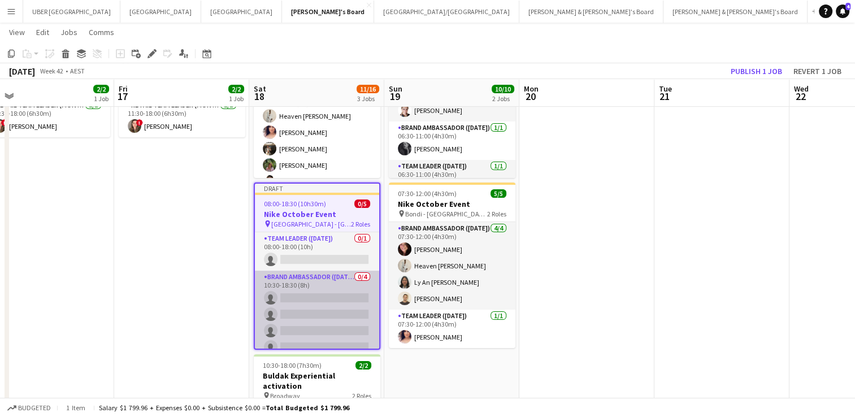
scroll to position [0, 0]
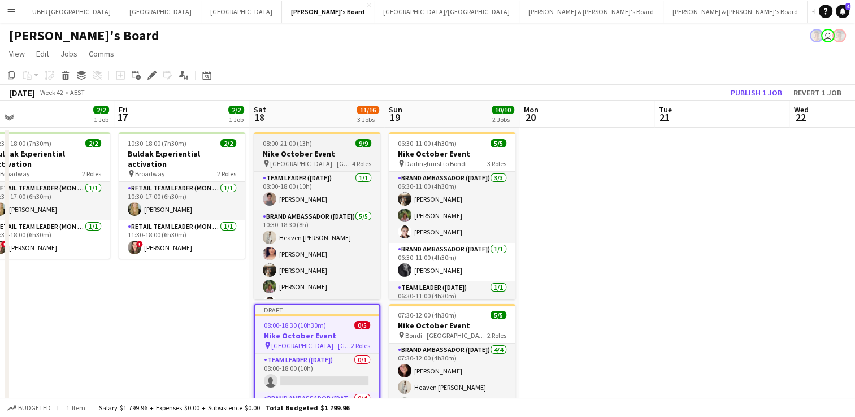
click at [332, 153] on h3 "Nike October Event" at bounding box center [317, 154] width 127 height 10
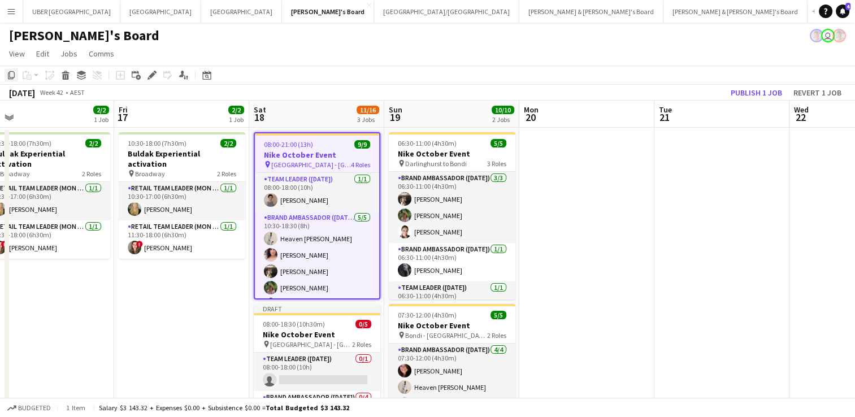
click at [13, 77] on icon "Copy" at bounding box center [11, 75] width 9 height 9
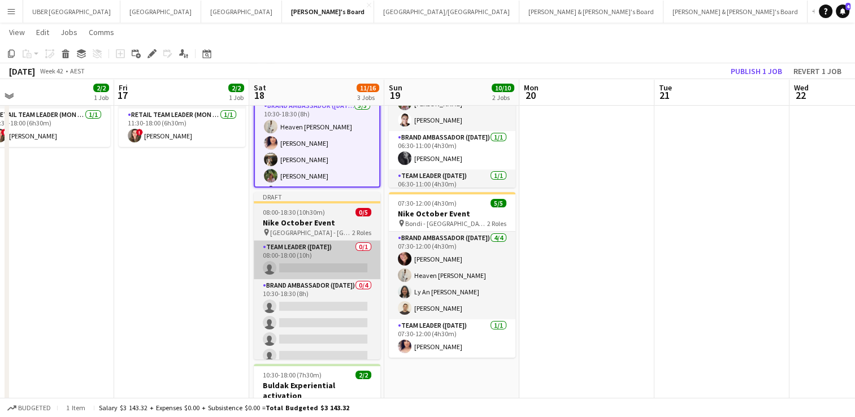
scroll to position [110, 0]
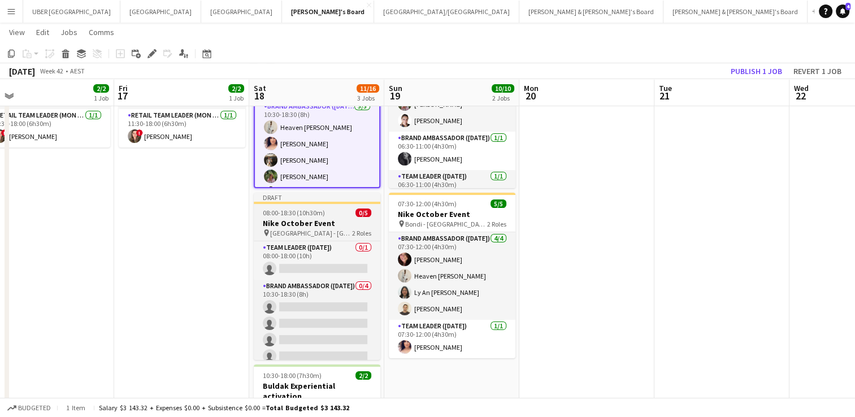
click at [337, 211] on div "08:00-18:30 (10h30m) 0/5" at bounding box center [317, 213] width 127 height 8
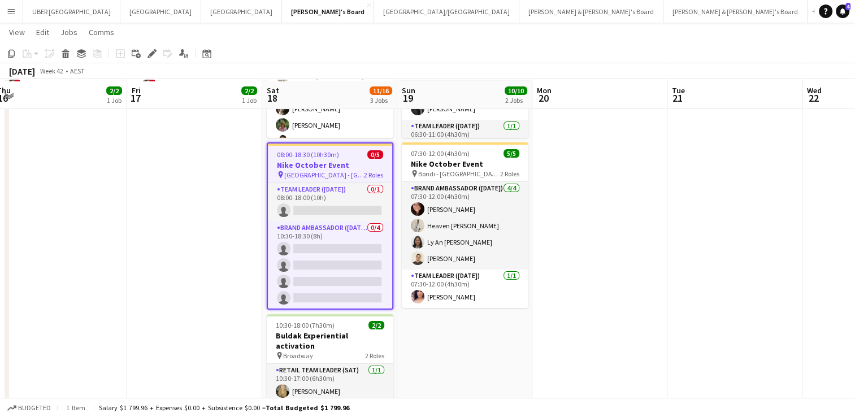
scroll to position [163, 0]
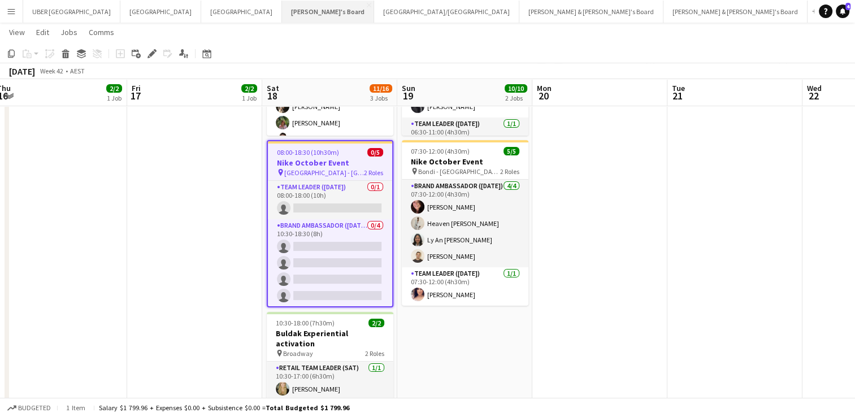
click at [282, 8] on button "Tennille's Board Close" at bounding box center [328, 12] width 92 height 22
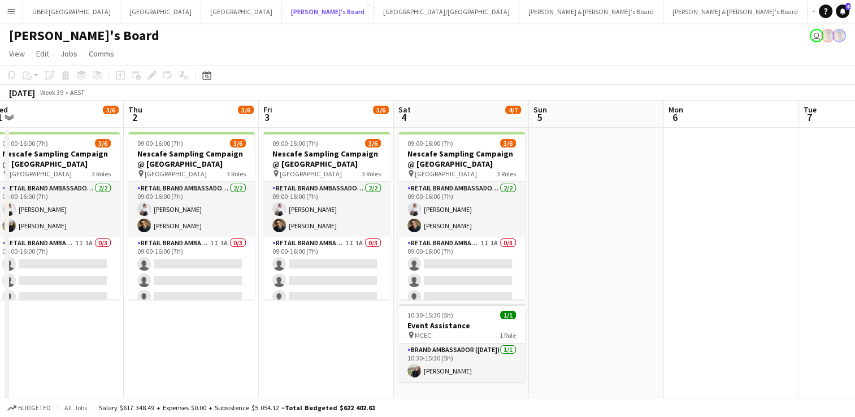
scroll to position [0, 416]
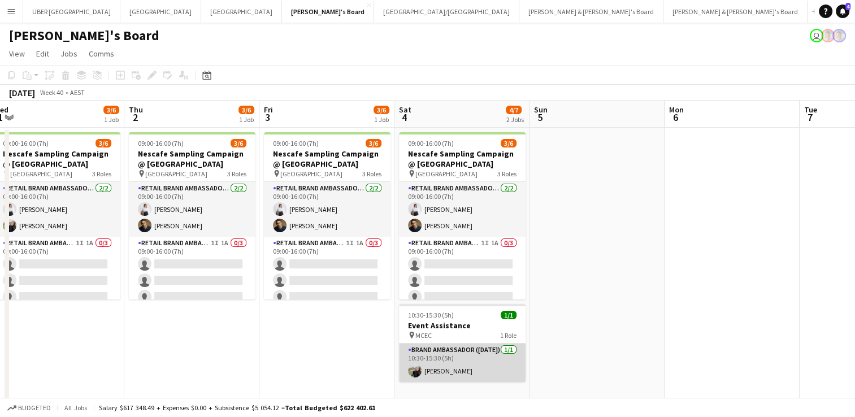
click at [426, 373] on app-card-role "Brand Ambassador (Saturday) 1/1 10:30-15:30 (5h) Aoife Tully" at bounding box center [462, 363] width 127 height 38
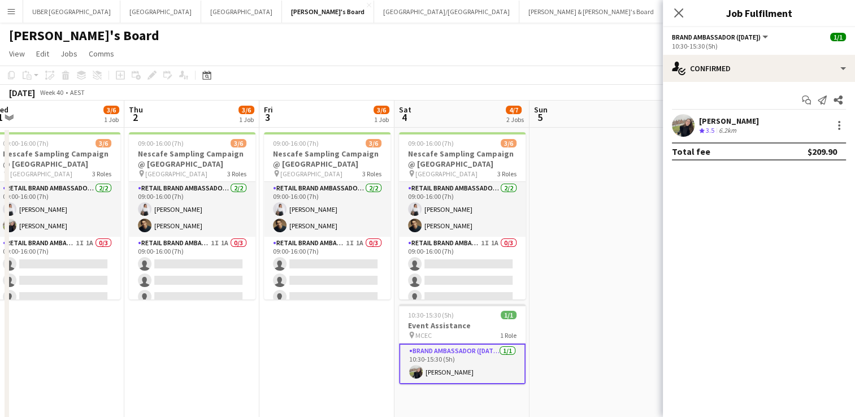
click at [726, 123] on div "Aoife Tully" at bounding box center [729, 121] width 60 height 10
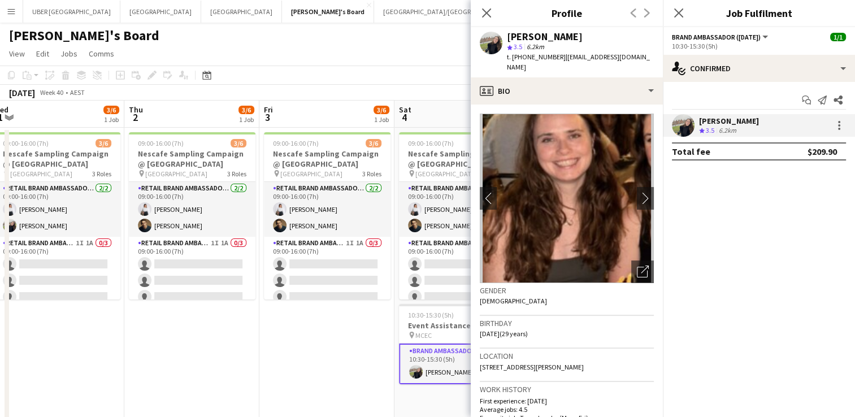
drag, startPoint x: 552, startPoint y: 55, endPoint x: 522, endPoint y: 64, distance: 30.6
click at [522, 64] on div "Aoife Tully star 3.5 6.2km t. +61493572428 | aoife_tully@hotmail.com" at bounding box center [567, 52] width 192 height 50
copy span "493572428"
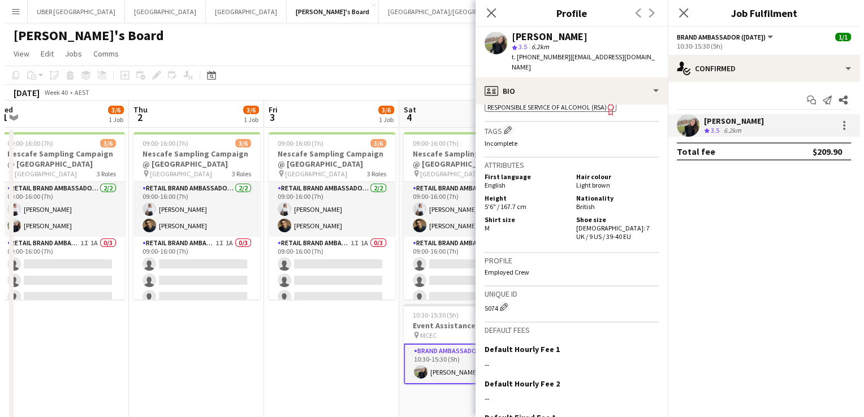
scroll to position [583, 0]
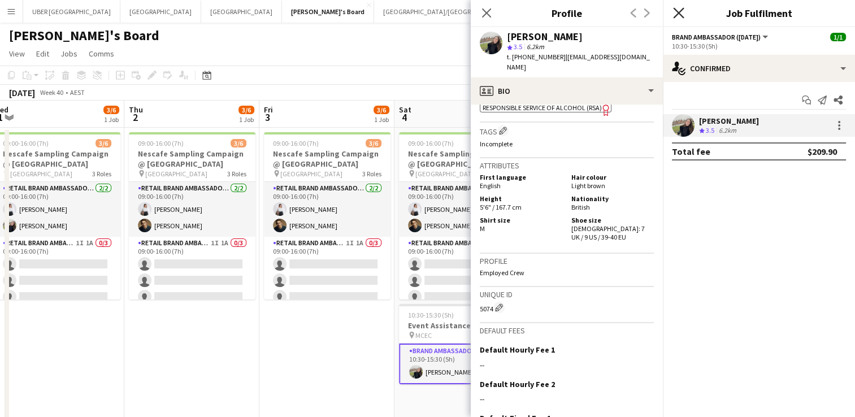
click at [677, 14] on icon at bounding box center [678, 12] width 11 height 11
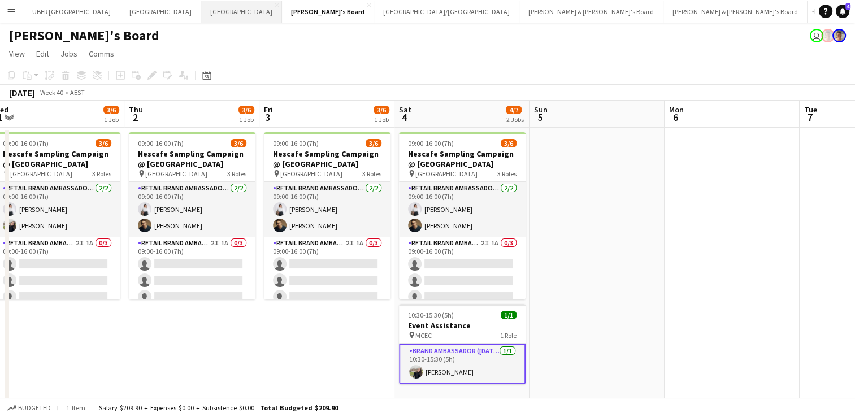
click at [201, 14] on button "Melbourne Close" at bounding box center [241, 12] width 81 height 22
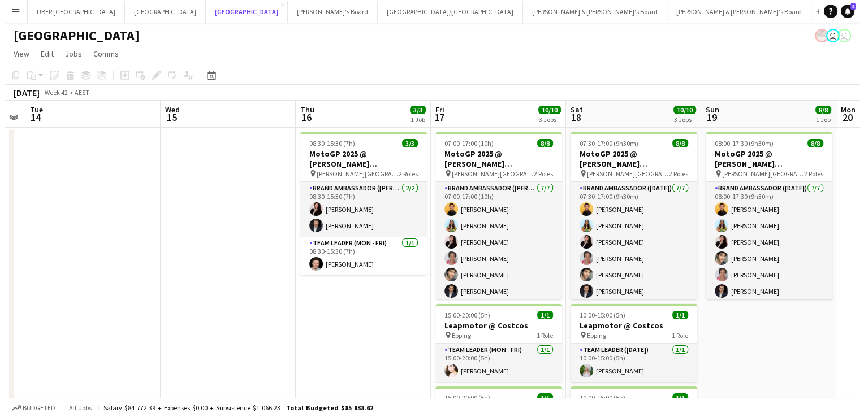
scroll to position [0, 247]
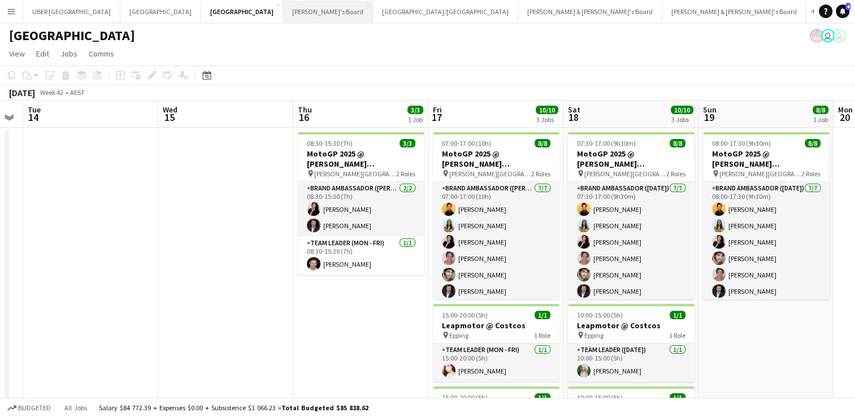
click at [283, 14] on button "Tennille's Board Close" at bounding box center [328, 12] width 90 height 22
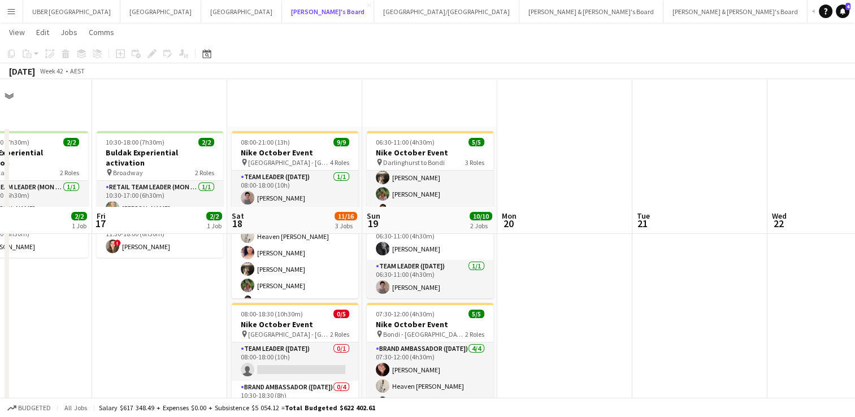
scroll to position [163, 0]
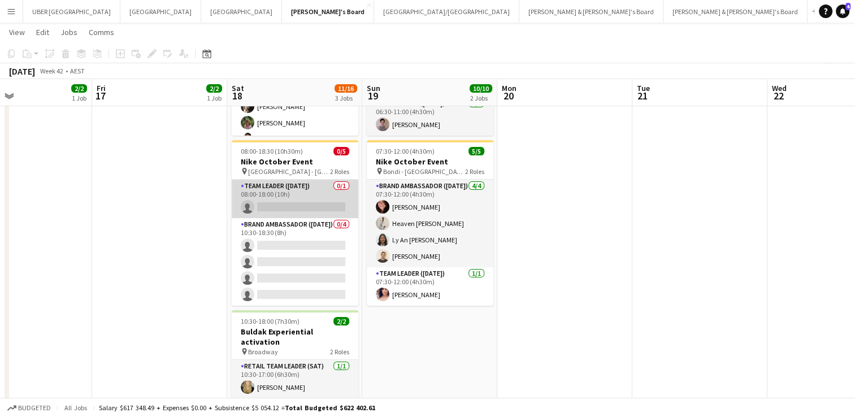
click at [311, 198] on app-card-role "Team Leader (Saturday) 0/1 08:00-18:00 (10h) single-neutral-actions" at bounding box center [295, 199] width 127 height 38
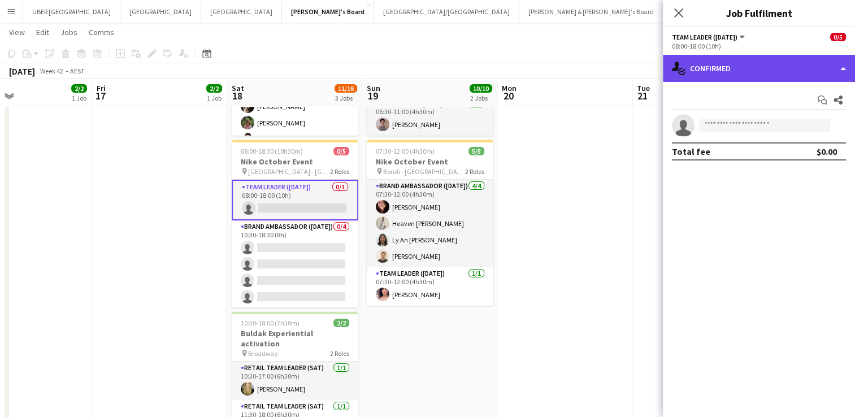
click at [773, 57] on div "single-neutral-actions-check-2 Confirmed" at bounding box center [759, 68] width 192 height 27
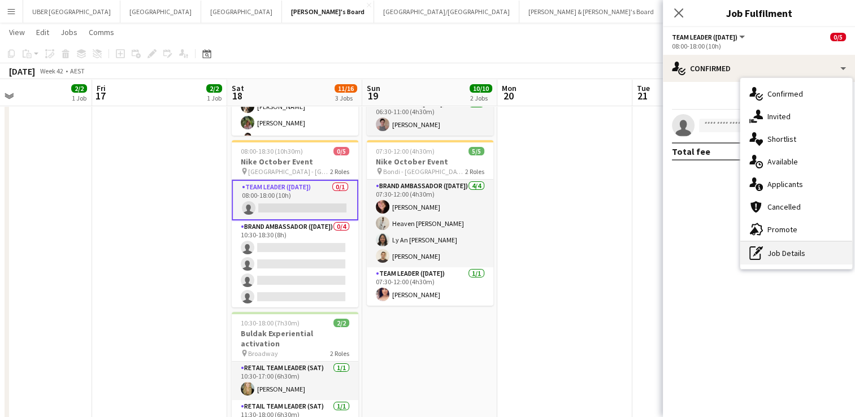
click at [772, 252] on div "pen-write Job Details" at bounding box center [797, 253] width 112 height 23
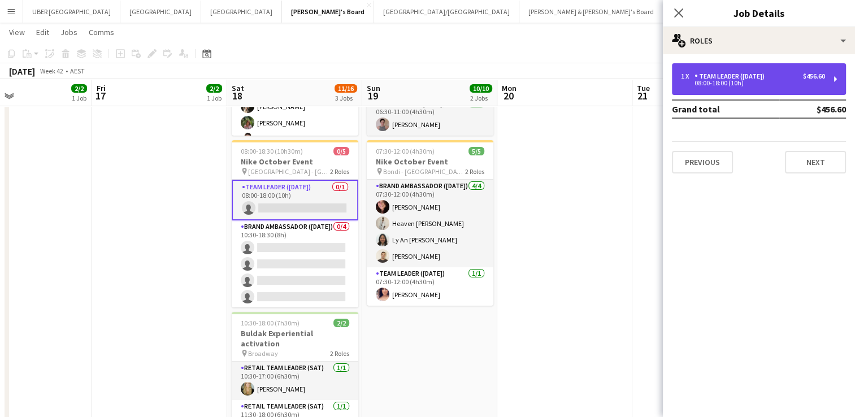
click at [760, 79] on div "Team Leader ([DATE])" at bounding box center [732, 76] width 75 height 8
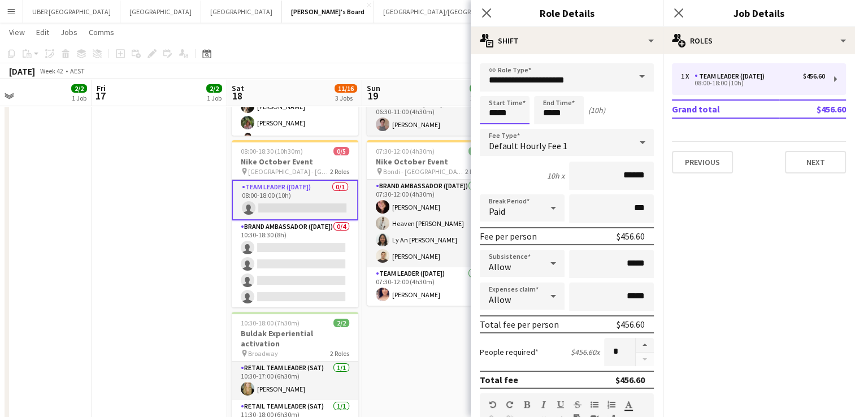
click at [500, 112] on input "*****" at bounding box center [505, 110] width 50 height 28
click at [508, 115] on input "*****" at bounding box center [505, 110] width 50 height 28
type input "*****"
drag, startPoint x: 568, startPoint y: 114, endPoint x: 526, endPoint y: 115, distance: 41.8
click at [526, 115] on div "Start Time ***** End Time ***** (9h 30m)" at bounding box center [567, 110] width 174 height 28
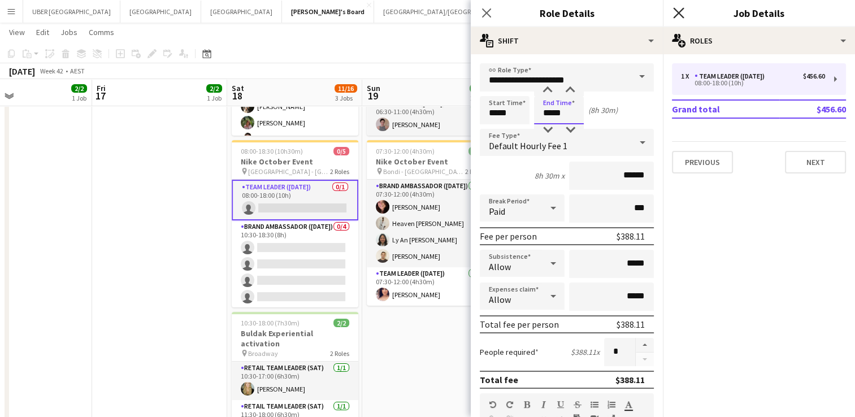
type input "*****"
click at [677, 16] on icon "Close pop-in" at bounding box center [678, 12] width 11 height 11
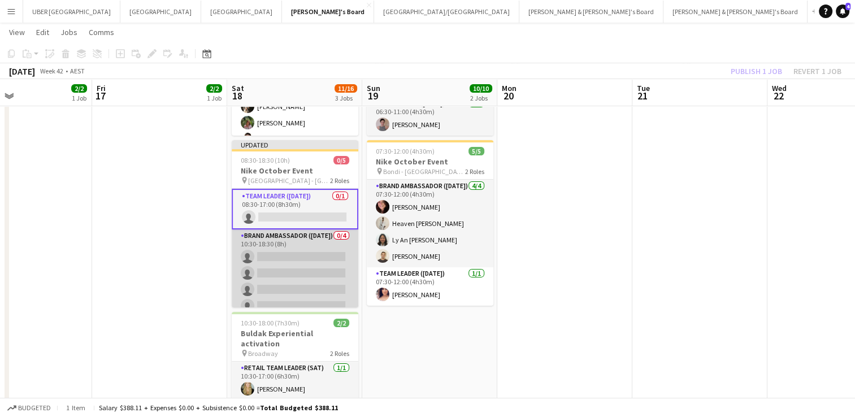
click at [311, 250] on app-card-role "Brand Ambassador (Saturday) 0/4 10:30-18:30 (8h) single-neutral-actions single-…" at bounding box center [295, 274] width 127 height 88
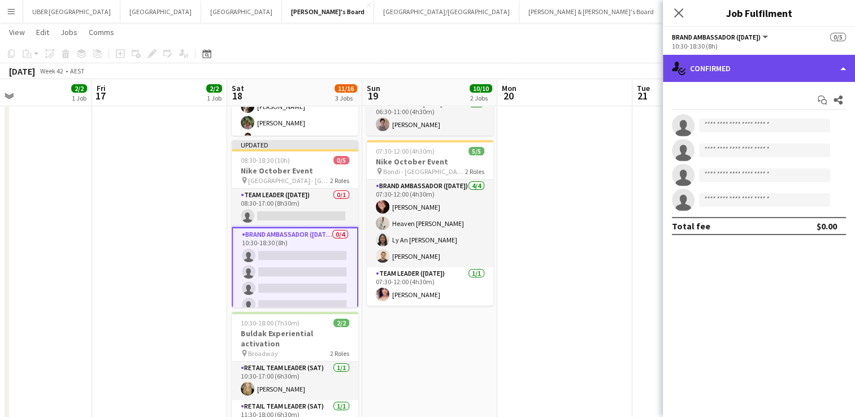
click at [743, 68] on div "single-neutral-actions-check-2 Confirmed" at bounding box center [759, 68] width 192 height 27
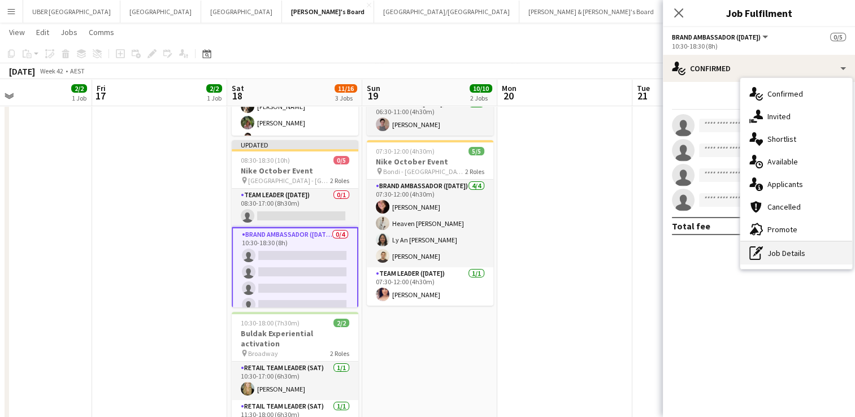
click at [772, 252] on div "pen-write Job Details" at bounding box center [797, 253] width 112 height 23
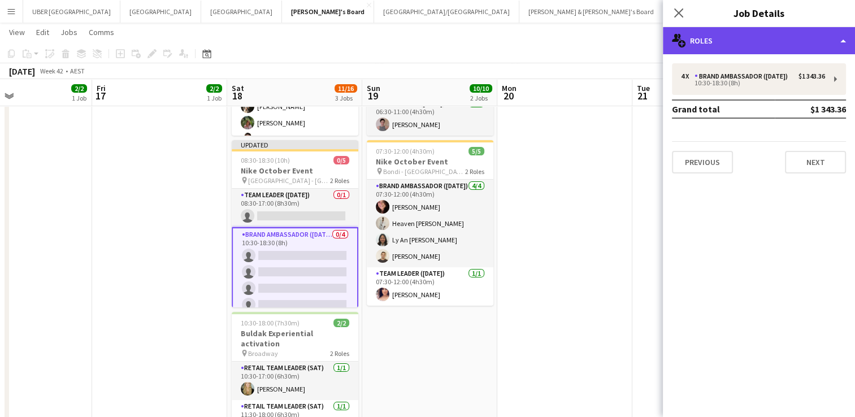
click at [714, 45] on div "multiple-users-add Roles" at bounding box center [759, 40] width 192 height 27
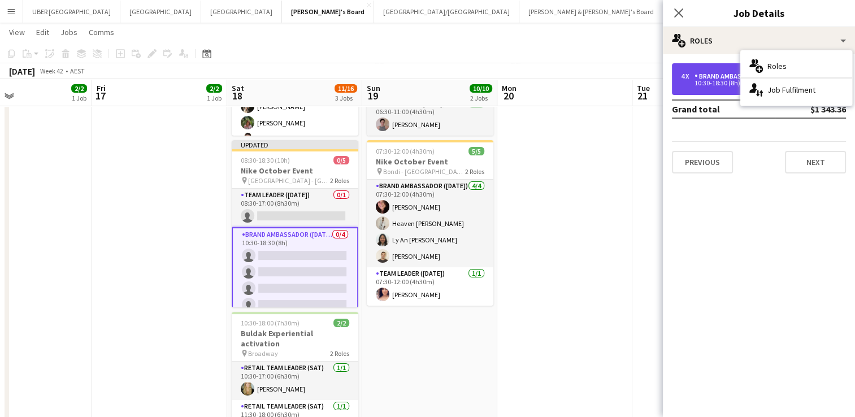
click at [701, 80] on div "Brand Ambassador ([DATE])" at bounding box center [744, 76] width 98 height 8
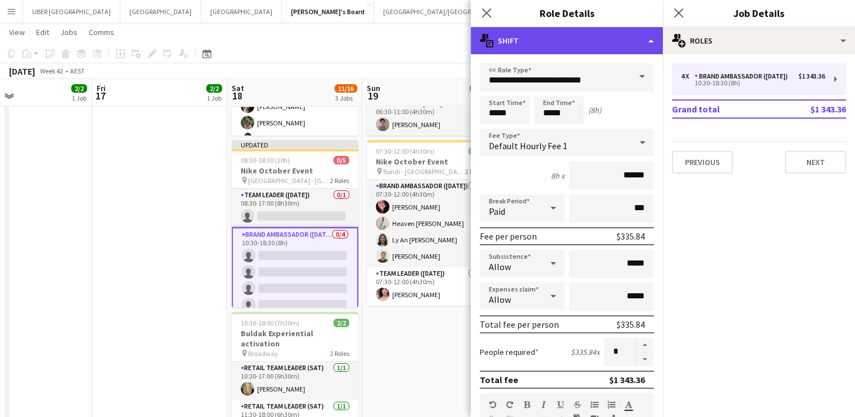
click at [635, 33] on div "multiple-actions-text Shift" at bounding box center [567, 40] width 192 height 27
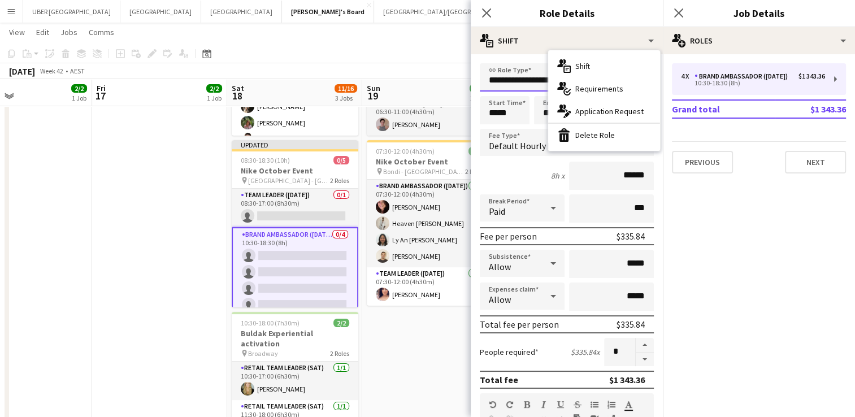
click at [511, 78] on input "**********" at bounding box center [567, 77] width 174 height 28
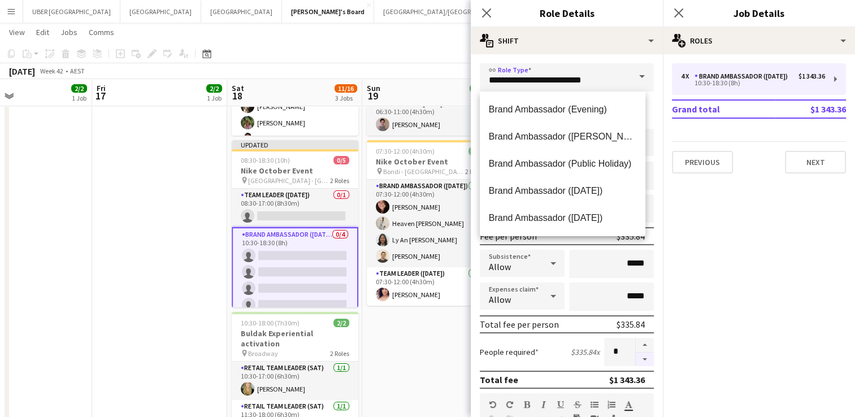
click at [636, 360] on button "button" at bounding box center [645, 360] width 18 height 14
type input "*"
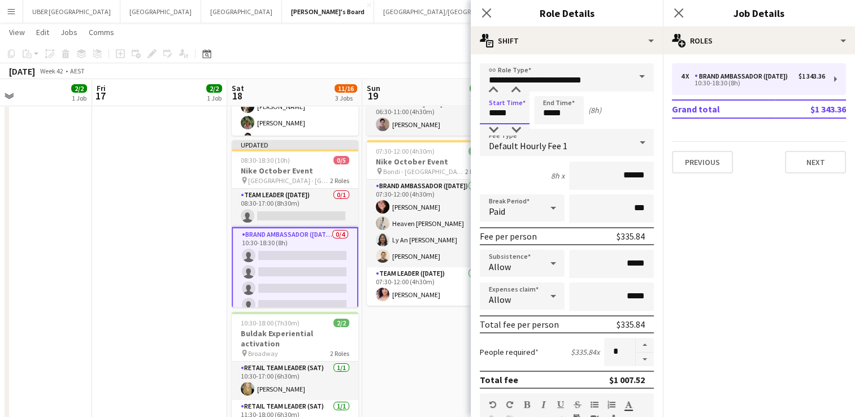
drag, startPoint x: 520, startPoint y: 114, endPoint x: 475, endPoint y: 113, distance: 45.2
click at [475, 113] on form "**********" at bounding box center [567, 414] width 192 height 703
type input "*****"
drag, startPoint x: 568, startPoint y: 114, endPoint x: 492, endPoint y: 114, distance: 76.3
click at [492, 114] on div "Start Time ***** End Time ***** (10h)" at bounding box center [567, 110] width 174 height 28
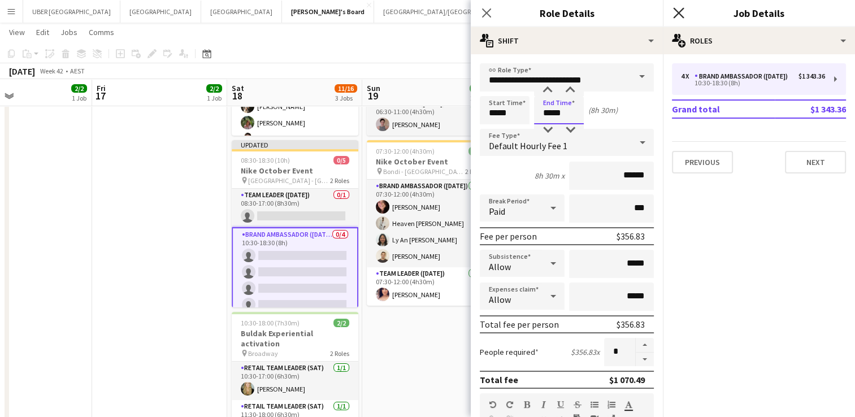
type input "*****"
click at [677, 10] on icon "Close pop-in" at bounding box center [678, 12] width 11 height 11
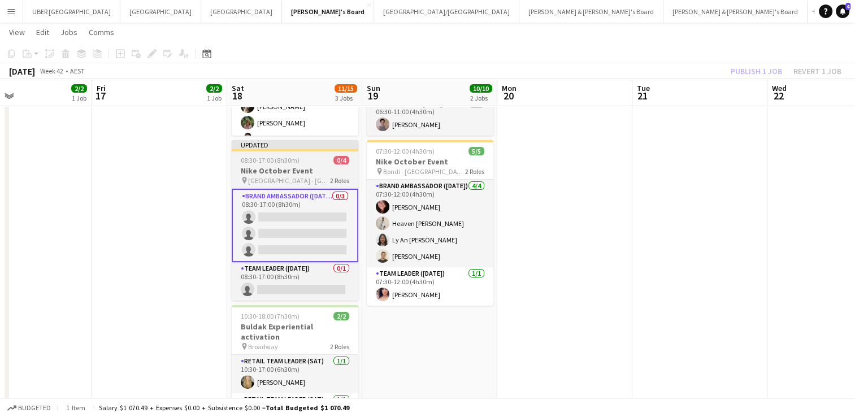
click at [296, 164] on span "08:30-17:00 (8h30m)" at bounding box center [270, 160] width 59 height 8
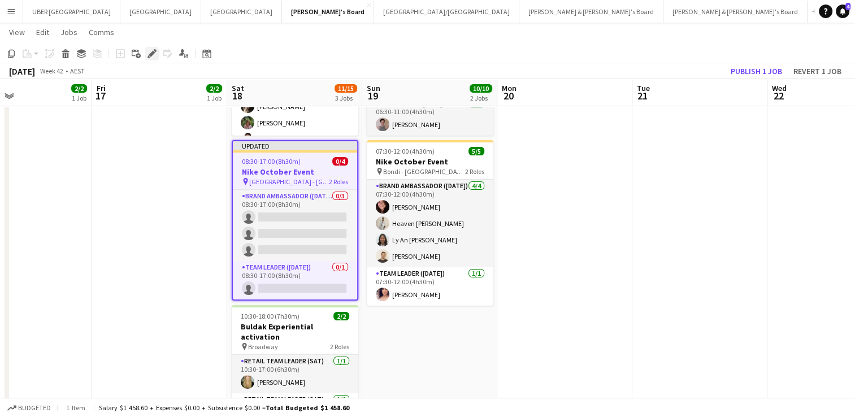
click at [149, 53] on icon "Edit" at bounding box center [152, 53] width 9 height 9
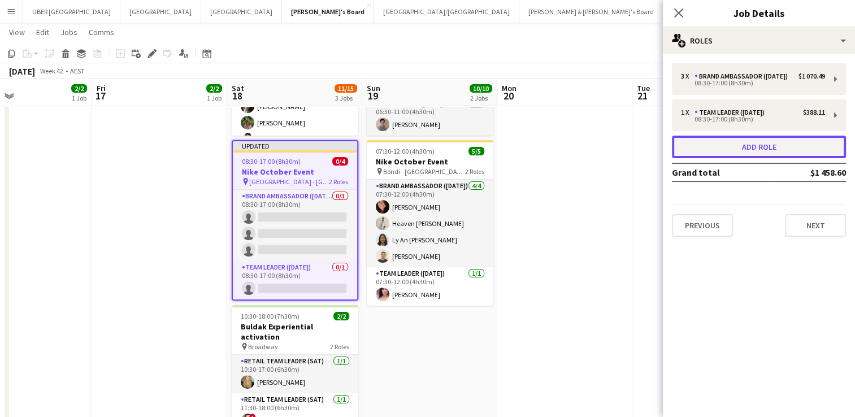
click at [772, 154] on button "Add role" at bounding box center [759, 147] width 174 height 23
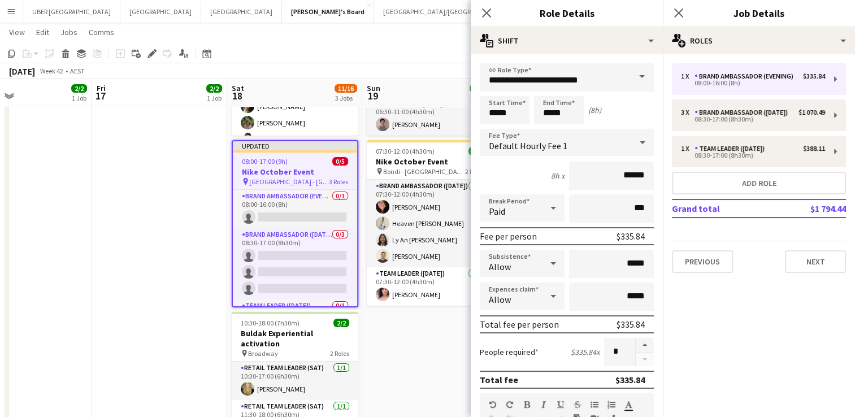
click at [635, 73] on span at bounding box center [642, 76] width 24 height 27
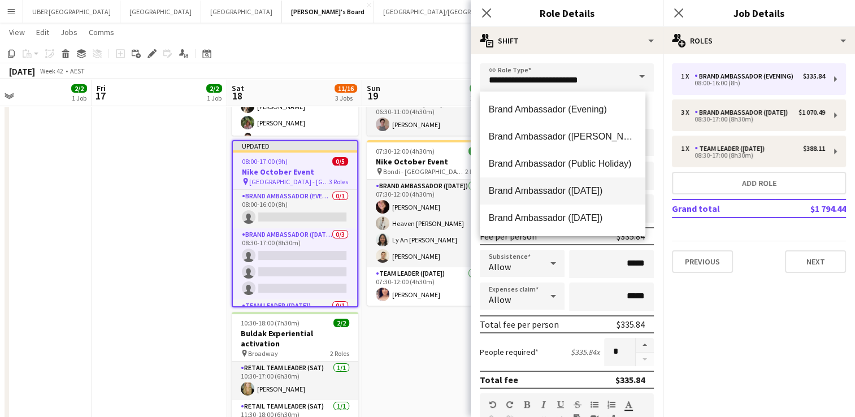
click at [582, 192] on span "Brand Ambassador ([DATE])" at bounding box center [563, 190] width 148 height 11
type input "**********"
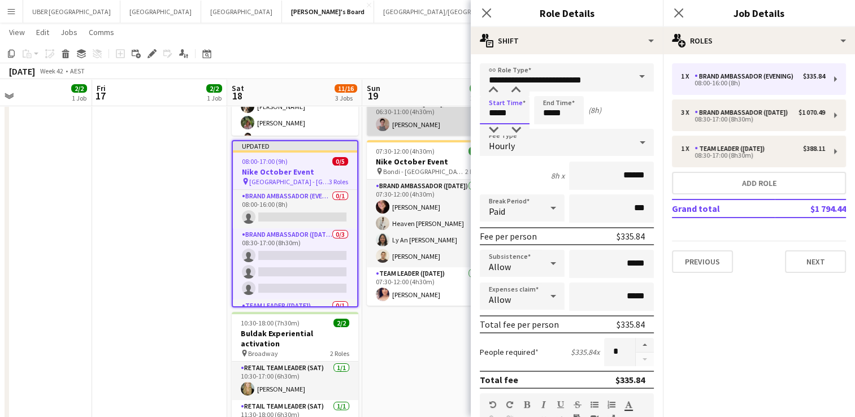
drag, startPoint x: 518, startPoint y: 114, endPoint x: 461, endPoint y: 113, distance: 56.5
click at [461, 113] on body "Menu Boards Boards Boards All jobs Status Workforce Workforce My Workforce Recr…" at bounding box center [427, 201] width 855 height 728
type input "*****"
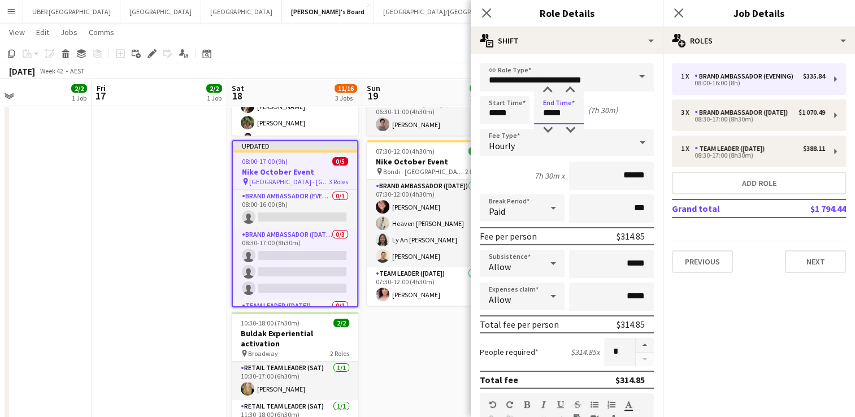
drag, startPoint x: 566, startPoint y: 113, endPoint x: 529, endPoint y: 111, distance: 37.4
click at [529, 111] on div "Start Time ***** End Time ***** (7h 30m)" at bounding box center [567, 110] width 174 height 28
type input "*****"
click at [676, 14] on icon "Close pop-in" at bounding box center [678, 12] width 11 height 11
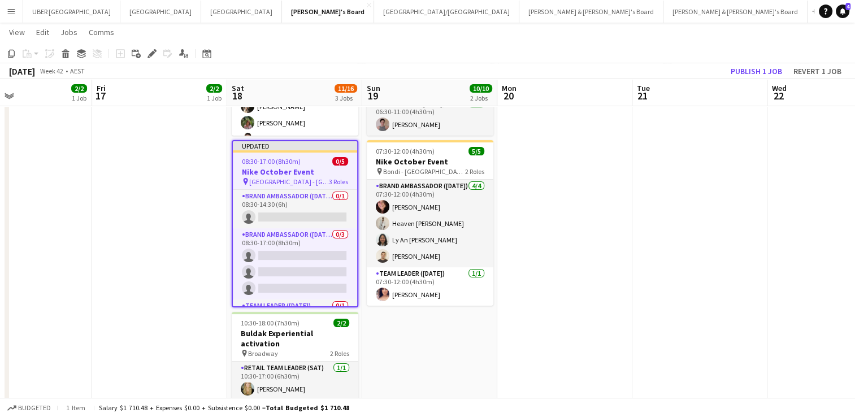
click at [296, 164] on span "08:30-17:00 (8h30m)" at bounding box center [271, 161] width 59 height 8
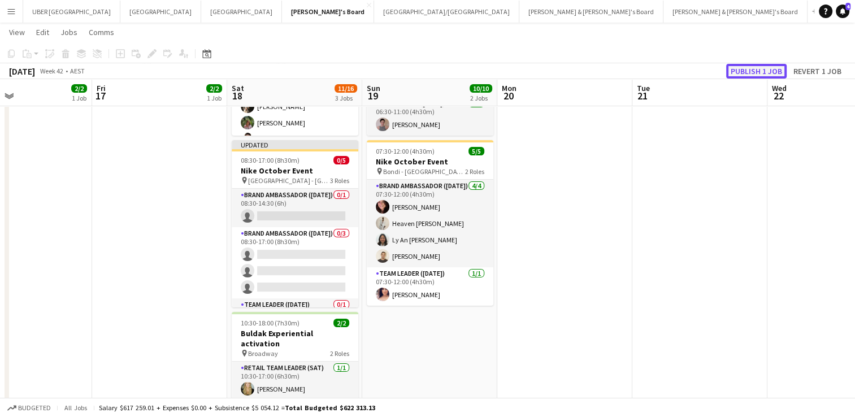
click at [751, 66] on button "Publish 1 job" at bounding box center [756, 71] width 60 height 15
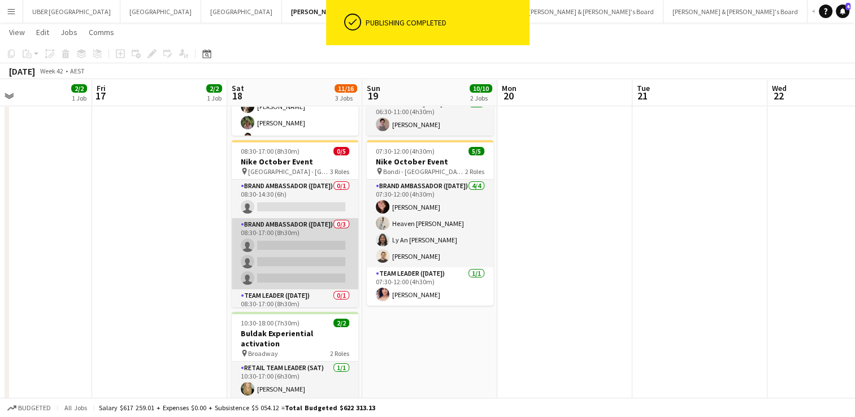
click at [278, 241] on app-card-role "Brand Ambassador (Saturday) 0/3 08:30-17:00 (8h30m) single-neutral-actions sing…" at bounding box center [295, 253] width 127 height 71
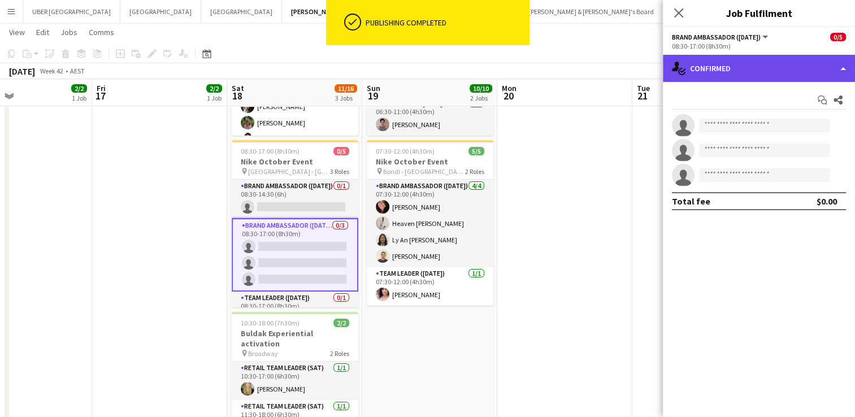
click at [728, 63] on div "single-neutral-actions-check-2 Confirmed" at bounding box center [759, 68] width 192 height 27
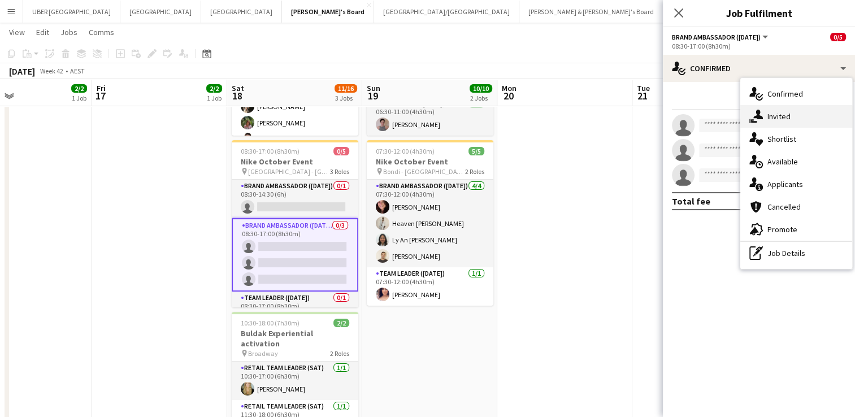
click at [770, 121] on span "Invited" at bounding box center [779, 116] width 23 height 10
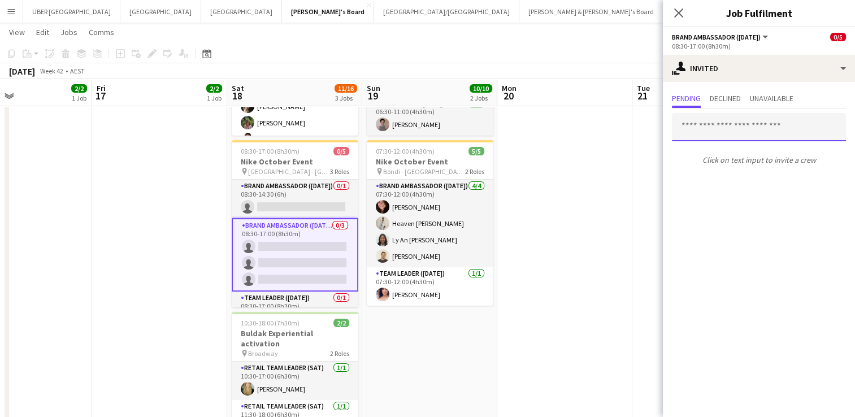
click at [717, 130] on input "text" at bounding box center [759, 127] width 174 height 28
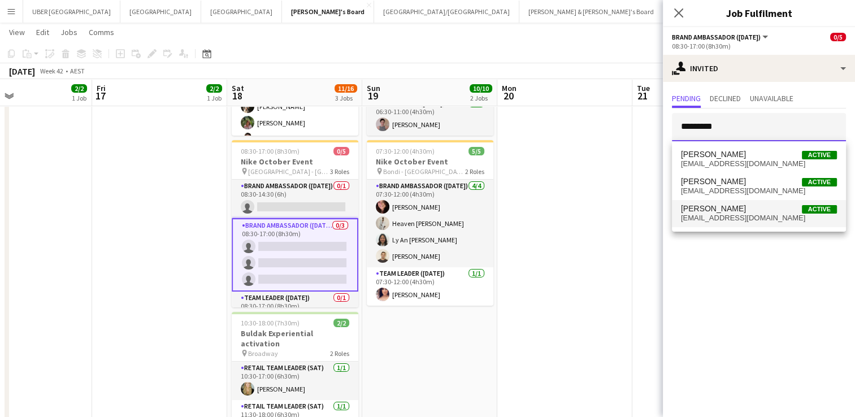
type input "*********"
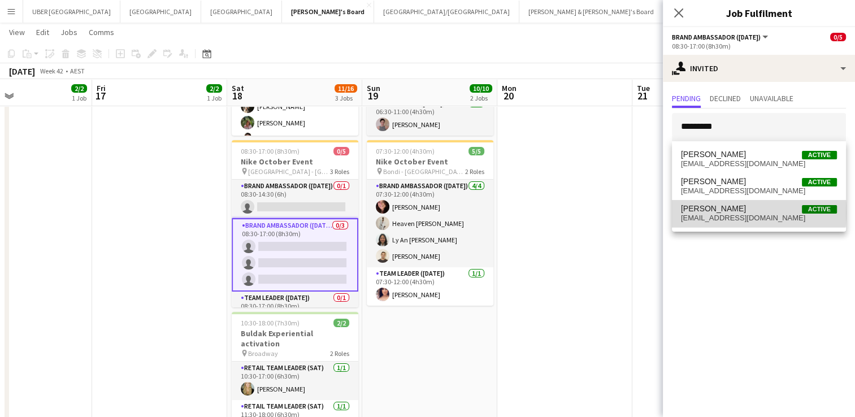
click at [708, 212] on span "[PERSON_NAME]" at bounding box center [713, 209] width 65 height 10
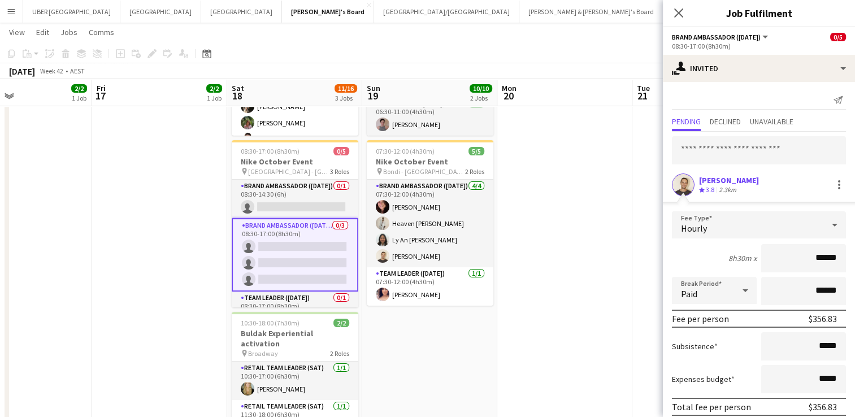
scroll to position [45, 0]
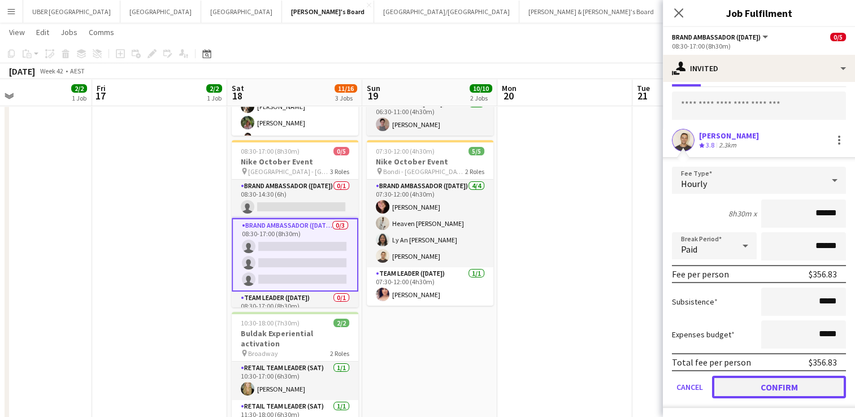
click at [755, 386] on button "Confirm" at bounding box center [779, 387] width 134 height 23
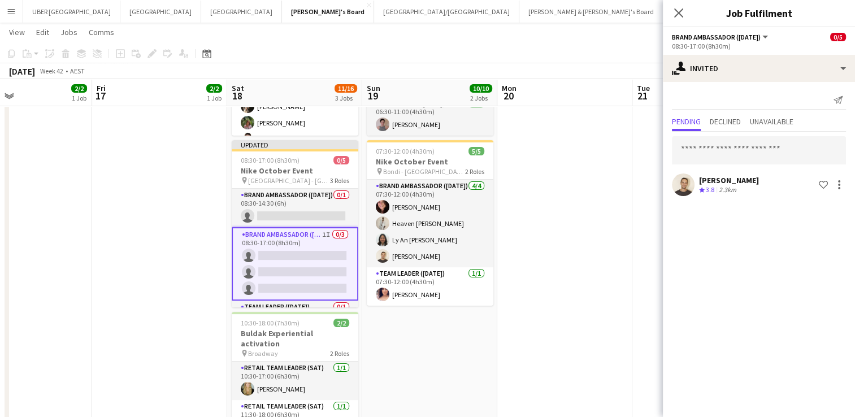
scroll to position [0, 0]
click at [715, 152] on input "text" at bounding box center [759, 150] width 174 height 28
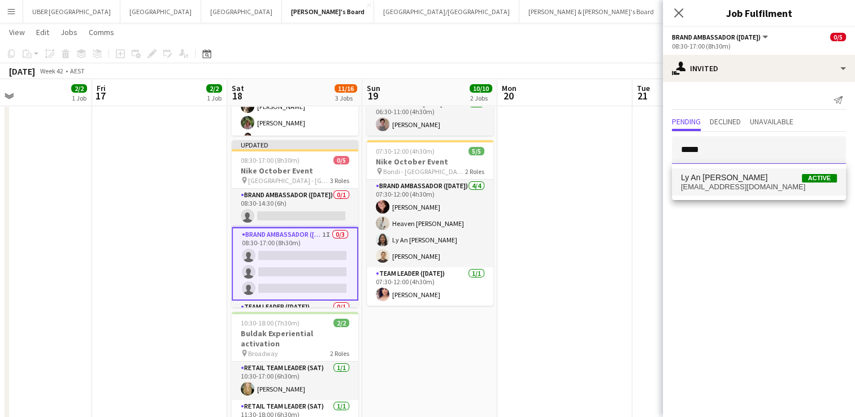
type input "*****"
click at [703, 180] on span "Ly An [PERSON_NAME]" at bounding box center [724, 178] width 87 height 10
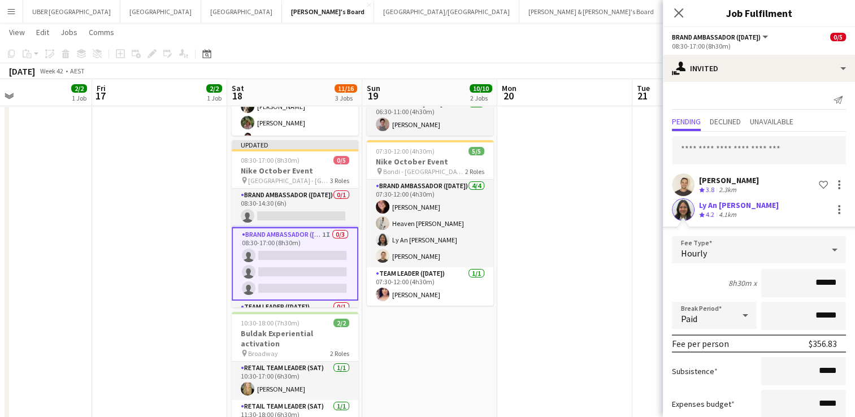
scroll to position [70, 0]
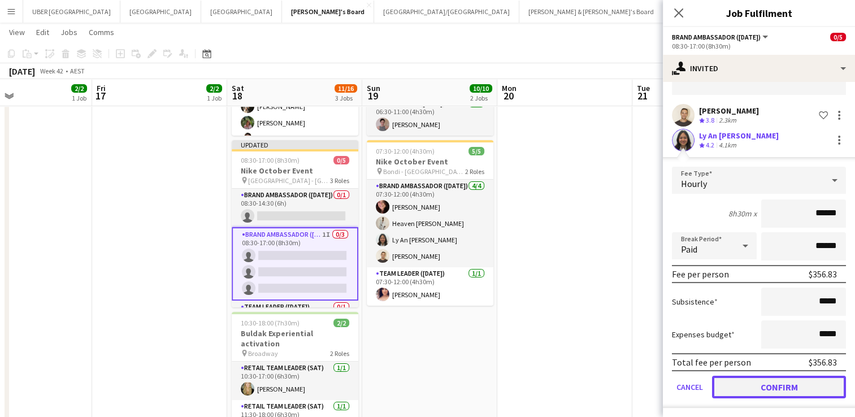
click at [743, 386] on button "Confirm" at bounding box center [779, 387] width 134 height 23
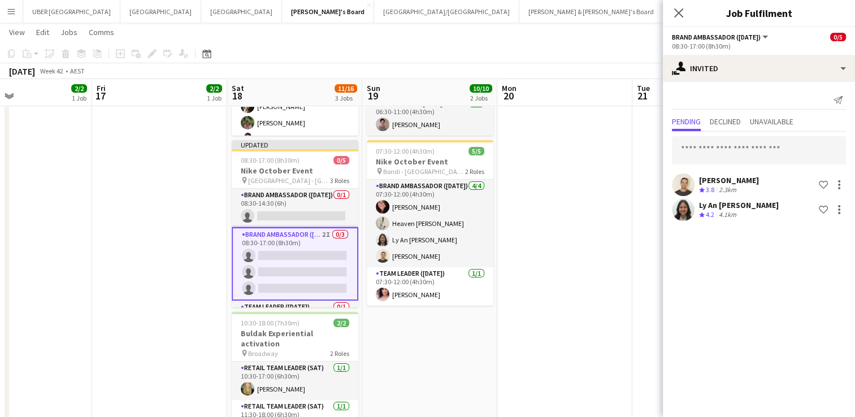
scroll to position [0, 0]
click at [676, 12] on icon "Close pop-in" at bounding box center [678, 12] width 11 height 11
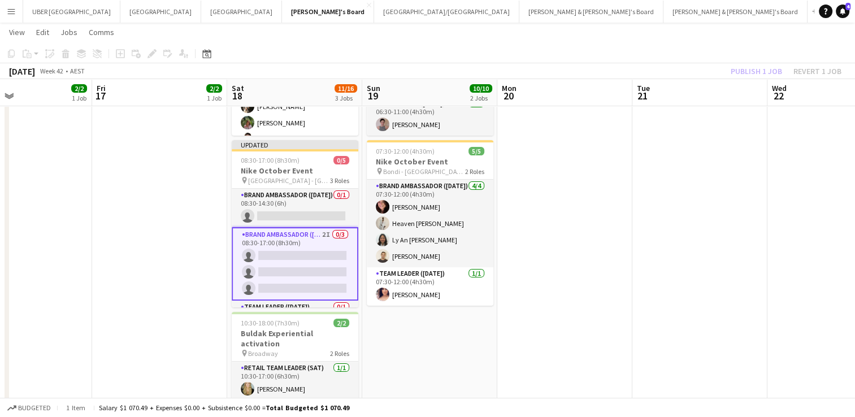
click at [284, 140] on app-date-cell "08:00-21:00 (13h) 9/9 Nike October Event pin Darlinghurst - Sydney 4 Roles Team…" at bounding box center [294, 255] width 135 height 582
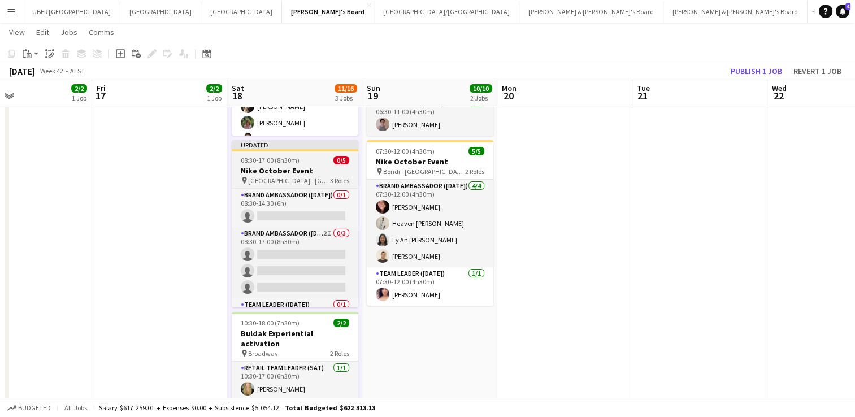
click at [304, 171] on h3 "Nike October Event" at bounding box center [295, 171] width 127 height 10
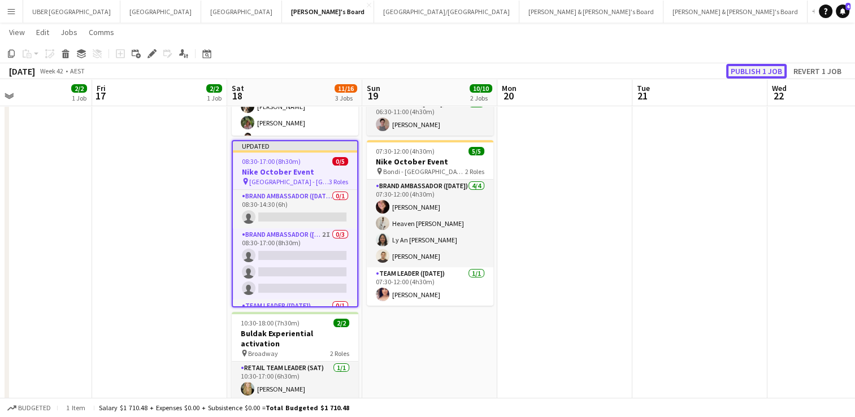
click at [746, 67] on button "Publish 1 job" at bounding box center [756, 71] width 60 height 15
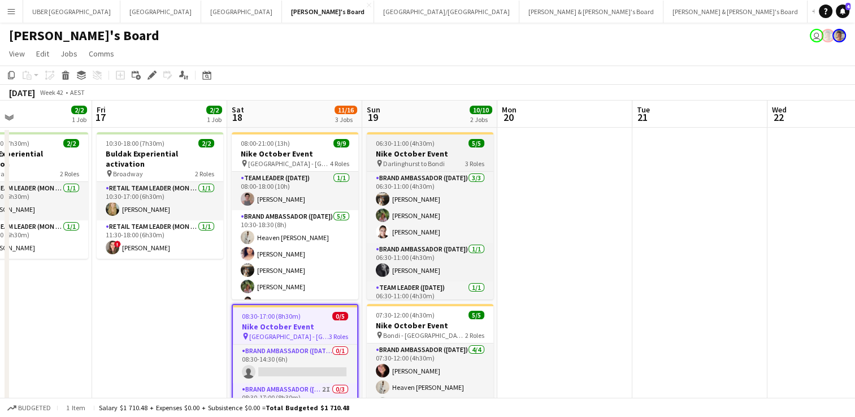
click at [454, 155] on h3 "Nike October Event" at bounding box center [430, 154] width 127 height 10
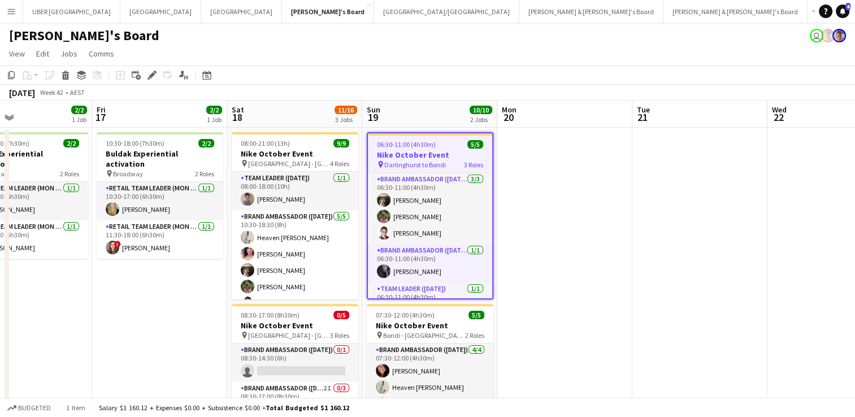
click at [447, 170] on app-job-card "06:30-11:00 (4h30m) 5/5 Nike October Event pin Darlinghurst to Bondi 3 Roles Br…" at bounding box center [430, 215] width 127 height 167
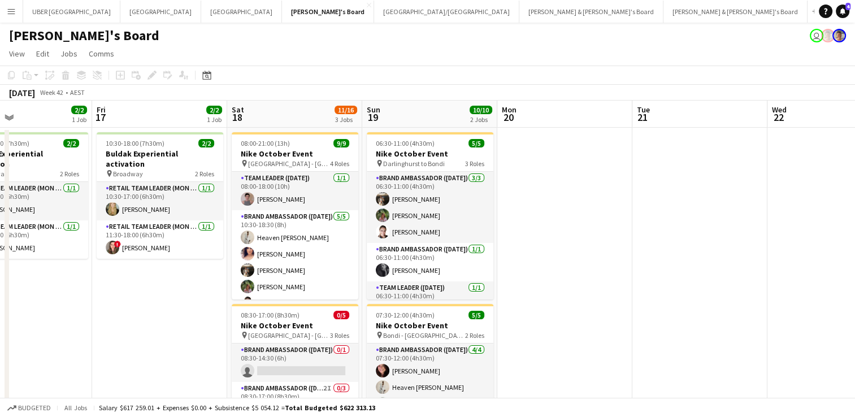
click at [436, 200] on app-card-role "Brand Ambassador (Sunday) 3/3 06:30-11:00 (4h30m) Owen Davies Laura Sanchidrian…" at bounding box center [430, 207] width 127 height 71
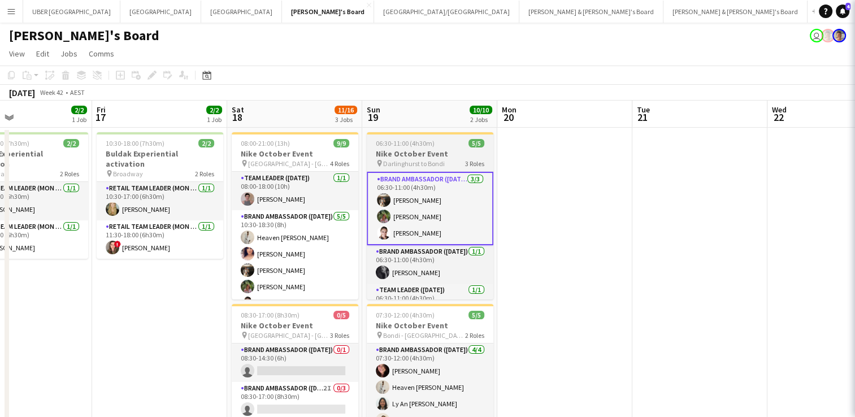
click at [454, 161] on div "pin Darlinghurst to Bondi 3 Roles" at bounding box center [430, 163] width 127 height 9
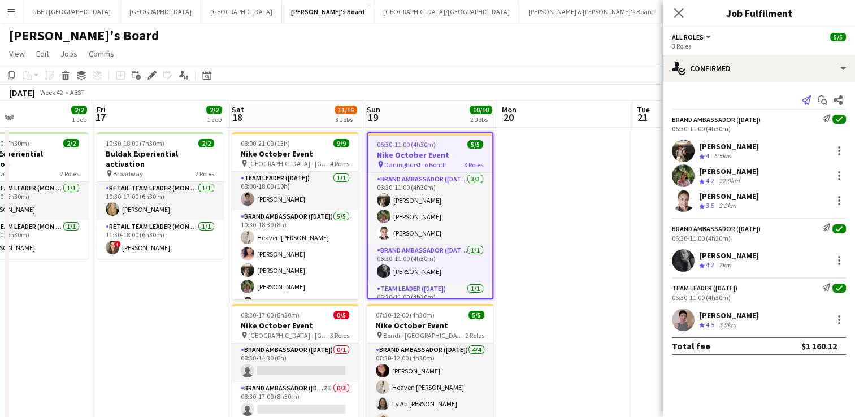
click at [807, 100] on icon at bounding box center [806, 100] width 9 height 9
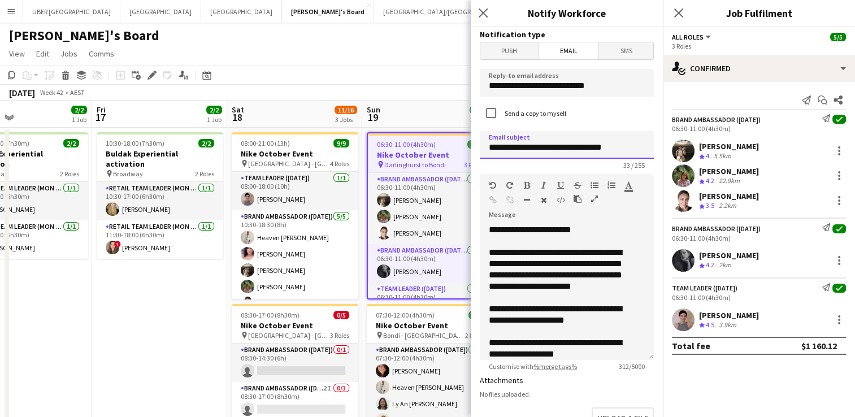
drag, startPoint x: 622, startPoint y: 146, endPoint x: 457, endPoint y: 130, distance: 165.8
click at [457, 130] on body "Menu Boards Boards Boards All jobs Status Workforce Workforce My Workforce Recr…" at bounding box center [427, 364] width 855 height 729
click at [540, 150] on input "**********" at bounding box center [567, 145] width 174 height 28
click at [595, 150] on input "**********" at bounding box center [567, 145] width 174 height 28
type input "**********"
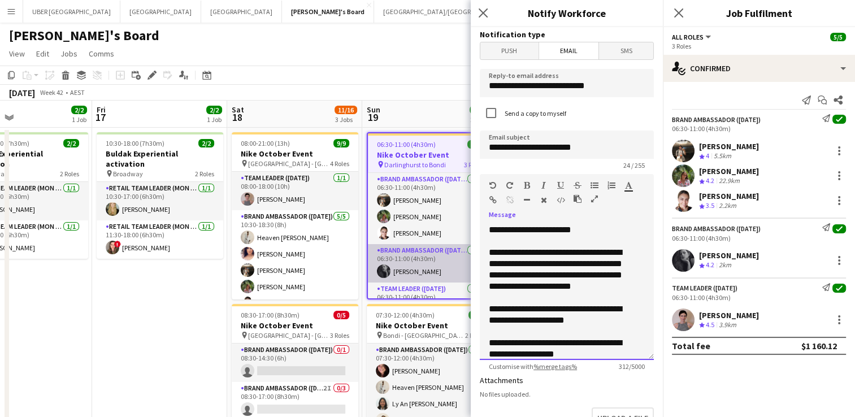
drag, startPoint x: 543, startPoint y: 324, endPoint x: 469, endPoint y: 248, distance: 106.7
click at [469, 248] on body "Menu Boards Boards Boards All jobs Status Workforce Workforce My Workforce Recr…" at bounding box center [427, 364] width 855 height 729
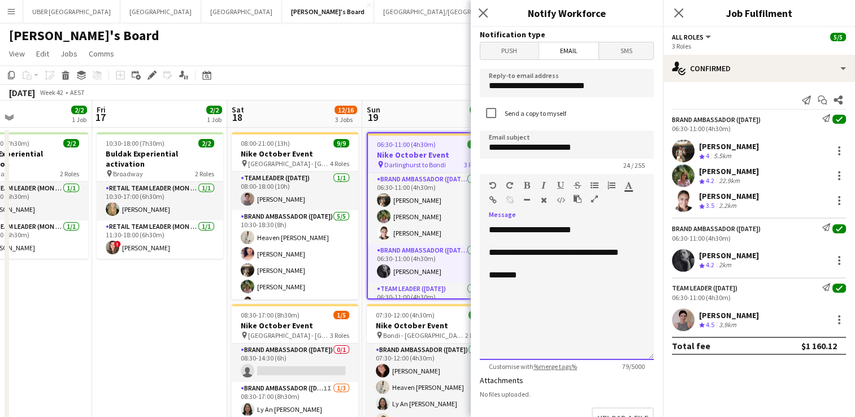
drag, startPoint x: 618, startPoint y: 252, endPoint x: 482, endPoint y: 252, distance: 136.2
click at [482, 252] on div "**********" at bounding box center [567, 292] width 174 height 136
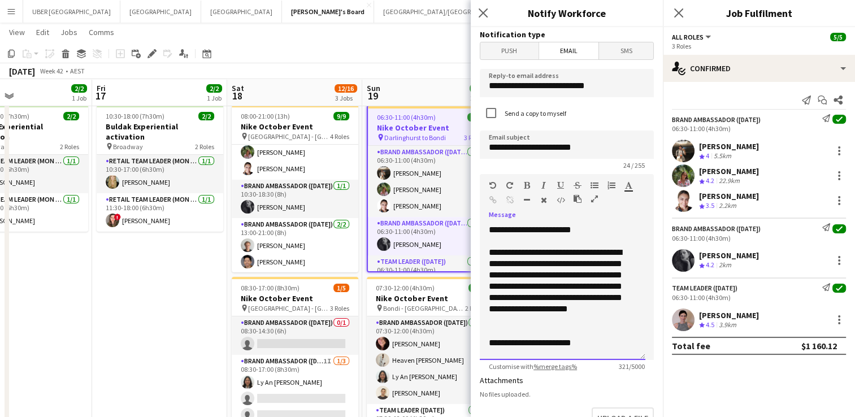
click at [627, 285] on div "**********" at bounding box center [563, 292] width 166 height 136
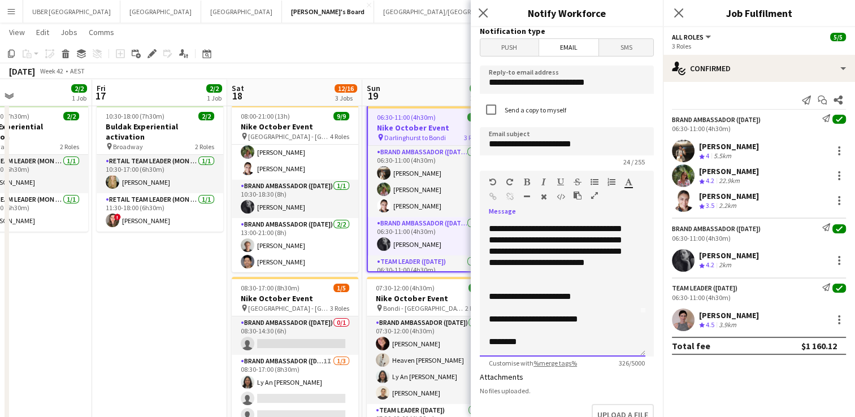
scroll to position [192, 0]
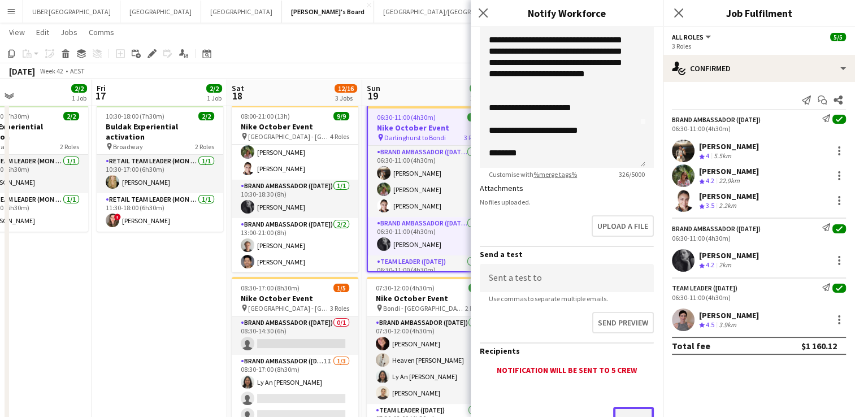
click at [621, 410] on button "Send" at bounding box center [633, 419] width 41 height 25
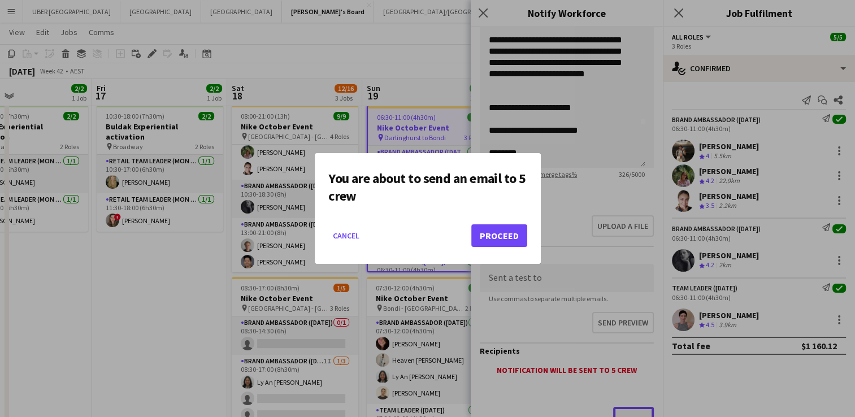
scroll to position [0, 0]
click at [503, 234] on button "Proceed" at bounding box center [499, 235] width 56 height 23
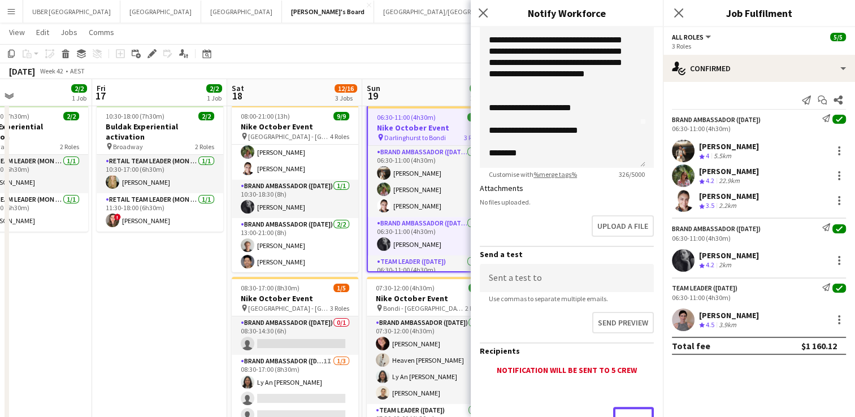
scroll to position [205, 0]
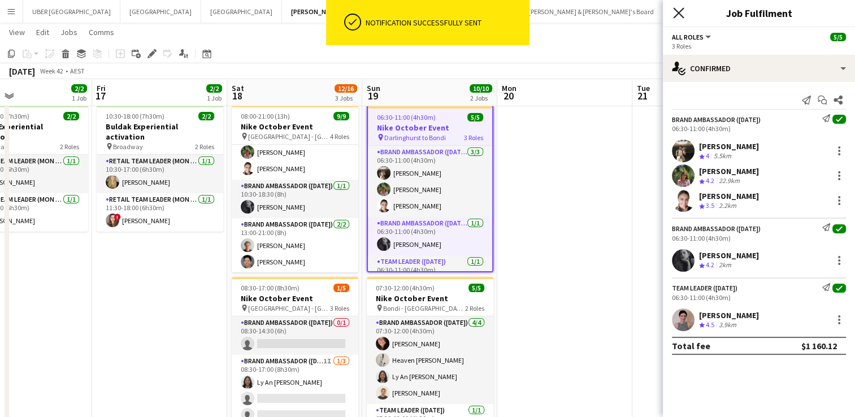
click at [681, 16] on icon at bounding box center [678, 12] width 11 height 11
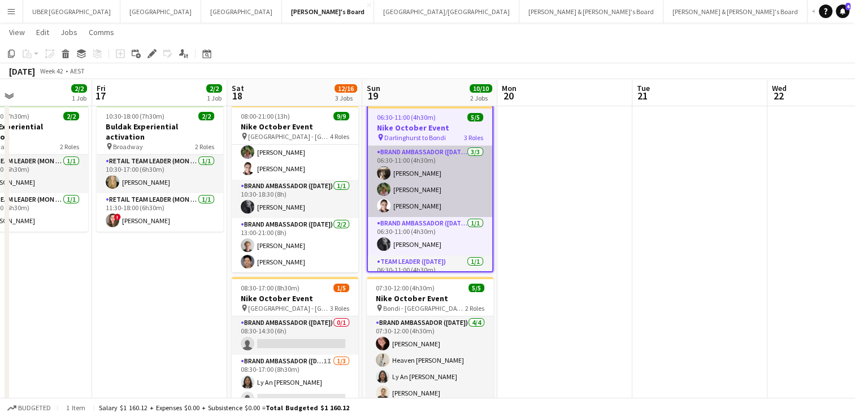
click at [452, 206] on app-card-role "Brand Ambassador (Sunday) 3/3 06:30-11:00 (4h30m) Owen Davies Laura Sanchidrian…" at bounding box center [430, 181] width 124 height 71
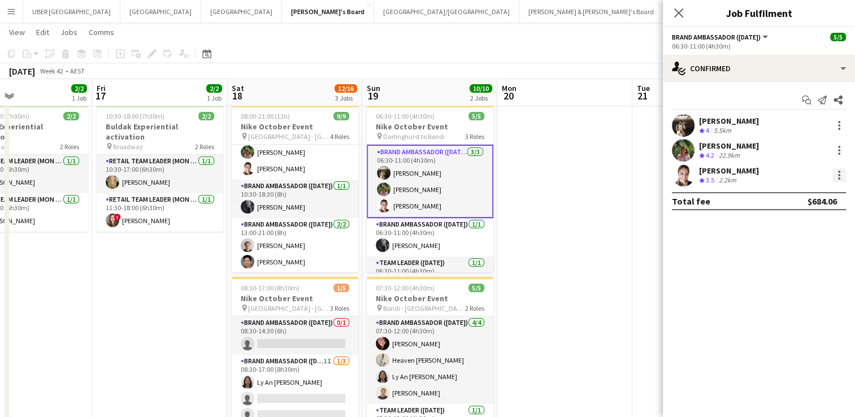
click at [834, 174] on div at bounding box center [840, 175] width 14 height 14
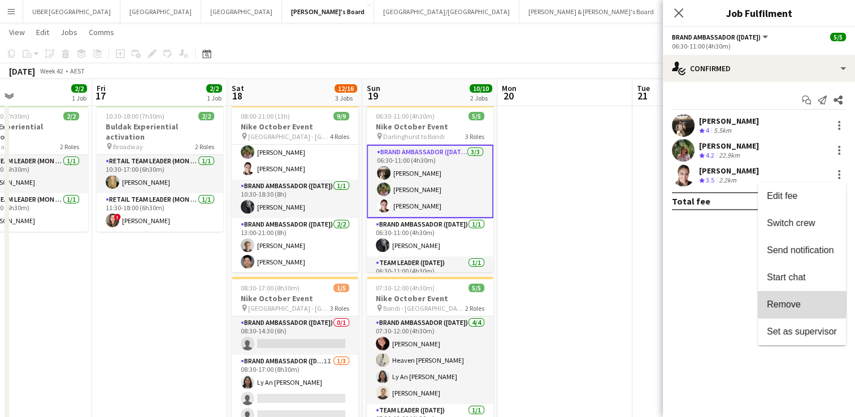
click at [778, 300] on span "Remove" at bounding box center [784, 305] width 34 height 10
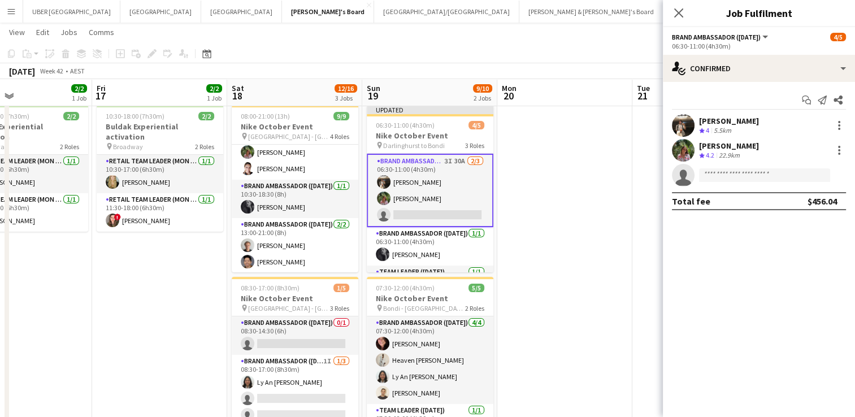
click at [832, 144] on div at bounding box center [838, 151] width 16 height 14
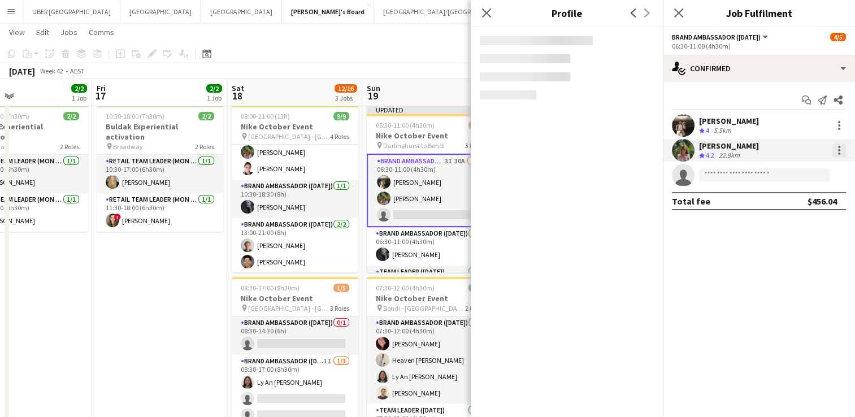
click at [840, 153] on div at bounding box center [839, 154] width 2 height 2
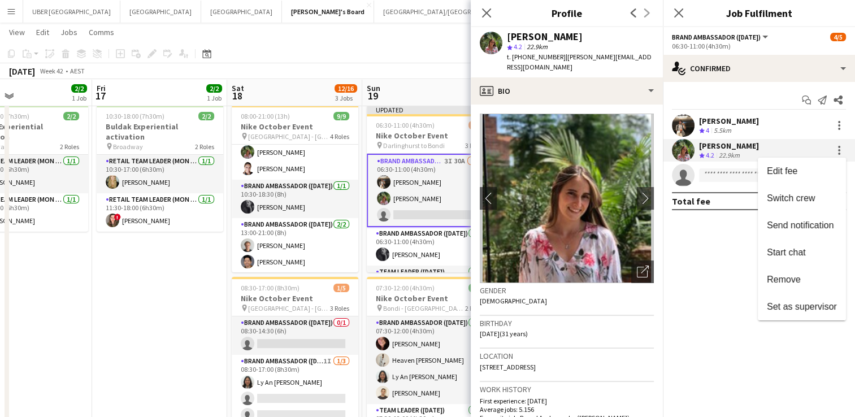
drag, startPoint x: 775, startPoint y: 284, endPoint x: 685, endPoint y: 383, distance: 133.6
click at [685, 383] on div at bounding box center [427, 208] width 855 height 417
click at [839, 150] on div at bounding box center [839, 150] width 2 height 2
click at [800, 279] on span "Remove" at bounding box center [802, 280] width 70 height 10
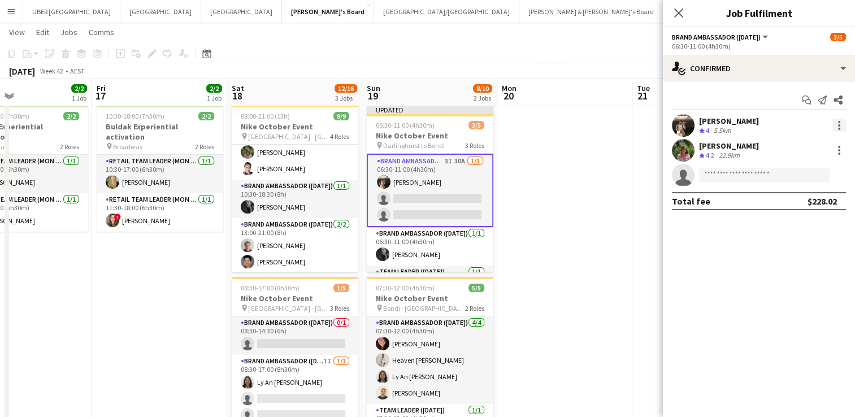
click at [839, 124] on div at bounding box center [839, 125] width 2 height 2
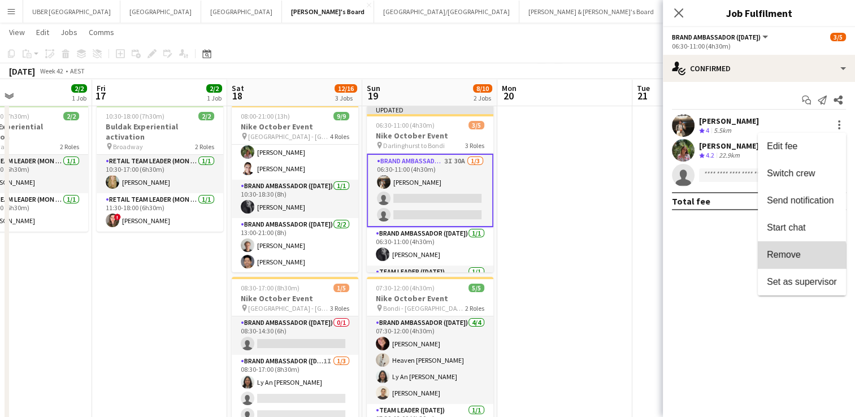
click at [781, 264] on button "Remove" at bounding box center [802, 254] width 88 height 27
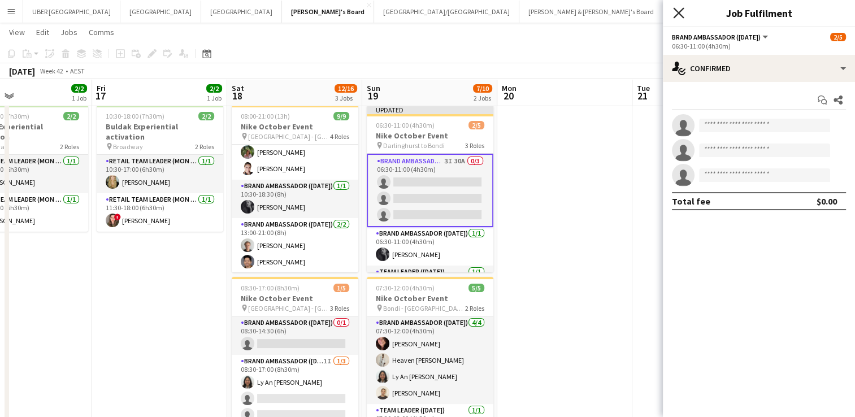
click at [674, 9] on icon at bounding box center [678, 12] width 11 height 11
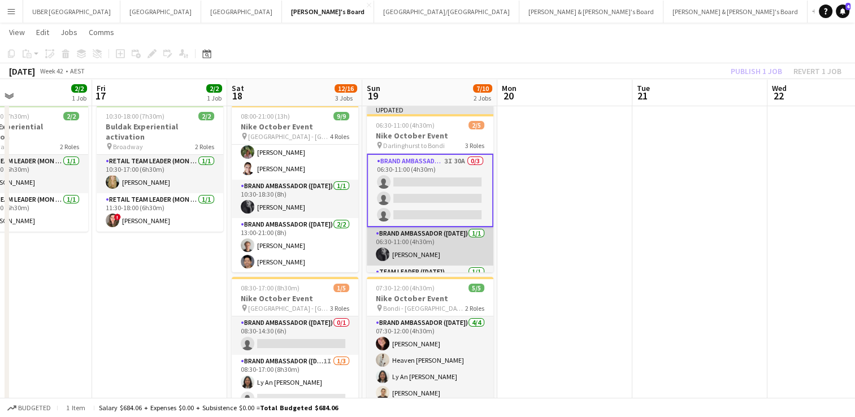
click at [430, 243] on app-card-role "Brand Ambassador (Sunday) 1/1 06:30-11:00 (4h30m) Beatrice McBride" at bounding box center [430, 246] width 127 height 38
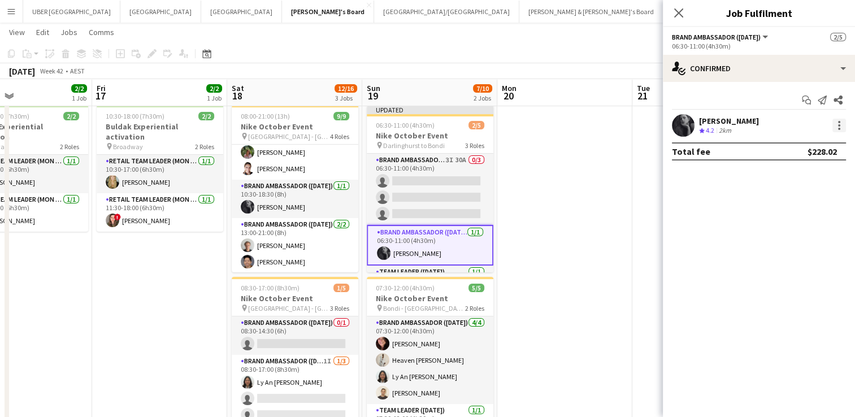
click at [837, 125] on div at bounding box center [840, 126] width 14 height 14
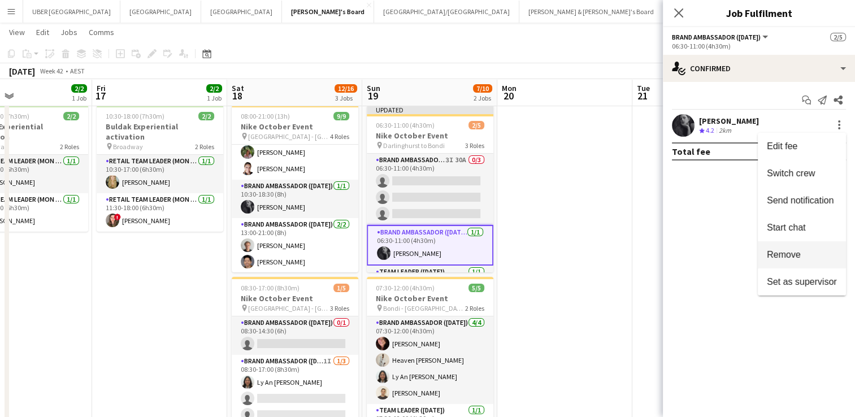
click at [791, 259] on span "Remove" at bounding box center [784, 255] width 34 height 10
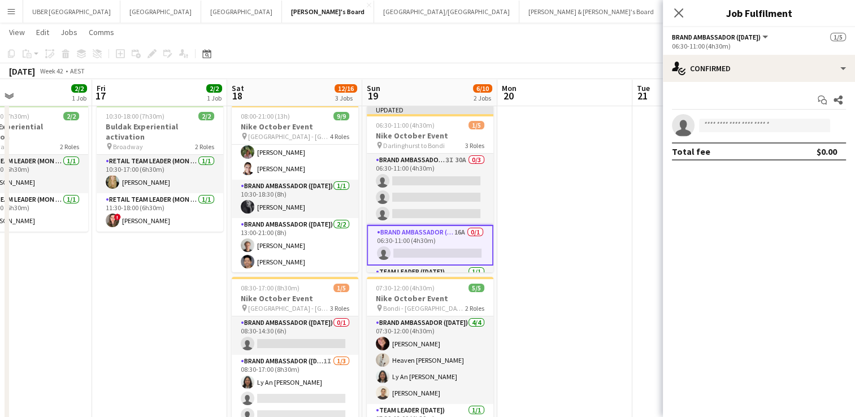
scroll to position [31, 0]
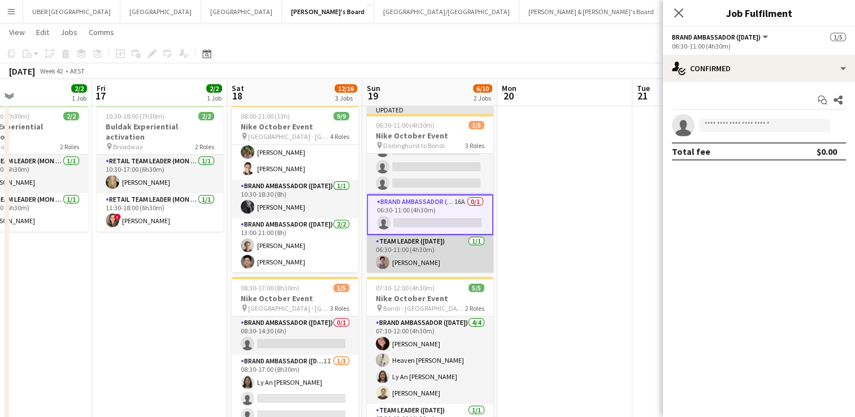
click at [428, 260] on app-card-role "Team Leader (Sunday) 1/1 06:30-11:00 (4h30m) Isabel Macmaster" at bounding box center [430, 254] width 127 height 38
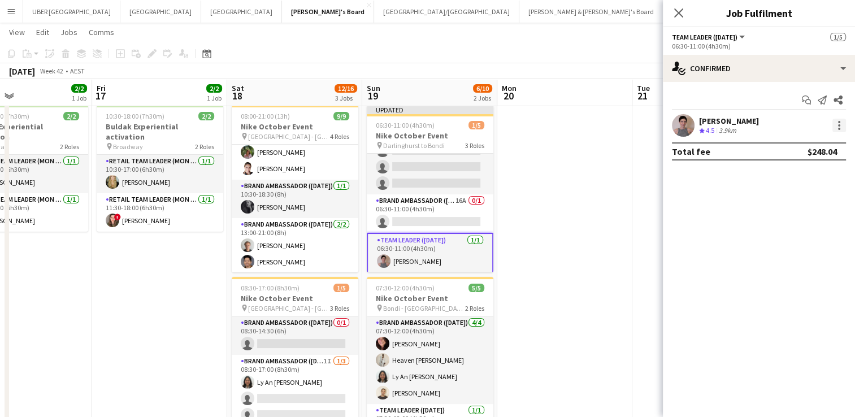
click at [841, 121] on div at bounding box center [840, 126] width 14 height 14
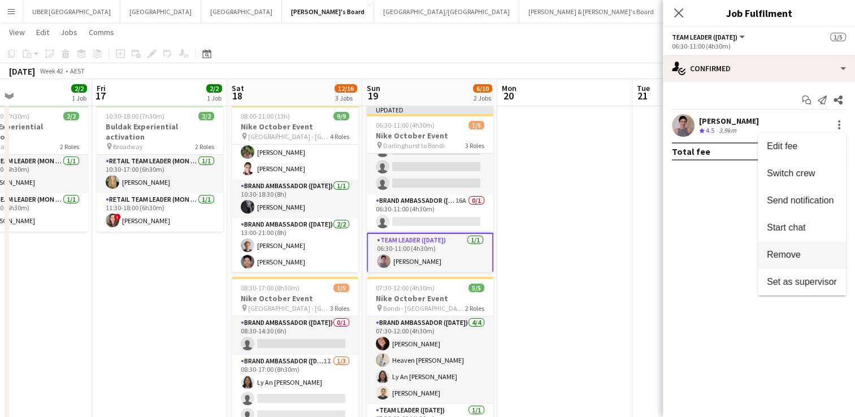
click at [772, 252] on span "Remove" at bounding box center [784, 255] width 34 height 10
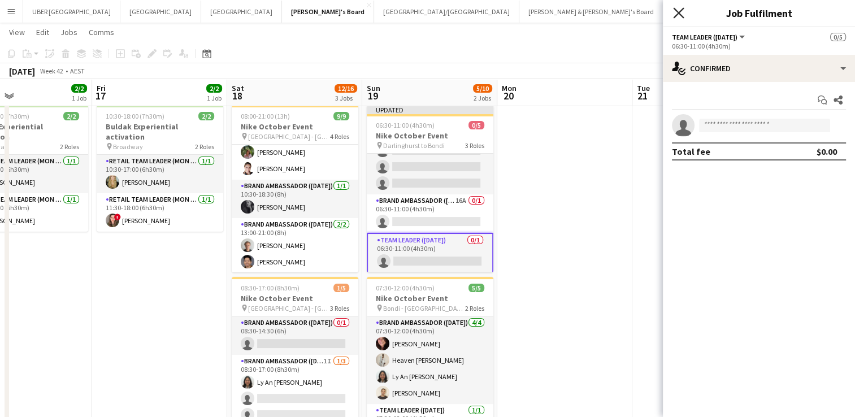
click at [678, 8] on icon "Close pop-in" at bounding box center [678, 12] width 11 height 11
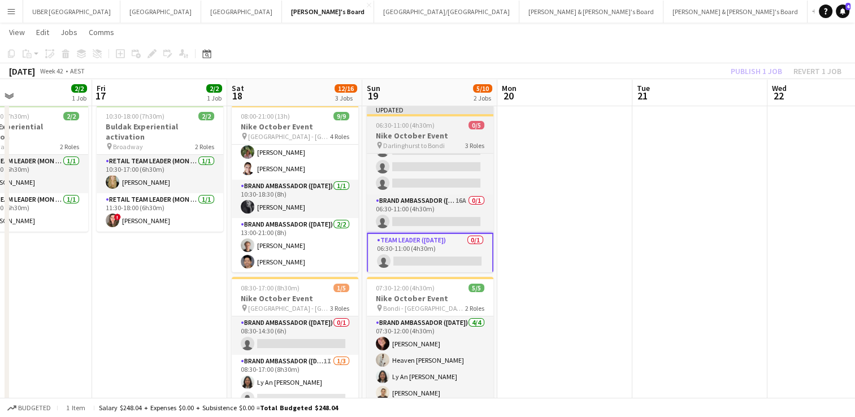
click at [424, 125] on span "06:30-11:00 (4h30m)" at bounding box center [405, 125] width 59 height 8
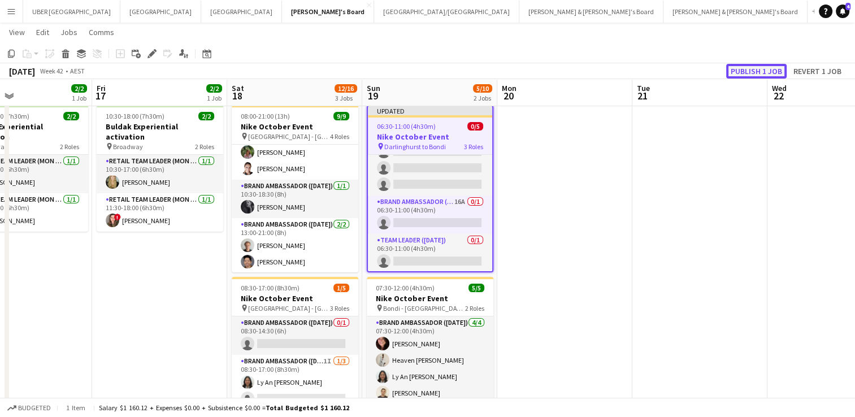
click at [755, 76] on button "Publish 1 job" at bounding box center [756, 71] width 60 height 15
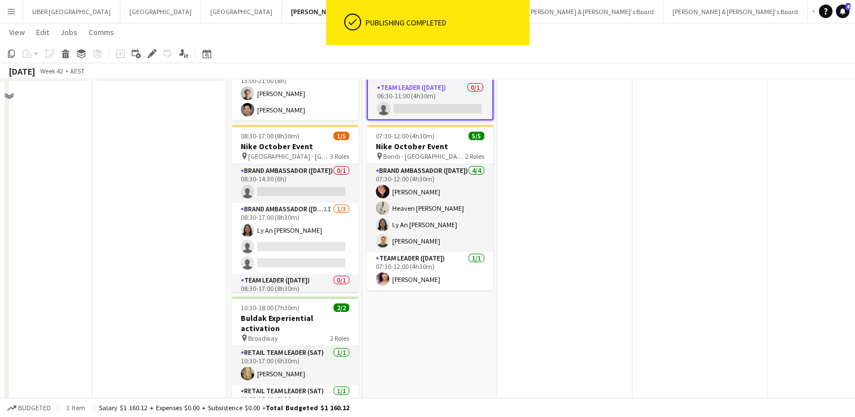
scroll to position [19, 0]
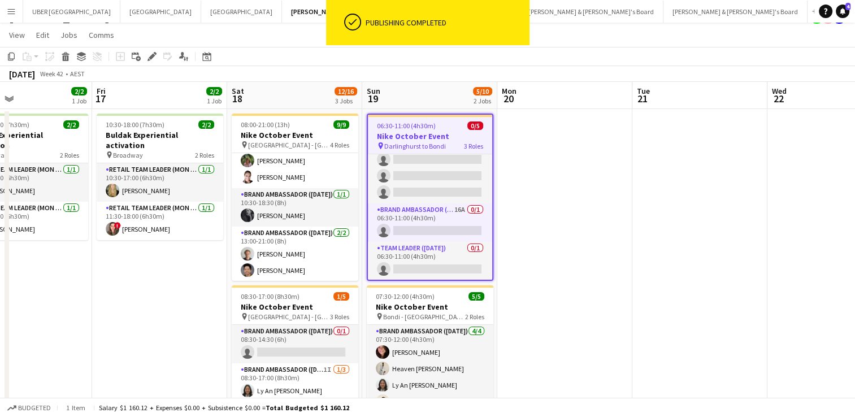
click at [423, 142] on span "Darlinghurst to Bondi" at bounding box center [415, 146] width 62 height 8
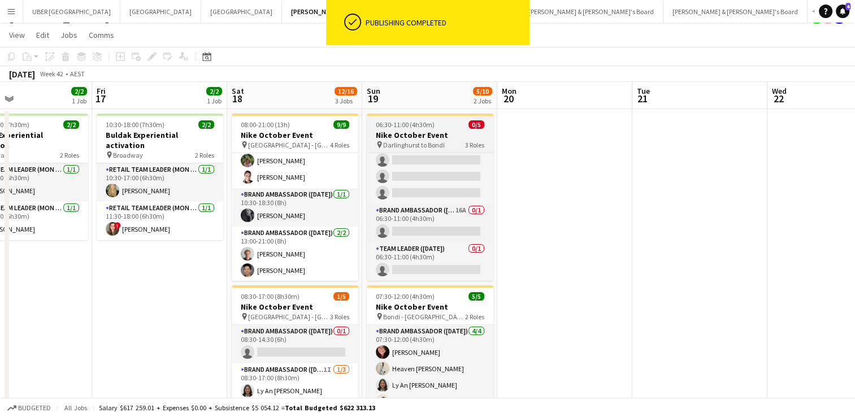
click at [423, 141] on span "Darlinghurst to Bondi" at bounding box center [414, 145] width 62 height 8
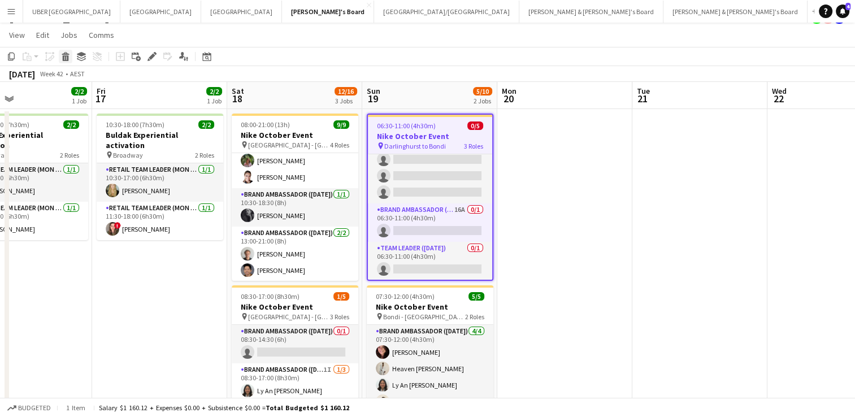
click at [68, 54] on icon at bounding box center [65, 53] width 7 height 3
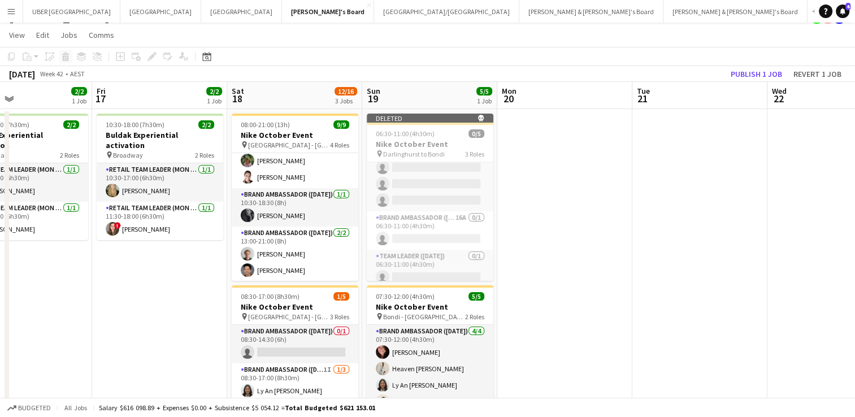
scroll to position [29, 0]
click at [609, 227] on app-date-cell at bounding box center [564, 400] width 135 height 582
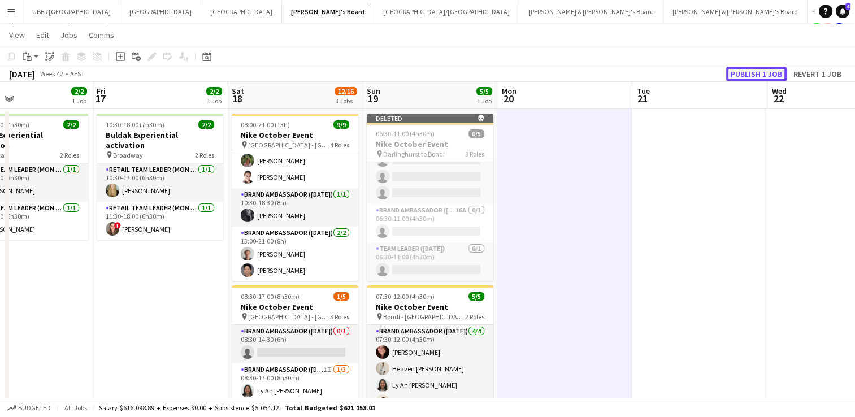
click at [752, 71] on button "Publish 1 job" at bounding box center [756, 74] width 60 height 15
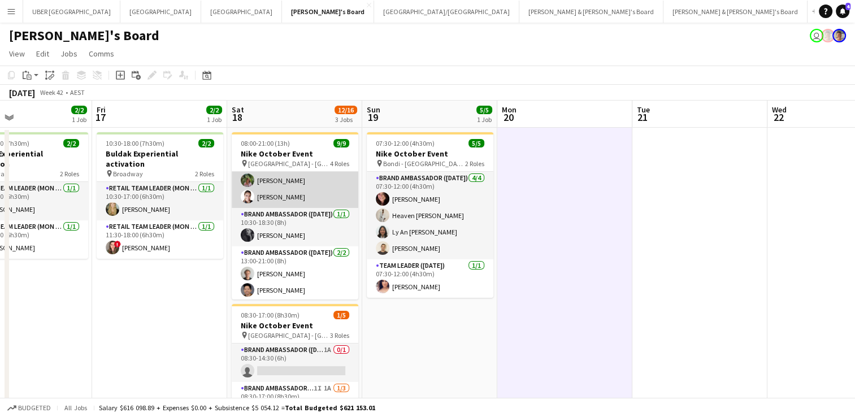
scroll to position [107, 0]
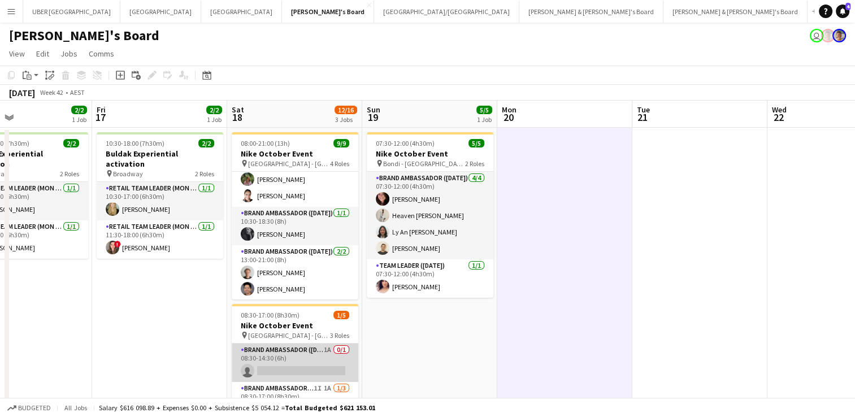
click at [265, 356] on app-card-role "Brand Ambassador (Saturday) 1A 0/1 08:30-14:30 (6h) single-neutral-actions" at bounding box center [295, 363] width 127 height 38
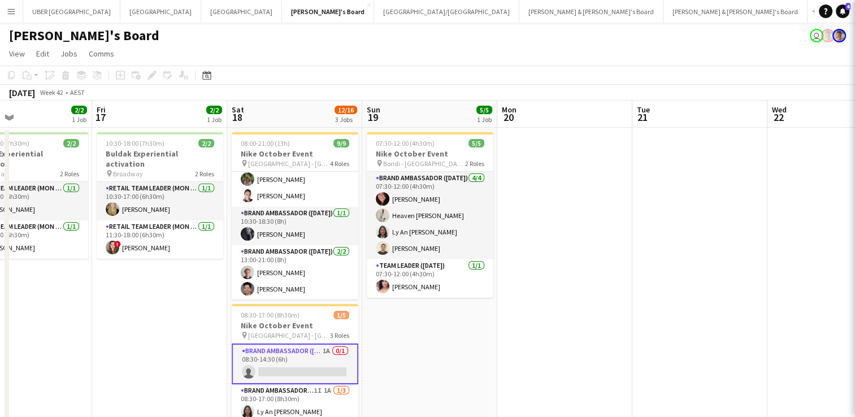
scroll to position [1, 0]
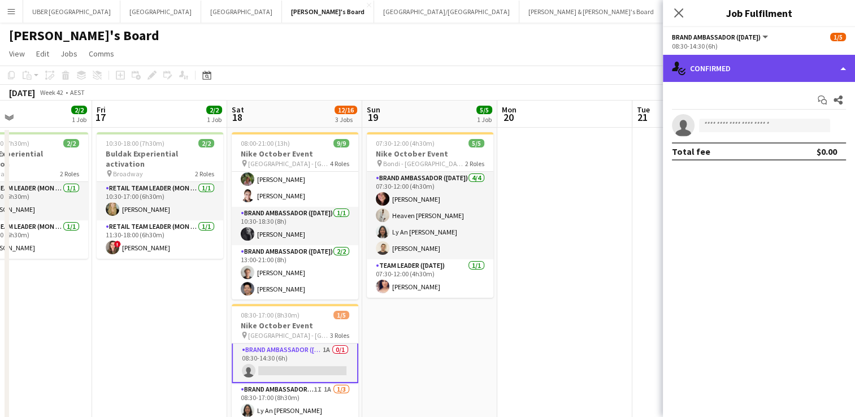
click at [729, 66] on div "single-neutral-actions-check-2 Confirmed" at bounding box center [759, 68] width 192 height 27
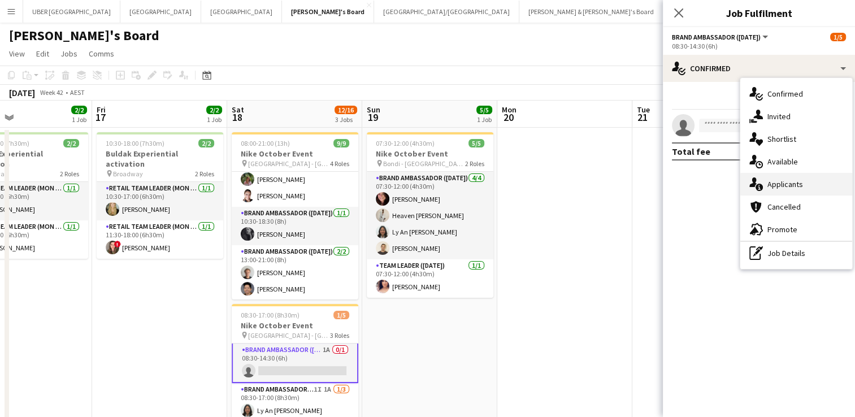
click at [779, 178] on div "single-neutral-actions-information Applicants" at bounding box center [797, 184] width 112 height 23
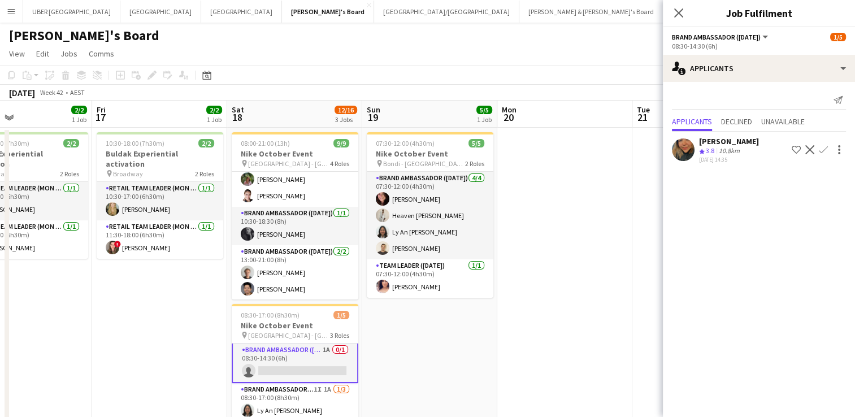
scroll to position [22, 0]
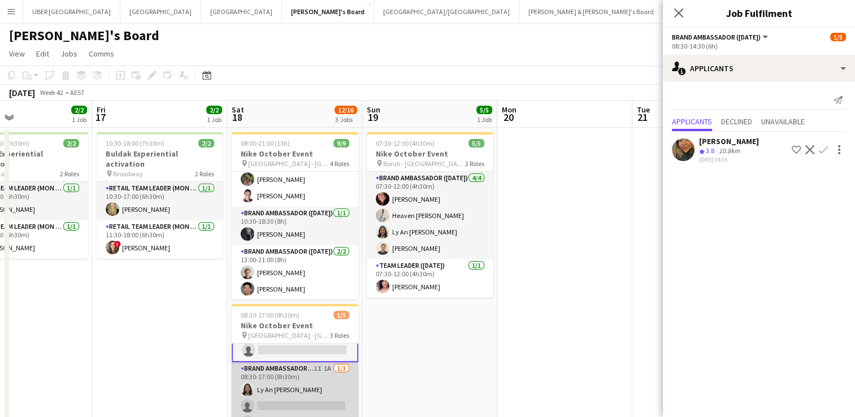
click at [298, 395] on app-card-role "Brand Ambassador (Saturday) 1I 1A 1/3 08:30-17:00 (8h30m) Ly An Dinh single-neu…" at bounding box center [295, 397] width 127 height 71
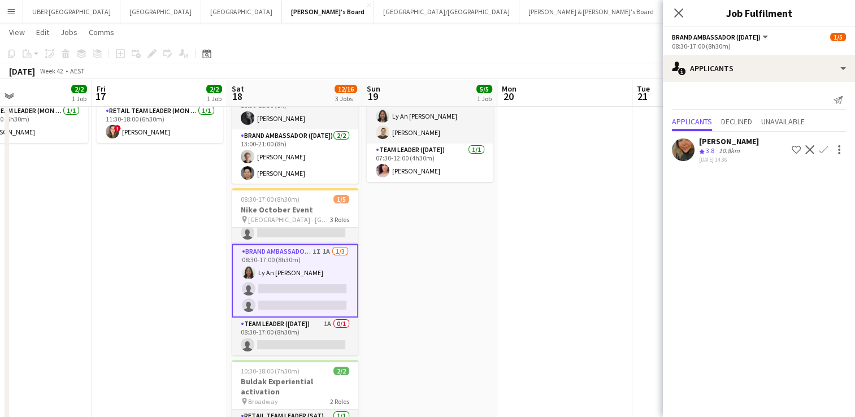
scroll to position [115, 0]
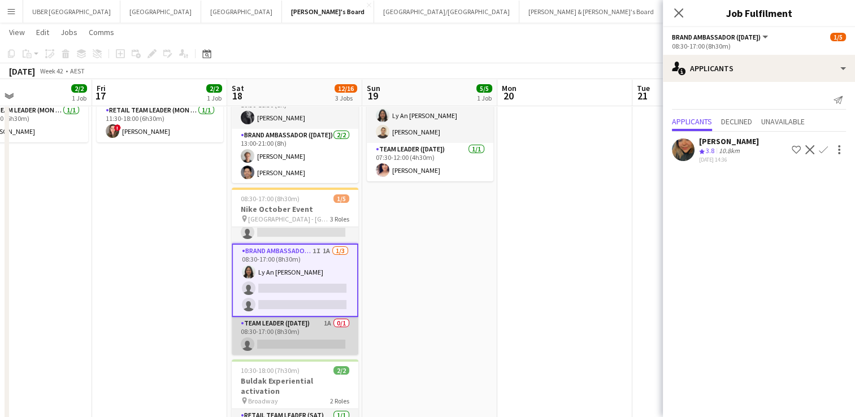
click at [323, 345] on app-card-role "Team Leader (Saturday) 1A 0/1 08:30-17:00 (8h30m) single-neutral-actions" at bounding box center [295, 336] width 127 height 38
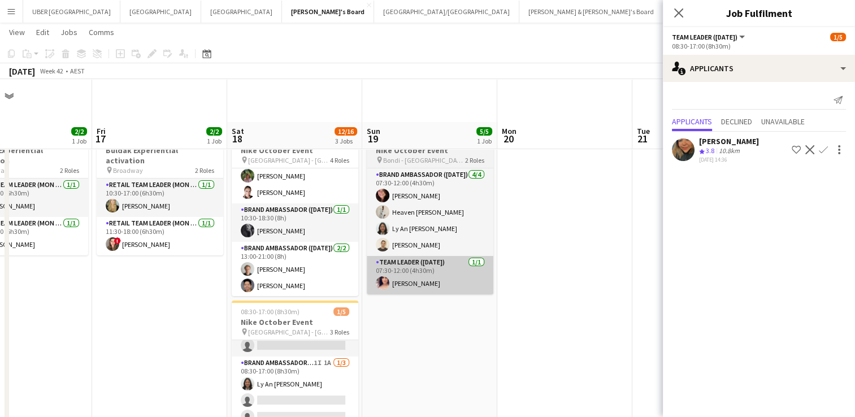
scroll to position [2, 0]
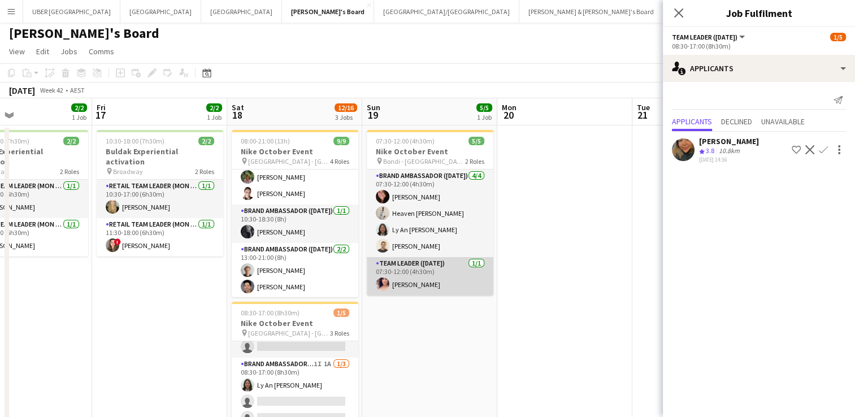
click at [417, 282] on app-card-role "Team Leader (Sunday) 1/1 07:30-12:00 (4h30m) Amanda van Eldik" at bounding box center [430, 276] width 127 height 38
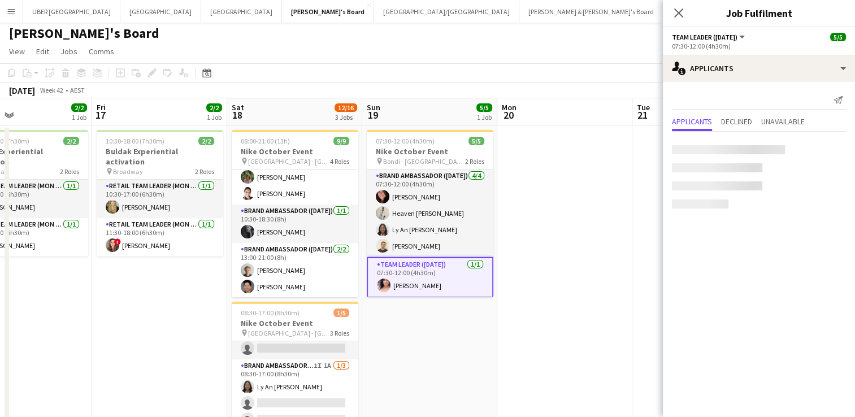
scroll to position [20, 0]
click at [427, 268] on app-card-role "Team Leader (Sunday) 1/1 07:30-12:00 (4h30m) Amanda van Eldik" at bounding box center [430, 277] width 127 height 41
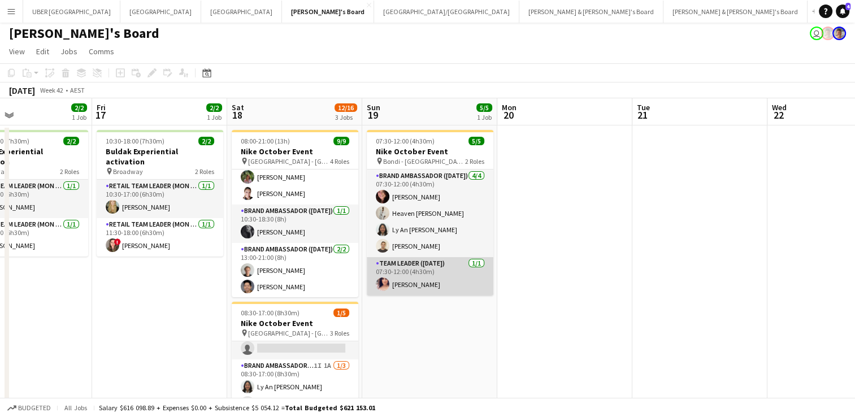
click at [427, 268] on app-card-role "Team Leader (Sunday) 1/1 07:30-12:00 (4h30m) Amanda van Eldik" at bounding box center [430, 276] width 127 height 38
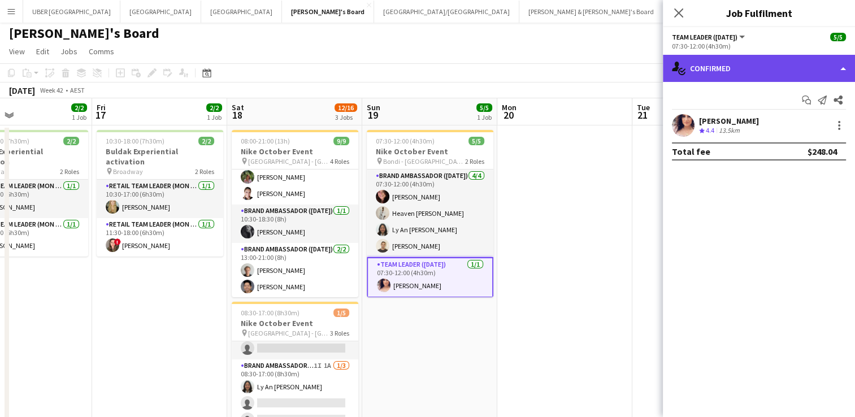
click at [737, 68] on div "single-neutral-actions-check-2 Confirmed" at bounding box center [759, 68] width 192 height 27
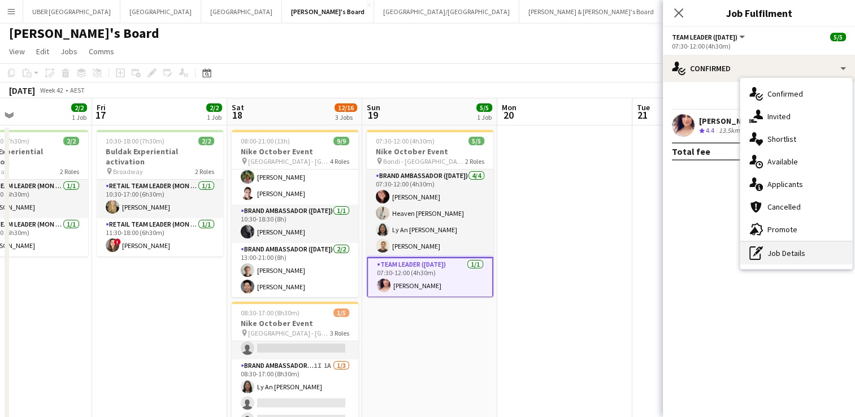
click at [785, 252] on div "pen-write Job Details" at bounding box center [797, 253] width 112 height 23
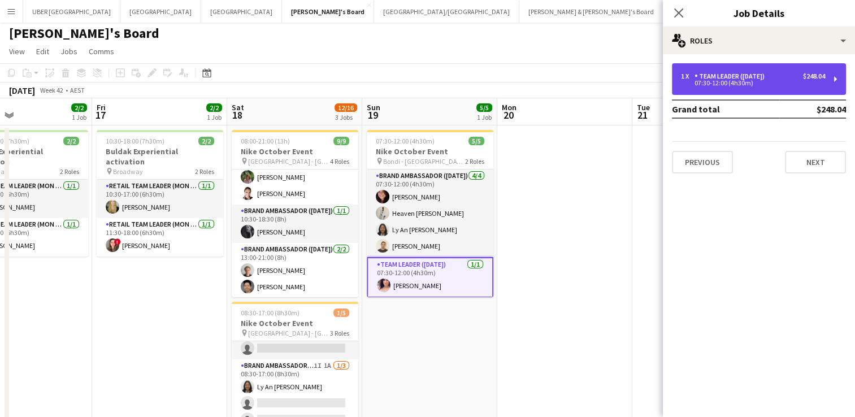
click at [739, 87] on div "1 x Team Leader (Sunday) $248.04 07:30-12:00 (4h30m)" at bounding box center [759, 79] width 174 height 32
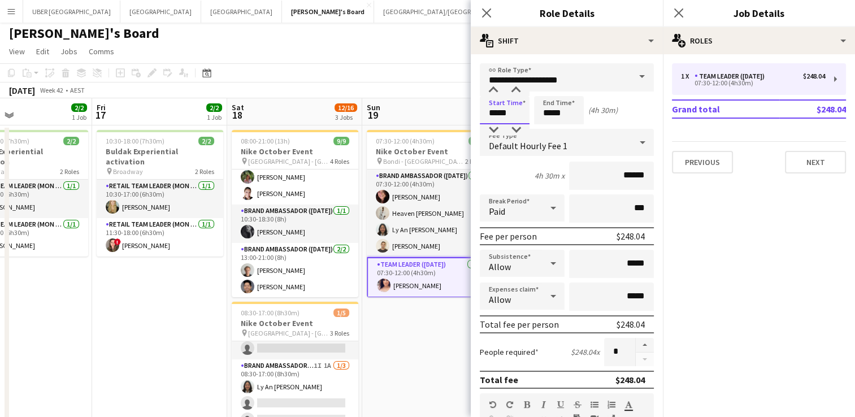
drag, startPoint x: 480, startPoint y: 115, endPoint x: 443, endPoint y: 111, distance: 37.0
click at [443, 111] on body "Menu Boards Boards Boards All jobs Status Workforce Workforce My Workforce Recr…" at bounding box center [427, 362] width 855 height 729
type input "*****"
click at [681, 17] on icon "Close pop-in" at bounding box center [678, 12] width 11 height 11
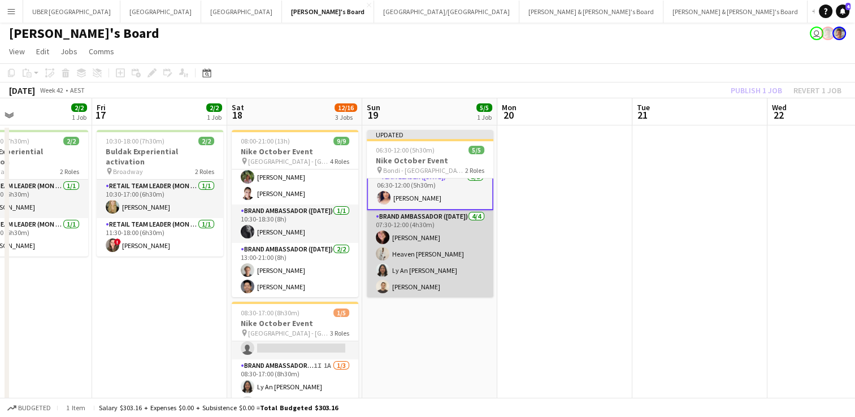
scroll to position [0, 0]
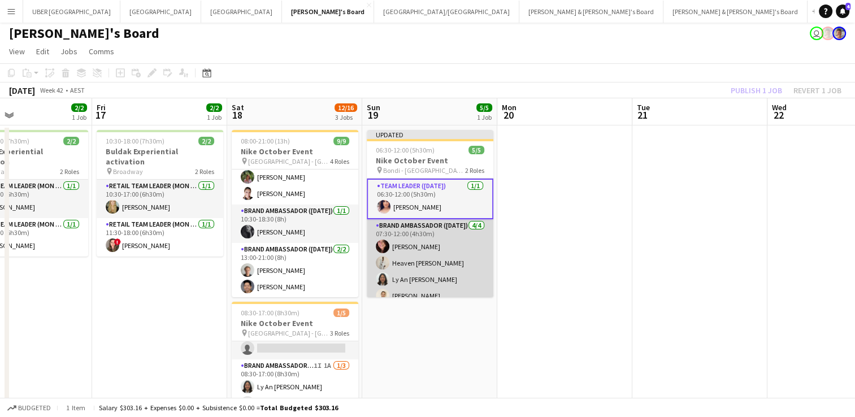
click at [436, 244] on app-card-role "Brand Ambassador ([DATE]) [DATE] 07:30-12:00 (4h30m) [PERSON_NAME] Heaven [PERS…" at bounding box center [430, 263] width 127 height 88
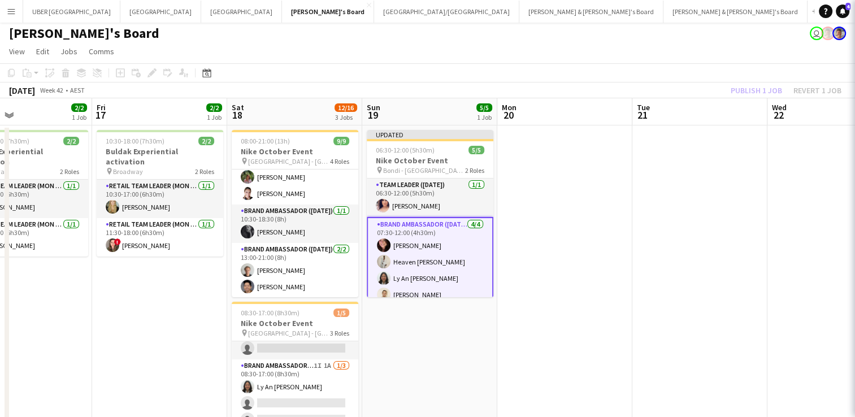
scroll to position [9, 0]
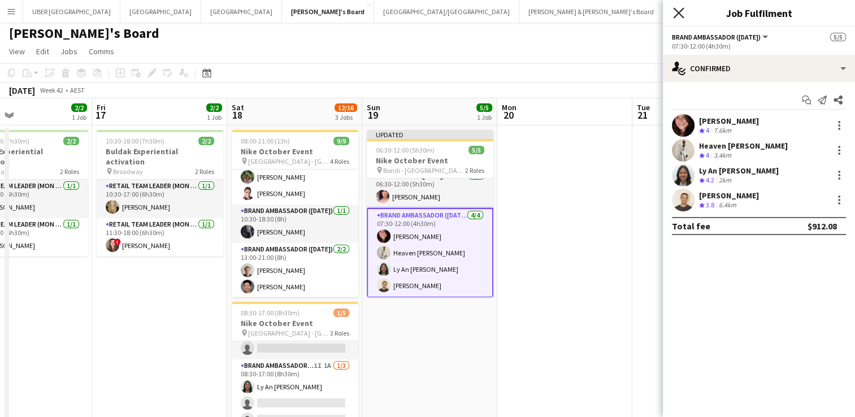
click at [675, 13] on icon "Close pop-in" at bounding box center [678, 12] width 11 height 11
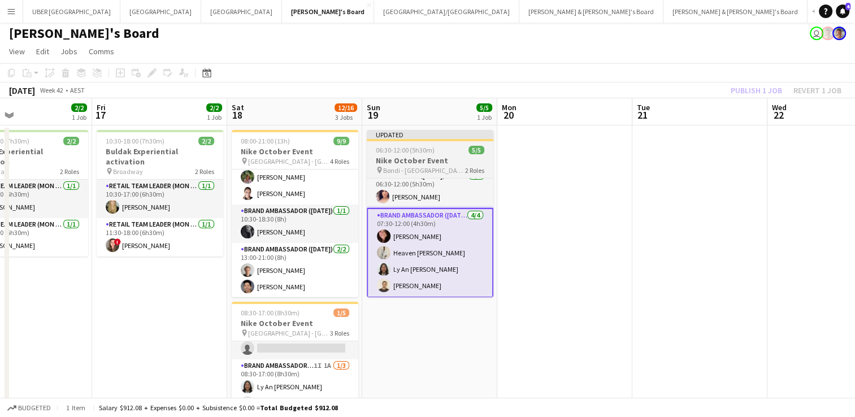
click at [436, 164] on h3 "Nike October Event" at bounding box center [430, 160] width 127 height 10
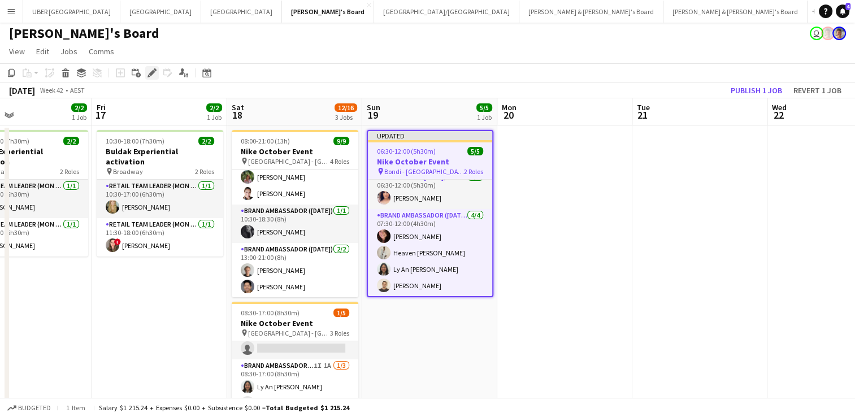
click at [155, 73] on icon "Edit" at bounding box center [152, 72] width 9 height 9
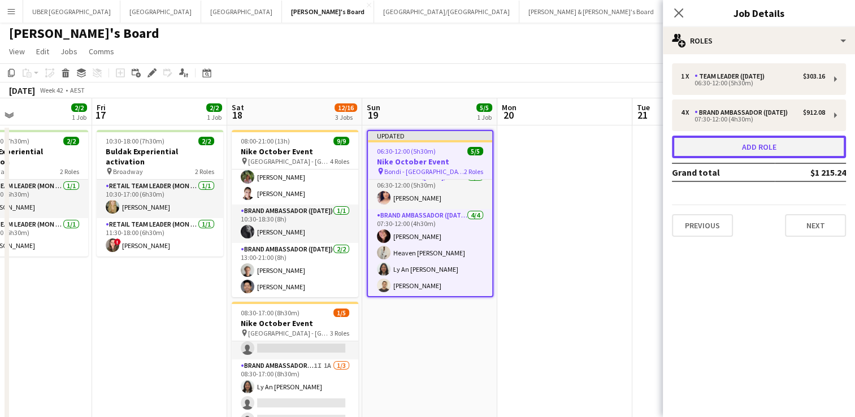
click at [746, 146] on button "Add role" at bounding box center [759, 147] width 174 height 23
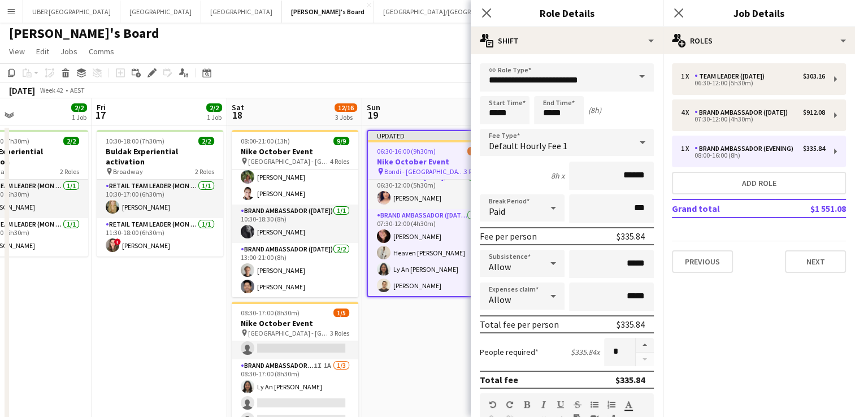
click at [633, 74] on span at bounding box center [642, 76] width 24 height 27
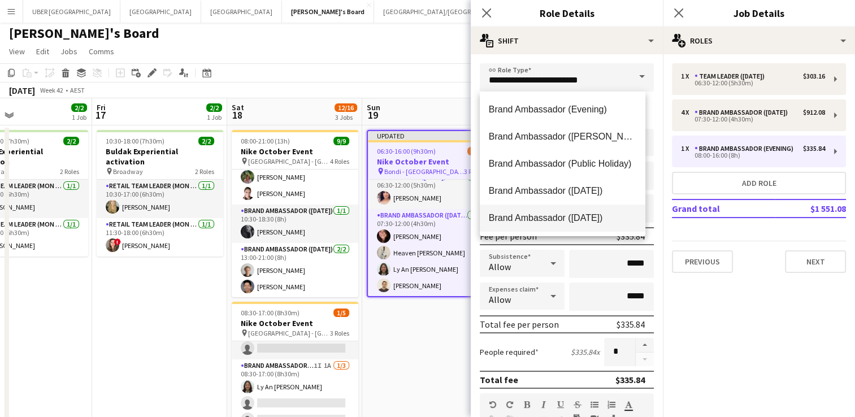
click at [554, 214] on span "Brand Ambassador ([DATE])" at bounding box center [563, 218] width 148 height 11
type input "**********"
type input "******"
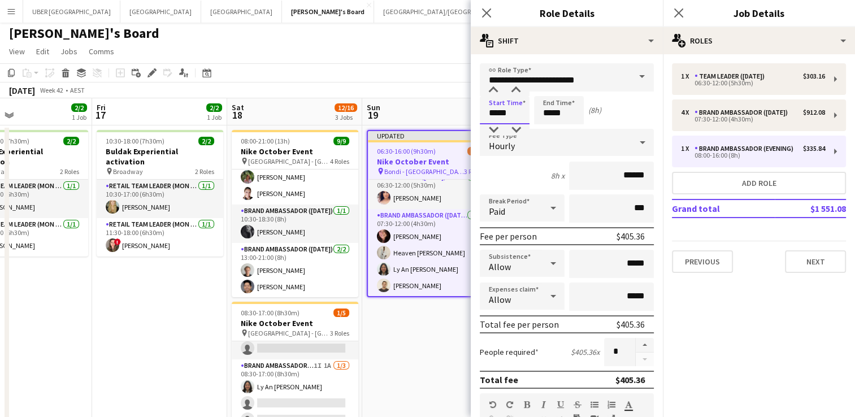
drag, startPoint x: 522, startPoint y: 112, endPoint x: 433, endPoint y: 113, distance: 88.8
click at [433, 113] on body "Menu Boards Boards Boards All jobs Status Workforce Workforce My Workforce Recr…" at bounding box center [427, 362] width 855 height 729
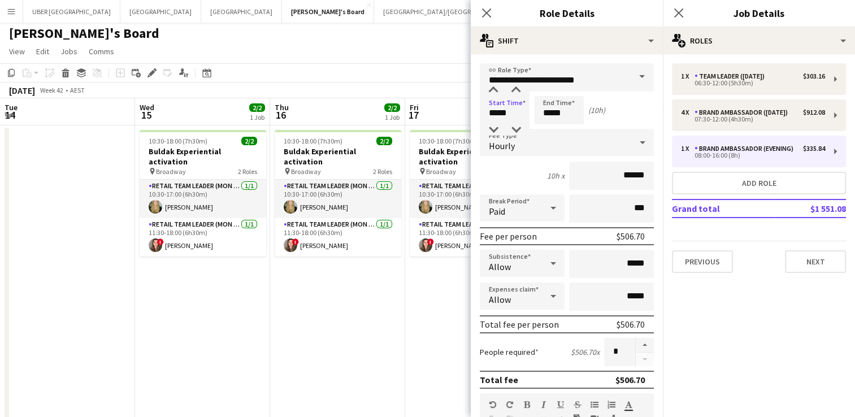
scroll to position [9, 0]
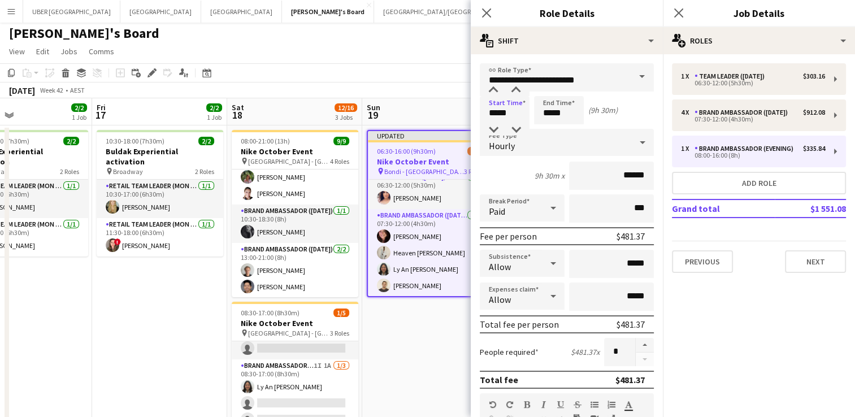
type input "*****"
drag, startPoint x: 569, startPoint y: 114, endPoint x: 520, endPoint y: 112, distance: 48.6
click at [520, 112] on div "Start Time ***** End Time ***** (9h 30m)" at bounding box center [567, 110] width 174 height 28
type input "*****"
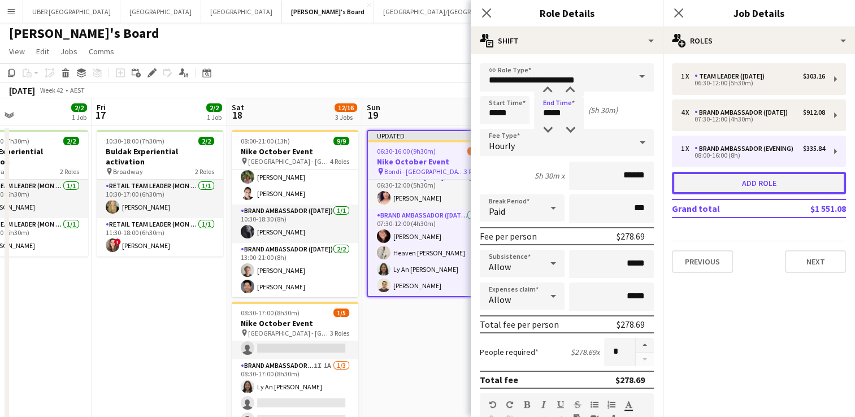
click at [702, 187] on button "Add role" at bounding box center [759, 183] width 174 height 23
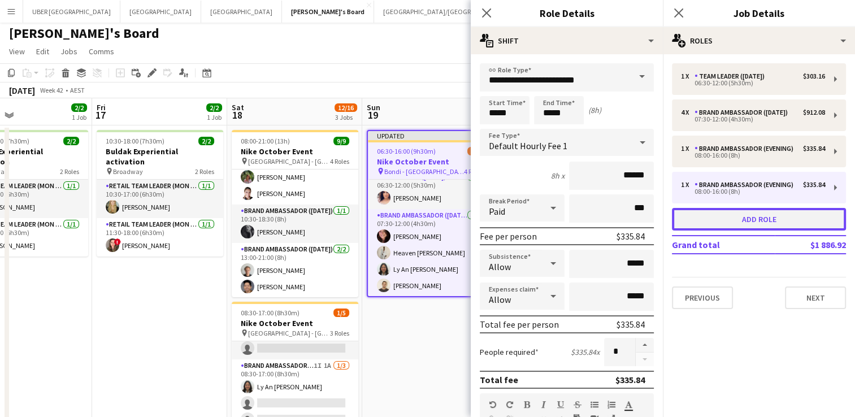
type input "**********"
type input "*****"
type input "******"
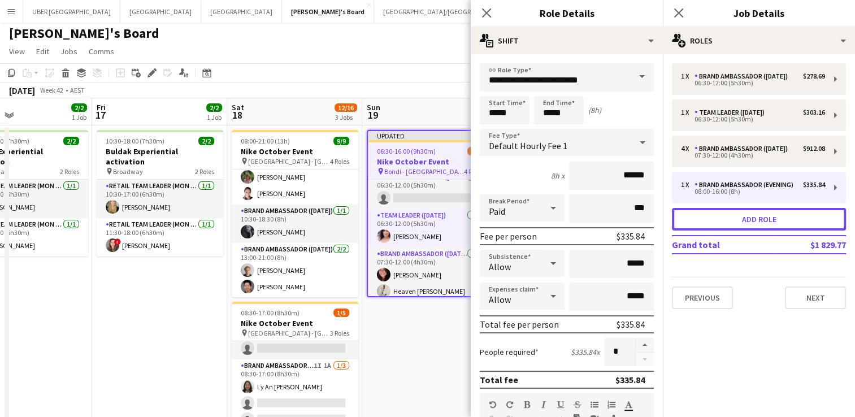
scroll to position [47, 0]
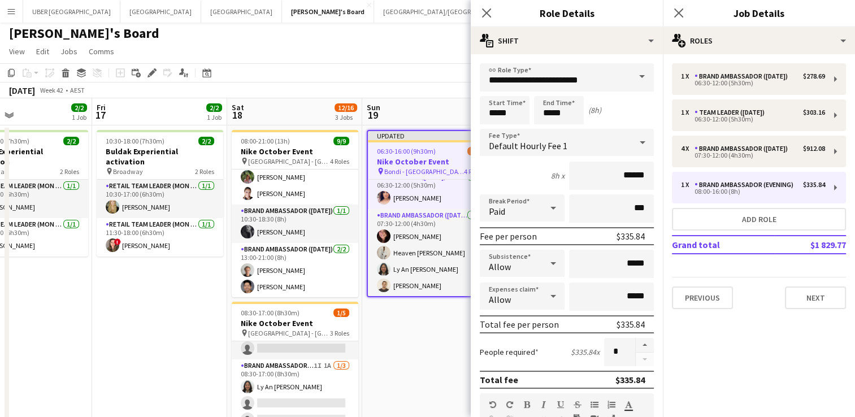
click at [631, 73] on span at bounding box center [642, 76] width 24 height 27
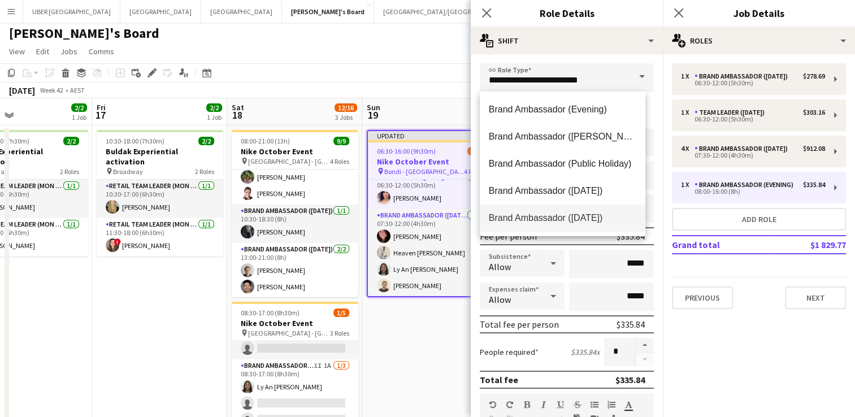
click at [561, 220] on span "Brand Ambassador ([DATE])" at bounding box center [563, 218] width 148 height 11
type input "**********"
type input "******"
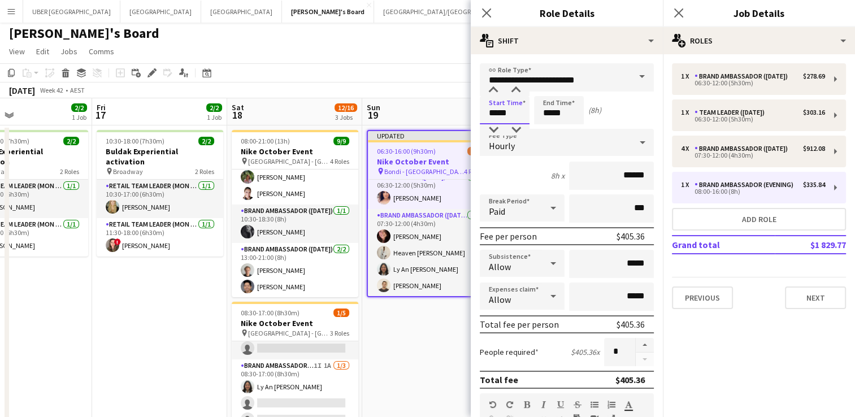
drag, startPoint x: 514, startPoint y: 116, endPoint x: 457, endPoint y: 111, distance: 56.7
click at [457, 111] on body "Menu Boards Boards Boards All jobs Status Workforce Workforce My Workforce Recr…" at bounding box center [427, 362] width 855 height 729
type input "*****"
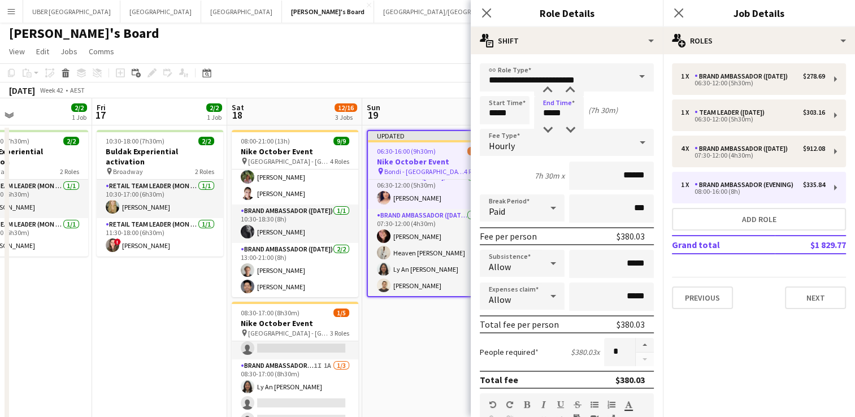
click at [749, 311] on div "1 x Brand Ambassador ([DATE]) $278.69 06:30-12:00 (5h30m) 1 x Team Leader ([DAT…" at bounding box center [759, 186] width 192 height 264
drag, startPoint x: 762, startPoint y: 221, endPoint x: 729, endPoint y: 352, distance: 134.6
click at [729, 352] on mat-expansion-panel "pencil3 General details 1 x Brand Ambassador ([DATE]) $278.69 06:30-12:00 (5h30…" at bounding box center [759, 235] width 192 height 363
click at [676, 7] on icon "Close pop-in" at bounding box center [678, 12] width 11 height 11
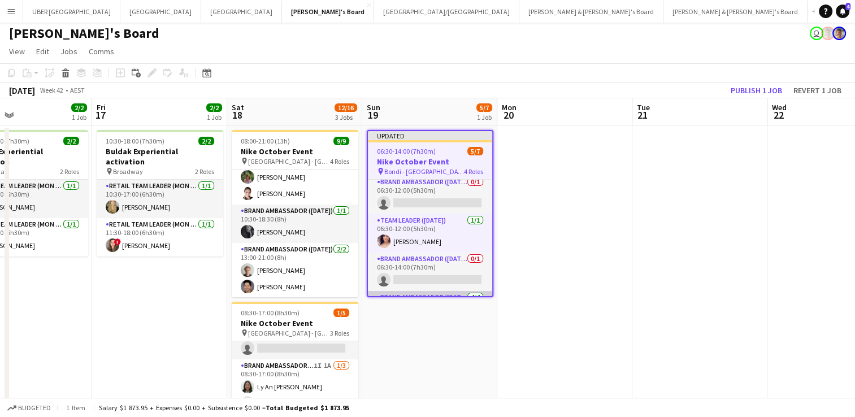
scroll to position [0, 0]
click at [437, 152] on div "06:30-14:00 (7h30m) 5/7" at bounding box center [430, 151] width 124 height 8
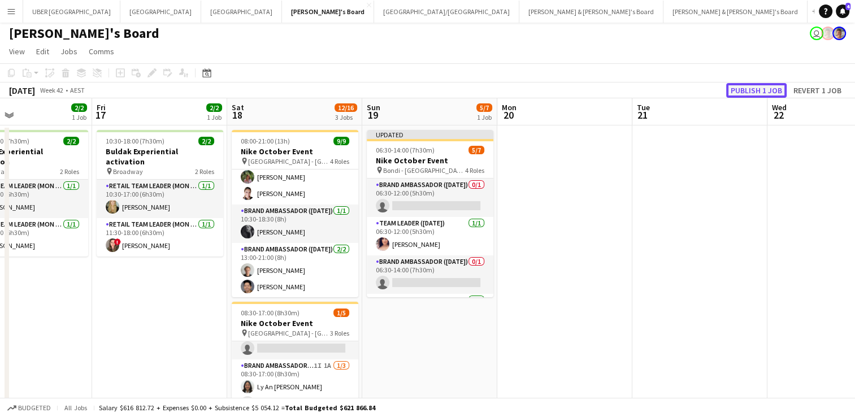
click at [744, 90] on button "Publish 1 job" at bounding box center [756, 90] width 60 height 15
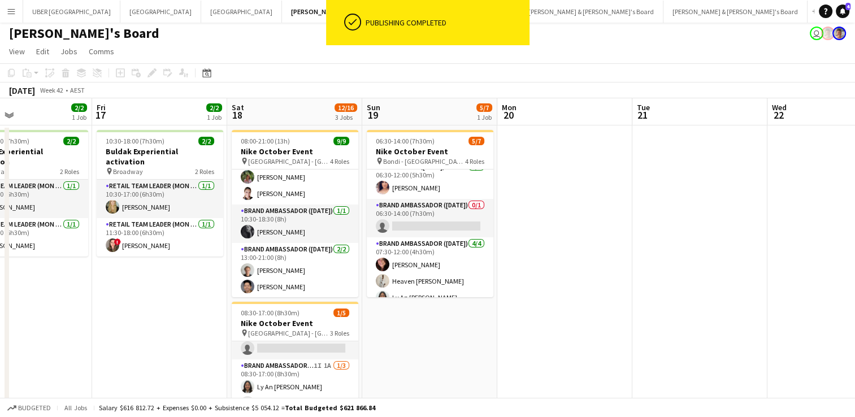
scroll to position [45, 0]
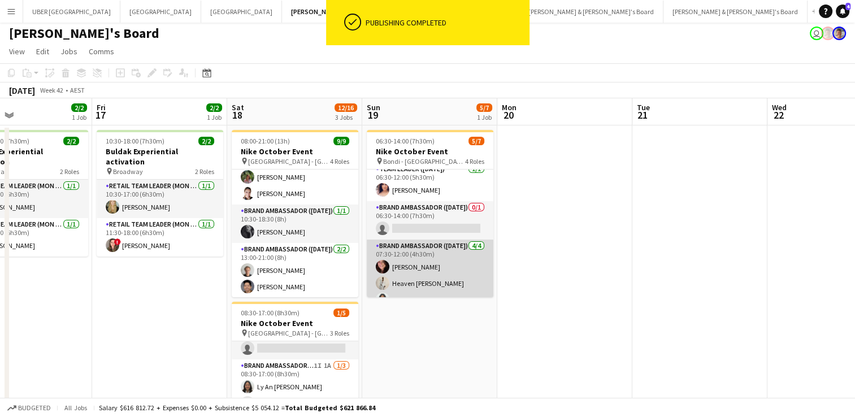
click at [406, 263] on app-card-role "Brand Ambassador ([DATE]) [DATE] 07:30-12:00 (4h30m) [PERSON_NAME] Heaven [PERS…" at bounding box center [430, 284] width 127 height 88
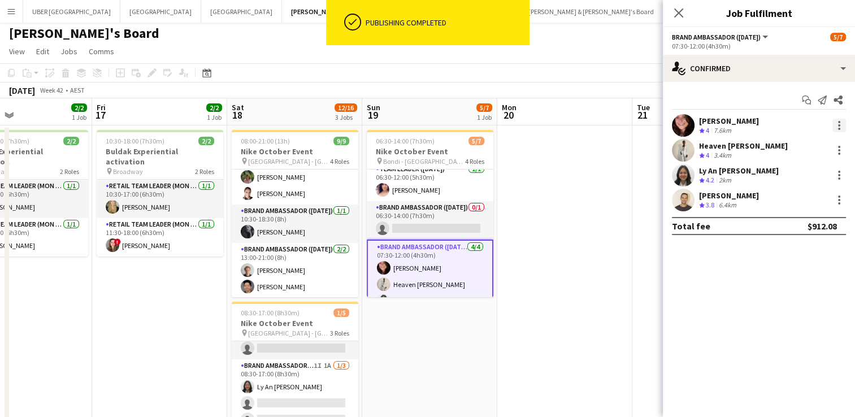
click at [838, 119] on div at bounding box center [840, 126] width 14 height 14
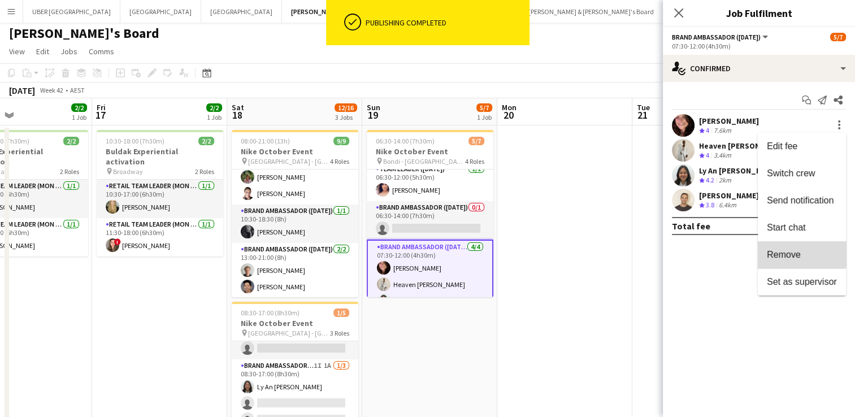
click at [801, 250] on span "Remove" at bounding box center [802, 255] width 70 height 10
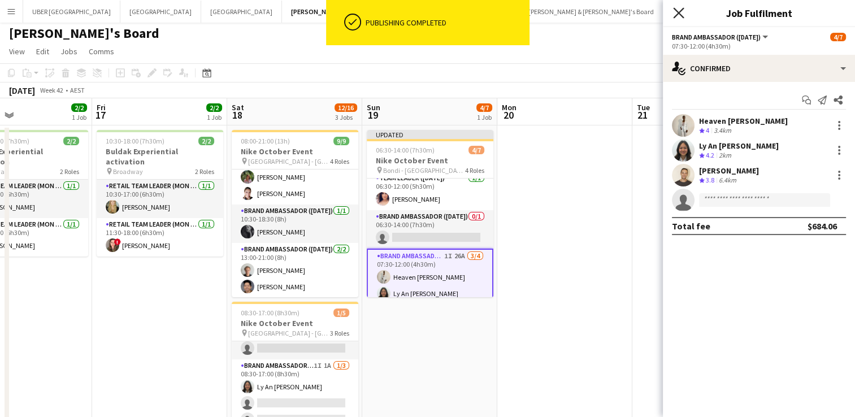
click at [680, 11] on icon at bounding box center [678, 12] width 11 height 11
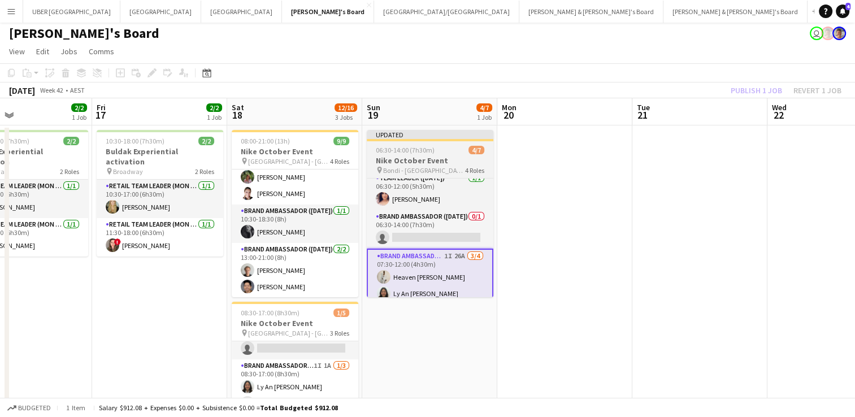
click at [450, 163] on h3 "Nike October Event" at bounding box center [430, 160] width 127 height 10
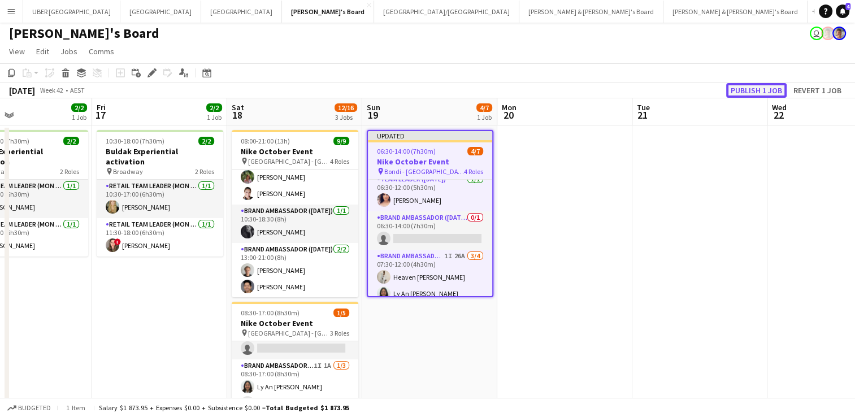
click at [769, 83] on button "Publish 1 job" at bounding box center [756, 90] width 60 height 15
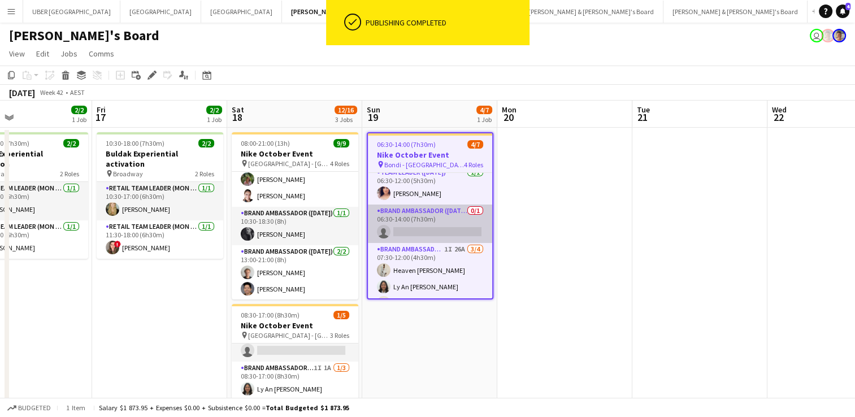
scroll to position [0, 0]
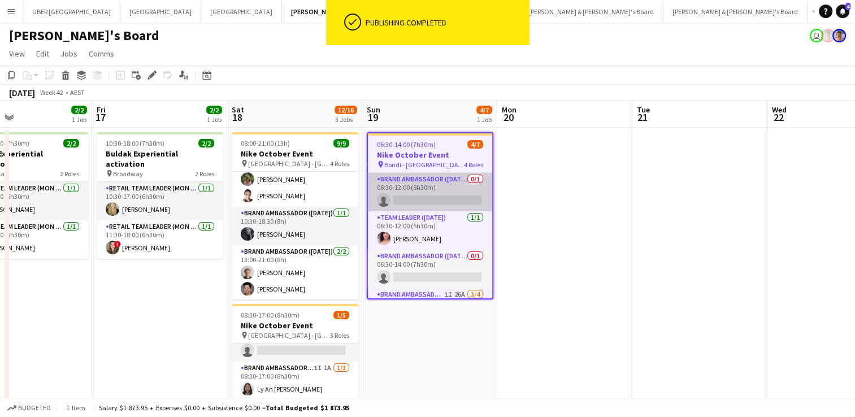
click at [430, 198] on app-card-role "Brand Ambassador ([DATE]) 0/1 06:30-12:00 (5h30m) single-neutral-actions" at bounding box center [430, 192] width 124 height 38
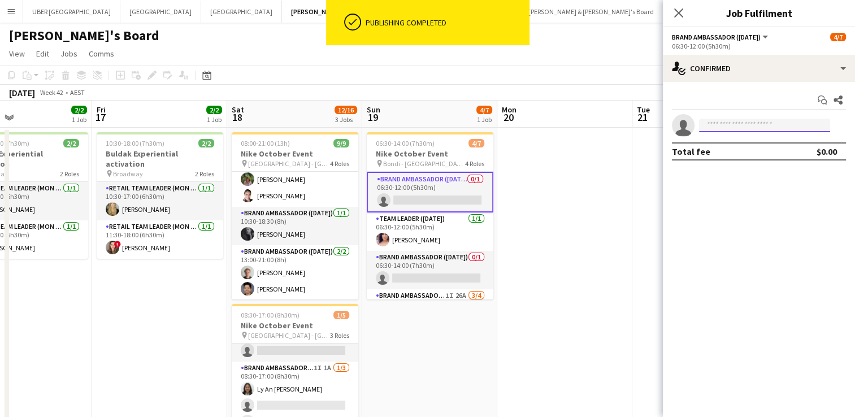
click at [728, 128] on input at bounding box center [764, 126] width 131 height 14
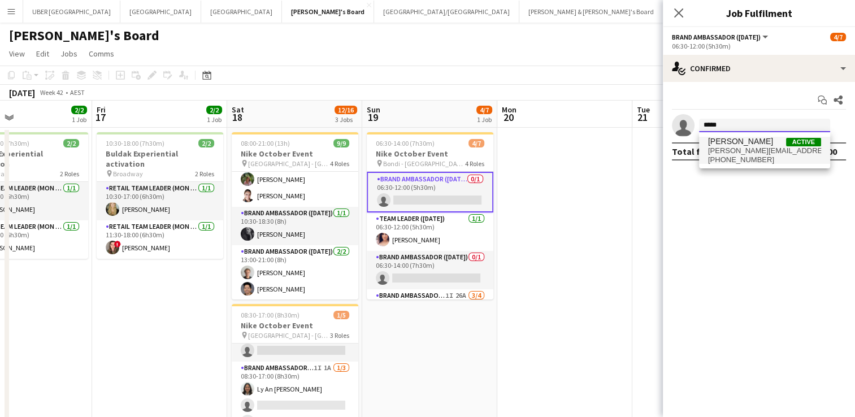
type input "*****"
click at [722, 153] on span "[PERSON_NAME][EMAIL_ADDRESS][PERSON_NAME][DOMAIN_NAME]" at bounding box center [764, 150] width 113 height 9
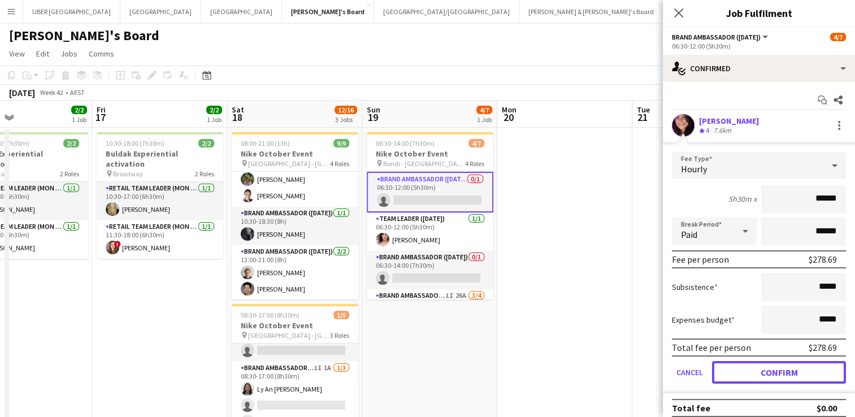
click at [747, 373] on button "Confirm" at bounding box center [779, 372] width 134 height 23
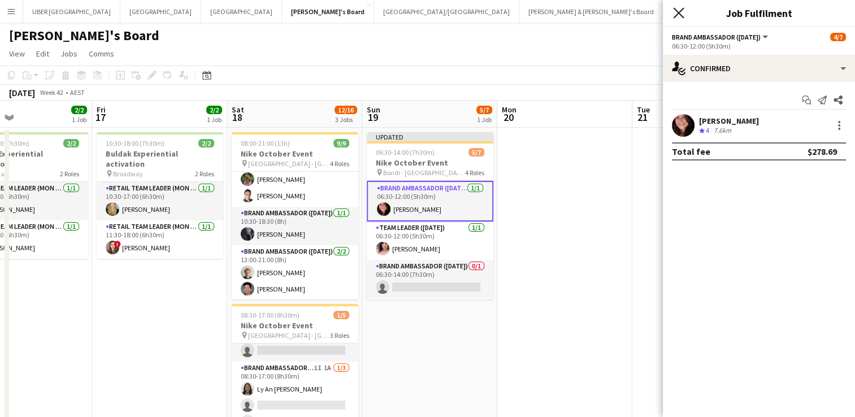
click at [676, 11] on icon "Close pop-in" at bounding box center [678, 12] width 11 height 11
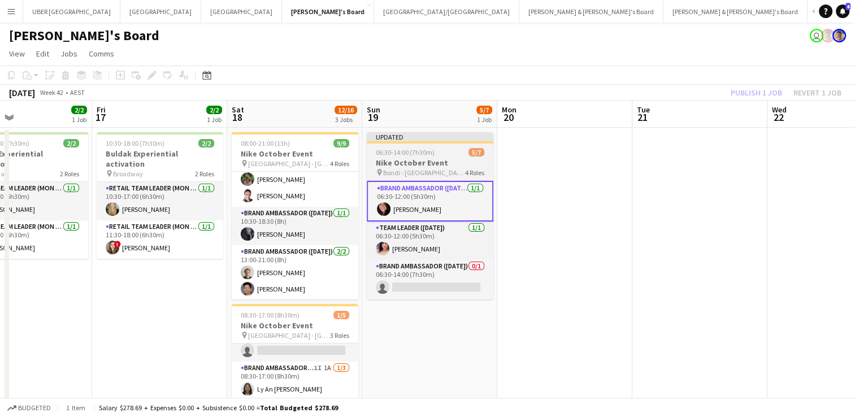
click at [412, 146] on app-job-card "Updated 06:30-14:00 (7h30m) 5/7 Nike October Event pin Bondi - Sydney 4 Roles B…" at bounding box center [430, 215] width 127 height 167
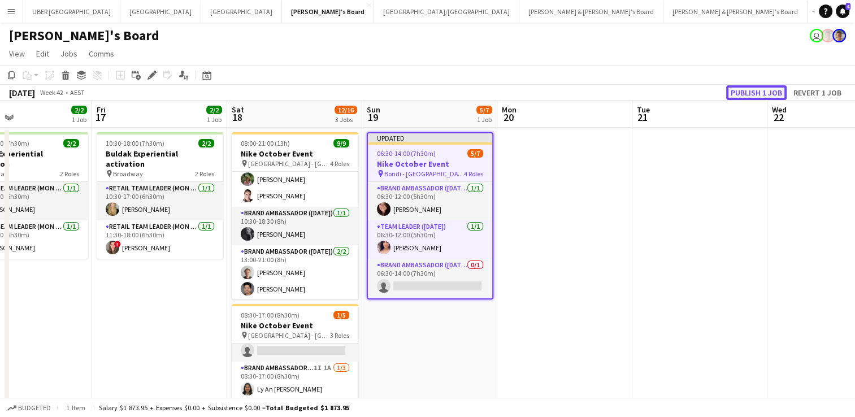
click at [734, 90] on button "Publish 1 job" at bounding box center [756, 92] width 60 height 15
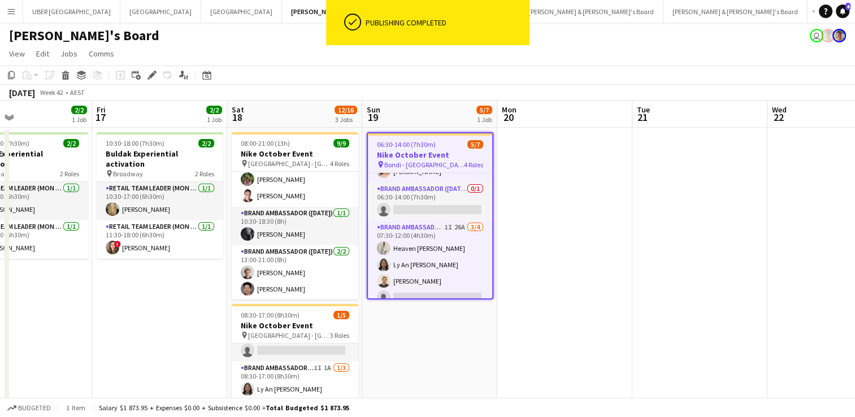
scroll to position [68, 0]
click at [414, 245] on app-card-role "Brand Ambassador ([DATE]) 1I 26A [DATE] 07:30-12:00 (4h30m) Heaven [PERSON_NAME…" at bounding box center [430, 264] width 124 height 88
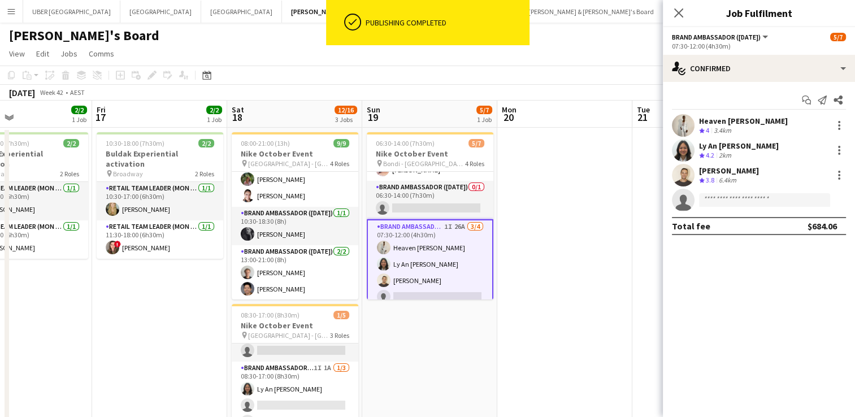
click at [837, 116] on div "Heaven [PERSON_NAME] Crew rating 4 3.4km" at bounding box center [759, 125] width 192 height 23
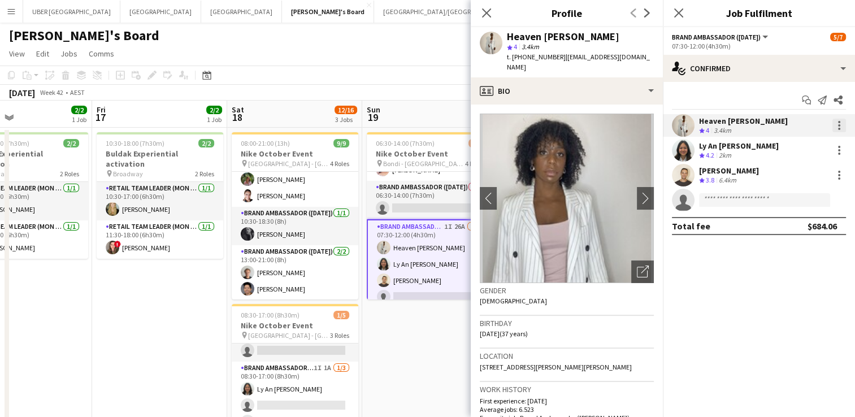
click at [839, 123] on div at bounding box center [840, 126] width 14 height 14
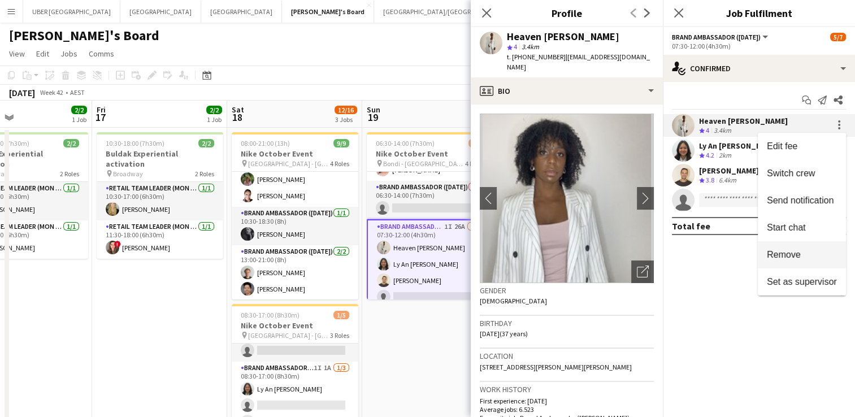
click at [799, 247] on button "Remove" at bounding box center [802, 254] width 88 height 27
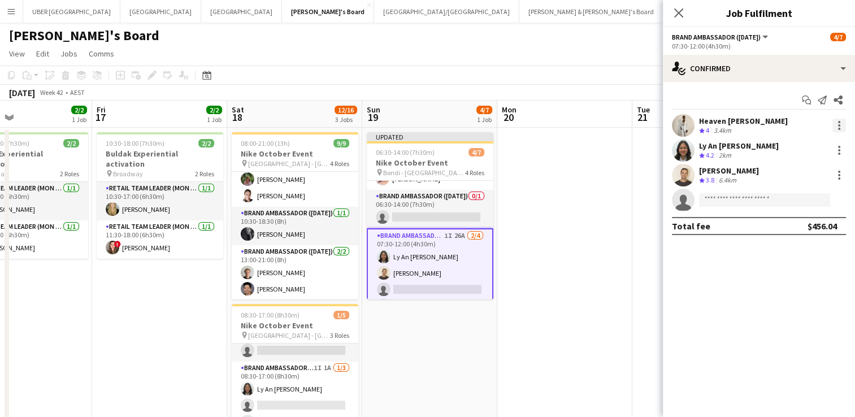
click at [840, 123] on div at bounding box center [840, 126] width 14 height 14
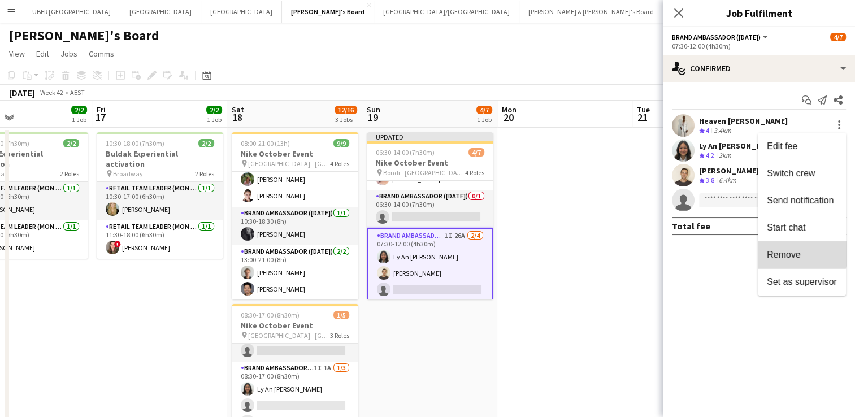
click at [780, 249] on button "Remove" at bounding box center [802, 254] width 88 height 27
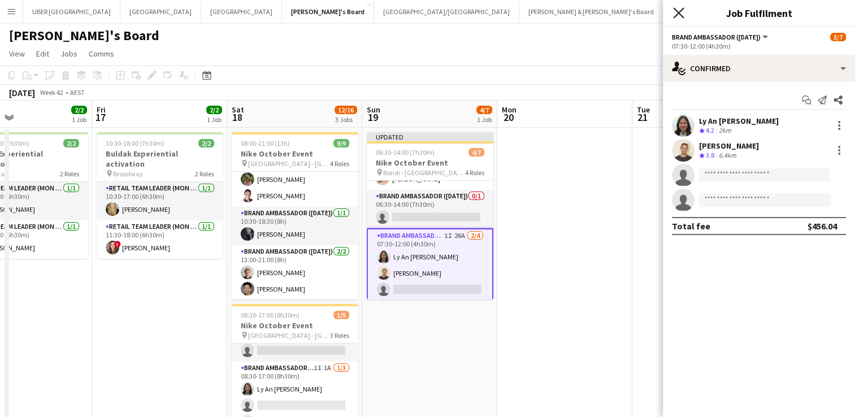
click at [683, 9] on icon at bounding box center [678, 12] width 11 height 11
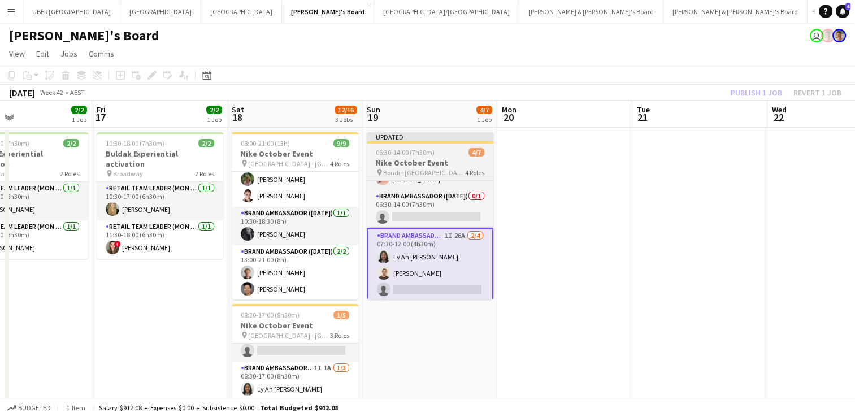
click at [442, 158] on h3 "Nike October Event" at bounding box center [430, 163] width 127 height 10
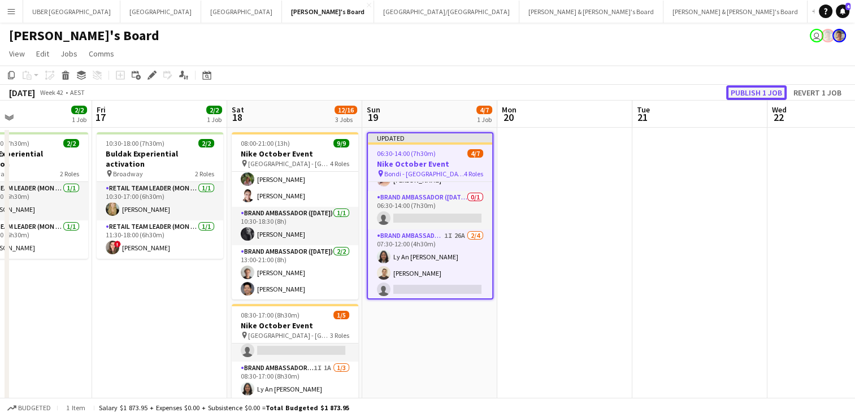
click at [757, 92] on button "Publish 1 job" at bounding box center [756, 92] width 60 height 15
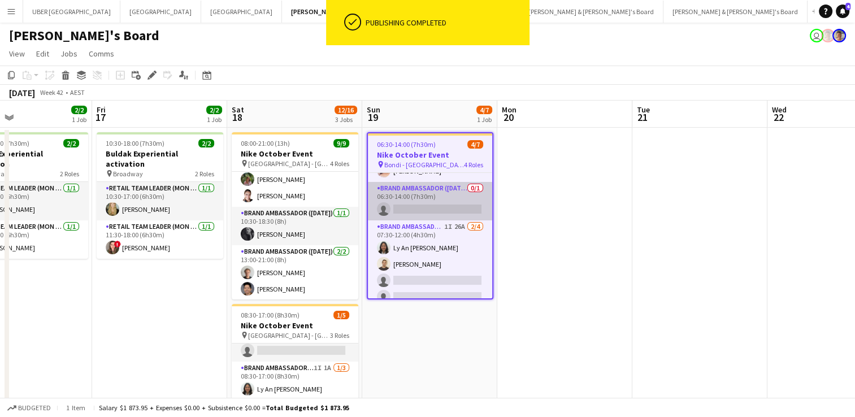
click at [430, 209] on app-card-role "Brand Ambassador ([DATE]) 0/1 06:30-14:00 (7h30m) single-neutral-actions" at bounding box center [430, 201] width 124 height 38
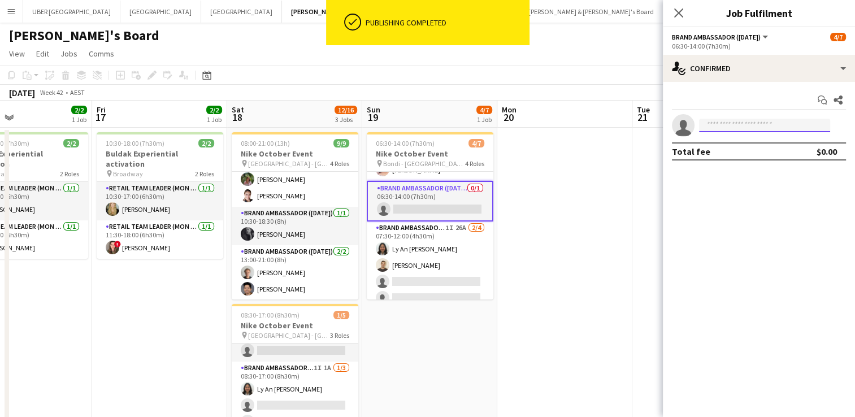
click at [771, 120] on input at bounding box center [764, 126] width 131 height 14
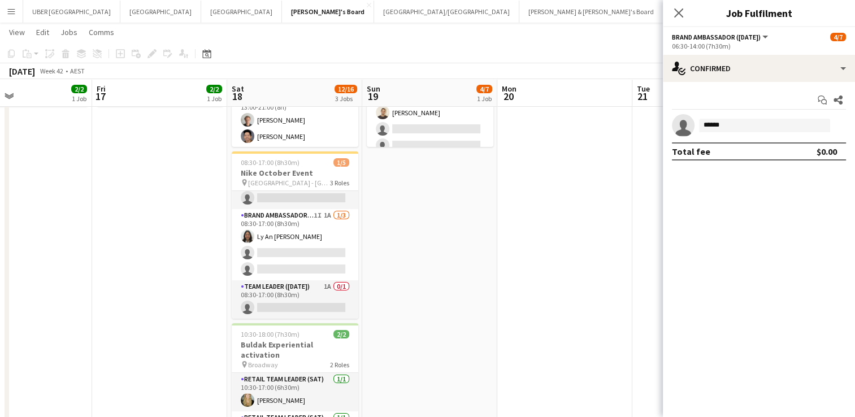
scroll to position [151, 0]
click at [728, 124] on input "******" at bounding box center [764, 126] width 131 height 14
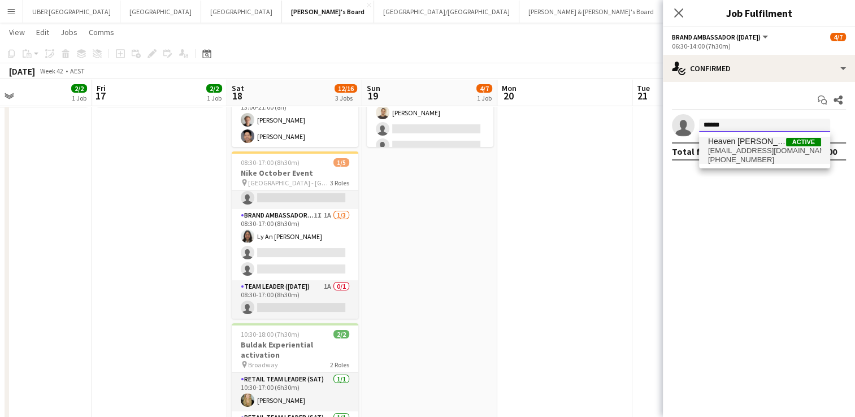
type input "******"
click at [724, 149] on span "[EMAIL_ADDRESS][DOMAIN_NAME]" at bounding box center [764, 150] width 113 height 9
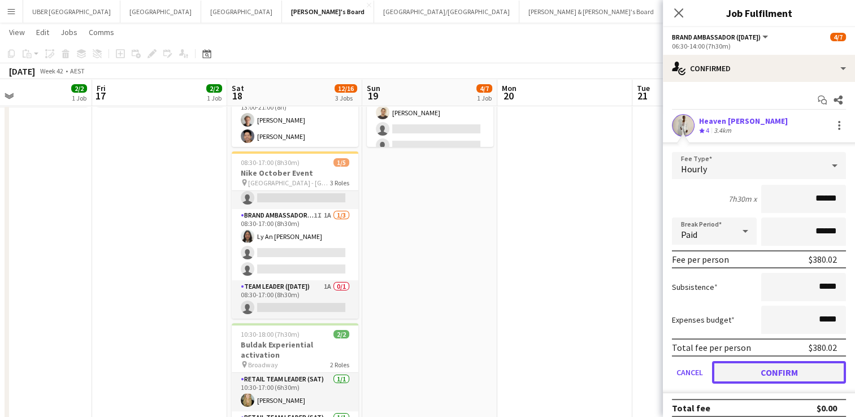
click at [764, 362] on button "Confirm" at bounding box center [779, 372] width 134 height 23
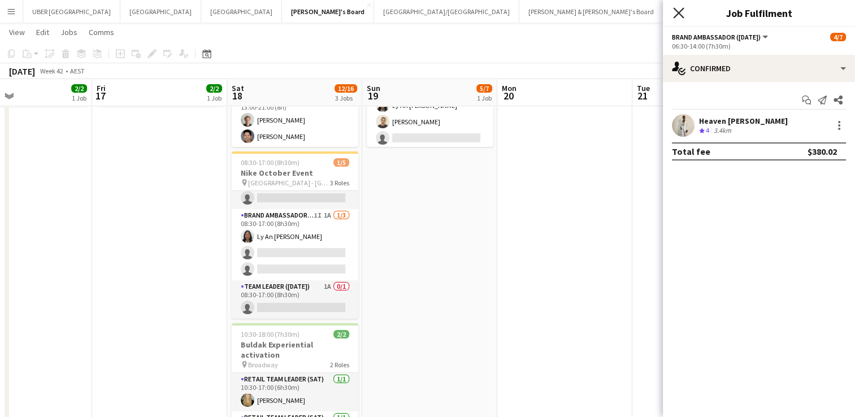
click at [677, 16] on icon "Close pop-in" at bounding box center [678, 12] width 11 height 11
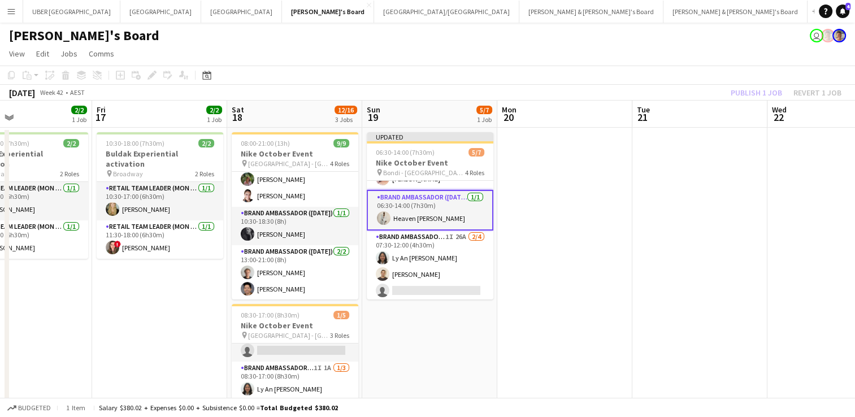
scroll to position [1, 0]
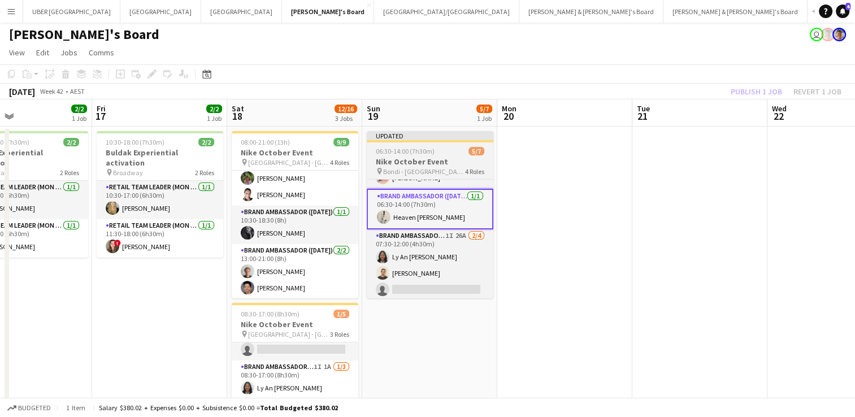
click at [434, 153] on div "06:30-14:00 (7h30m) 5/7" at bounding box center [430, 151] width 127 height 8
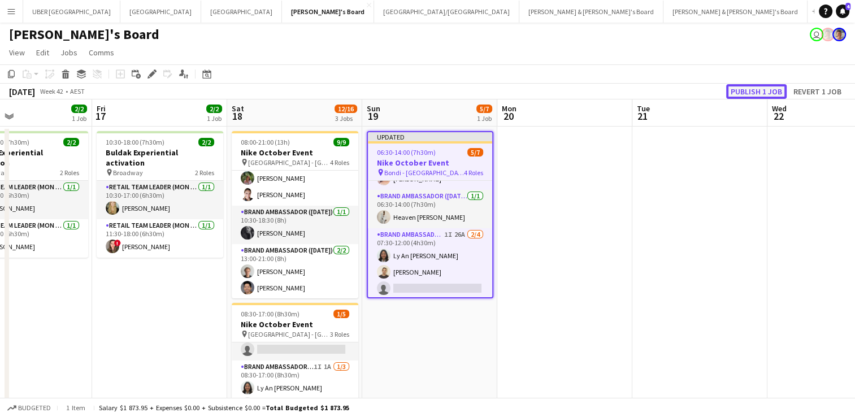
click at [757, 90] on button "Publish 1 job" at bounding box center [756, 91] width 60 height 15
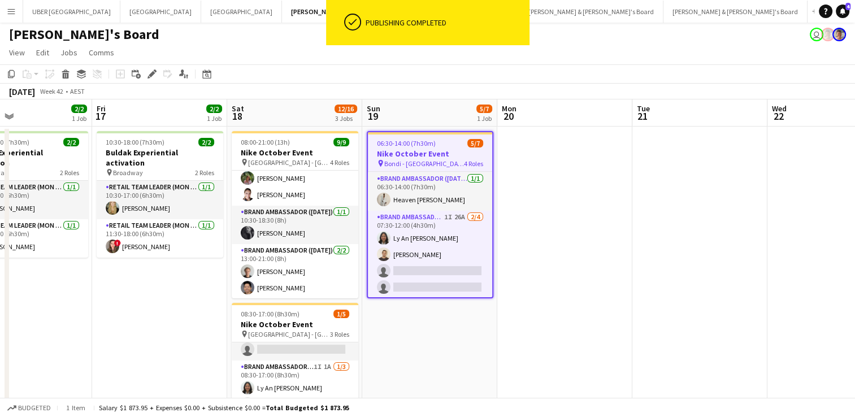
scroll to position [77, 0]
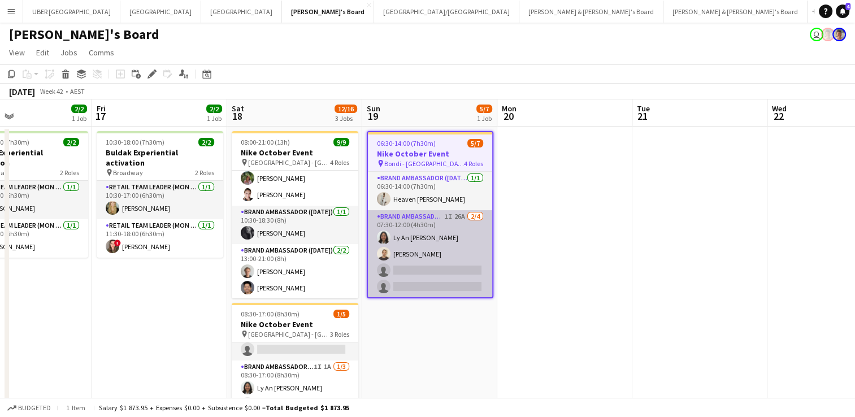
click at [429, 227] on app-card-role "Brand Ambassador ([DATE]) 1I 26A [DATE] 07:30-12:00 (4h30m) Ly An [PERSON_NAME]…" at bounding box center [430, 254] width 124 height 88
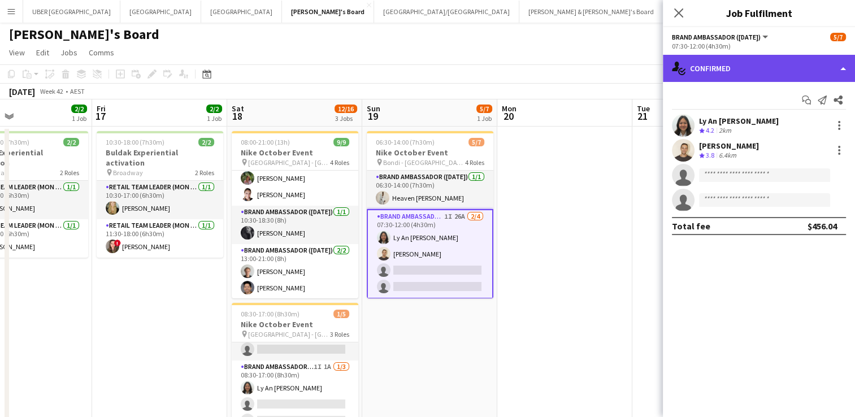
click at [722, 69] on div "single-neutral-actions-check-2 Confirmed" at bounding box center [759, 68] width 192 height 27
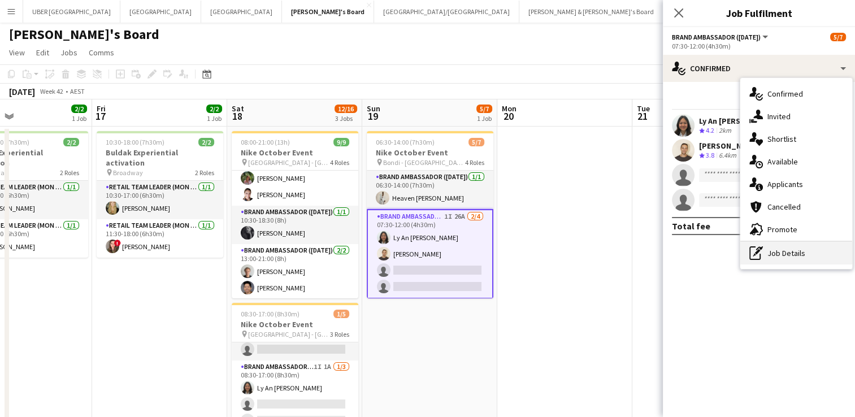
click at [761, 258] on icon "pen-write" at bounding box center [757, 253] width 14 height 14
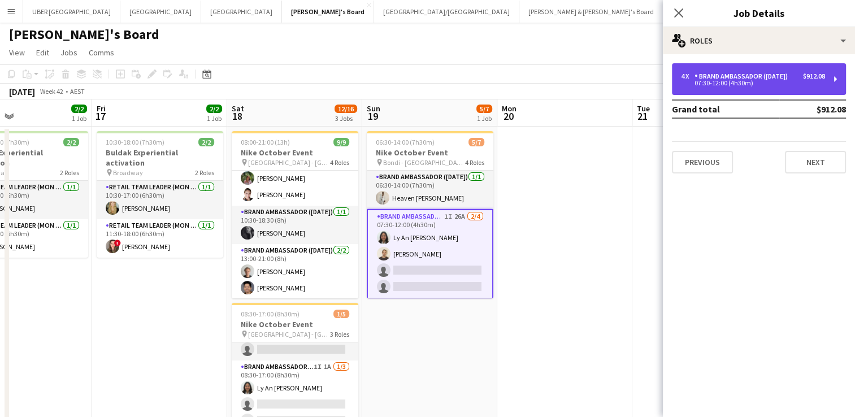
click at [712, 79] on div "Brand Ambassador ([DATE])" at bounding box center [744, 76] width 98 height 8
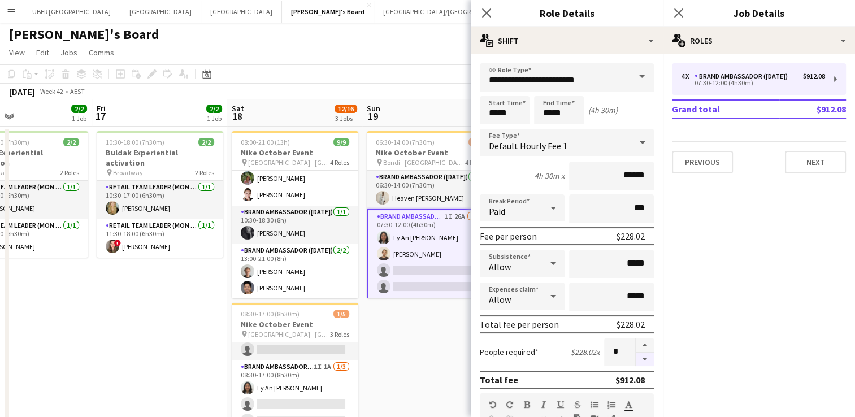
click at [636, 360] on button "button" at bounding box center [645, 360] width 18 height 14
type input "*"
click at [681, 11] on icon at bounding box center [678, 12] width 11 height 11
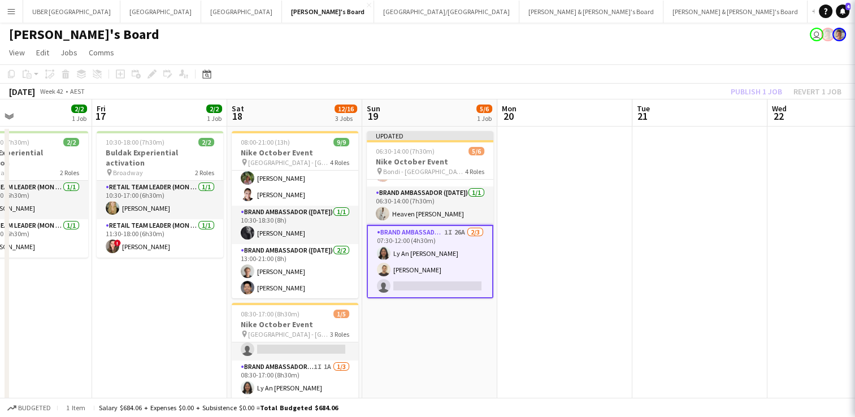
scroll to position [70, 0]
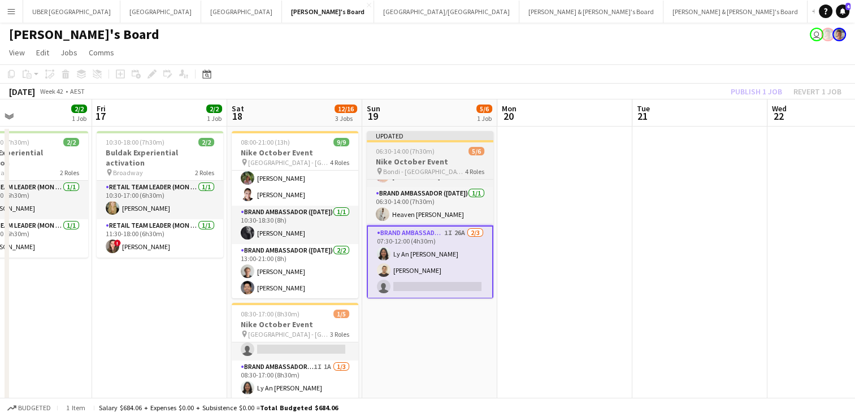
click at [440, 158] on h3 "Nike October Event" at bounding box center [430, 162] width 127 height 10
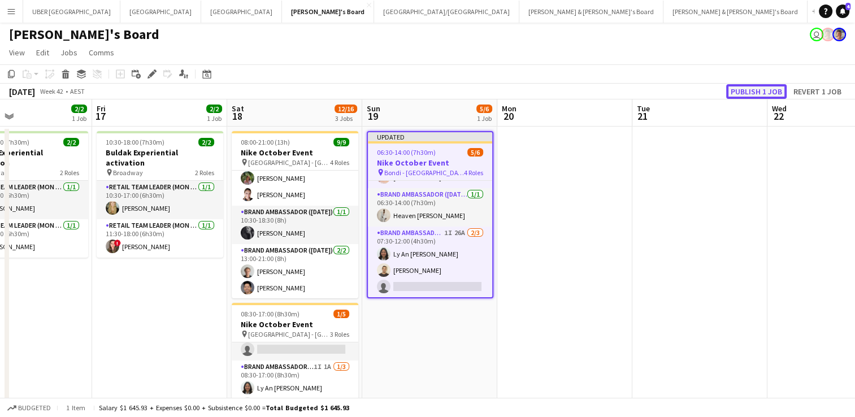
click at [748, 92] on button "Publish 1 job" at bounding box center [756, 91] width 60 height 15
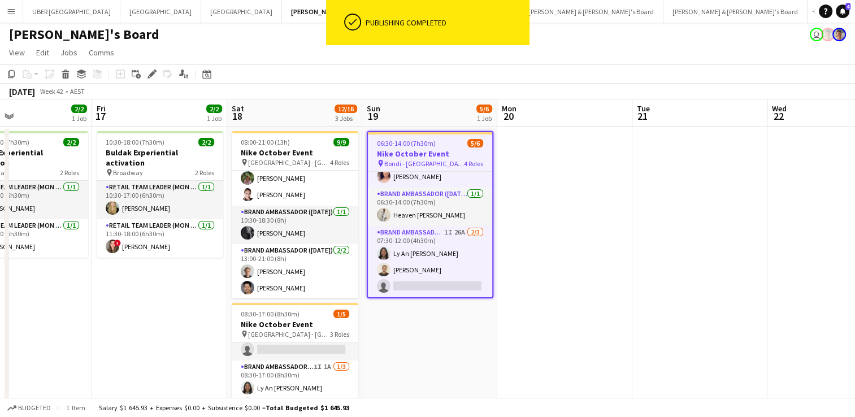
scroll to position [60, 0]
click at [449, 149] on h3 "Nike October Event" at bounding box center [430, 154] width 124 height 10
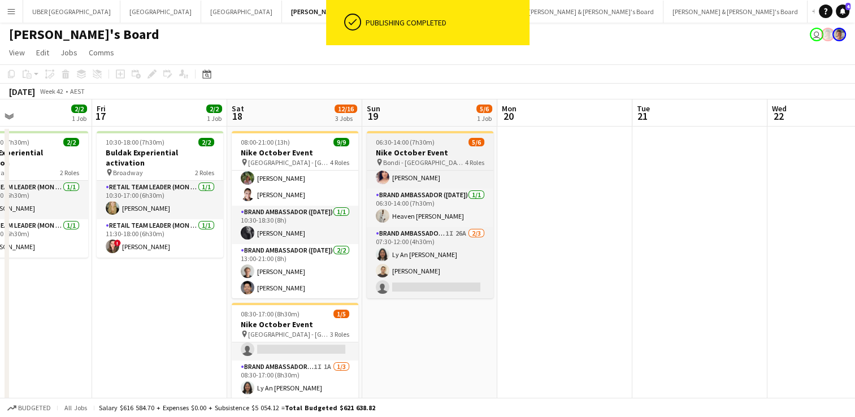
click at [446, 157] on h3 "Nike October Event" at bounding box center [430, 153] width 127 height 10
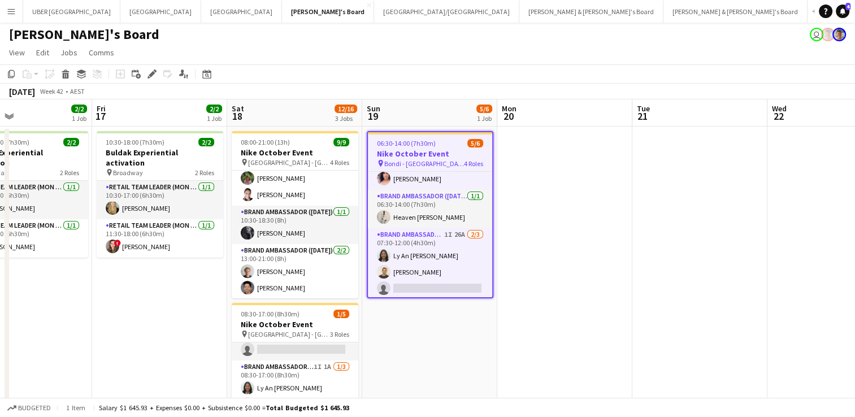
scroll to position [60, 0]
click at [148, 74] on icon "Edit" at bounding box center [152, 74] width 9 height 9
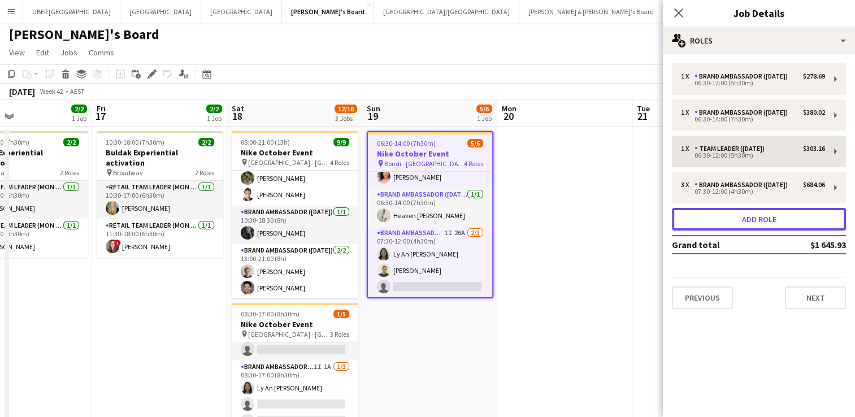
click at [760, 218] on button "Add role" at bounding box center [759, 219] width 174 height 23
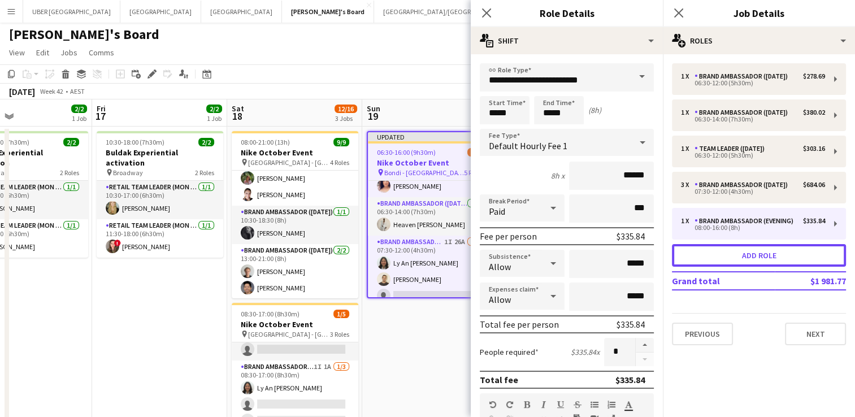
scroll to position [77, 0]
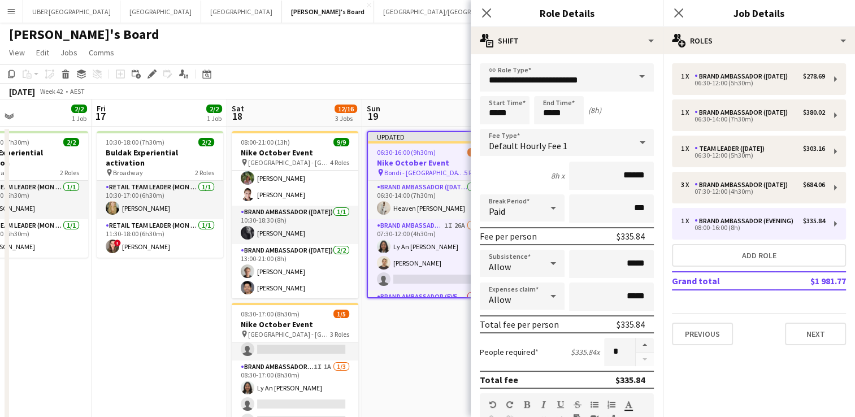
click at [634, 79] on span at bounding box center [642, 76] width 24 height 27
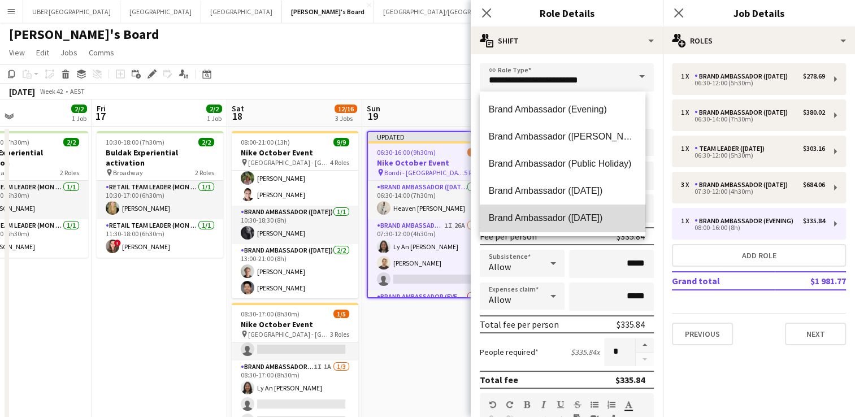
click at [581, 220] on span "Brand Ambassador ([DATE])" at bounding box center [563, 218] width 148 height 11
type input "**********"
type input "******"
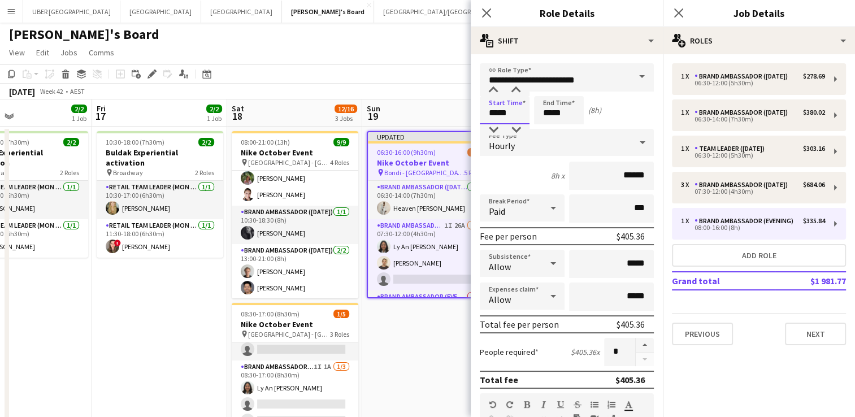
drag, startPoint x: 500, startPoint y: 119, endPoint x: 445, endPoint y: 121, distance: 55.4
click at [445, 121] on body "Menu Boards Boards Boards All jobs Status Workforce Workforce My Workforce Recr…" at bounding box center [427, 363] width 855 height 729
type input "*****"
drag, startPoint x: 560, startPoint y: 114, endPoint x: 529, endPoint y: 114, distance: 30.5
click at [529, 114] on div "Start Time ***** End Time ***** (9h)" at bounding box center [567, 110] width 174 height 28
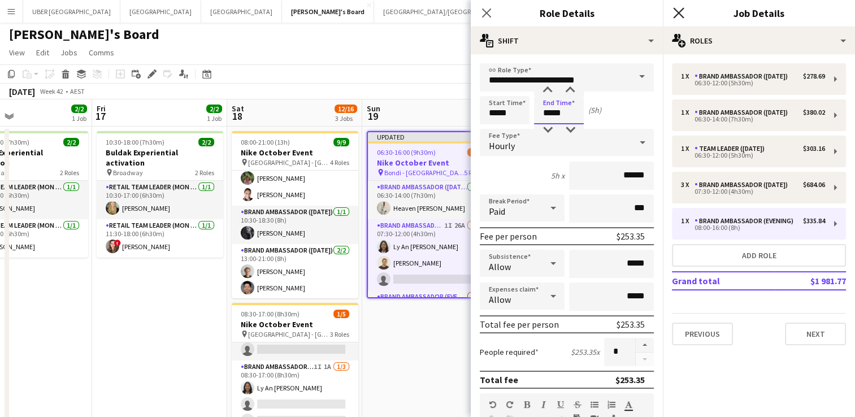
type input "*****"
click at [676, 10] on icon at bounding box center [678, 12] width 11 height 11
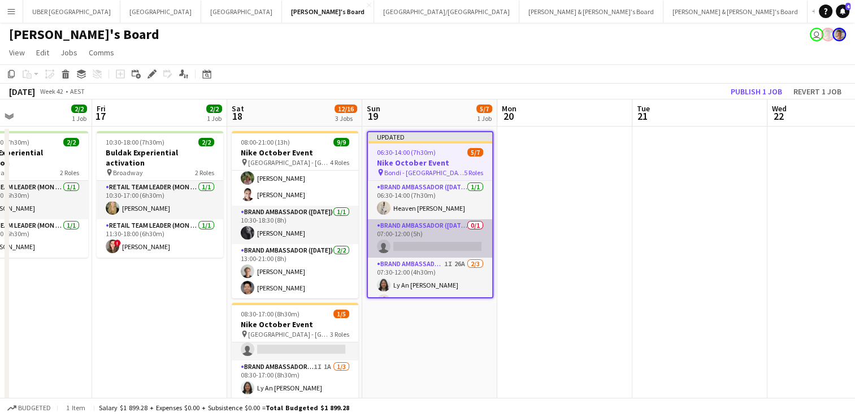
scroll to position [108, 0]
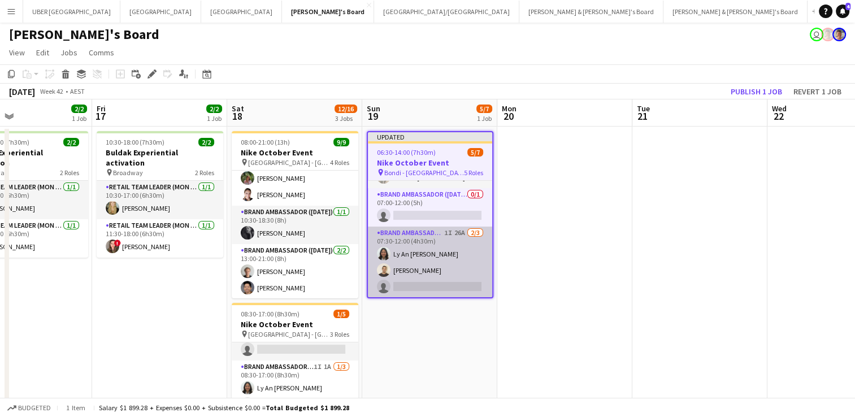
click at [405, 252] on app-card-role "Brand Ambassador ([DATE]) 1I 26A [DATE] 07:30-12:00 (4h30m) Ly An [PERSON_NAME]…" at bounding box center [430, 262] width 124 height 71
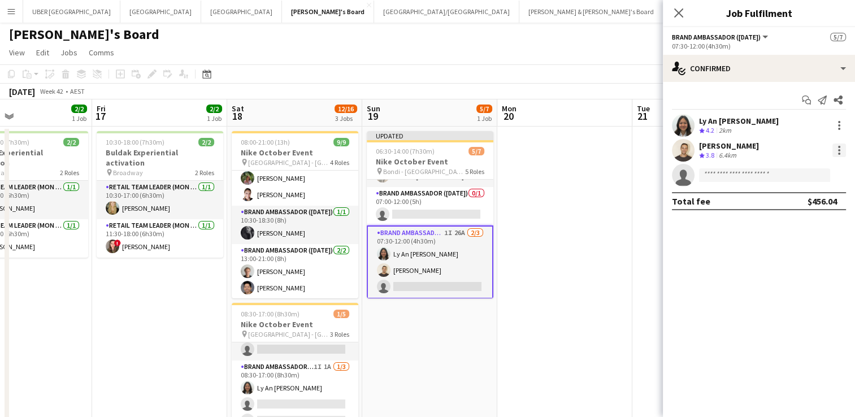
click at [843, 150] on div at bounding box center [840, 151] width 14 height 14
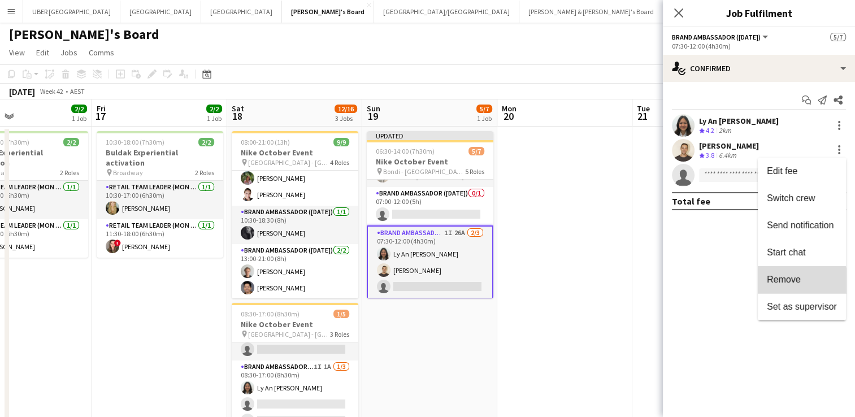
click at [789, 285] on button "Remove" at bounding box center [802, 279] width 88 height 27
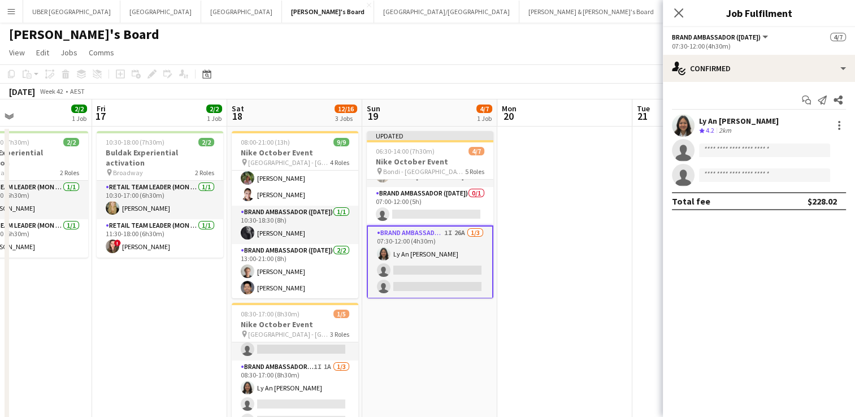
click at [717, 83] on div "Start chat Send notification Share Ly An [PERSON_NAME] Crew rating 4.2 2km sing…" at bounding box center [759, 150] width 192 height 137
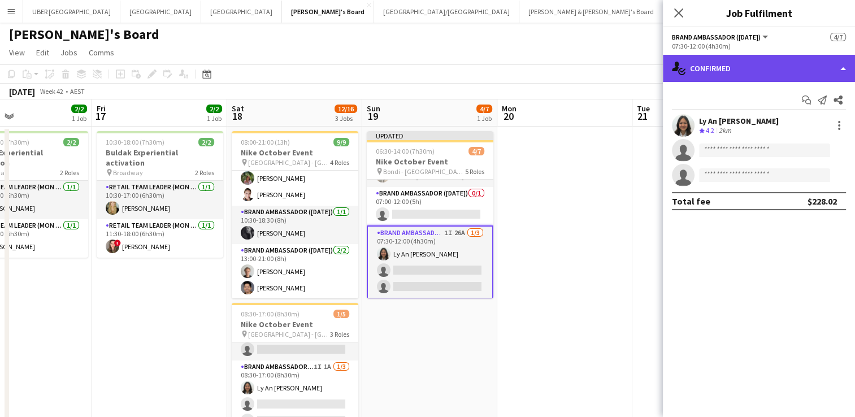
click at [713, 64] on div "single-neutral-actions-check-2 Confirmed" at bounding box center [759, 68] width 192 height 27
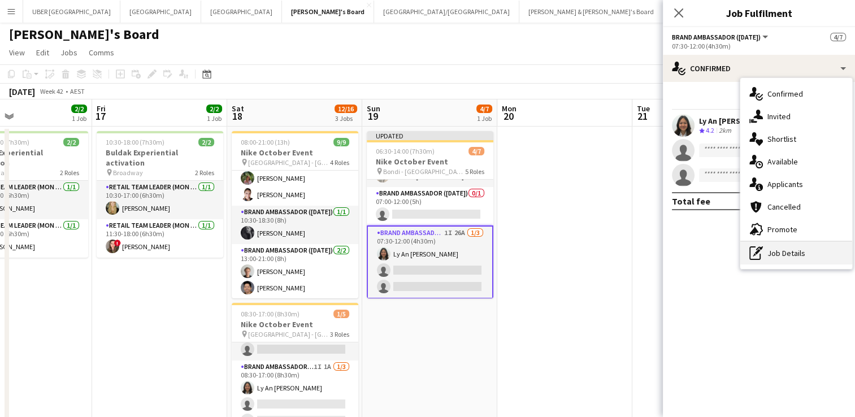
click at [797, 260] on div "pen-write Job Details" at bounding box center [797, 253] width 112 height 23
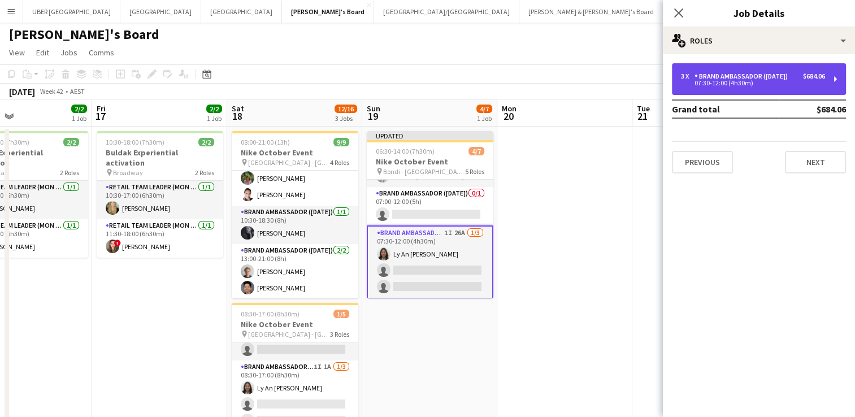
click at [767, 80] on div "Brand Ambassador ([DATE])" at bounding box center [744, 76] width 98 height 8
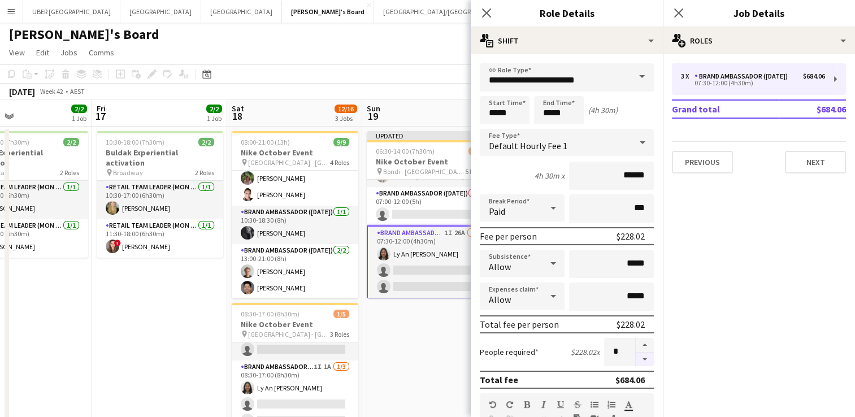
click at [638, 361] on button "button" at bounding box center [645, 360] width 18 height 14
type input "*"
click at [679, 11] on icon "Close pop-in" at bounding box center [678, 12] width 11 height 11
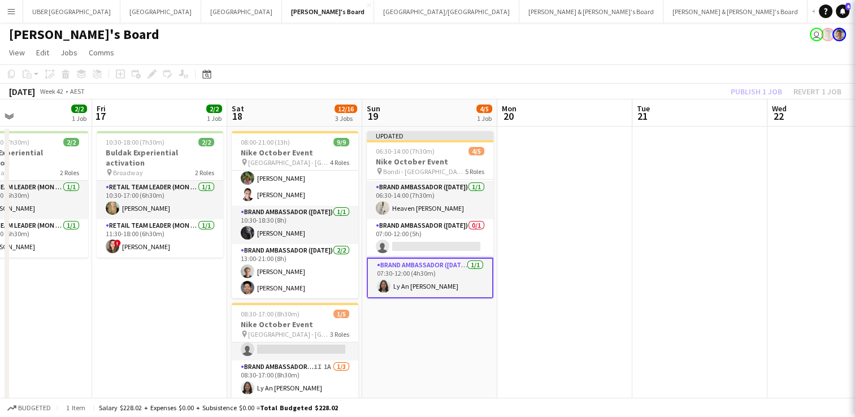
scroll to position [75, 0]
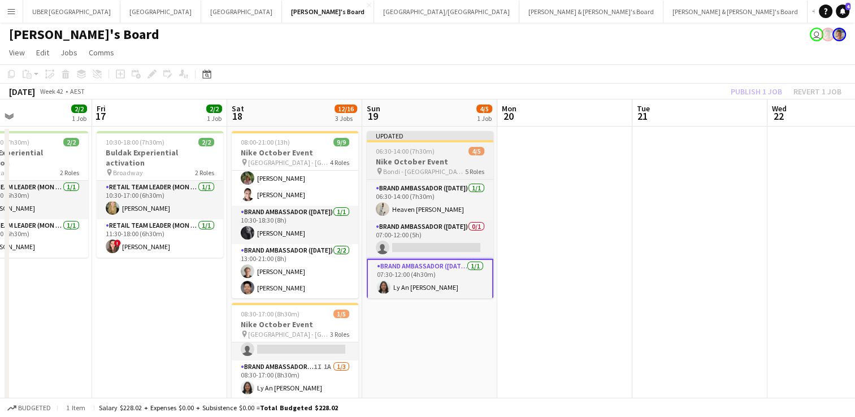
click at [411, 169] on span "Bondi - [GEOGRAPHIC_DATA]" at bounding box center [424, 171] width 82 height 8
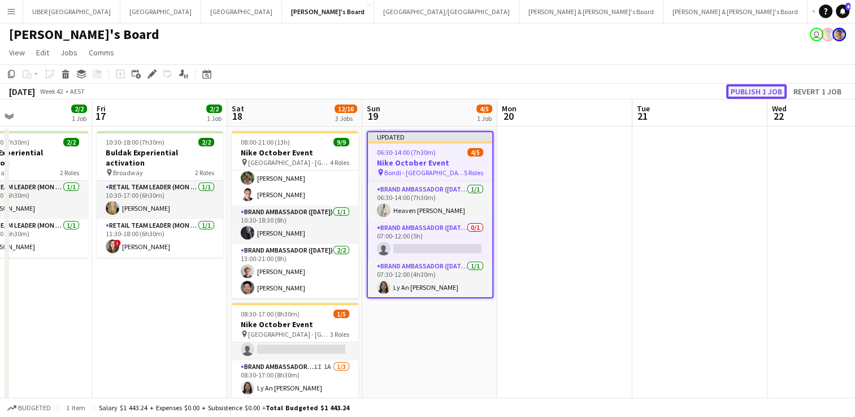
click at [748, 88] on button "Publish 1 job" at bounding box center [756, 91] width 60 height 15
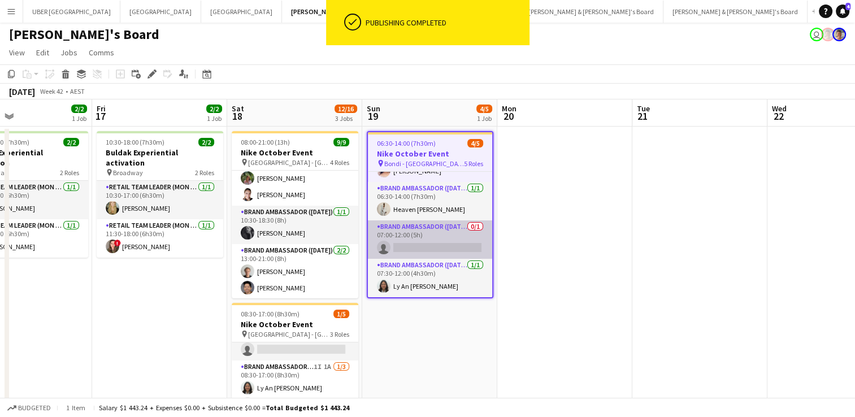
scroll to position [66, 0]
click at [419, 241] on app-card-role "Brand Ambassador ([DATE]) 0/1 07:00-12:00 (5h) single-neutral-actions" at bounding box center [430, 241] width 124 height 38
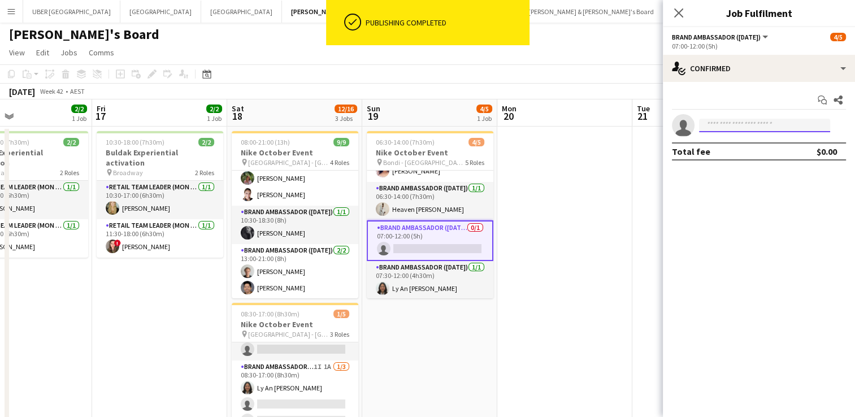
click at [773, 127] on input at bounding box center [764, 126] width 131 height 14
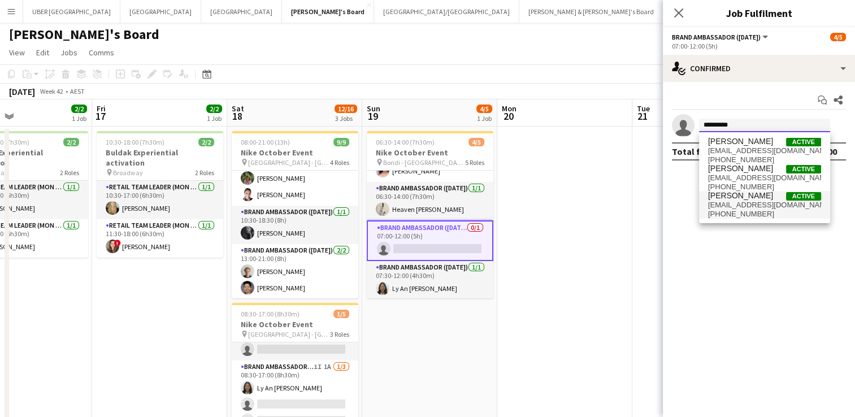
type input "*********"
click at [728, 201] on span "[EMAIL_ADDRESS][DOMAIN_NAME]" at bounding box center [764, 205] width 113 height 9
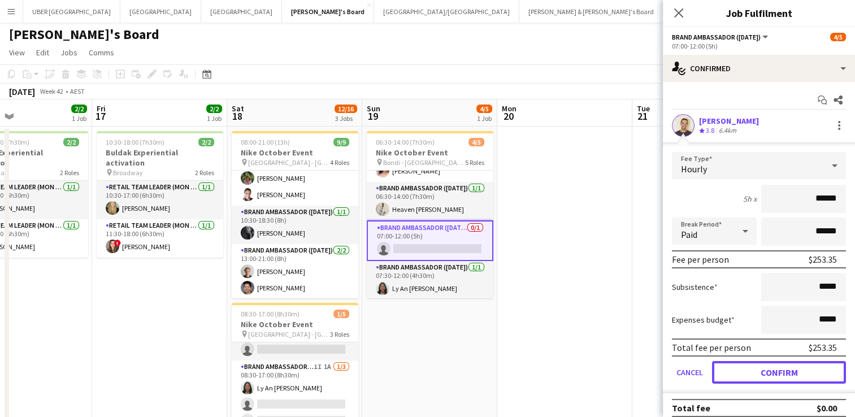
click at [780, 367] on button "Confirm" at bounding box center [779, 372] width 134 height 23
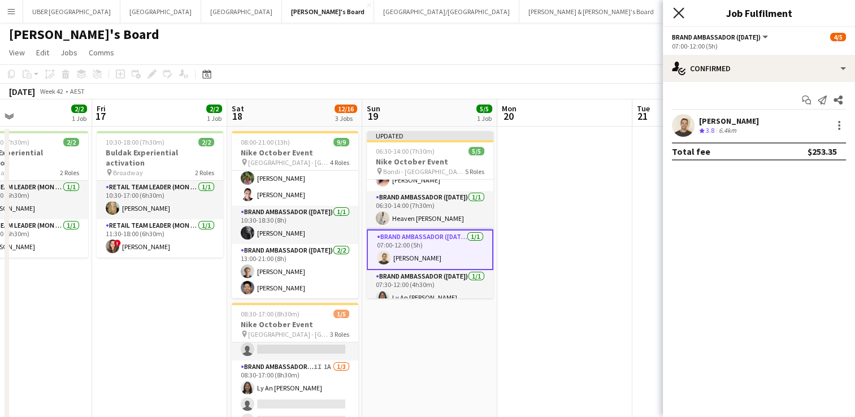
click at [678, 15] on icon "Close pop-in" at bounding box center [678, 12] width 11 height 11
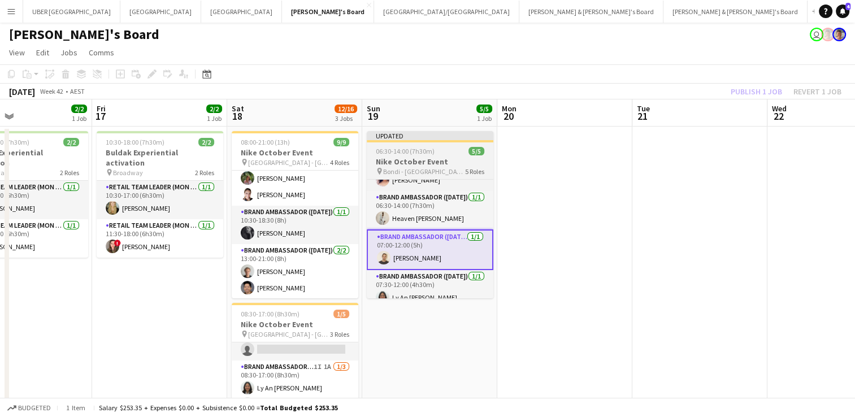
click at [415, 141] on div at bounding box center [430, 141] width 127 height 2
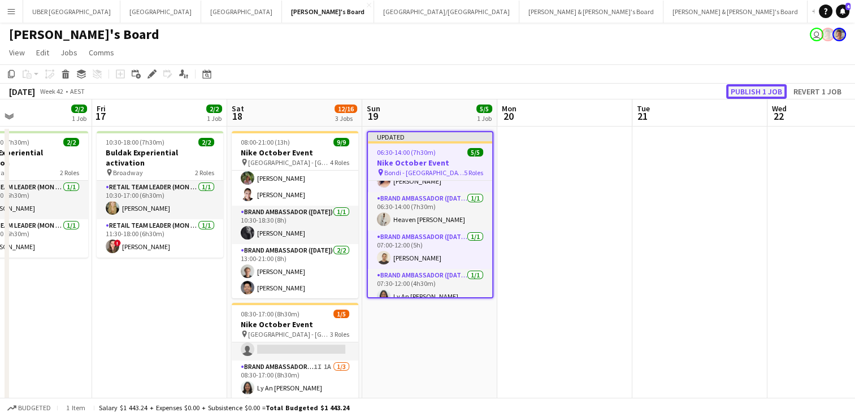
click at [770, 88] on button "Publish 1 job" at bounding box center [756, 91] width 60 height 15
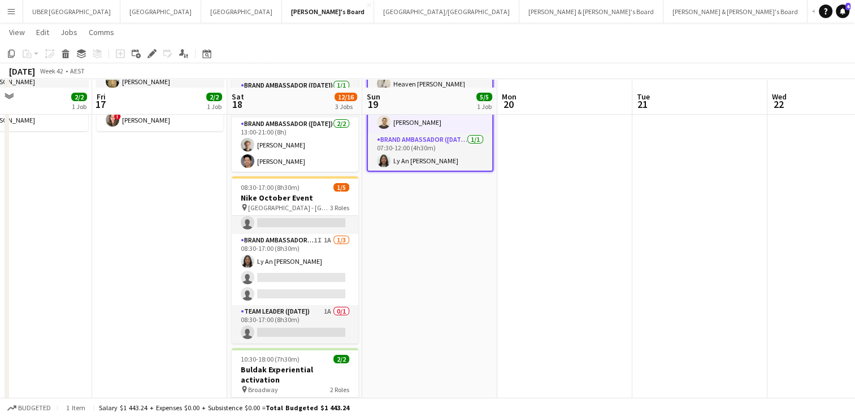
scroll to position [137, 0]
